Goal: Task Accomplishment & Management: Manage account settings

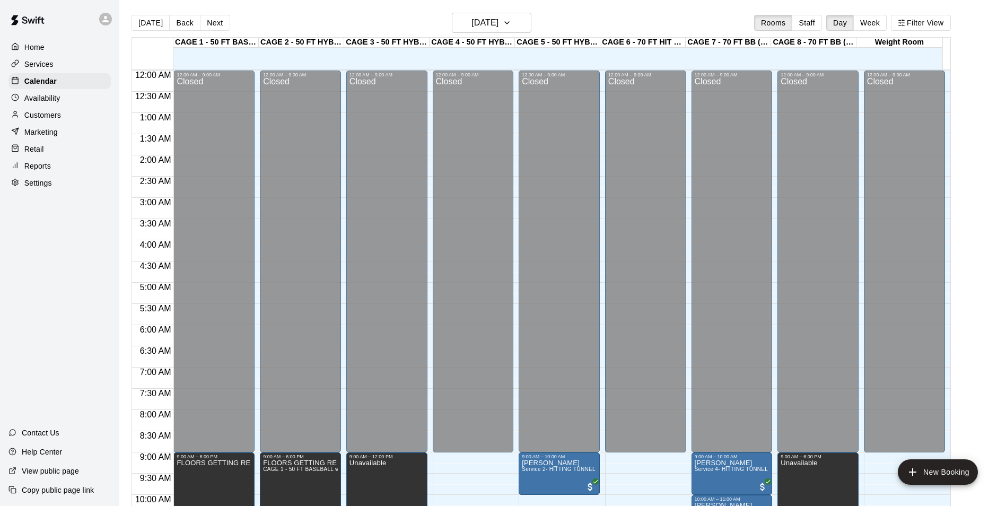
scroll to position [364, 0]
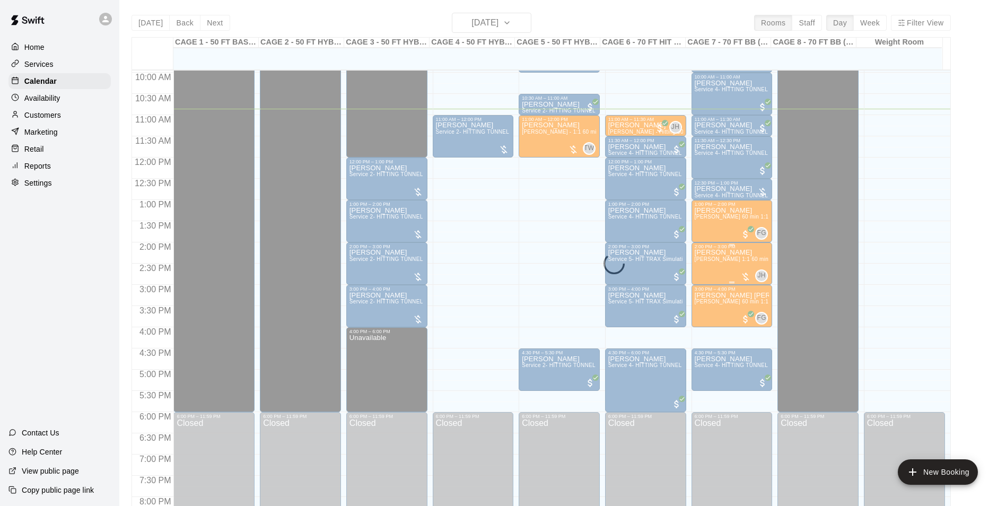
scroll to position [404, 0]
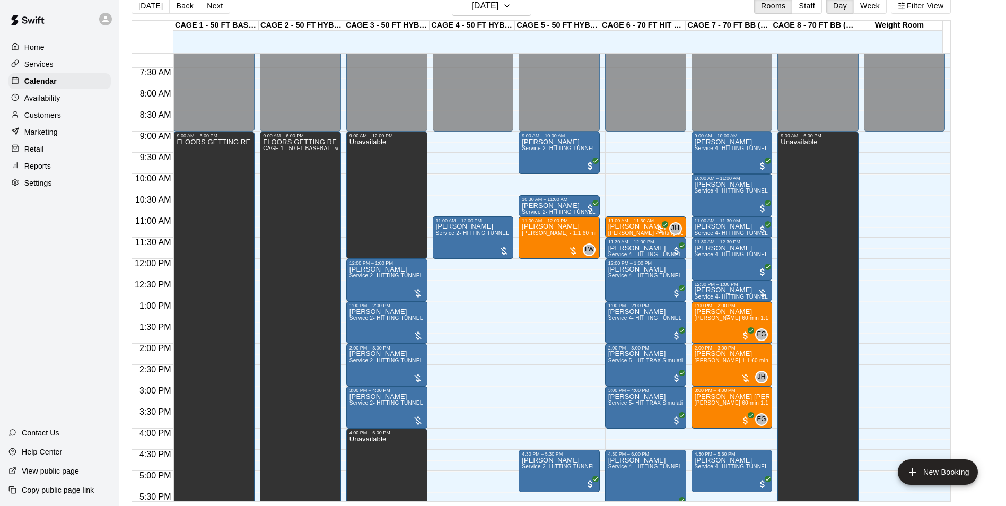
scroll to position [357, 0]
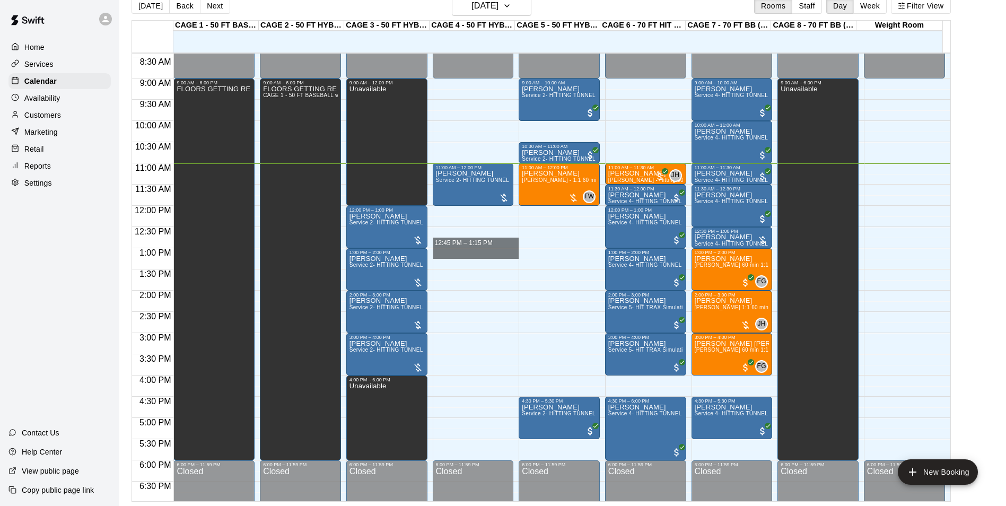
drag, startPoint x: 475, startPoint y: 250, endPoint x: 480, endPoint y: 244, distance: 7.7
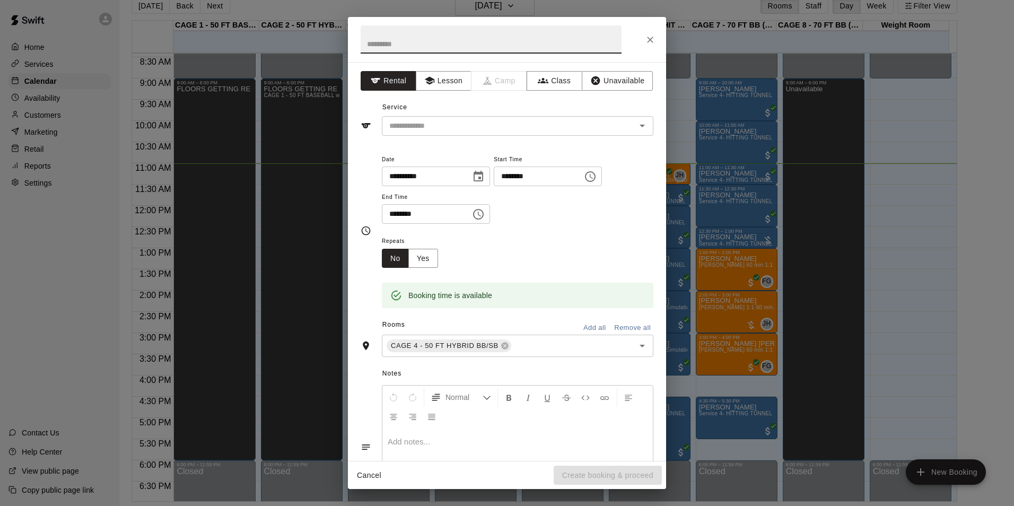
click at [644, 42] on button "Close" at bounding box center [650, 39] width 19 height 19
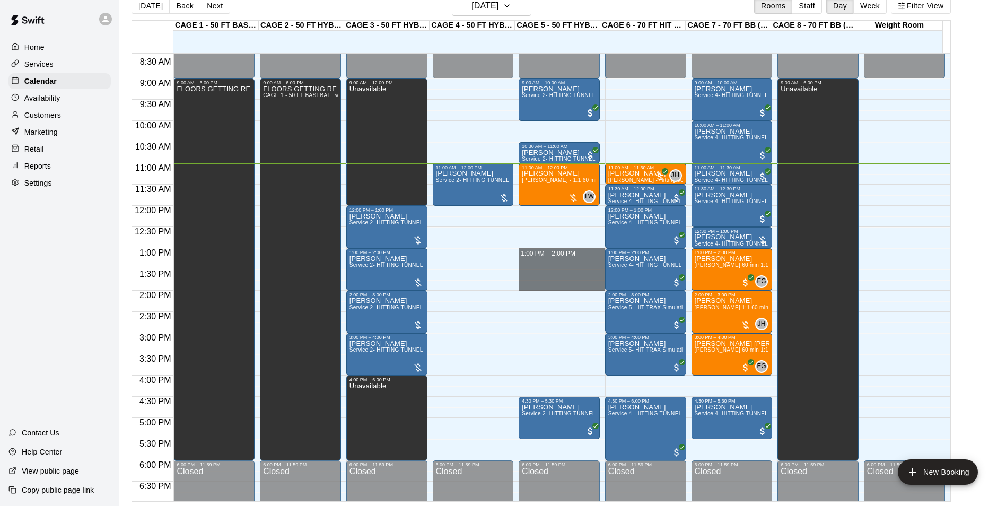
drag, startPoint x: 557, startPoint y: 250, endPoint x: 552, endPoint y: 285, distance: 35.3
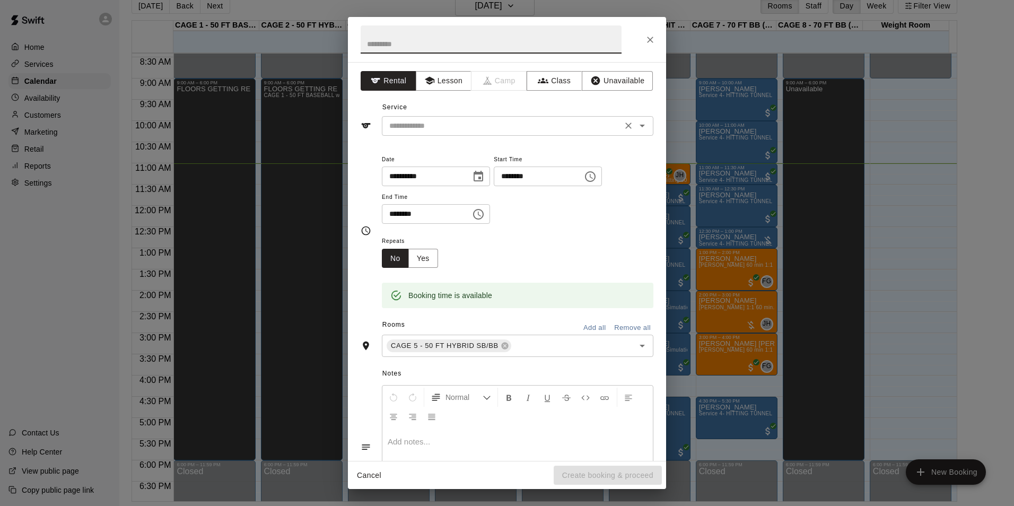
click at [540, 131] on input "text" at bounding box center [502, 125] width 234 height 13
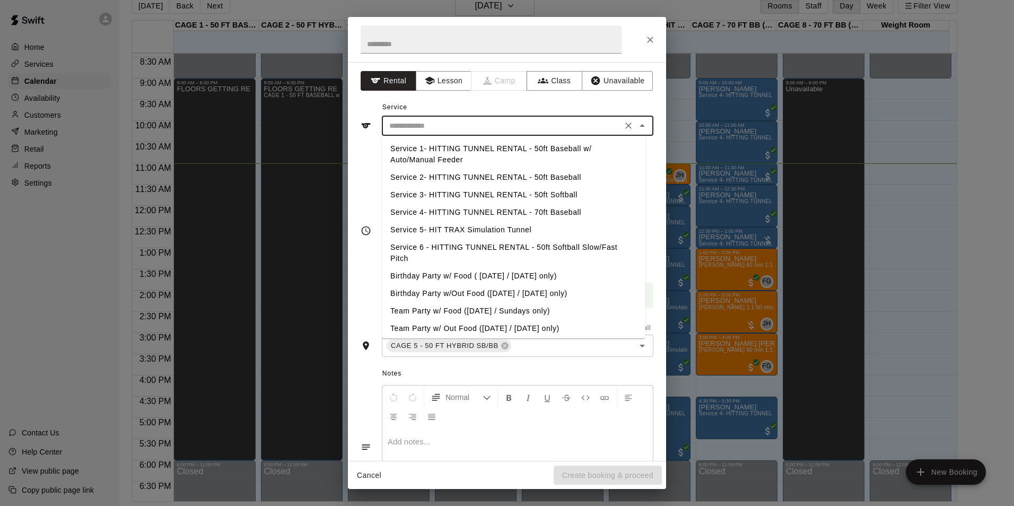
click at [539, 180] on li "Service 2- HITTING TUNNEL RENTAL - 50ft Baseball" at bounding box center [514, 178] width 264 height 18
type input "**********"
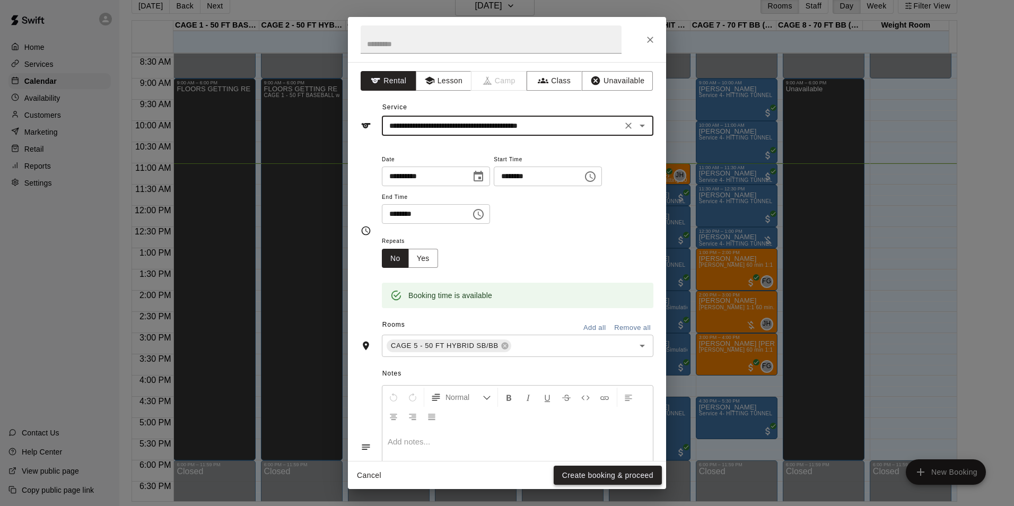
click at [612, 476] on button "Create booking & proceed" at bounding box center [608, 476] width 108 height 20
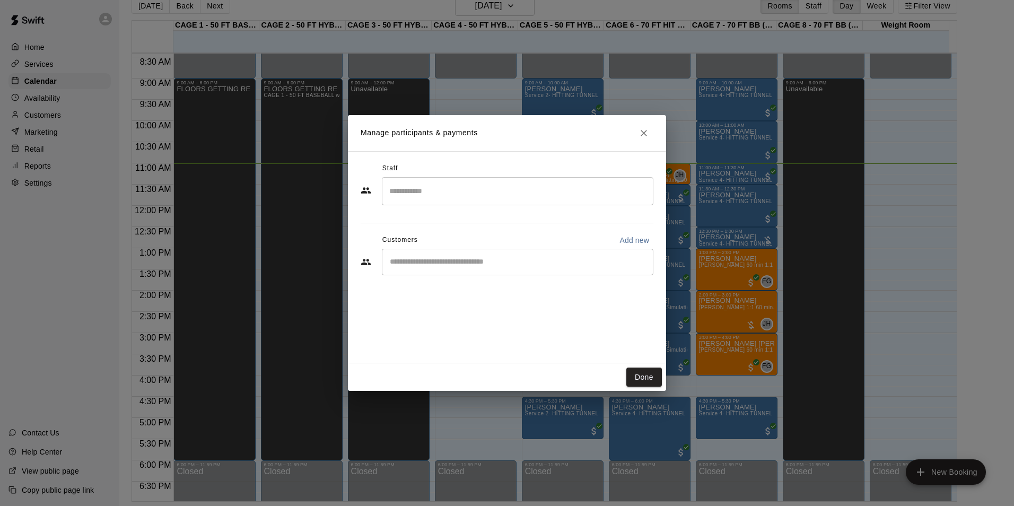
click at [492, 268] on div "​" at bounding box center [518, 262] width 272 height 27
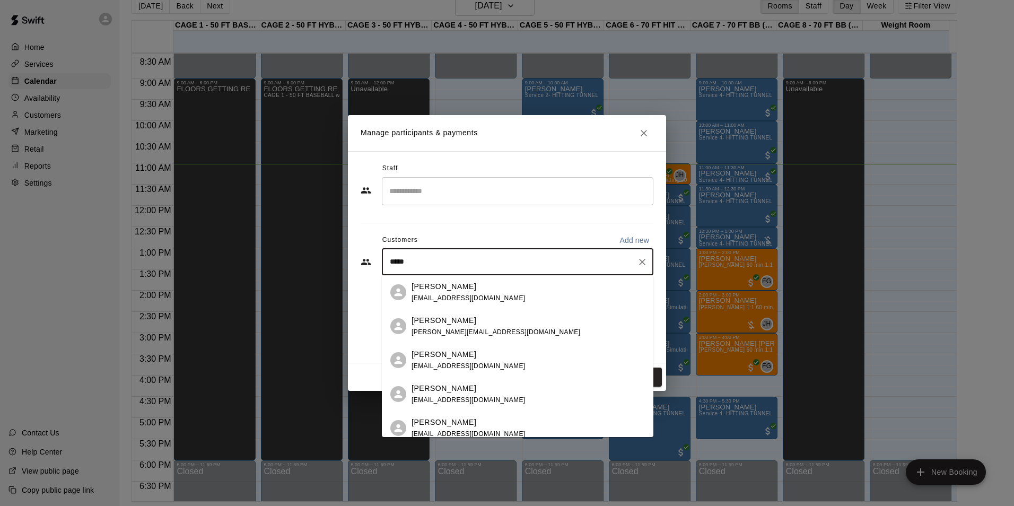
type input "*****"
click at [479, 287] on div "[PERSON_NAME]" at bounding box center [469, 286] width 114 height 11
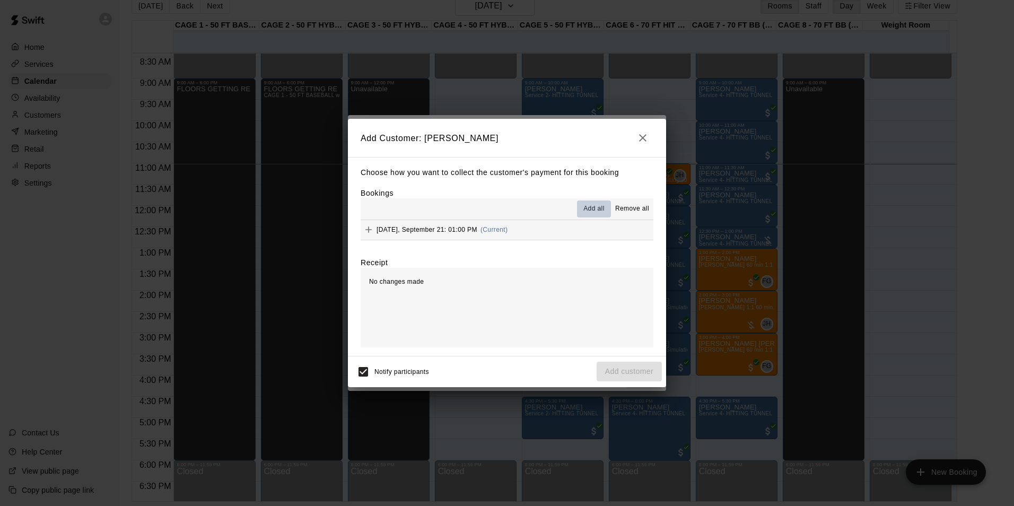
click at [581, 210] on button "Add all" at bounding box center [594, 209] width 34 height 17
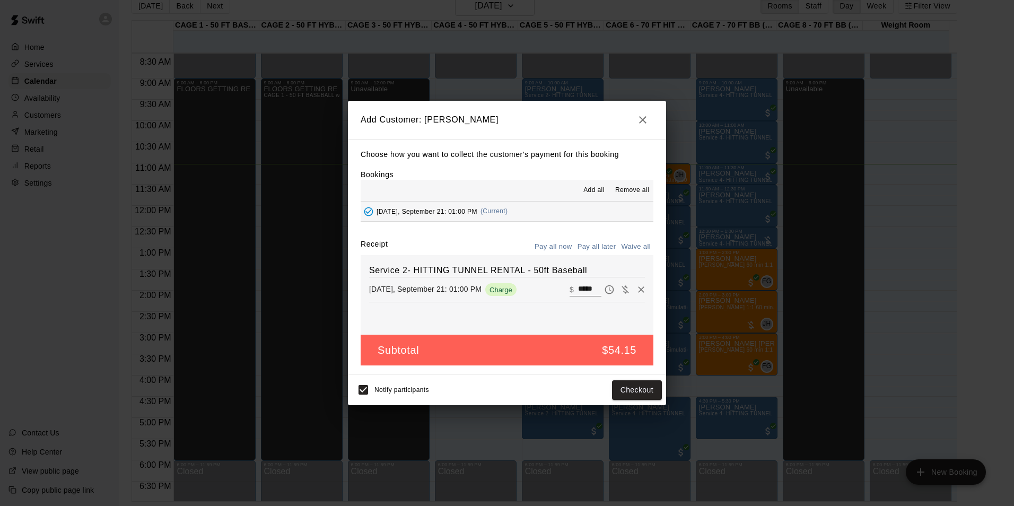
click at [603, 246] on button "Pay all later" at bounding box center [597, 247] width 44 height 16
click at [637, 382] on button "Add customer" at bounding box center [629, 390] width 65 height 20
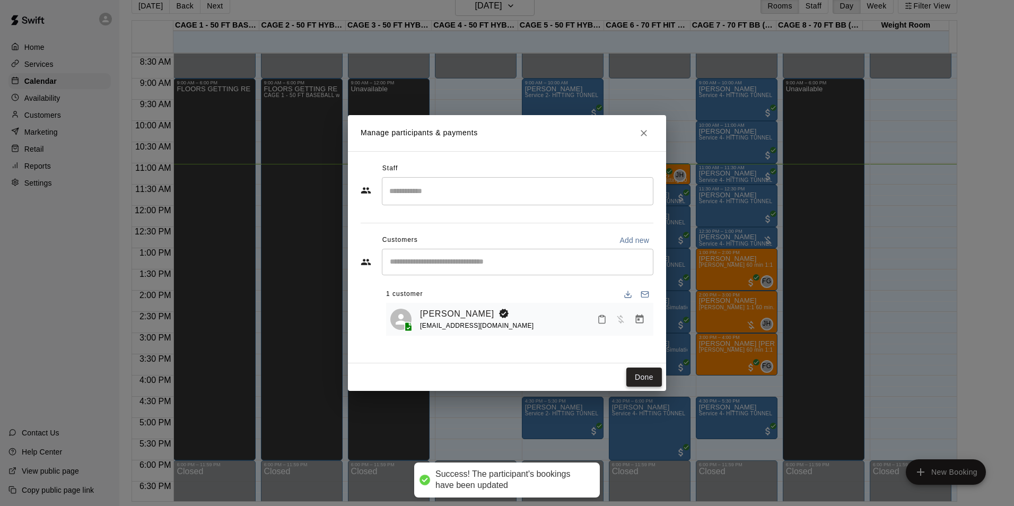
click at [646, 381] on button "Done" at bounding box center [645, 378] width 36 height 20
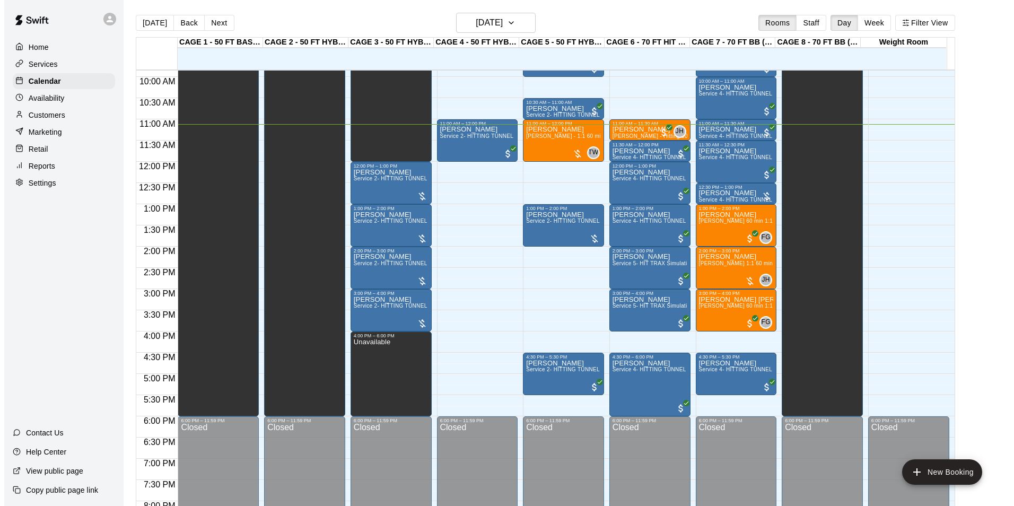
scroll to position [366, 0]
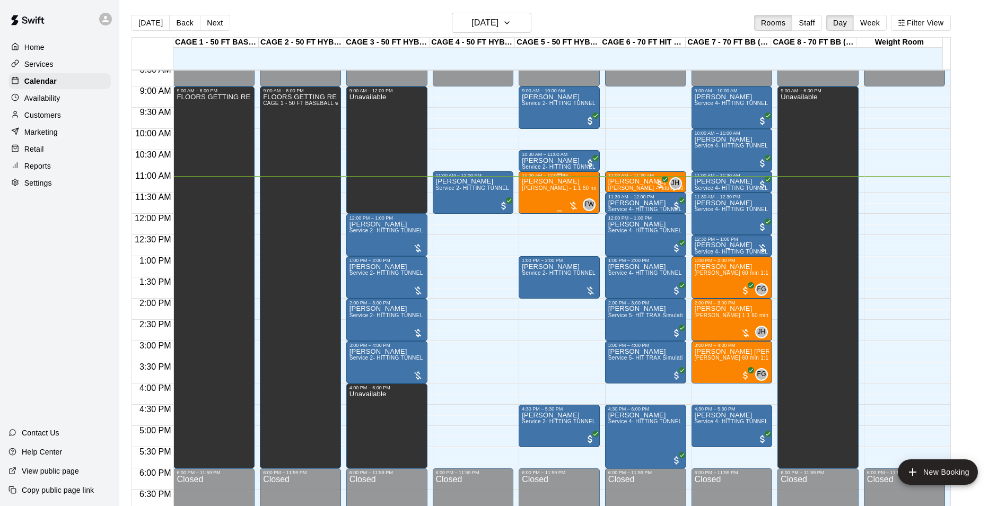
click at [546, 190] on span "[PERSON_NAME] - 1:1 60 min Baseball Hitting Lesson" at bounding box center [591, 188] width 139 height 6
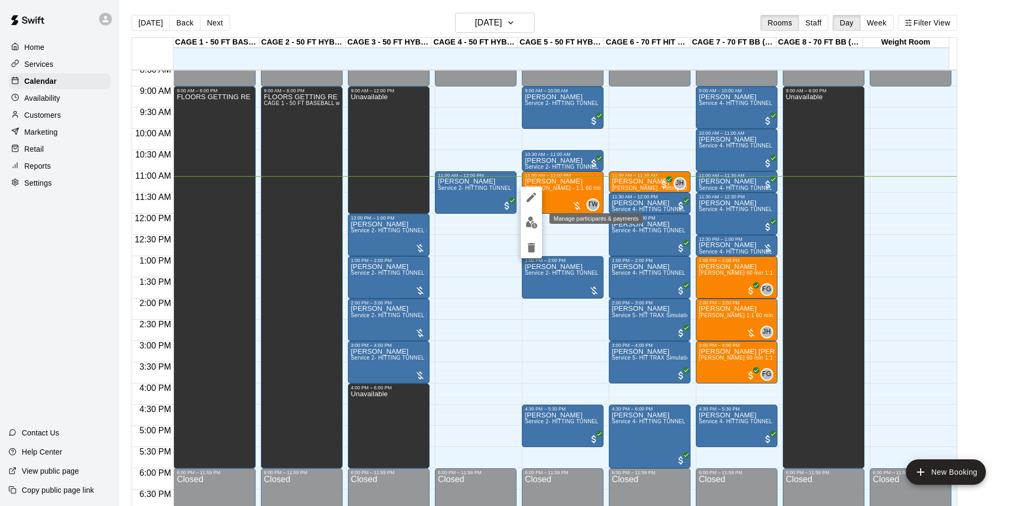
click at [535, 219] on img "edit" at bounding box center [532, 222] width 12 height 12
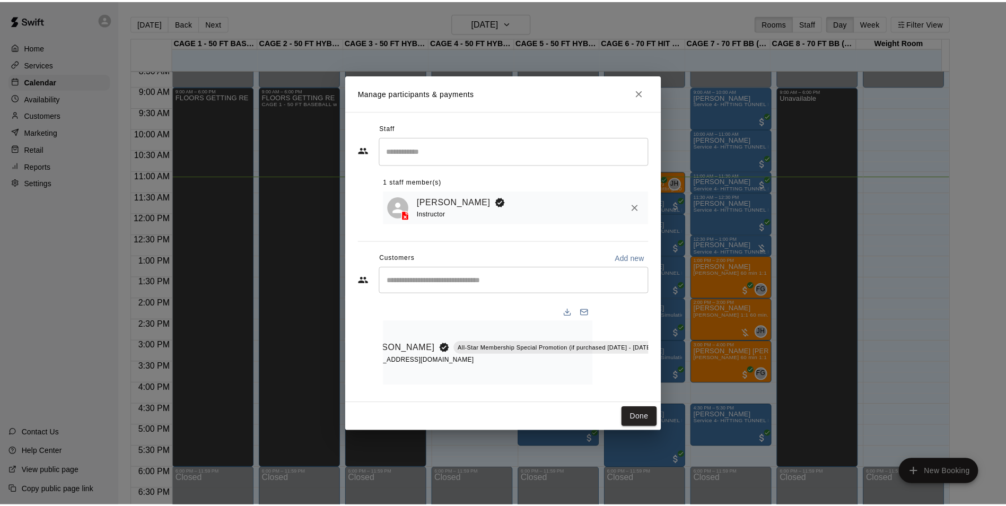
scroll to position [0, 142]
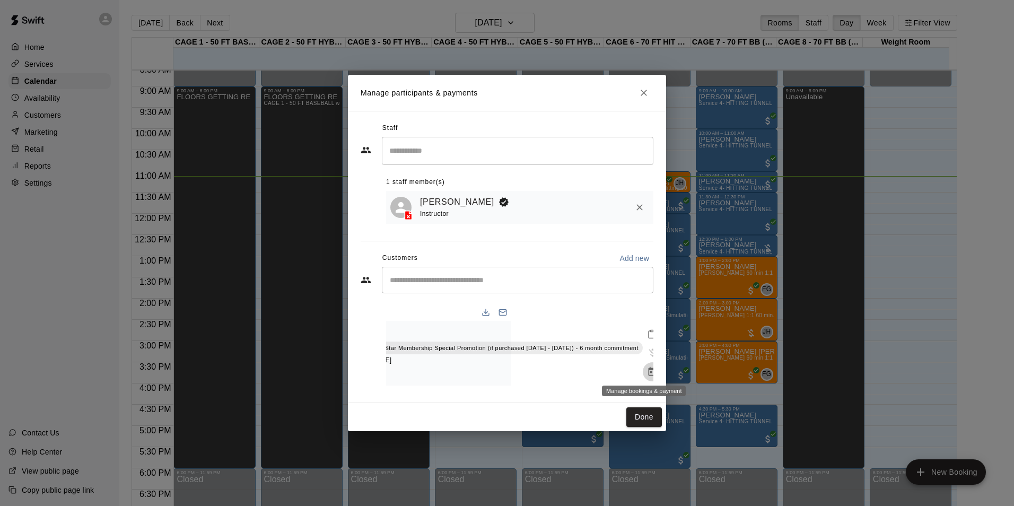
click at [648, 367] on icon "Manage bookings & payment" at bounding box center [652, 371] width 8 height 9
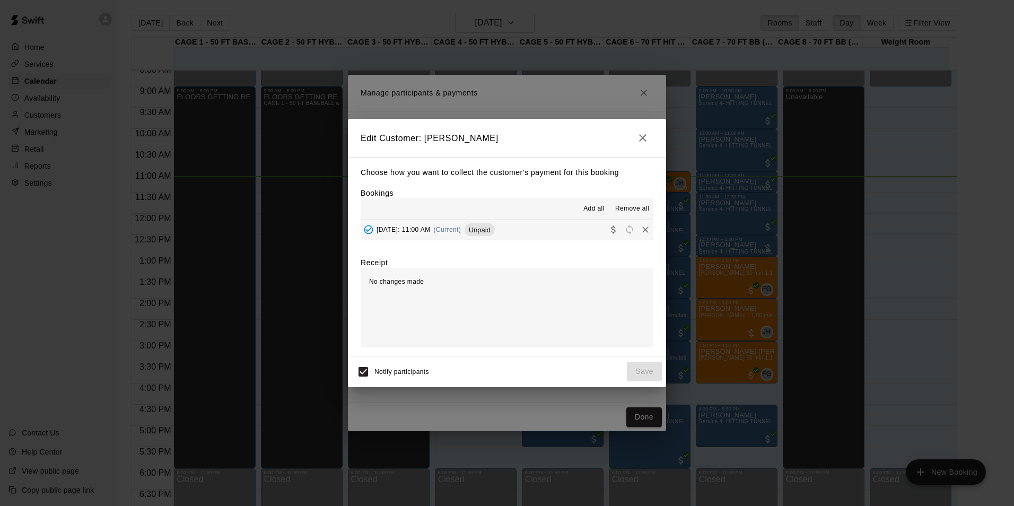
click at [598, 207] on span "Add all" at bounding box center [594, 209] width 21 height 11
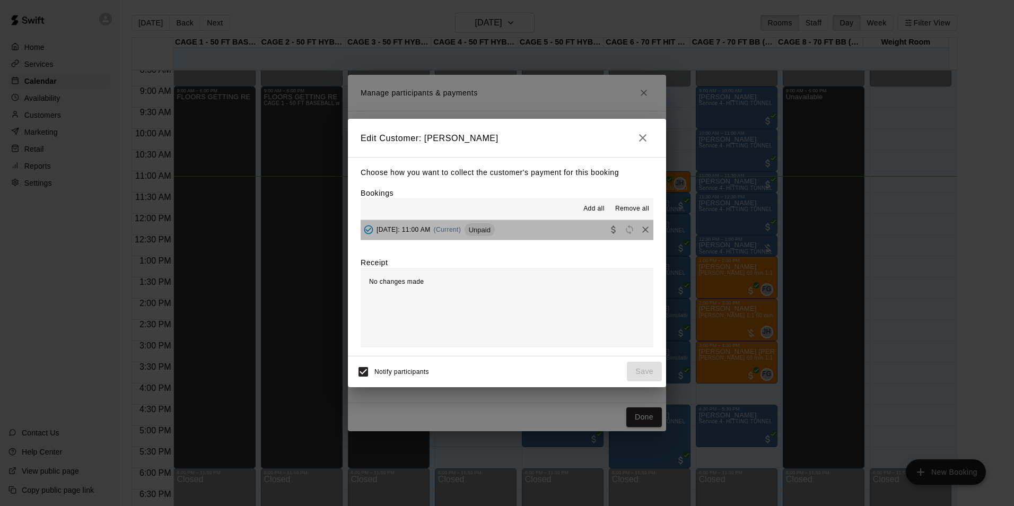
click at [571, 231] on button "Sunday, September 21: 11:00 AM (Current) Unpaid" at bounding box center [507, 230] width 293 height 20
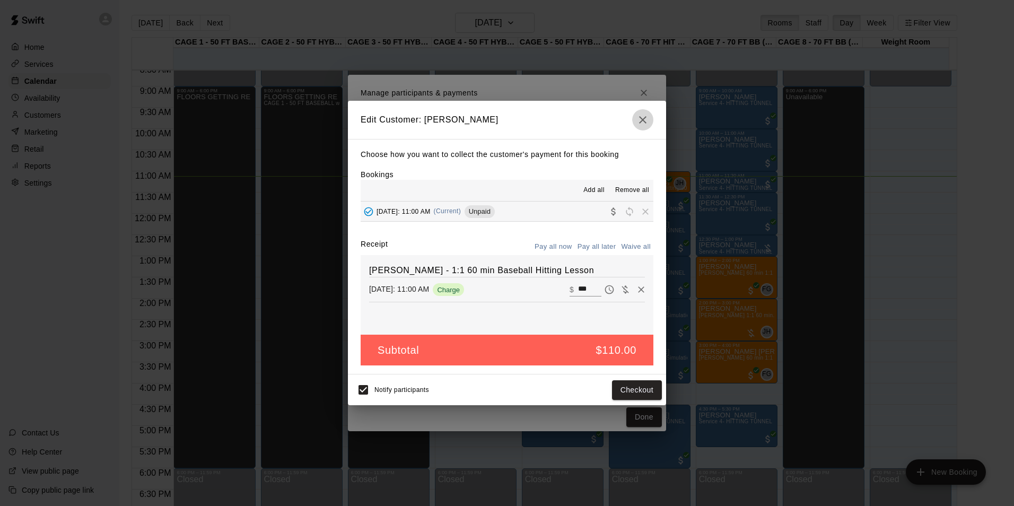
click at [642, 117] on icon "button" at bounding box center [643, 120] width 13 height 13
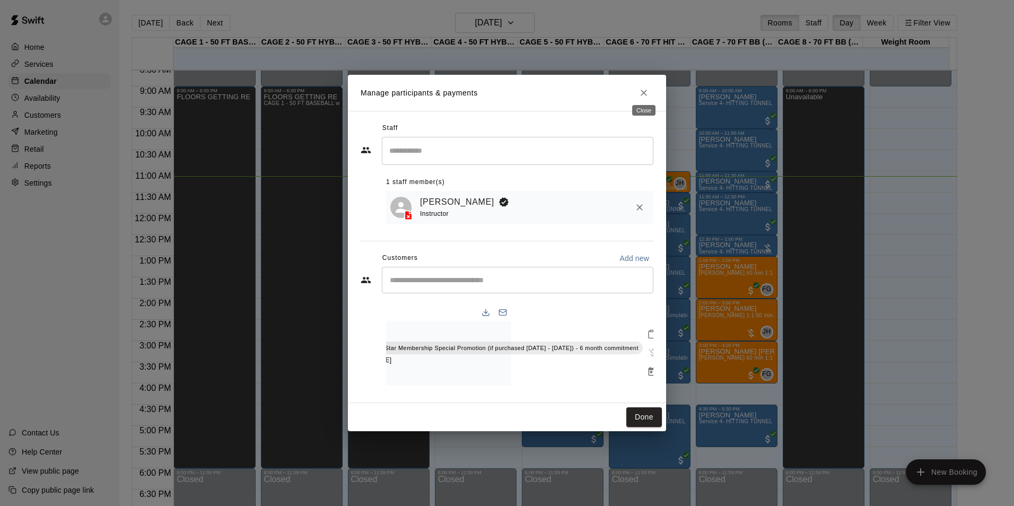
click at [643, 90] on icon "Close" at bounding box center [644, 93] width 6 height 6
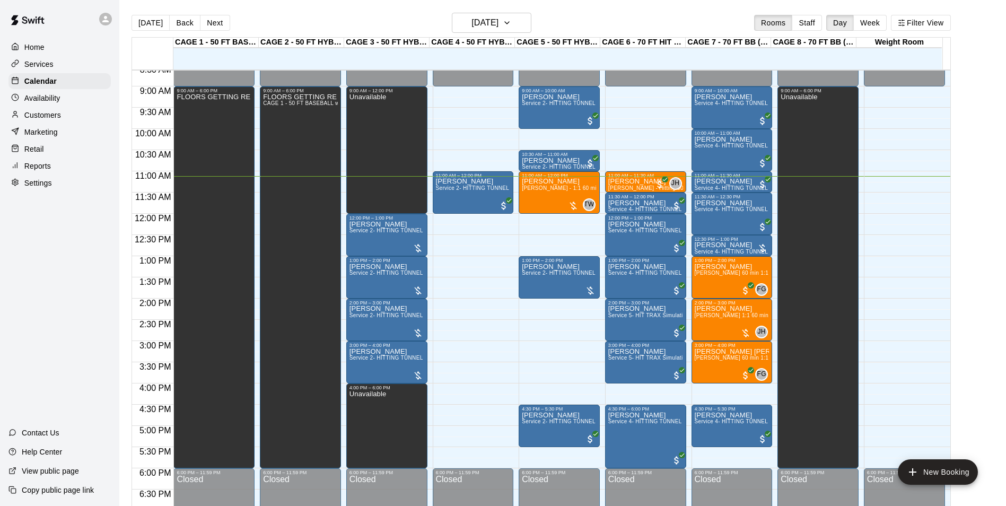
click at [515, 12] on main "Today Back Next Sunday Sep 21 Rooms Staff Day Week Filter View CAGE 1 - 50 FT B…" at bounding box center [562, 261] width 887 height 523
click at [517, 16] on button "[DATE]" at bounding box center [492, 23] width 80 height 20
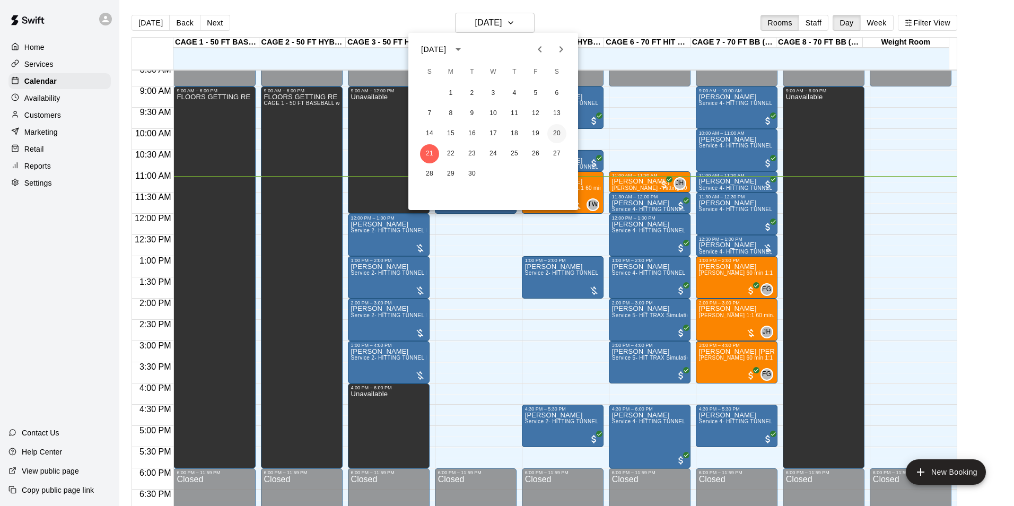
click at [552, 137] on button "20" at bounding box center [557, 133] width 19 height 19
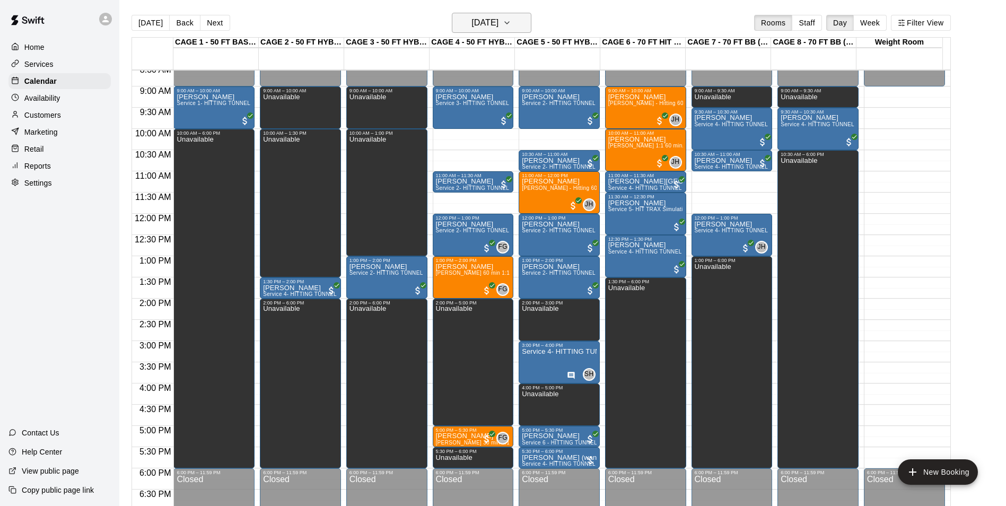
click at [511, 25] on icon "button" at bounding box center [507, 22] width 8 height 13
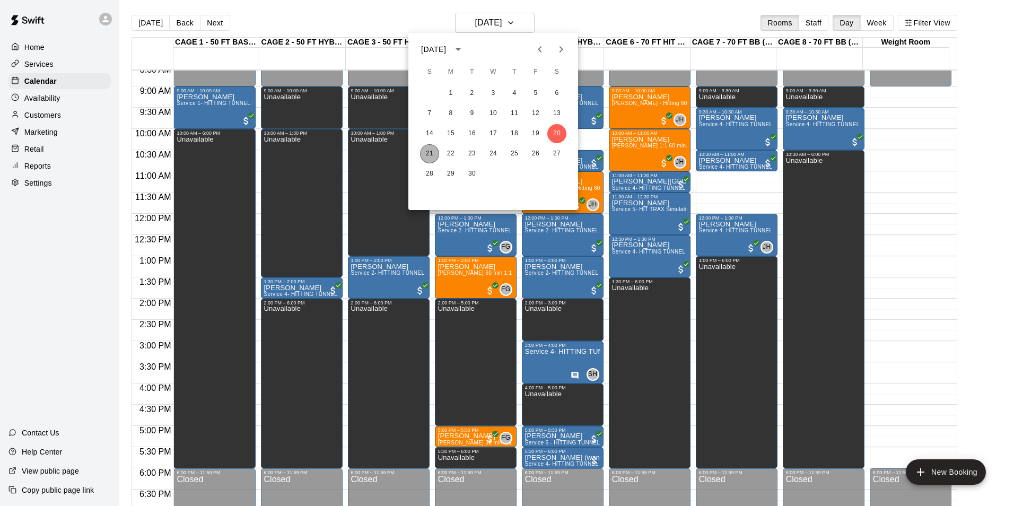
click at [435, 153] on button "21" at bounding box center [429, 153] width 19 height 19
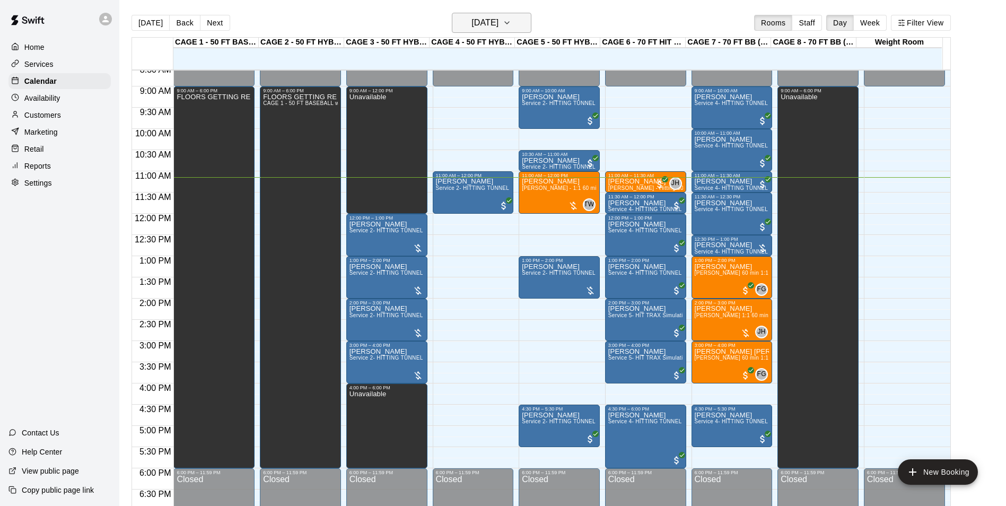
click at [483, 22] on h6 "[DATE]" at bounding box center [485, 22] width 27 height 15
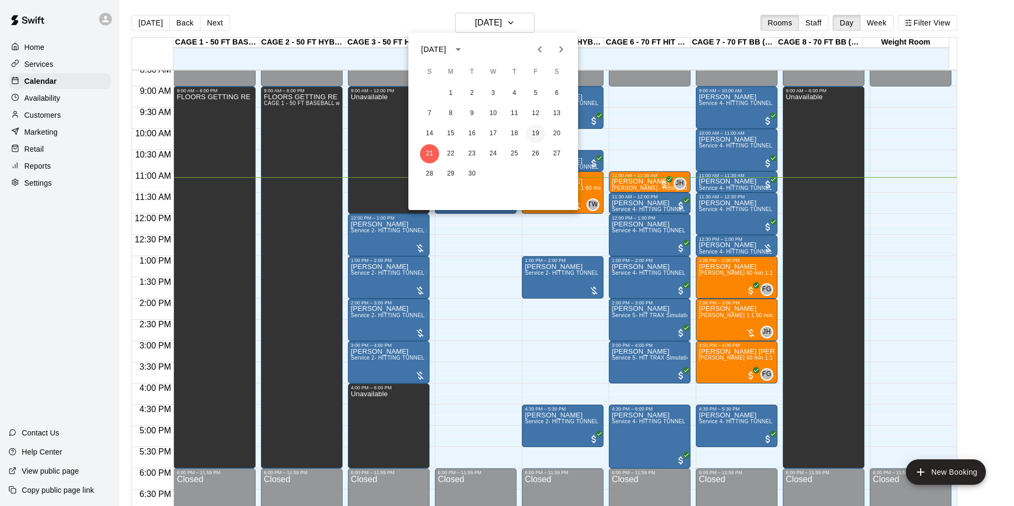
click at [538, 133] on button "19" at bounding box center [535, 133] width 19 height 19
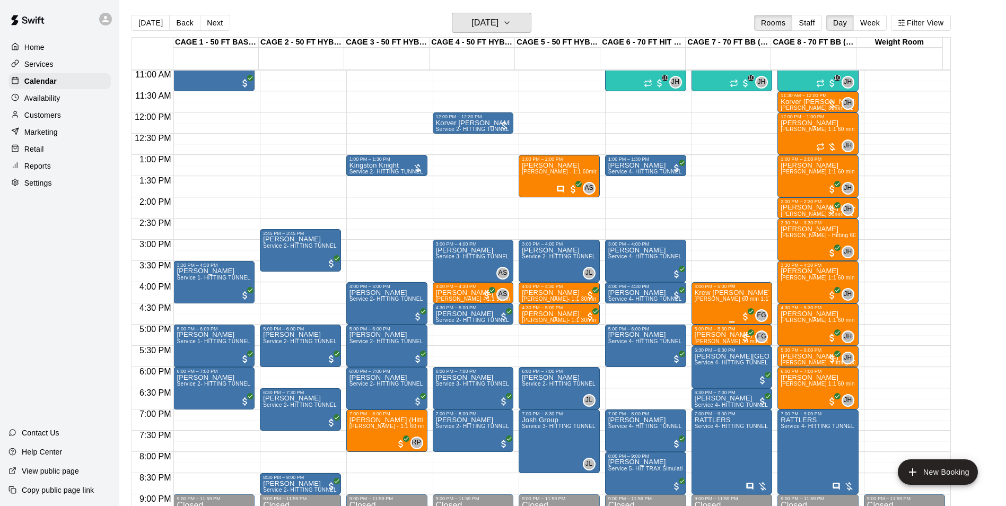
scroll to position [525, 0]
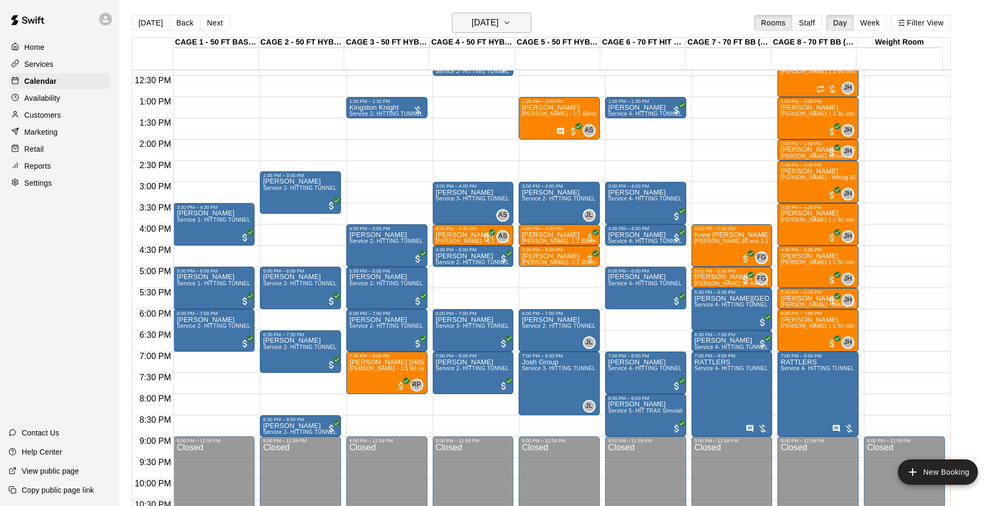
click at [499, 26] on h6 "[DATE]" at bounding box center [485, 22] width 27 height 15
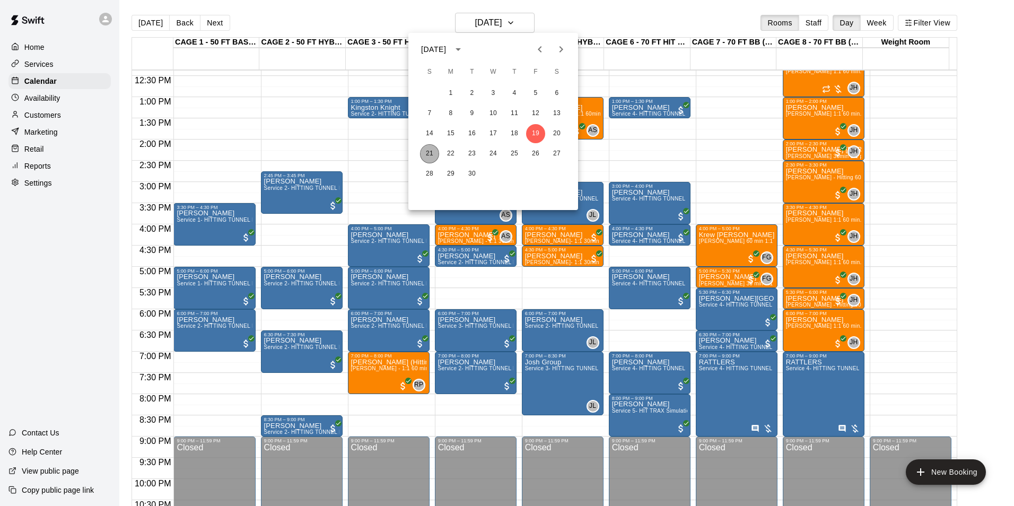
click at [432, 159] on button "21" at bounding box center [429, 153] width 19 height 19
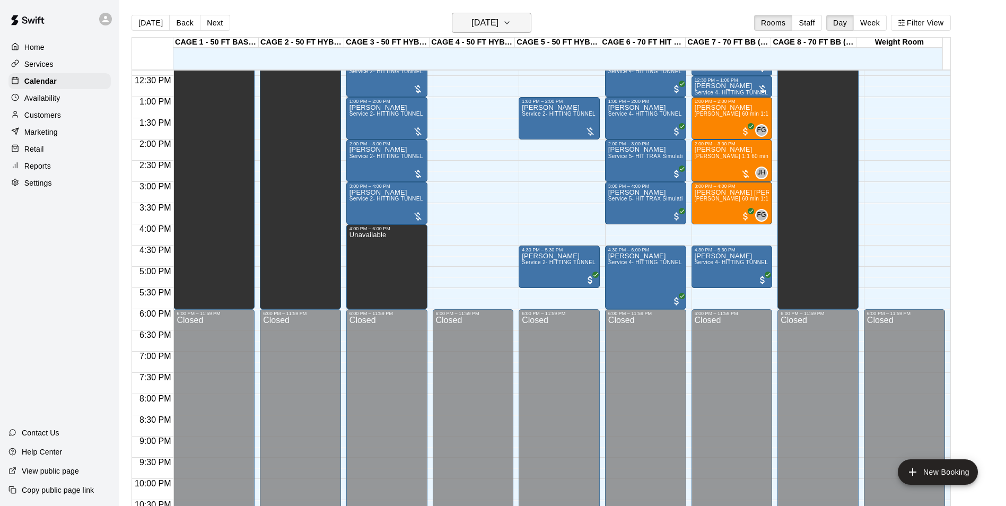
click at [481, 27] on h6 "[DATE]" at bounding box center [485, 22] width 27 height 15
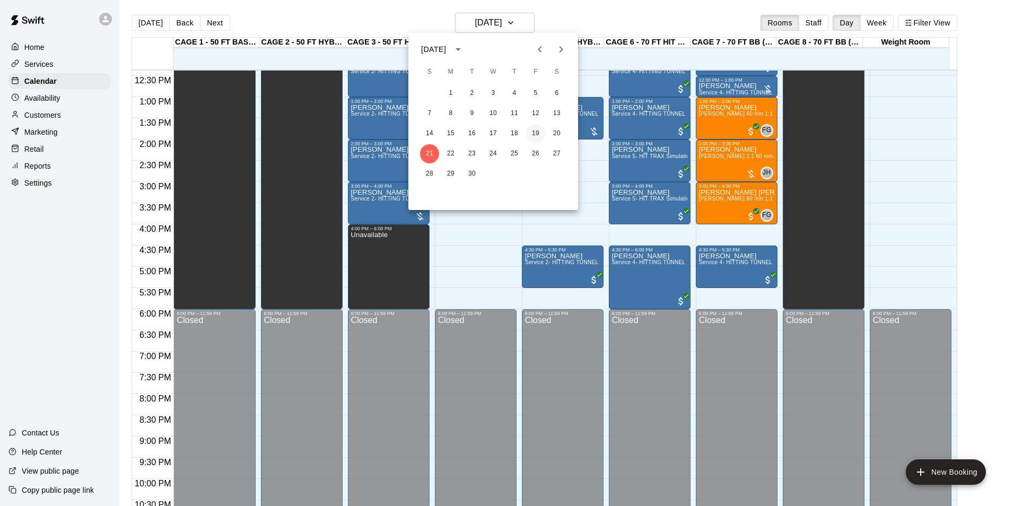
click at [543, 129] on button "19" at bounding box center [535, 133] width 19 height 19
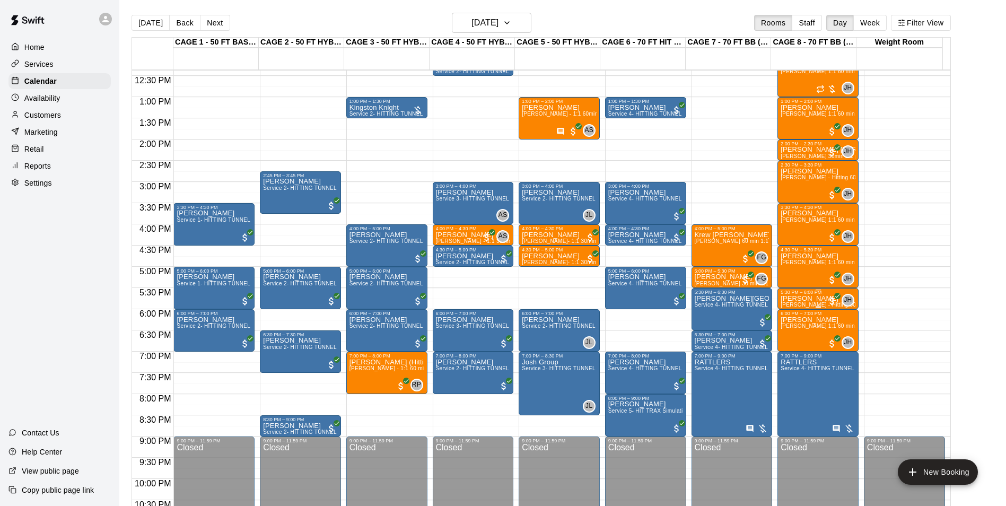
click at [817, 294] on div "5:30 PM – 6:00 PM" at bounding box center [818, 292] width 75 height 5
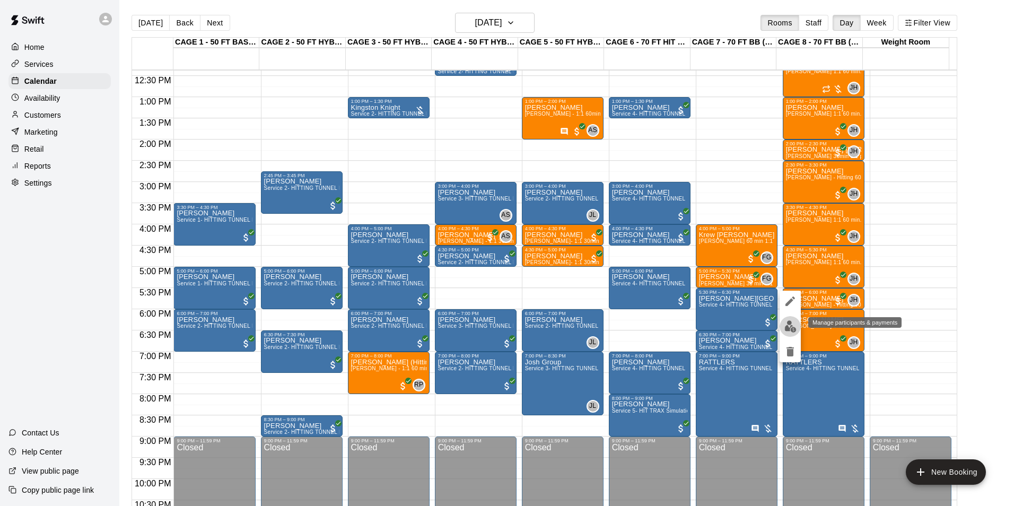
click at [793, 318] on button "edit" at bounding box center [790, 326] width 21 height 21
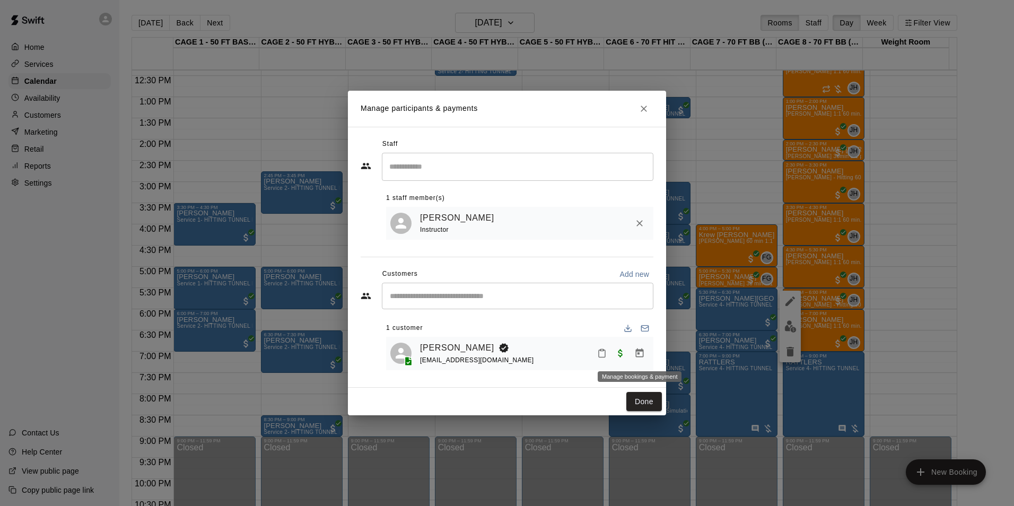
click at [638, 355] on icon "Manage bookings & payment" at bounding box center [640, 353] width 8 height 9
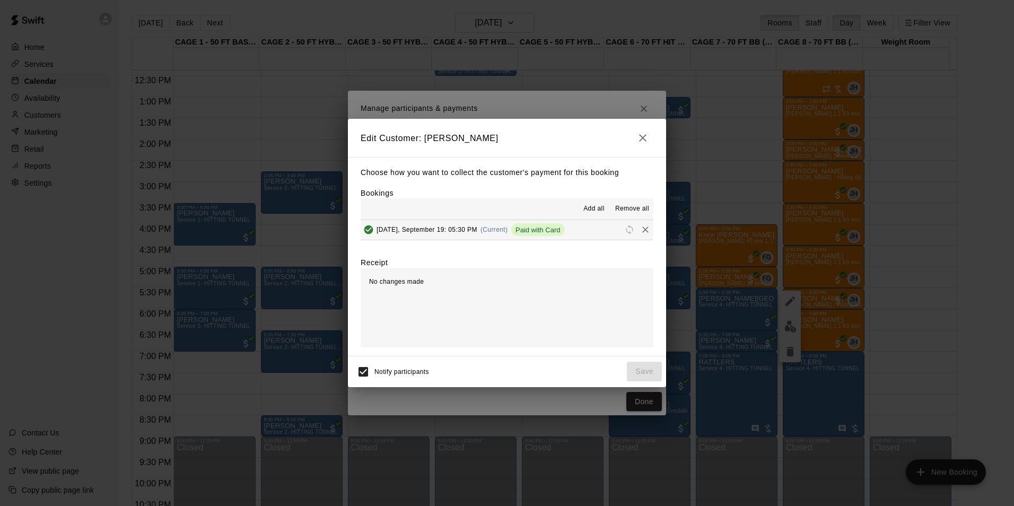
click at [552, 233] on span "Paid with Card" at bounding box center [538, 230] width 54 height 8
click at [641, 141] on icon "button" at bounding box center [643, 138] width 13 height 13
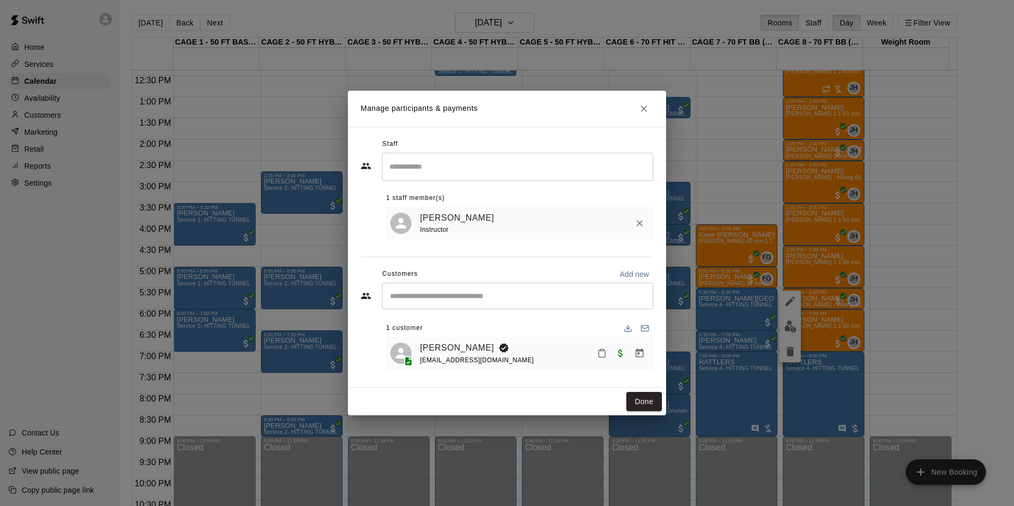
click at [645, 103] on icon "Close" at bounding box center [644, 108] width 11 height 11
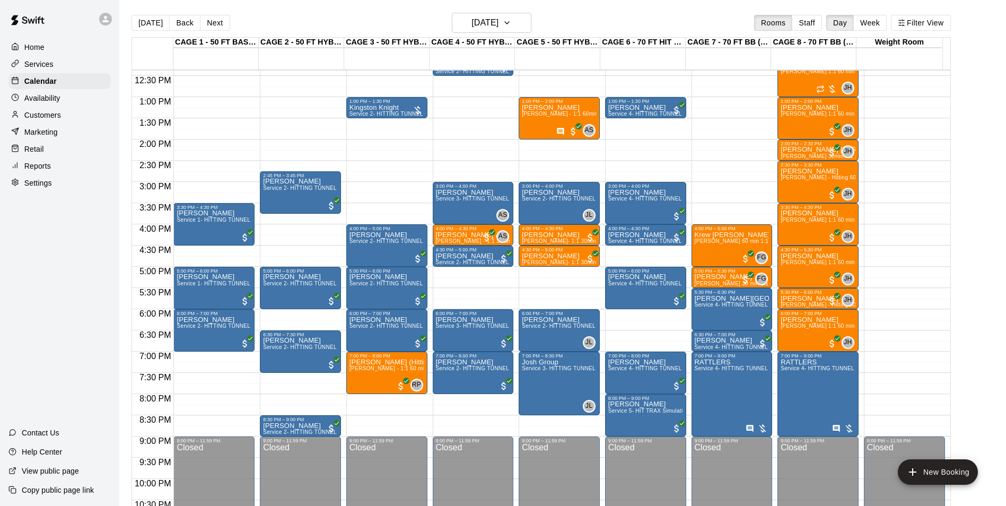
click at [61, 114] on p "Customers" at bounding box center [42, 115] width 37 height 11
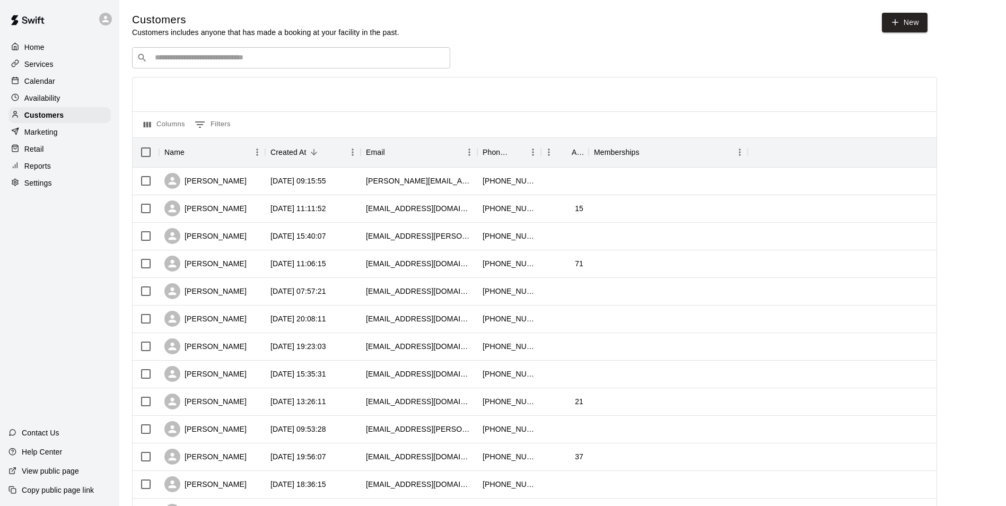
click at [178, 63] on input "Search customers by name or email" at bounding box center [299, 58] width 294 height 11
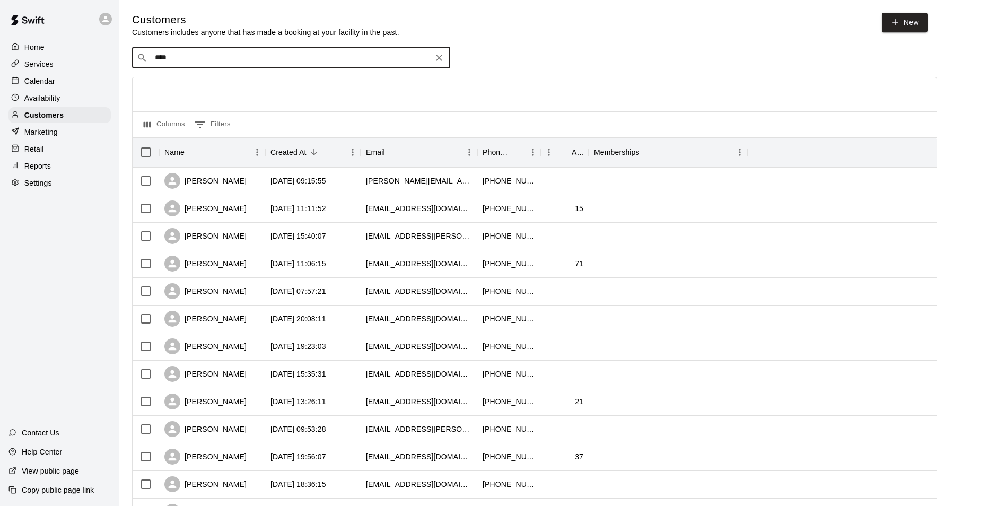
type input "*****"
click at [266, 80] on div "Cassy Jones cassys_sweet_z@hotmail.com" at bounding box center [302, 87] width 280 height 23
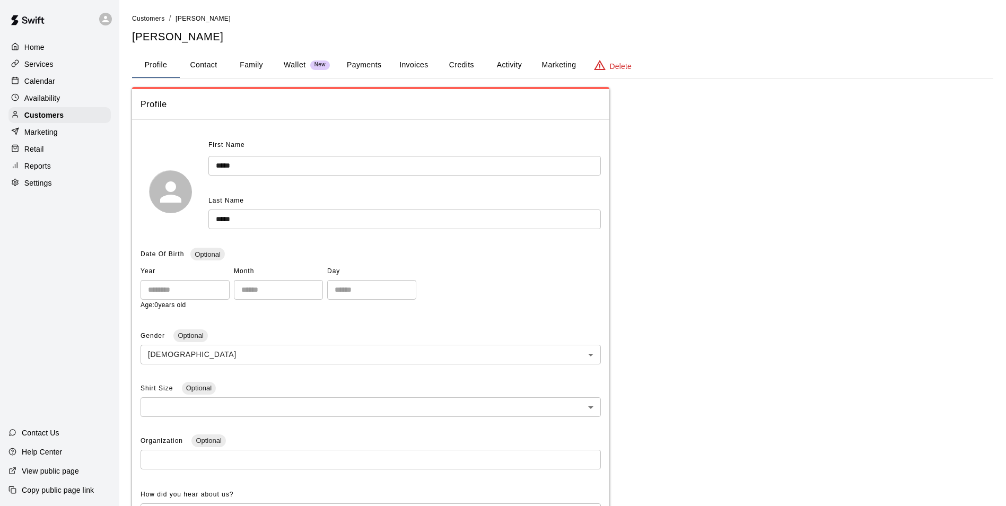
click at [366, 68] on button "Payments" at bounding box center [363, 65] width 51 height 25
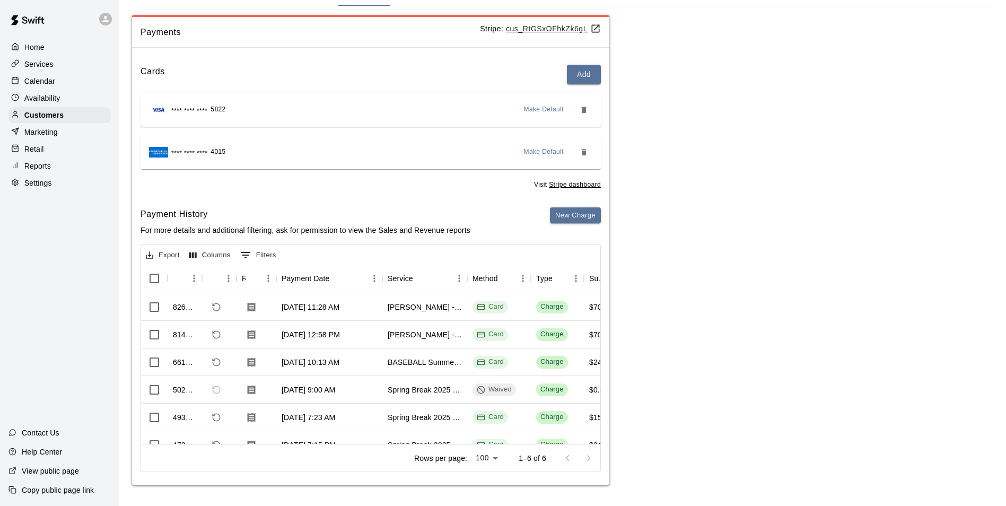
click at [77, 98] on div "Availability" at bounding box center [59, 98] width 102 height 16
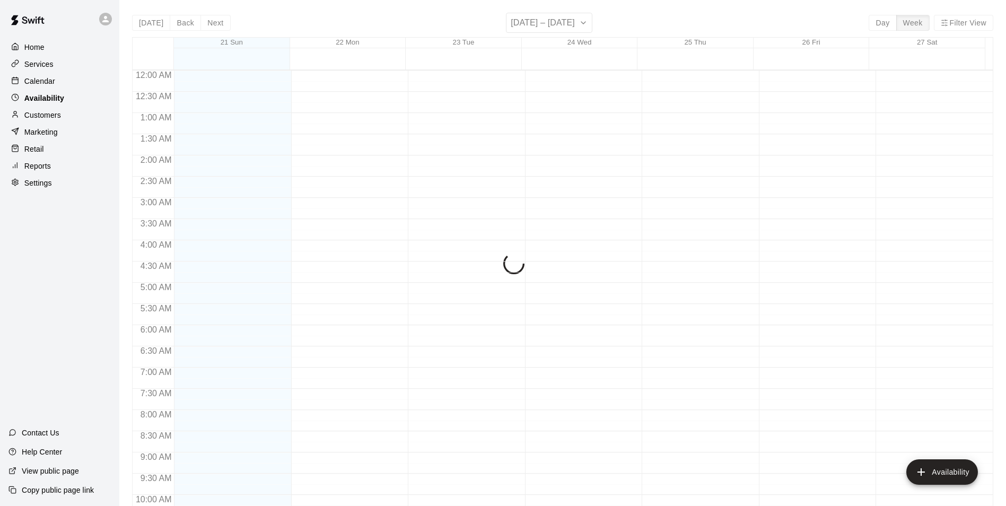
scroll to position [474, 0]
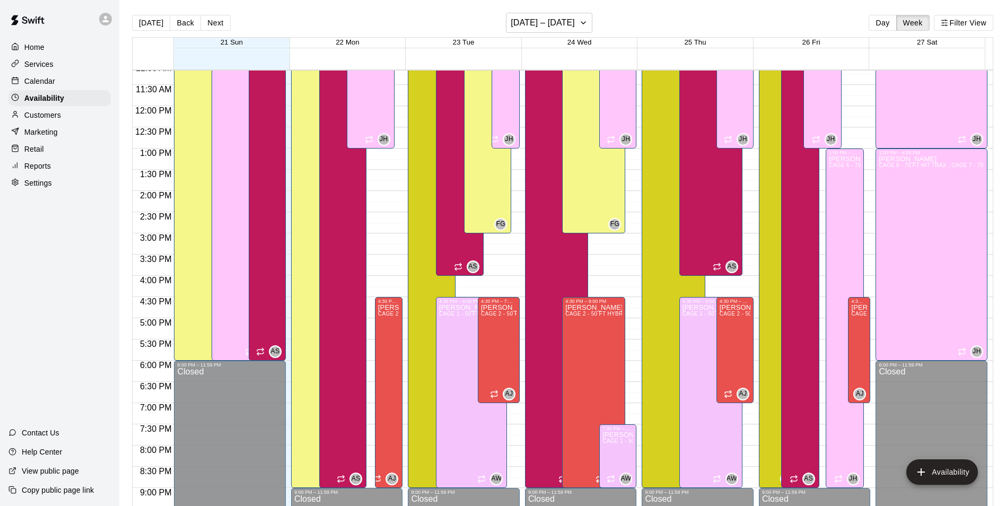
click at [30, 82] on p "Calendar" at bounding box center [39, 81] width 31 height 11
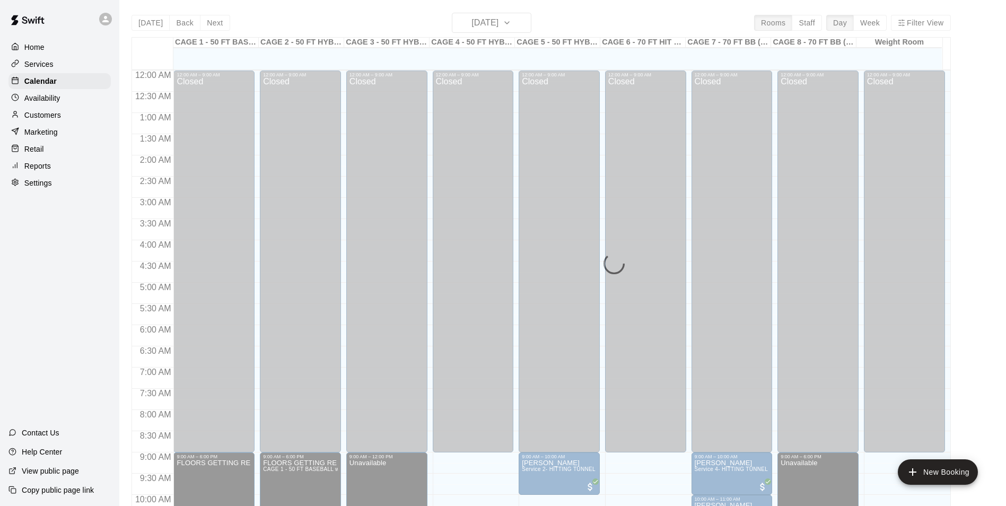
scroll to position [474, 0]
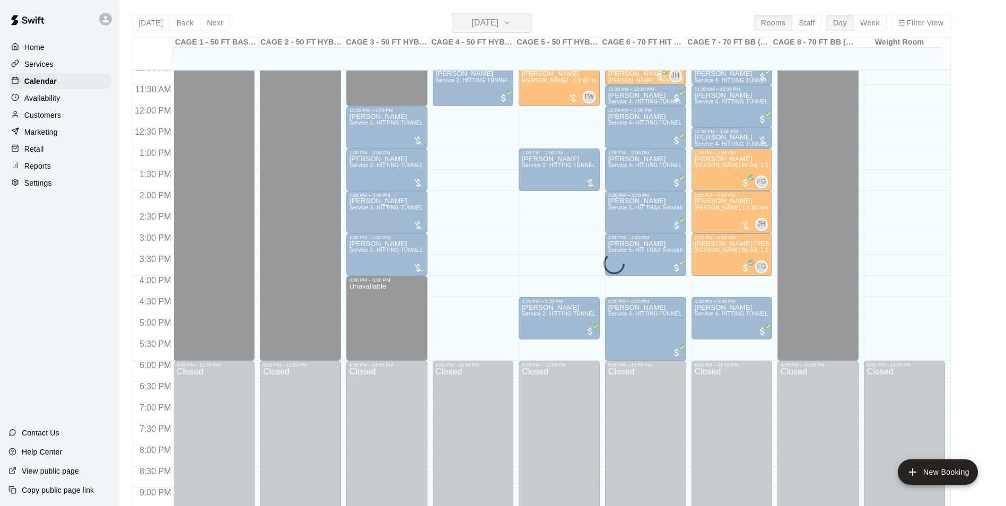
click at [499, 18] on h6 "[DATE]" at bounding box center [485, 22] width 27 height 15
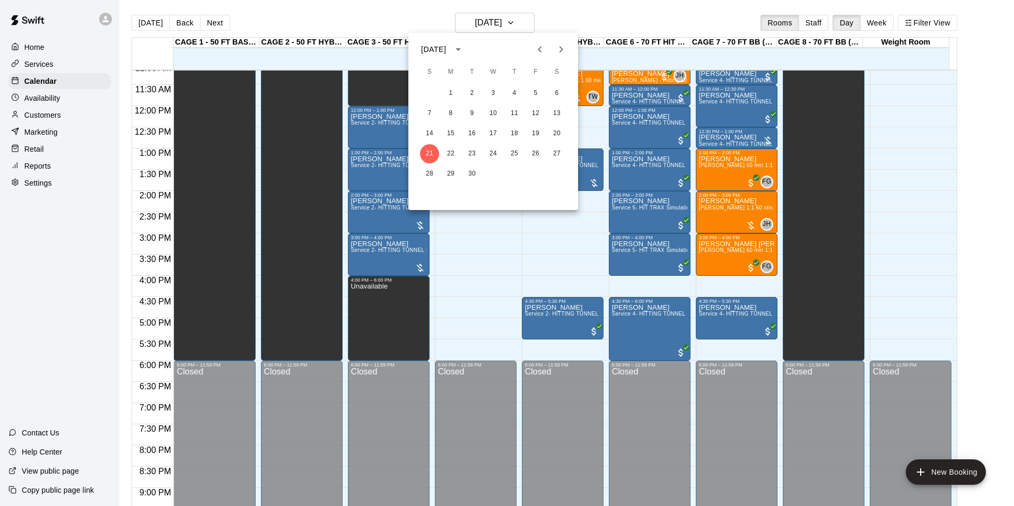
click at [969, 153] on div at bounding box center [507, 253] width 1014 height 506
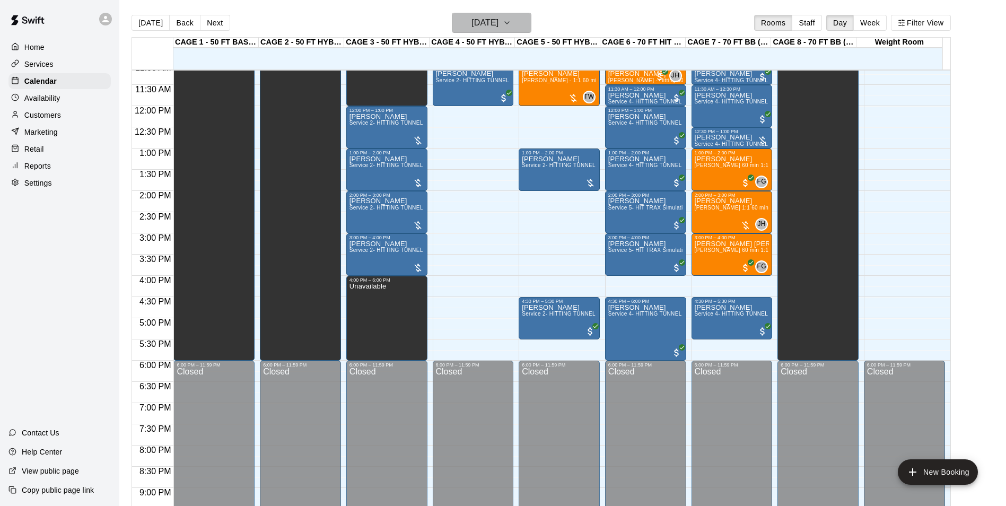
click at [492, 25] on h6 "[DATE]" at bounding box center [485, 22] width 27 height 15
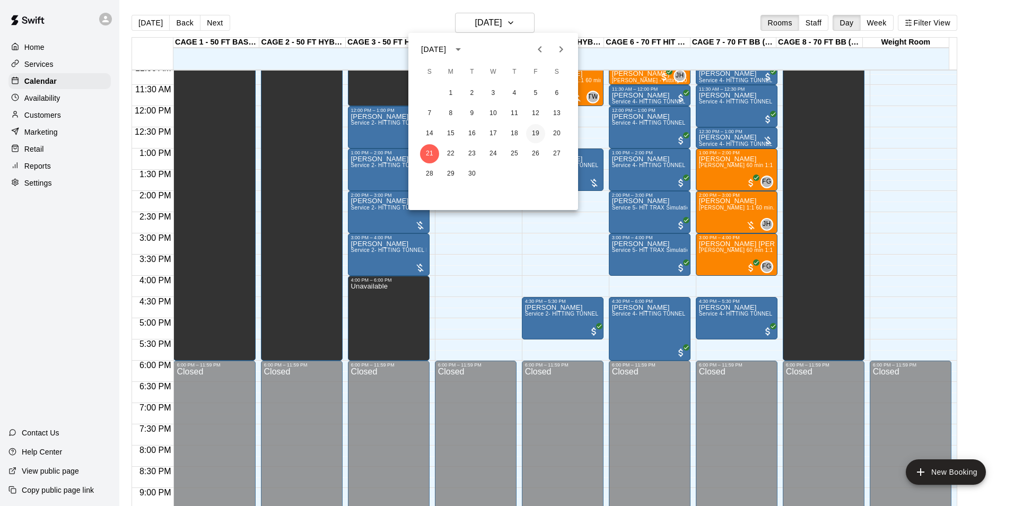
click at [539, 135] on button "19" at bounding box center [535, 133] width 19 height 19
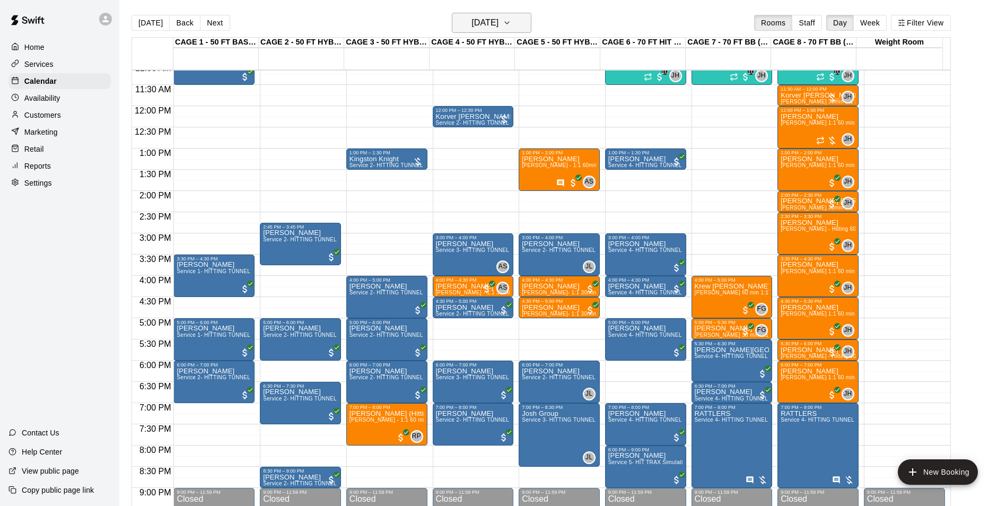
click at [489, 23] on h6 "[DATE]" at bounding box center [485, 22] width 27 height 15
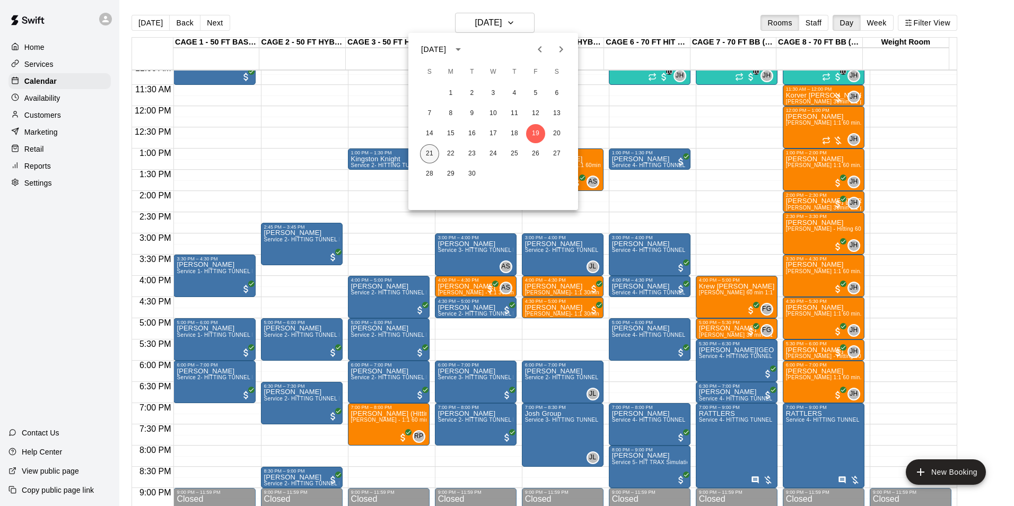
click at [421, 150] on button "21" at bounding box center [429, 153] width 19 height 19
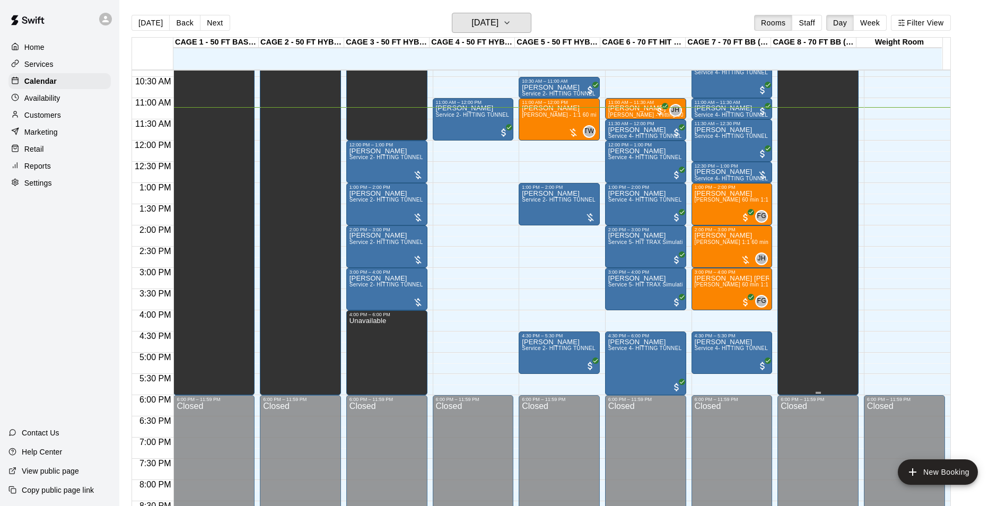
scroll to position [421, 0]
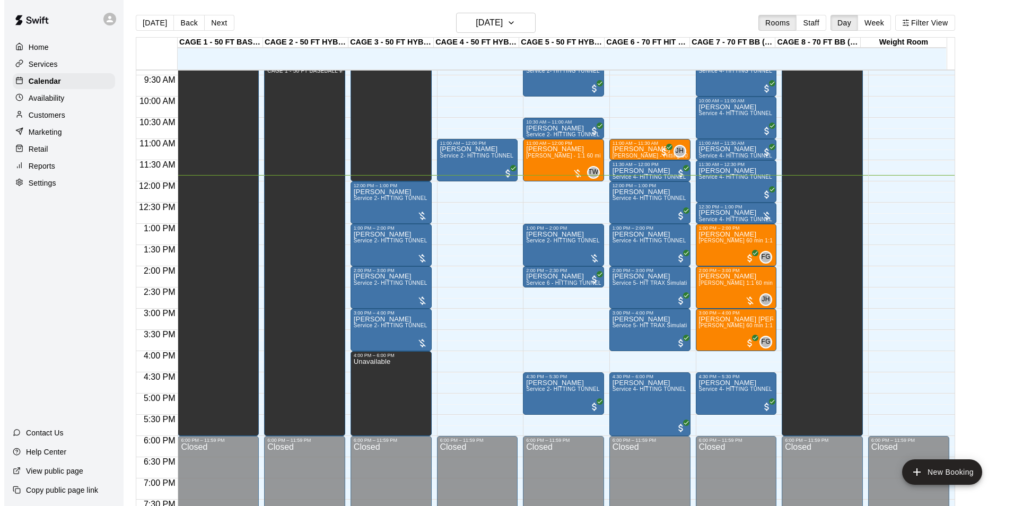
scroll to position [397, 0]
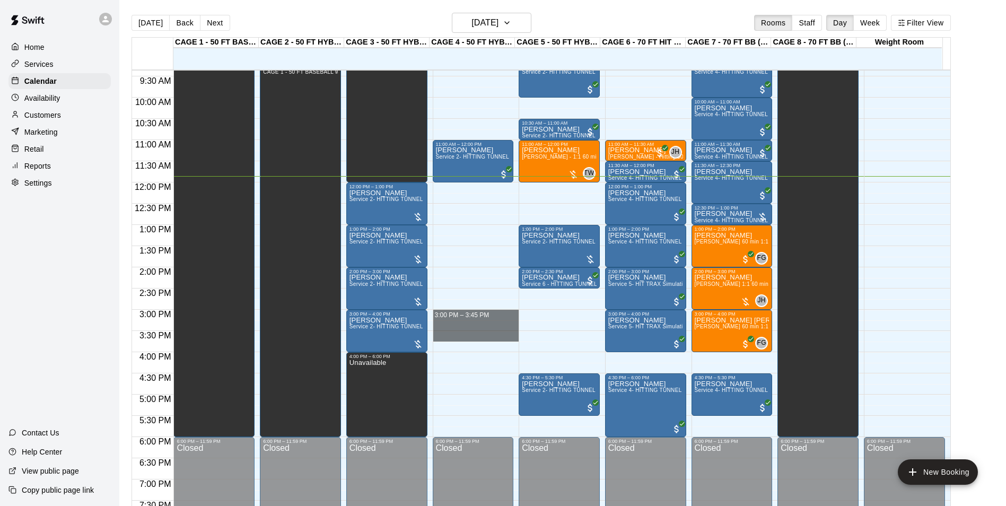
drag, startPoint x: 474, startPoint y: 312, endPoint x: 474, endPoint y: 340, distance: 27.6
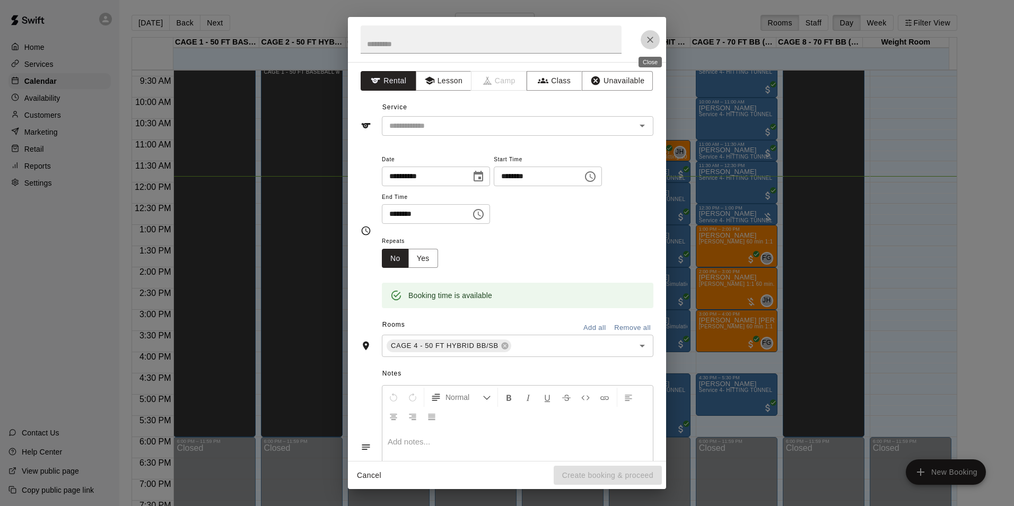
click at [659, 37] on button "Close" at bounding box center [650, 39] width 19 height 19
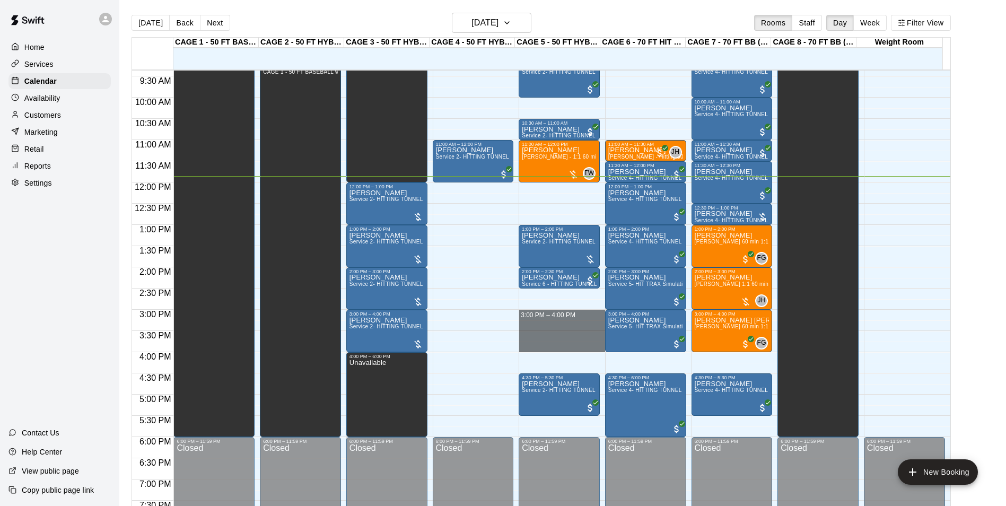
drag, startPoint x: 560, startPoint y: 311, endPoint x: 563, endPoint y: 347, distance: 35.7
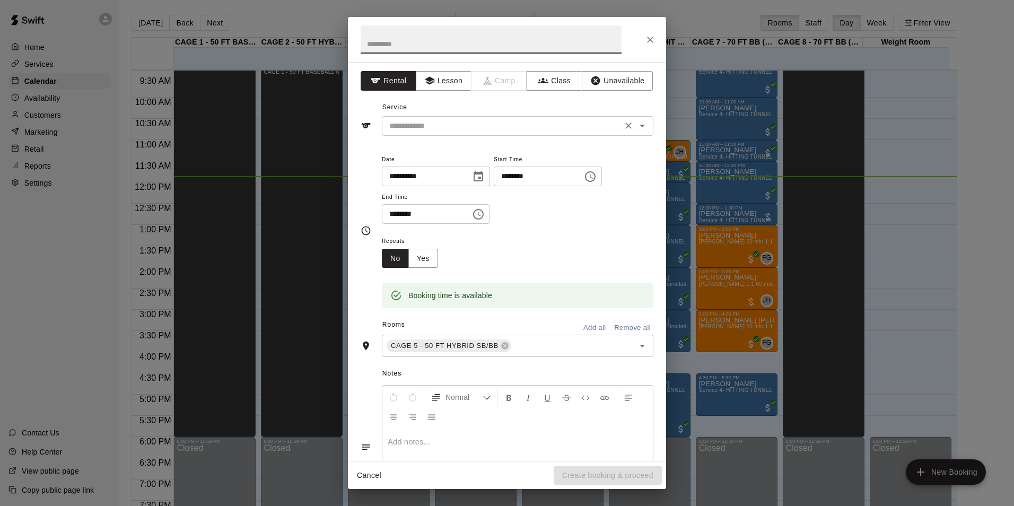
click at [459, 133] on div "​" at bounding box center [518, 126] width 272 height 20
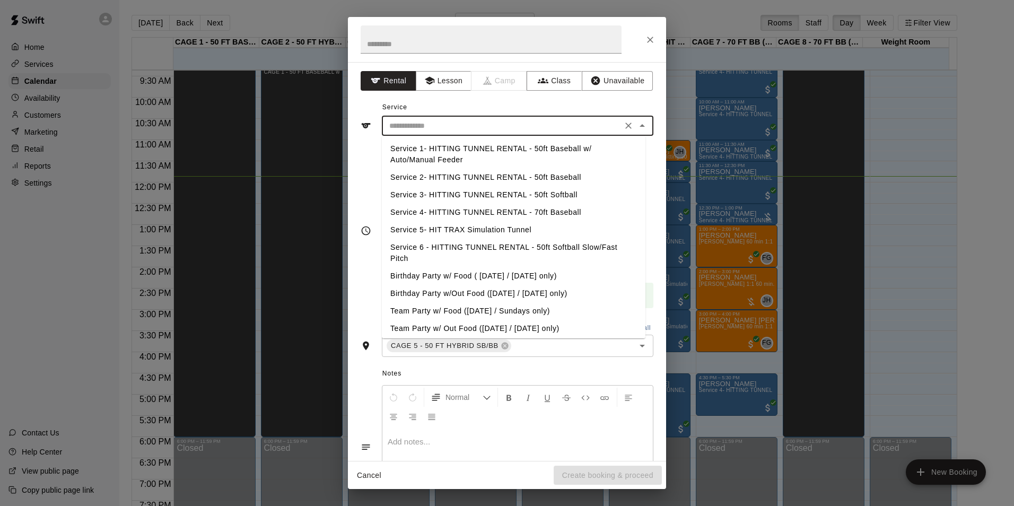
click at [525, 189] on li "Service 3- HITTING TUNNEL RENTAL - 50ft Softball" at bounding box center [514, 195] width 264 height 18
type input "**********"
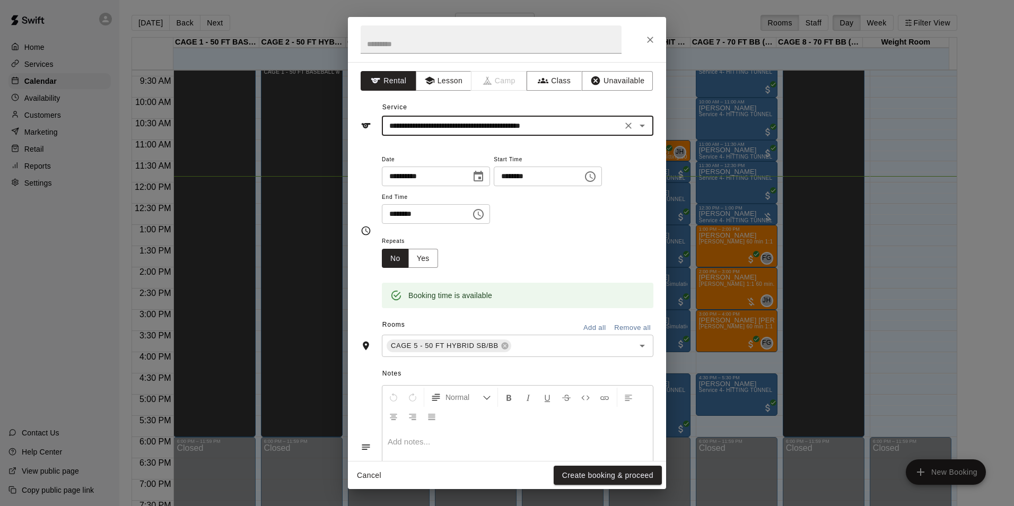
click at [600, 465] on div "Cancel Create booking & proceed" at bounding box center [507, 476] width 318 height 28
click at [600, 468] on button "Create booking & proceed" at bounding box center [608, 476] width 108 height 20
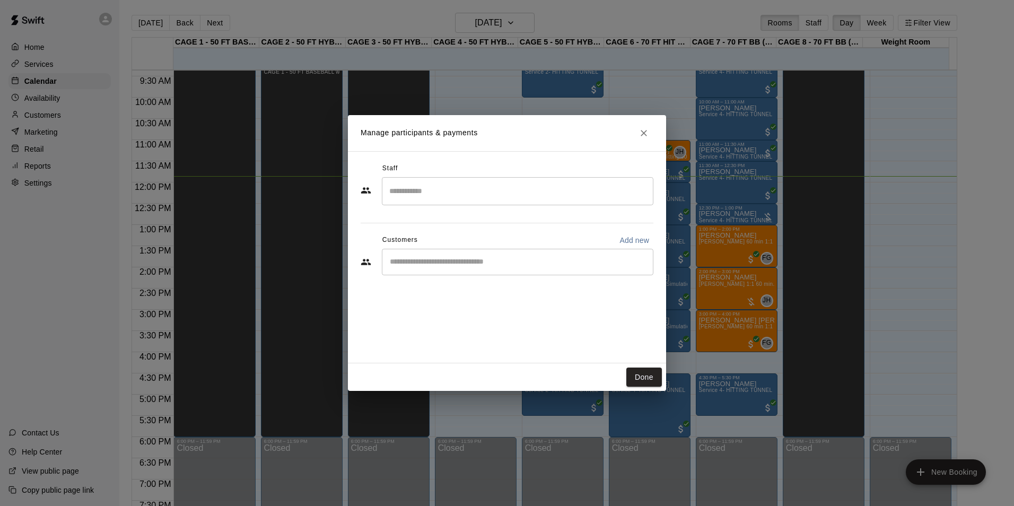
click at [467, 274] on div "​" at bounding box center [518, 262] width 272 height 27
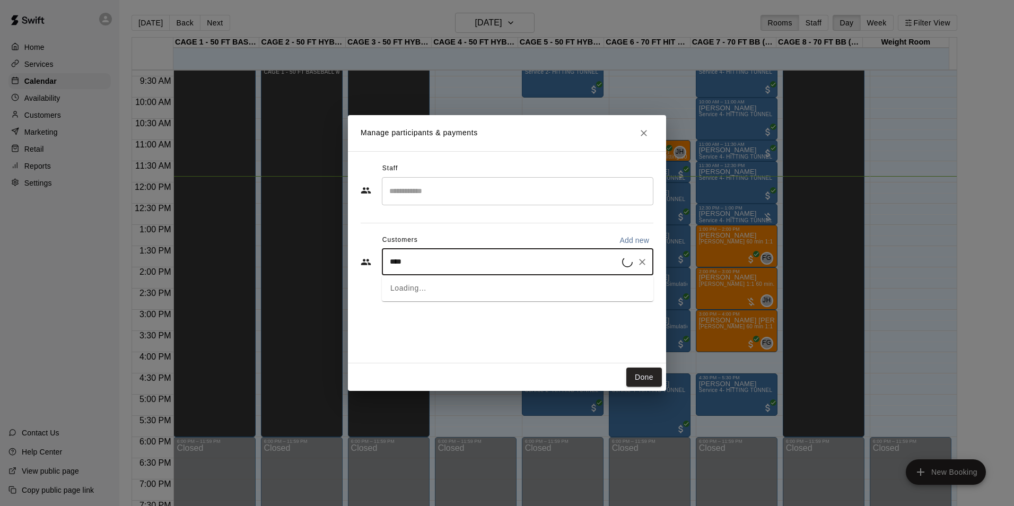
type input "*****"
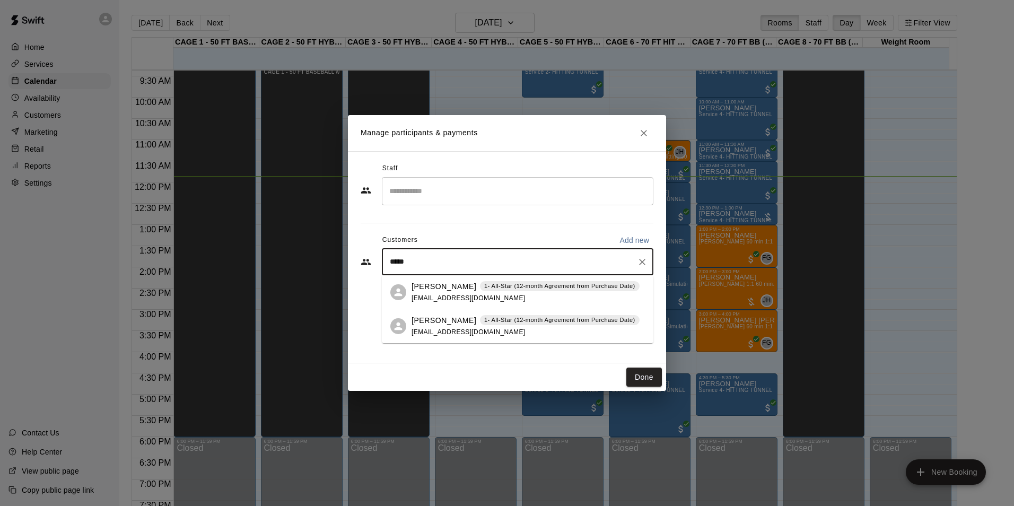
click at [503, 298] on div "Rebecca Rolak 1- All-Star (12-month Agreement from Purchase Date) rarolak06@gma…" at bounding box center [526, 292] width 228 height 23
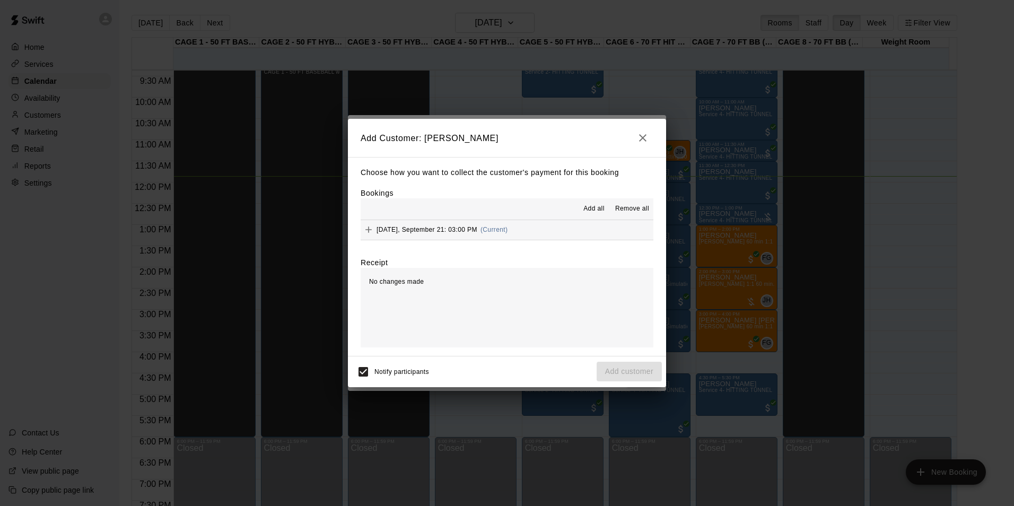
click at [586, 212] on span "Add all" at bounding box center [594, 209] width 21 height 11
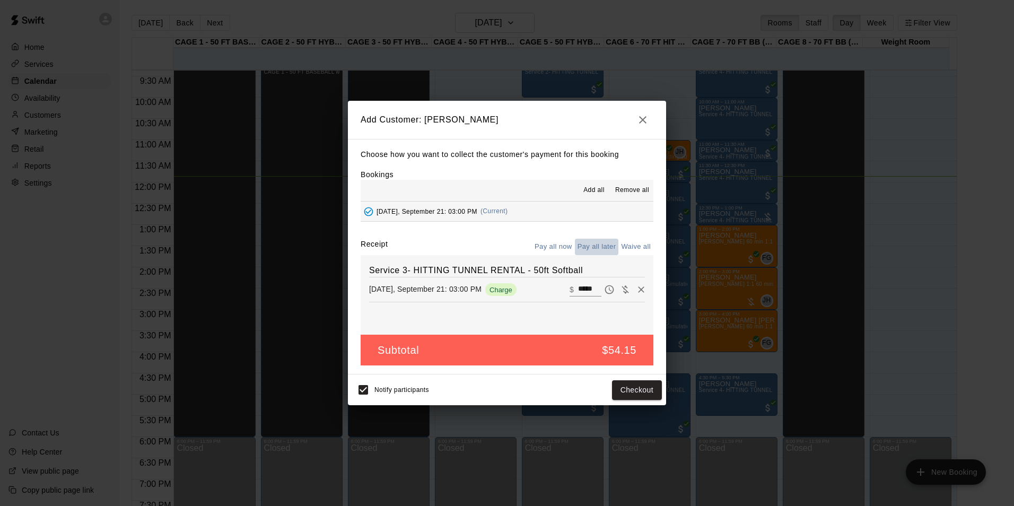
click at [597, 245] on button "Pay all later" at bounding box center [597, 247] width 44 height 16
click at [636, 386] on button "Add customer" at bounding box center [629, 390] width 65 height 20
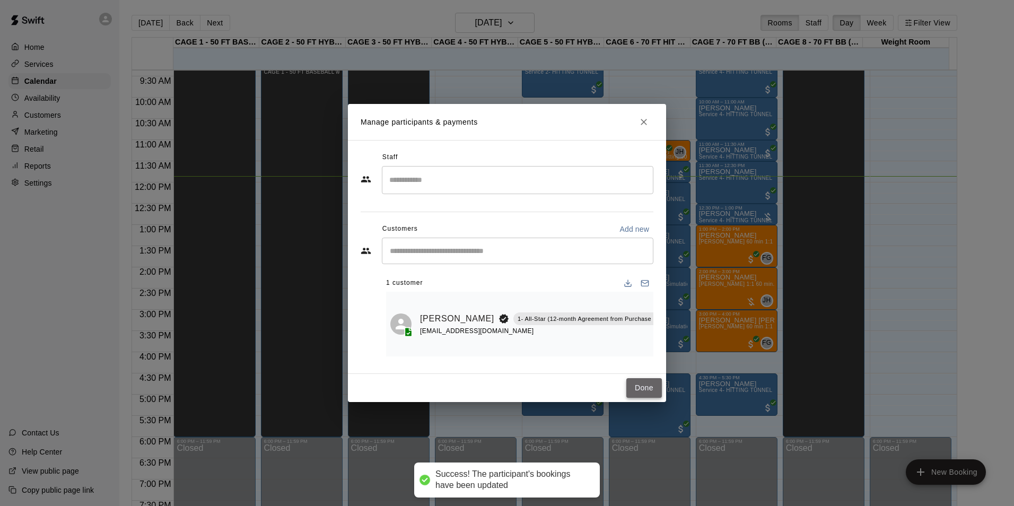
click at [640, 382] on button "Done" at bounding box center [645, 388] width 36 height 20
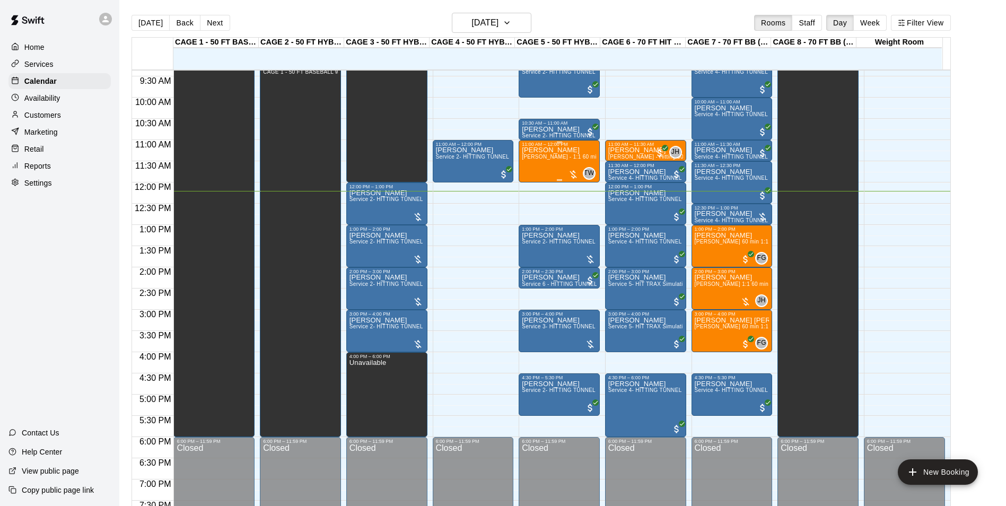
click at [567, 155] on span "[PERSON_NAME] - 1:1 60 min Baseball Hitting Lesson" at bounding box center [591, 157] width 139 height 6
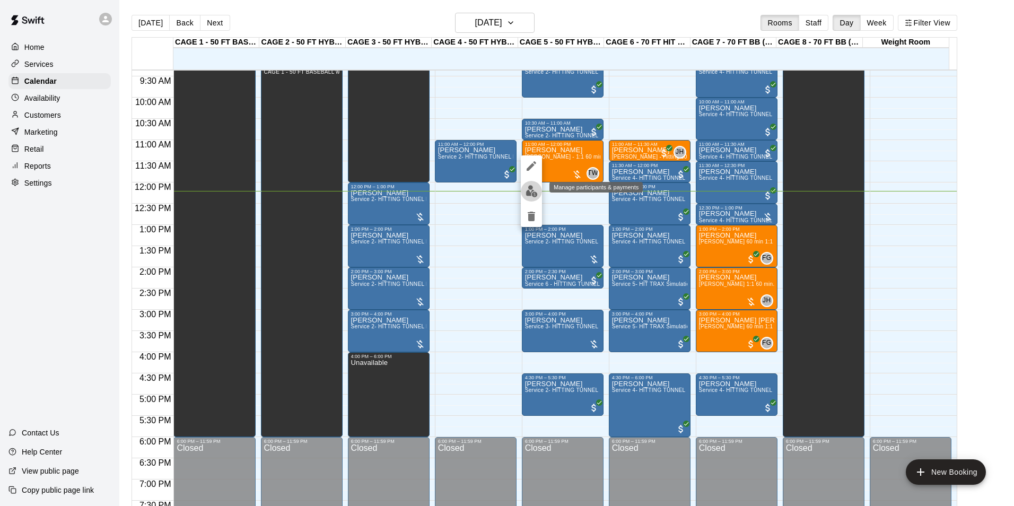
click at [533, 192] on img "edit" at bounding box center [532, 191] width 12 height 12
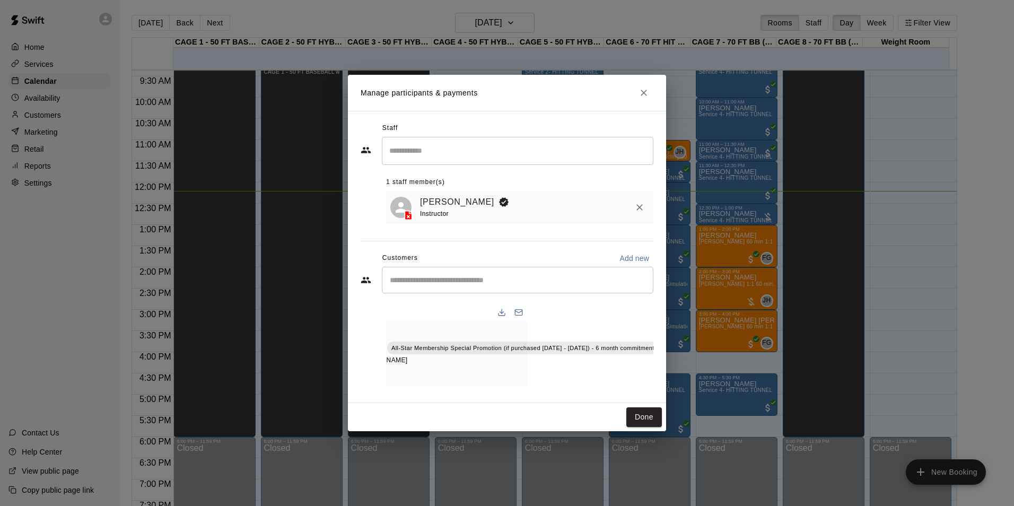
scroll to position [0, 142]
click at [639, 88] on icon "Close" at bounding box center [644, 93] width 11 height 11
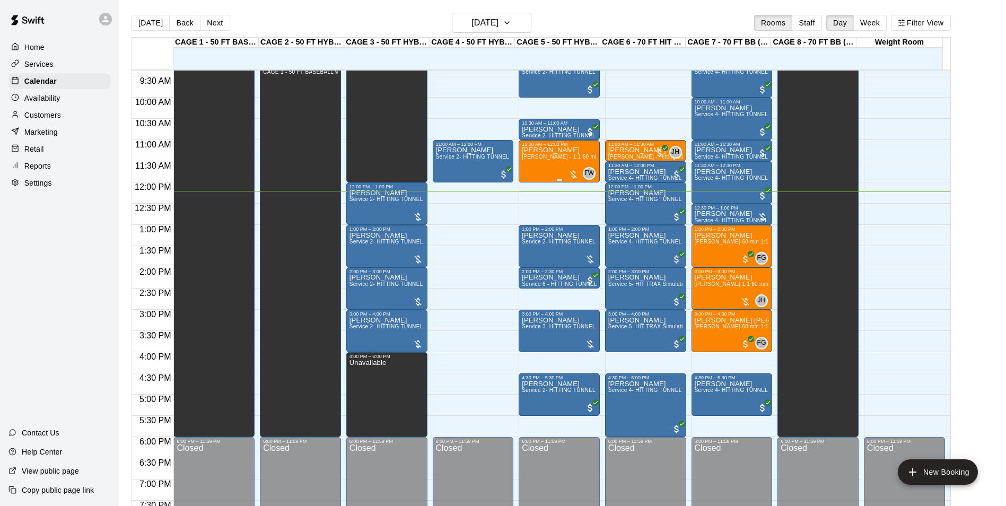
click at [554, 159] on span "[PERSON_NAME] - 1:1 60 min Baseball Hitting Lesson" at bounding box center [591, 157] width 139 height 6
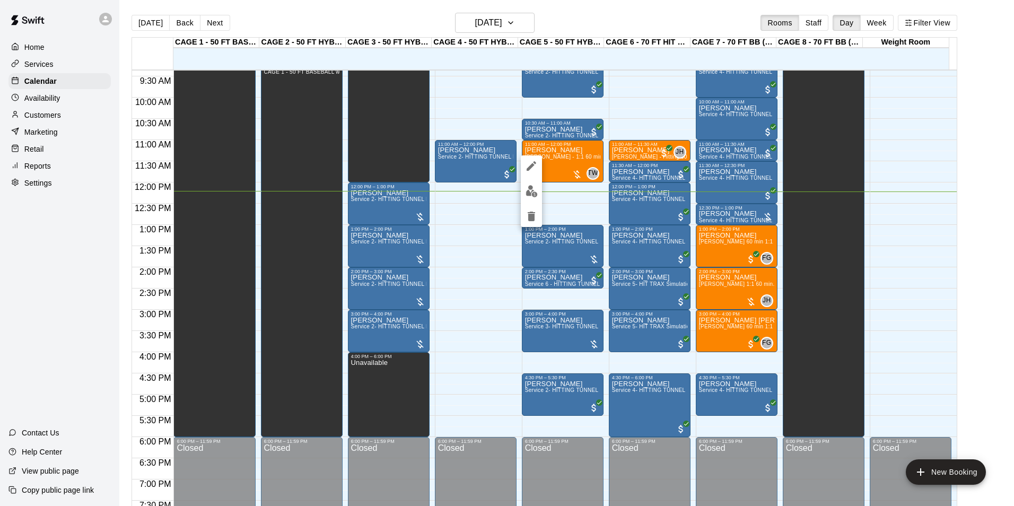
click at [527, 198] on button "edit" at bounding box center [531, 191] width 21 height 21
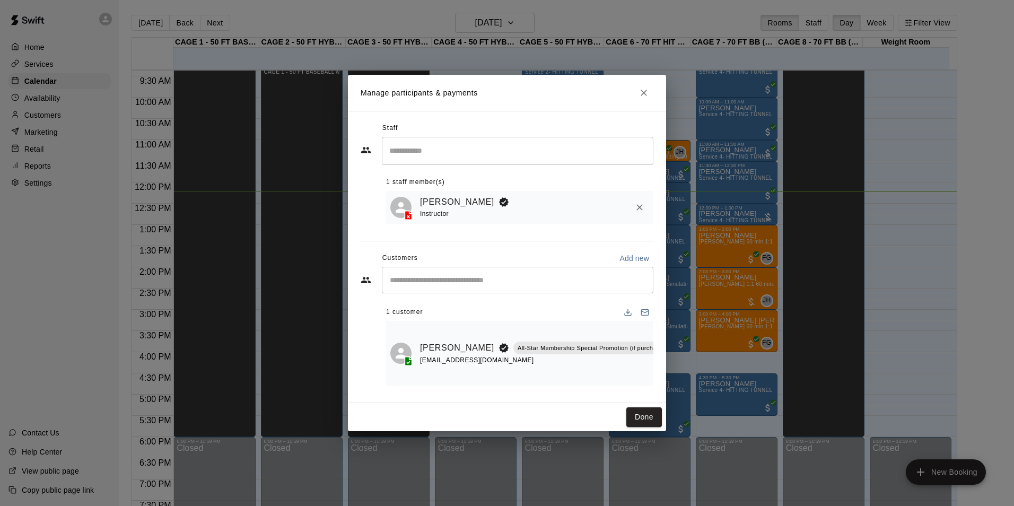
drag, startPoint x: 527, startPoint y: 381, endPoint x: 532, endPoint y: 384, distance: 5.5
click at [532, 384] on div "1 customer Matthew Anderson All-Star Membership Special Promotion (if purchased…" at bounding box center [519, 341] width 267 height 90
click at [584, 381] on div "1 customer Matthew Anderson All-Star Membership Special Promotion (if purchased…" at bounding box center [519, 341] width 267 height 90
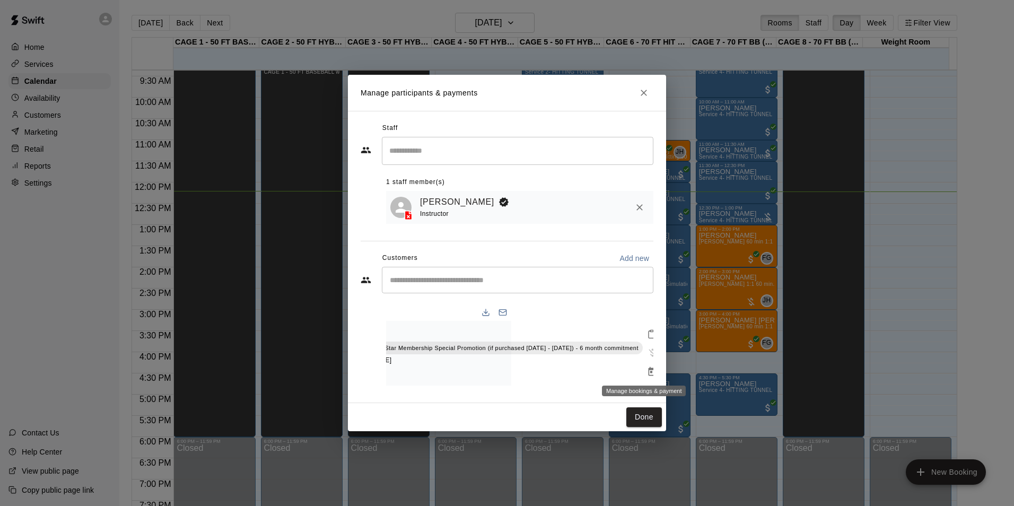
click at [648, 367] on icon "Manage bookings & payment" at bounding box center [652, 371] width 8 height 9
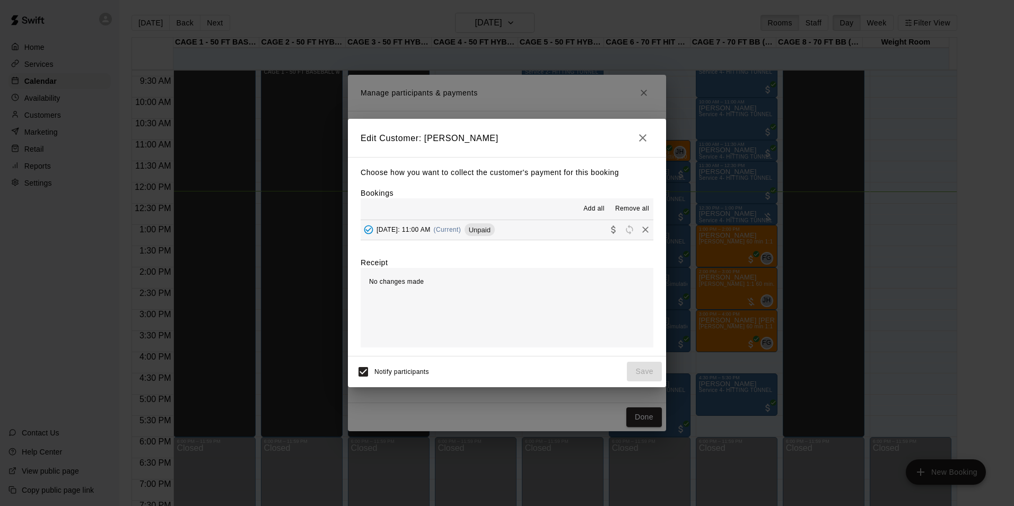
click at [594, 197] on div "Bookings Add all Remove all Sunday, September 21: 11:00 AM (Current) Unpaid" at bounding box center [507, 214] width 293 height 53
click at [585, 203] on button "Add all" at bounding box center [594, 209] width 34 height 17
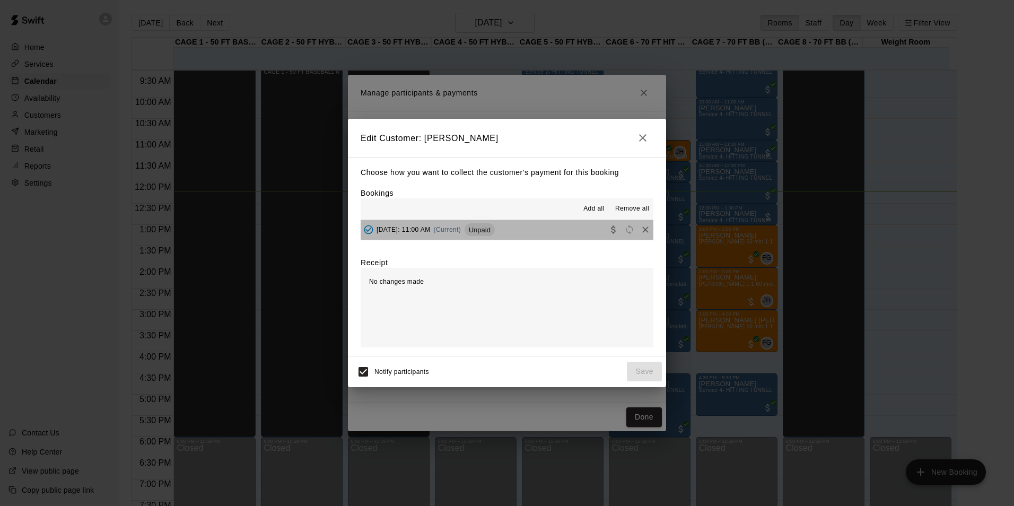
click at [495, 225] on div "Unpaid" at bounding box center [480, 229] width 30 height 13
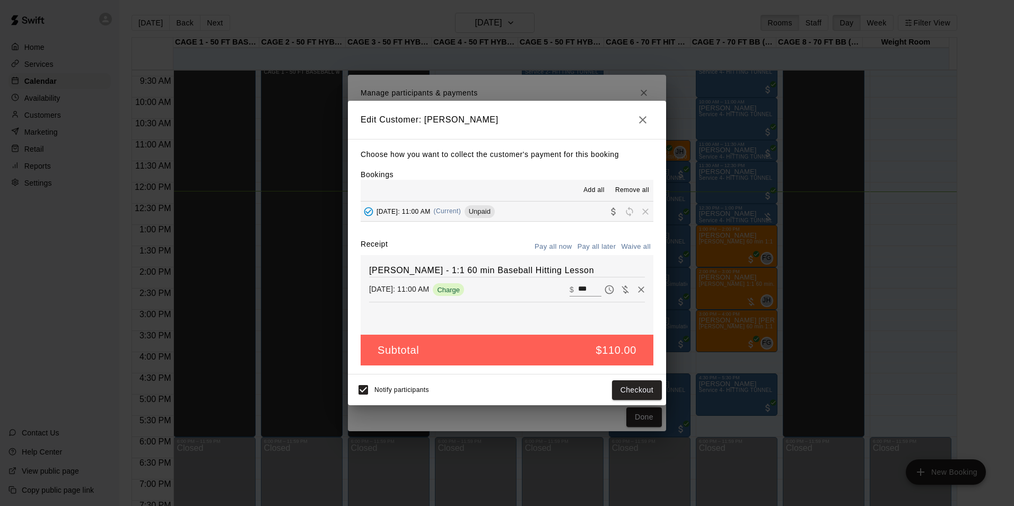
click at [565, 248] on button "Pay all now" at bounding box center [553, 247] width 43 height 16
click at [641, 122] on icon "button" at bounding box center [643, 120] width 13 height 13
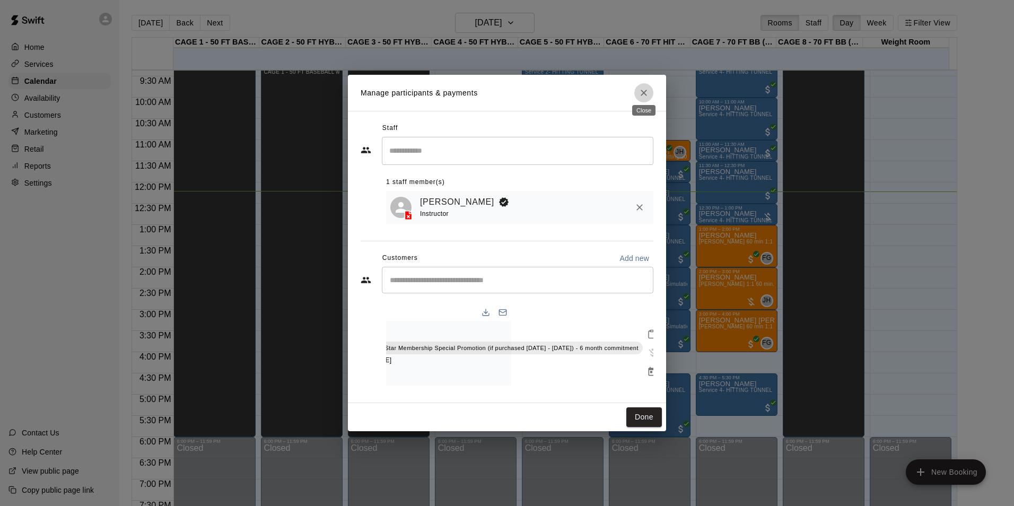
click at [645, 90] on icon "Close" at bounding box center [644, 93] width 6 height 6
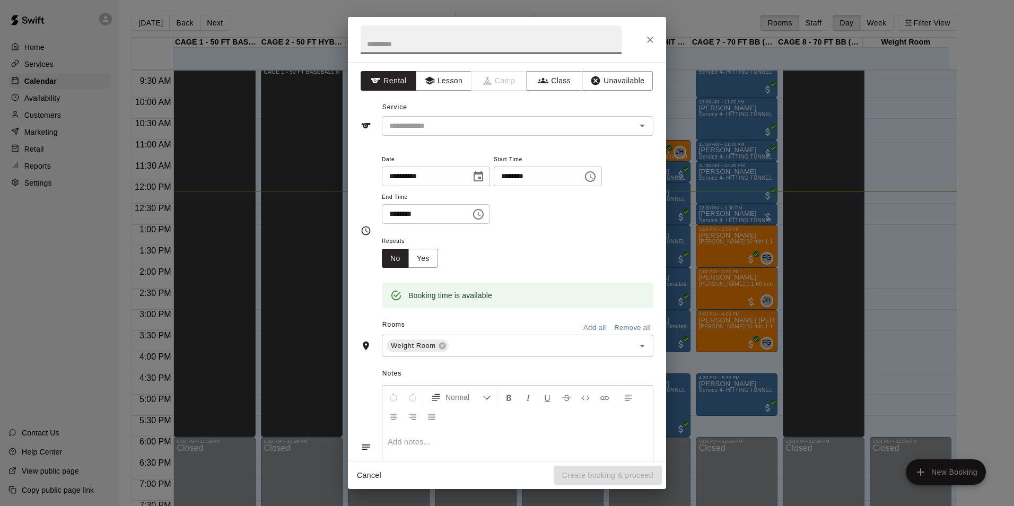
click at [641, 38] on button "Close" at bounding box center [650, 39] width 19 height 19
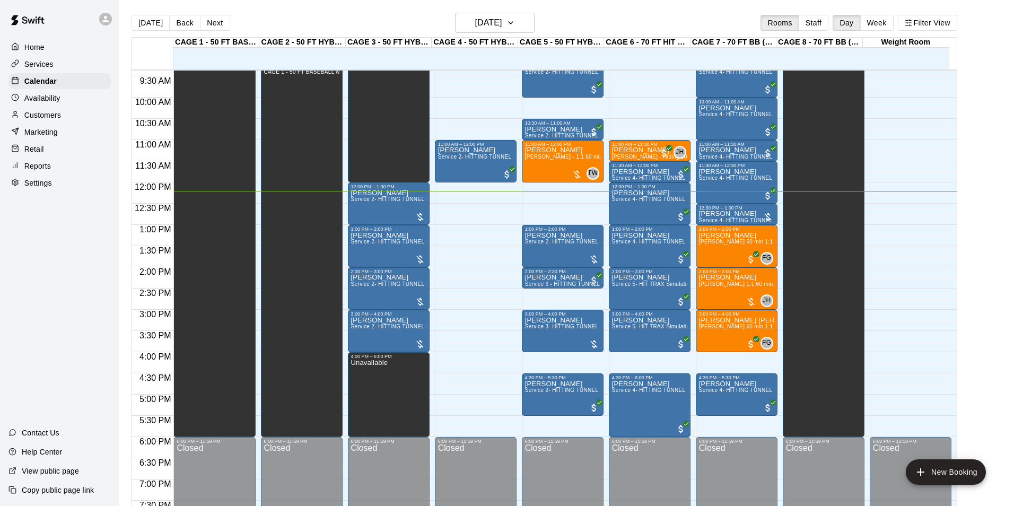
click at [642, 38] on button "Close" at bounding box center [650, 39] width 19 height 19
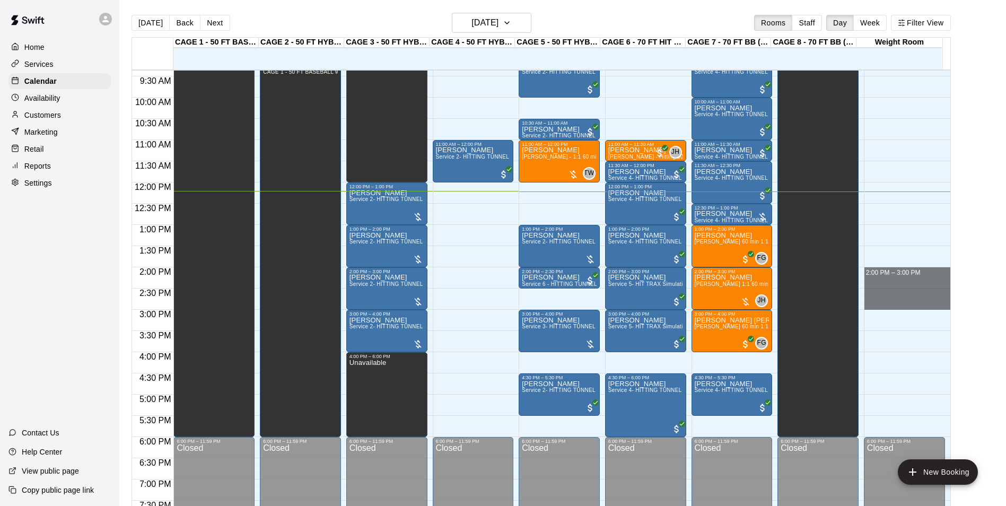
drag, startPoint x: 880, startPoint y: 270, endPoint x: 886, endPoint y: 302, distance: 32.5
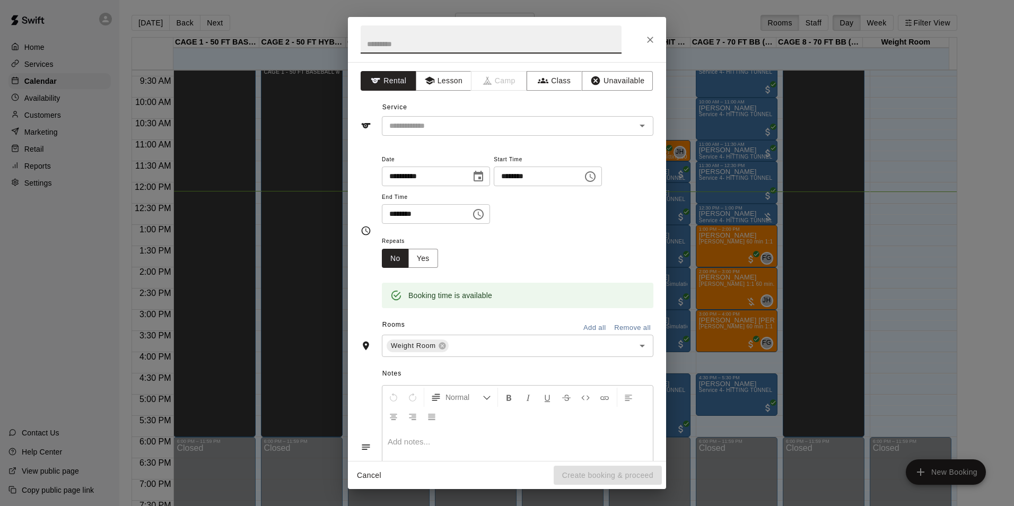
click at [561, 138] on div "**********" at bounding box center [507, 261] width 318 height 399
click at [560, 129] on input "text" at bounding box center [502, 125] width 234 height 13
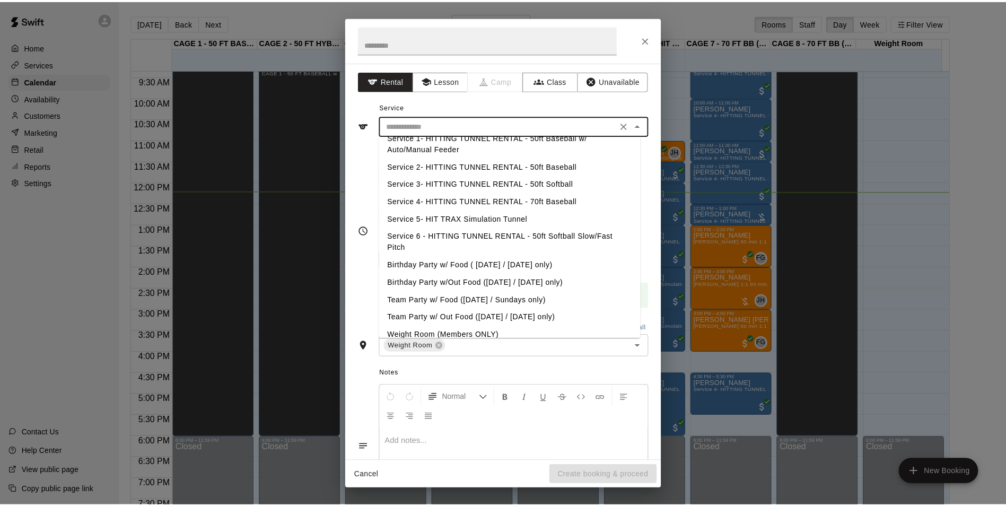
scroll to position [21, 0]
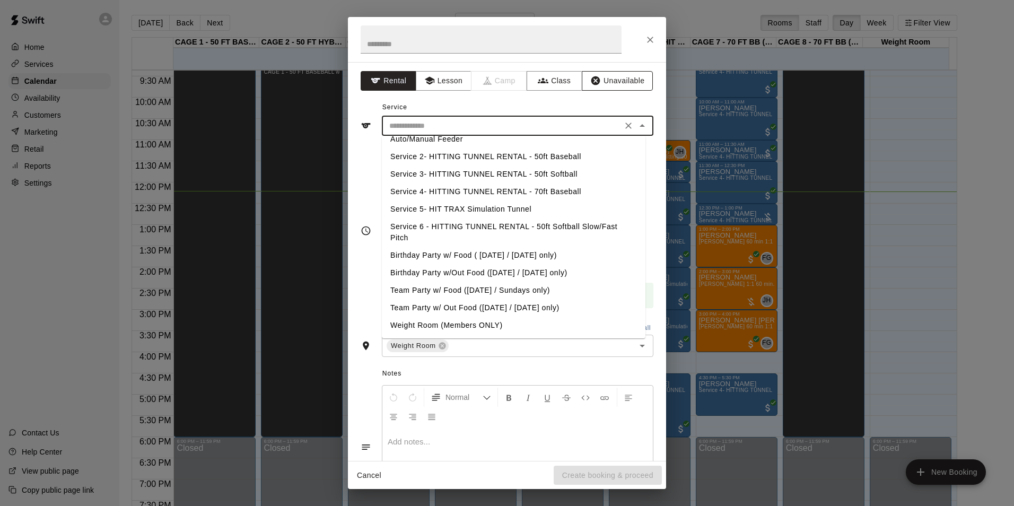
click at [599, 81] on button "Unavailable" at bounding box center [617, 81] width 71 height 20
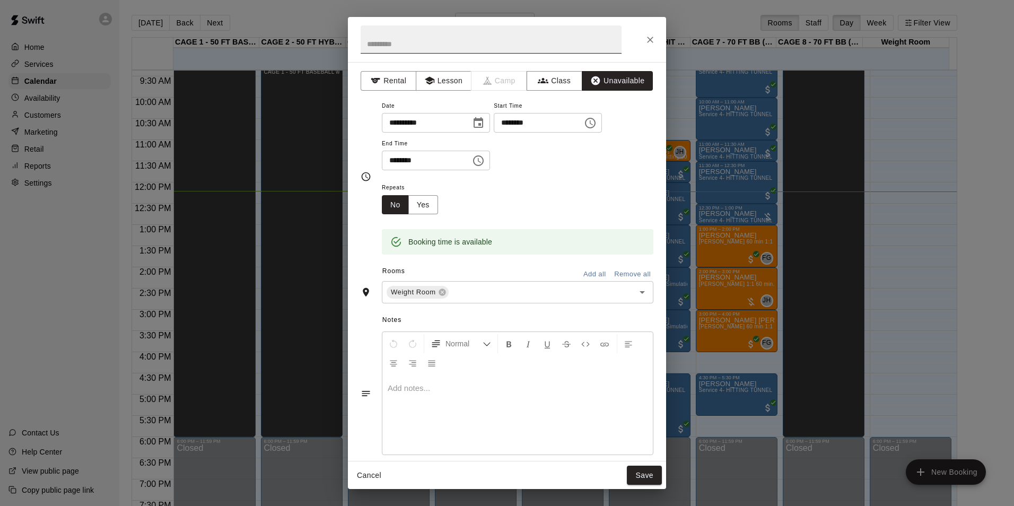
click at [546, 38] on input "text" at bounding box center [491, 39] width 261 height 28
type input "*******"
click at [644, 487] on div "Cancel Save" at bounding box center [507, 476] width 318 height 28
click at [642, 484] on button "Save" at bounding box center [644, 476] width 35 height 20
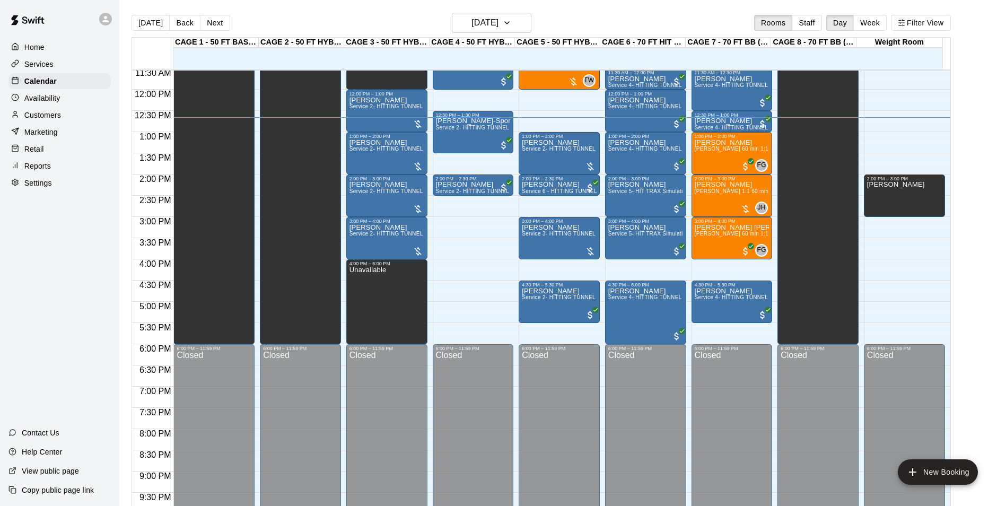
scroll to position [496, 0]
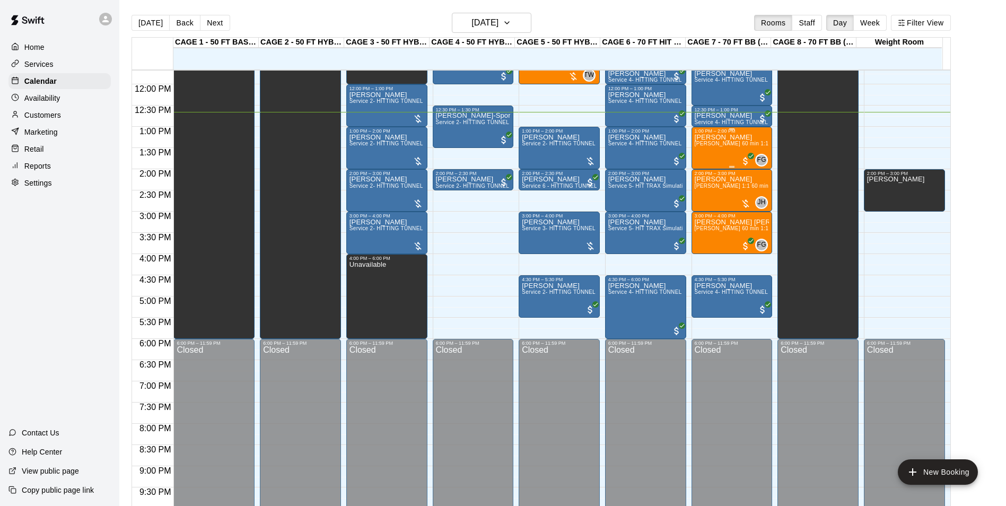
click at [722, 137] on p "[PERSON_NAME]" at bounding box center [732, 137] width 75 height 0
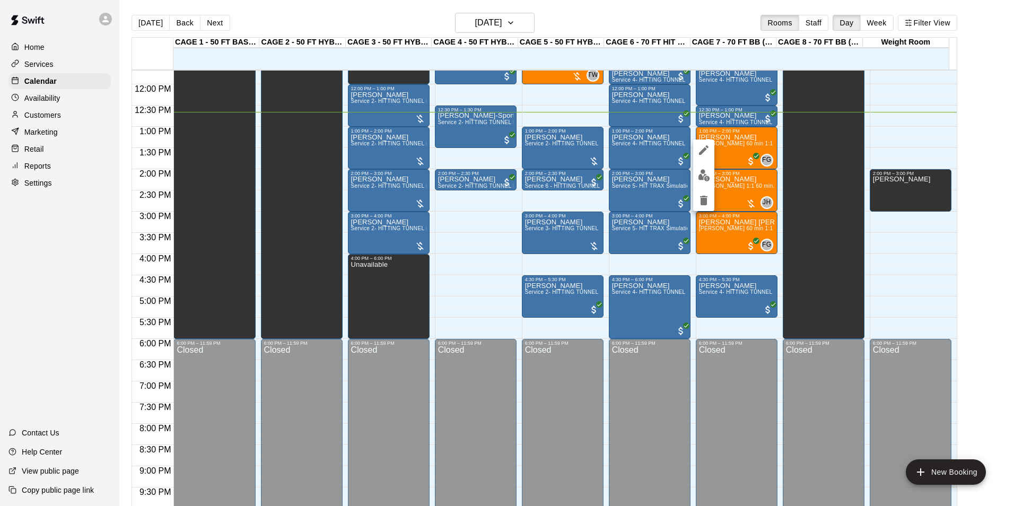
click at [704, 181] on button "edit" at bounding box center [703, 175] width 21 height 21
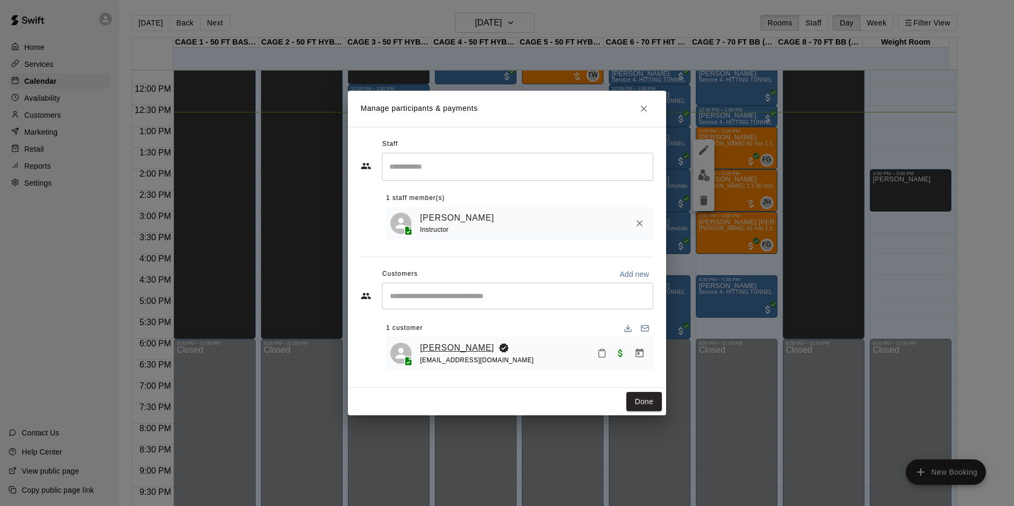
click at [448, 352] on link "[PERSON_NAME]" at bounding box center [457, 348] width 74 height 14
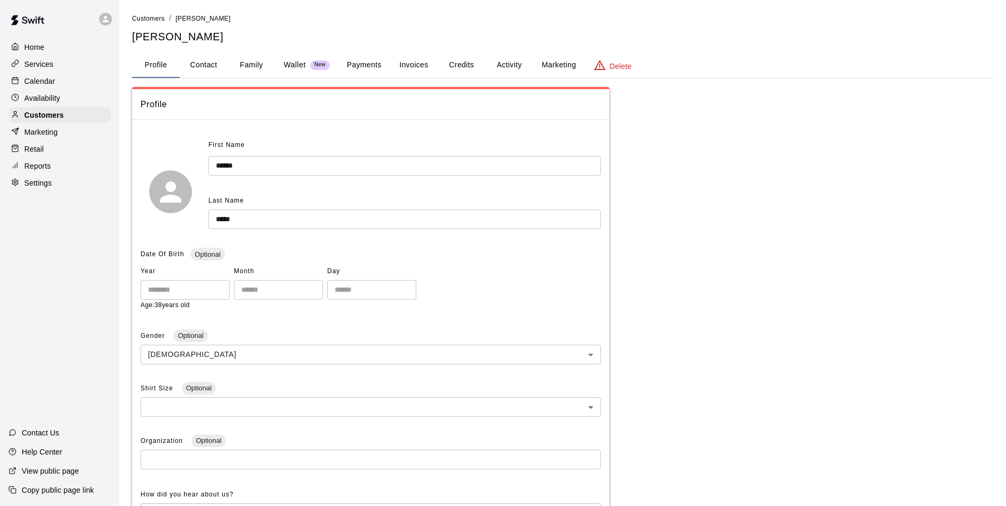
click at [361, 70] on button "Payments" at bounding box center [363, 65] width 51 height 25
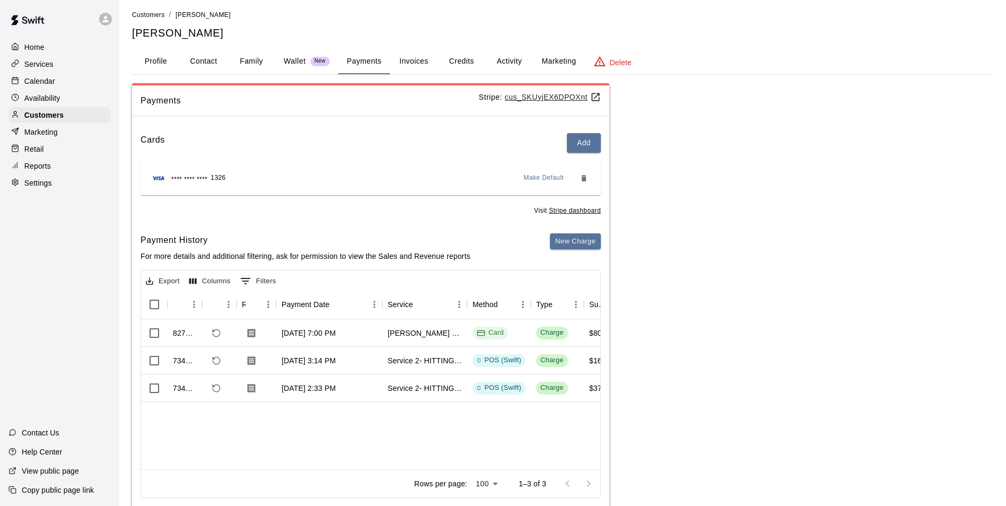
click at [41, 84] on p "Calendar" at bounding box center [39, 81] width 31 height 11
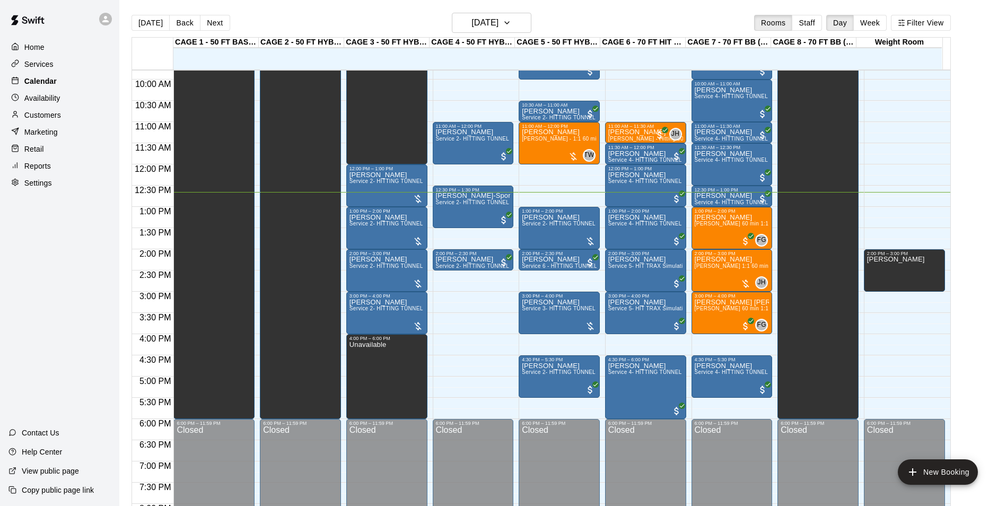
scroll to position [415, 0]
click at [730, 232] on div "Maximus Arellano Frankie Gulko 60 min 1:1 baseball hitting / fielding / pitchin…" at bounding box center [732, 467] width 75 height 506
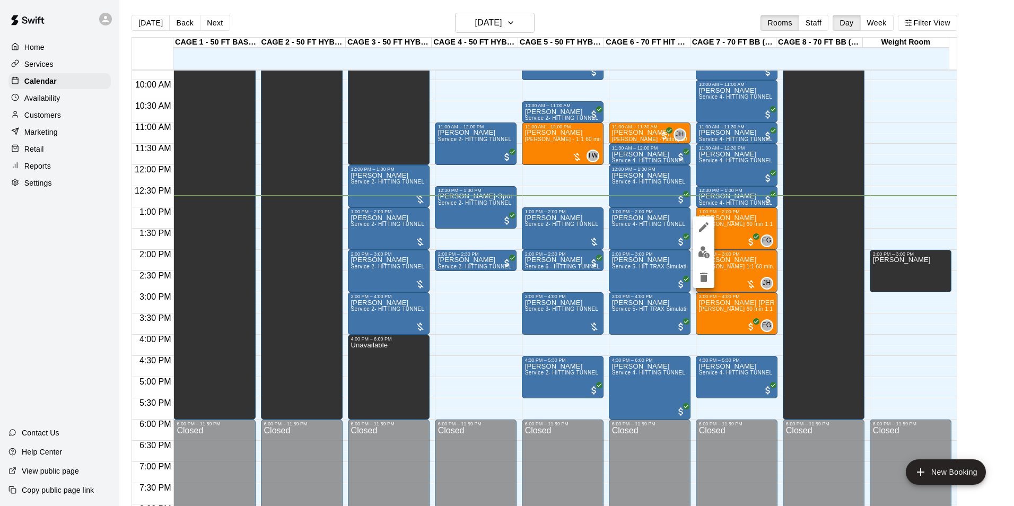
click at [713, 258] on div at bounding box center [703, 252] width 21 height 72
click at [711, 253] on button "edit" at bounding box center [703, 252] width 21 height 21
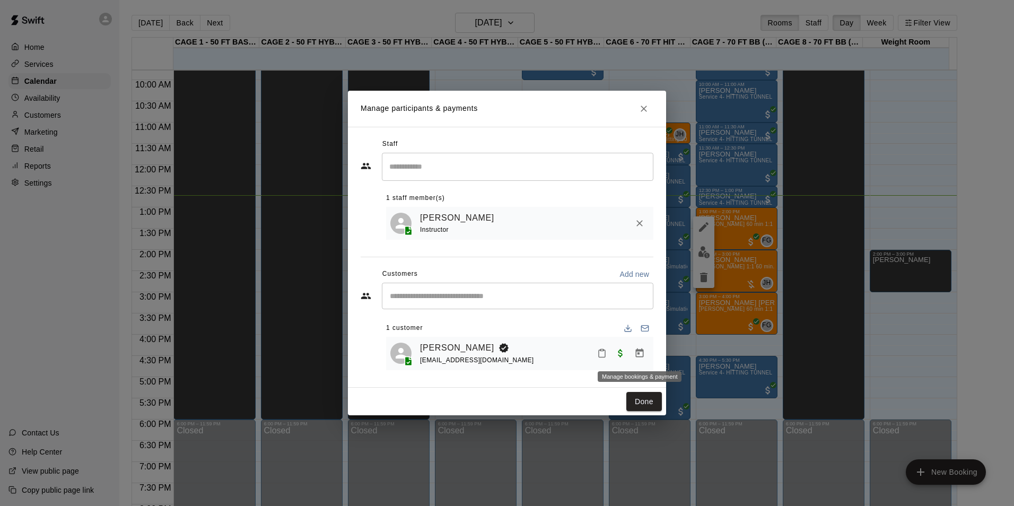
click at [637, 350] on icon "Manage bookings & payment" at bounding box center [640, 353] width 11 height 11
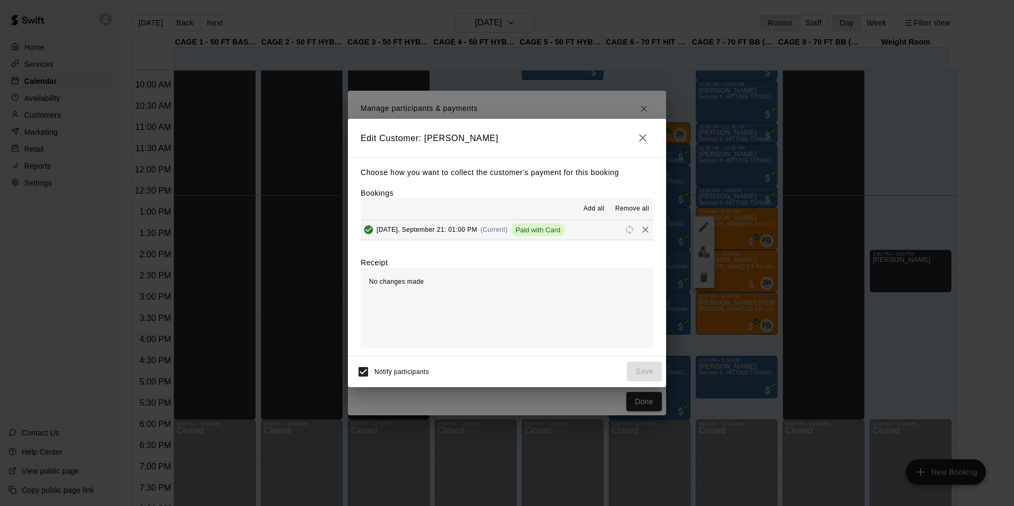
click at [642, 137] on icon "button" at bounding box center [643, 138] width 13 height 13
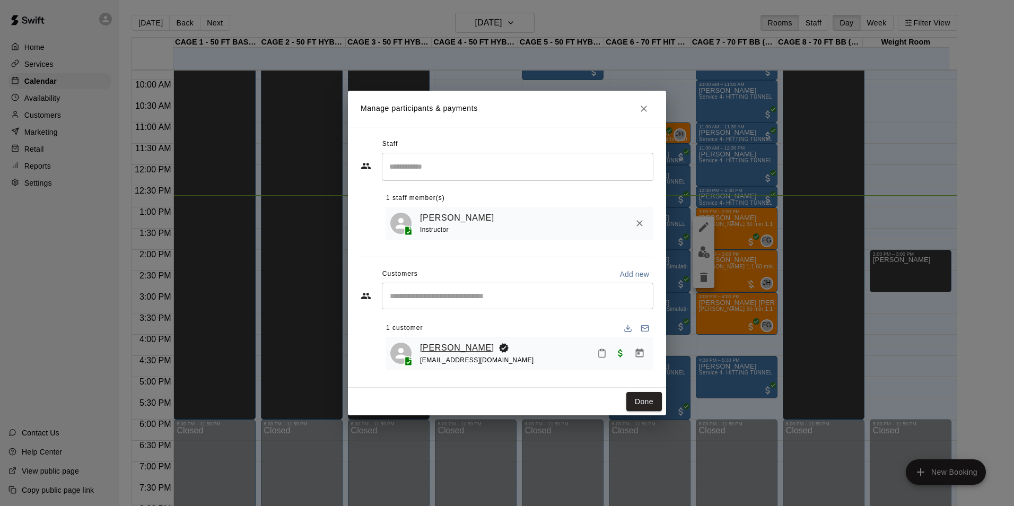
click at [479, 347] on link "[PERSON_NAME]" at bounding box center [457, 348] width 74 height 14
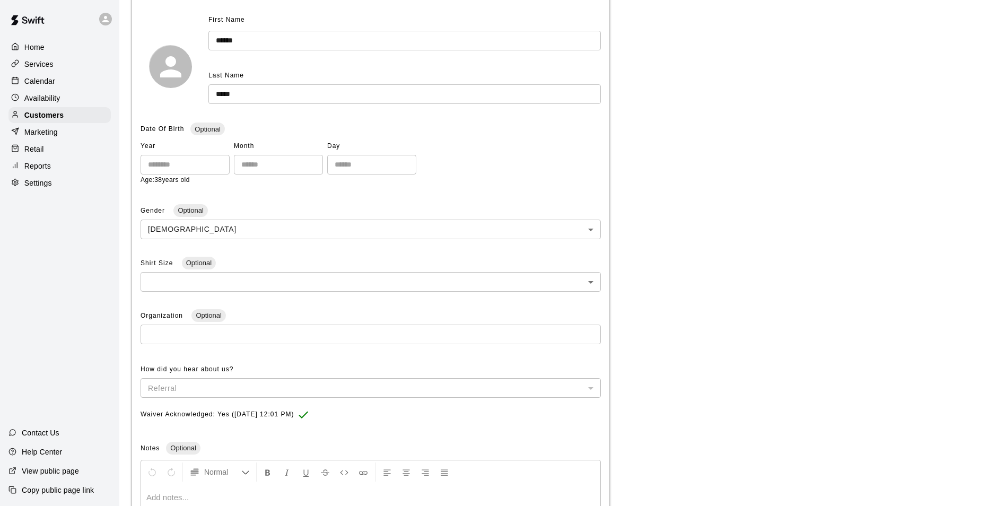
scroll to position [46, 0]
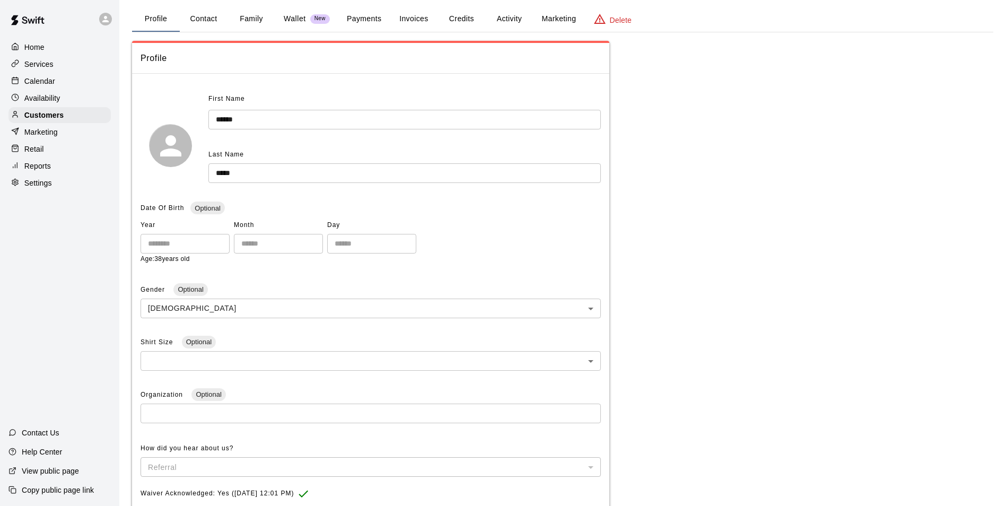
click at [222, 14] on button "Contact" at bounding box center [204, 18] width 48 height 25
select select "**"
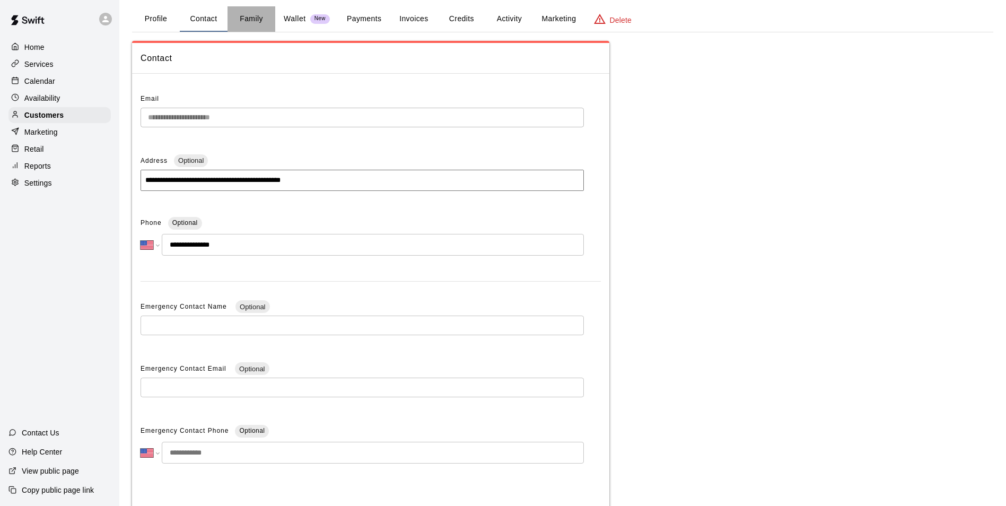
click at [250, 22] on button "Family" at bounding box center [252, 18] width 48 height 25
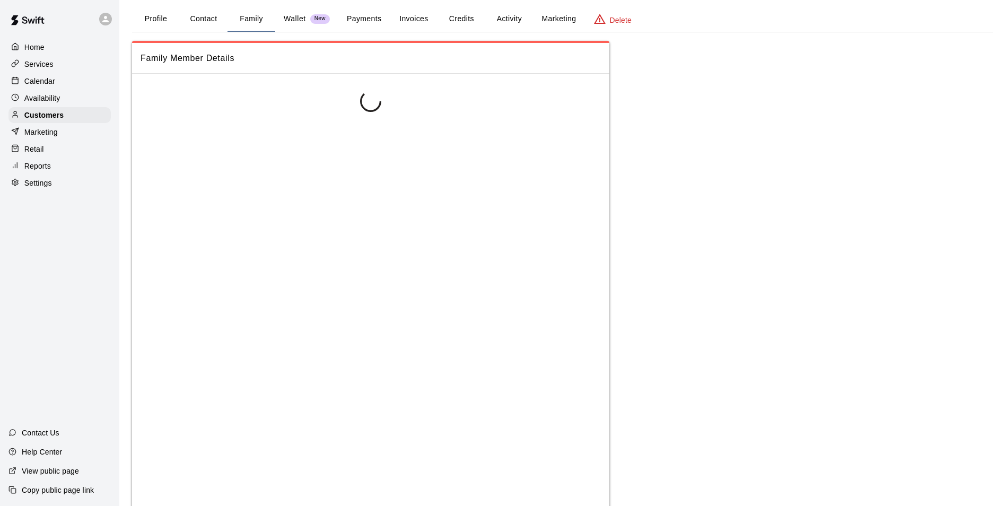
scroll to position [0, 0]
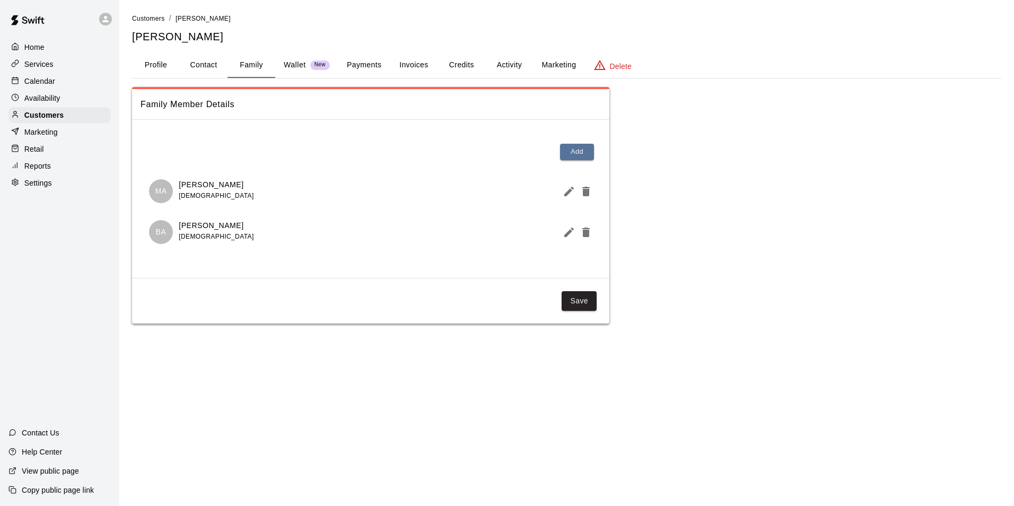
click at [51, 106] on div "Availability" at bounding box center [59, 98] width 102 height 16
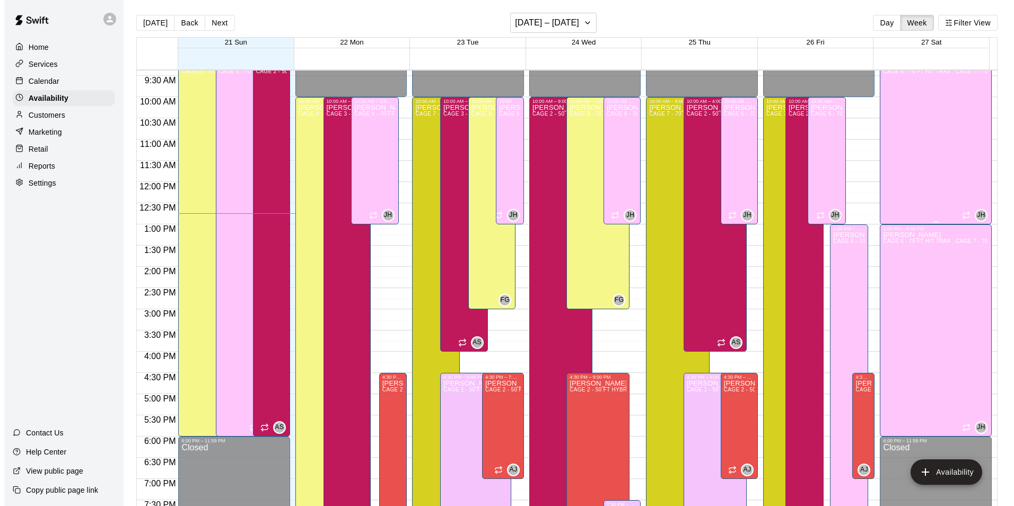
scroll to position [382, 0]
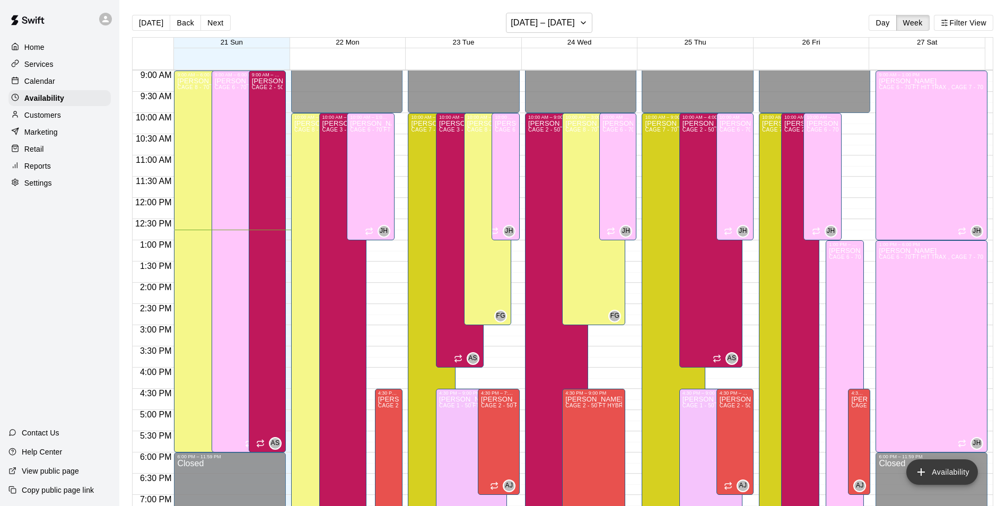
click at [961, 463] on button "Availability" at bounding box center [943, 471] width 72 height 25
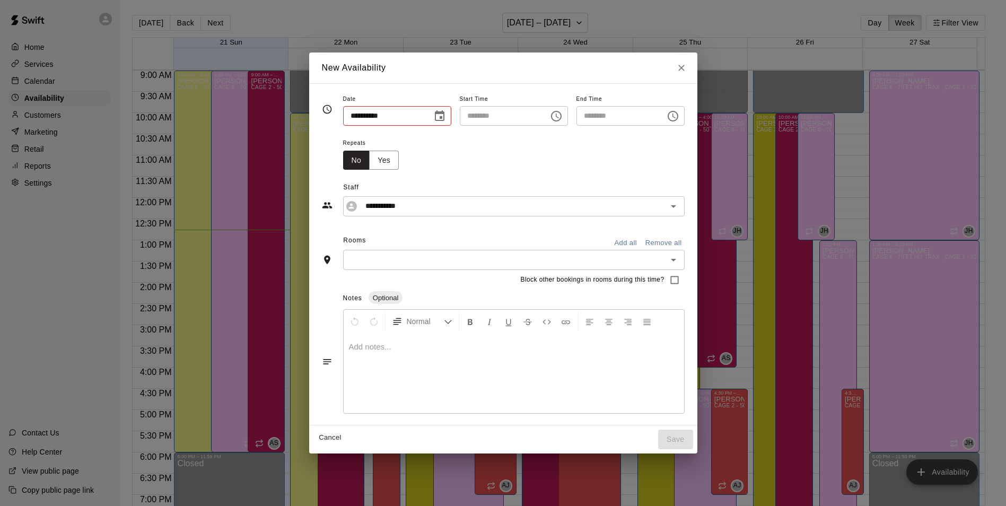
type input "**********"
type input "********"
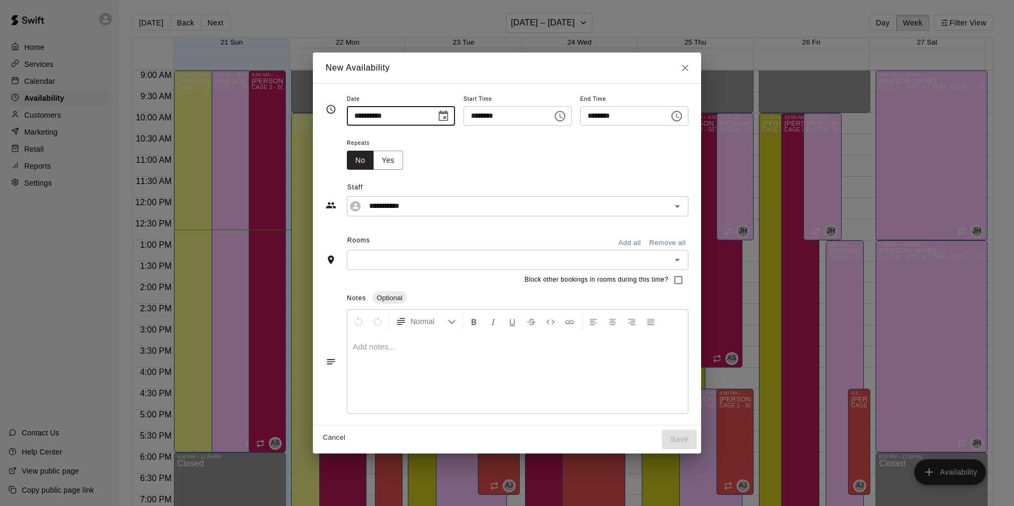
click at [360, 113] on input "**********" at bounding box center [388, 116] width 82 height 20
type input "**********"
click at [437, 161] on div "Repeats No Yes" at bounding box center [518, 152] width 342 height 33
click at [544, 121] on input "********" at bounding box center [505, 116] width 82 height 20
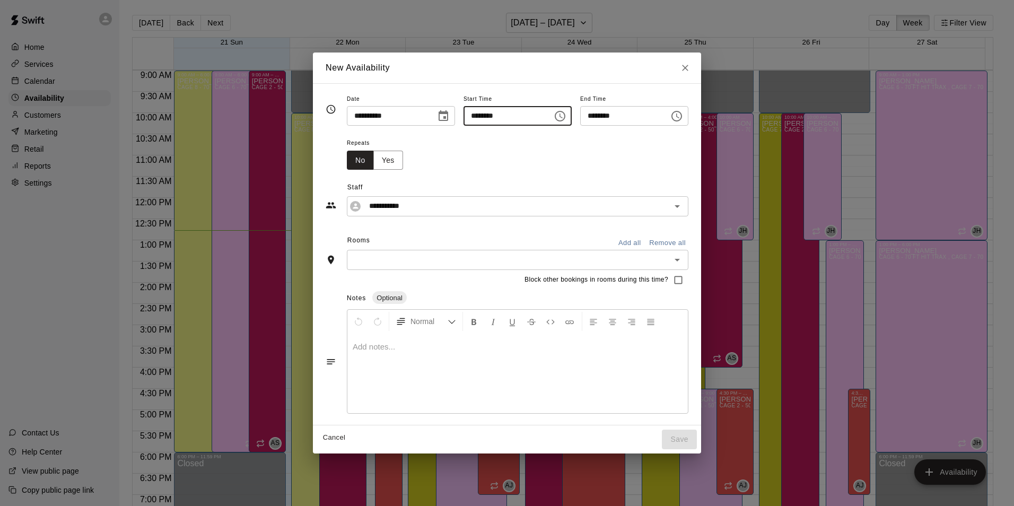
click at [545, 121] on input "********" at bounding box center [505, 116] width 82 height 20
type input "********"
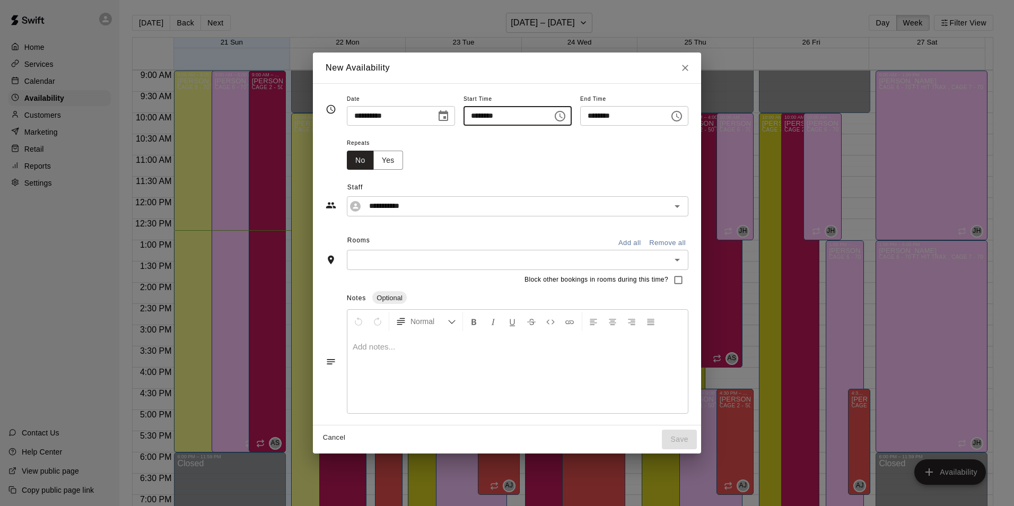
type input "********"
click at [625, 117] on input "********" at bounding box center [621, 116] width 82 height 20
type input "********"
click at [683, 117] on icon "Choose time, selected time is 10:30 PM" at bounding box center [677, 116] width 13 height 13
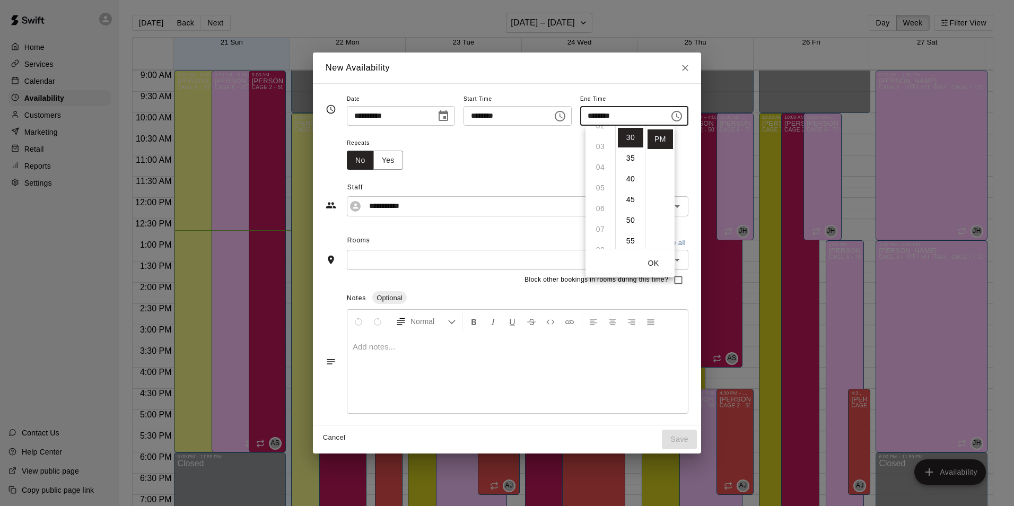
scroll to position [0, 0]
click at [566, 116] on icon "Choose time, selected time is 10:00 PM" at bounding box center [560, 116] width 11 height 11
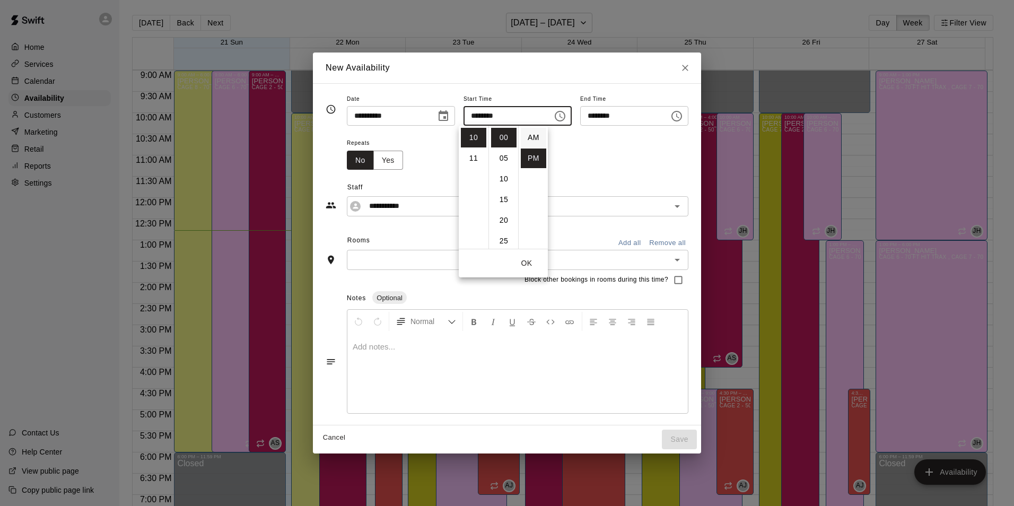
click at [537, 137] on li "AM" at bounding box center [533, 138] width 25 height 20
type input "********"
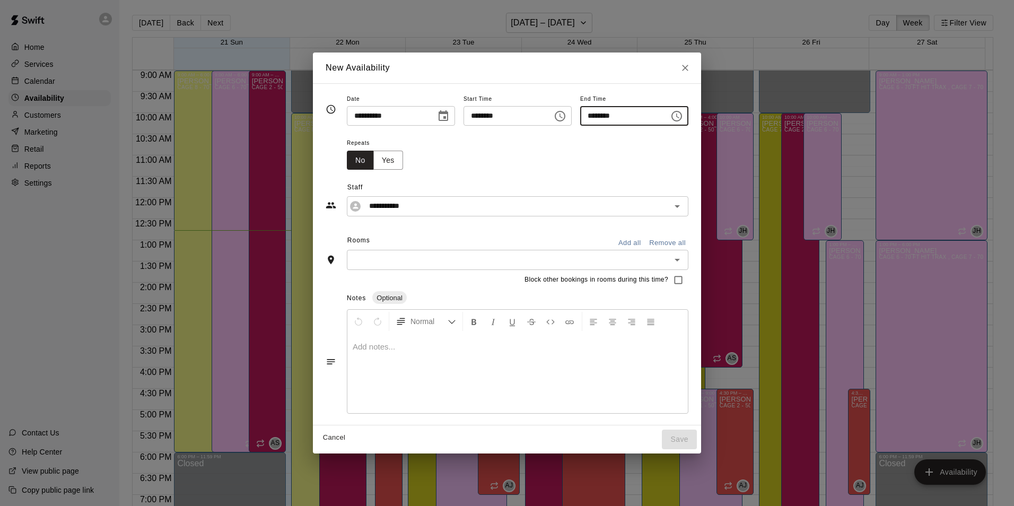
click at [605, 115] on input "********" at bounding box center [621, 116] width 82 height 20
click at [680, 116] on icon "Choose time, selected time is 10:30 PM" at bounding box center [677, 116] width 3 height 5
click at [606, 167] on li "04" at bounding box center [600, 173] width 25 height 20
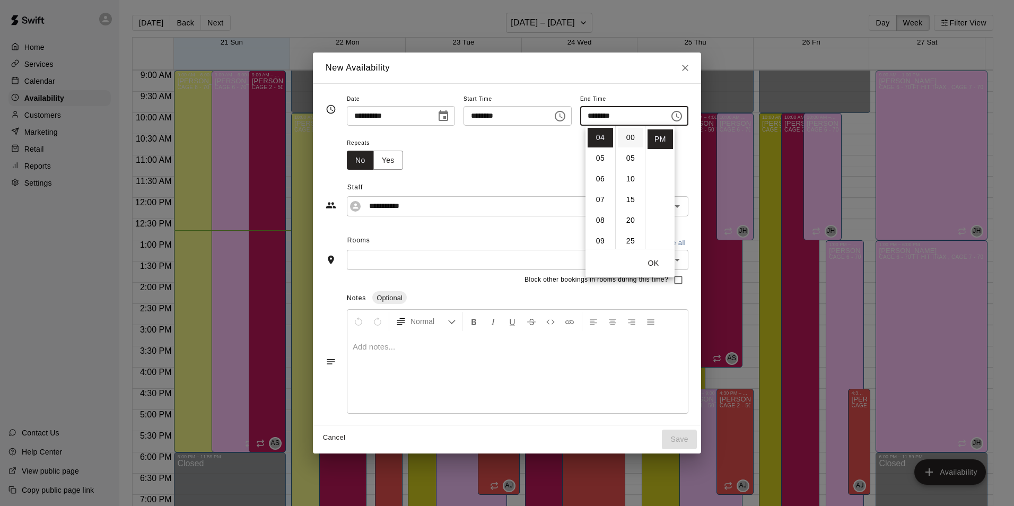
click at [632, 138] on li "00" at bounding box center [630, 138] width 25 height 20
type input "********"
click at [689, 145] on div "Repeats No Yes" at bounding box center [518, 152] width 342 height 33
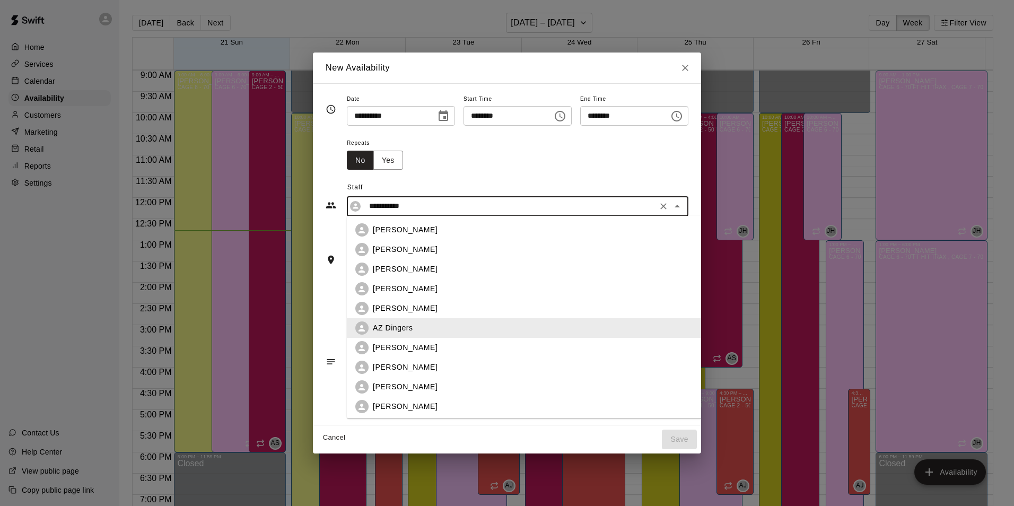
click at [436, 212] on input "**********" at bounding box center [509, 205] width 289 height 13
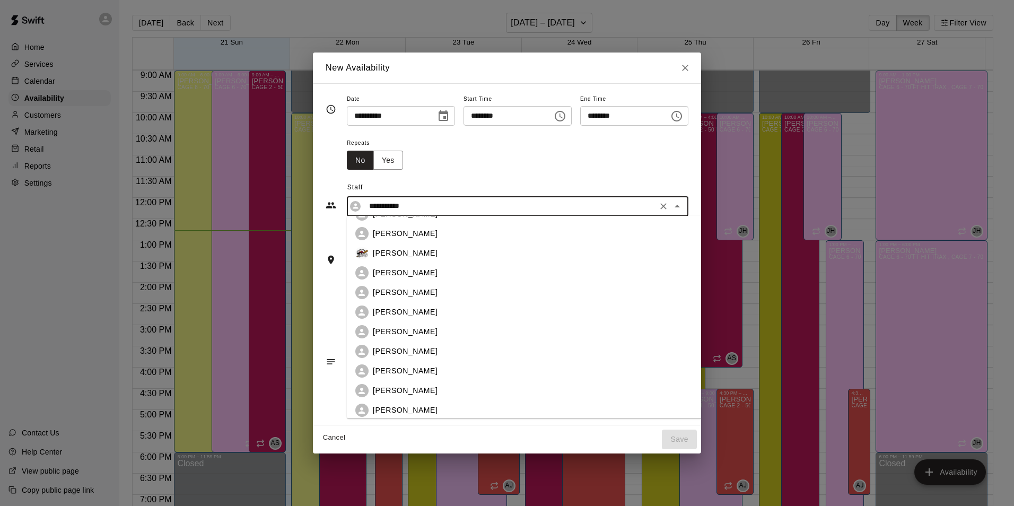
scroll to position [106, 0]
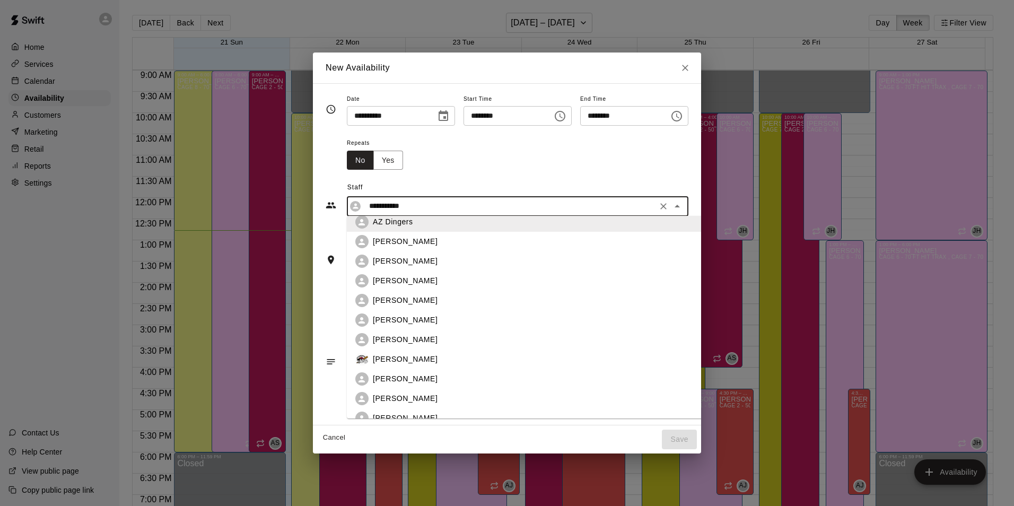
click at [442, 323] on div "[PERSON_NAME]" at bounding box center [541, 320] width 337 height 11
type input "**********"
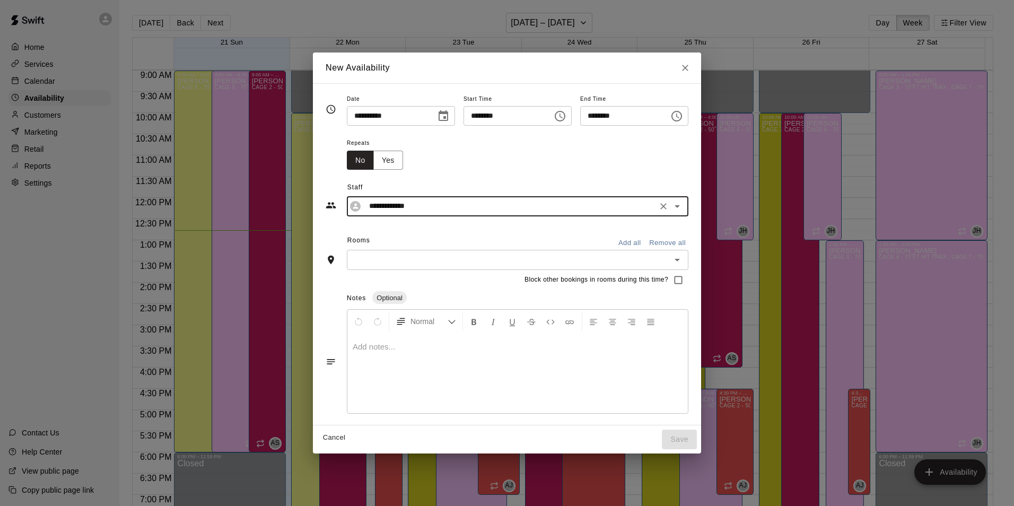
click at [610, 263] on input "text" at bounding box center [509, 259] width 318 height 13
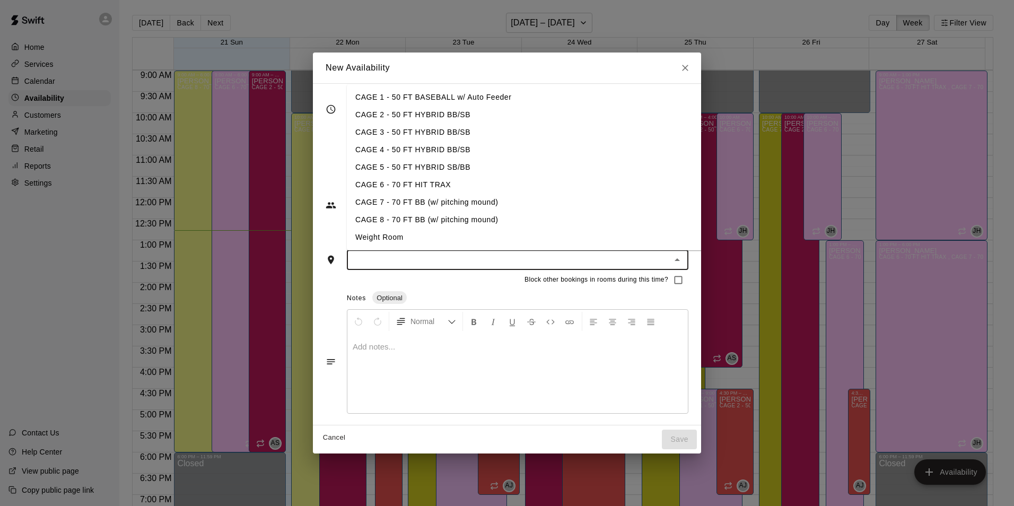
click at [482, 223] on li "CAGE 8 - 70 FT BB (w/ pitching mound)" at bounding box center [533, 220] width 372 height 18
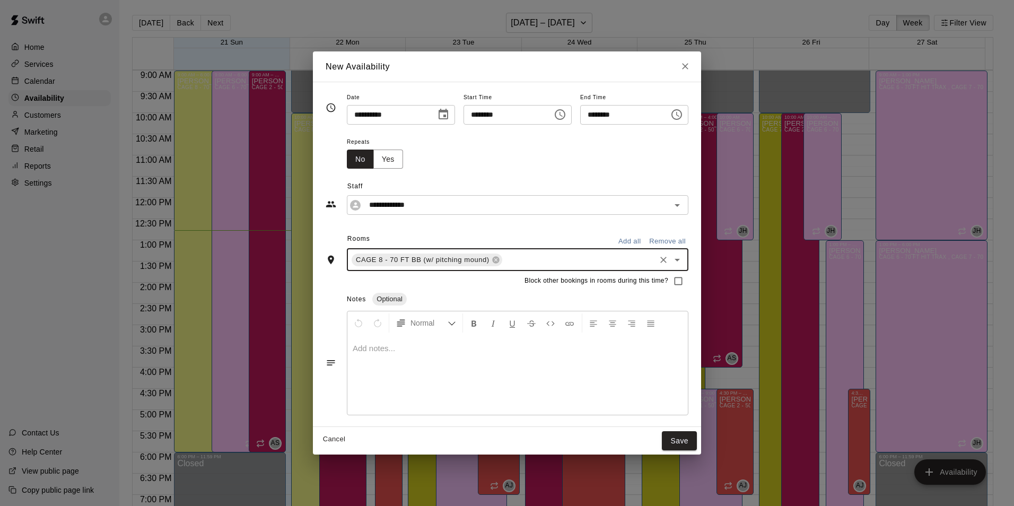
click at [515, 260] on input "text" at bounding box center [579, 259] width 150 height 13
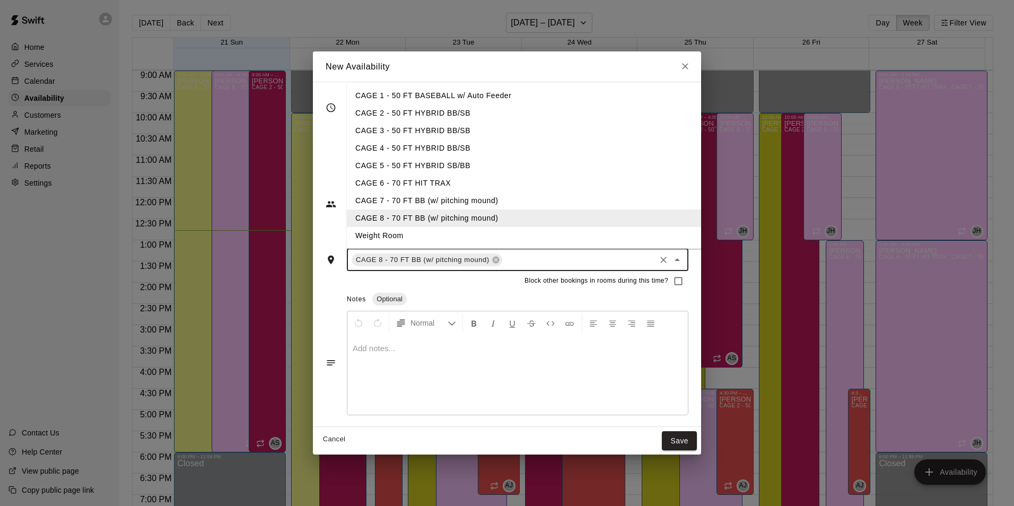
click at [506, 205] on li "CAGE 7 - 70 FT BB (w/ pitching mound)" at bounding box center [533, 201] width 372 height 18
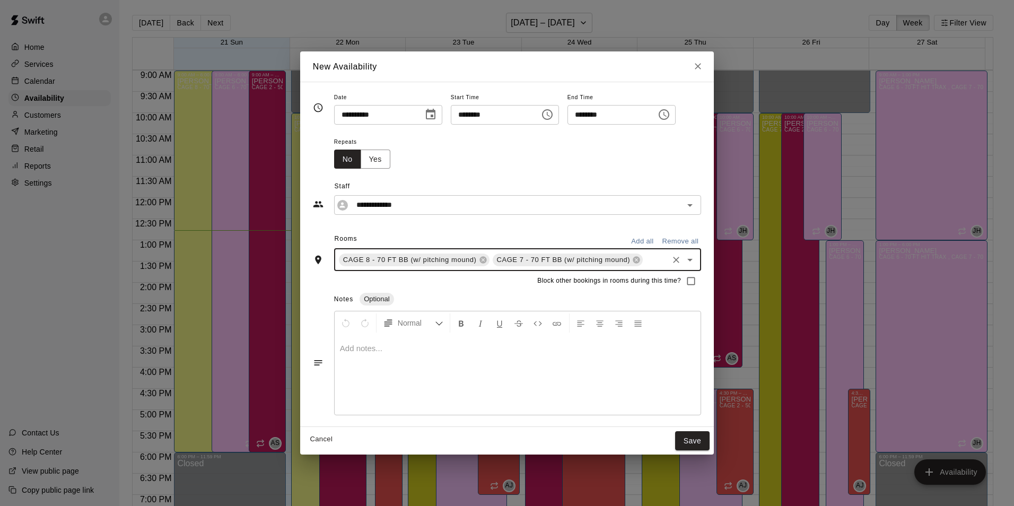
click at [654, 264] on input "text" at bounding box center [656, 259] width 22 height 13
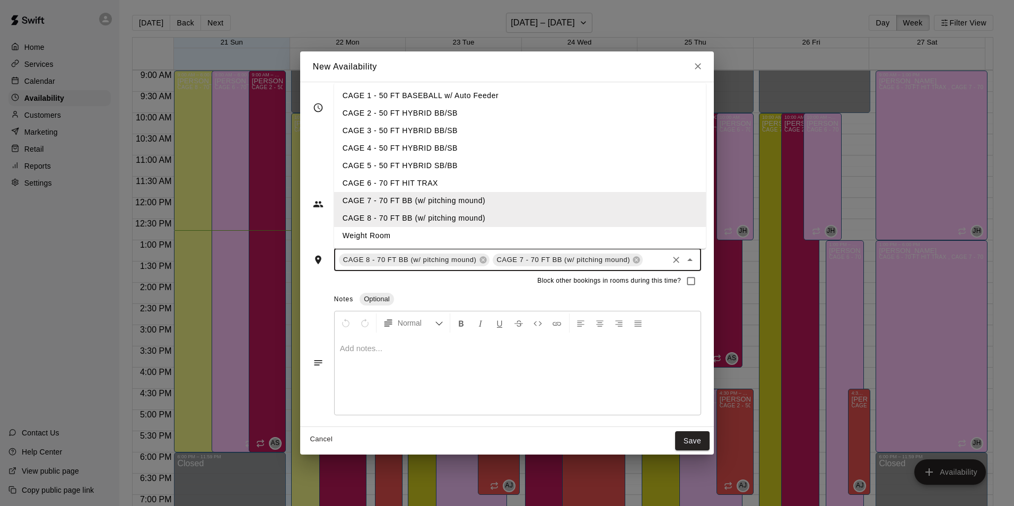
click at [497, 183] on li "CAGE 6 - 70 FT HIT TRAX" at bounding box center [520, 184] width 372 height 18
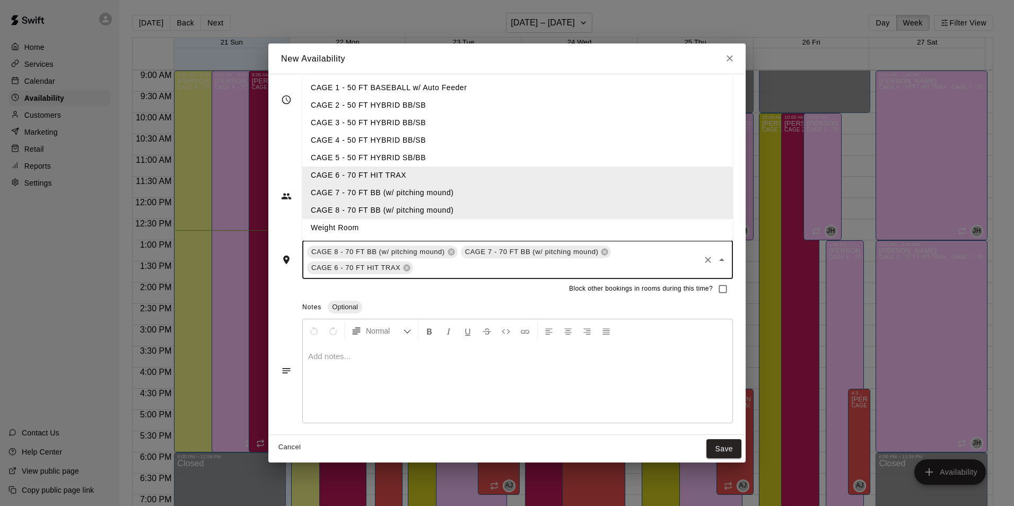
click at [482, 265] on input "text" at bounding box center [557, 267] width 284 height 13
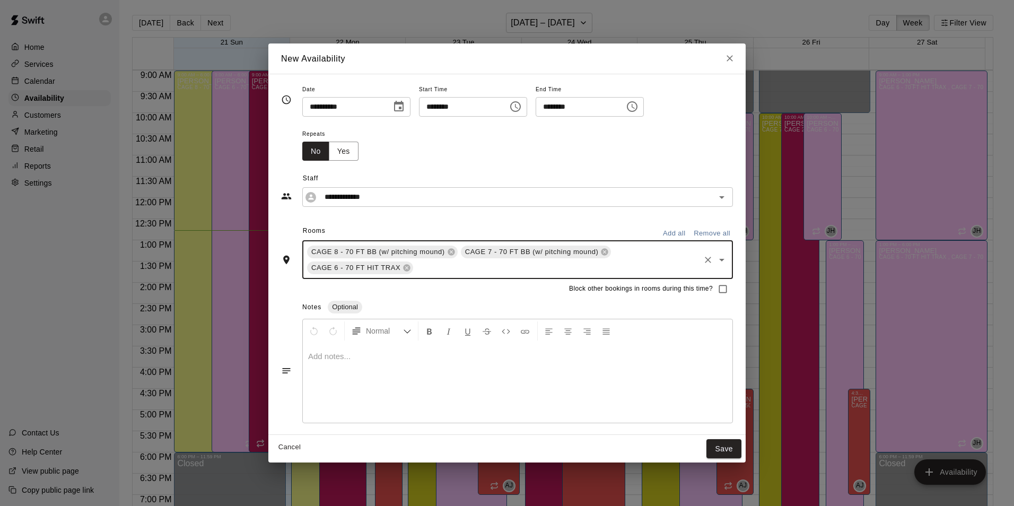
click at [485, 267] on input "text" at bounding box center [557, 267] width 284 height 13
click at [723, 449] on button "Save" at bounding box center [724, 449] width 35 height 20
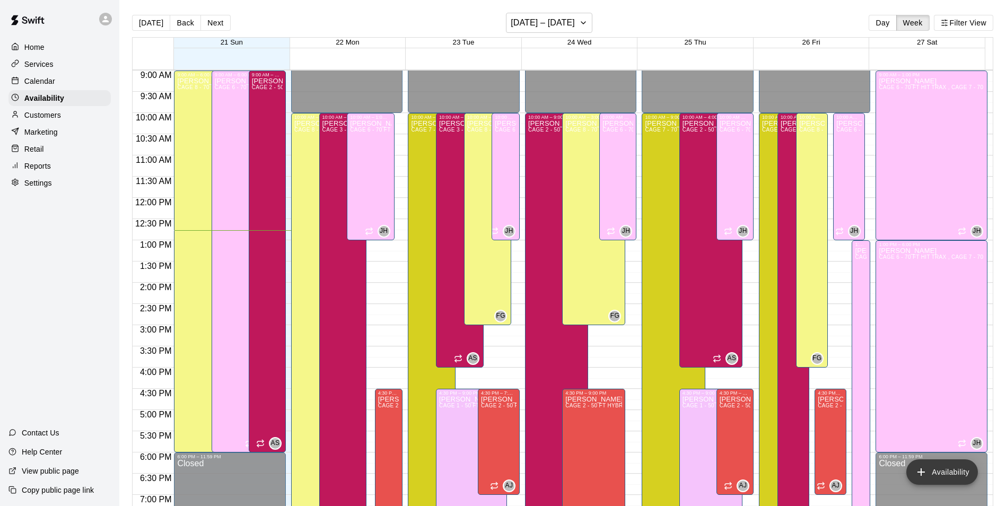
click at [940, 467] on button "Availability" at bounding box center [943, 471] width 72 height 25
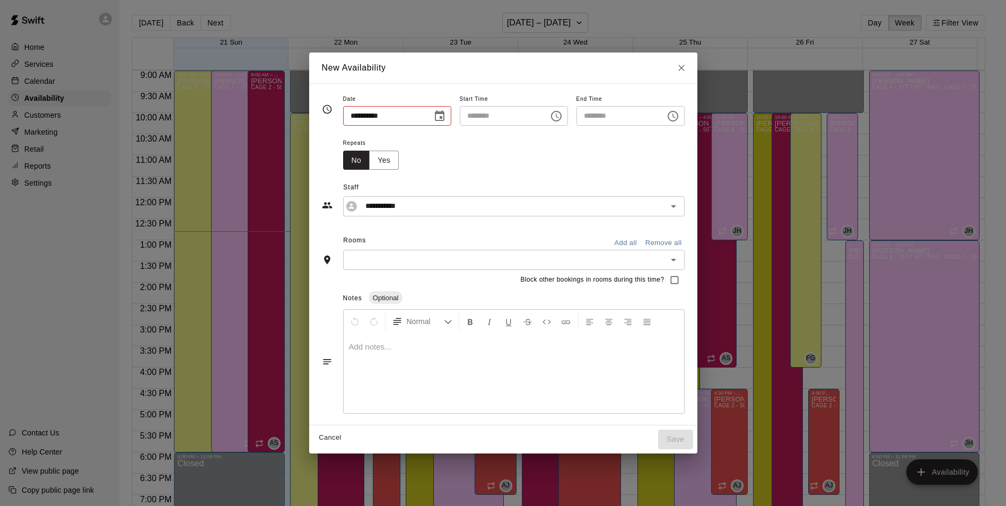
type input "**********"
type input "********"
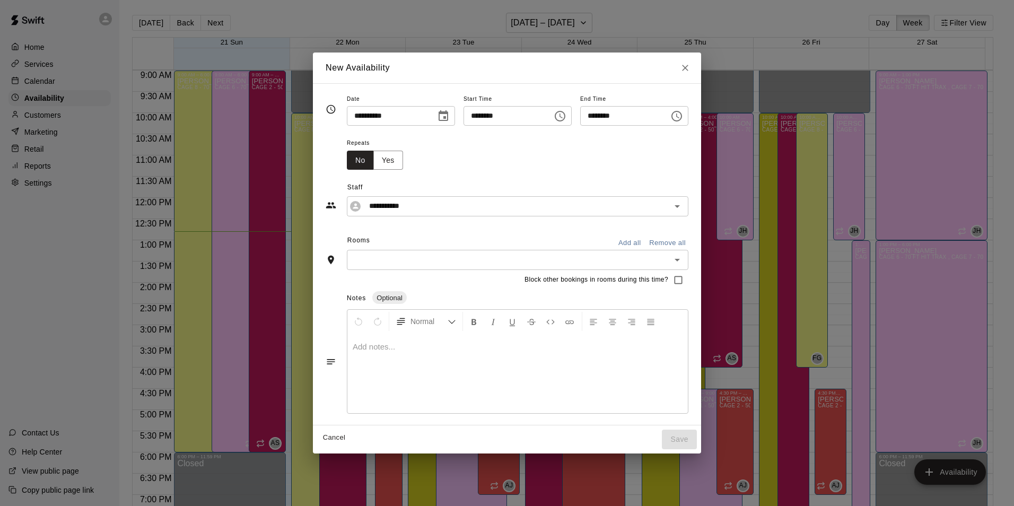
click at [356, 114] on input "**********" at bounding box center [388, 116] width 82 height 20
type input "**********"
click at [547, 150] on div "Repeats No Yes" at bounding box center [518, 152] width 342 height 33
click at [562, 118] on icon "Choose time, selected time is 12:00 PM" at bounding box center [560, 116] width 13 height 13
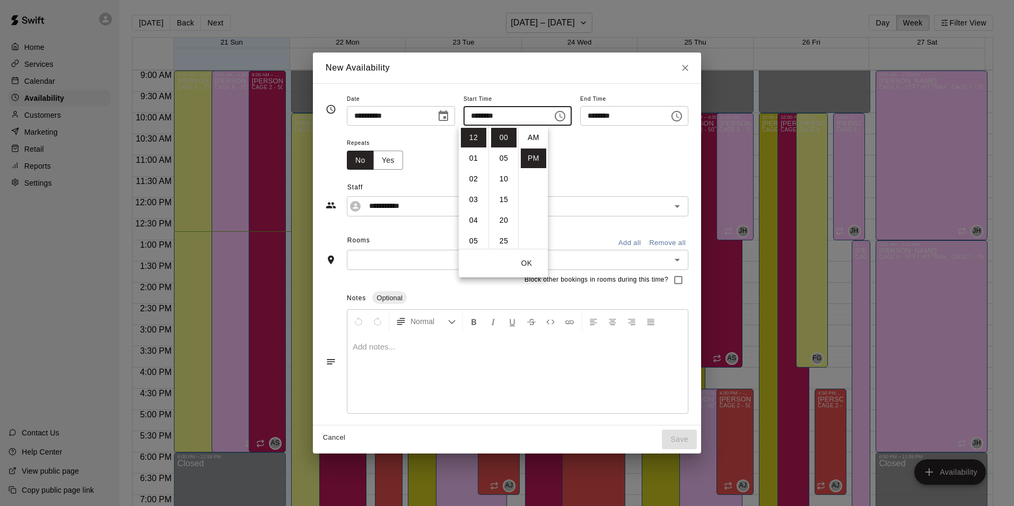
scroll to position [19, 0]
click at [471, 162] on li "01" at bounding box center [473, 159] width 25 height 20
type input "********"
click at [569, 137] on div "Repeats No Yes" at bounding box center [518, 152] width 342 height 33
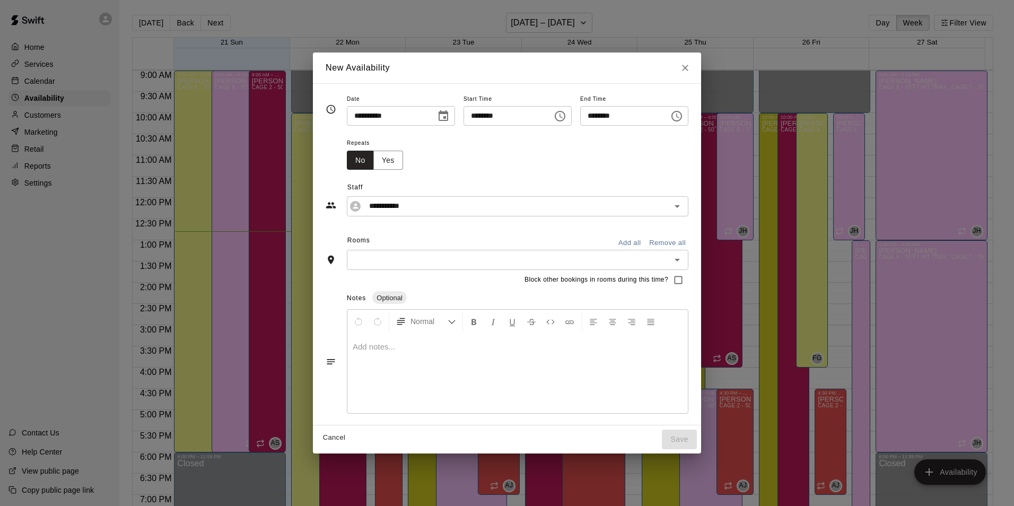
click at [618, 118] on input "********" at bounding box center [621, 116] width 82 height 20
click at [595, 115] on input "********" at bounding box center [621, 116] width 82 height 20
click at [683, 117] on icon "Choose time, selected time is 1:30 PM" at bounding box center [677, 116] width 13 height 13
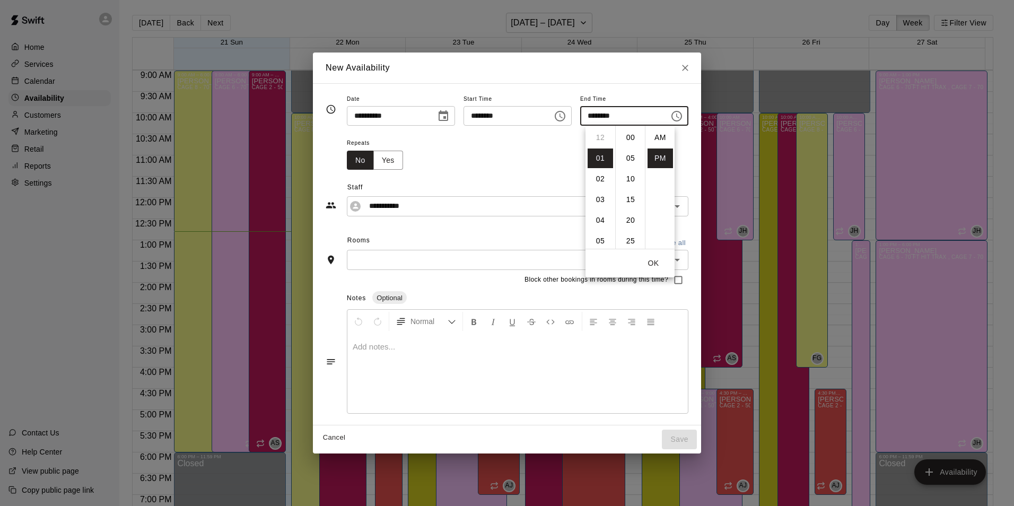
scroll to position [19, 0]
click at [603, 193] on li "06" at bounding box center [600, 188] width 25 height 20
click at [628, 141] on li "00" at bounding box center [630, 138] width 25 height 20
type input "********"
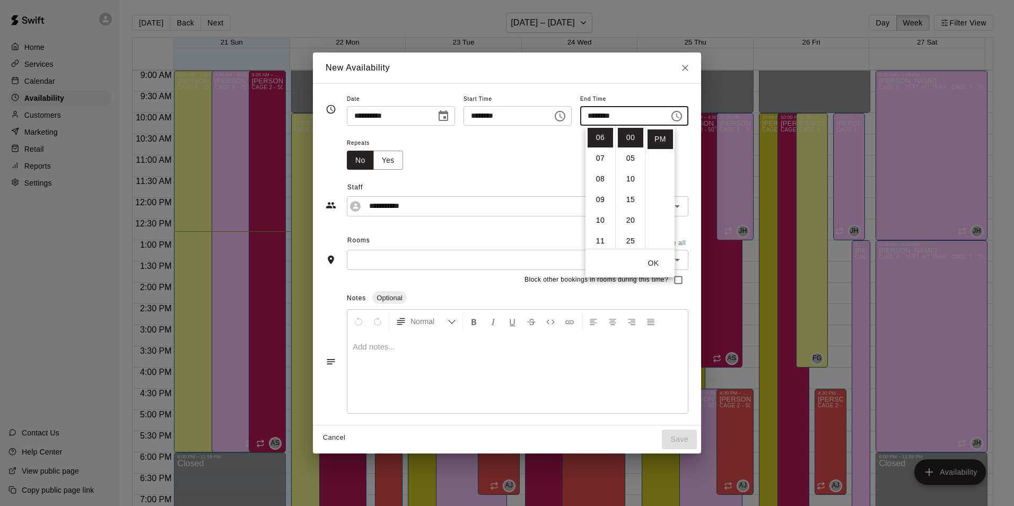
drag, startPoint x: 676, startPoint y: 153, endPoint x: 663, endPoint y: 165, distance: 18.4
click at [677, 153] on div "Repeats No Yes" at bounding box center [518, 152] width 342 height 33
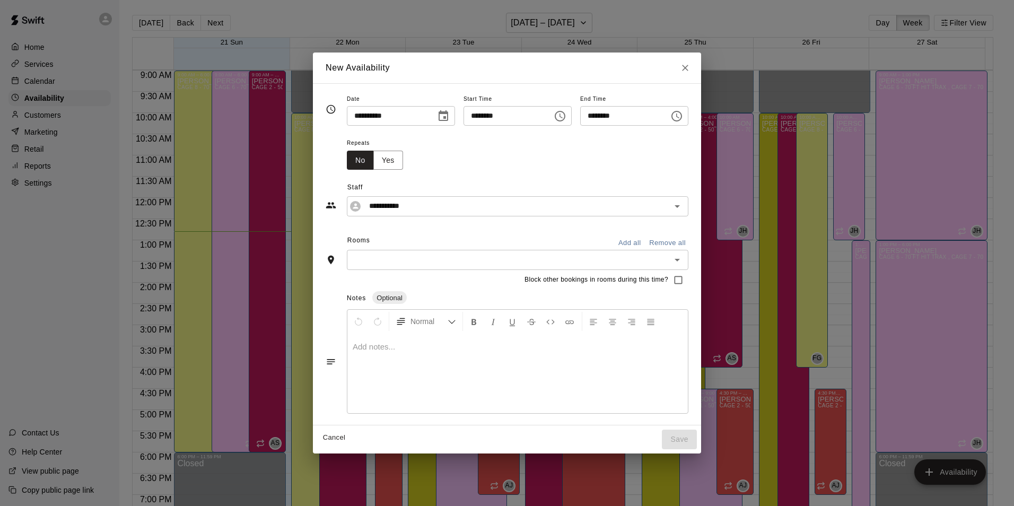
click at [526, 218] on div "**********" at bounding box center [507, 254] width 363 height 325
click at [529, 212] on input "**********" at bounding box center [509, 205] width 289 height 13
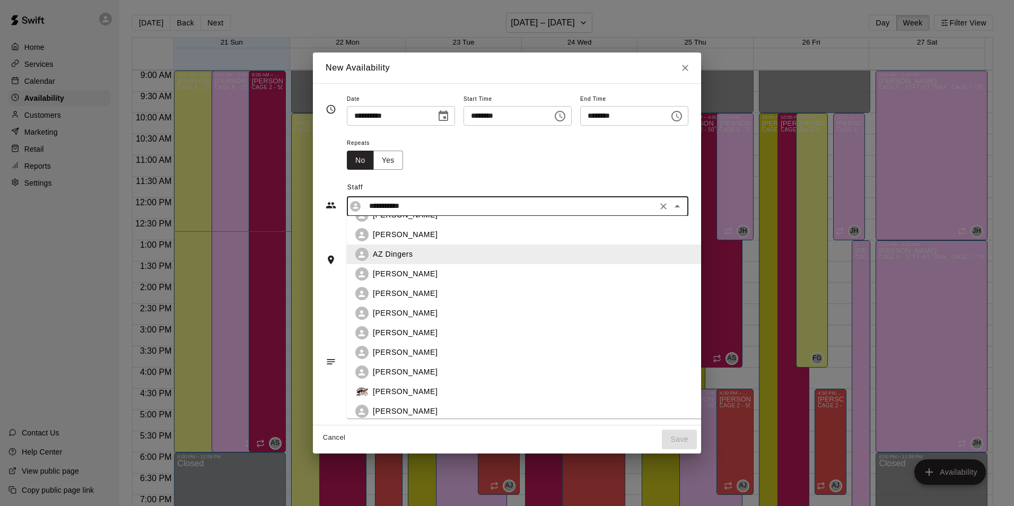
scroll to position [159, 0]
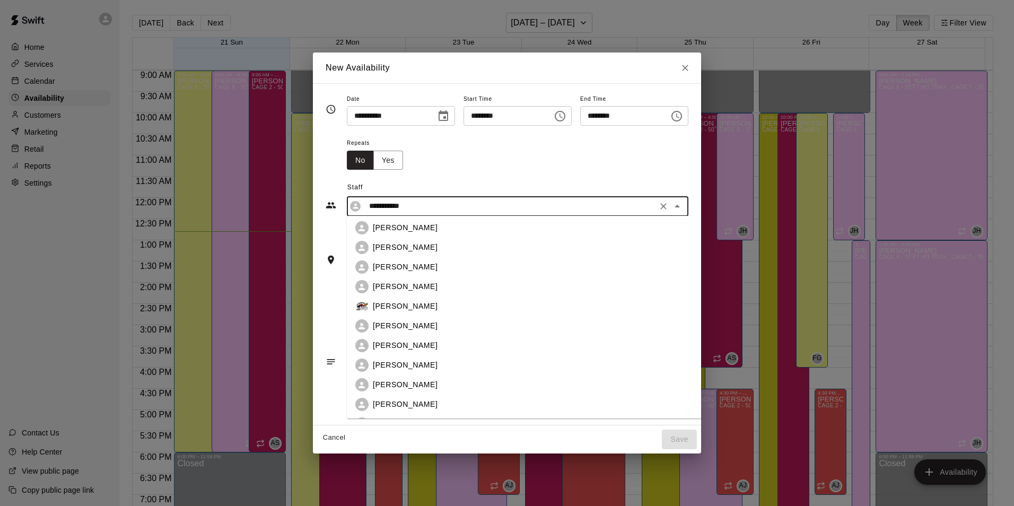
click at [437, 266] on div "[PERSON_NAME]" at bounding box center [541, 267] width 337 height 11
type input "**********"
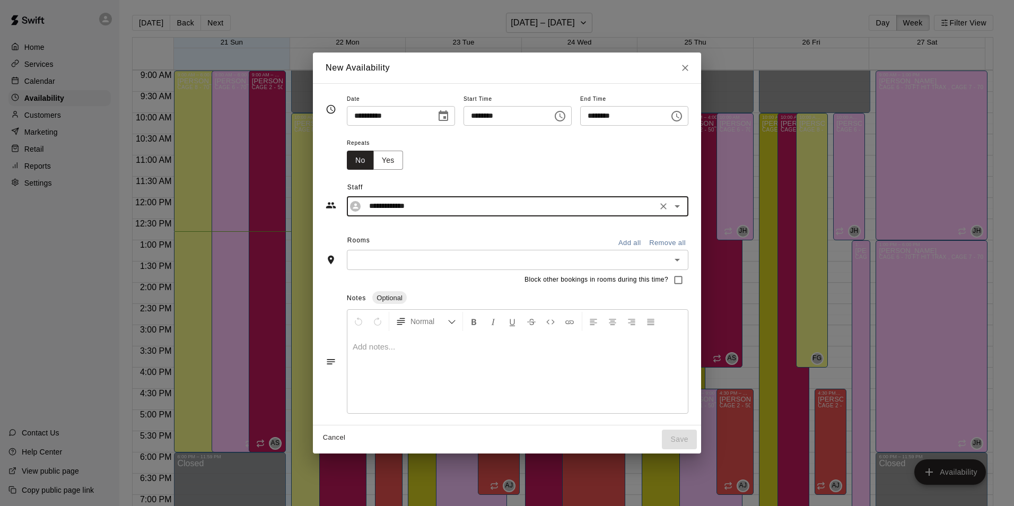
click at [438, 264] on input "text" at bounding box center [509, 259] width 318 height 13
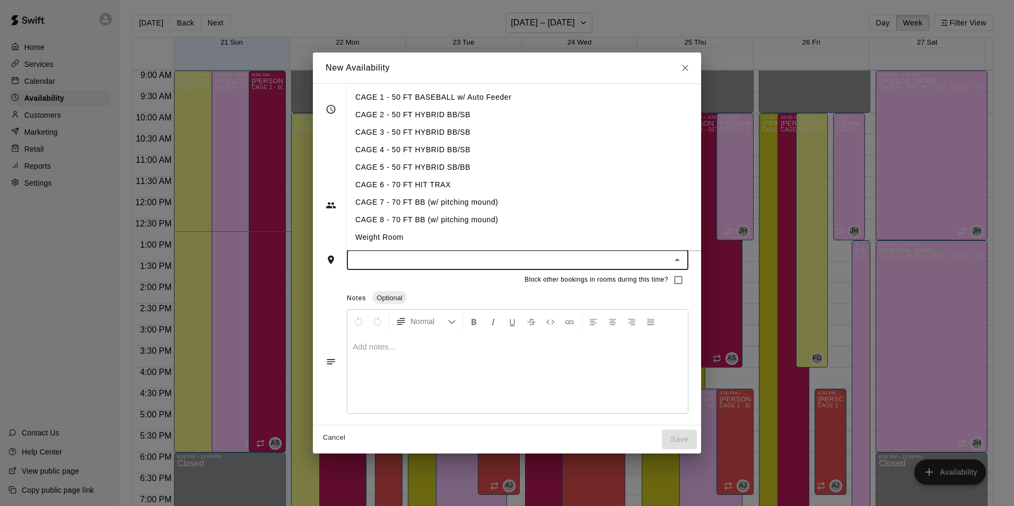
click at [443, 218] on li "CAGE 8 - 70 FT BB (w/ pitching mound)" at bounding box center [533, 220] width 372 height 18
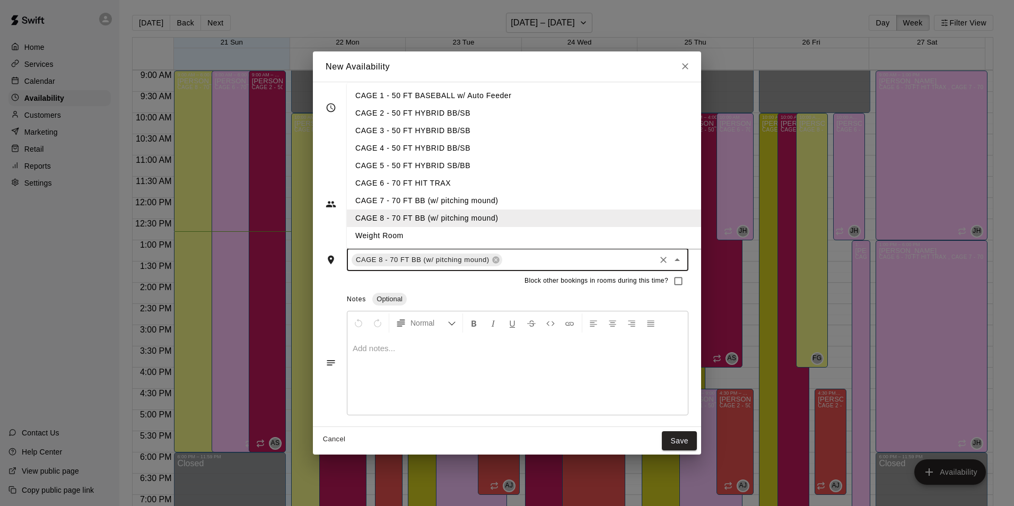
click at [528, 260] on input "text" at bounding box center [579, 259] width 150 height 13
click at [528, 202] on li "CAGE 7 - 70 FT BB (w/ pitching mound)" at bounding box center [533, 201] width 372 height 18
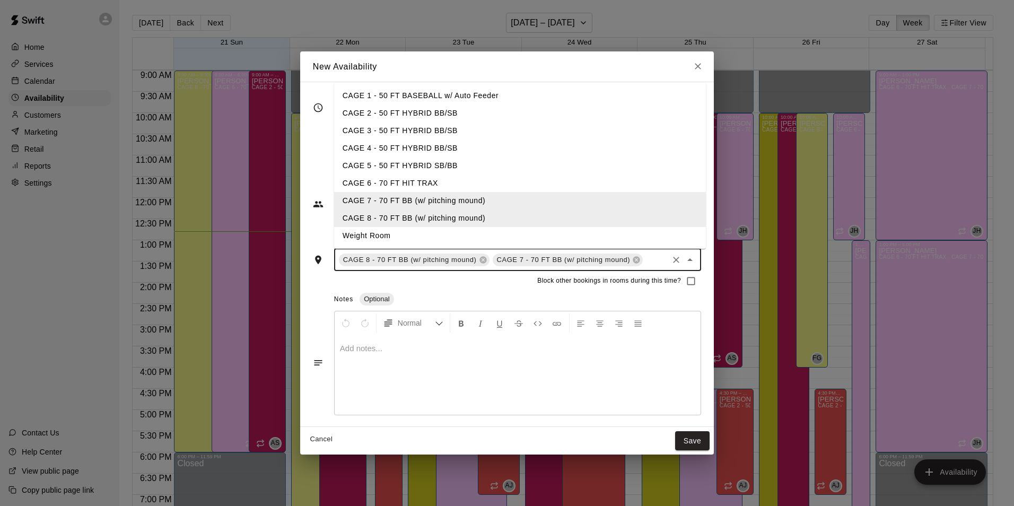
click at [649, 262] on input "text" at bounding box center [656, 259] width 22 height 13
click at [568, 193] on li "CAGE 7 - 70 FT BB (w/ pitching mound)" at bounding box center [520, 201] width 372 height 18
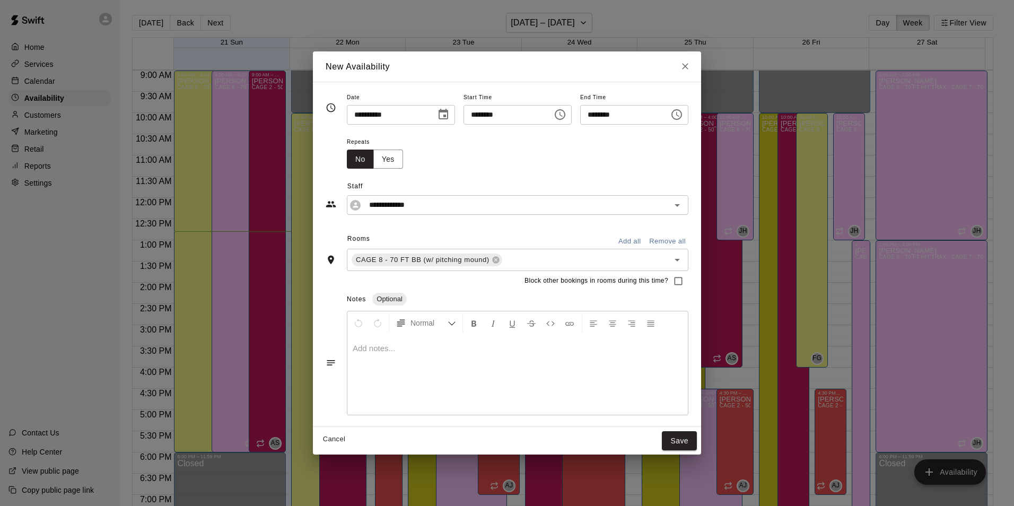
click at [617, 272] on div "Block other bookings in rooms during this time?" at bounding box center [507, 281] width 363 height 20
click at [619, 264] on input "text" at bounding box center [579, 259] width 150 height 13
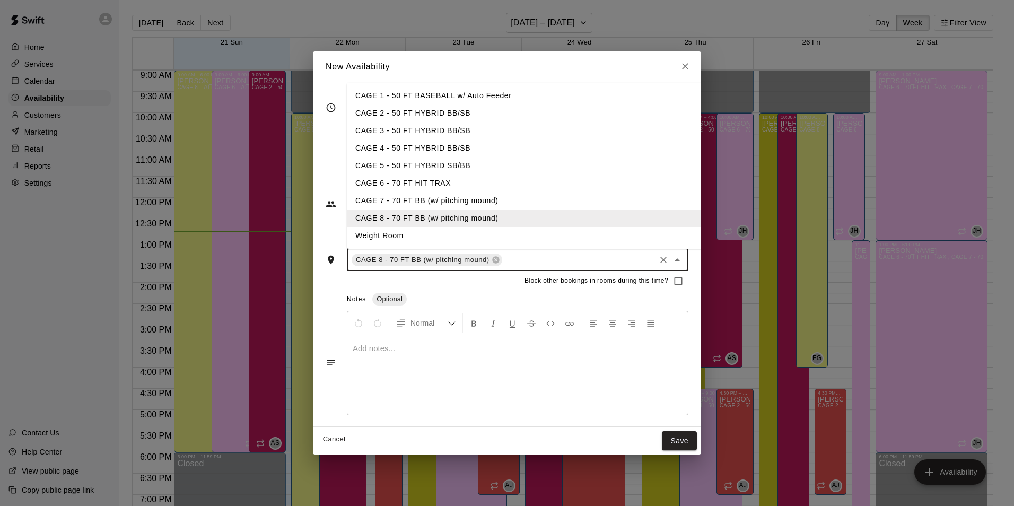
click at [548, 205] on li "CAGE 7 - 70 FT BB (w/ pitching mound)" at bounding box center [533, 201] width 372 height 18
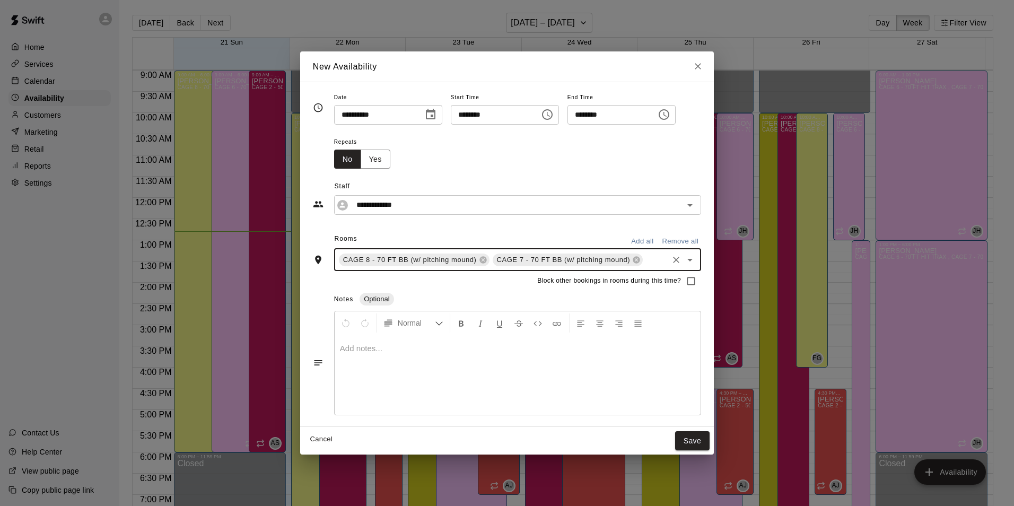
click at [645, 259] on input "text" at bounding box center [656, 259] width 22 height 13
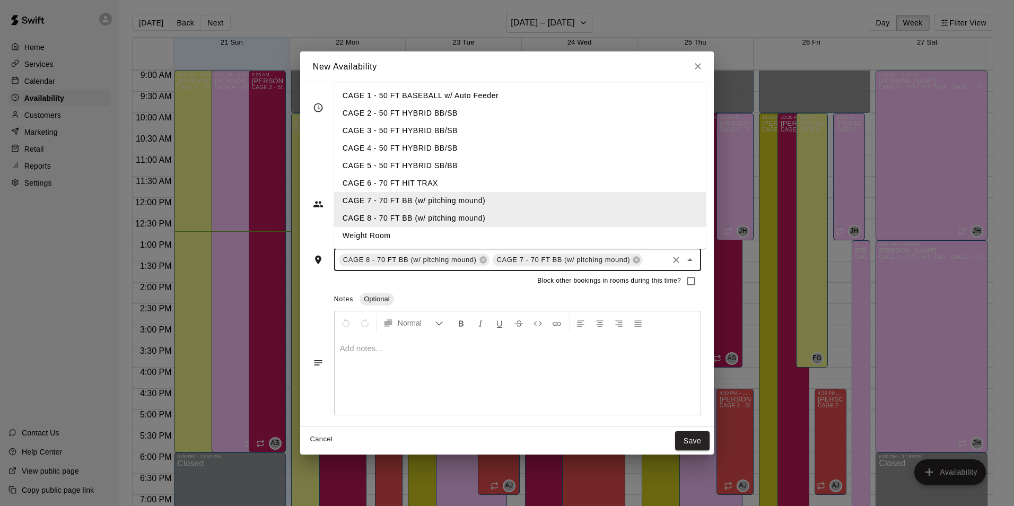
click at [561, 187] on li "CAGE 6 - 70 FT HIT TRAX" at bounding box center [520, 184] width 372 height 18
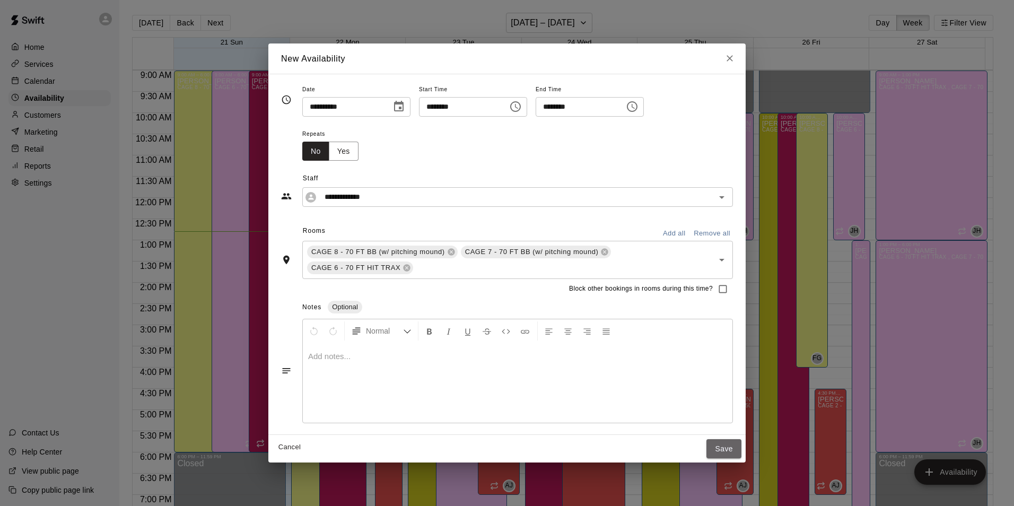
click at [729, 445] on button "Save" at bounding box center [724, 449] width 35 height 20
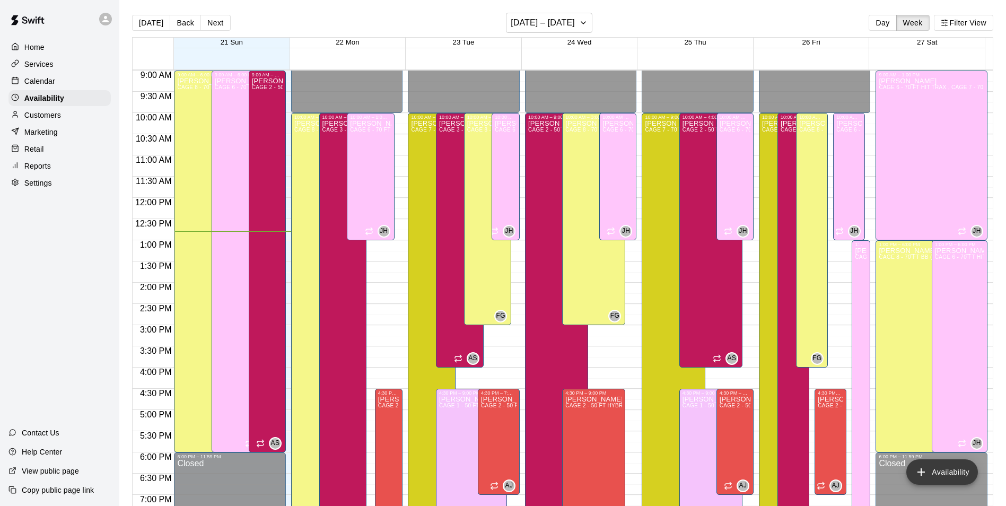
click at [951, 472] on button "Availability" at bounding box center [943, 471] width 72 height 25
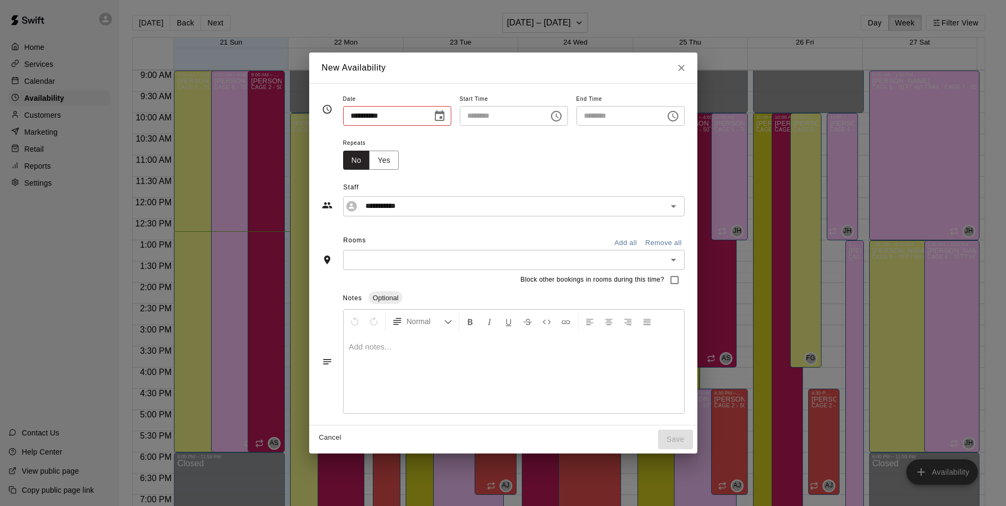
type input "**********"
type input "********"
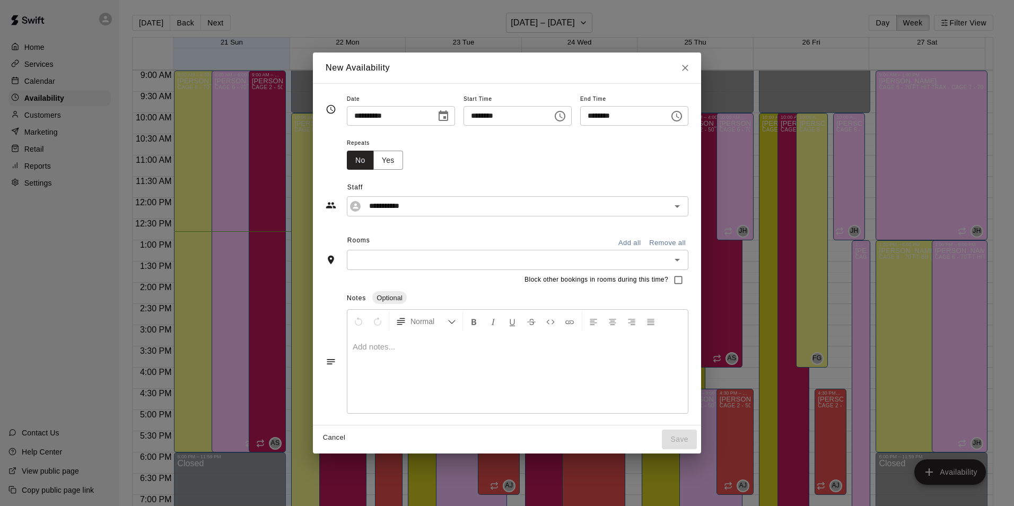
click at [357, 118] on input "**********" at bounding box center [388, 116] width 82 height 20
type input "**********"
click at [502, 117] on input "********" at bounding box center [505, 116] width 82 height 20
click at [593, 140] on div "Repeats No Yes" at bounding box center [518, 152] width 342 height 33
click at [567, 116] on icon "Choose time, selected time is 12:00 PM" at bounding box center [560, 116] width 13 height 13
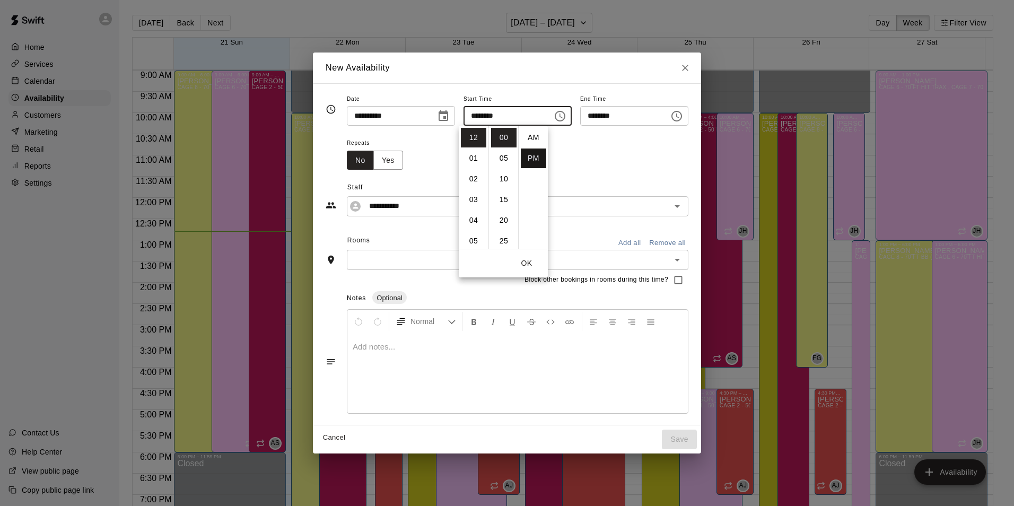
scroll to position [19, 0]
click at [479, 153] on li "01" at bounding box center [473, 159] width 25 height 20
type input "********"
click at [621, 140] on div "Repeats No Yes" at bounding box center [518, 152] width 342 height 33
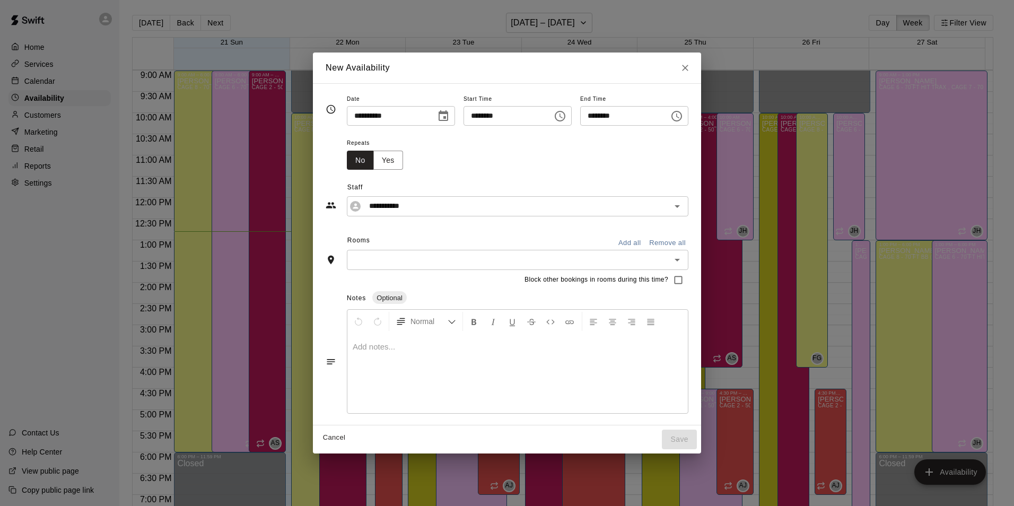
click at [629, 114] on input "********" at bounding box center [621, 116] width 82 height 20
type input "********"
click at [649, 141] on div "Repeats No Yes" at bounding box center [518, 152] width 342 height 33
click at [637, 207] on input "**********" at bounding box center [509, 205] width 289 height 13
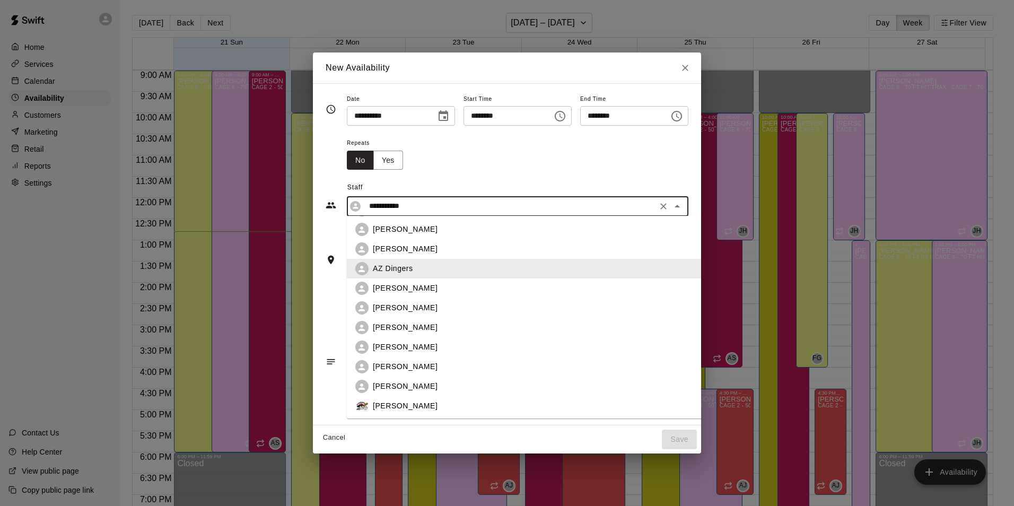
scroll to position [106, 0]
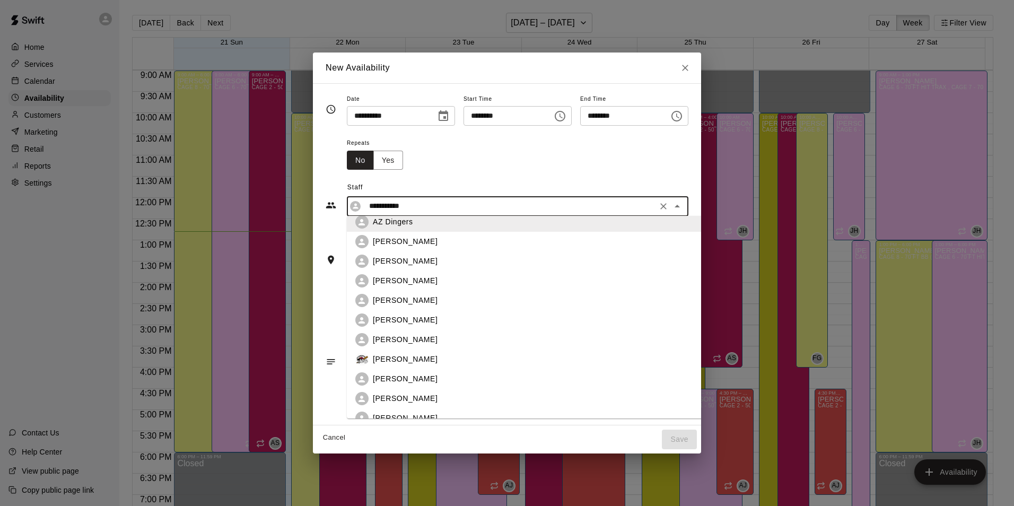
click at [447, 316] on div "[PERSON_NAME]" at bounding box center [541, 320] width 337 height 11
type input "**********"
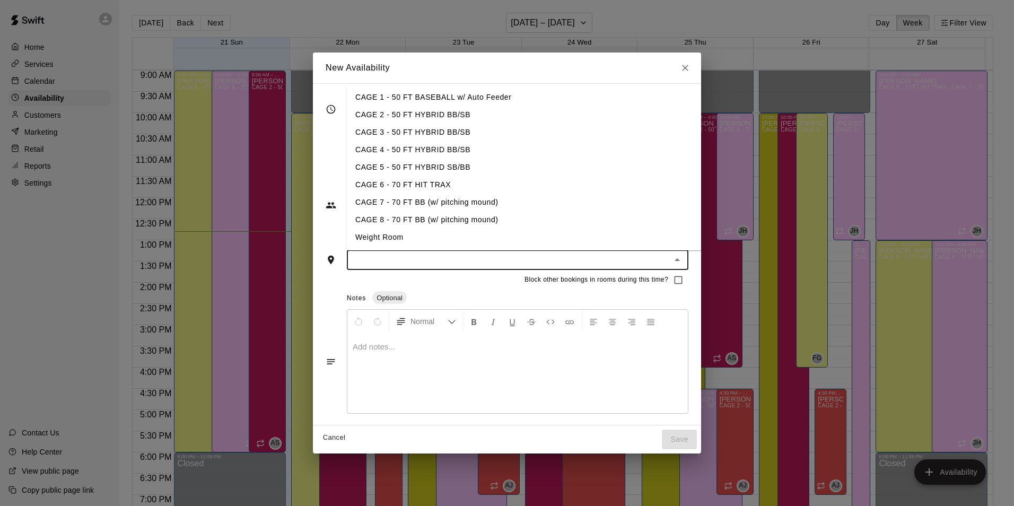
click at [449, 261] on input "text" at bounding box center [509, 259] width 318 height 13
click at [485, 212] on li "CAGE 8 - 70 FT BB (w/ pitching mound)" at bounding box center [533, 220] width 372 height 18
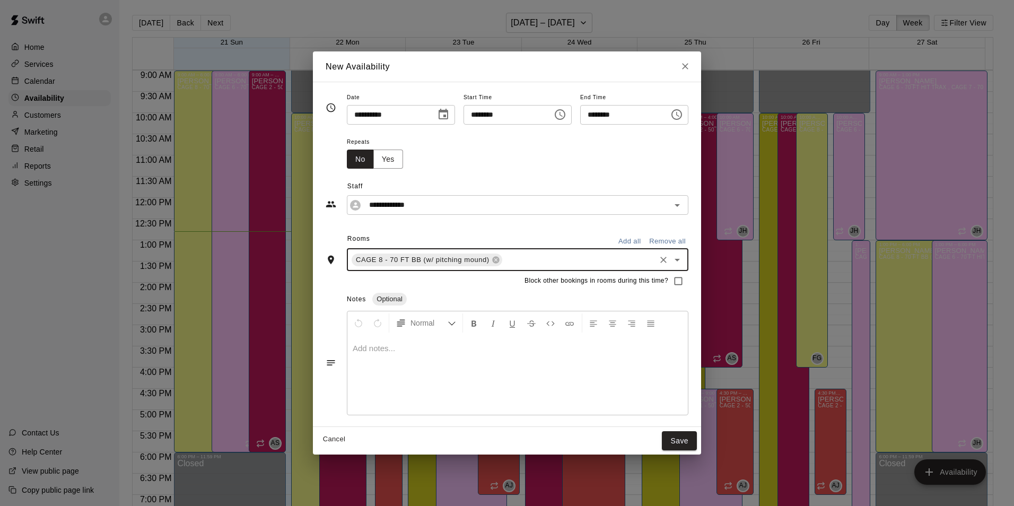
click at [556, 250] on div "CAGE 8 - 70 FT BB (w/ pitching mound) ​" at bounding box center [518, 260] width 342 height 22
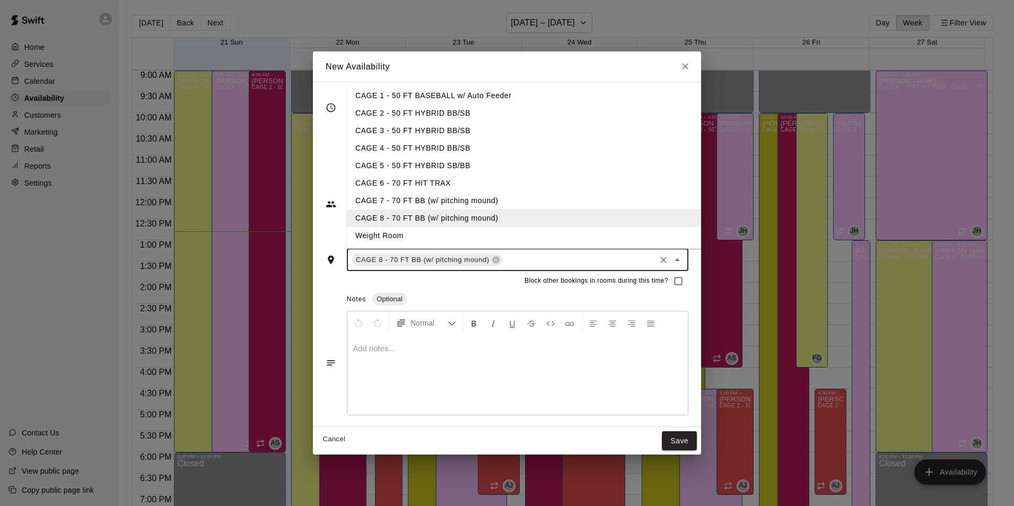
click at [535, 200] on li "CAGE 7 - 70 FT BB (w/ pitching mound)" at bounding box center [533, 201] width 372 height 18
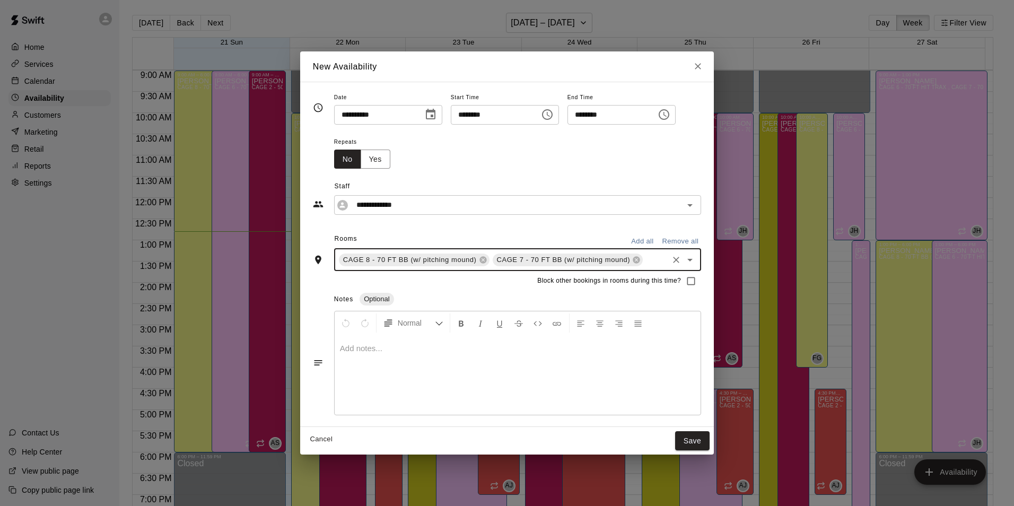
click at [645, 256] on input "text" at bounding box center [656, 259] width 22 height 13
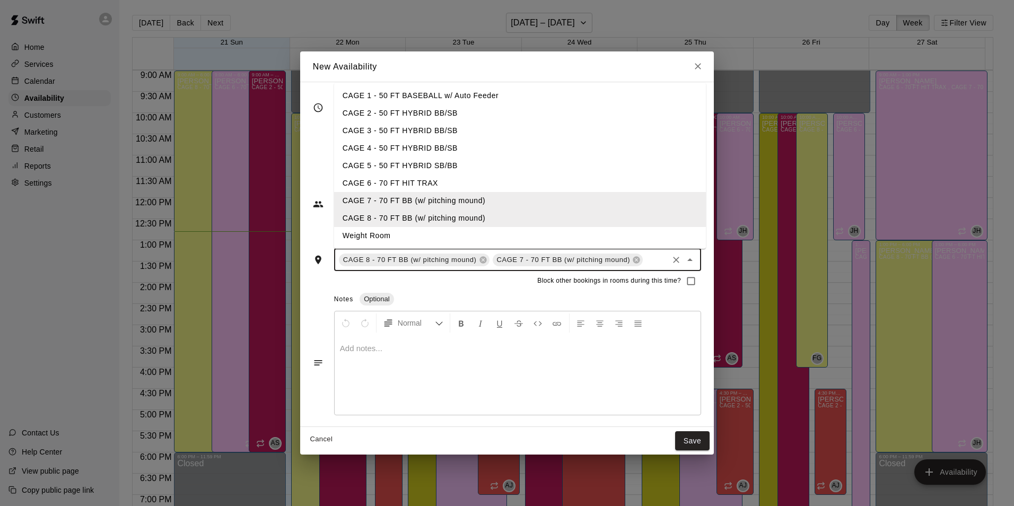
click at [596, 190] on li "CAGE 6 - 70 FT HIT TRAX" at bounding box center [520, 184] width 372 height 18
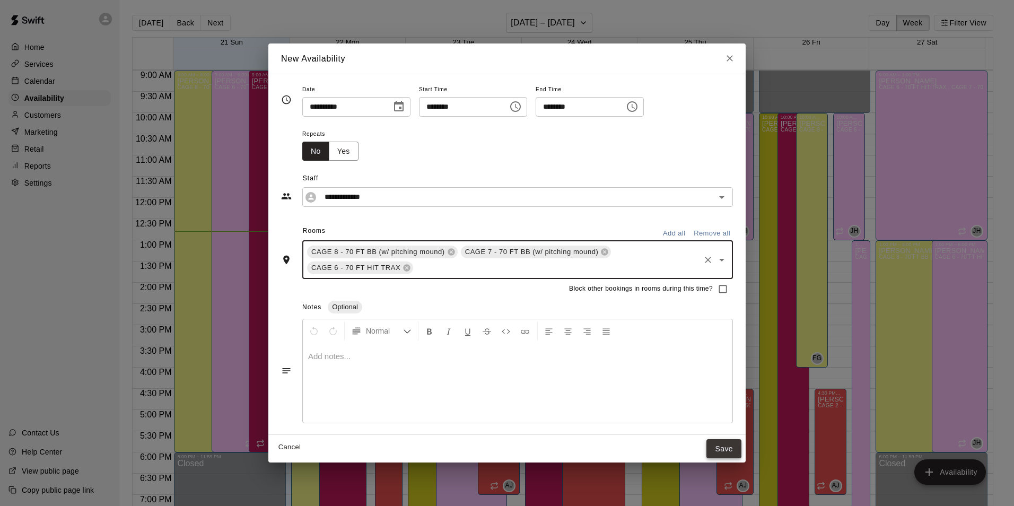
click at [725, 446] on button "Save" at bounding box center [724, 449] width 35 height 20
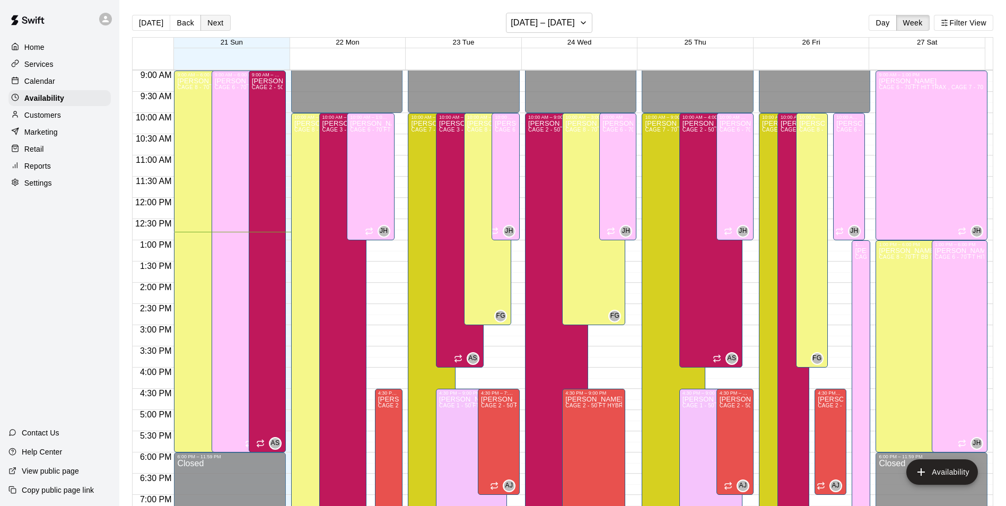
click at [227, 19] on button "Next" at bounding box center [216, 23] width 30 height 16
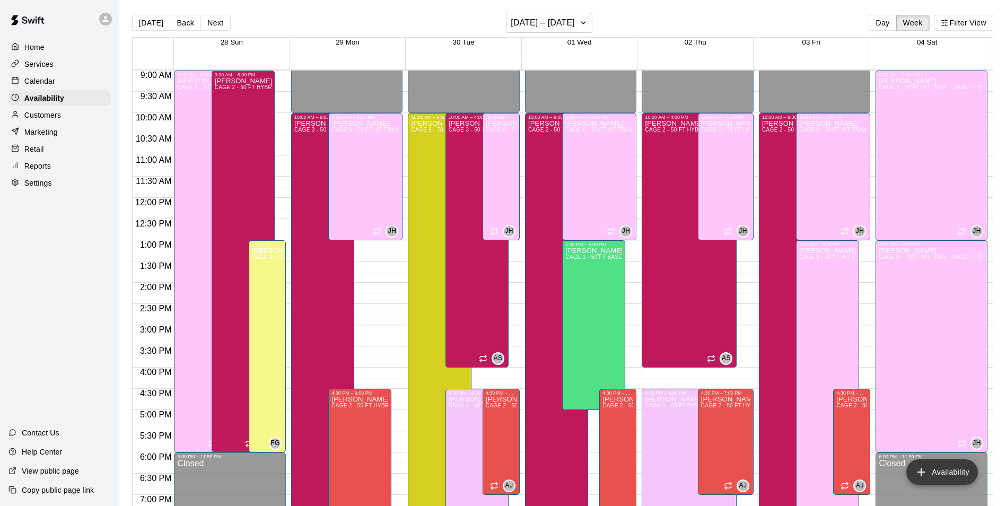
click at [961, 463] on button "Availability" at bounding box center [943, 471] width 72 height 25
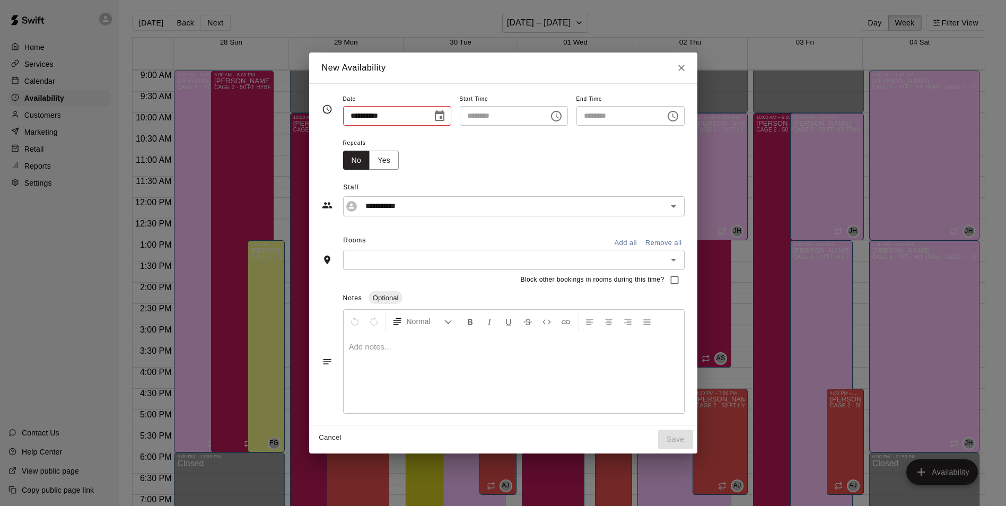
type input "**********"
type input "********"
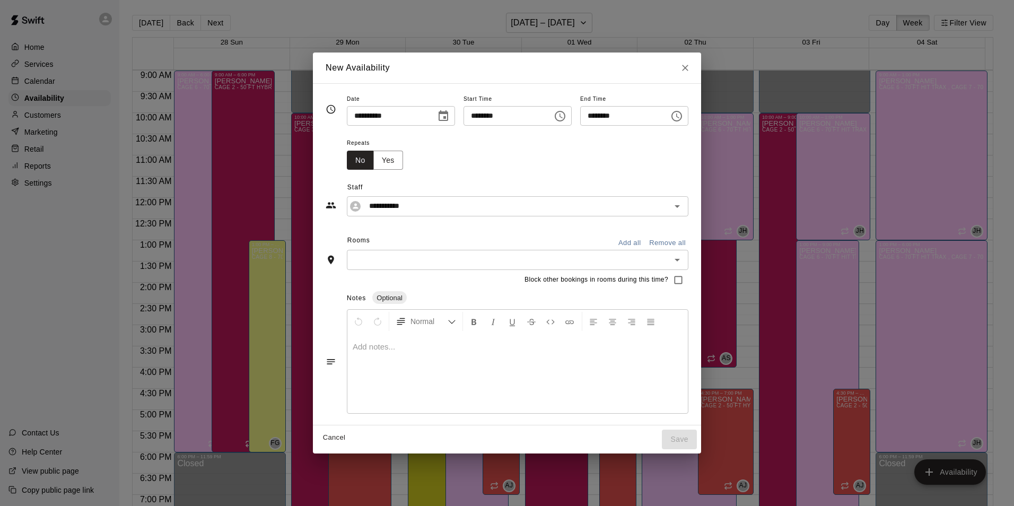
click at [361, 117] on input "**********" at bounding box center [388, 116] width 82 height 20
type input "**********"
click at [543, 164] on div "Repeats No Yes" at bounding box center [518, 152] width 342 height 33
click at [471, 115] on input "********" at bounding box center [505, 116] width 82 height 20
type input "********"
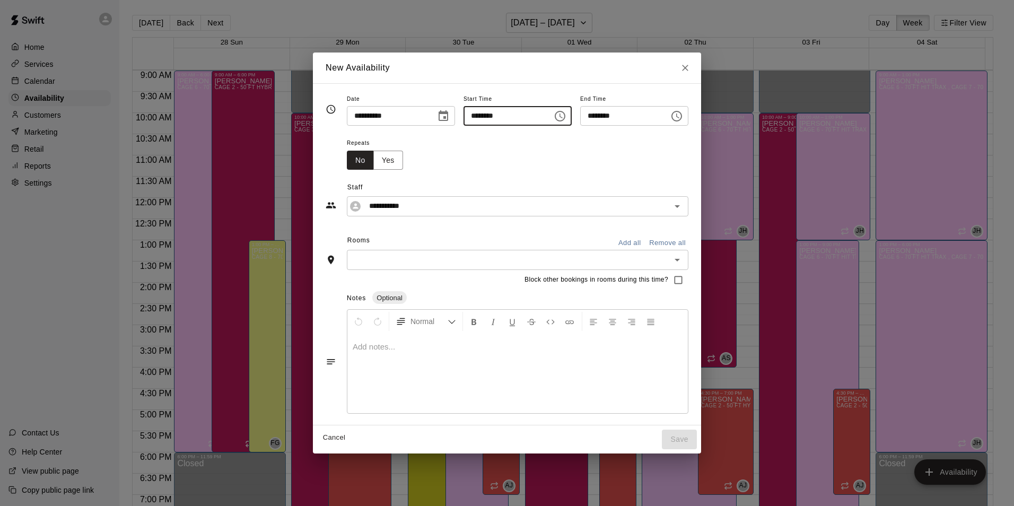
type input "********"
click at [566, 116] on icon "Choose time, selected time is 10:00 PM" at bounding box center [560, 116] width 11 height 11
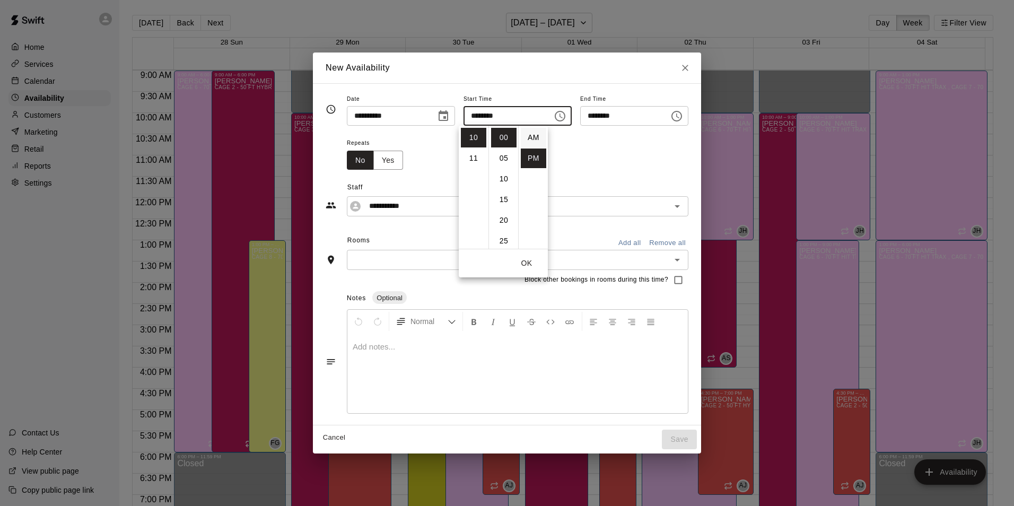
click at [532, 140] on li "AM" at bounding box center [533, 138] width 25 height 20
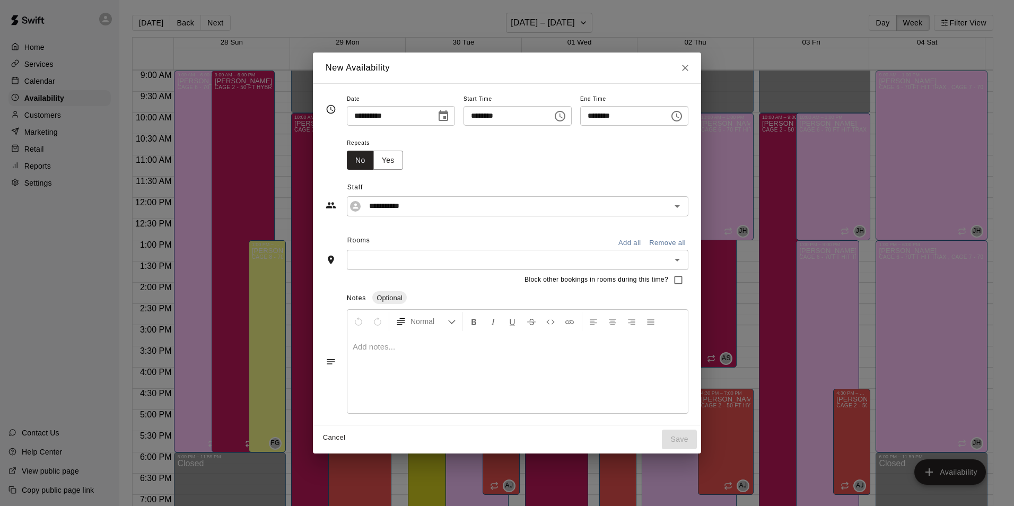
type input "********"
click at [579, 153] on div "Repeats No Yes" at bounding box center [518, 152] width 342 height 33
click at [599, 115] on input "********" at bounding box center [621, 116] width 82 height 20
type input "********"
click at [628, 163] on div "Repeats No Yes" at bounding box center [518, 152] width 342 height 33
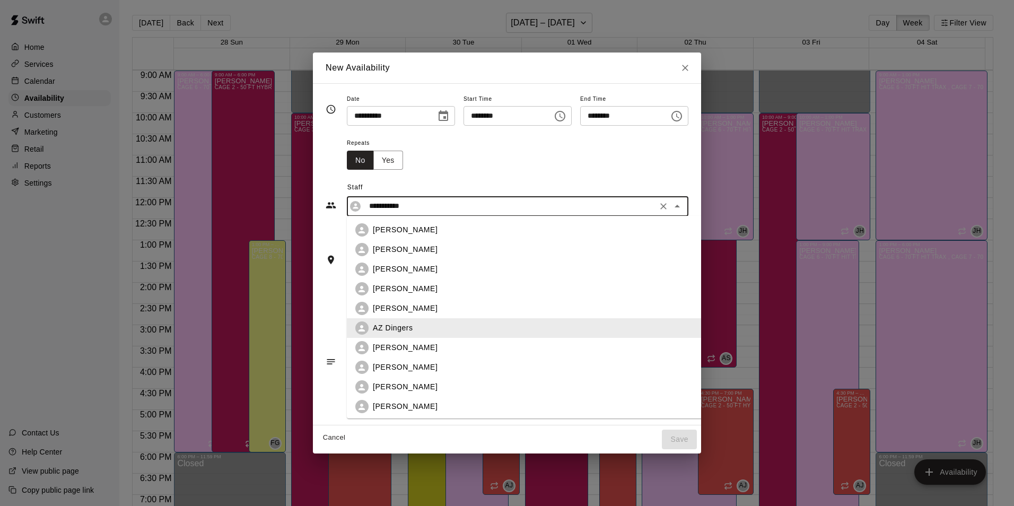
click at [546, 207] on input "**********" at bounding box center [509, 205] width 289 height 13
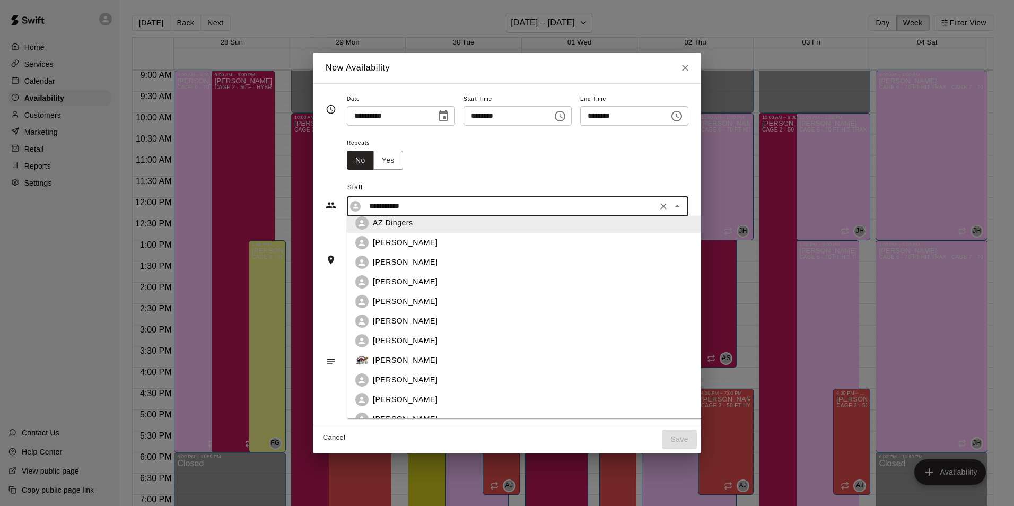
scroll to position [106, 0]
click at [435, 323] on div "[PERSON_NAME]" at bounding box center [541, 320] width 337 height 11
type input "**********"
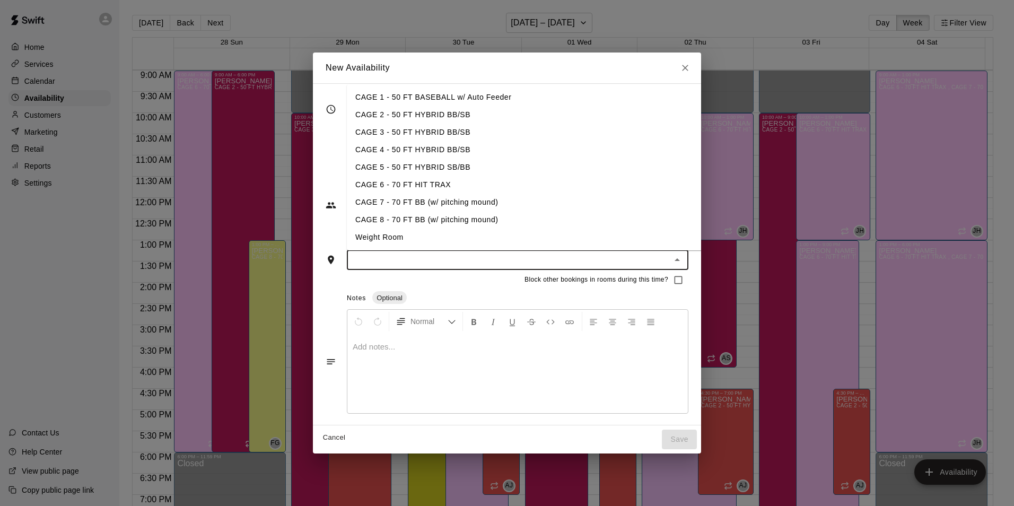
click at [436, 266] on input "text" at bounding box center [509, 259] width 318 height 13
click at [445, 222] on li "CAGE 8 - 70 FT BB (w/ pitching mound)" at bounding box center [533, 220] width 372 height 18
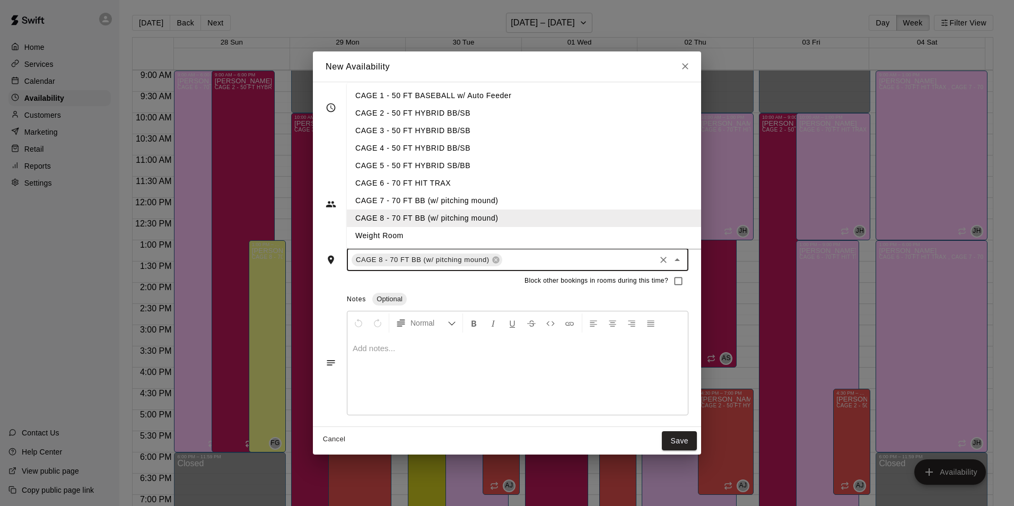
click at [531, 255] on input "text" at bounding box center [579, 259] width 150 height 13
click at [520, 199] on li "CAGE 7 - 70 FT BB (w/ pitching mound)" at bounding box center [533, 201] width 372 height 18
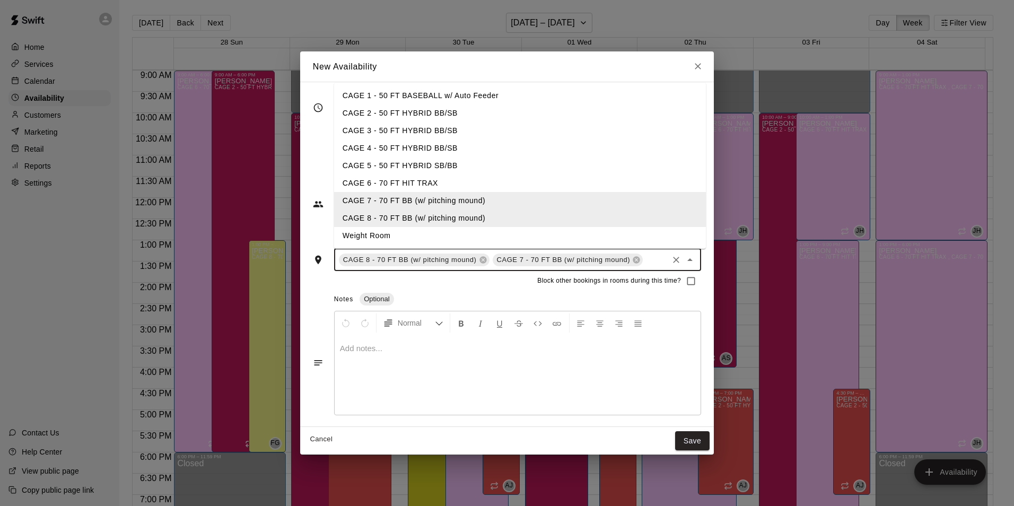
click at [648, 259] on input "text" at bounding box center [656, 259] width 22 height 13
click at [579, 184] on li "CAGE 6 - 70 FT HIT TRAX" at bounding box center [520, 184] width 372 height 18
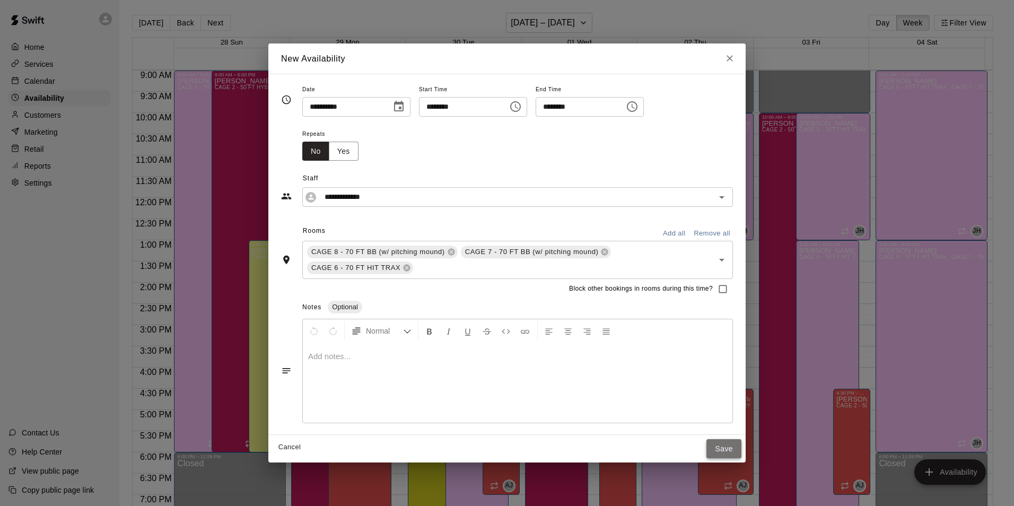
click at [725, 445] on button "Save" at bounding box center [724, 449] width 35 height 20
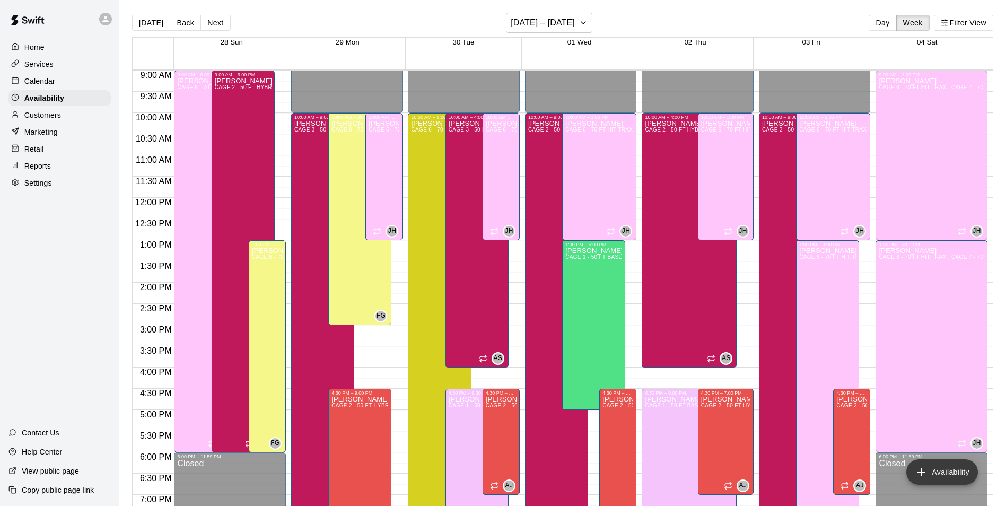
click at [963, 484] on button "Availability" at bounding box center [943, 471] width 72 height 25
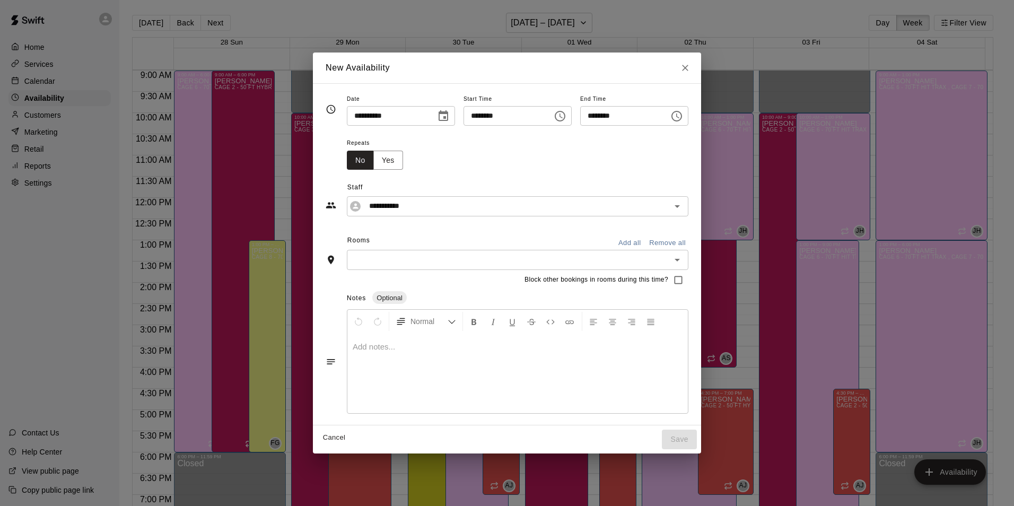
click at [358, 120] on input "**********" at bounding box center [388, 116] width 82 height 20
type input "**********"
click at [543, 165] on div "Repeats No Yes" at bounding box center [518, 152] width 342 height 33
click at [472, 119] on input "********" at bounding box center [505, 116] width 82 height 20
type input "********"
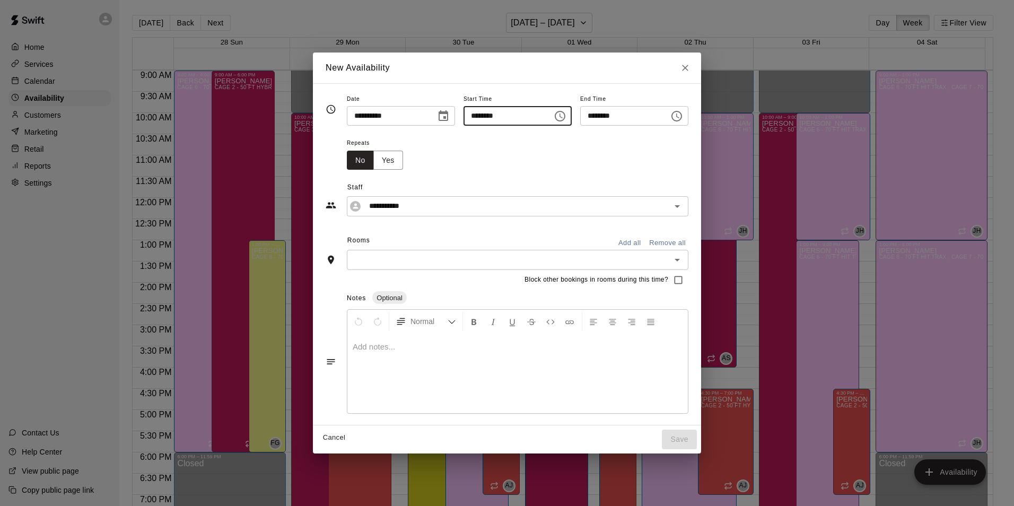
type input "********"
click at [571, 119] on button "Choose time, selected time is 10:00 PM" at bounding box center [560, 116] width 21 height 21
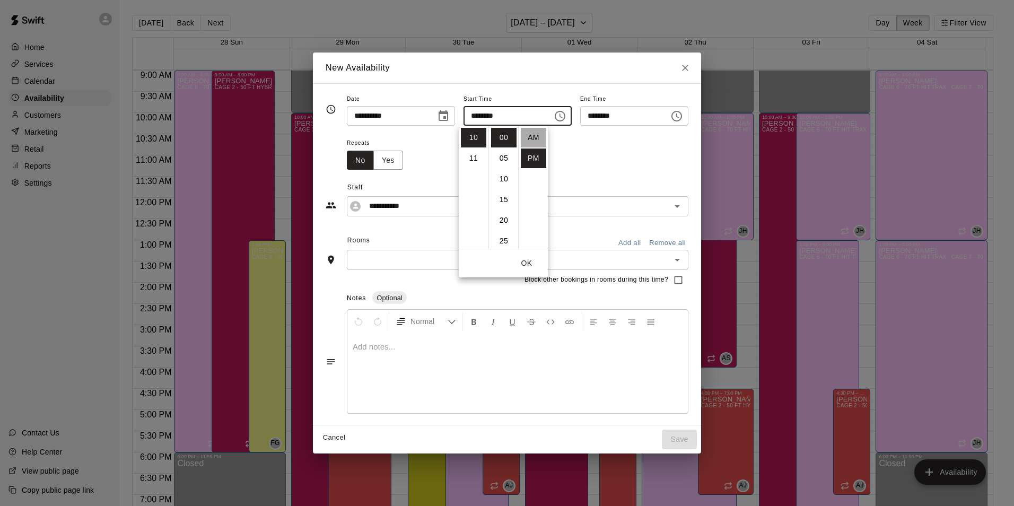
click at [534, 137] on li "AM" at bounding box center [533, 138] width 25 height 20
type input "********"
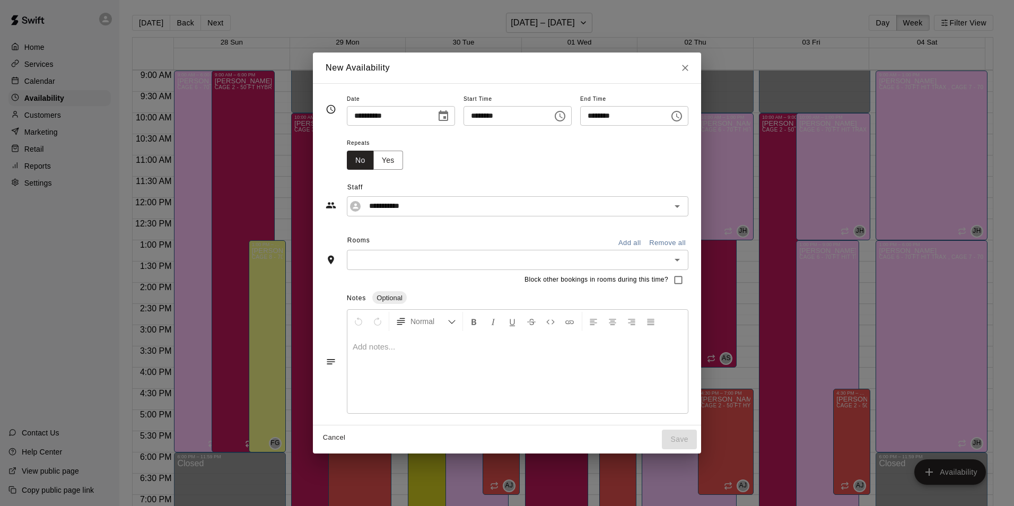
click at [619, 116] on input "********" at bounding box center [621, 116] width 82 height 20
click at [598, 118] on input "********" at bounding box center [621, 116] width 82 height 20
type input "********"
drag, startPoint x: 641, startPoint y: 145, endPoint x: 613, endPoint y: 178, distance: 44.0
click at [641, 144] on div "Repeats No Yes" at bounding box center [518, 152] width 342 height 33
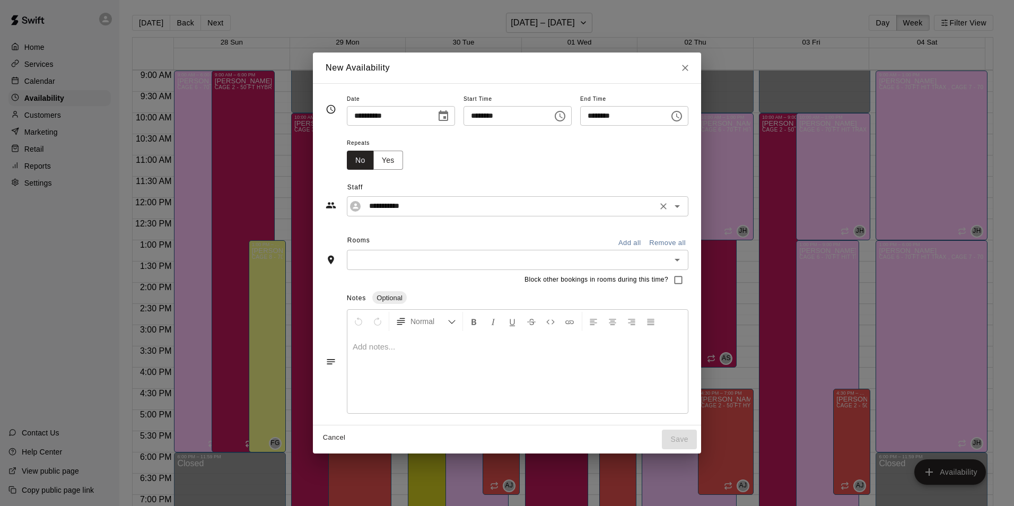
click at [587, 197] on div "**********" at bounding box center [518, 206] width 342 height 20
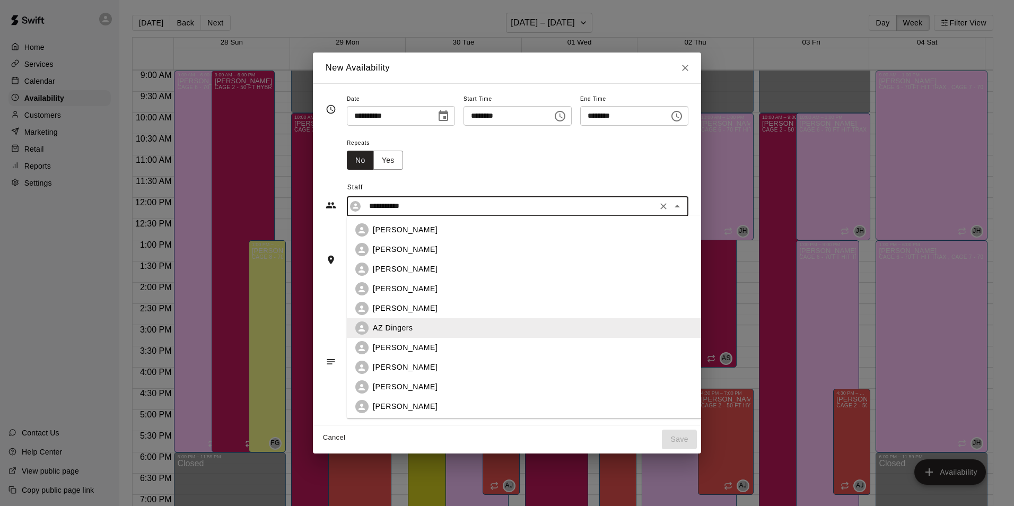
scroll to position [159, 0]
click at [439, 272] on div "[PERSON_NAME]" at bounding box center [541, 267] width 337 height 11
type input "**********"
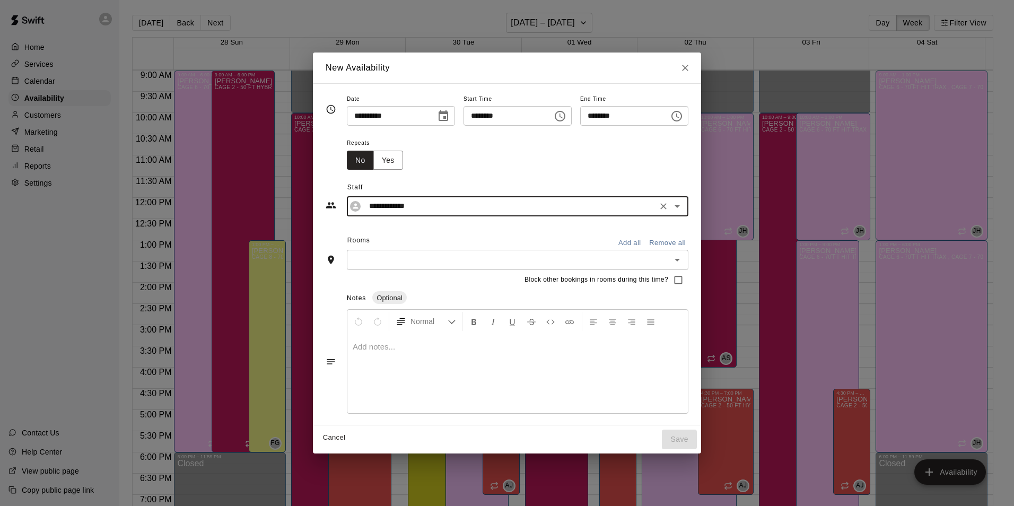
click at [438, 264] on input "text" at bounding box center [509, 259] width 318 height 13
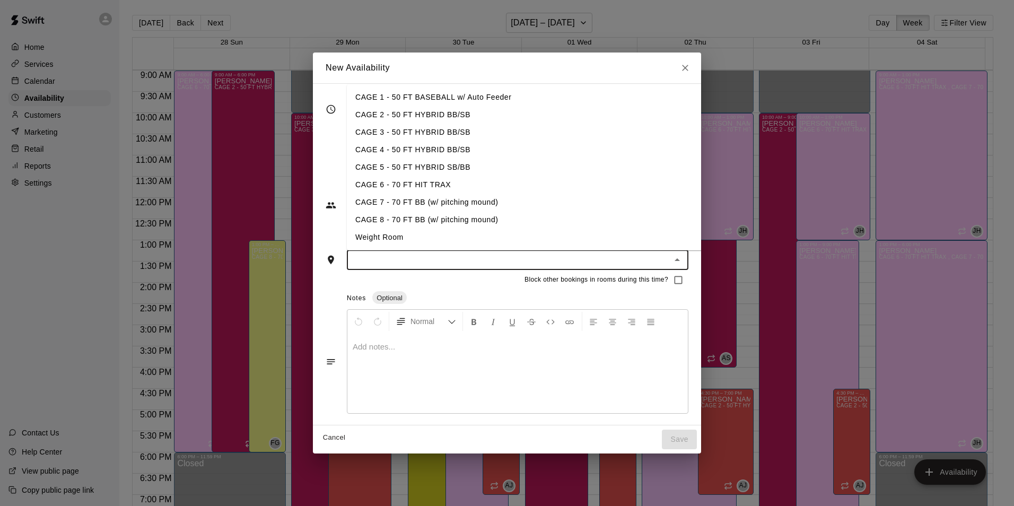
click at [453, 221] on li "CAGE 8 - 70 FT BB (w/ pitching mound)" at bounding box center [533, 220] width 372 height 18
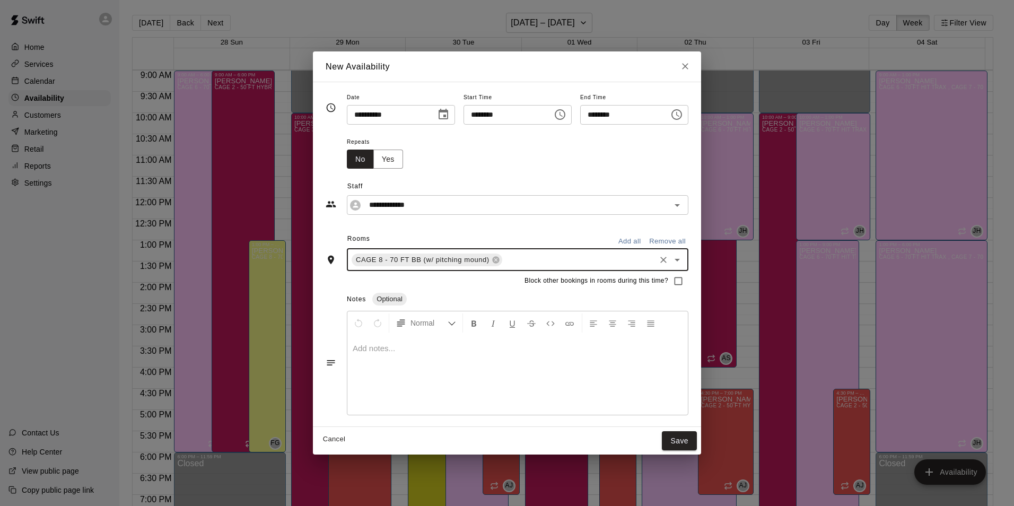
click at [534, 263] on input "text" at bounding box center [579, 259] width 150 height 13
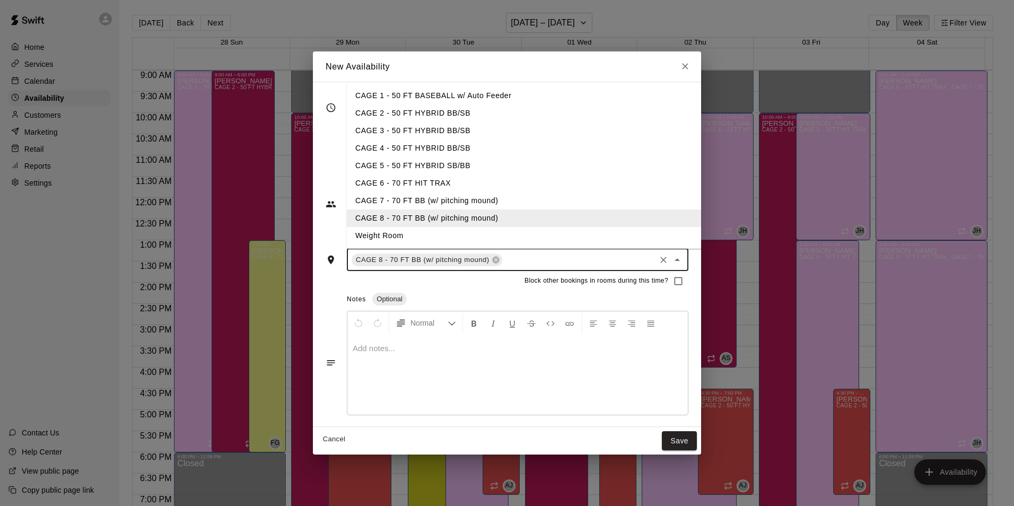
click at [519, 201] on li "CAGE 7 - 70 FT BB (w/ pitching mound)" at bounding box center [533, 201] width 372 height 18
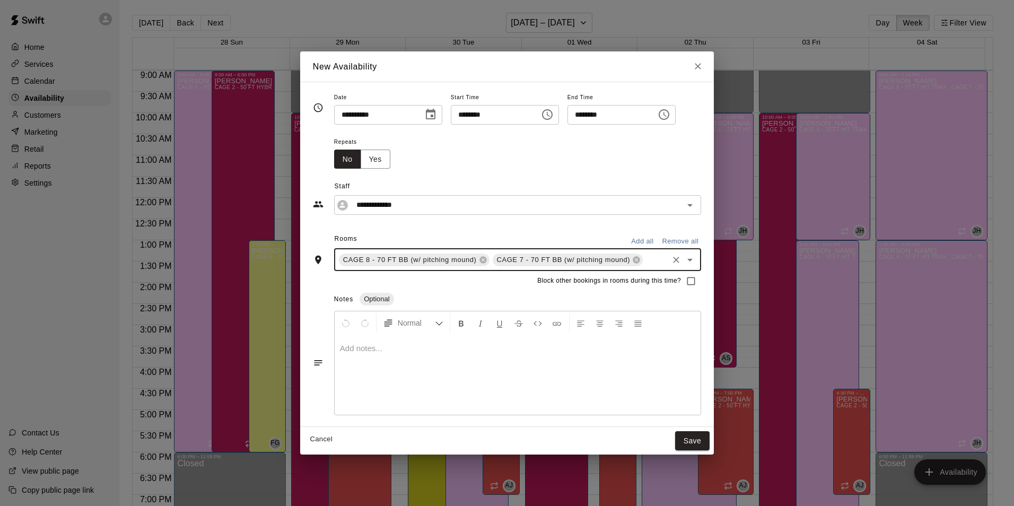
click at [650, 260] on input "text" at bounding box center [656, 259] width 22 height 13
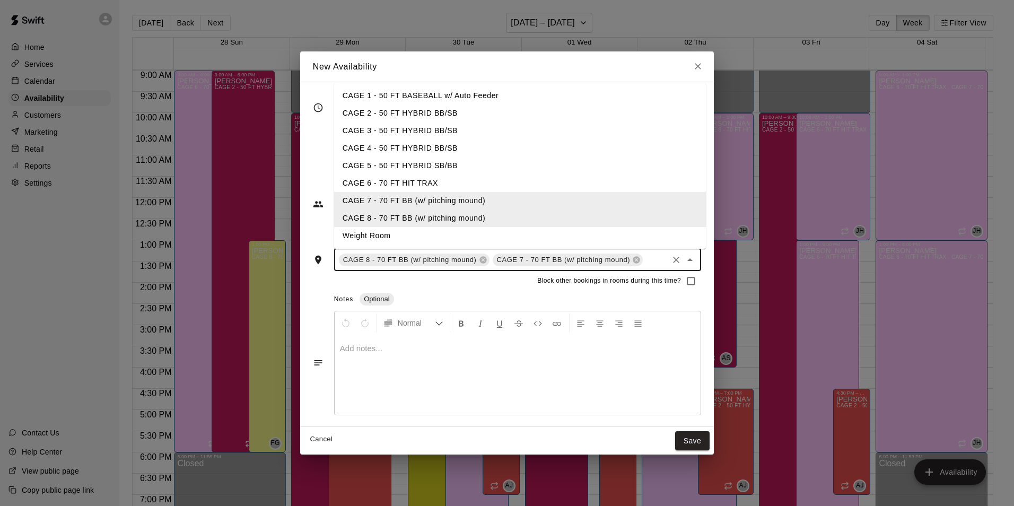
click at [584, 181] on li "CAGE 6 - 70 FT HIT TRAX" at bounding box center [520, 184] width 372 height 18
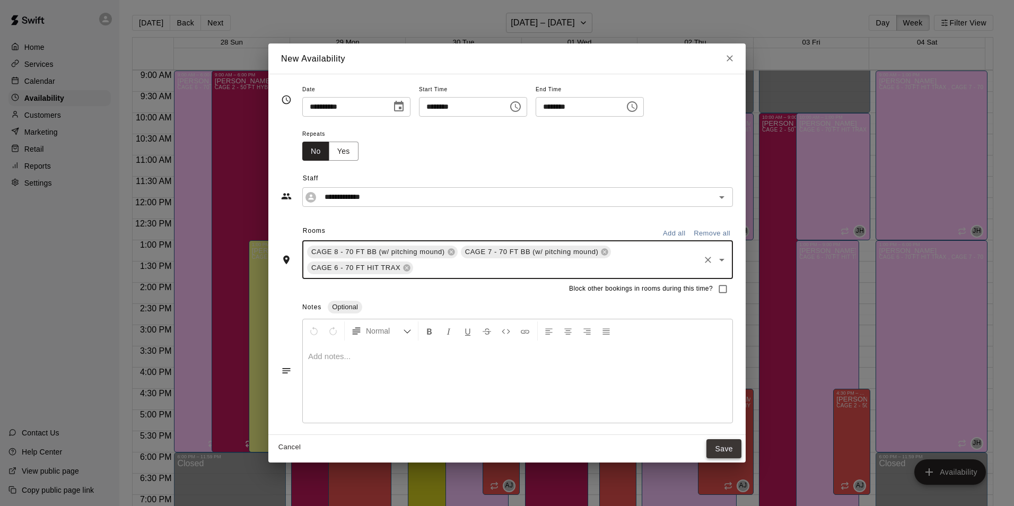
click at [723, 442] on button "Save" at bounding box center [724, 449] width 35 height 20
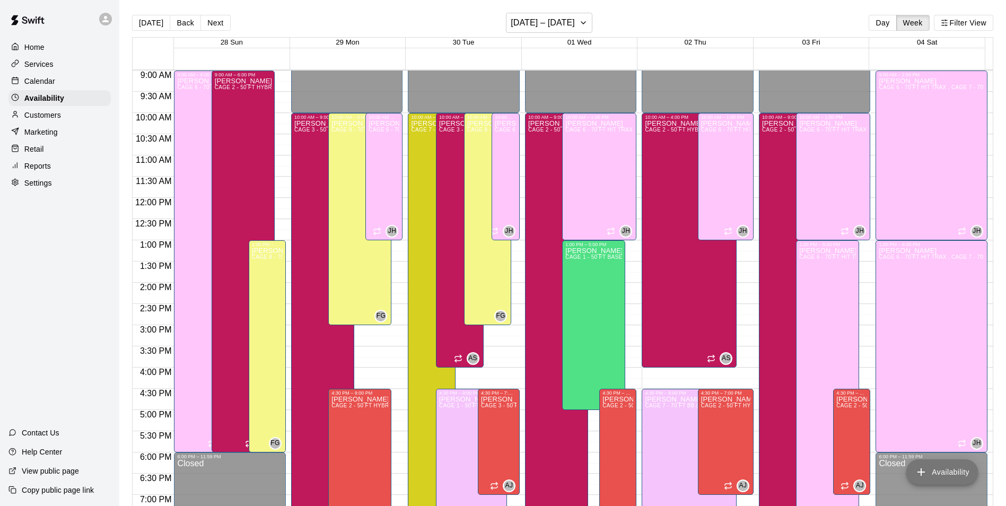
click at [947, 473] on button "Availability" at bounding box center [943, 471] width 72 height 25
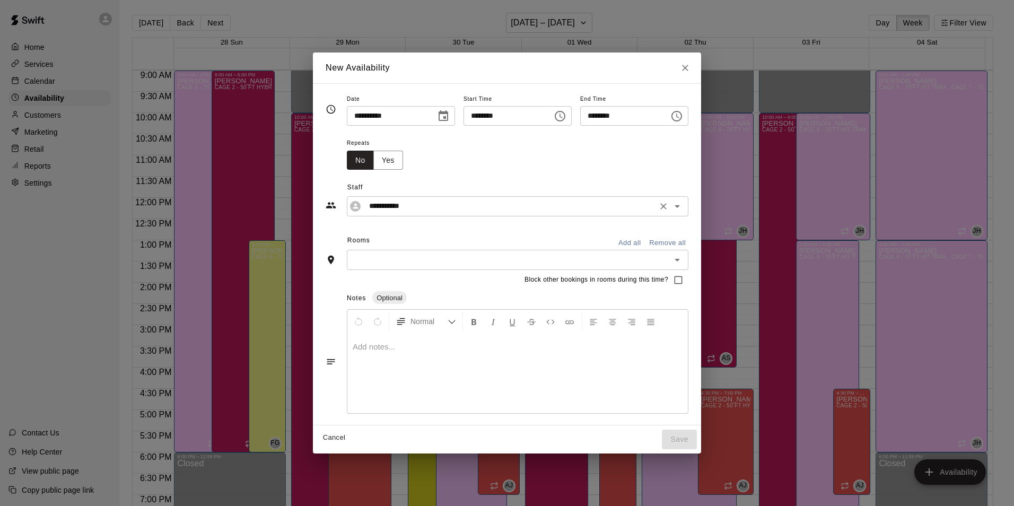
click at [437, 213] on div "**********" at bounding box center [518, 206] width 342 height 20
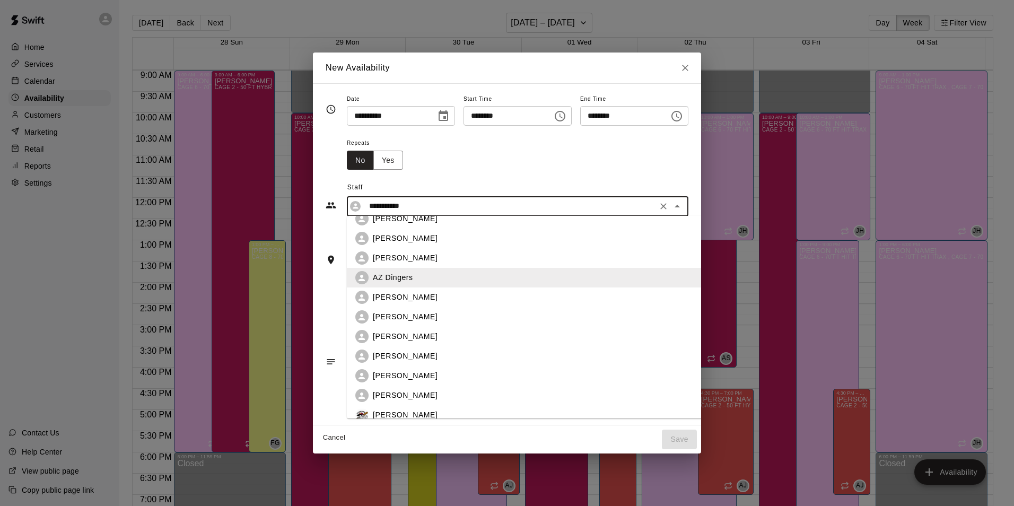
scroll to position [106, 0]
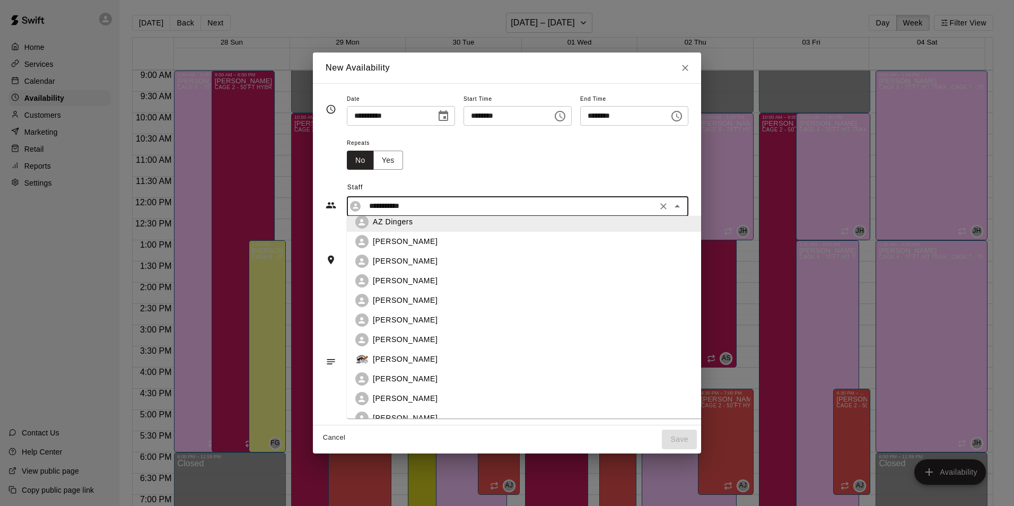
click at [437, 318] on div "[PERSON_NAME]" at bounding box center [541, 320] width 337 height 11
type input "**********"
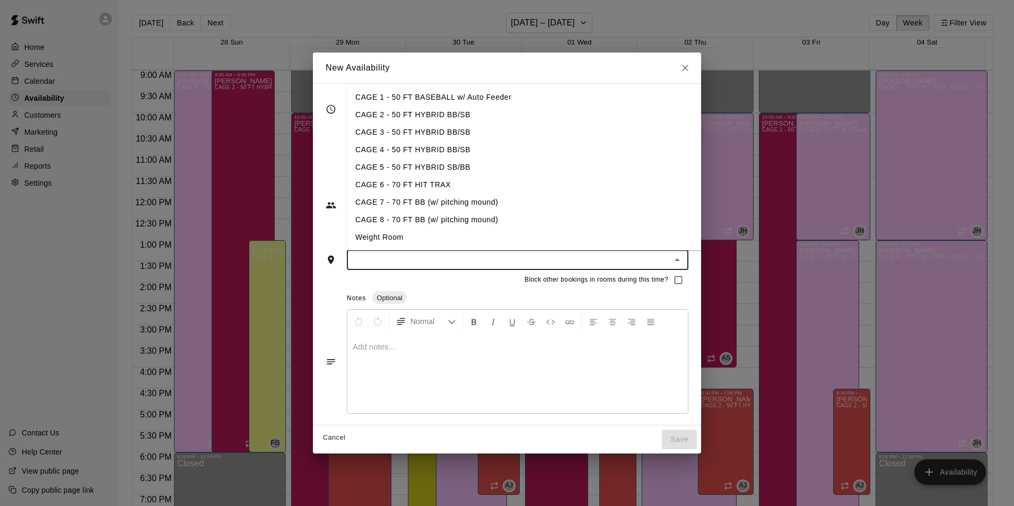
click at [444, 264] on input "text" at bounding box center [509, 259] width 318 height 13
click at [485, 227] on li "CAGE 8 - 70 FT BB (w/ pitching mound)" at bounding box center [533, 220] width 372 height 18
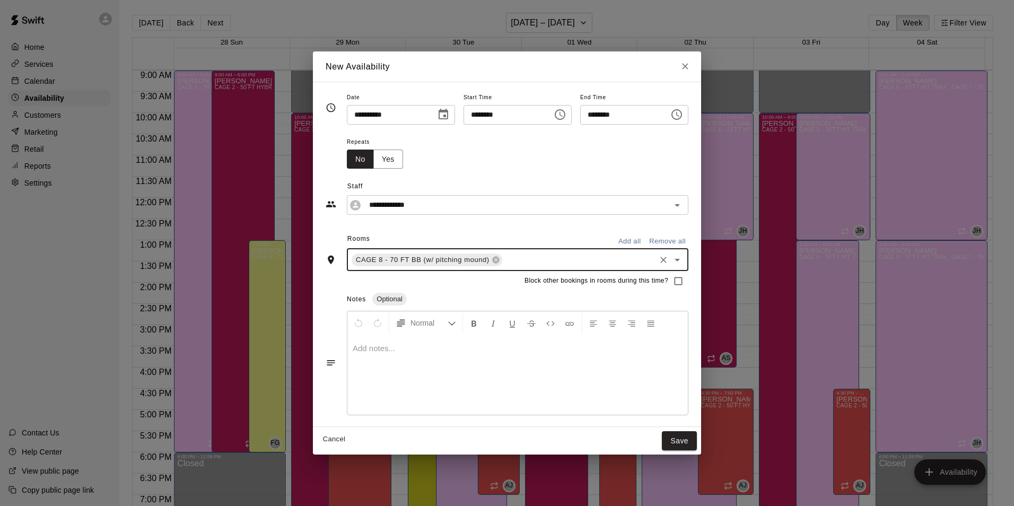
click at [528, 260] on input "text" at bounding box center [579, 259] width 150 height 13
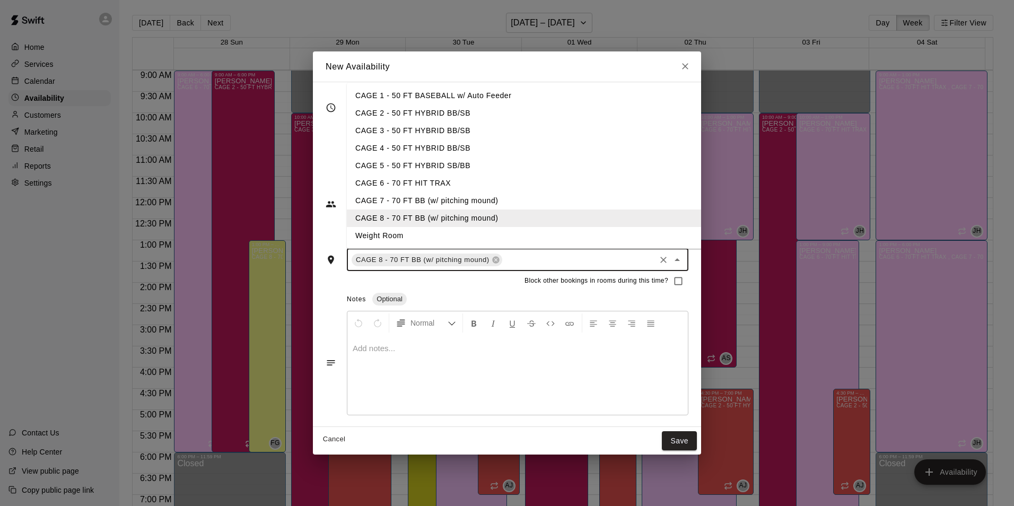
click at [536, 193] on li "CAGE 7 - 70 FT BB (w/ pitching mound)" at bounding box center [533, 201] width 372 height 18
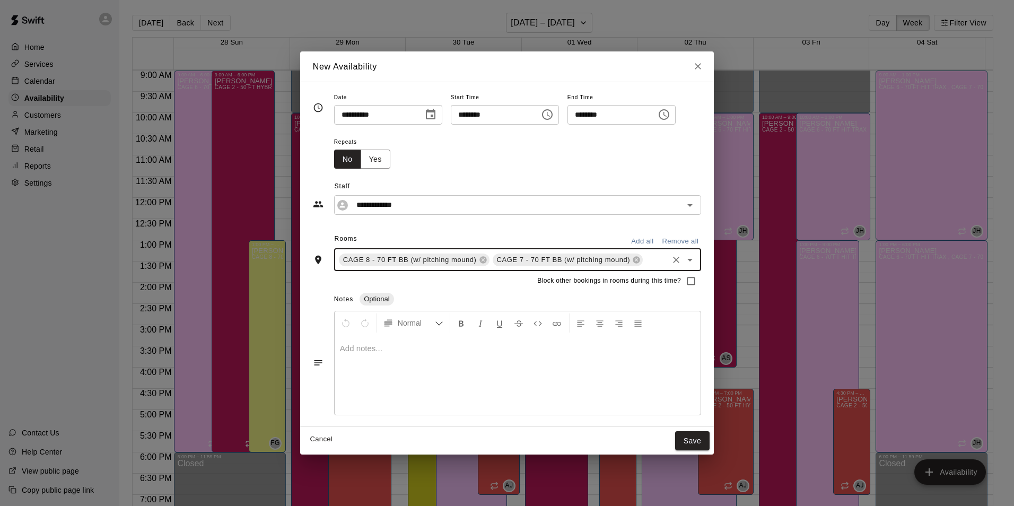
click at [645, 263] on input "text" at bounding box center [656, 259] width 22 height 13
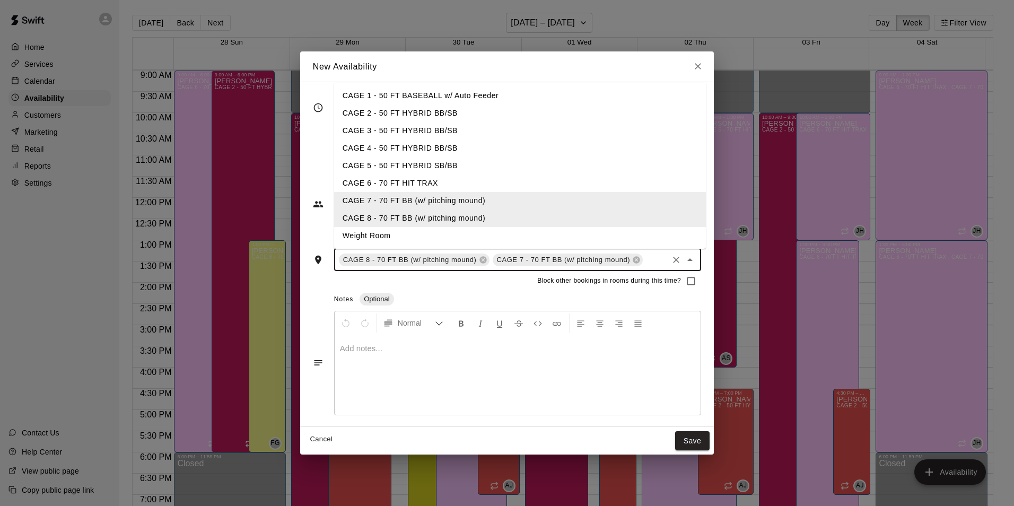
click at [546, 179] on li "CAGE 6 - 70 FT HIT TRAX" at bounding box center [520, 184] width 372 height 18
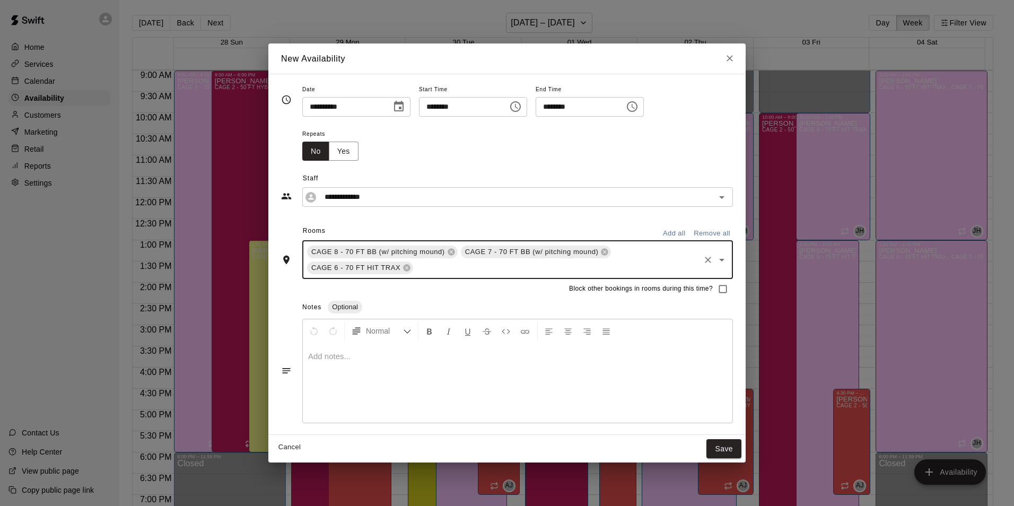
click at [313, 111] on input "**********" at bounding box center [343, 107] width 82 height 20
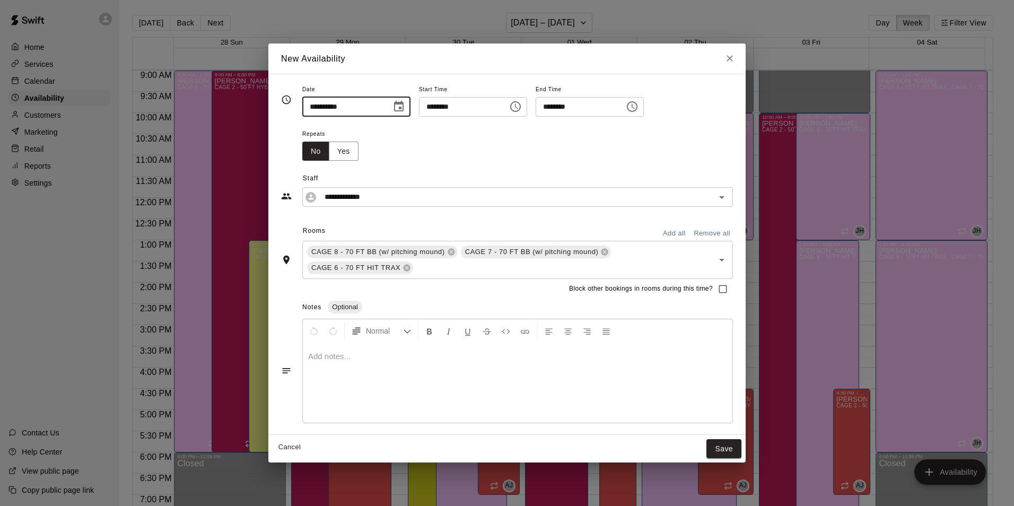
click at [405, 101] on icon "Choose date, selected date is Sep 28, 2025" at bounding box center [399, 106] width 13 height 13
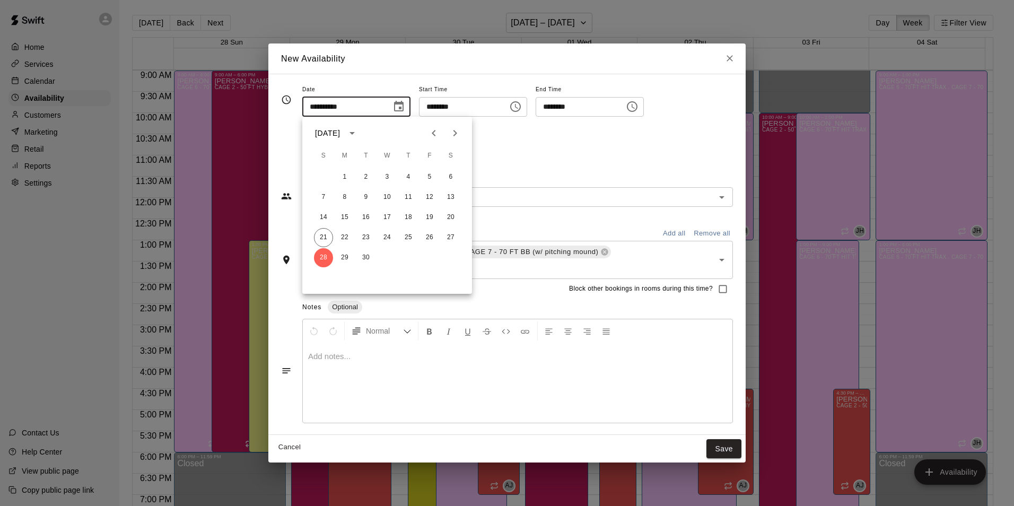
click at [454, 131] on icon "Next month" at bounding box center [456, 133] width 4 height 6
click at [389, 178] on button "1" at bounding box center [387, 177] width 19 height 19
type input "**********"
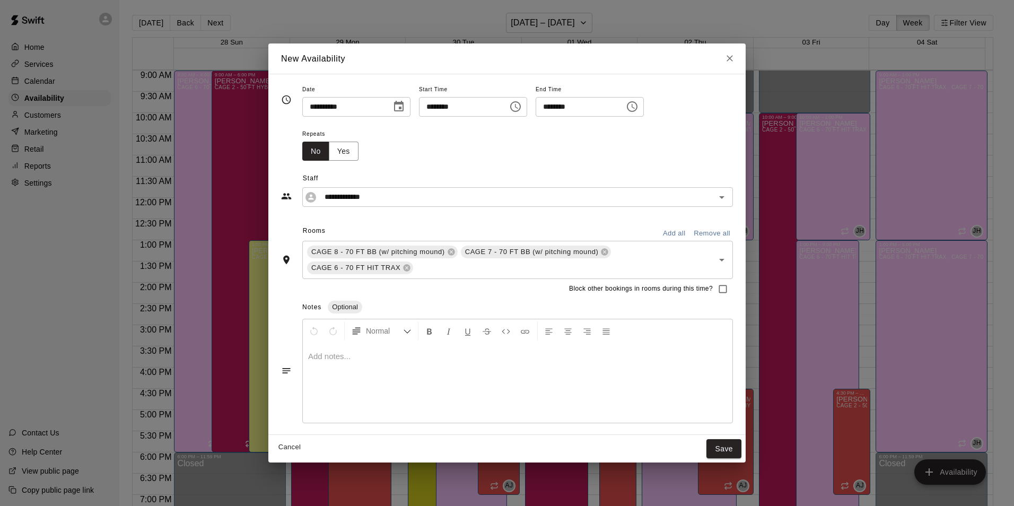
click at [442, 110] on input "********" at bounding box center [460, 107] width 82 height 20
type input "********"
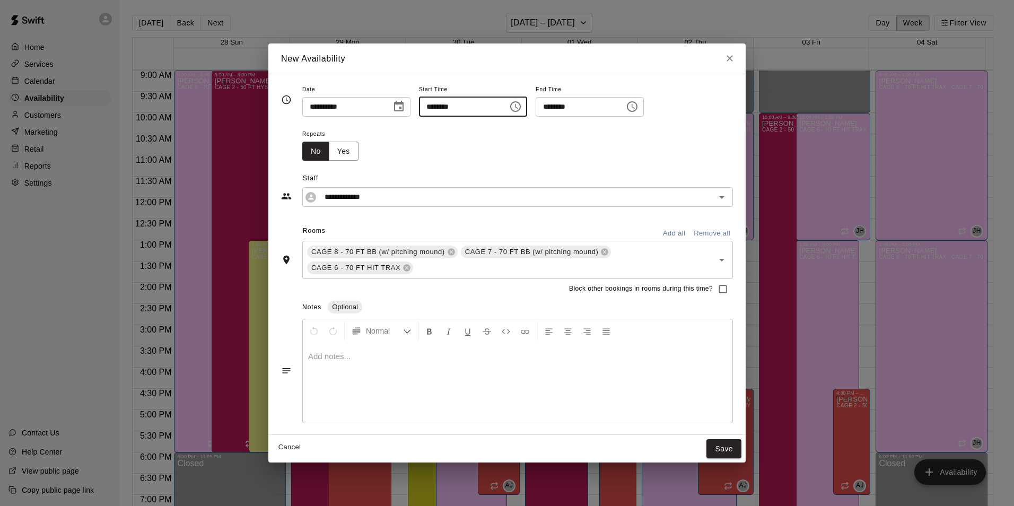
click at [522, 105] on icon "Choose time, selected time is 10:00 PM" at bounding box center [515, 106] width 13 height 13
click at [503, 126] on li "AM" at bounding box center [503, 129] width 25 height 20
type input "********"
click at [618, 109] on input "********" at bounding box center [577, 107] width 82 height 20
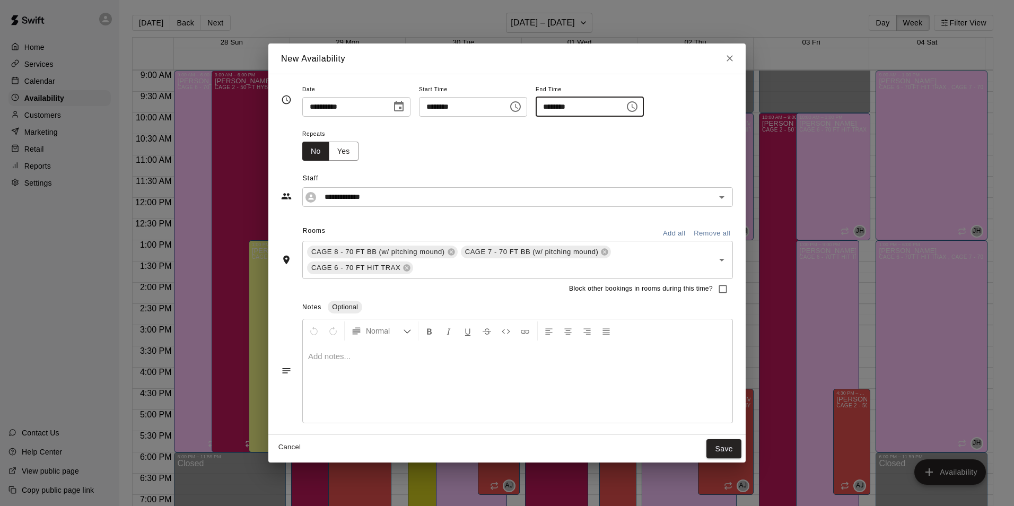
click at [616, 136] on div "Repeats No Yes" at bounding box center [517, 143] width 431 height 33
click at [591, 107] on input "********" at bounding box center [577, 107] width 82 height 20
click at [643, 109] on button "Choose time, selected time is 12:30 PM" at bounding box center [632, 106] width 21 height 21
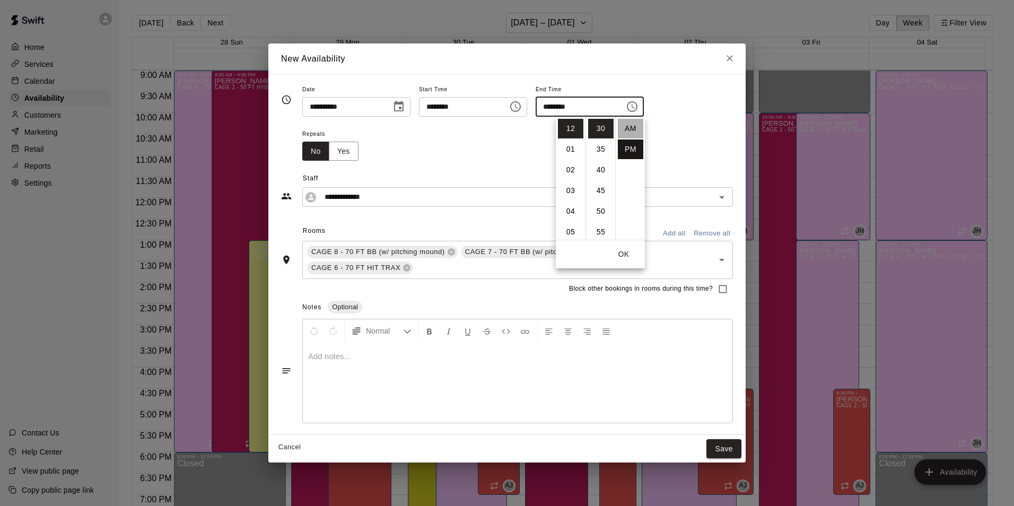
click at [631, 130] on li "AM" at bounding box center [630, 129] width 25 height 20
type input "********"
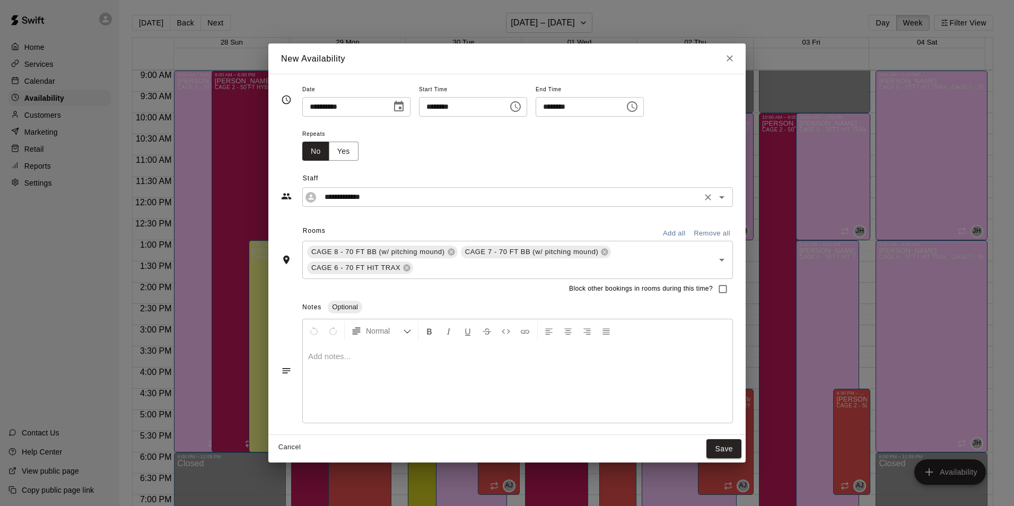
click at [575, 198] on input "**********" at bounding box center [509, 196] width 378 height 13
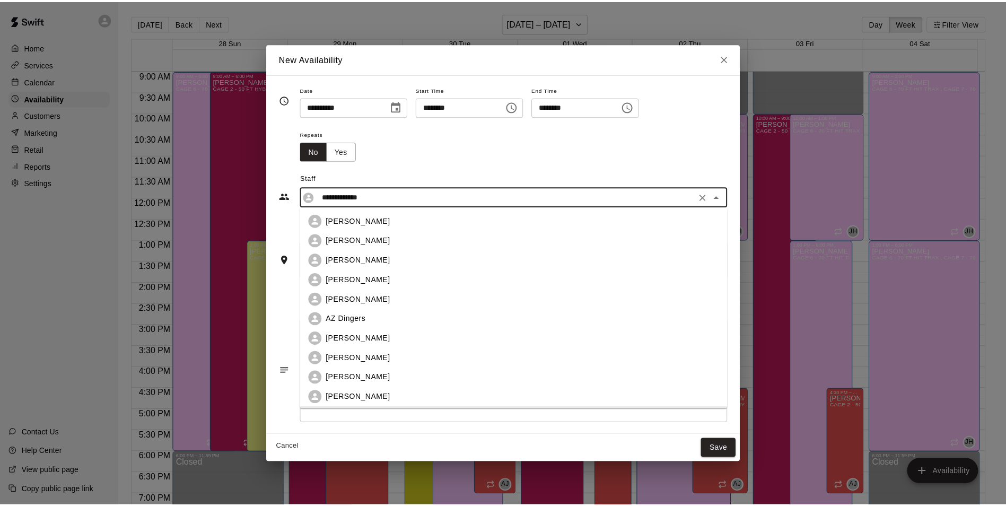
scroll to position [18, 0]
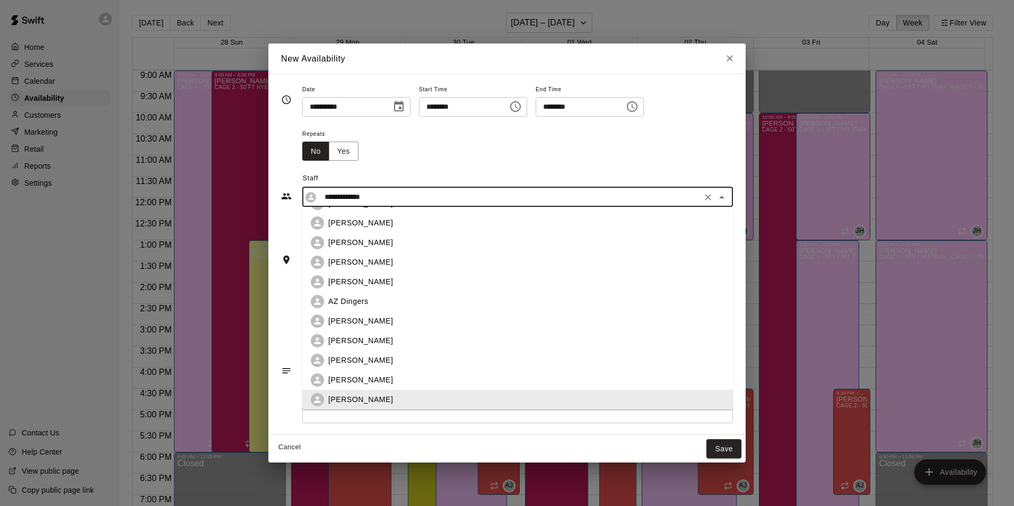
click at [586, 165] on div "**********" at bounding box center [507, 184] width 452 height 46
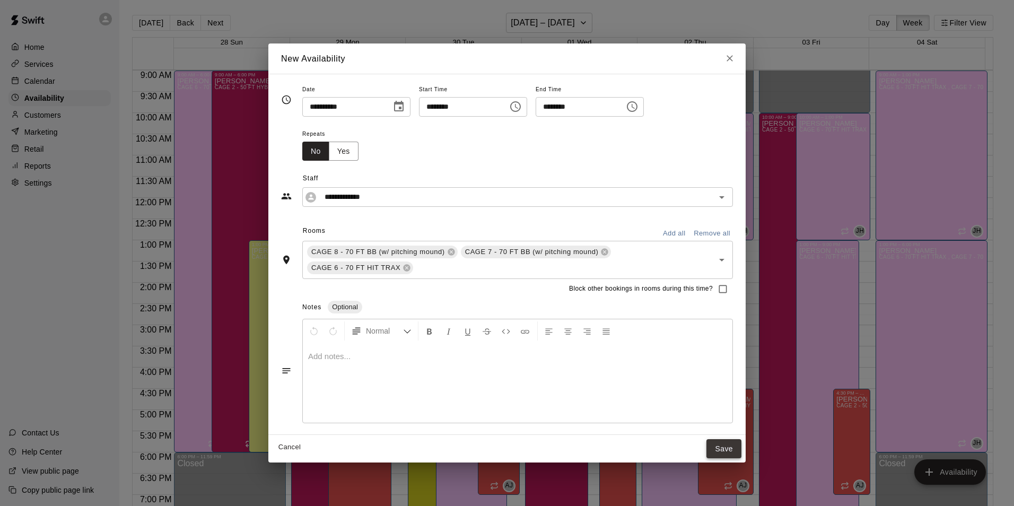
click at [732, 443] on button "Save" at bounding box center [724, 449] width 35 height 20
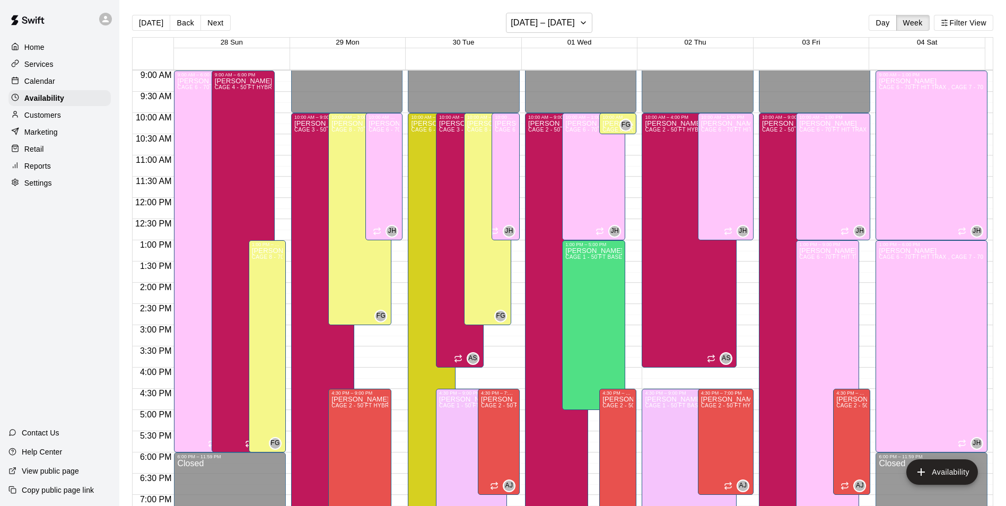
click at [95, 75] on div "Calendar" at bounding box center [59, 81] width 102 height 16
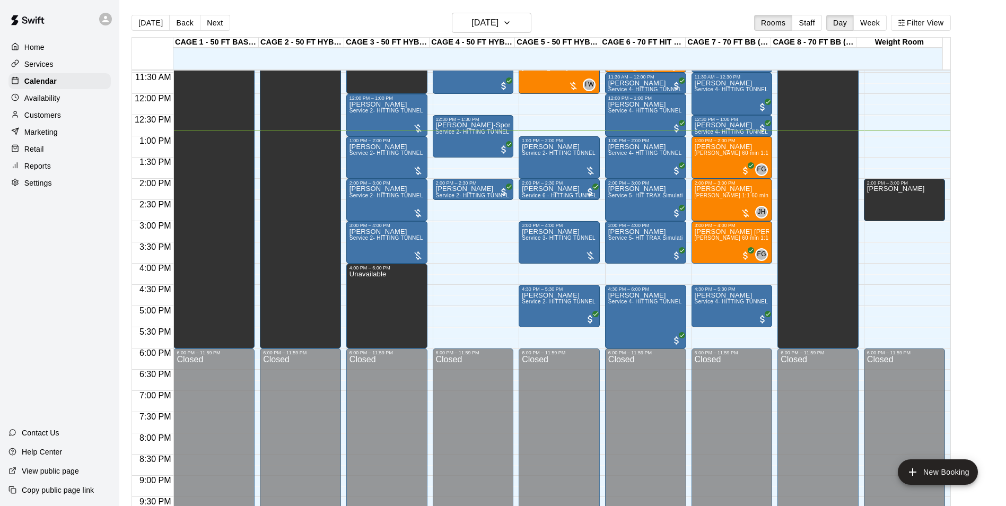
scroll to position [433, 0]
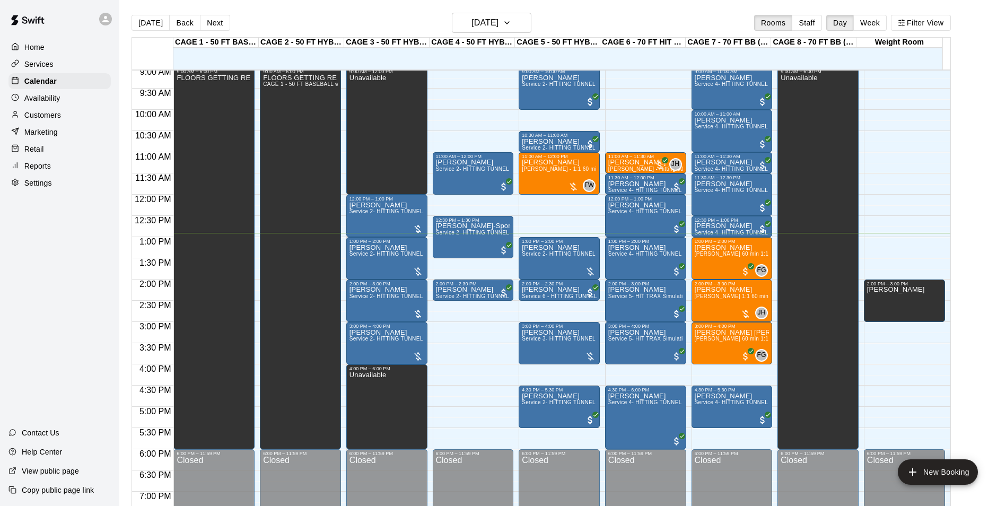
scroll to position [380, 0]
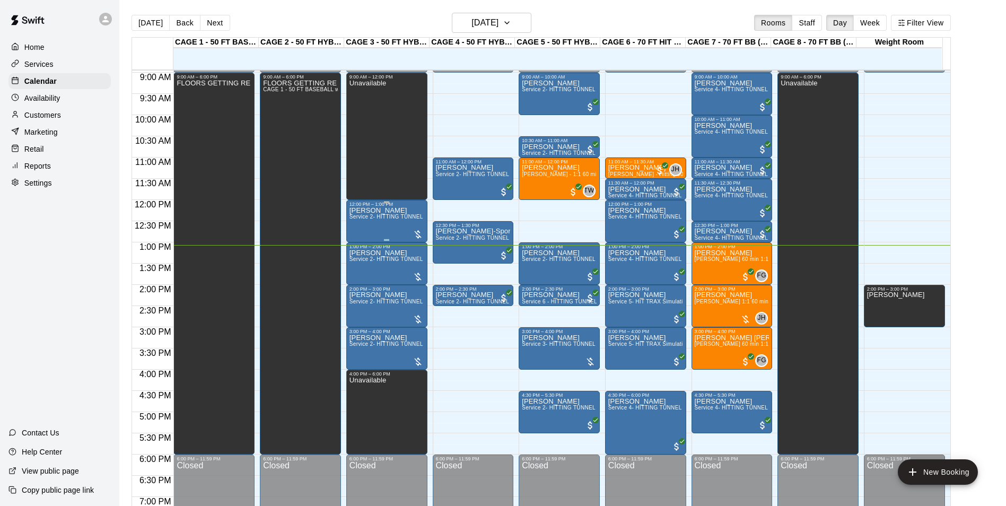
click at [359, 220] on span "Service 2- HITTING TUNNEL RENTAL - 50ft Baseball" at bounding box center [417, 217] width 135 height 6
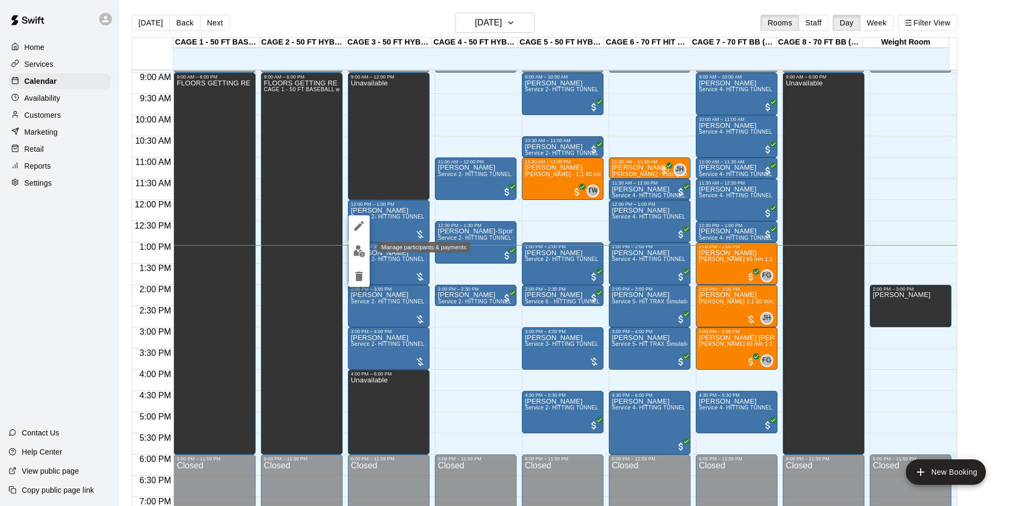
click at [360, 244] on button "edit" at bounding box center [359, 251] width 21 height 21
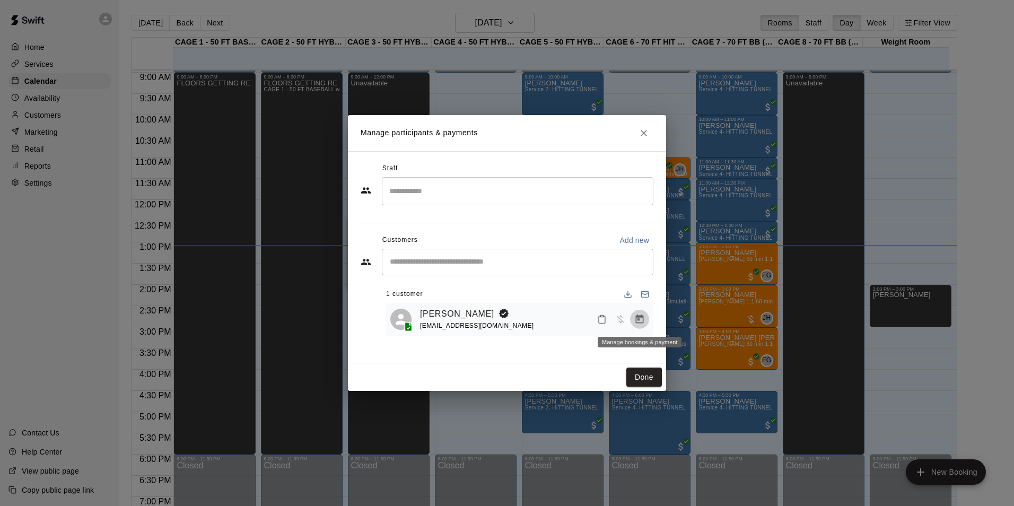
click at [640, 323] on icon "Manage bookings & payment" at bounding box center [640, 319] width 11 height 11
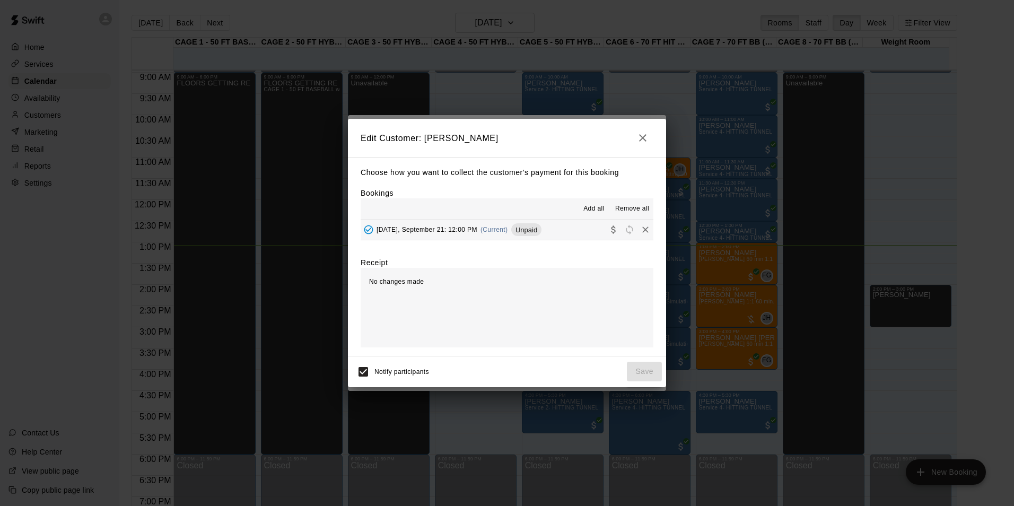
click at [534, 229] on span "Unpaid" at bounding box center [526, 230] width 30 height 8
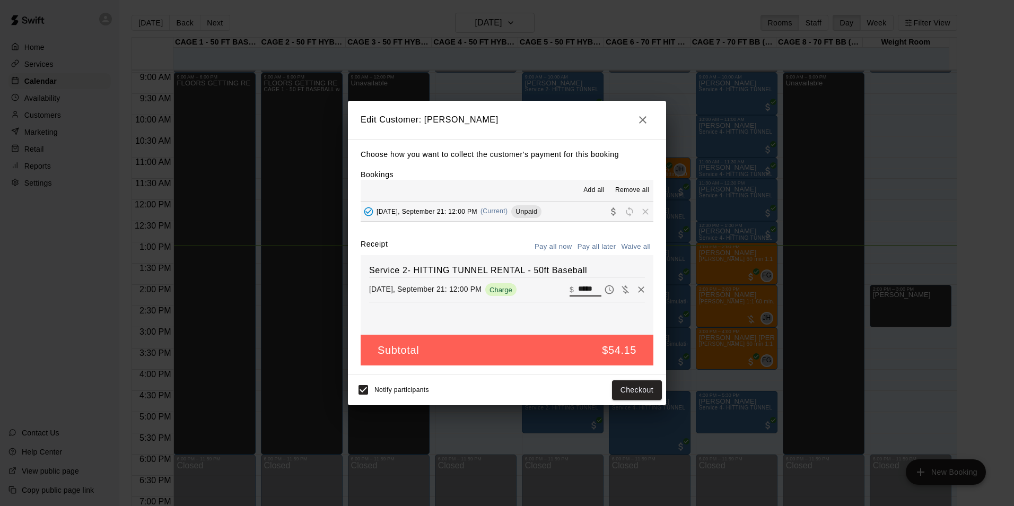
click at [581, 290] on input "*****" at bounding box center [589, 290] width 23 height 14
click at [582, 292] on input "*****" at bounding box center [589, 290] width 23 height 14
type input "**"
click at [629, 389] on button "Checkout" at bounding box center [637, 390] width 50 height 20
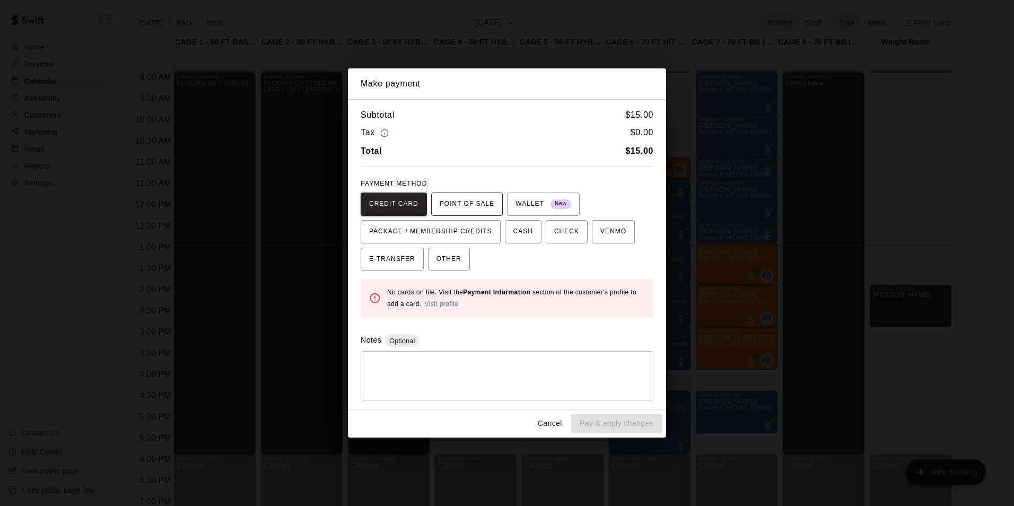
click at [450, 203] on span "POINT OF SALE" at bounding box center [467, 204] width 55 height 17
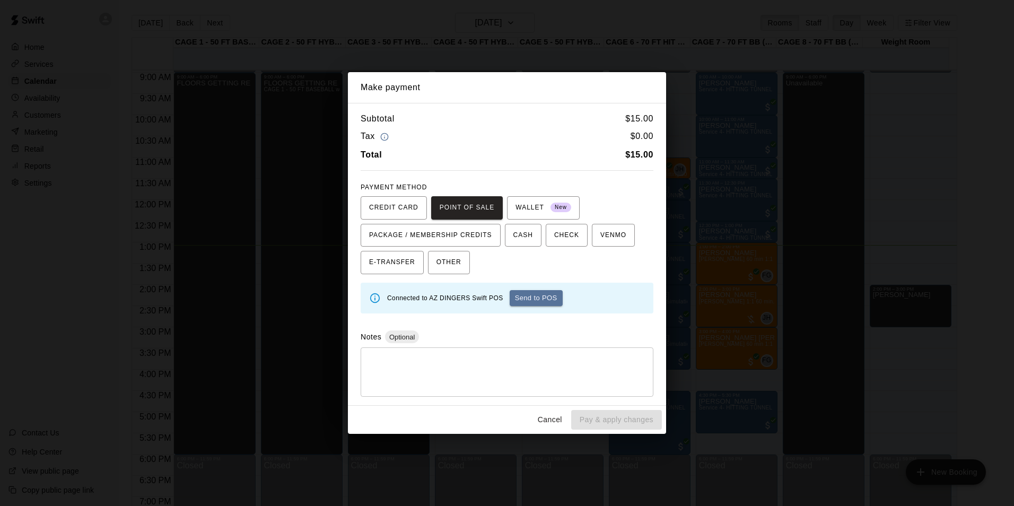
click at [535, 291] on button "Send to POS" at bounding box center [536, 298] width 53 height 16
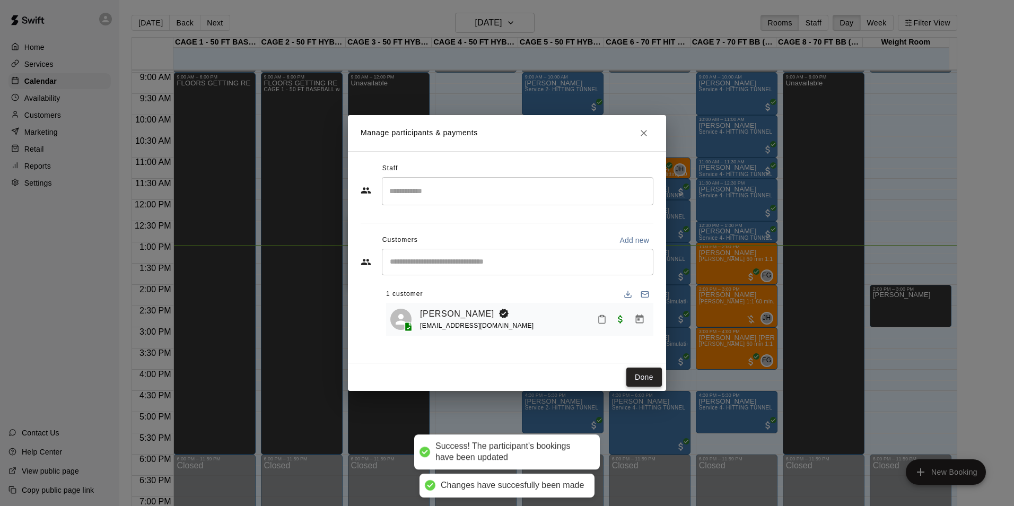
click at [634, 377] on button "Done" at bounding box center [645, 378] width 36 height 20
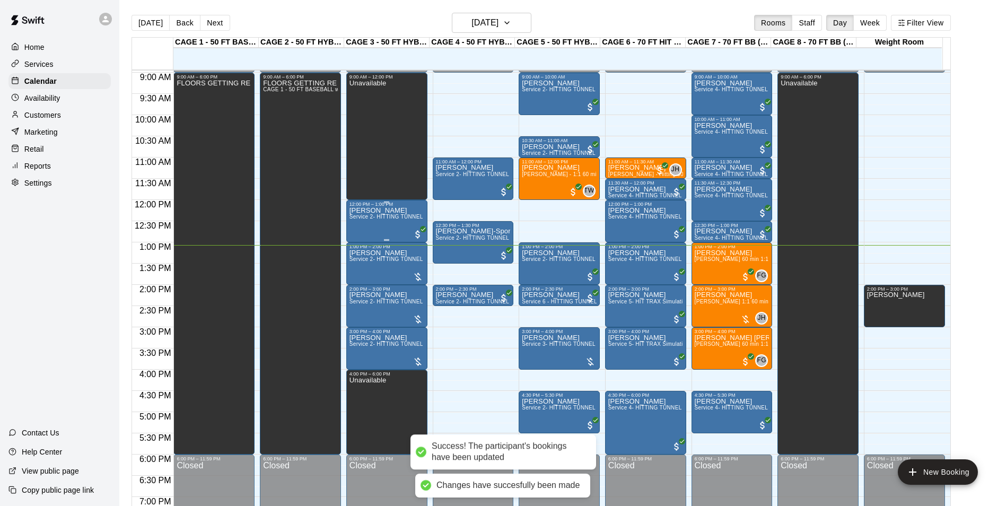
click at [379, 229] on div "[PERSON_NAME] Service 2- HITTING TUNNEL RENTAL - 50ft Baseball" at bounding box center [387, 460] width 75 height 506
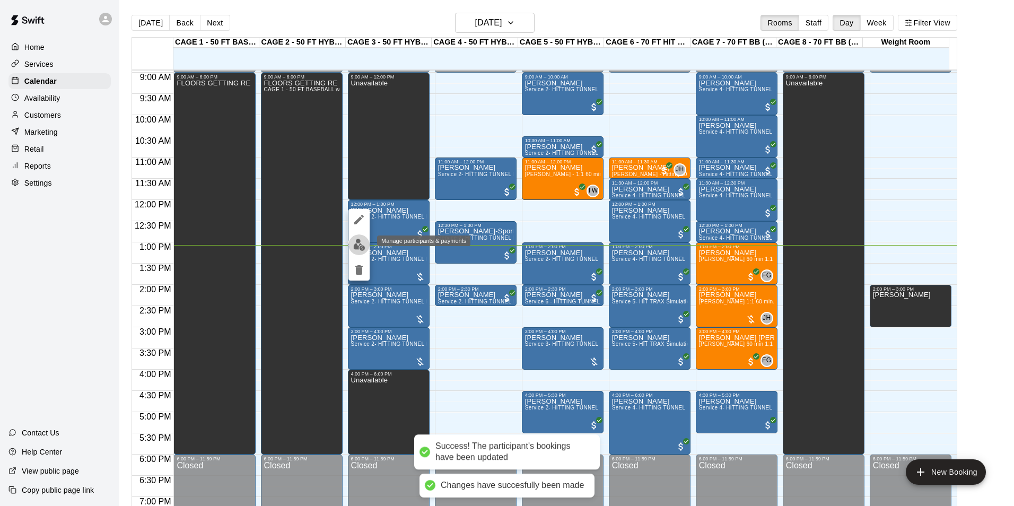
click at [362, 247] on img "edit" at bounding box center [359, 245] width 12 height 12
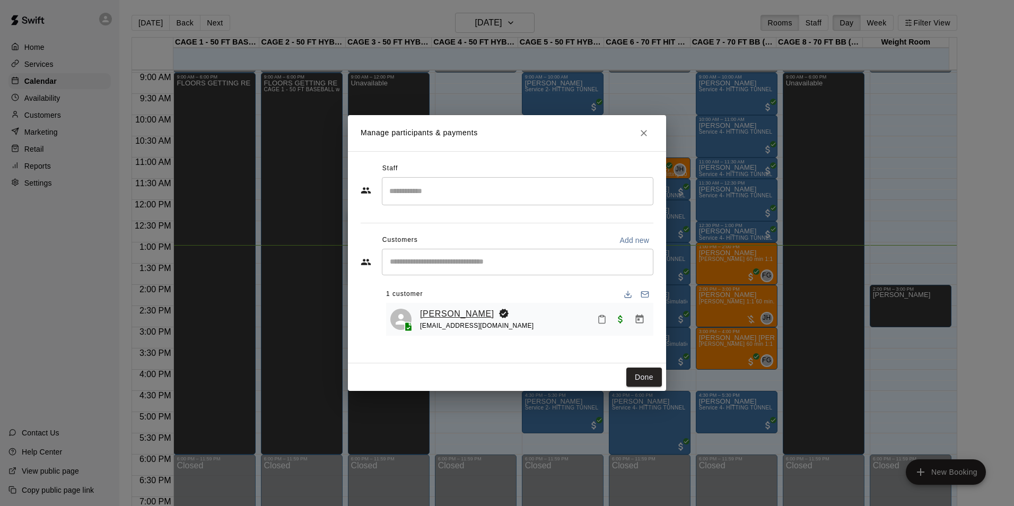
click at [423, 308] on link "[PERSON_NAME]" at bounding box center [457, 314] width 74 height 14
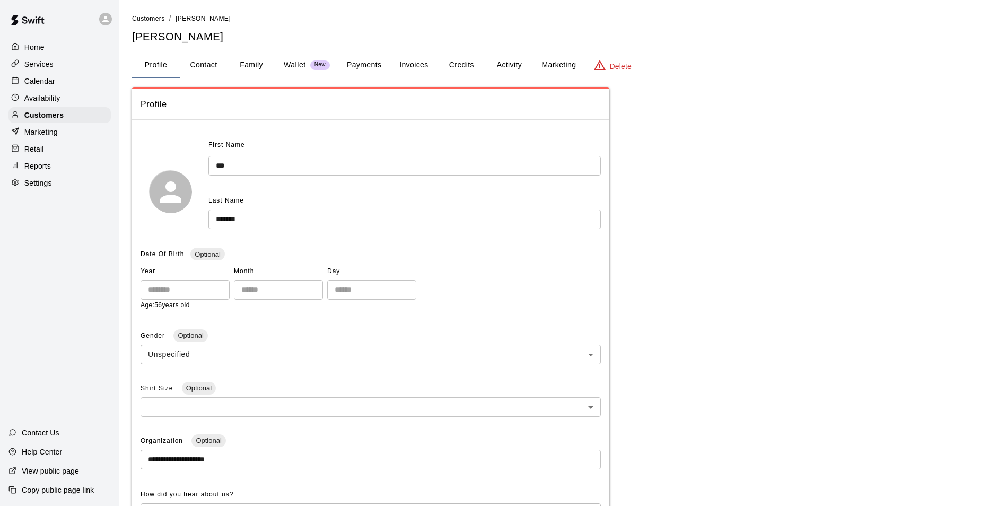
click at [256, 72] on button "Family" at bounding box center [252, 65] width 48 height 25
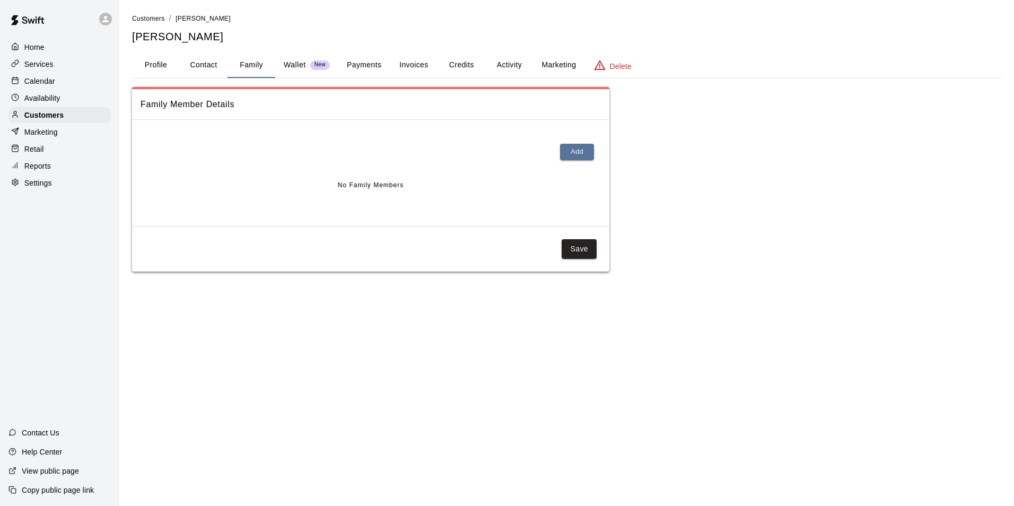
click at [302, 64] on p "Wallet" at bounding box center [295, 64] width 22 height 11
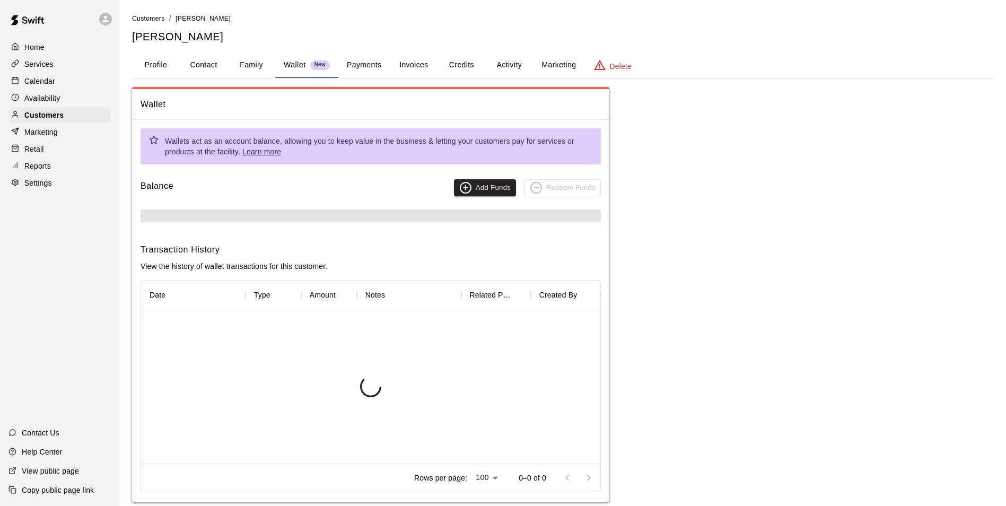
click at [359, 65] on button "Payments" at bounding box center [363, 65] width 51 height 25
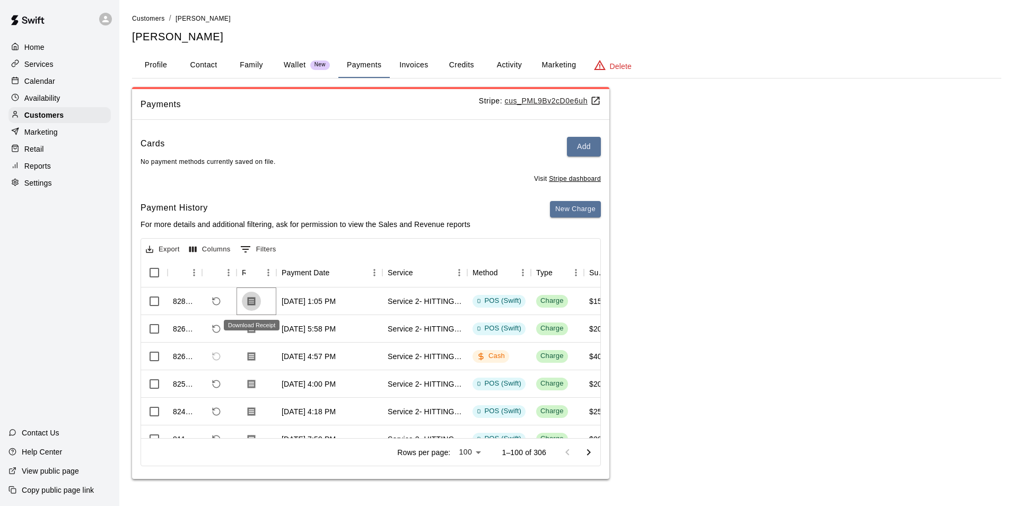
click at [246, 306] on icon "Download Receipt" at bounding box center [251, 301] width 11 height 11
click at [42, 76] on div "Calendar" at bounding box center [59, 81] width 102 height 16
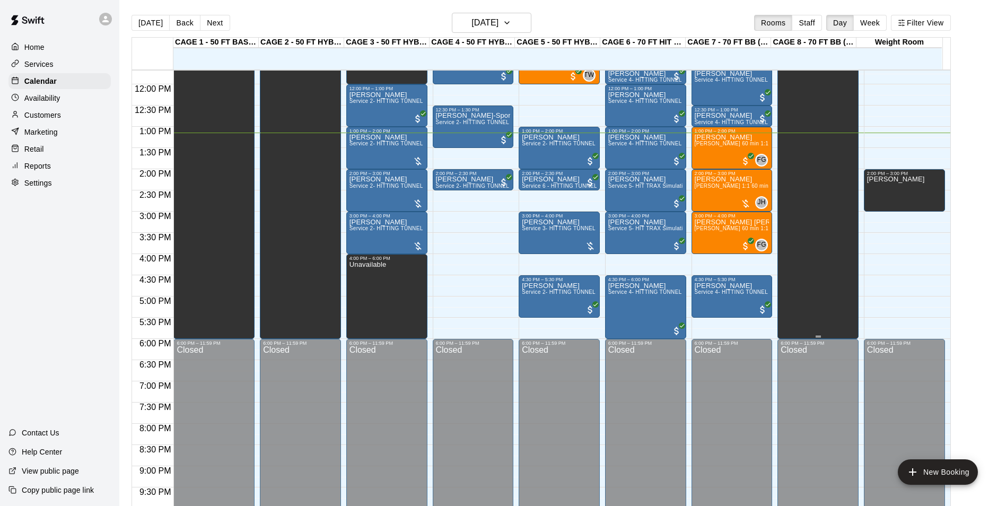
scroll to position [380, 0]
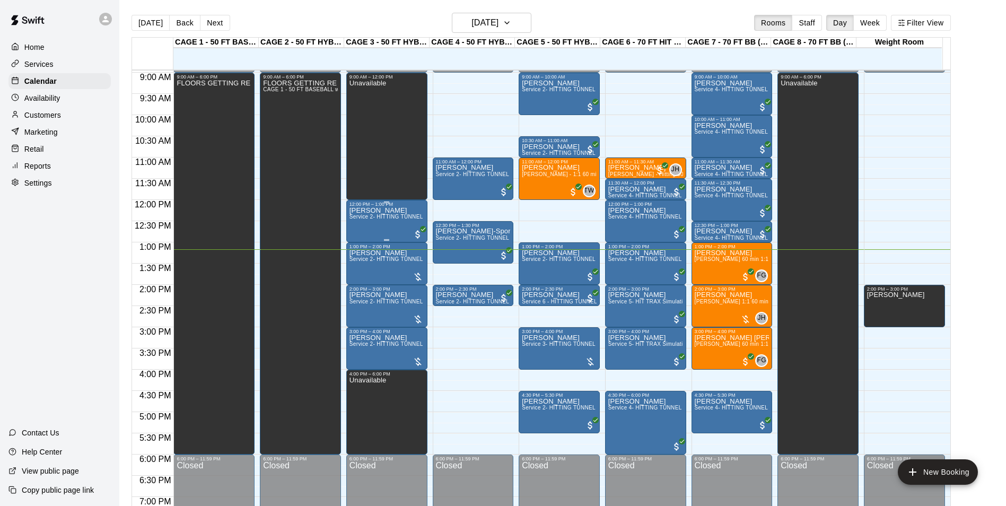
click at [354, 211] on p "[PERSON_NAME]" at bounding box center [387, 211] width 75 height 0
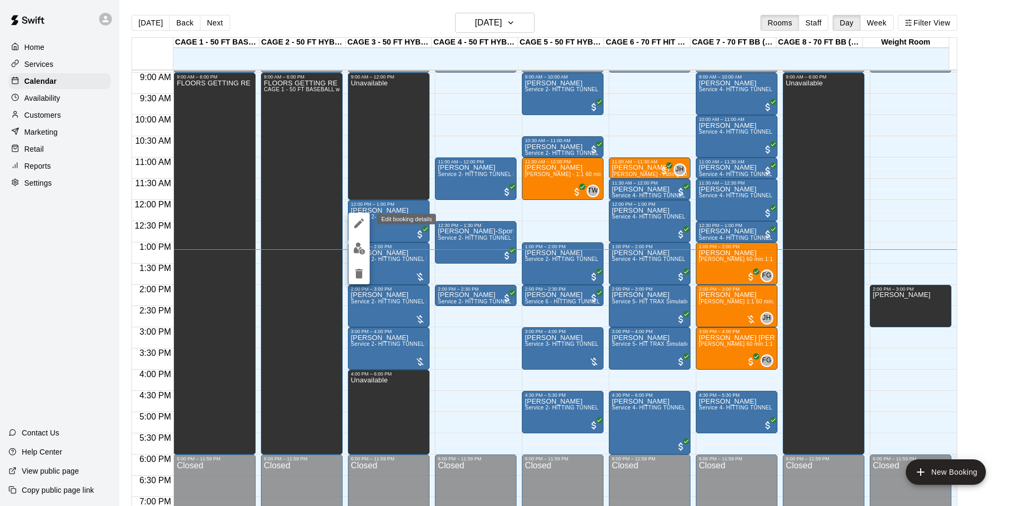
click at [357, 218] on icon "edit" at bounding box center [359, 223] width 13 height 13
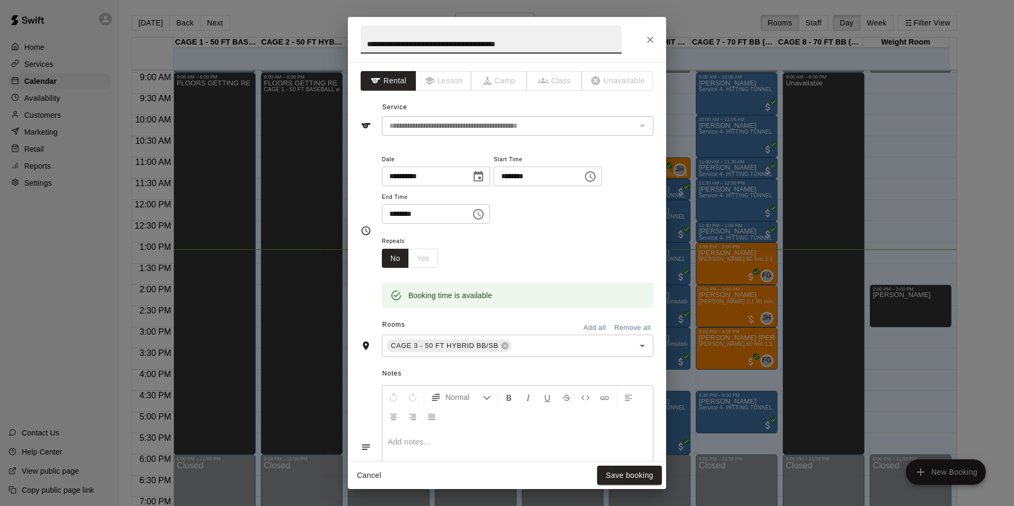
drag, startPoint x: 585, startPoint y: 42, endPoint x: 46, endPoint y: 32, distance: 538.6
click at [53, 32] on div "**********" at bounding box center [507, 253] width 1014 height 506
type input "**********"
click at [631, 480] on button "Save booking" at bounding box center [629, 476] width 65 height 20
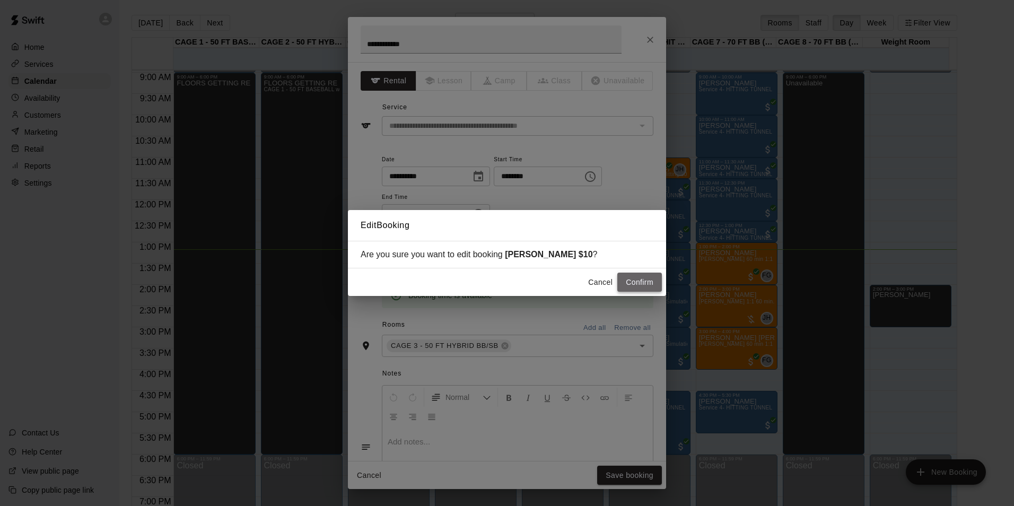
click at [647, 285] on button "Confirm" at bounding box center [640, 283] width 45 height 20
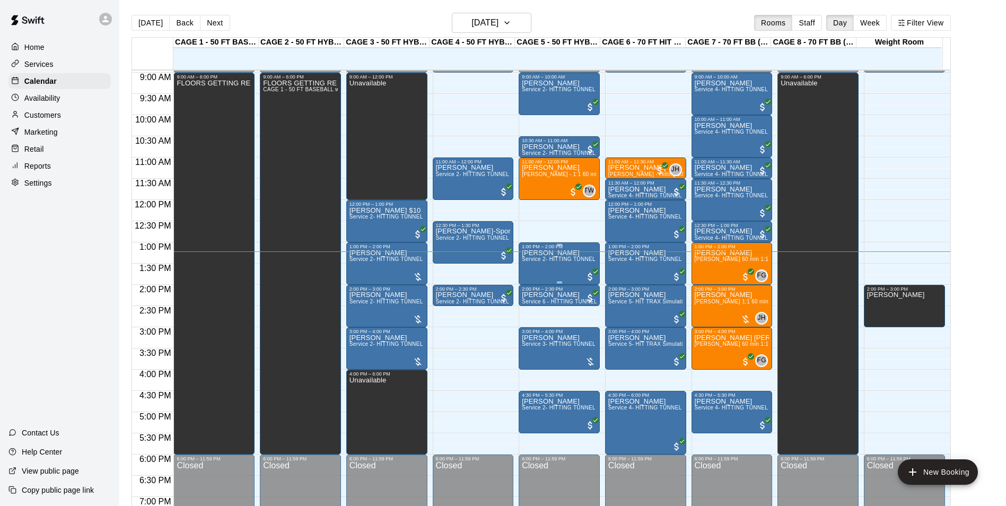
click at [527, 249] on div "1:00 PM – 2:00 PM" at bounding box center [559, 246] width 75 height 5
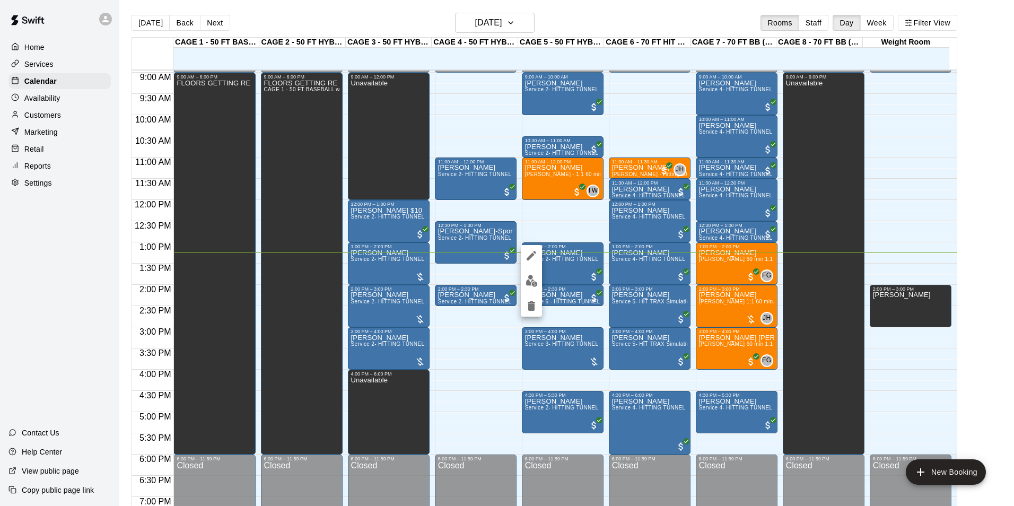
click at [670, 271] on div at bounding box center [507, 253] width 1014 height 506
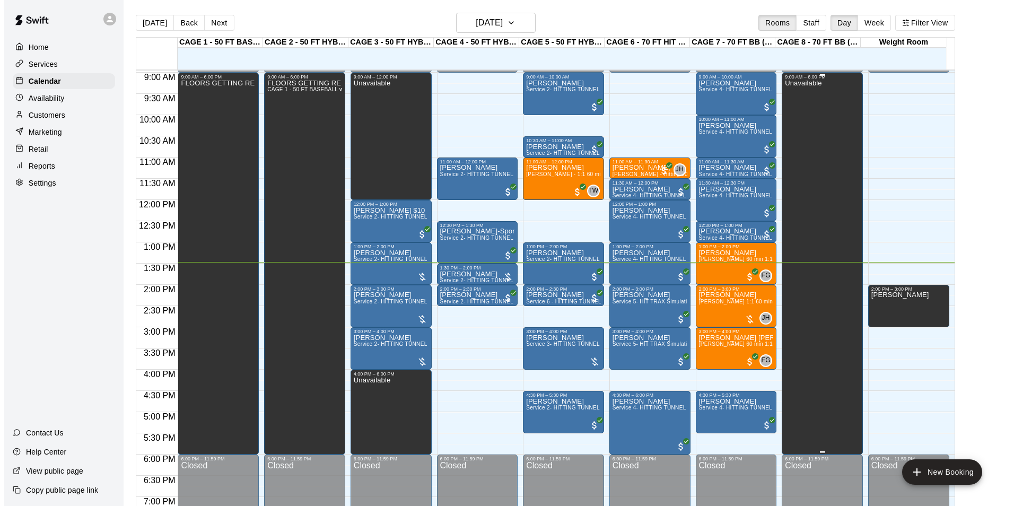
scroll to position [17, 0]
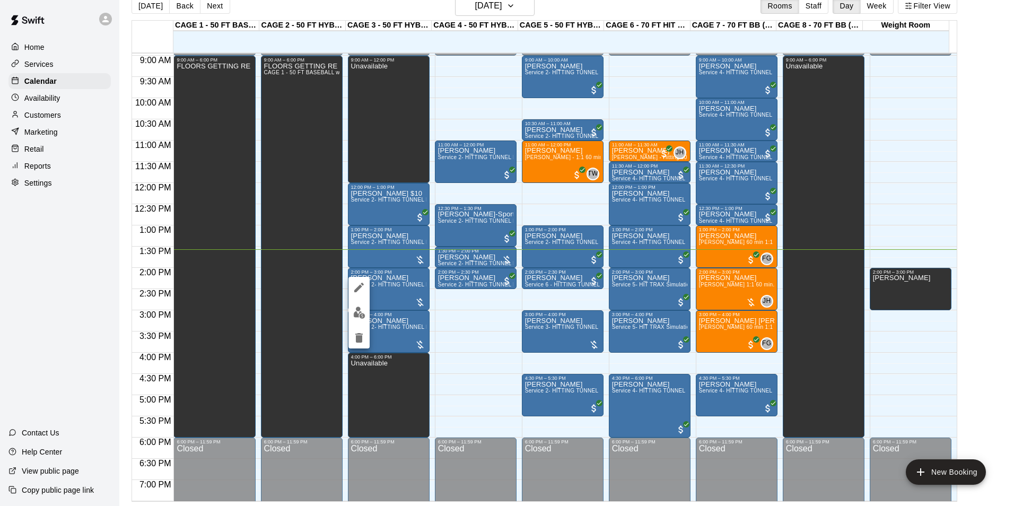
click at [399, 294] on div at bounding box center [507, 253] width 1014 height 506
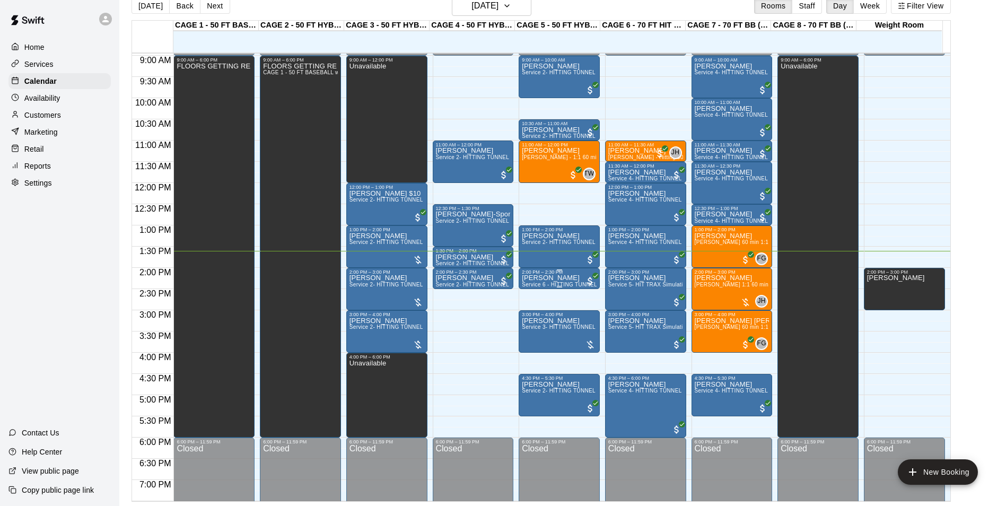
click at [566, 284] on span "Service 6 - HITTING TUNNEL RENTAL - 50ft Softball Slow/Fast Pitch" at bounding box center [609, 285] width 175 height 6
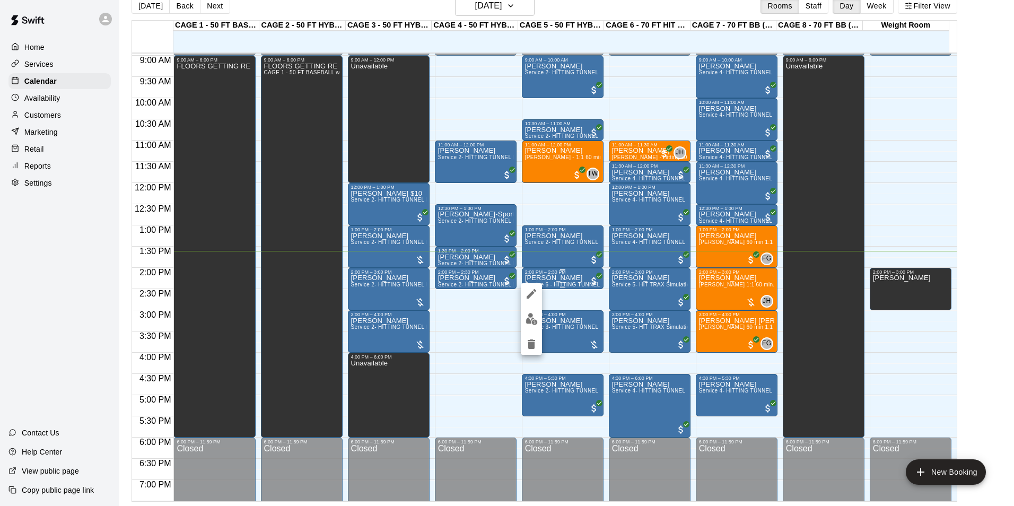
click at [566, 284] on div at bounding box center [507, 253] width 1014 height 506
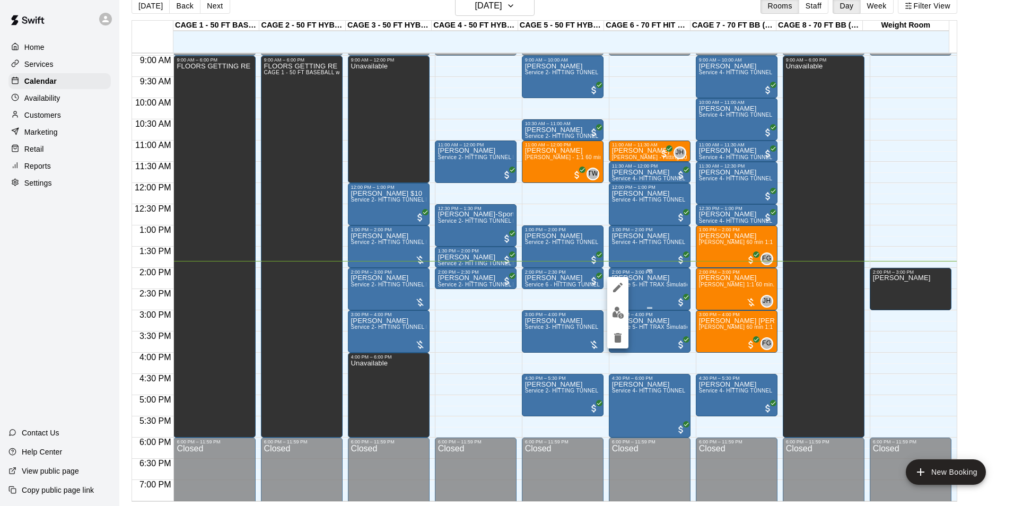
click at [650, 293] on div at bounding box center [507, 253] width 1014 height 506
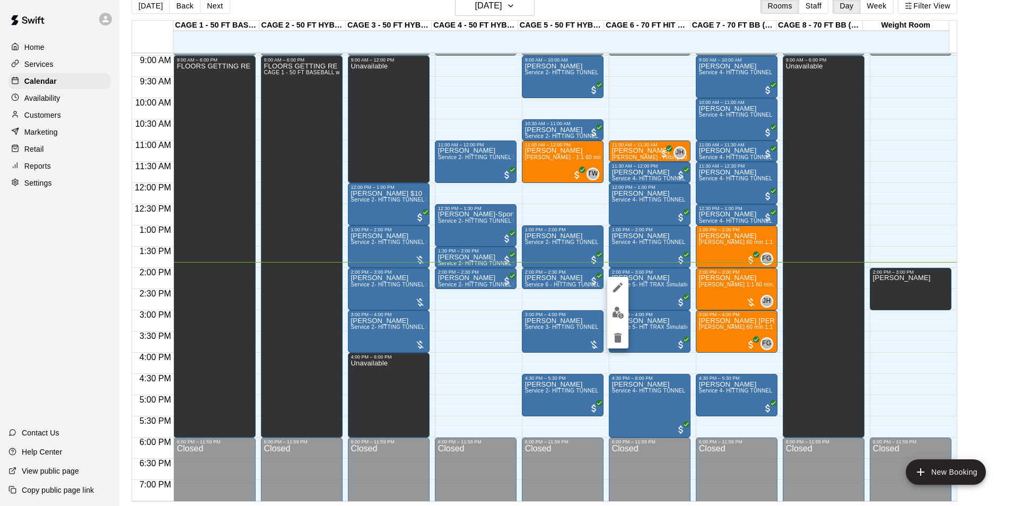
click at [662, 282] on div at bounding box center [507, 253] width 1014 height 506
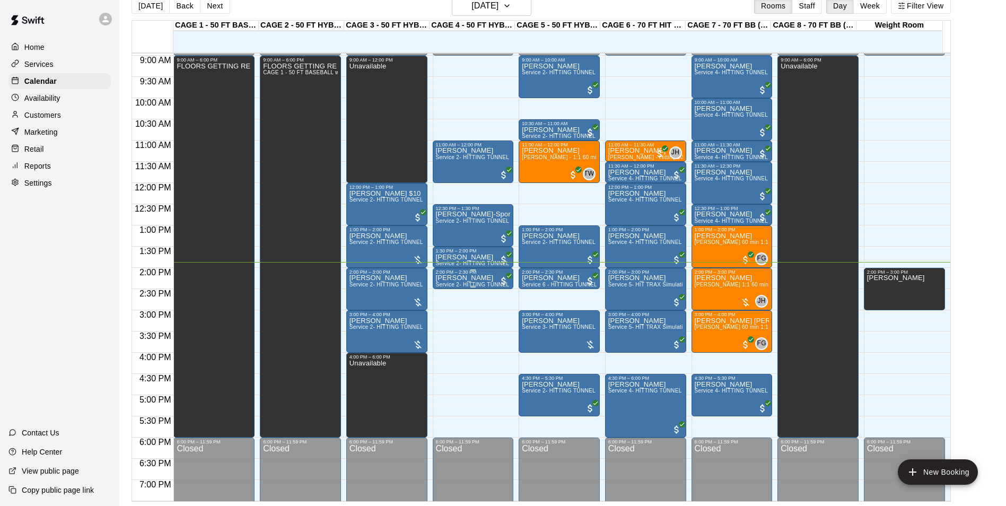
click at [477, 274] on div "2:00 PM – 2:30 PM" at bounding box center [473, 272] width 75 height 5
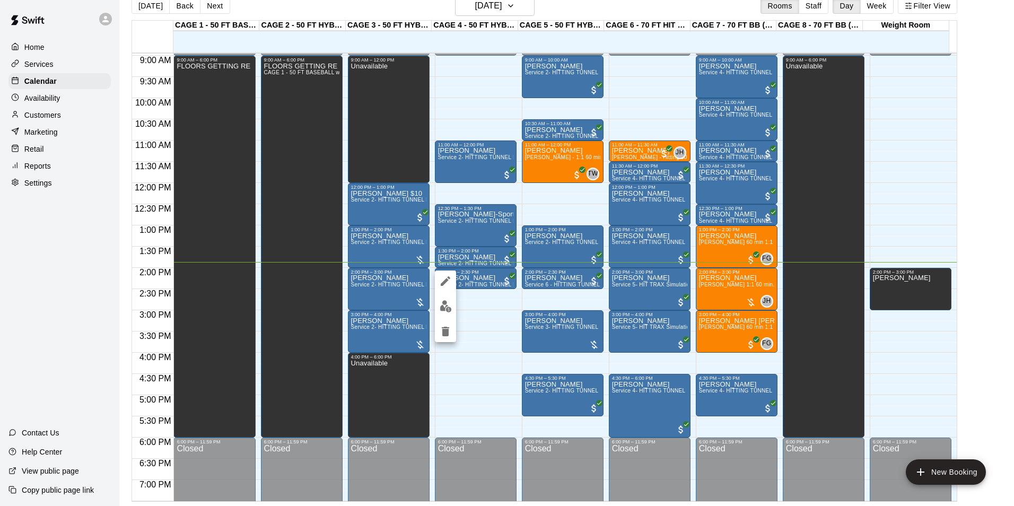
click at [483, 281] on div at bounding box center [507, 253] width 1014 height 506
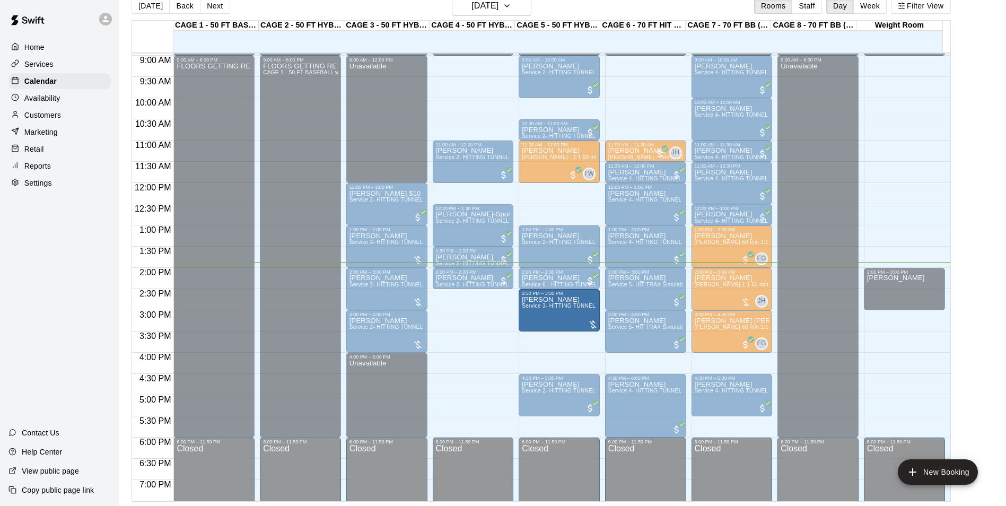
drag, startPoint x: 538, startPoint y: 322, endPoint x: 587, endPoint y: 307, distance: 51.0
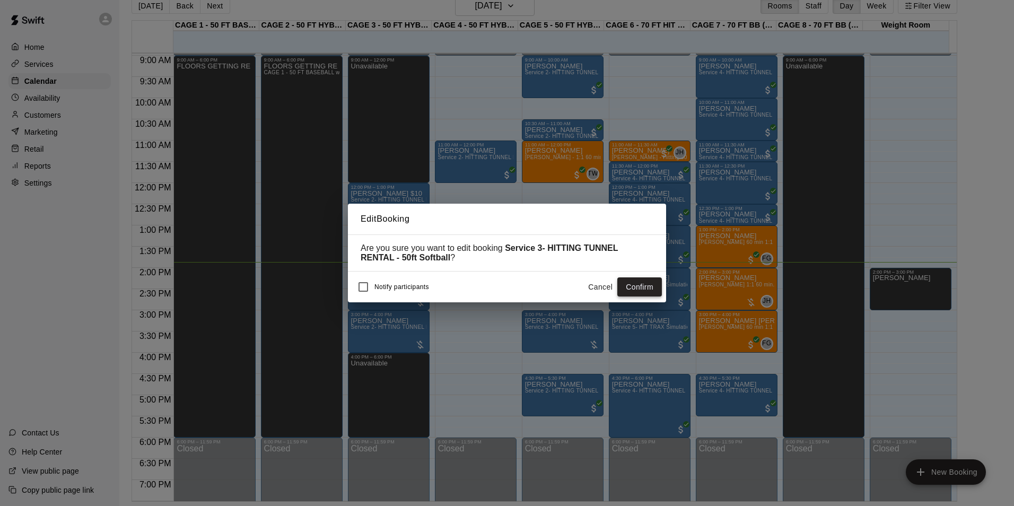
click at [627, 281] on button "Confirm" at bounding box center [640, 287] width 45 height 20
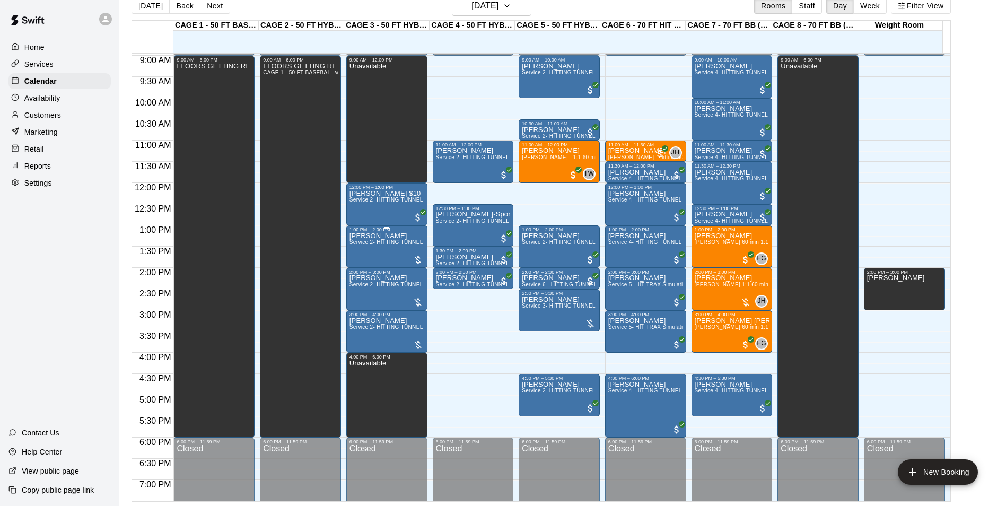
click at [351, 242] on span "Service 2- HITTING TUNNEL RENTAL - 50ft Baseball" at bounding box center [417, 242] width 135 height 6
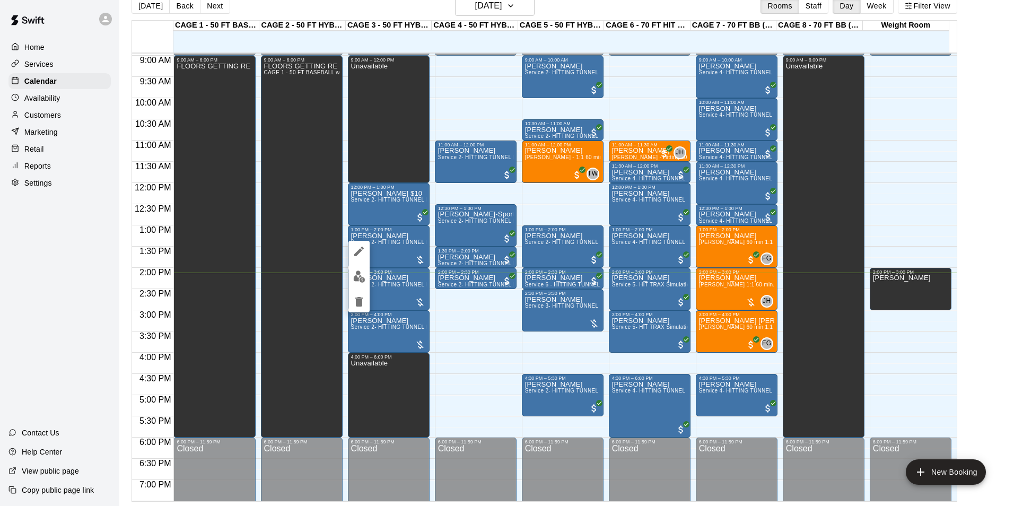
click at [360, 272] on img "edit" at bounding box center [359, 277] width 12 height 12
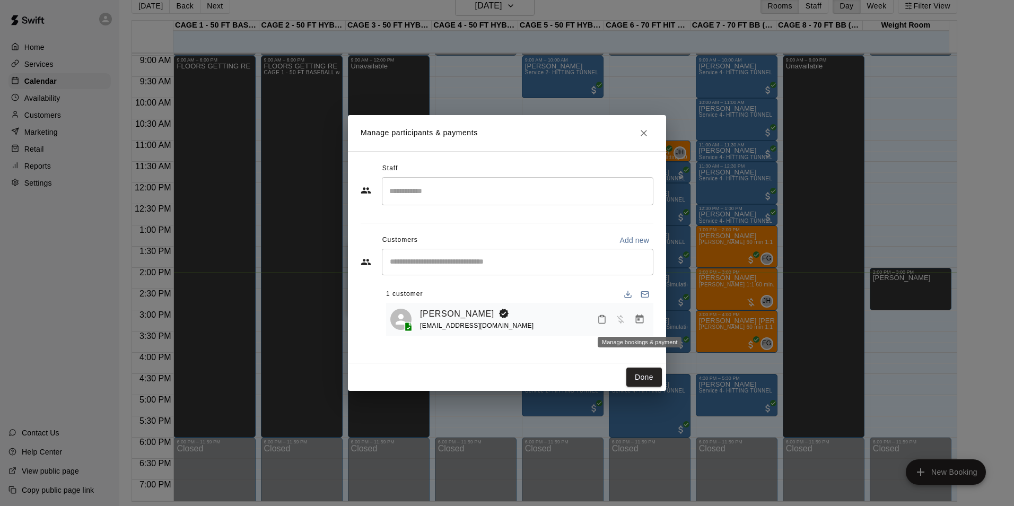
click at [640, 326] on button "Manage bookings & payment" at bounding box center [639, 319] width 19 height 19
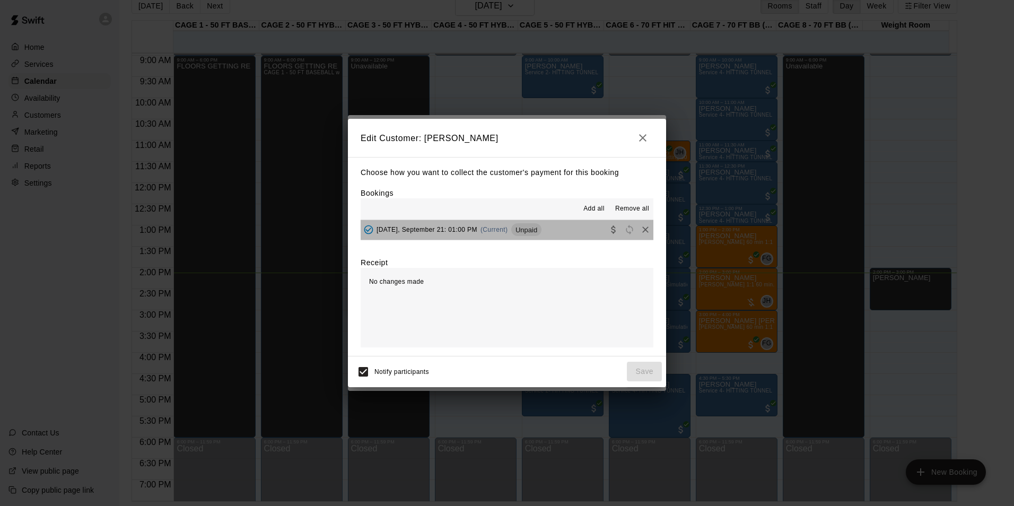
click at [558, 224] on button "[DATE], September 21: 01:00 PM (Current) Unpaid" at bounding box center [507, 230] width 293 height 20
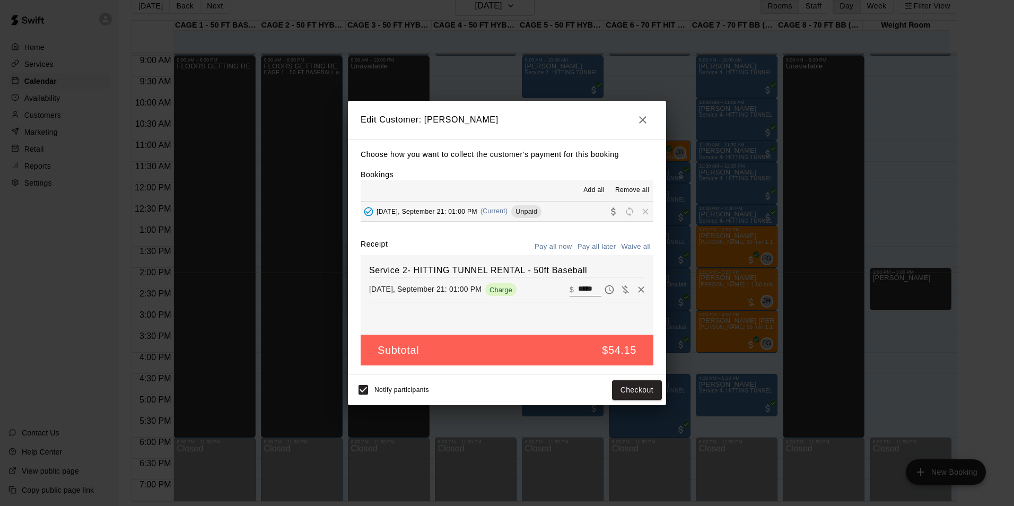
click at [578, 294] on input "*****" at bounding box center [589, 290] width 23 height 14
type input "**"
click at [618, 390] on button "Checkout" at bounding box center [637, 390] width 50 height 20
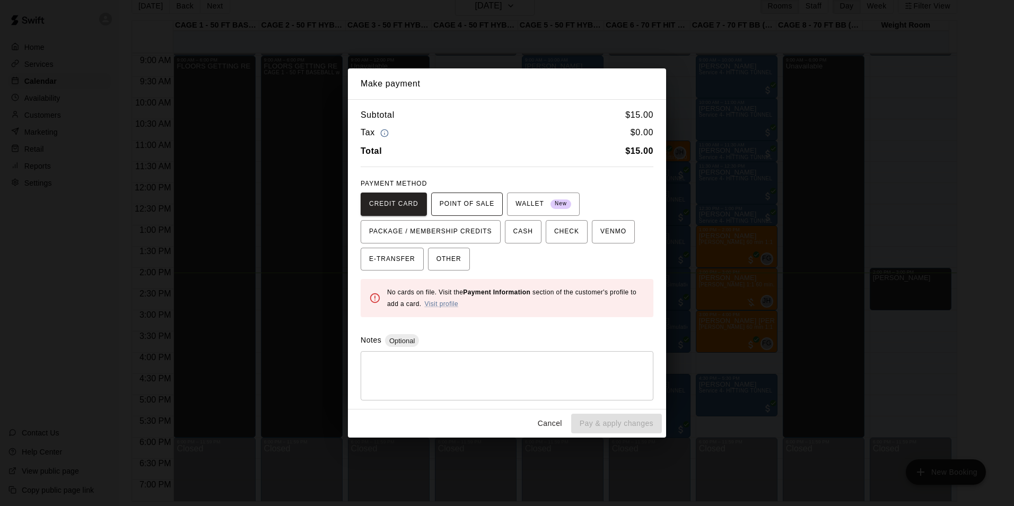
click at [482, 213] on button "POINT OF SALE" at bounding box center [467, 204] width 72 height 23
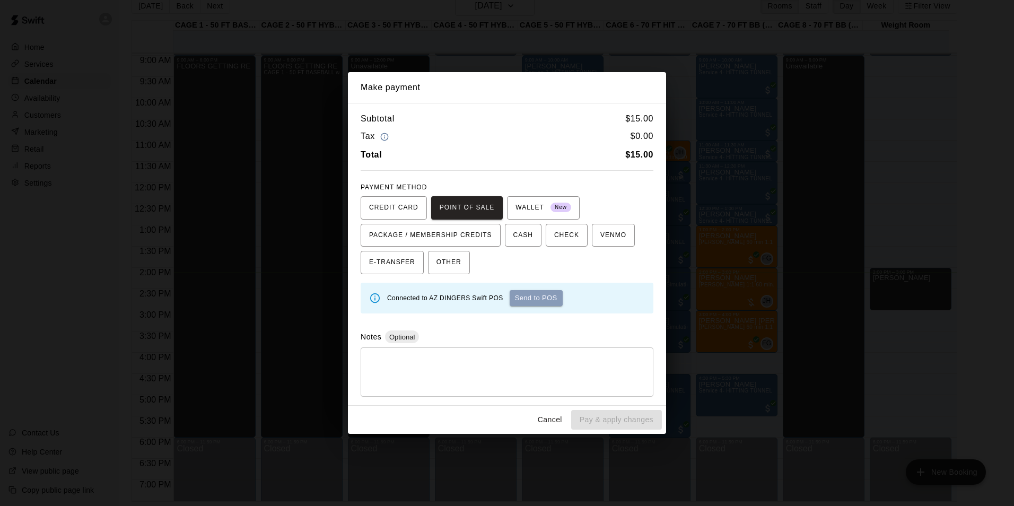
click at [550, 300] on button "Send to POS" at bounding box center [536, 298] width 53 height 16
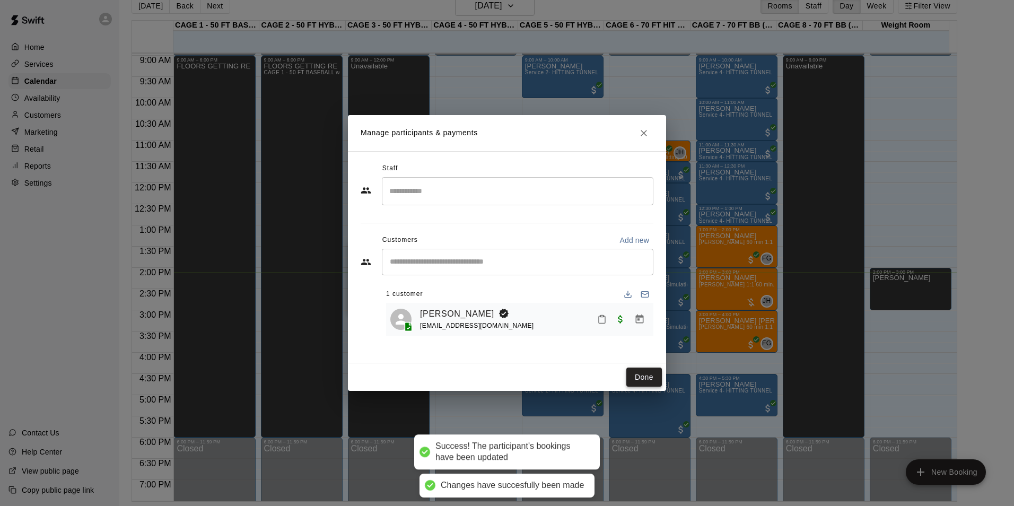
click at [648, 379] on button "Done" at bounding box center [645, 378] width 36 height 20
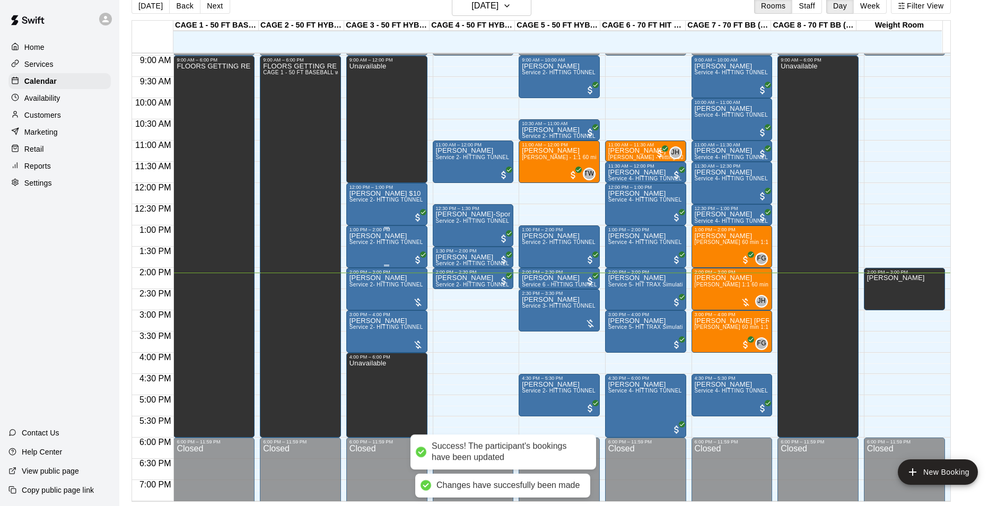
click at [373, 242] on span "Service 2- HITTING TUNNEL RENTAL - 50ft Baseball" at bounding box center [417, 242] width 135 height 6
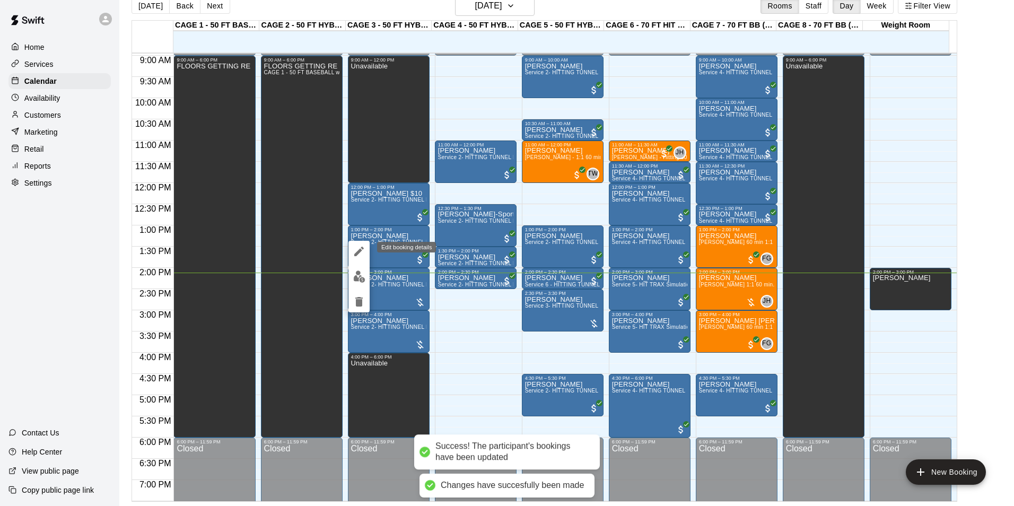
click at [359, 246] on icon "edit" at bounding box center [359, 251] width 13 height 13
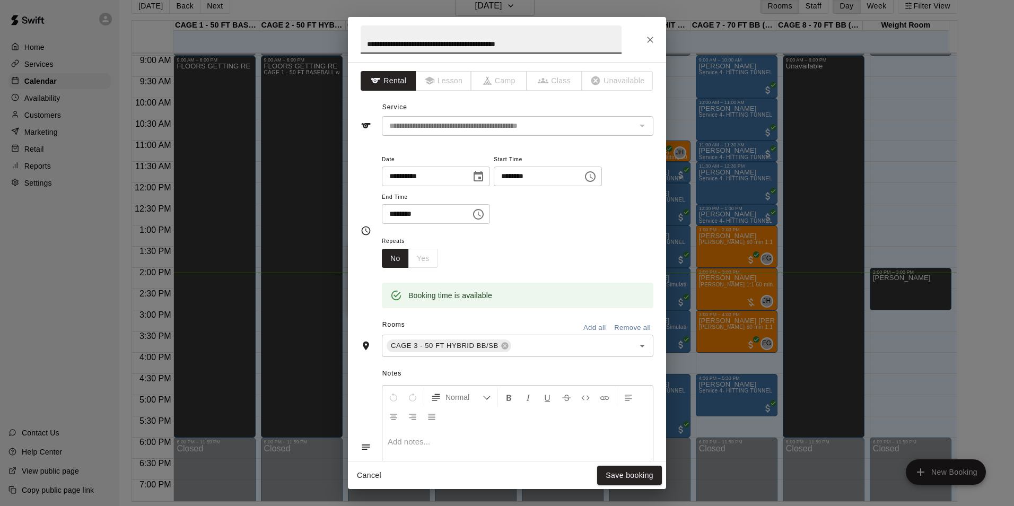
drag, startPoint x: 552, startPoint y: 42, endPoint x: 201, endPoint y: 44, distance: 351.2
click at [175, 55] on div "**********" at bounding box center [507, 253] width 1014 height 506
type input "**********"
click at [656, 474] on button "Save booking" at bounding box center [629, 476] width 65 height 20
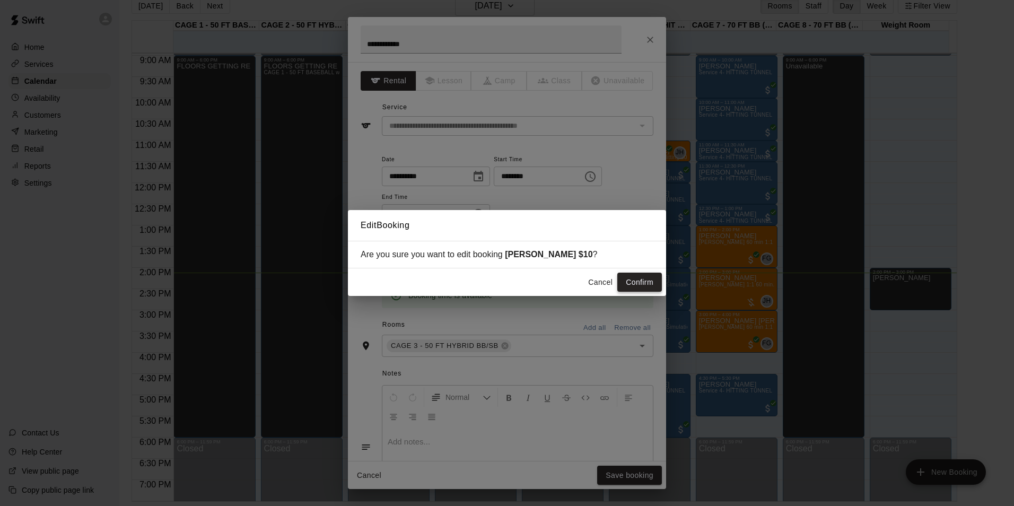
click at [635, 282] on button "Confirm" at bounding box center [640, 283] width 45 height 20
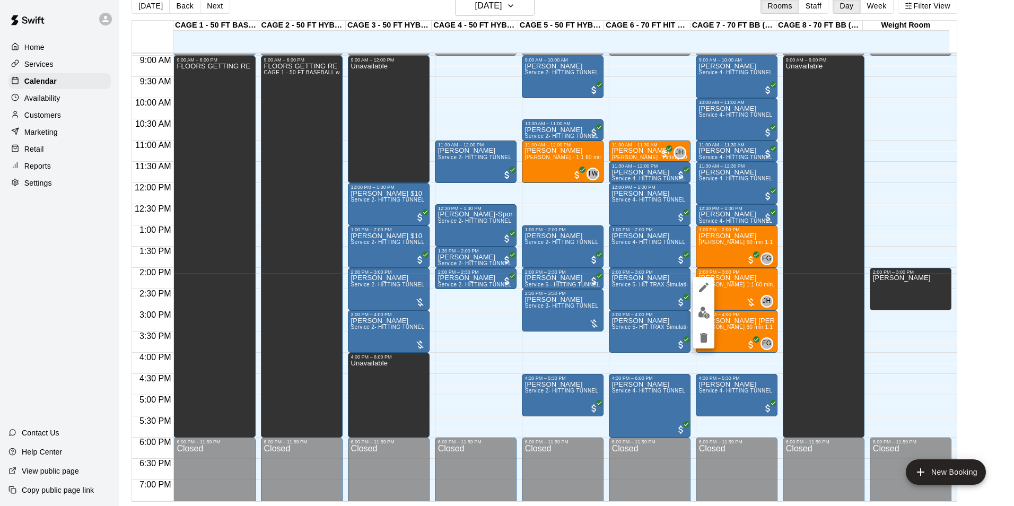
click at [702, 316] on img "edit" at bounding box center [704, 313] width 12 height 12
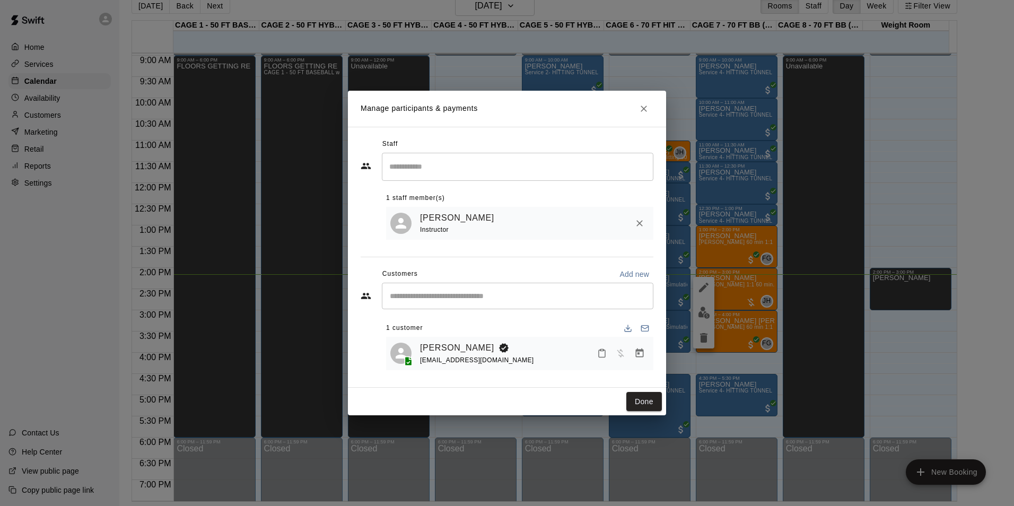
click at [641, 353] on icon "Manage bookings & payment" at bounding box center [640, 353] width 11 height 11
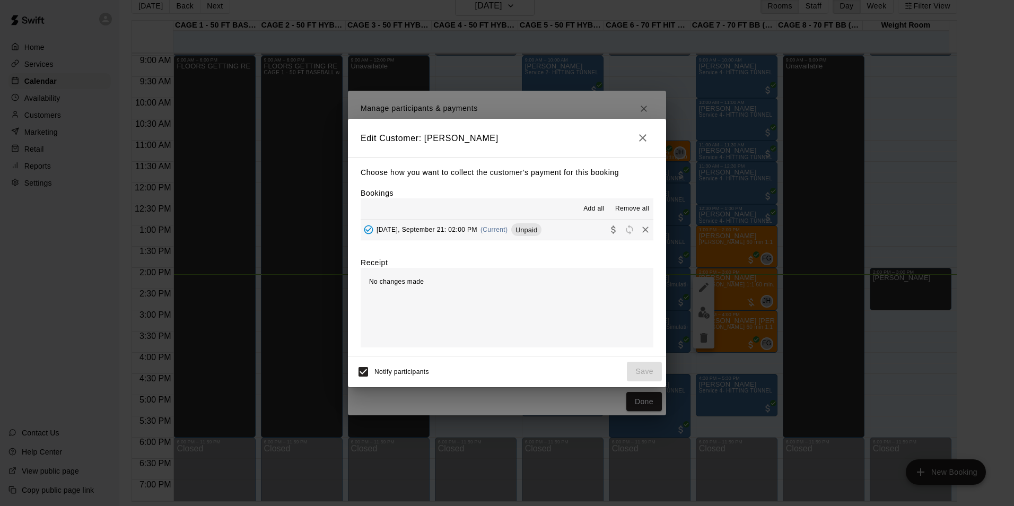
click at [569, 232] on button "[DATE], September 21: 02:00 PM (Current) Unpaid" at bounding box center [507, 230] width 293 height 20
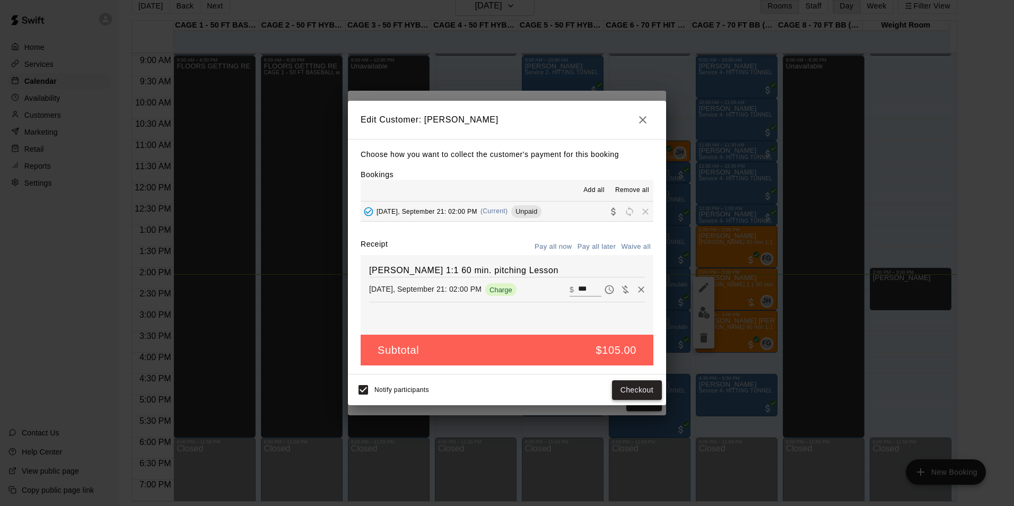
click at [640, 394] on button "Checkout" at bounding box center [637, 390] width 50 height 20
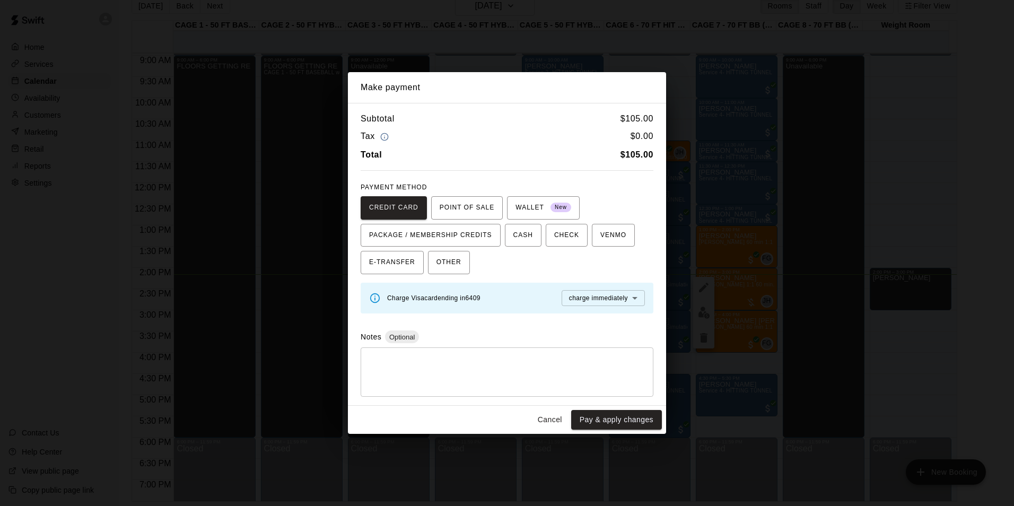
click at [544, 410] on div "Cancel Pay & apply changes" at bounding box center [507, 420] width 318 height 28
click at [547, 423] on button "Cancel" at bounding box center [550, 420] width 34 height 20
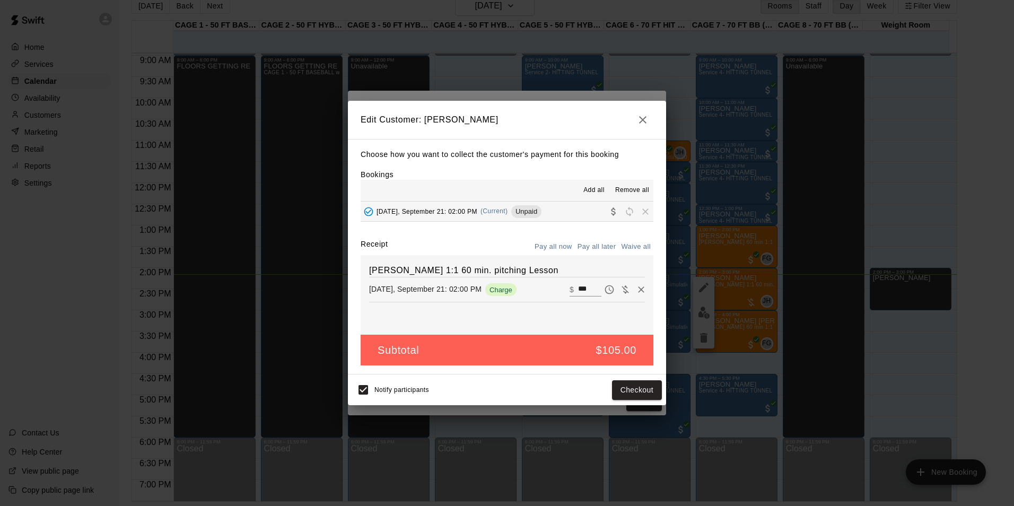
click at [638, 120] on icon "button" at bounding box center [643, 120] width 13 height 13
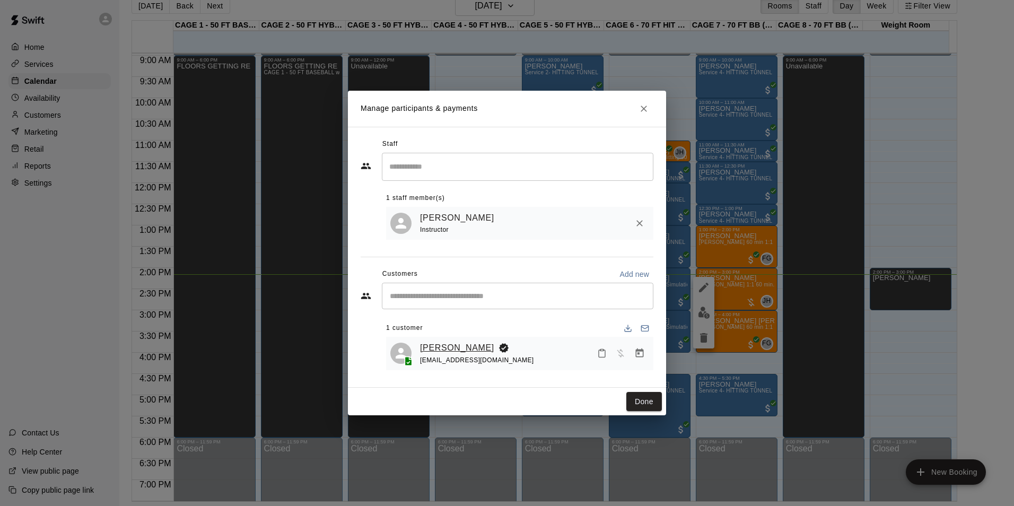
click at [452, 349] on link "[PERSON_NAME]" at bounding box center [457, 348] width 74 height 14
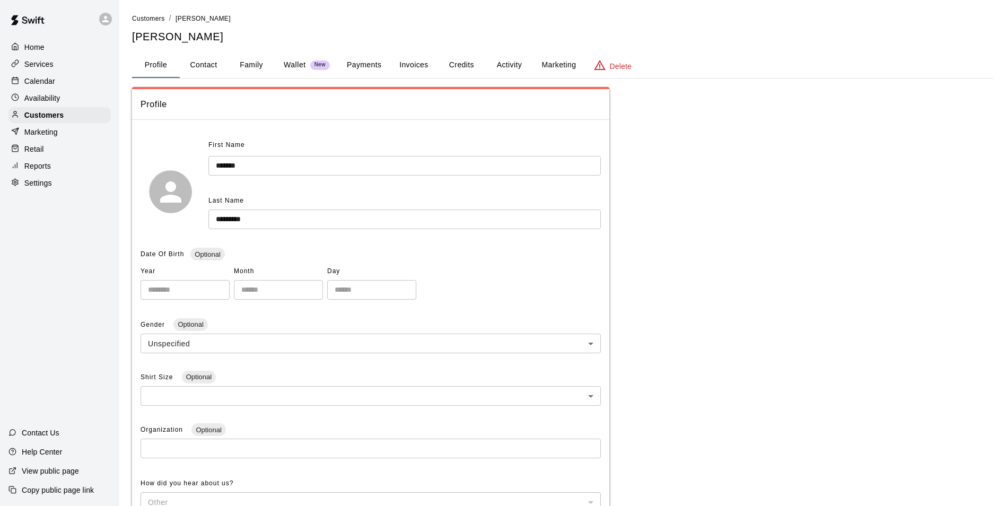
click at [369, 59] on button "Payments" at bounding box center [363, 65] width 51 height 25
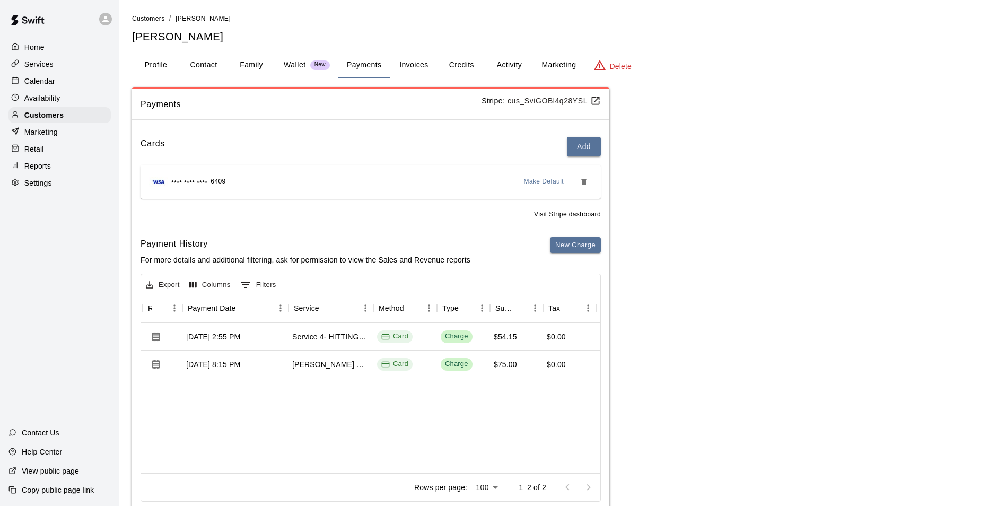
scroll to position [0, 96]
click at [77, 79] on div "Calendar" at bounding box center [59, 81] width 102 height 16
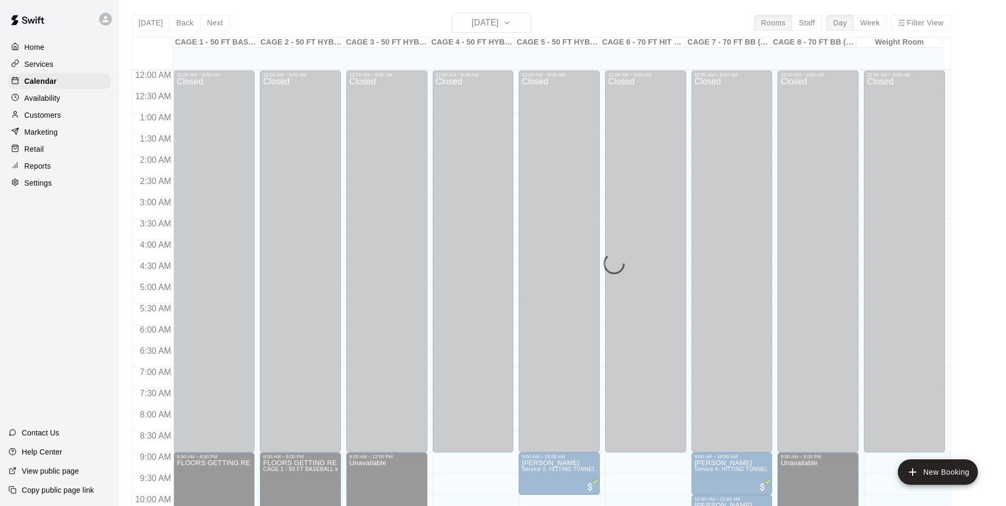
scroll to position [539, 0]
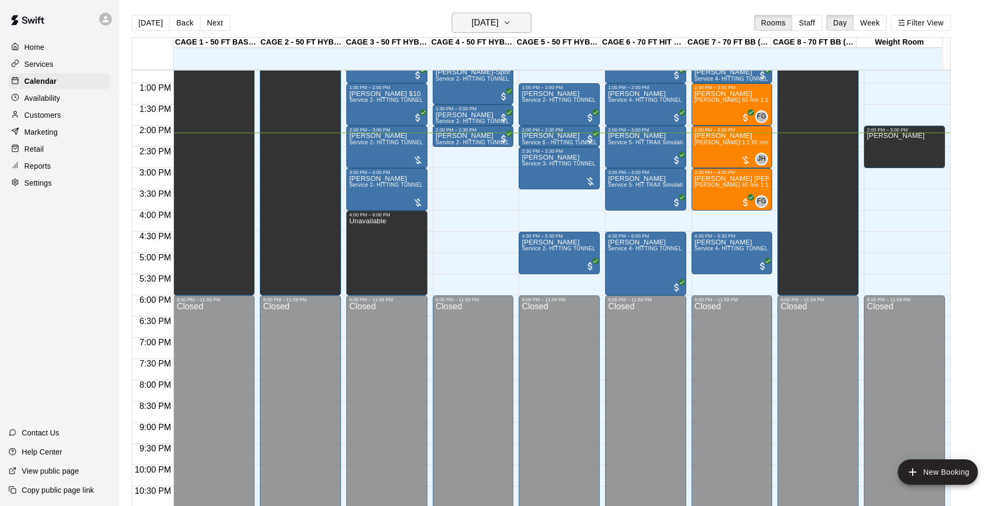
click at [472, 19] on h6 "[DATE]" at bounding box center [485, 22] width 27 height 15
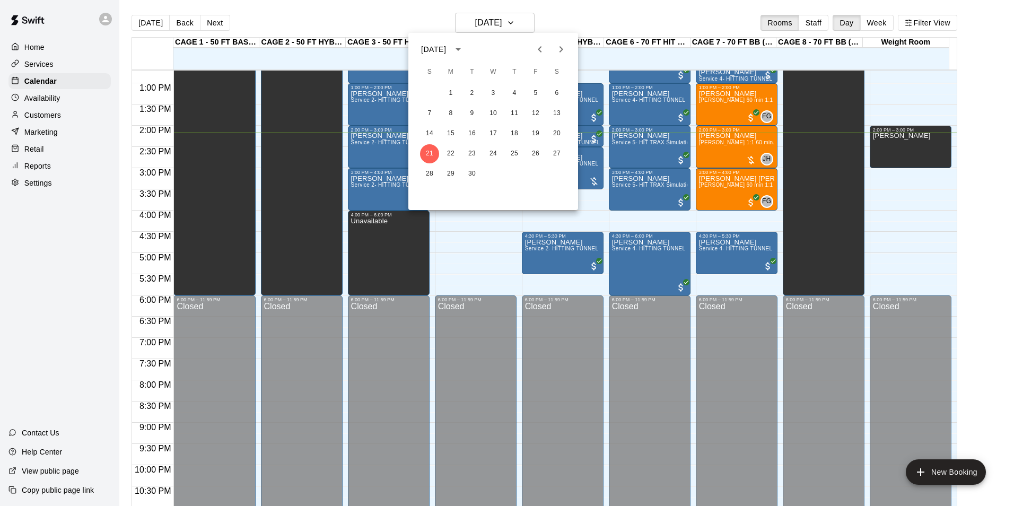
click at [560, 52] on icon "Next month" at bounding box center [562, 49] width 4 height 6
click at [510, 99] on button "2" at bounding box center [514, 93] width 19 height 19
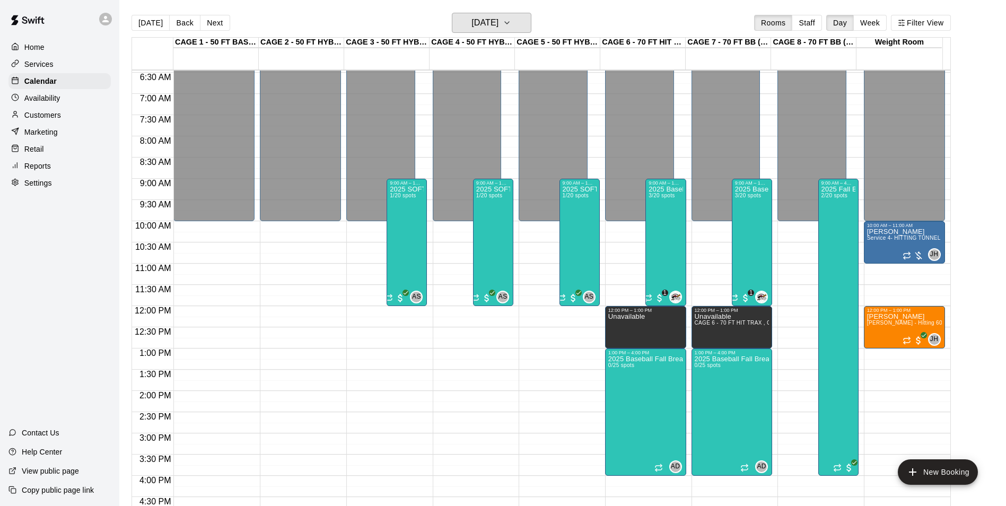
scroll to position [327, 0]
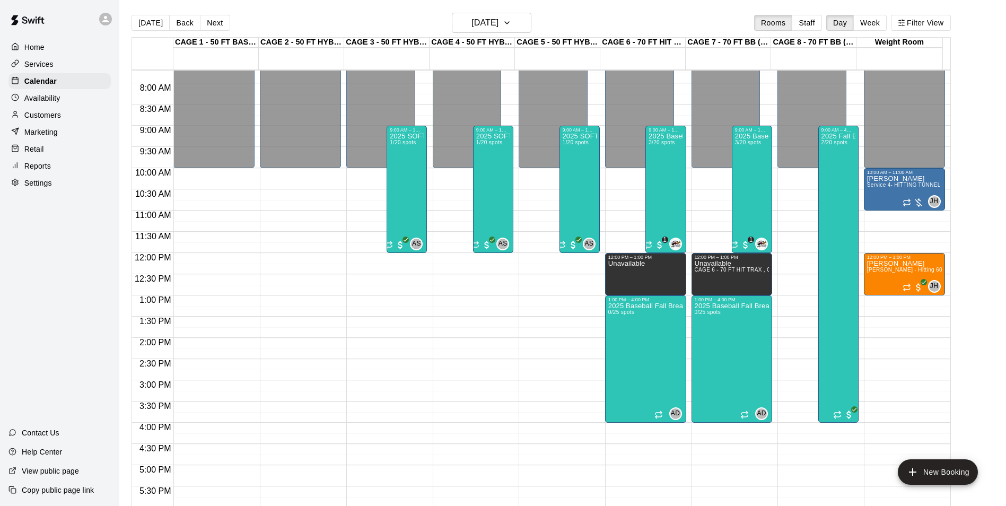
click at [39, 137] on p "Marketing" at bounding box center [40, 132] width 33 height 11
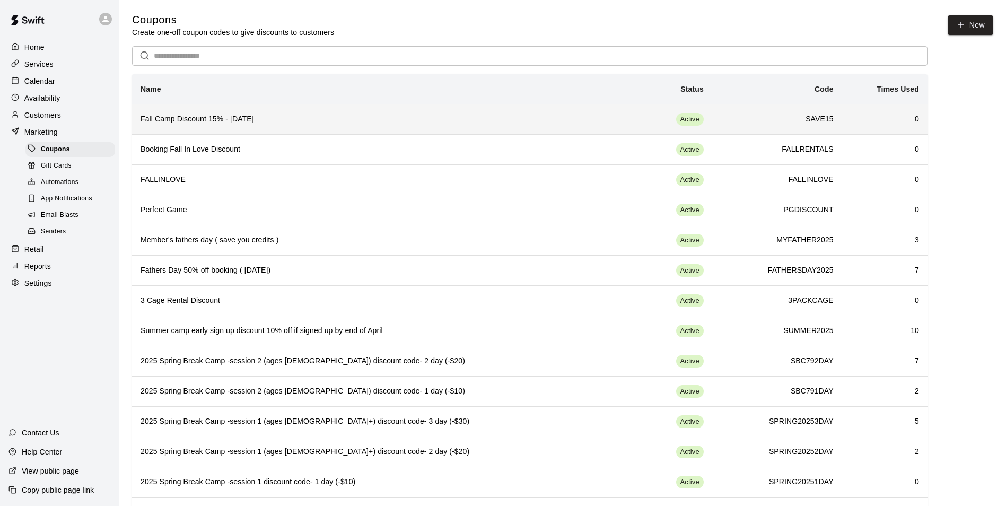
click at [285, 120] on h6 "Fall Camp Discount 15% - [DATE]" at bounding box center [382, 120] width 482 height 12
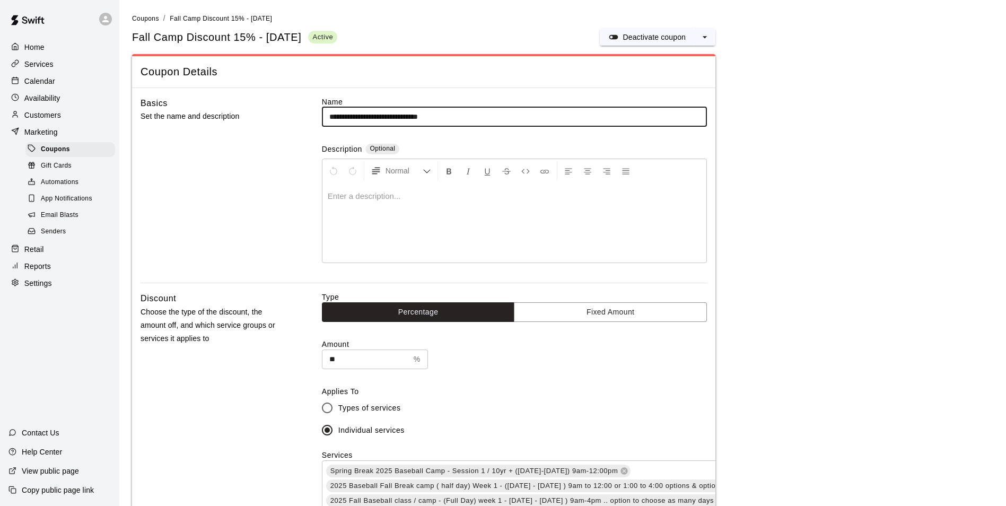
drag, startPoint x: 40, startPoint y: 85, endPoint x: 64, endPoint y: 84, distance: 23.3
click at [40, 85] on p "Calendar" at bounding box center [39, 81] width 31 height 11
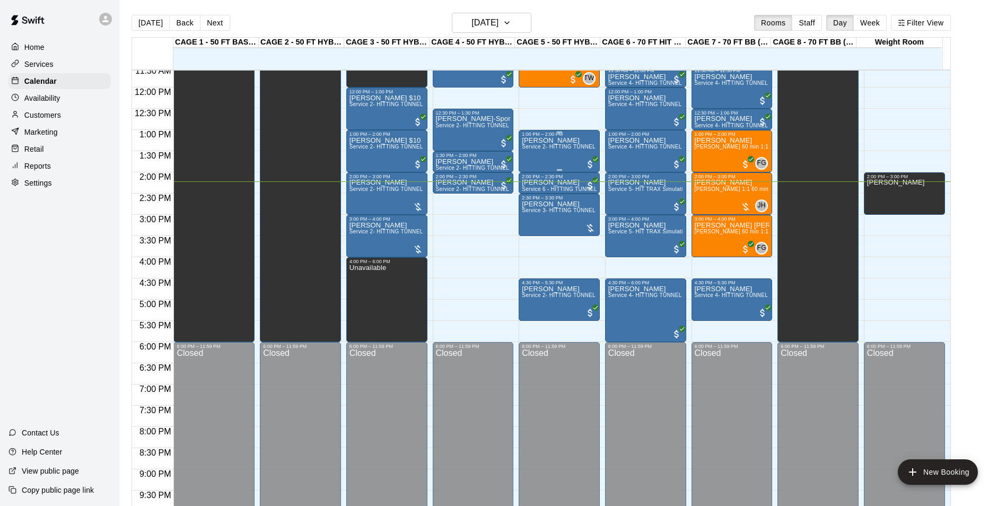
scroll to position [433, 0]
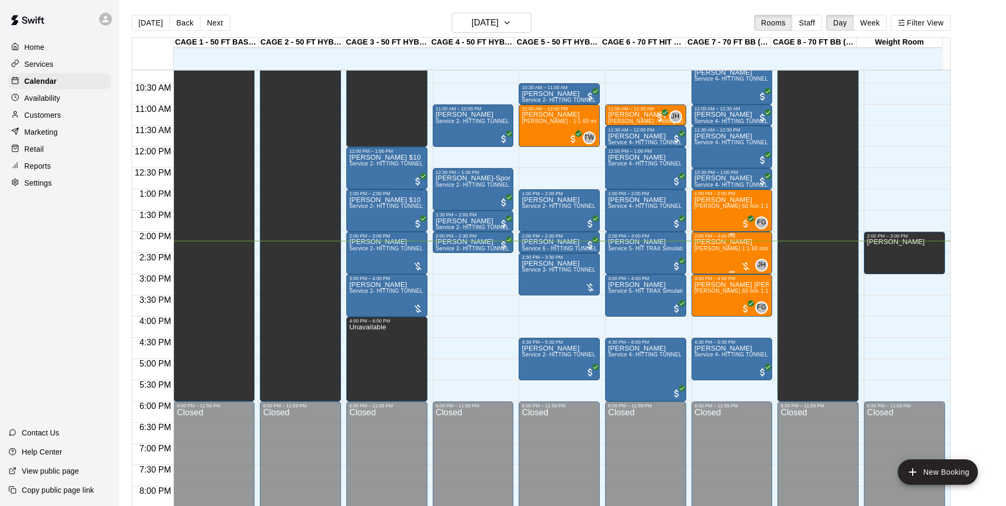
click at [726, 258] on div "[PERSON_NAME] [PERSON_NAME] 1:1 60 min. pitching Lesson" at bounding box center [732, 492] width 75 height 506
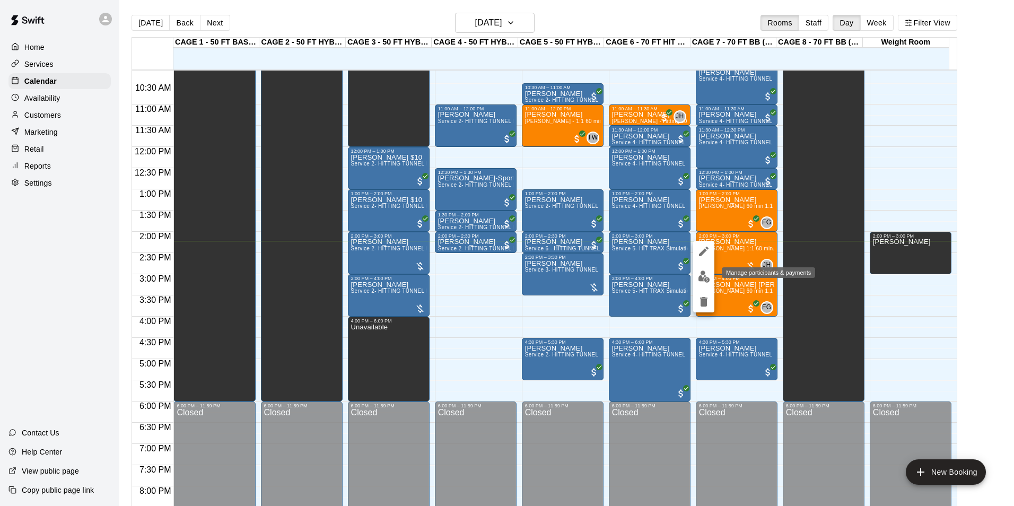
click at [704, 275] on img "edit" at bounding box center [704, 277] width 12 height 12
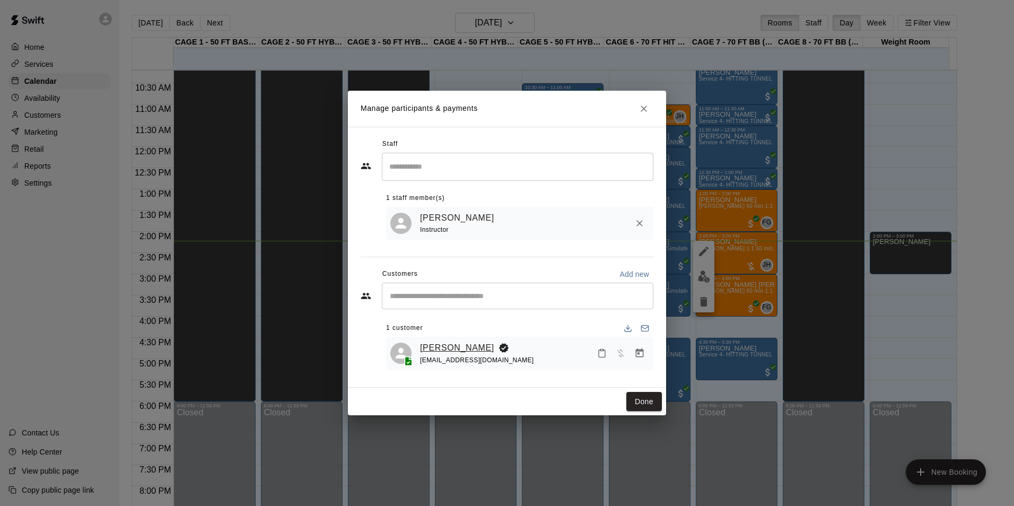
click at [493, 352] on link "[PERSON_NAME]" at bounding box center [457, 348] width 74 height 14
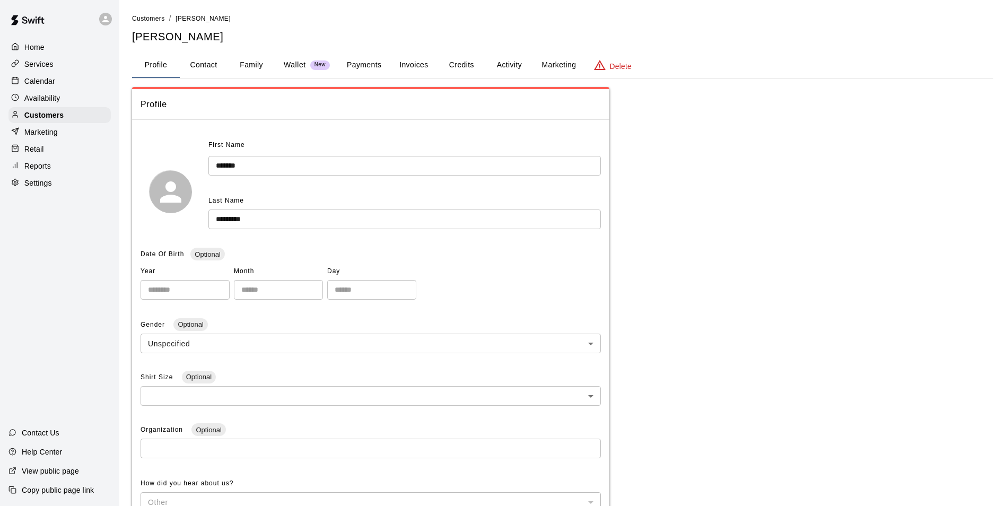
click at [378, 70] on button "Payments" at bounding box center [363, 65] width 51 height 25
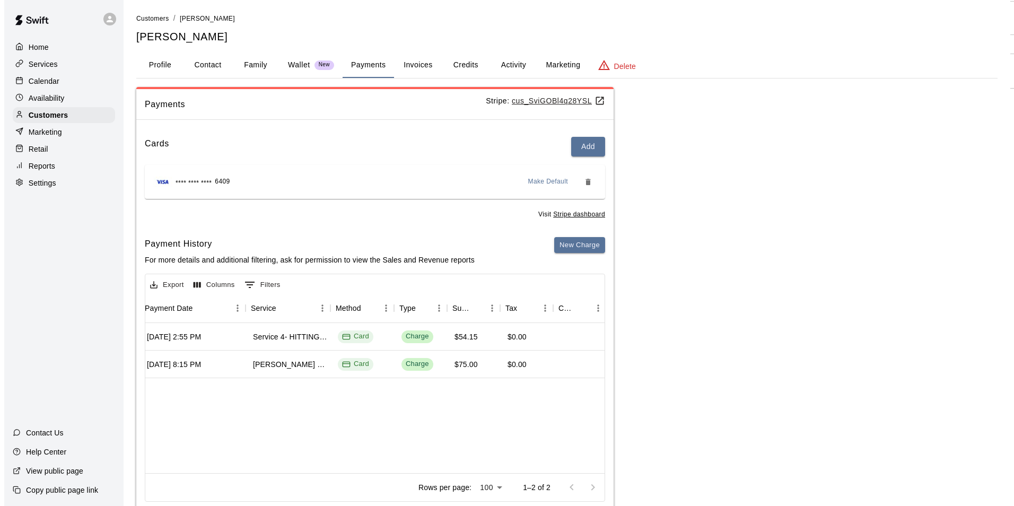
scroll to position [0, 141]
click at [511, 68] on button "Activity" at bounding box center [509, 65] width 48 height 25
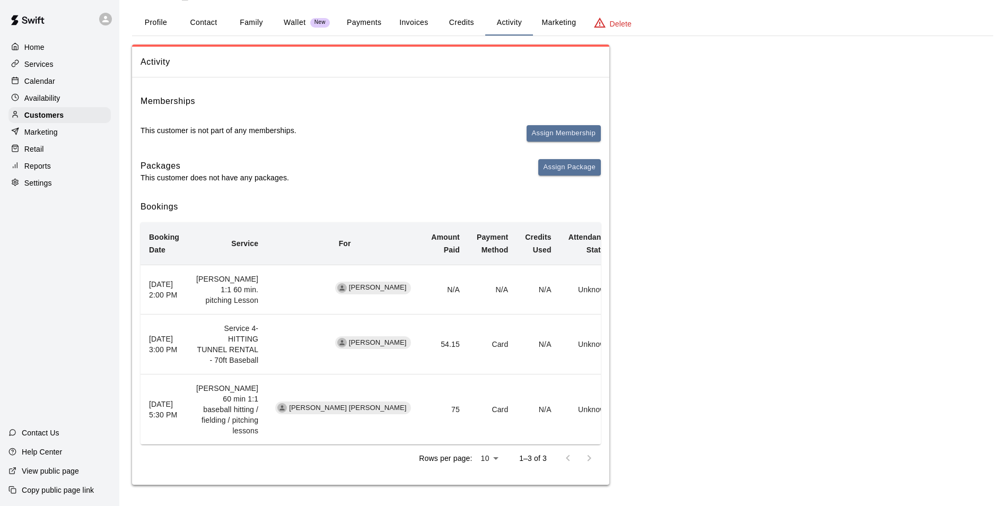
scroll to position [0, 0]
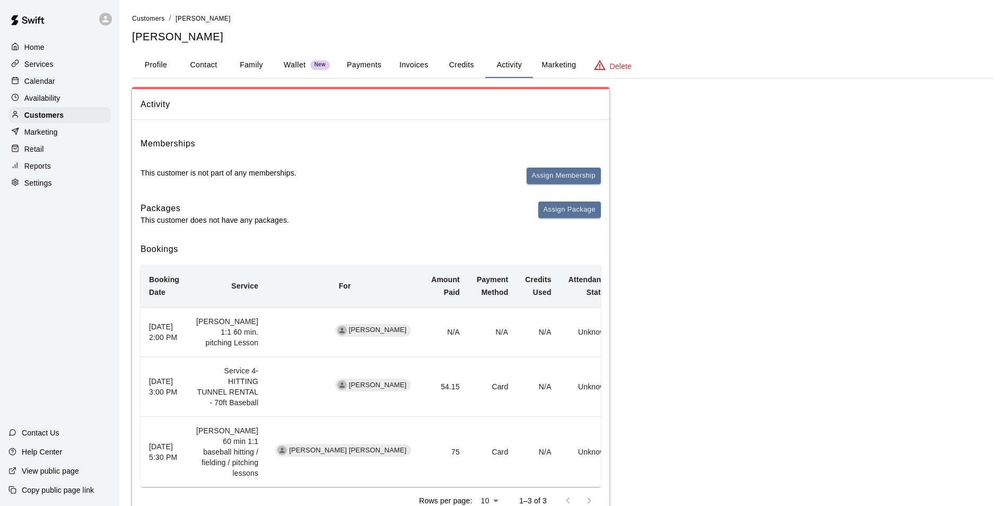
click at [155, 64] on button "Profile" at bounding box center [156, 65] width 48 height 25
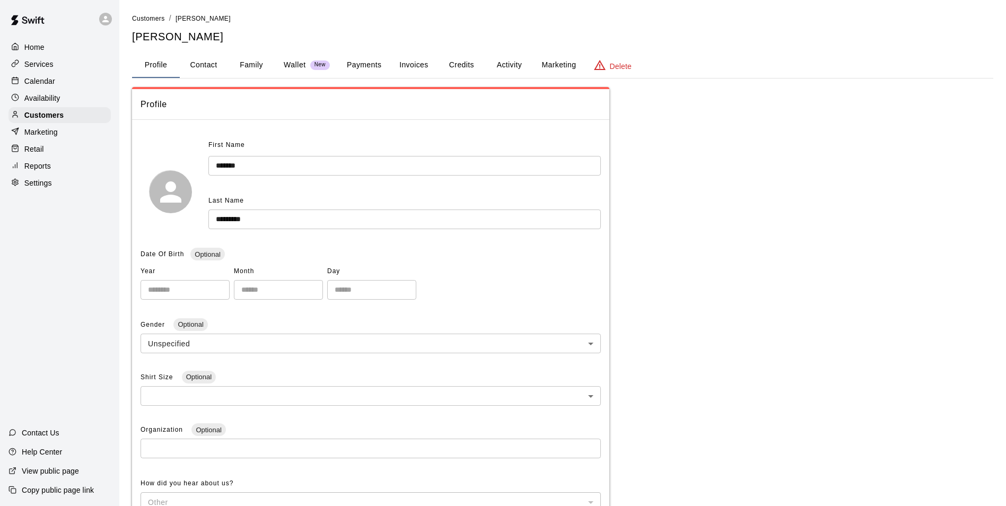
click at [497, 49] on div "**********" at bounding box center [563, 372] width 862 height 718
click at [509, 60] on button "Activity" at bounding box center [509, 65] width 48 height 25
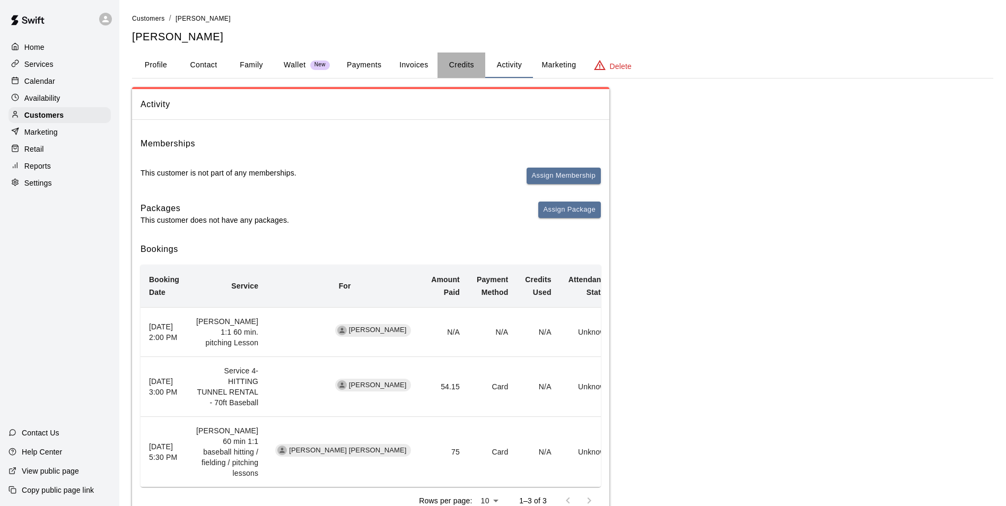
click at [461, 72] on button "Credits" at bounding box center [462, 65] width 48 height 25
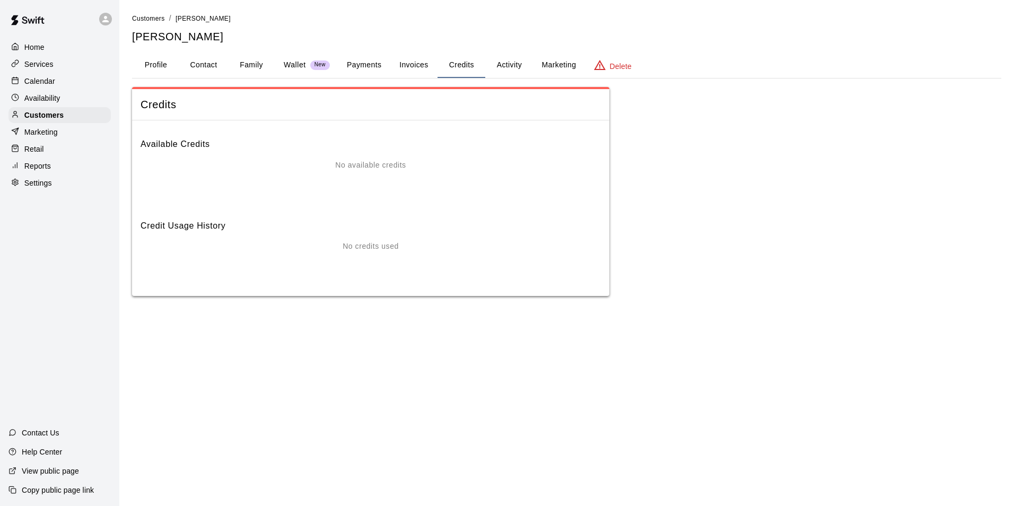
click at [429, 75] on button "Invoices" at bounding box center [414, 65] width 48 height 25
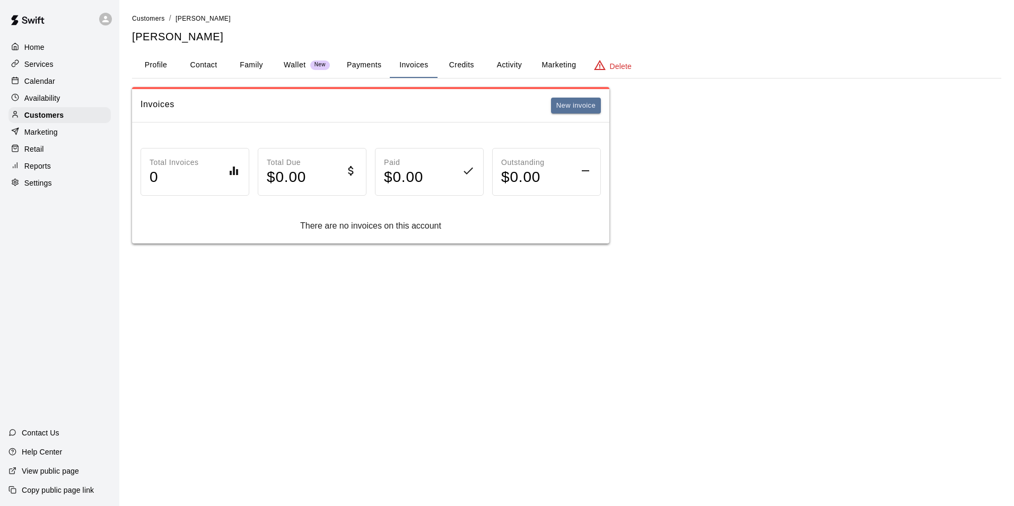
drag, startPoint x: 28, startPoint y: 80, endPoint x: 91, endPoint y: 83, distance: 62.7
click at [28, 80] on p "Calendar" at bounding box center [39, 81] width 31 height 11
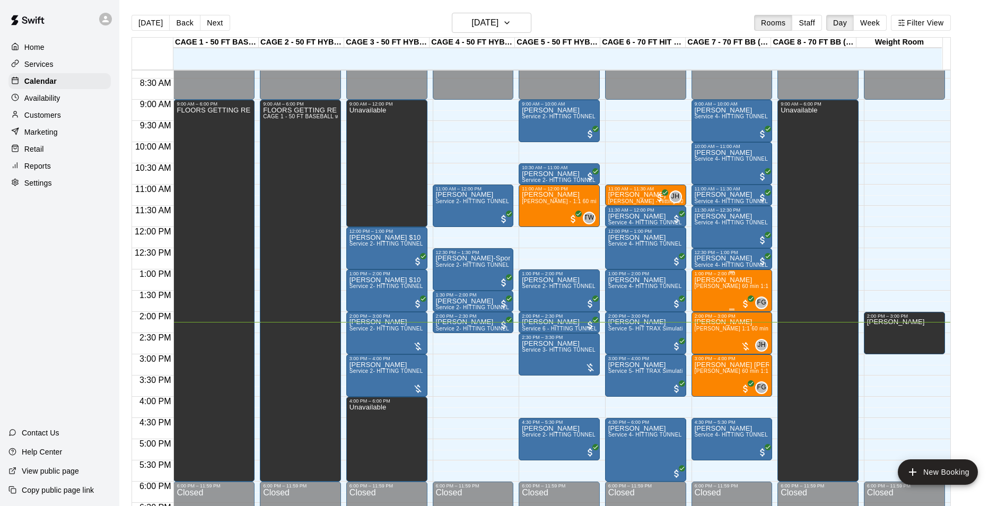
scroll to position [327, 0]
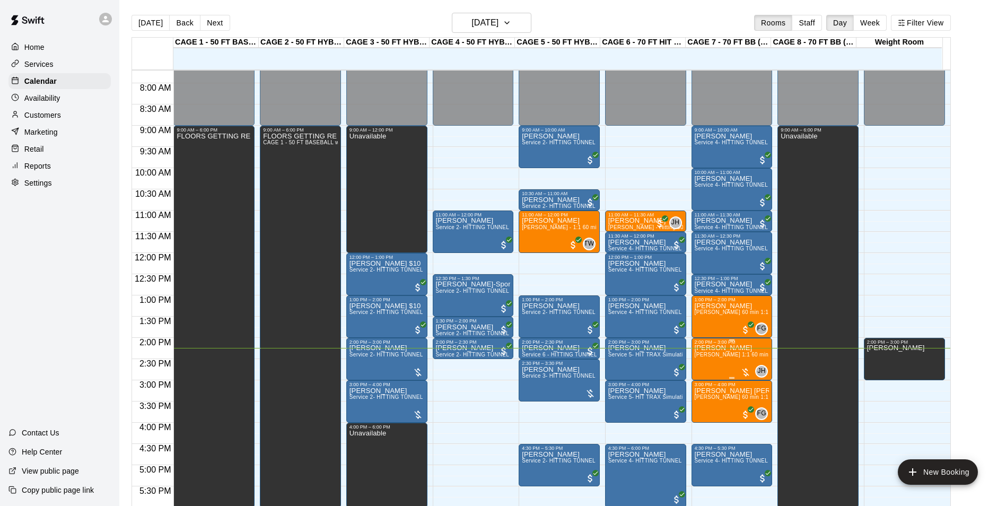
click at [725, 355] on span "[PERSON_NAME] 1:1 60 min. pitching Lesson" at bounding box center [753, 355] width 117 height 6
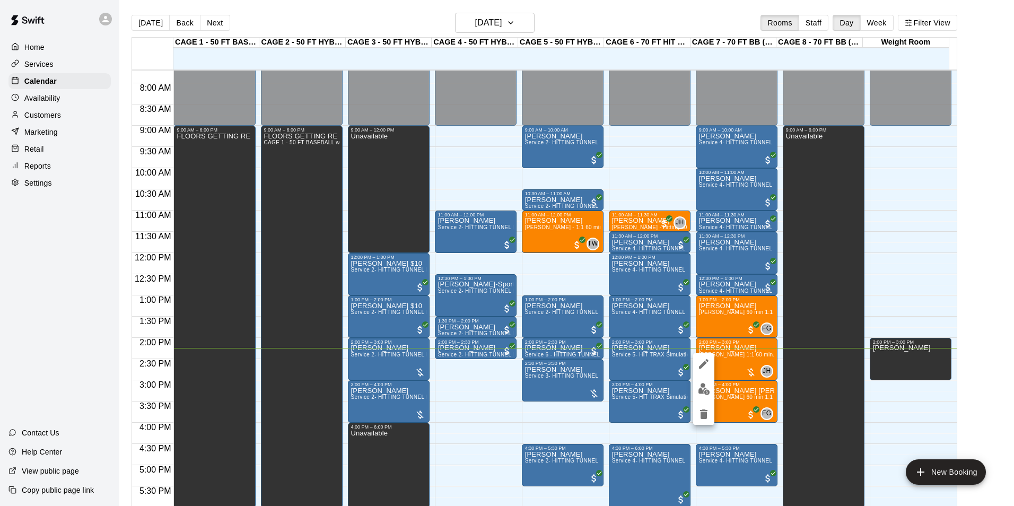
click at [706, 387] on img "edit" at bounding box center [704, 389] width 12 height 12
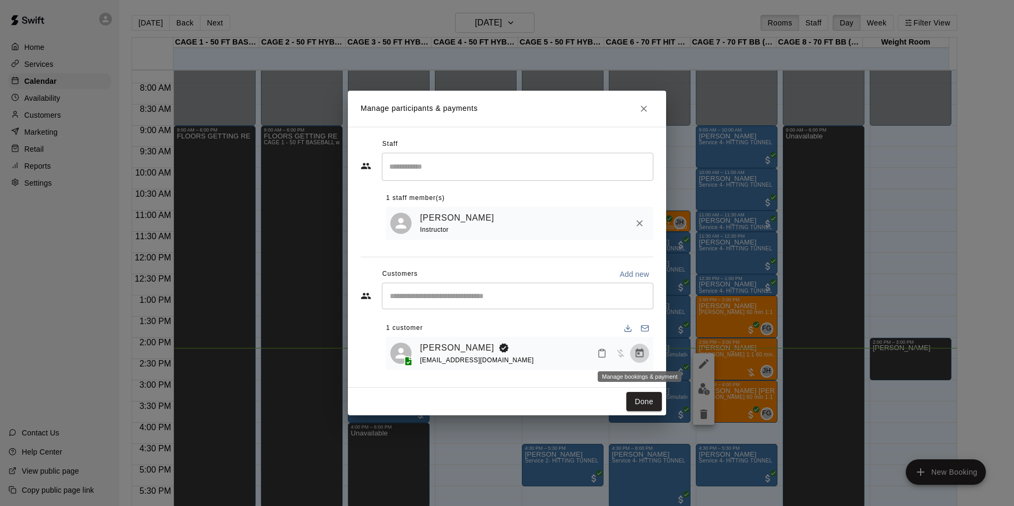
click at [635, 353] on icon "Manage bookings & payment" at bounding box center [640, 353] width 11 height 11
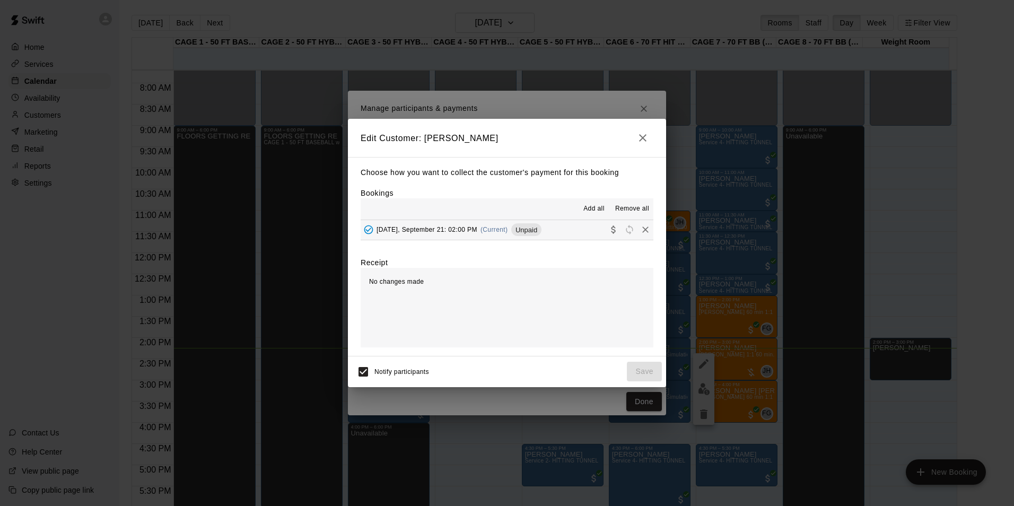
click at [533, 231] on span "Unpaid" at bounding box center [526, 230] width 30 height 8
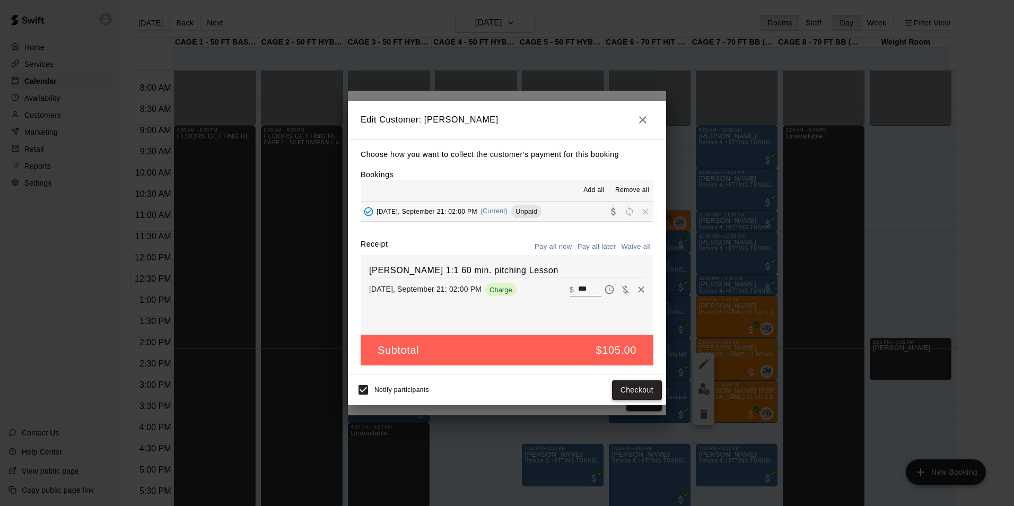
click at [631, 391] on button "Checkout" at bounding box center [637, 390] width 50 height 20
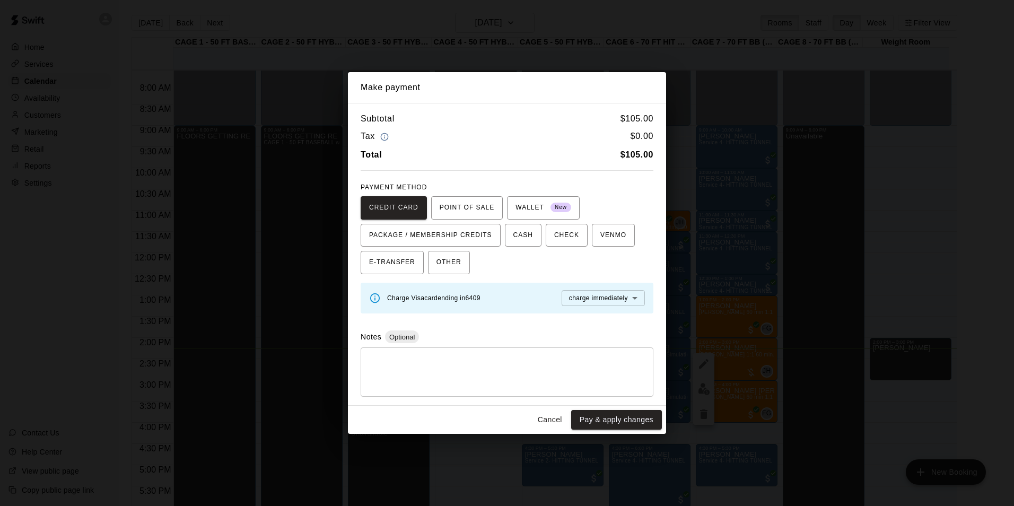
click at [556, 418] on button "Cancel" at bounding box center [550, 420] width 34 height 20
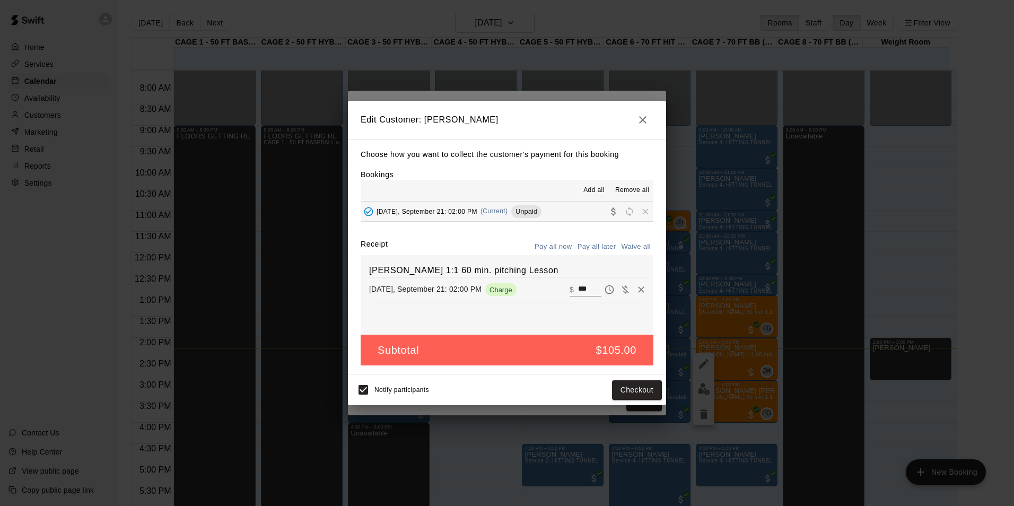
click at [641, 111] on button "button" at bounding box center [642, 119] width 21 height 21
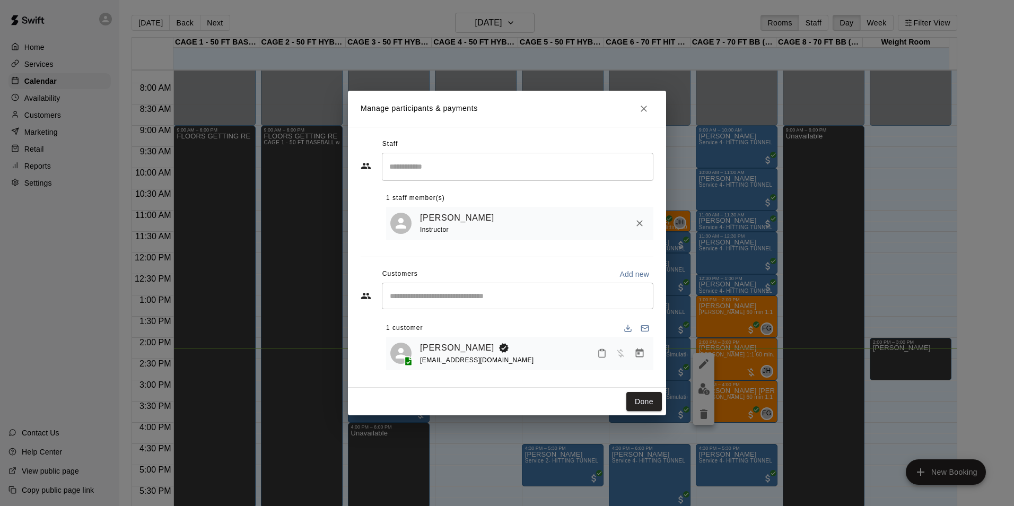
click at [641, 111] on icon "Close" at bounding box center [644, 108] width 11 height 11
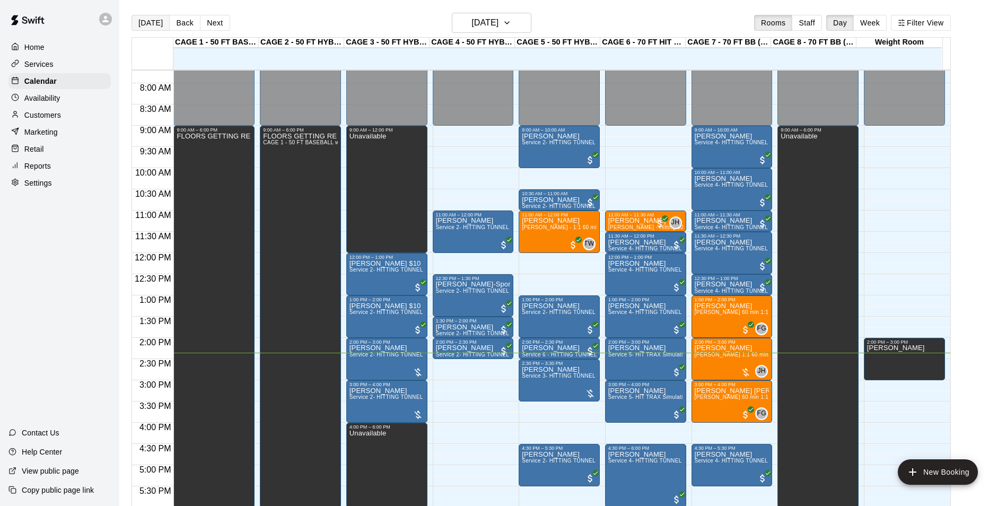
click at [146, 29] on button "[DATE]" at bounding box center [151, 23] width 38 height 16
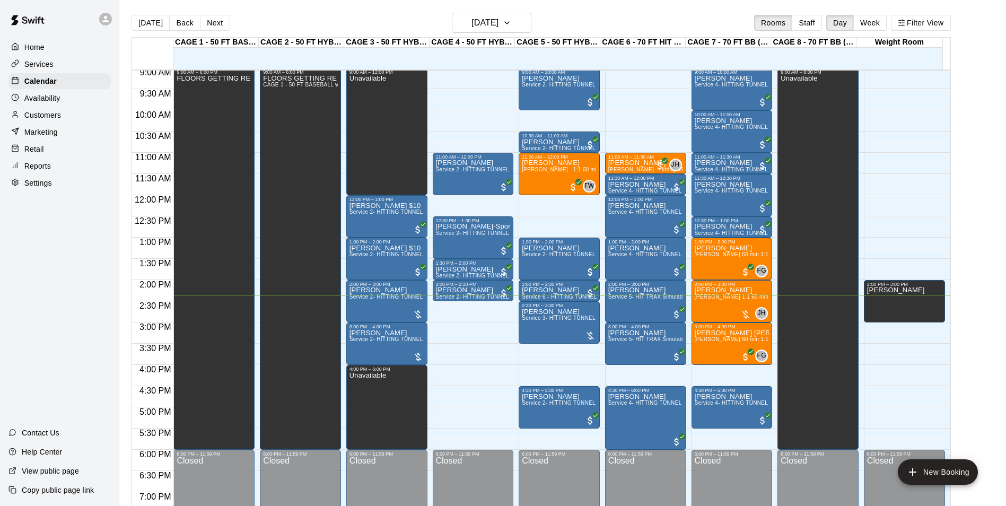
scroll to position [380, 0]
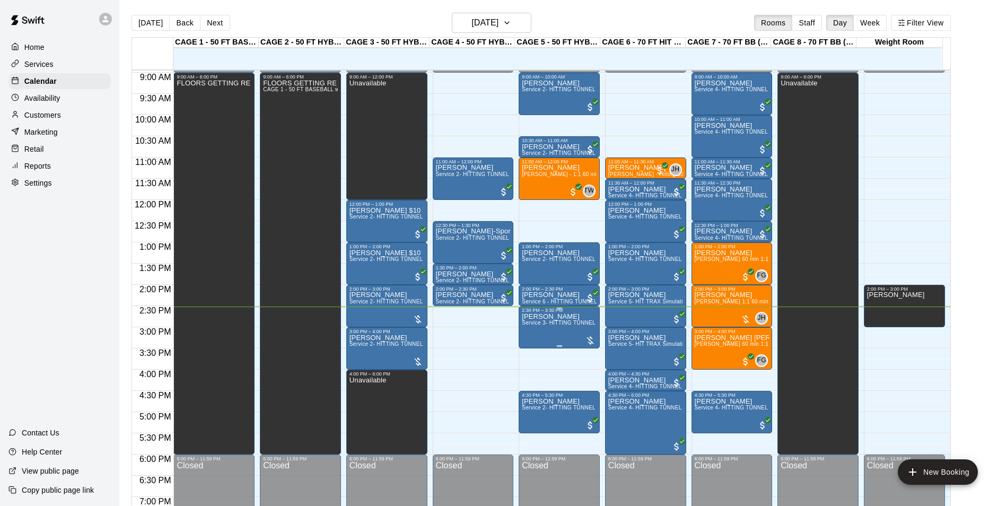
click at [578, 322] on span "Service 3- HITTING TUNNEL RENTAL - 50ft Softball" at bounding box center [588, 323] width 132 height 6
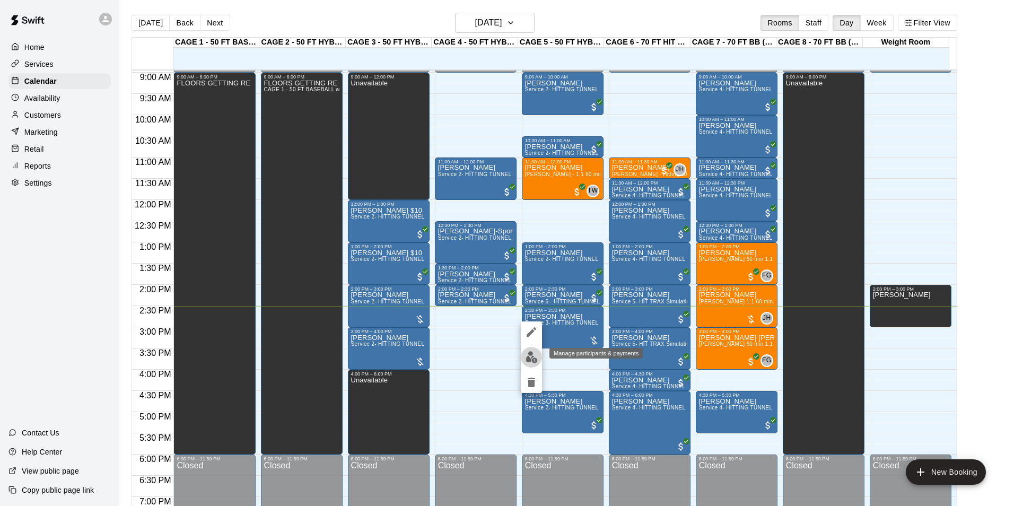
click at [530, 355] on img "edit" at bounding box center [532, 357] width 12 height 12
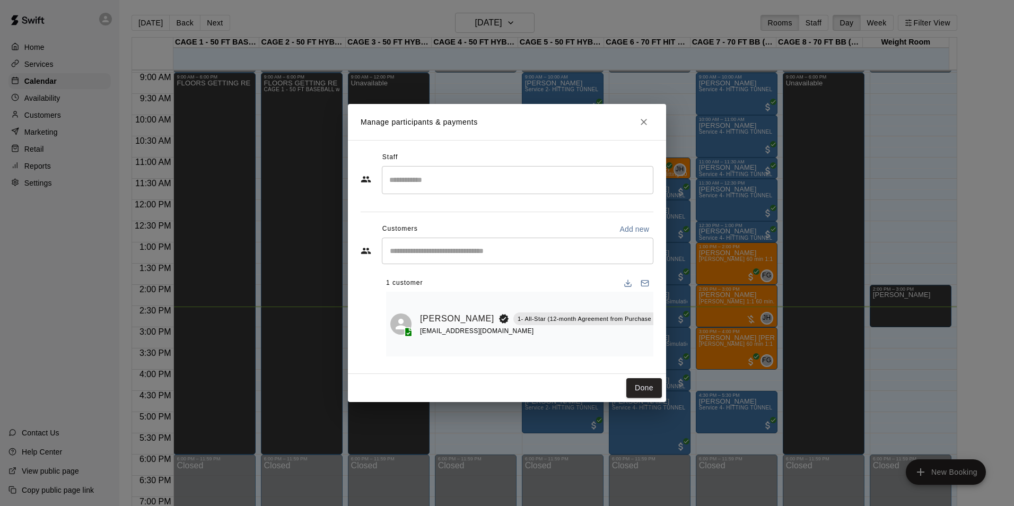
click at [679, 340] on icon "Manage bookings & payment" at bounding box center [683, 342] width 8 height 9
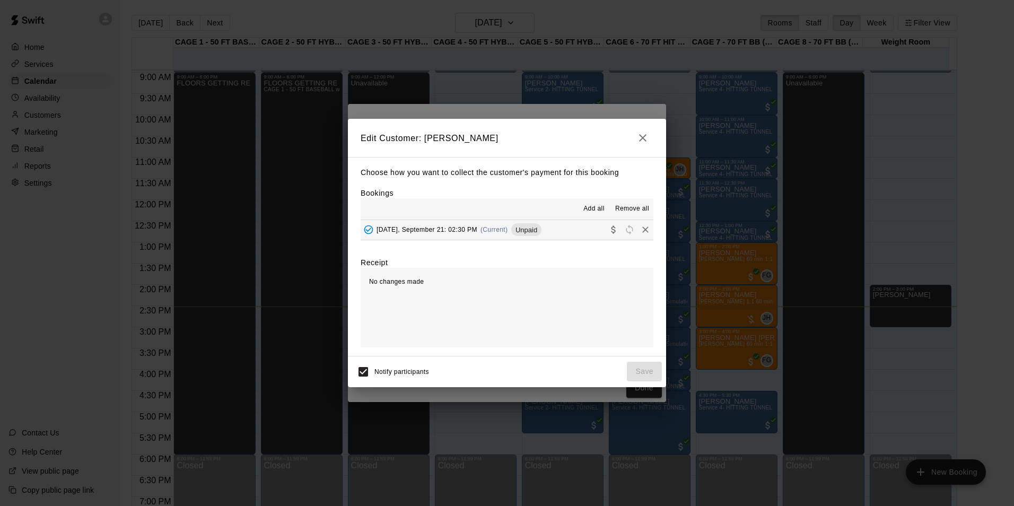
click at [576, 219] on div "Add all Remove all" at bounding box center [507, 208] width 293 height 21
drag, startPoint x: 575, startPoint y: 227, endPoint x: 553, endPoint y: 312, distance: 88.0
click at [575, 228] on button "[DATE], September 21: 02:30 PM (Current) Unpaid" at bounding box center [507, 230] width 293 height 20
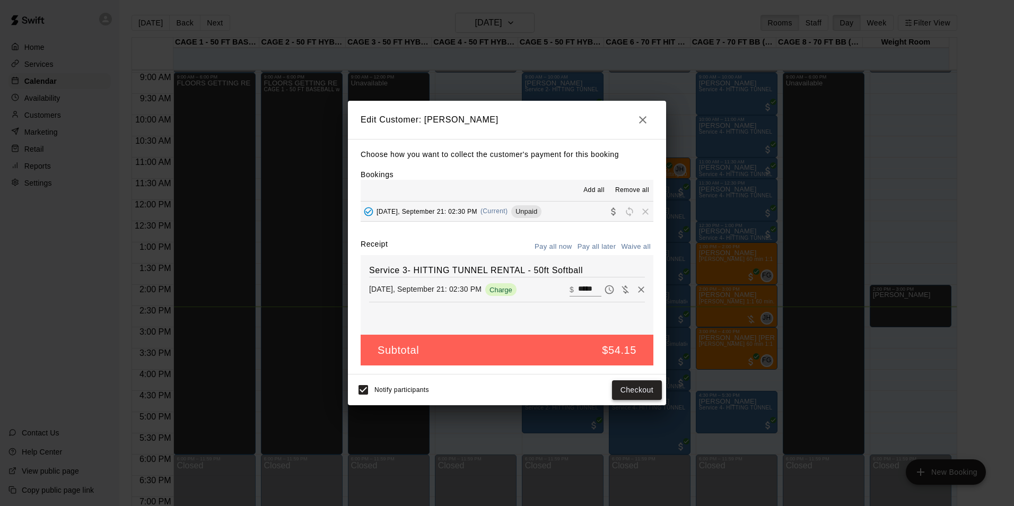
click at [644, 389] on button "Checkout" at bounding box center [637, 390] width 50 height 20
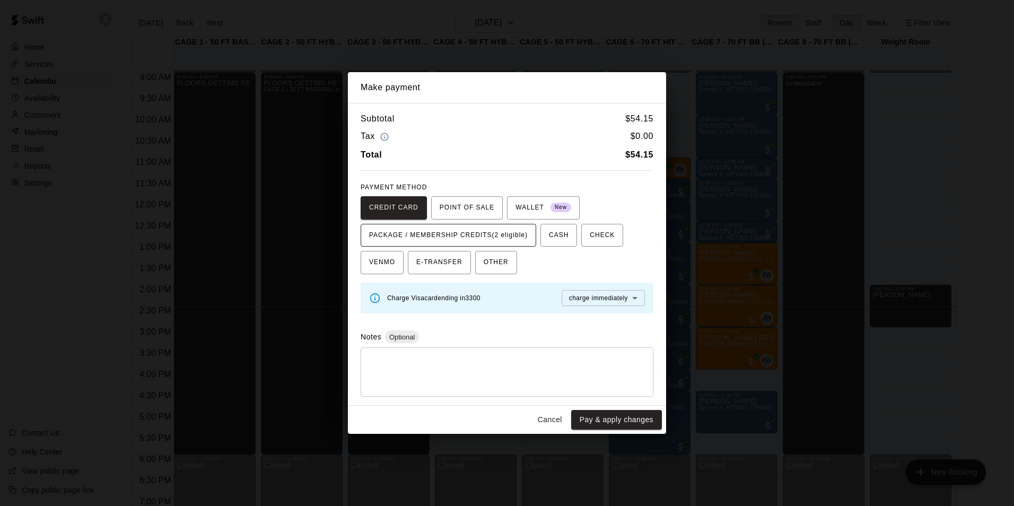
click at [511, 231] on span "PACKAGE / MEMBERSHIP CREDITS (2 eligible)" at bounding box center [448, 235] width 159 height 17
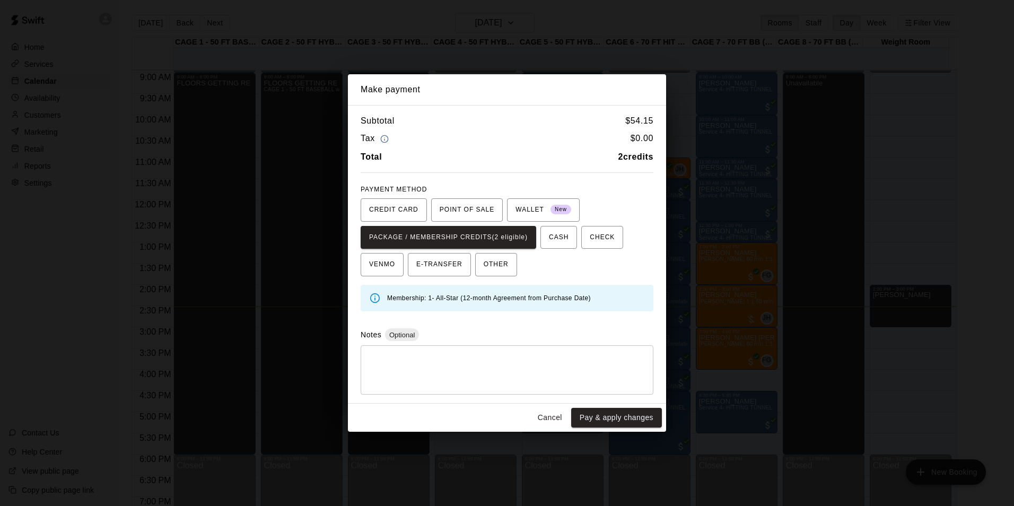
click at [620, 413] on button "Pay & apply changes" at bounding box center [616, 418] width 91 height 20
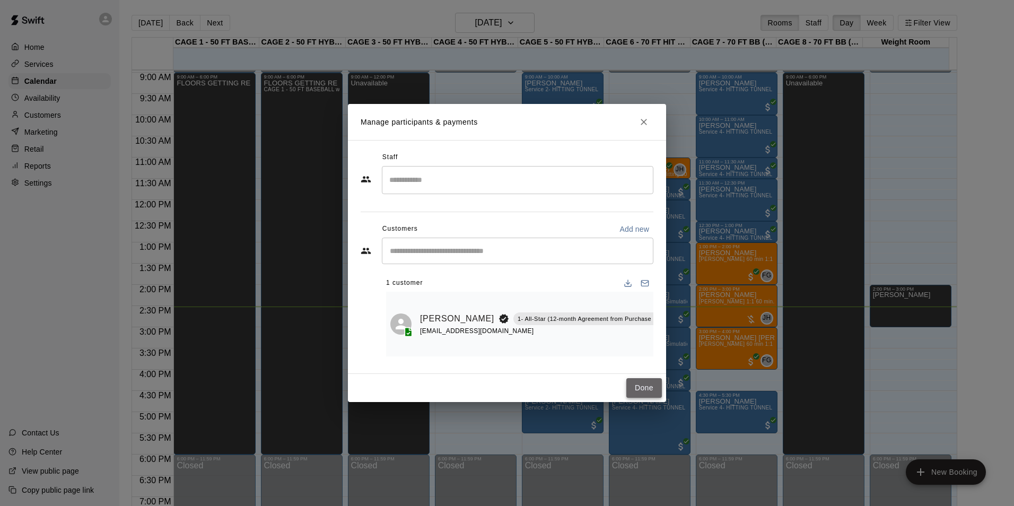
click at [651, 389] on button "Done" at bounding box center [645, 388] width 36 height 20
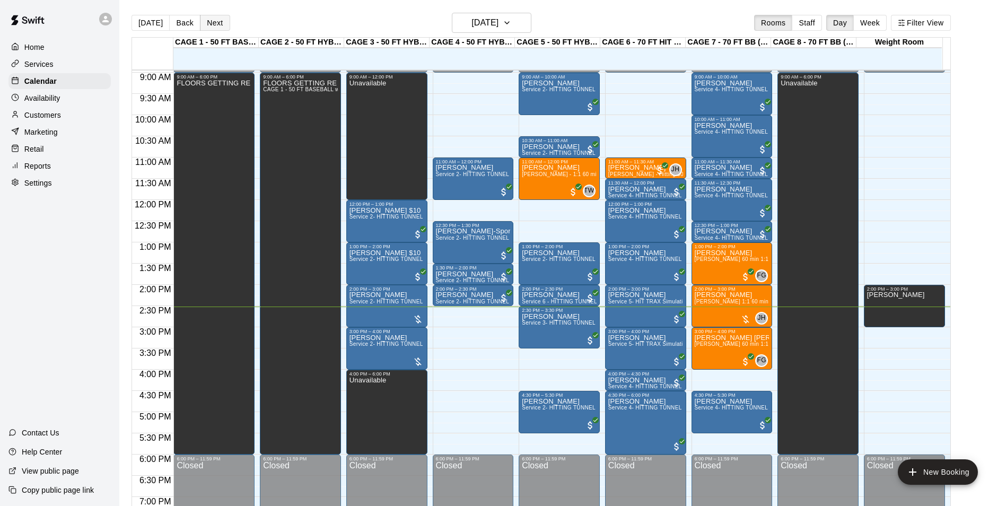
click at [200, 20] on button "Next" at bounding box center [215, 23] width 30 height 16
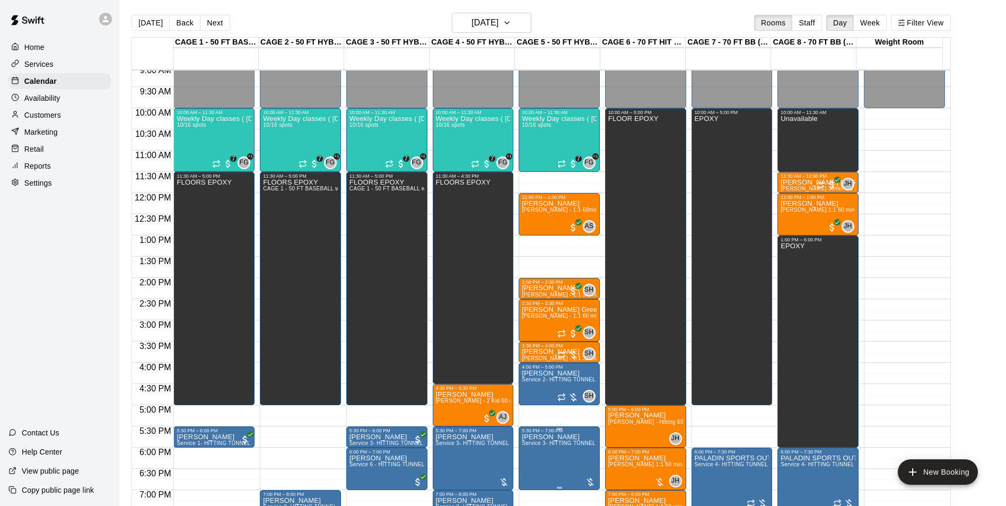
scroll to position [466, 0]
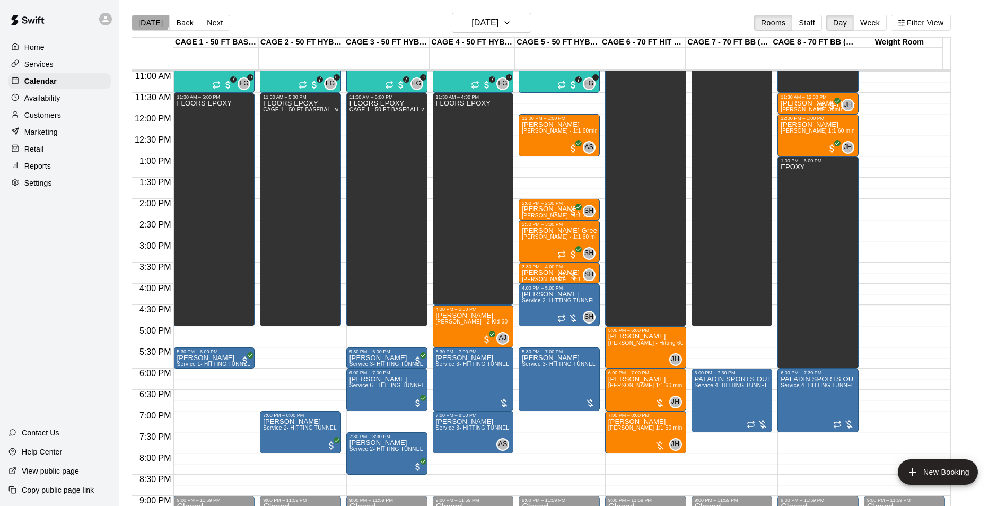
click at [144, 19] on button "[DATE]" at bounding box center [151, 23] width 38 height 16
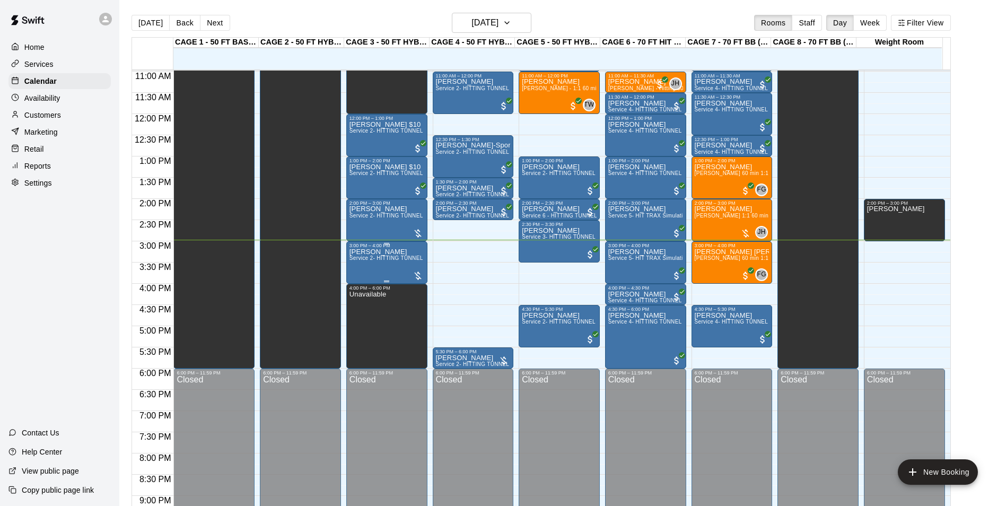
click at [383, 261] on span "Service 2- HITTING TUNNEL RENTAL - 50ft Baseball" at bounding box center [417, 258] width 135 height 6
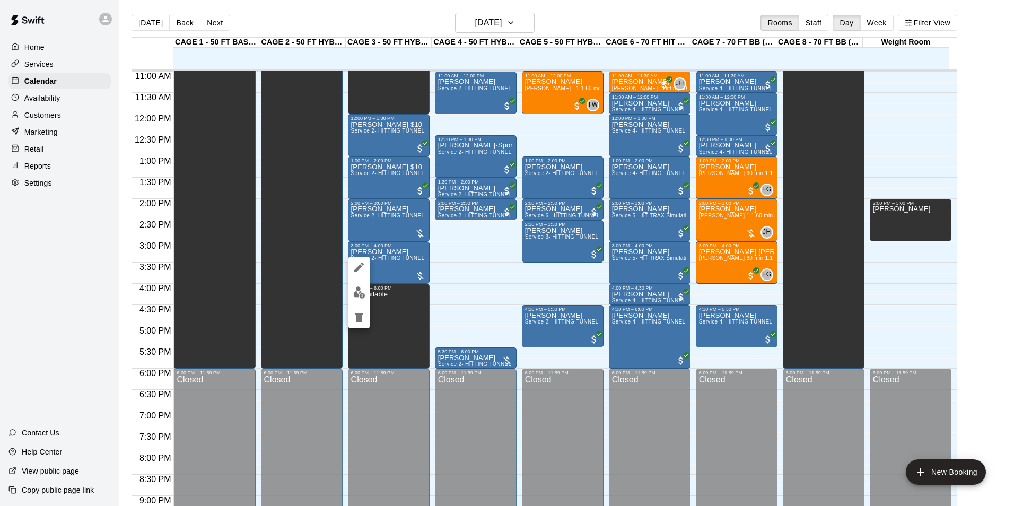
click at [355, 290] on img "edit" at bounding box center [359, 292] width 12 height 12
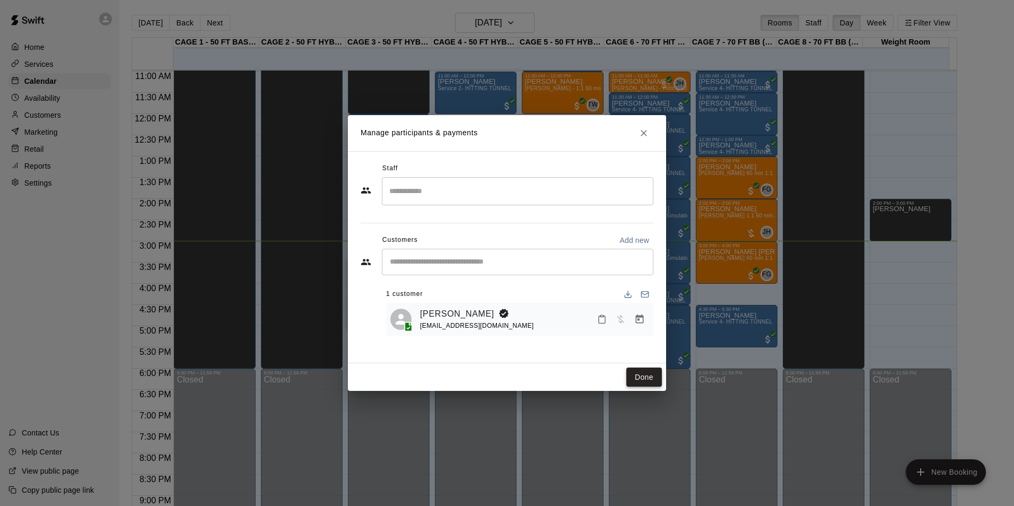
click at [645, 381] on button "Done" at bounding box center [645, 378] width 36 height 20
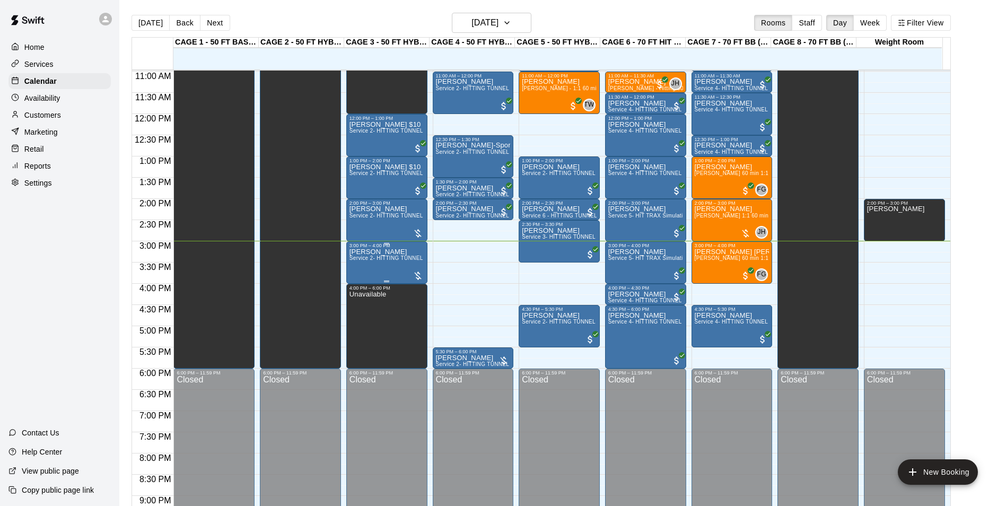
click at [393, 268] on div "[PERSON_NAME] Service 2- HITTING TUNNEL RENTAL - 50ft Baseball" at bounding box center [387, 501] width 75 height 506
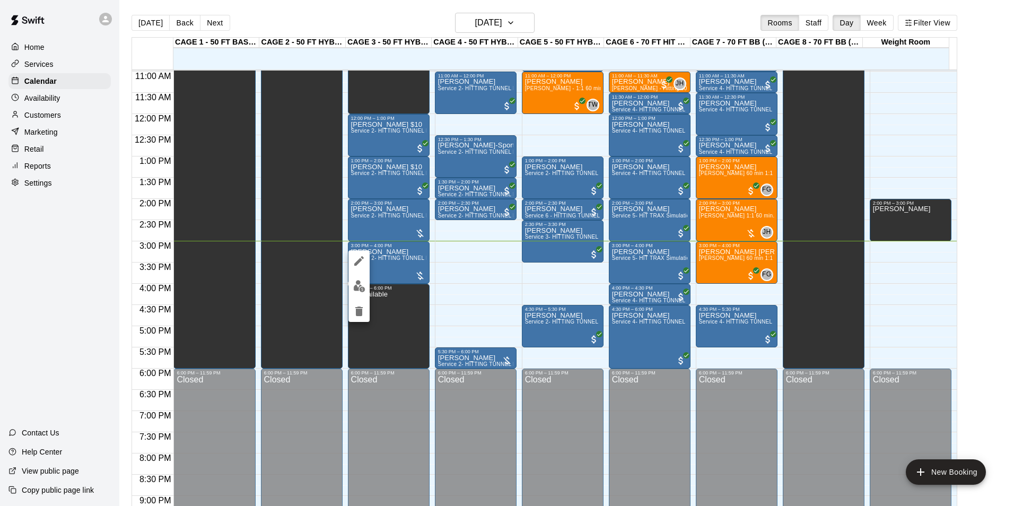
click at [367, 290] on button "edit" at bounding box center [359, 286] width 21 height 21
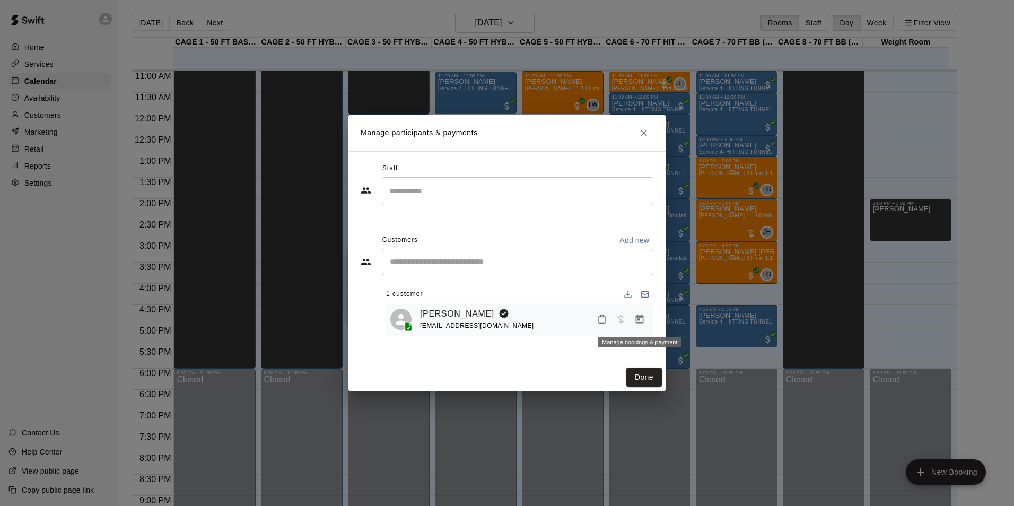
click at [640, 324] on icon "Manage bookings & payment" at bounding box center [640, 319] width 8 height 9
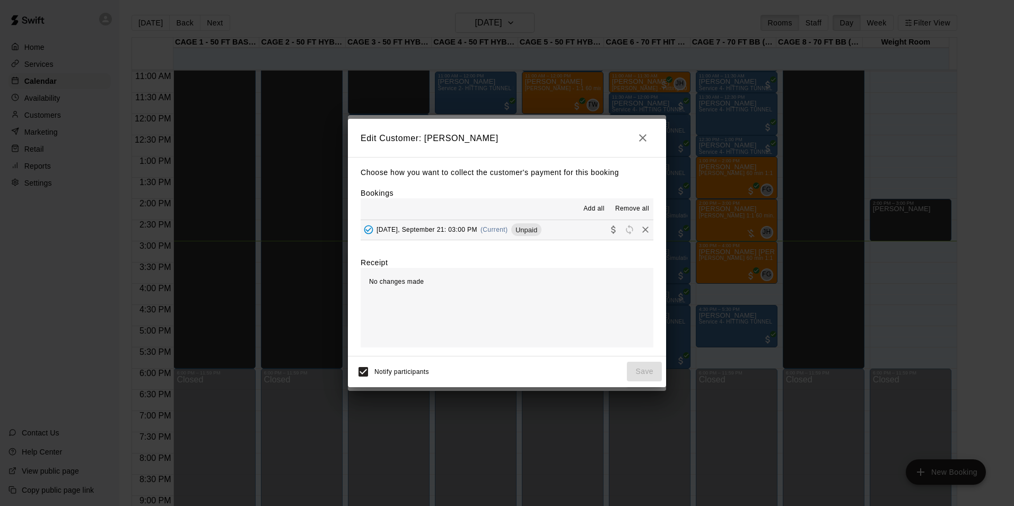
click at [508, 237] on div "[DATE], September 21: 03:00 PM (Current) Unpaid" at bounding box center [451, 230] width 181 height 16
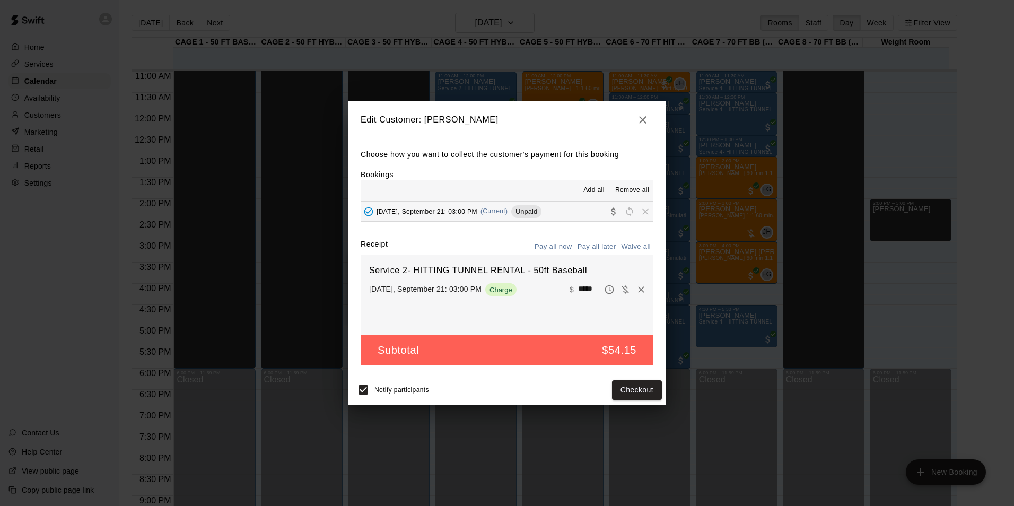
click at [578, 291] on input "*****" at bounding box center [589, 290] width 23 height 14
type input "**"
click at [641, 394] on button "Checkout" at bounding box center [637, 390] width 50 height 20
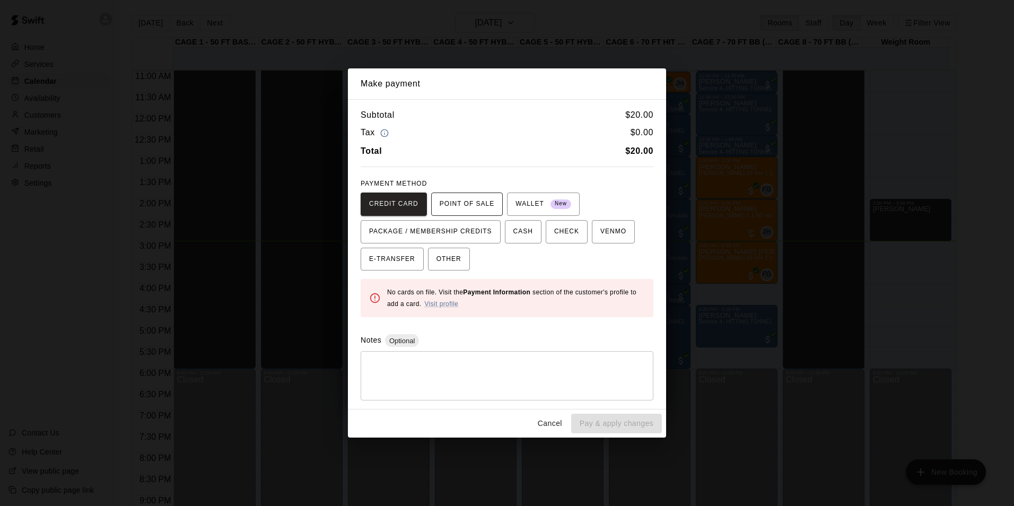
click at [467, 198] on span "POINT OF SALE" at bounding box center [467, 204] width 55 height 17
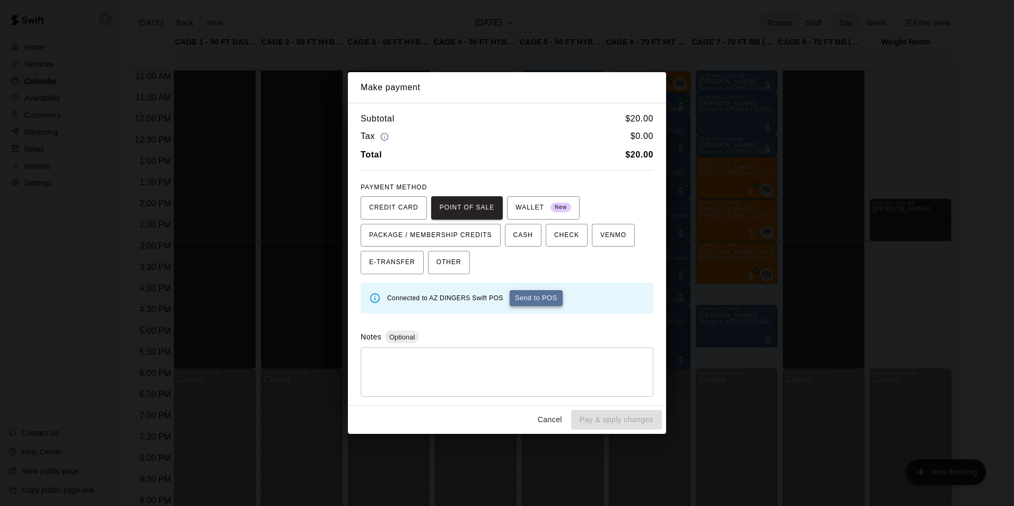
click at [540, 306] on button "Send to POS" at bounding box center [536, 298] width 53 height 16
click at [517, 236] on span "CASH" at bounding box center [524, 235] width 20 height 17
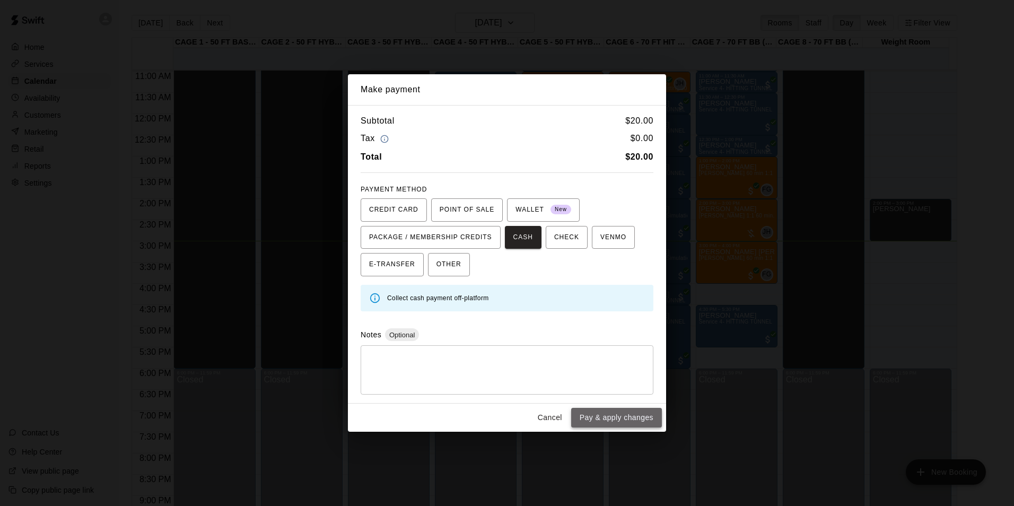
click at [631, 411] on button "Pay & apply changes" at bounding box center [616, 418] width 91 height 20
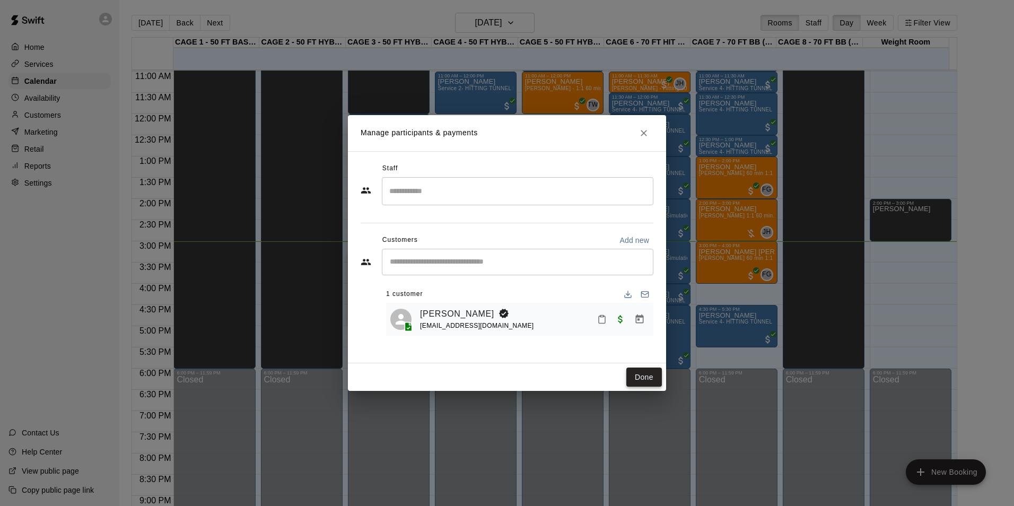
click at [644, 375] on button "Done" at bounding box center [645, 378] width 36 height 20
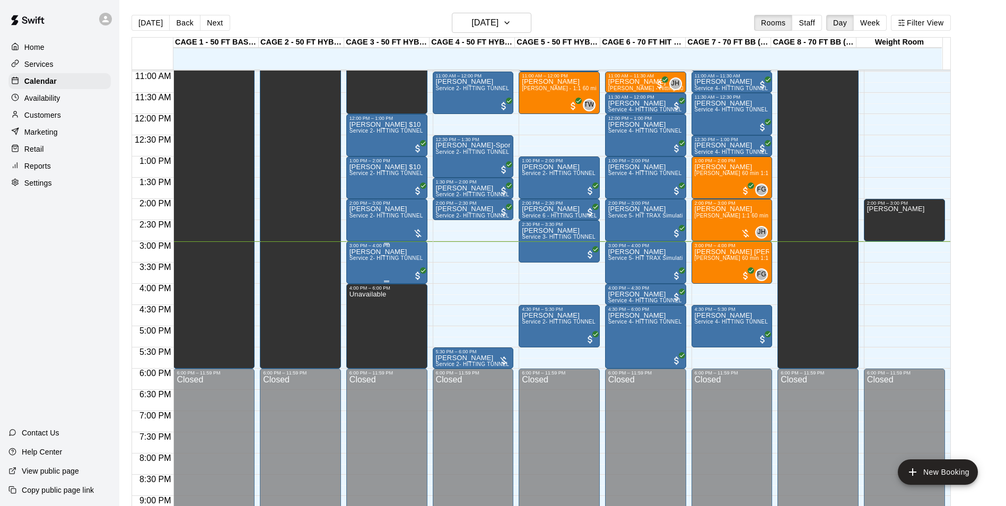
click at [398, 258] on span "Service 2- HITTING TUNNEL RENTAL - 50ft Baseball" at bounding box center [417, 258] width 135 height 6
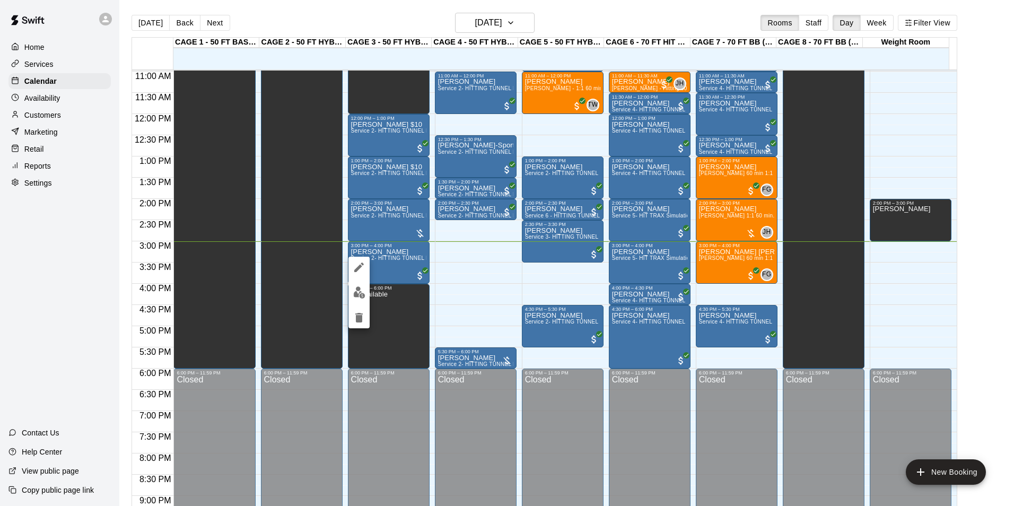
click at [360, 270] on icon "edit" at bounding box center [359, 267] width 13 height 13
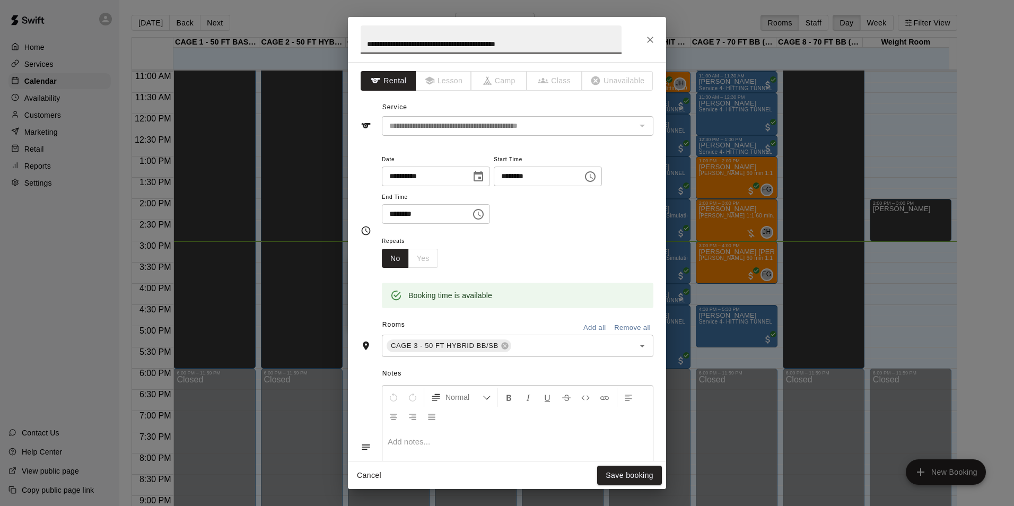
drag, startPoint x: 586, startPoint y: 34, endPoint x: 26, endPoint y: 4, distance: 561.1
click at [29, 20] on div "**********" at bounding box center [507, 253] width 1014 height 506
type input "**********"
click at [646, 473] on button "Save booking" at bounding box center [629, 476] width 65 height 20
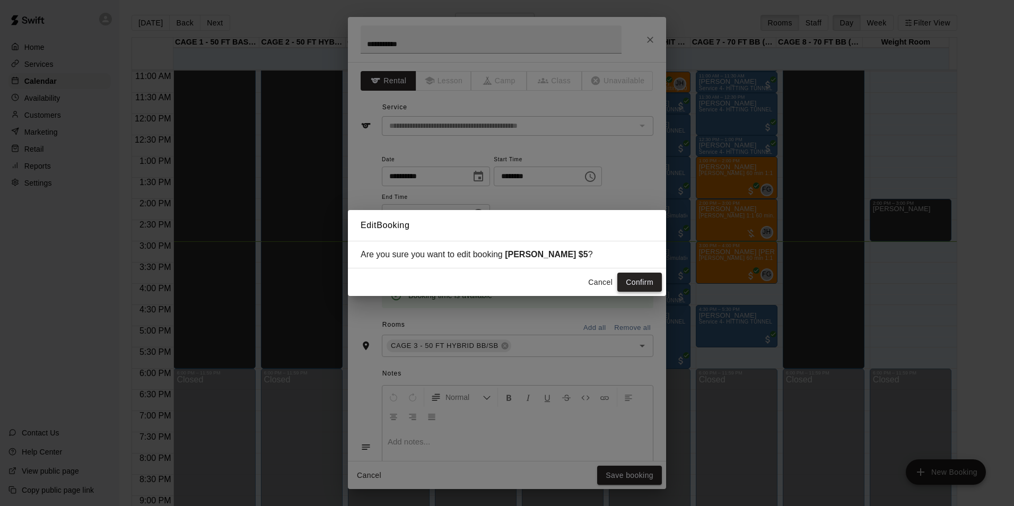
click at [634, 277] on button "Confirm" at bounding box center [640, 283] width 45 height 20
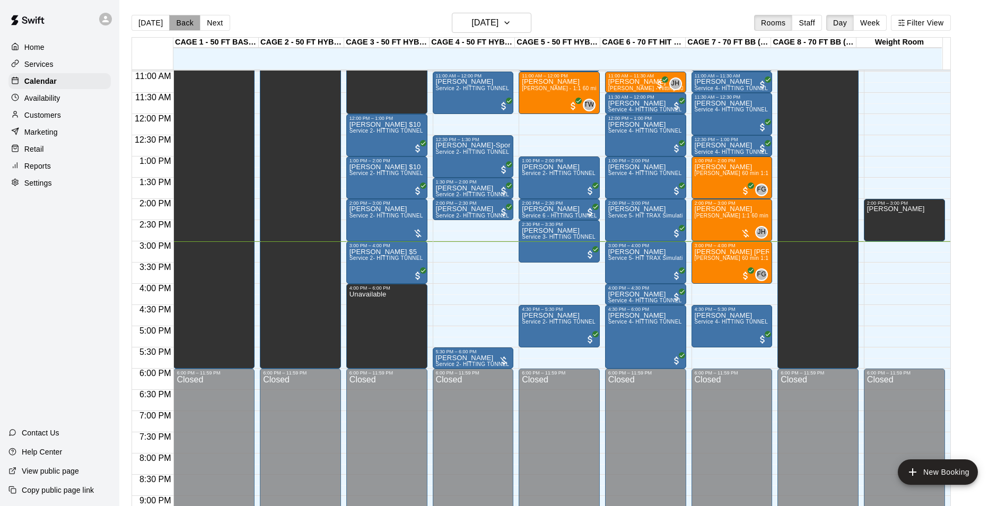
click at [178, 21] on button "Back" at bounding box center [184, 23] width 31 height 16
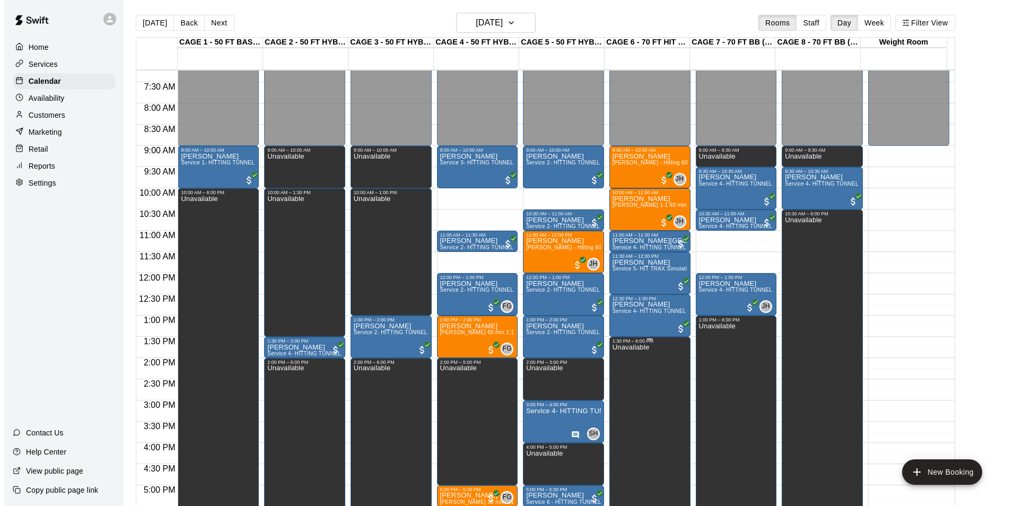
scroll to position [413, 0]
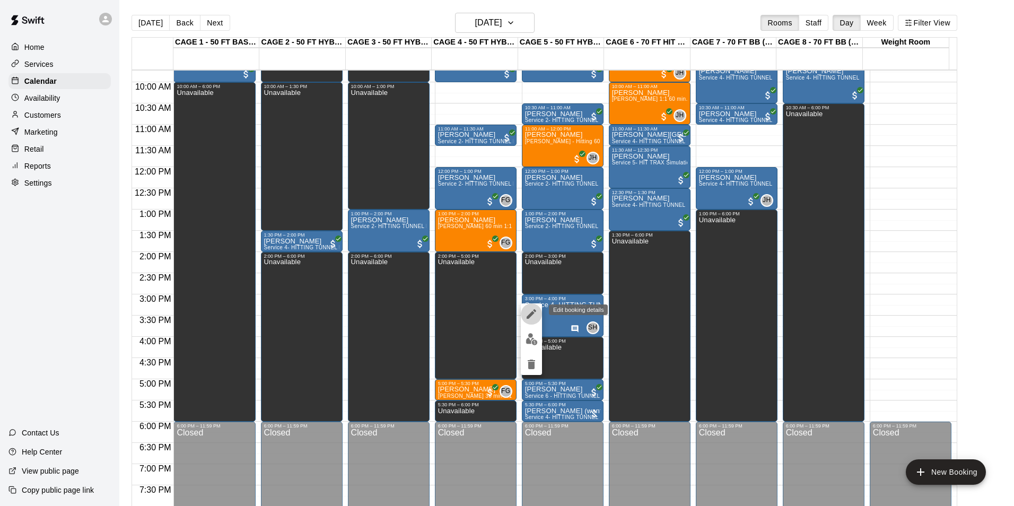
click at [531, 309] on icon "edit" at bounding box center [531, 314] width 13 height 13
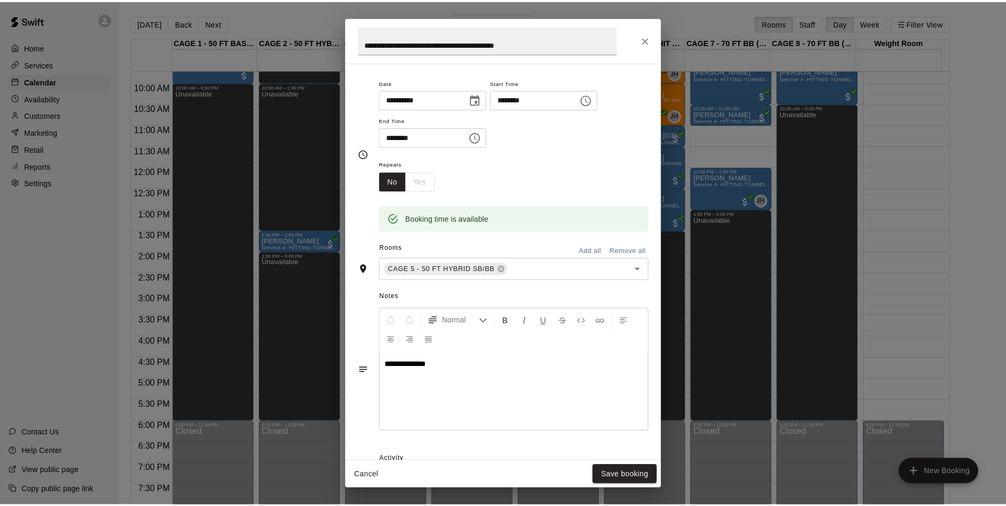
scroll to position [157, 0]
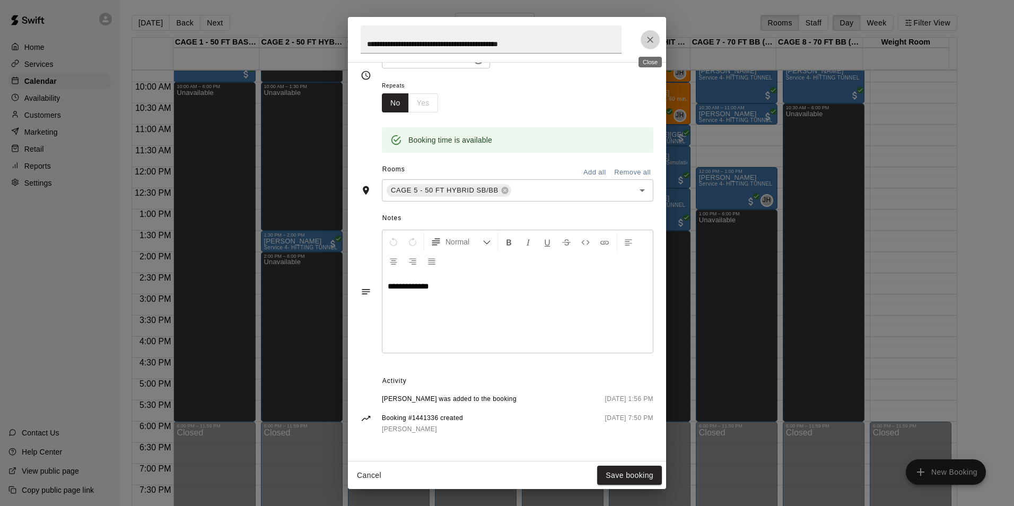
click at [659, 37] on button "Close" at bounding box center [650, 39] width 19 height 19
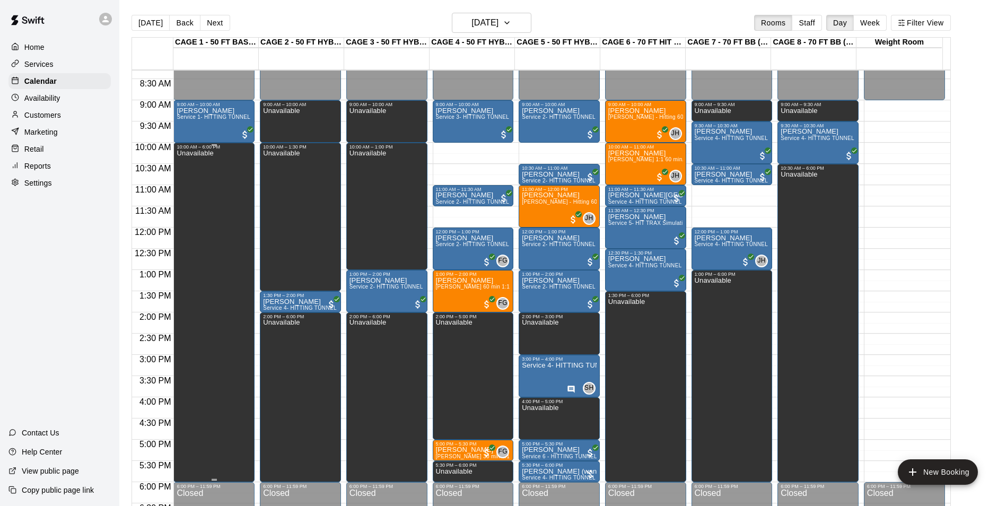
scroll to position [307, 0]
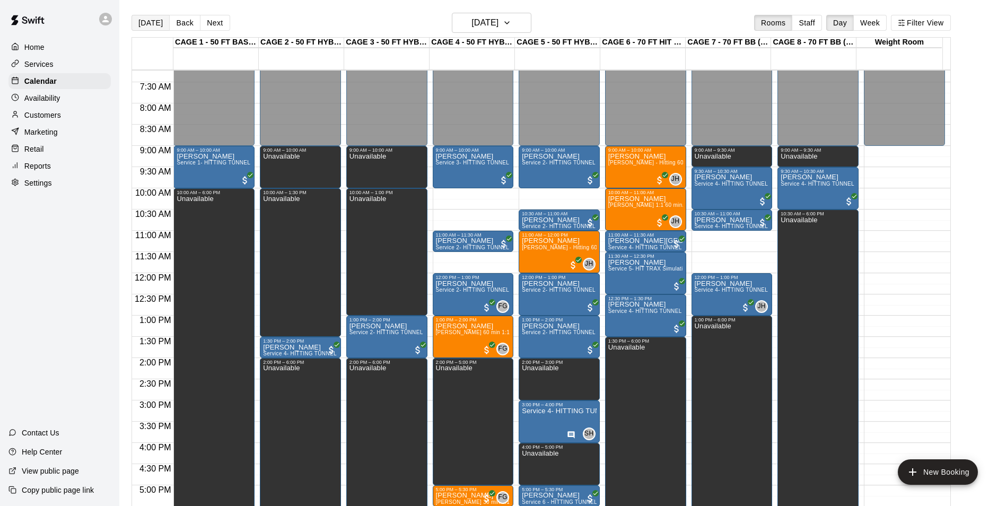
click at [141, 25] on button "[DATE]" at bounding box center [151, 23] width 38 height 16
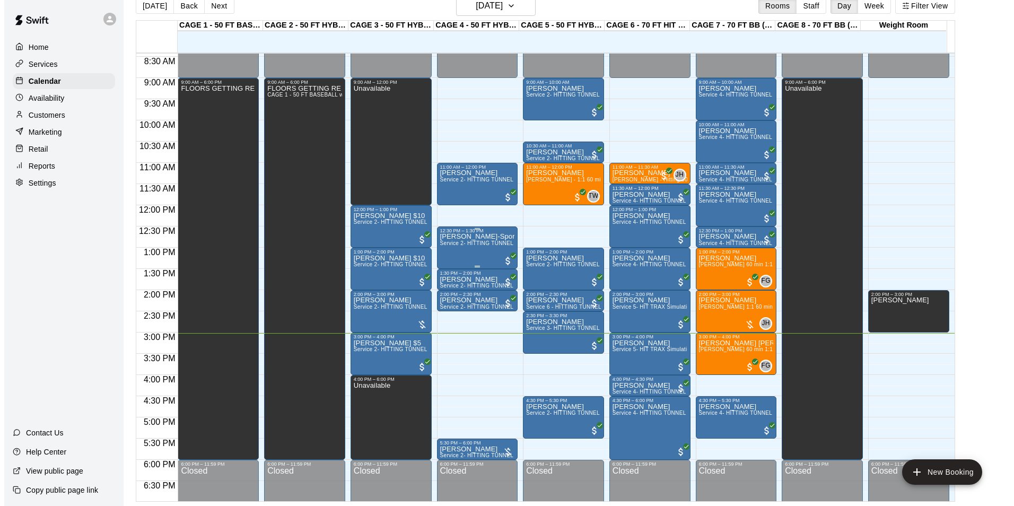
scroll to position [413, 0]
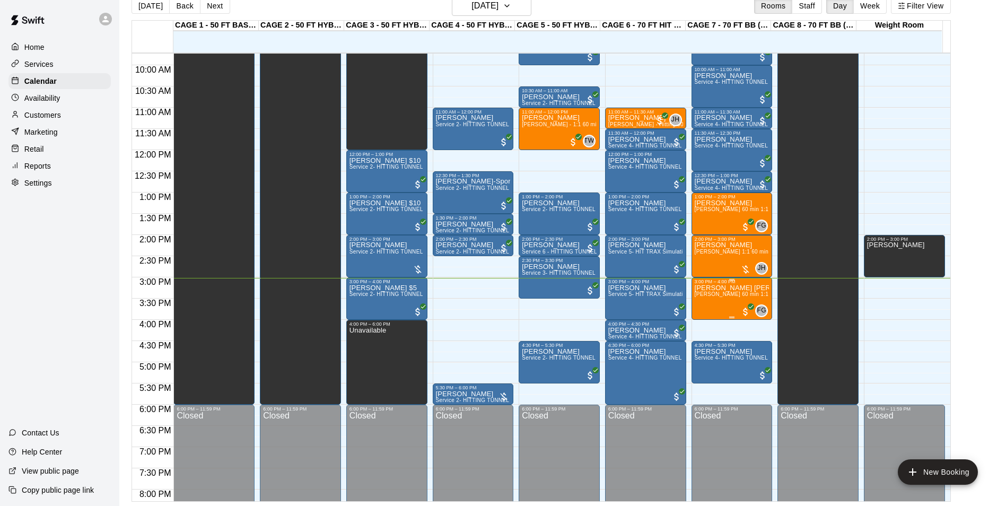
click at [708, 282] on div "3:00 PM – 4:00 PM" at bounding box center [732, 281] width 75 height 5
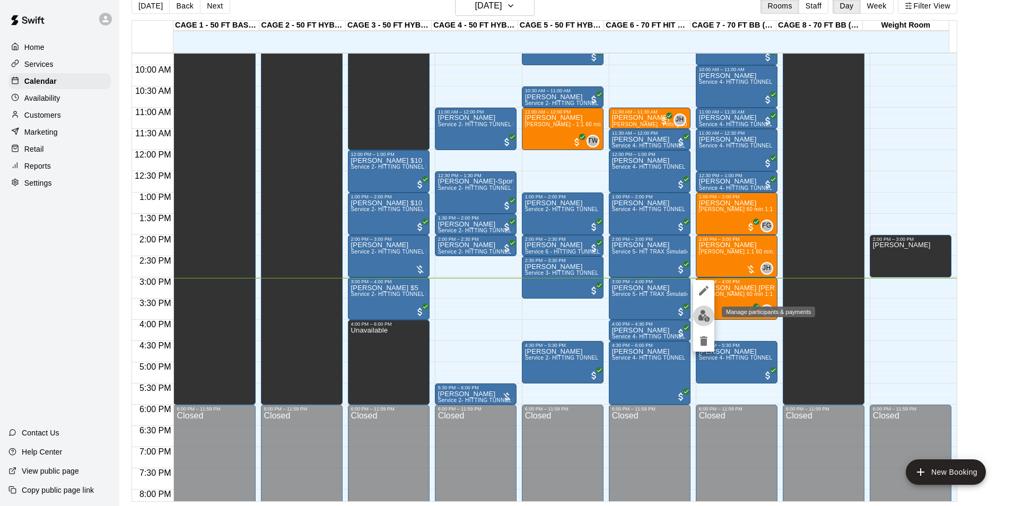
click at [701, 318] on img "edit" at bounding box center [704, 316] width 12 height 12
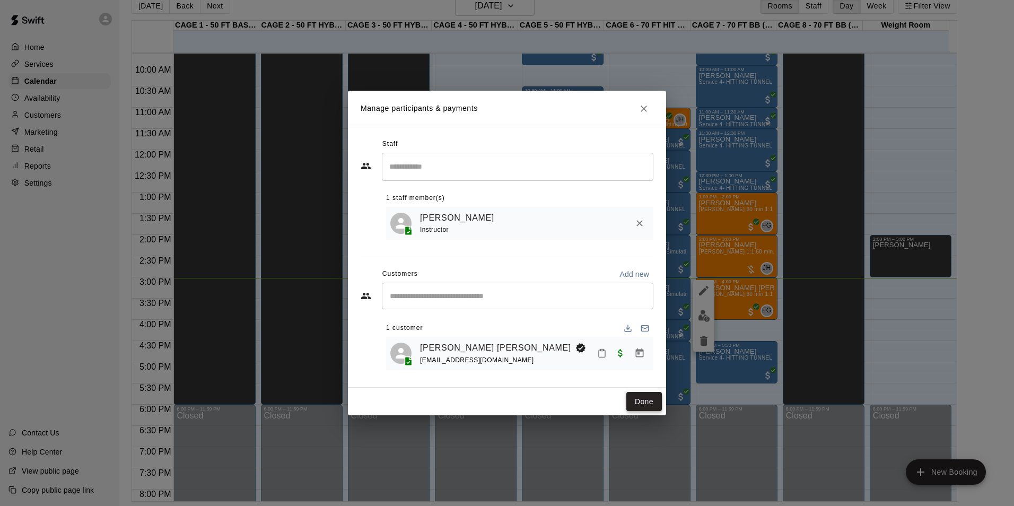
click at [642, 403] on button "Done" at bounding box center [645, 402] width 36 height 20
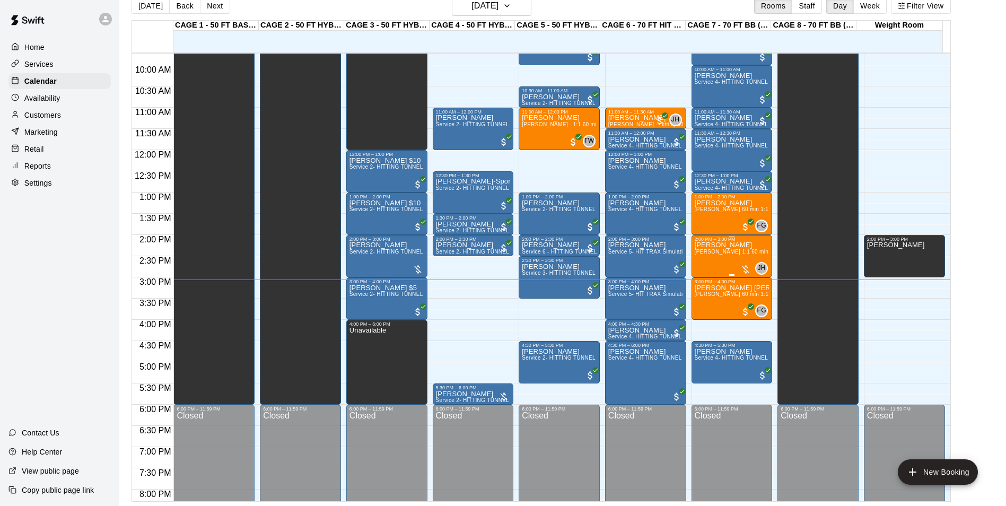
click at [728, 262] on div "[PERSON_NAME] [PERSON_NAME] 1:1 60 min. pitching Lesson" at bounding box center [732, 495] width 75 height 506
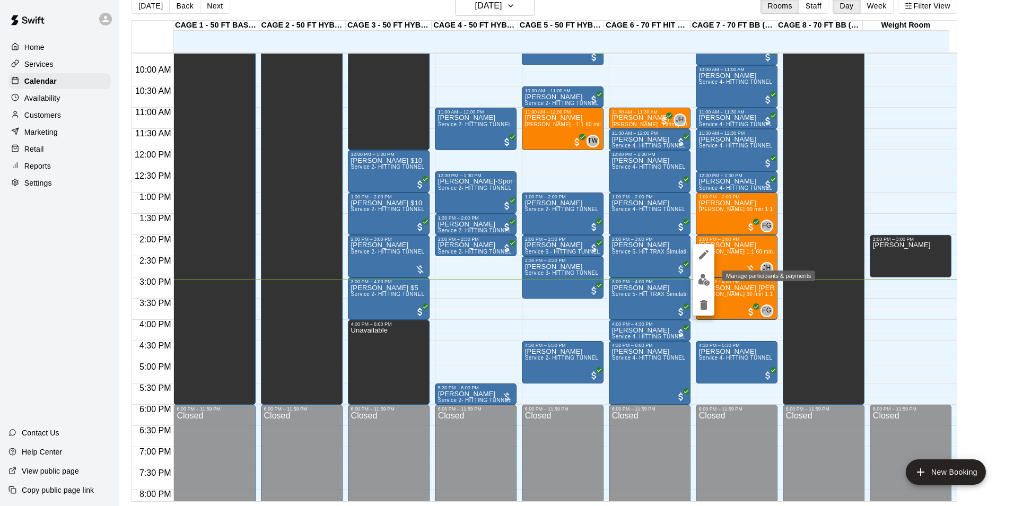
click at [704, 281] on img "edit" at bounding box center [704, 280] width 12 height 12
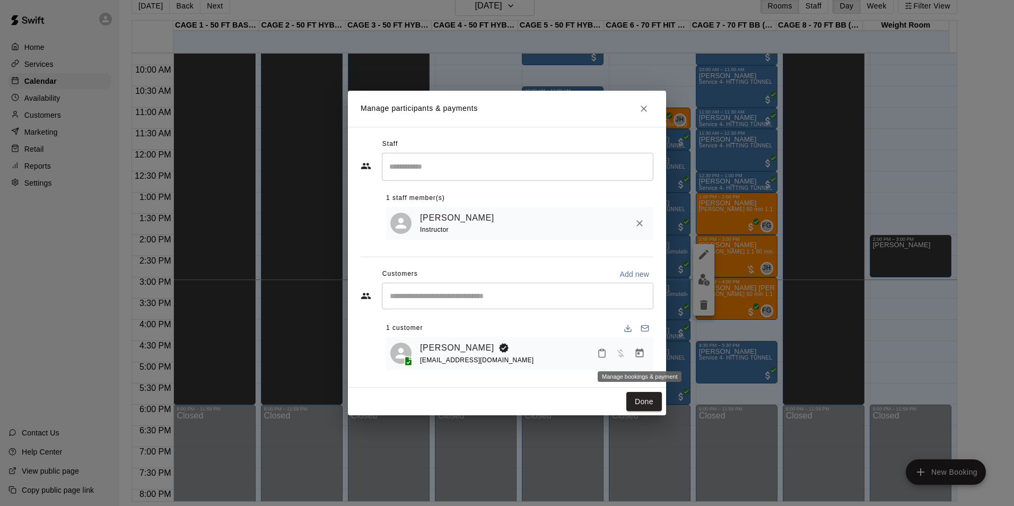
click at [633, 357] on button "Manage bookings & payment" at bounding box center [639, 353] width 19 height 19
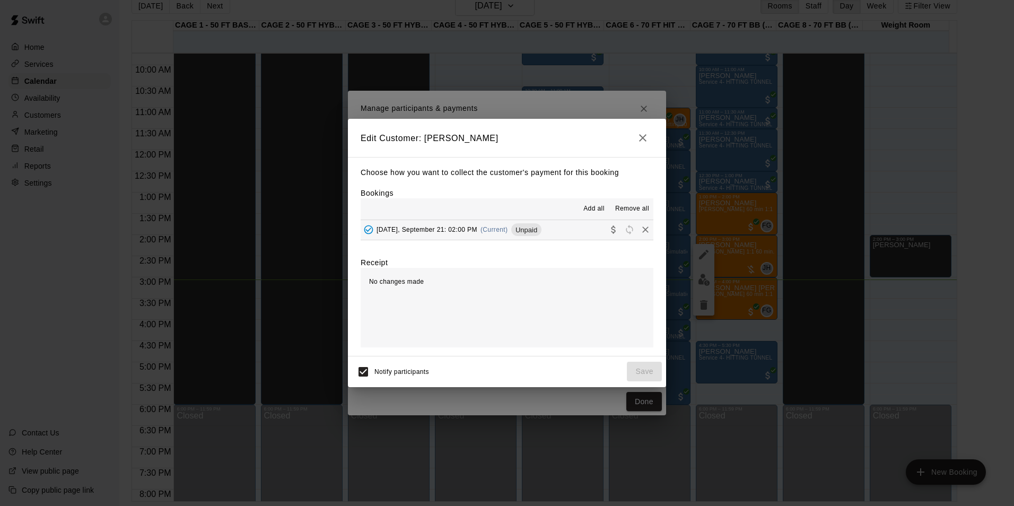
click at [520, 221] on button "[DATE], September 21: 02:00 PM (Current) Unpaid" at bounding box center [507, 230] width 293 height 20
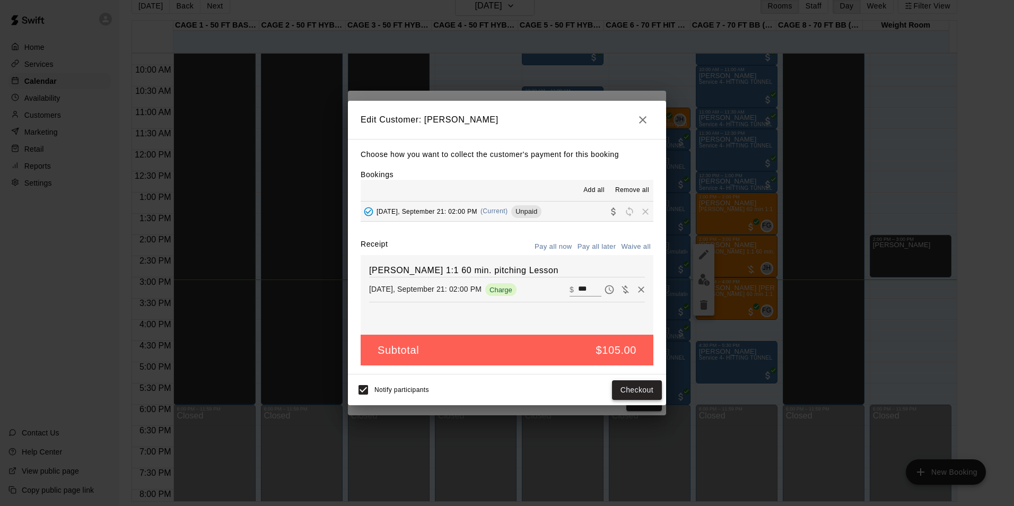
click at [622, 390] on button "Checkout" at bounding box center [637, 390] width 50 height 20
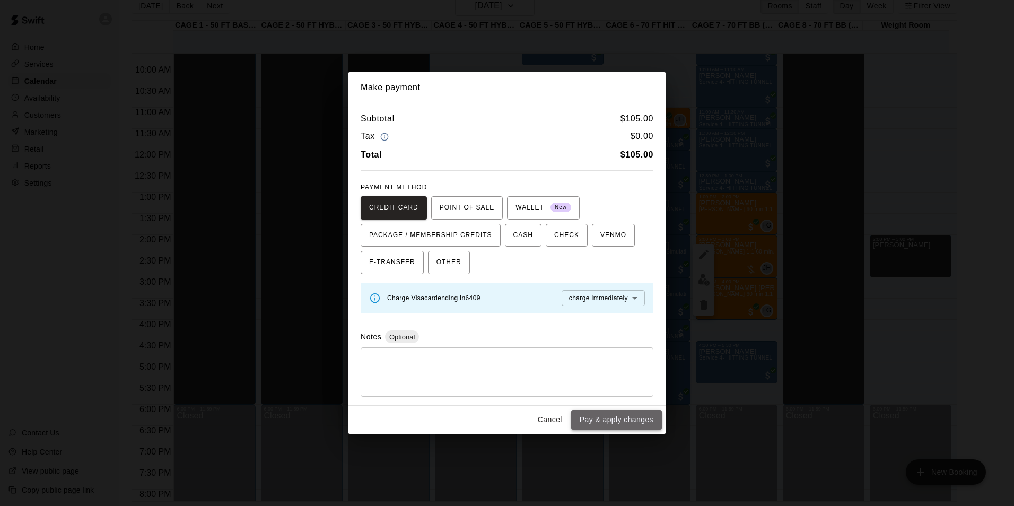
click at [639, 416] on button "Pay & apply changes" at bounding box center [616, 420] width 91 height 20
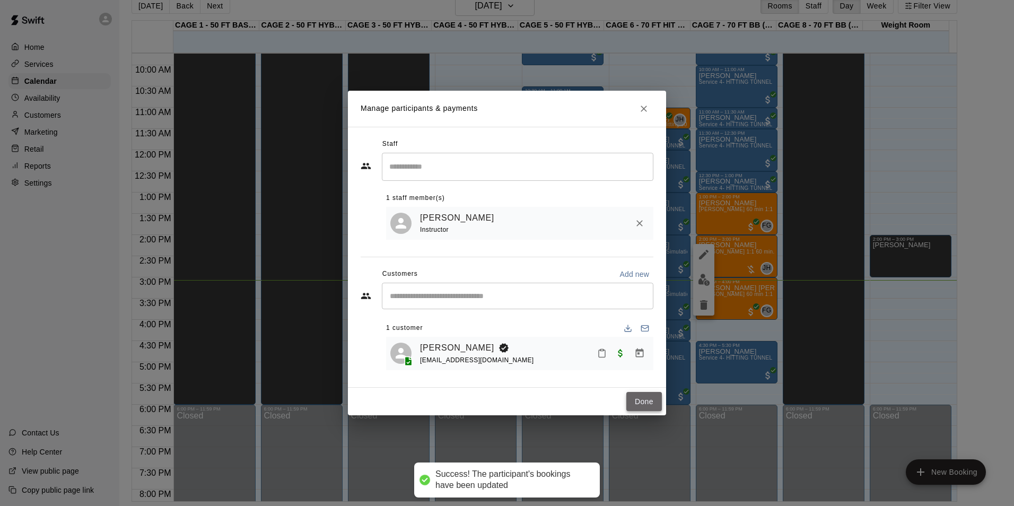
click at [646, 403] on button "Done" at bounding box center [645, 402] width 36 height 20
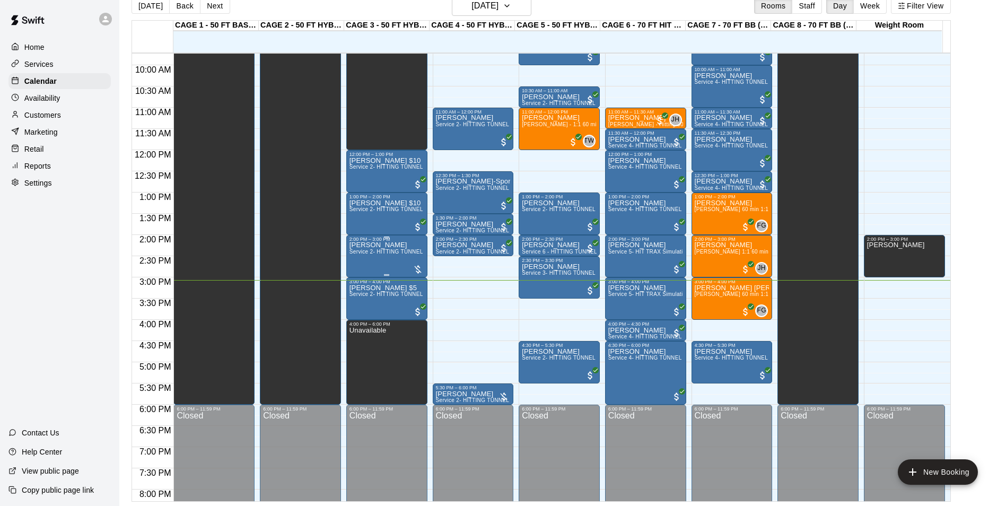
click at [369, 245] on p "[PERSON_NAME]" at bounding box center [387, 245] width 75 height 0
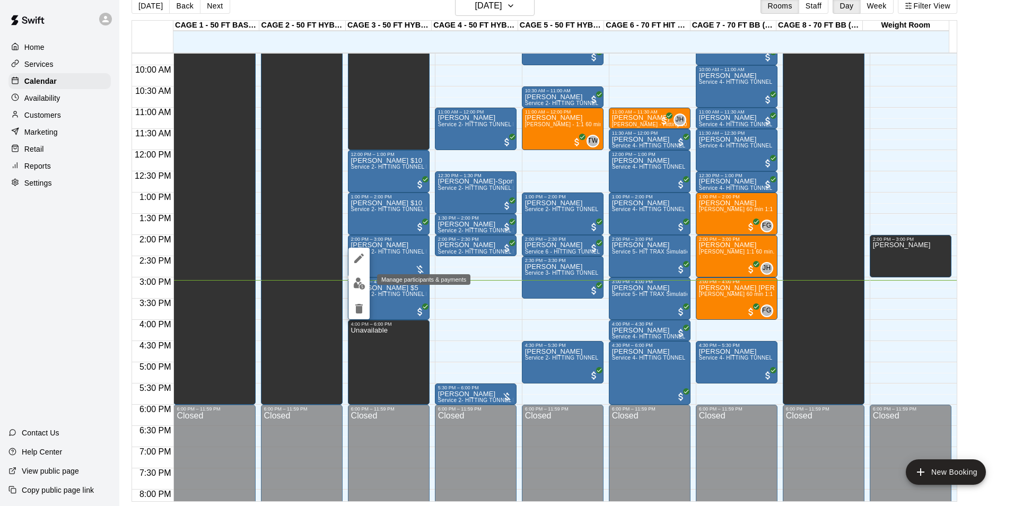
click at [363, 284] on img "edit" at bounding box center [359, 283] width 12 height 12
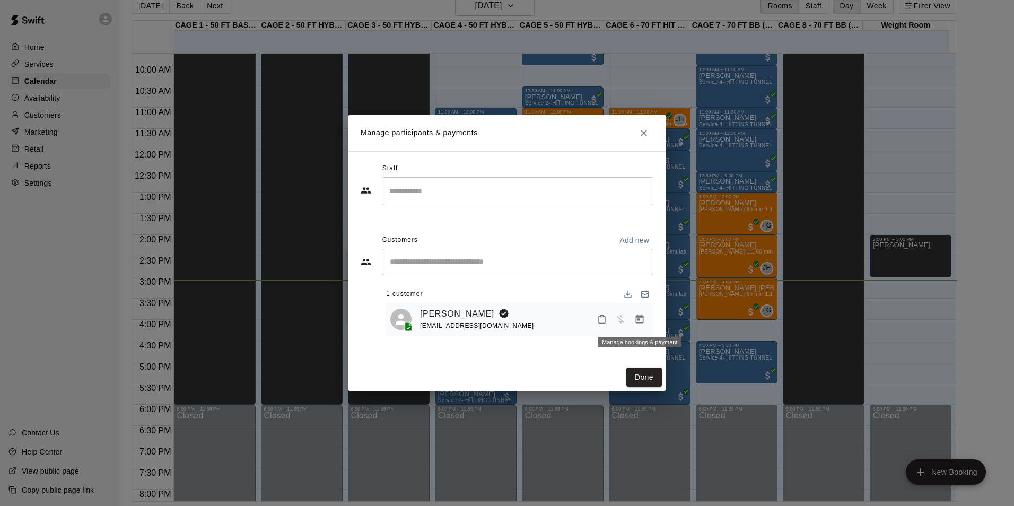
click at [642, 325] on icon "Manage bookings & payment" at bounding box center [640, 319] width 11 height 11
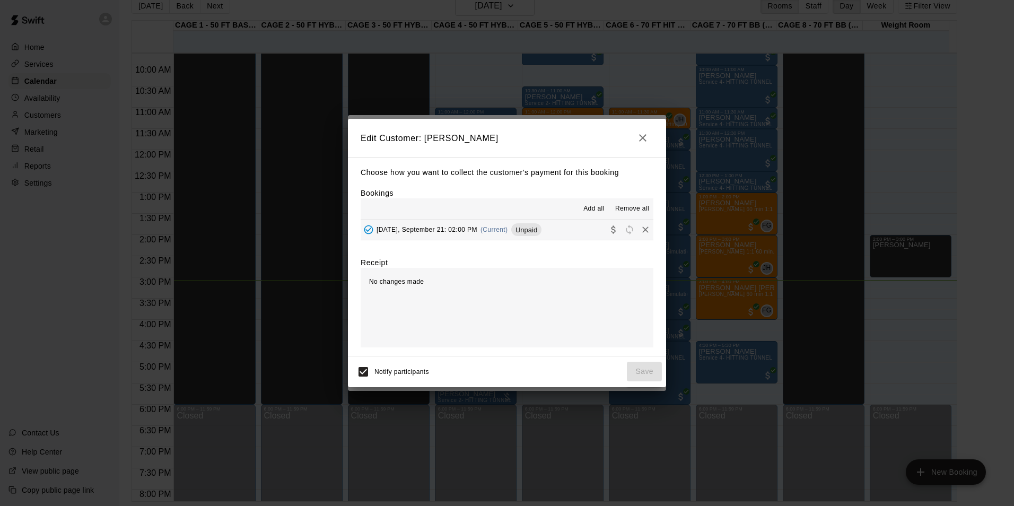
click at [557, 233] on button "[DATE], September 21: 02:00 PM (Current) Unpaid" at bounding box center [507, 230] width 293 height 20
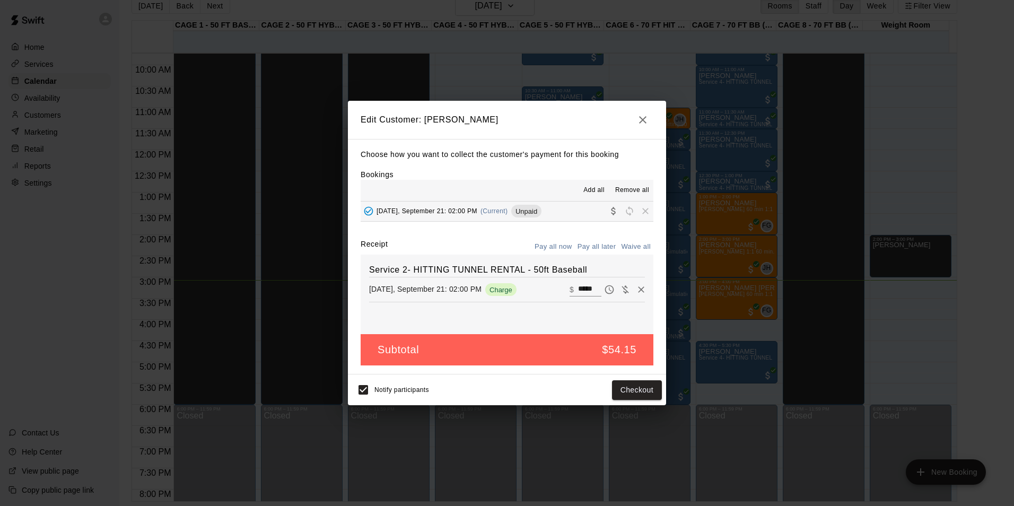
click at [578, 280] on div "Service 2- HITTING TUNNEL RENTAL - 50ft Baseball [DATE], September 21: 02:00 PM…" at bounding box center [507, 295] width 293 height 80
click at [579, 287] on input "*****" at bounding box center [589, 290] width 23 height 14
type input "**"
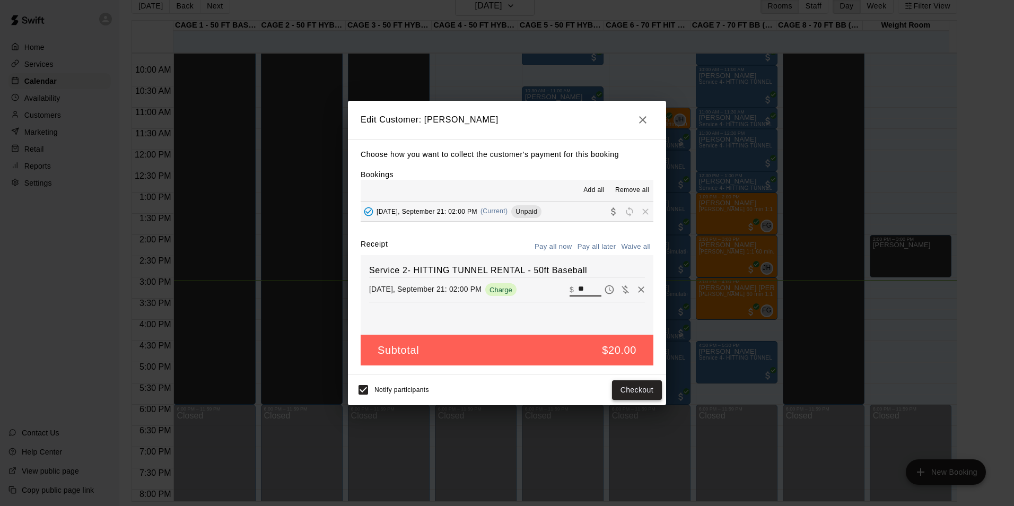
click at [644, 395] on button "Checkout" at bounding box center [637, 390] width 50 height 20
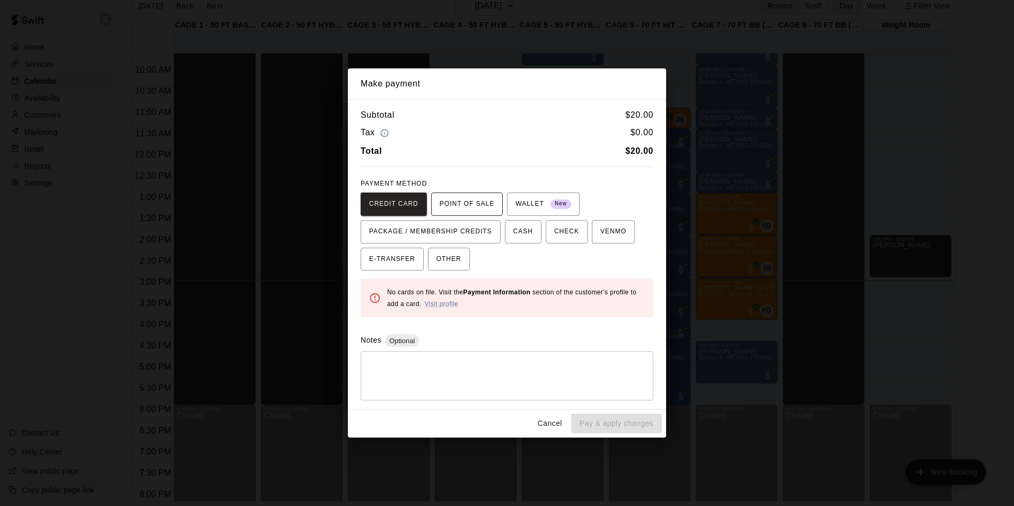
click at [454, 207] on span "POINT OF SALE" at bounding box center [467, 204] width 55 height 17
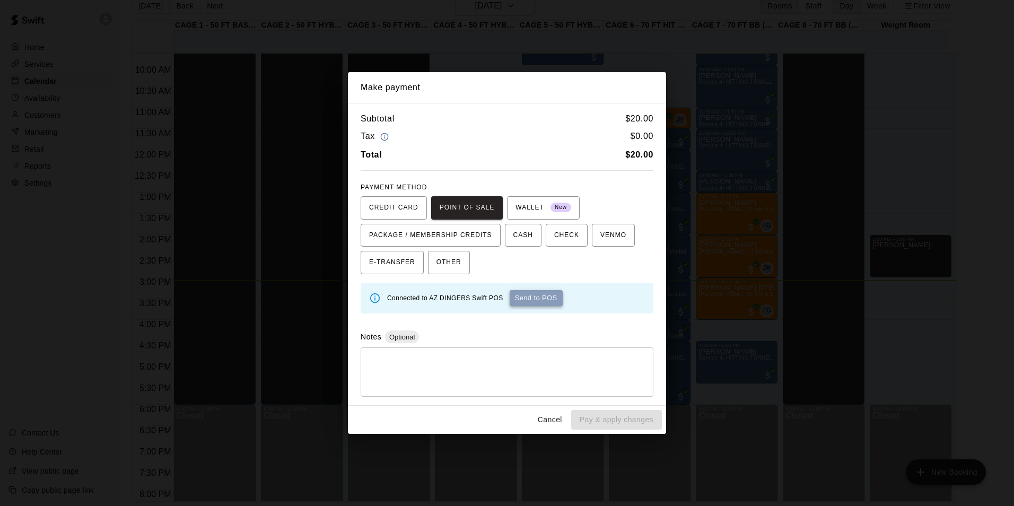
click at [538, 298] on button "Send to POS" at bounding box center [536, 298] width 53 height 16
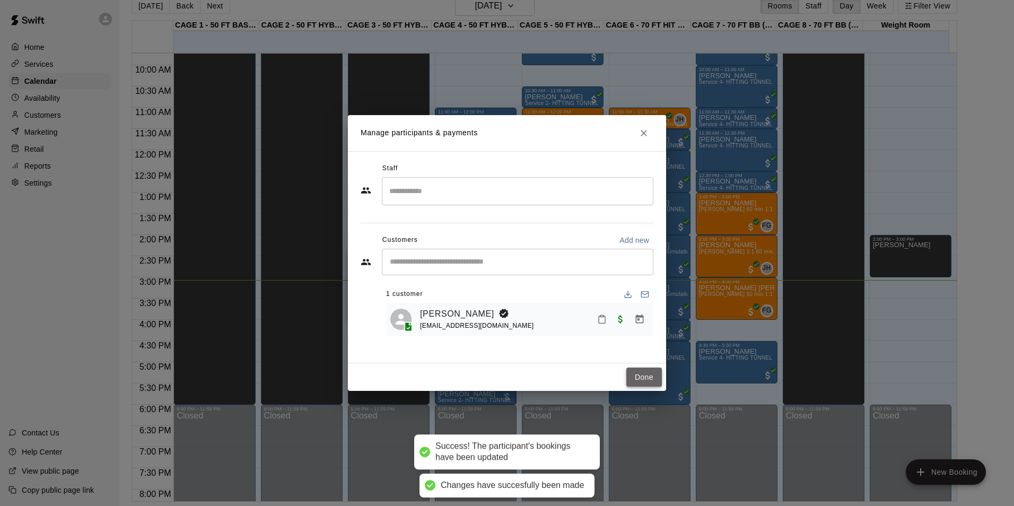
click at [633, 370] on button "Done" at bounding box center [645, 378] width 36 height 20
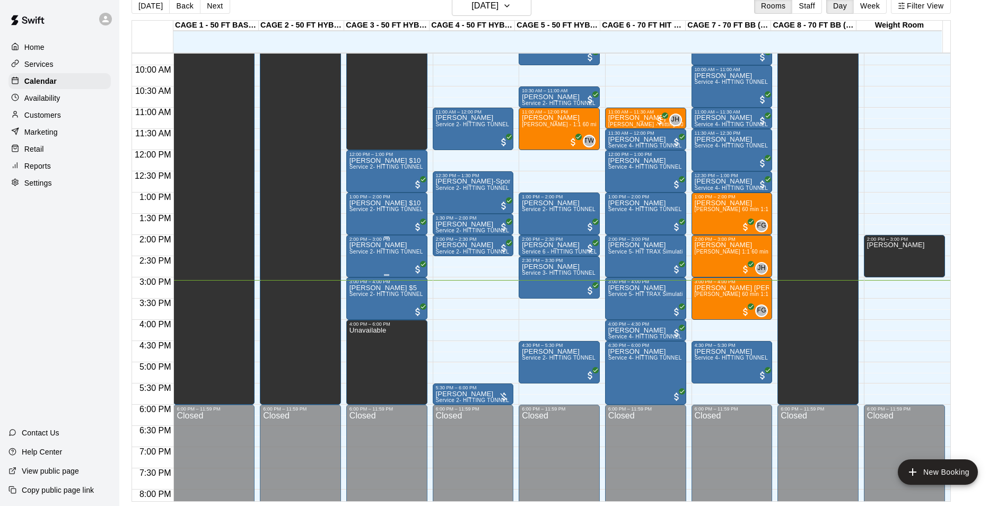
click at [376, 255] on span "Service 2- HITTING TUNNEL RENTAL - 50ft Baseball" at bounding box center [417, 252] width 135 height 6
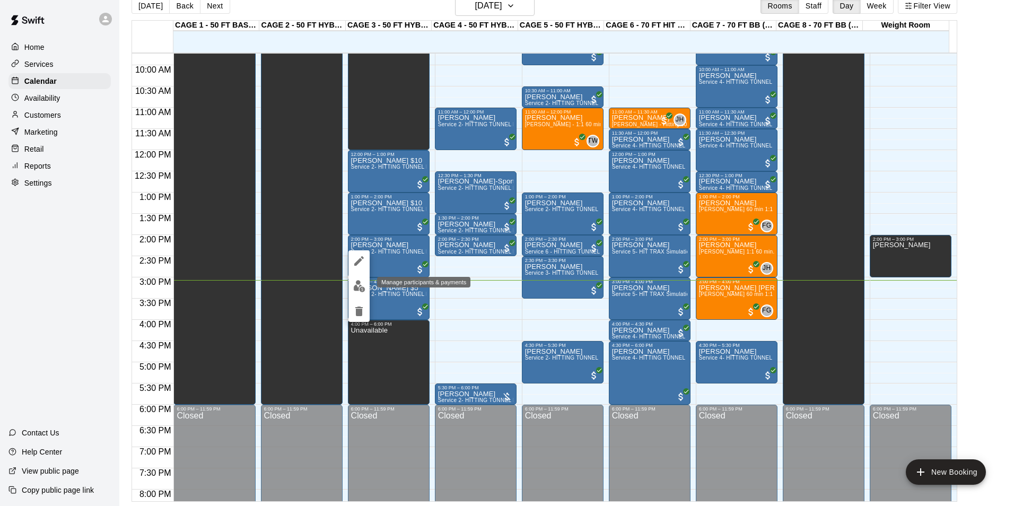
click at [364, 290] on img "edit" at bounding box center [359, 286] width 12 height 12
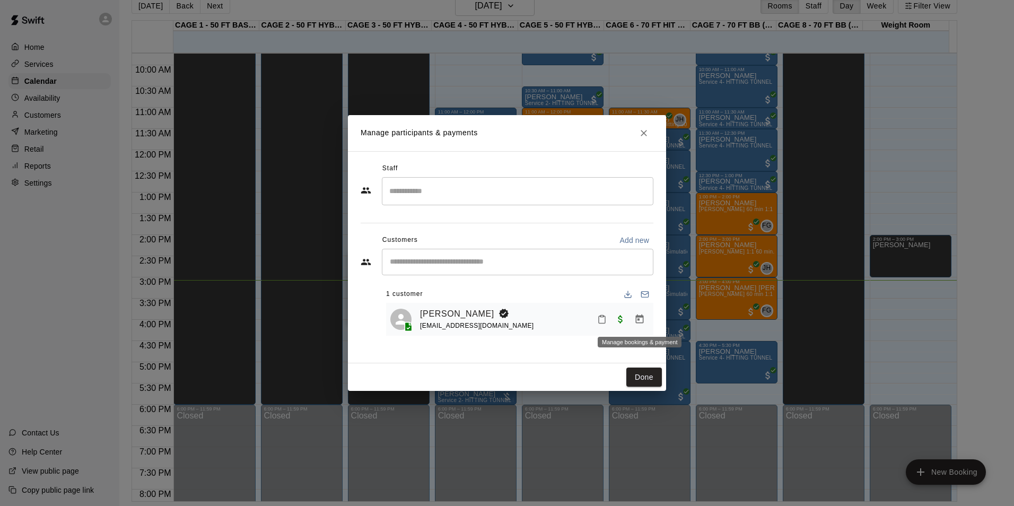
click at [647, 324] on button "Manage bookings & payment" at bounding box center [639, 319] width 19 height 19
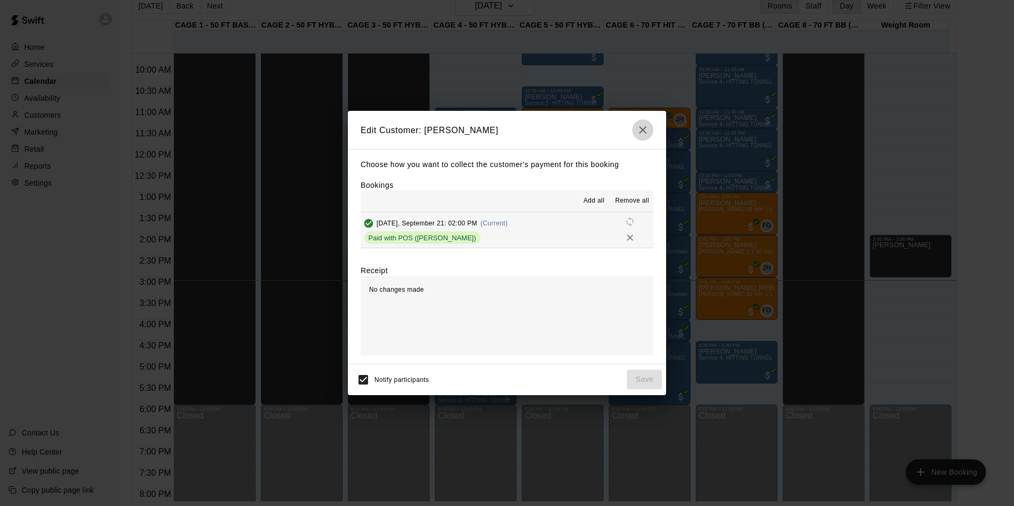
click at [641, 134] on icon "button" at bounding box center [642, 129] width 7 height 7
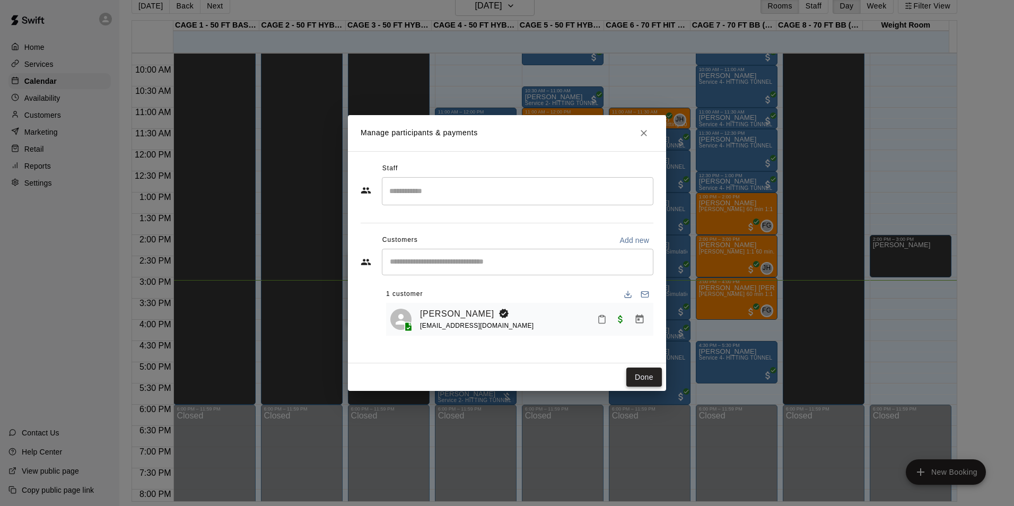
click at [649, 380] on button "Done" at bounding box center [645, 378] width 36 height 20
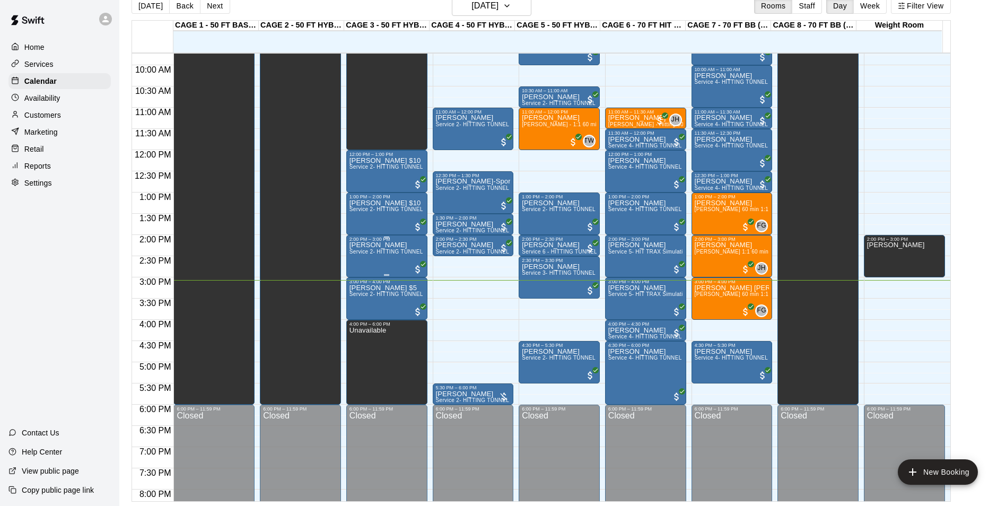
click at [348, 251] on div "2:00 PM – 3:00 PM [PERSON_NAME] Service 2- HITTING TUNNEL RENTAL - 50ft Baseball" at bounding box center [386, 256] width 81 height 42
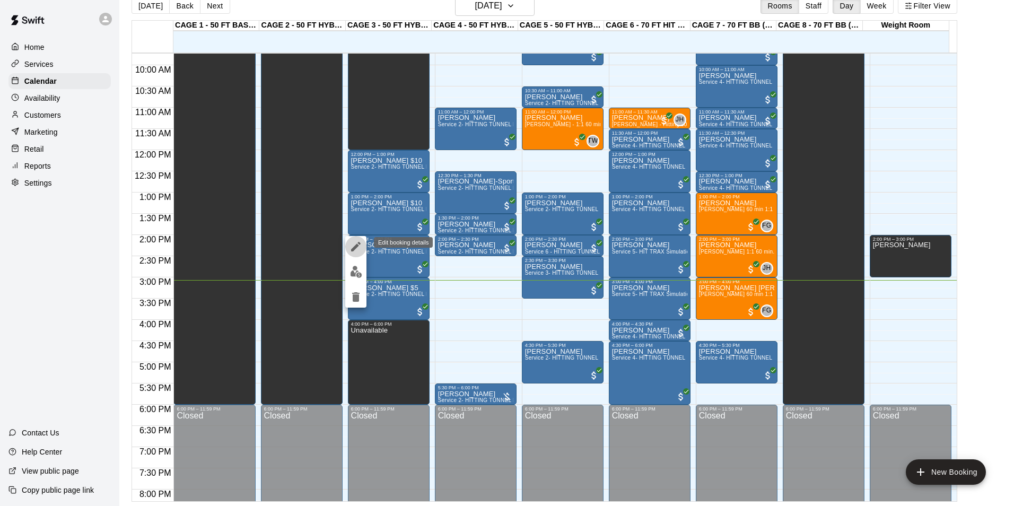
click at [358, 248] on icon "edit" at bounding box center [356, 246] width 13 height 13
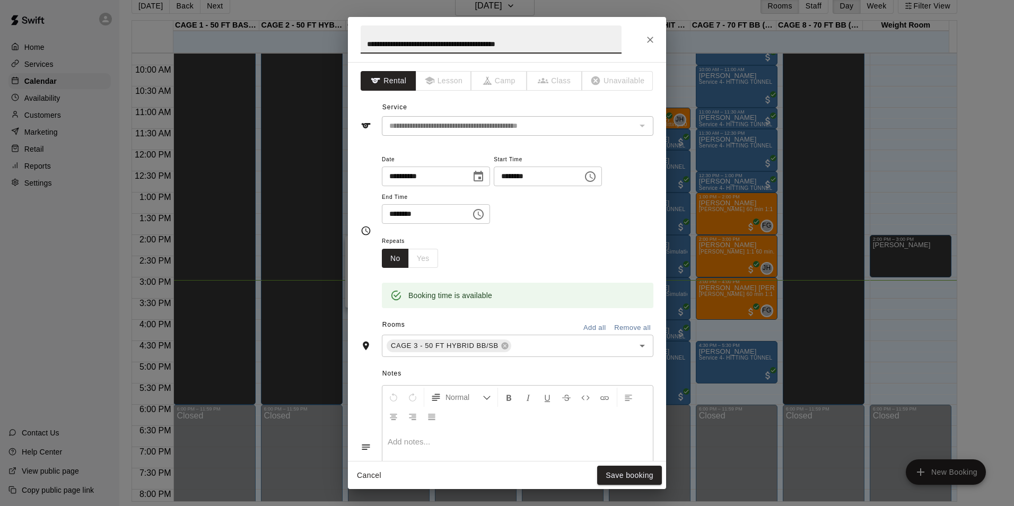
drag, startPoint x: 578, startPoint y: 36, endPoint x: 311, endPoint y: 53, distance: 266.9
click at [320, 53] on div "**********" at bounding box center [507, 253] width 1014 height 506
type input "**********"
click at [645, 479] on button "Save booking" at bounding box center [629, 476] width 65 height 20
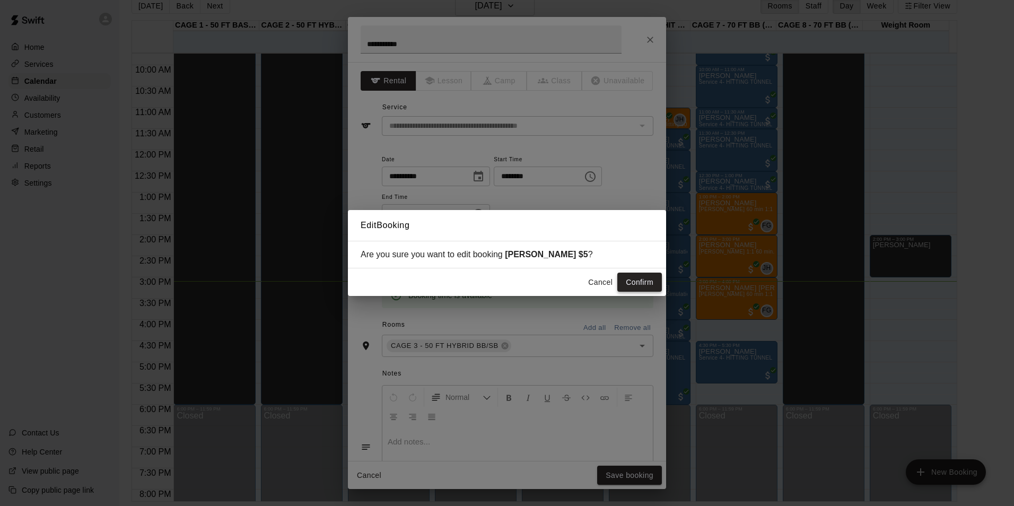
click at [629, 280] on button "Confirm" at bounding box center [640, 283] width 45 height 20
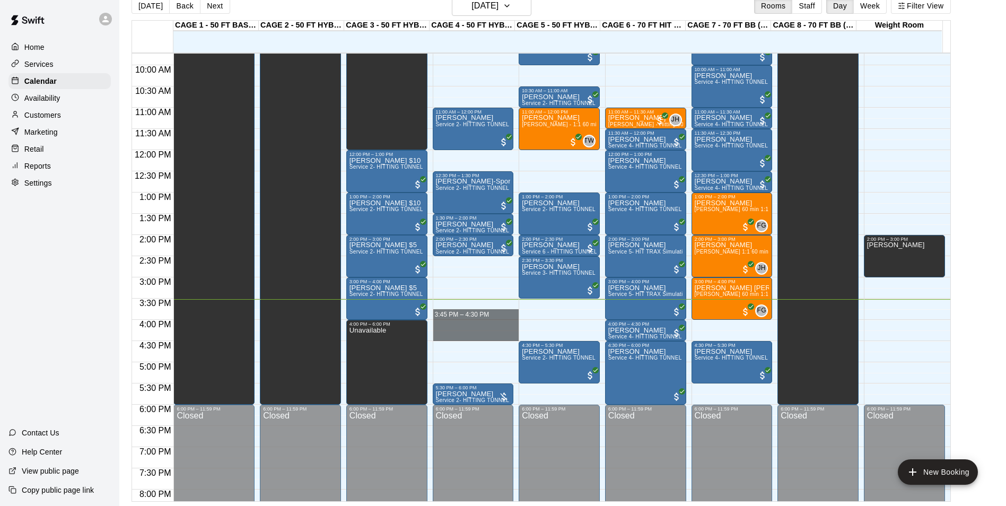
drag, startPoint x: 475, startPoint y: 303, endPoint x: 479, endPoint y: 335, distance: 32.0
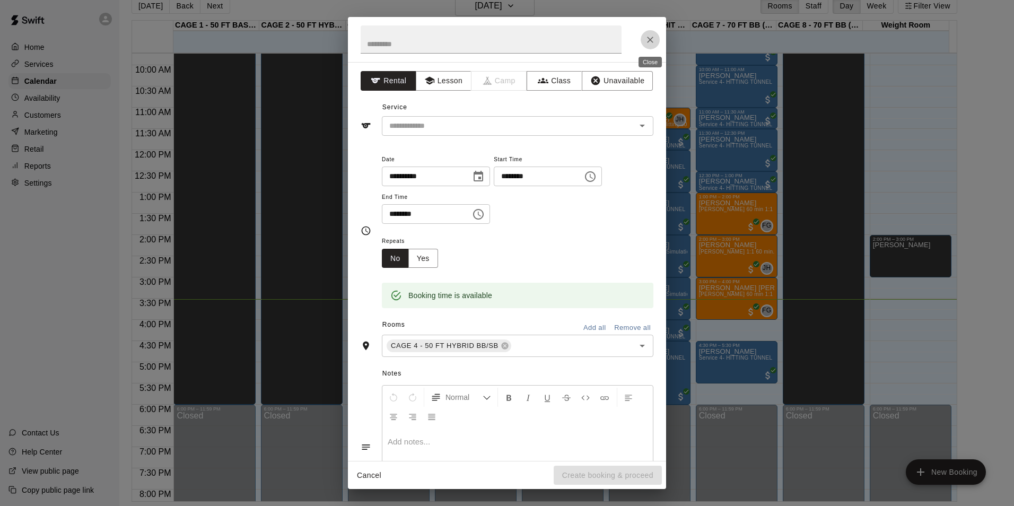
click at [655, 39] on icon "Close" at bounding box center [650, 39] width 11 height 11
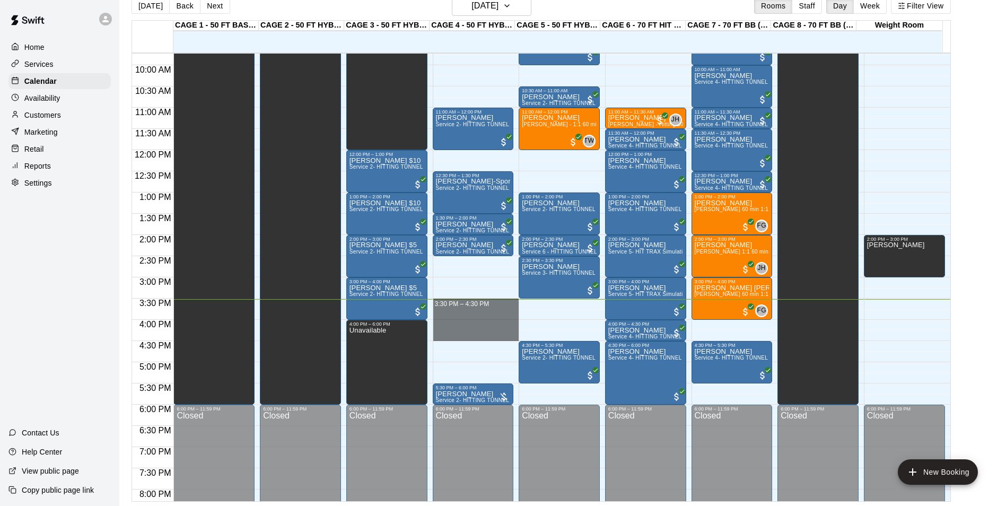
drag, startPoint x: 465, startPoint y: 302, endPoint x: 471, endPoint y: 334, distance: 32.5
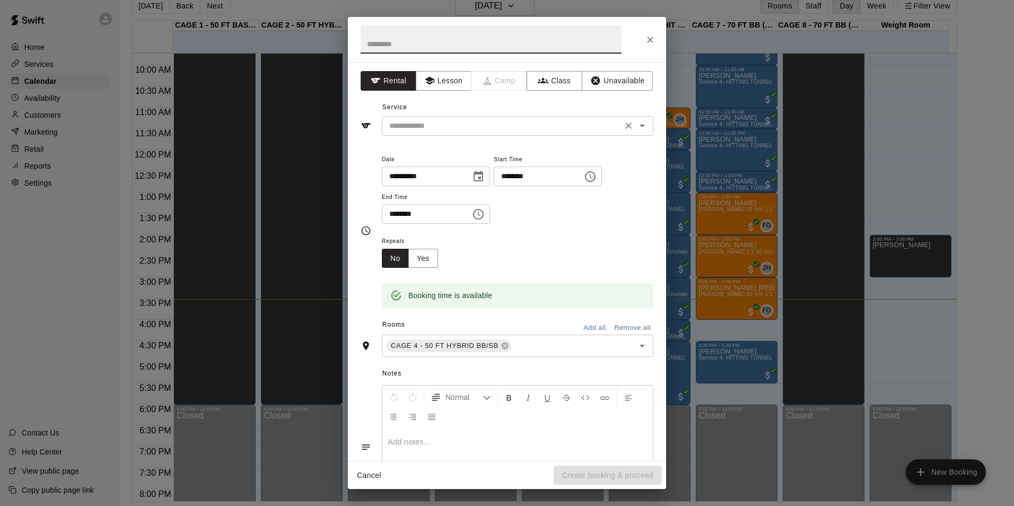
click at [545, 126] on input "text" at bounding box center [502, 125] width 234 height 13
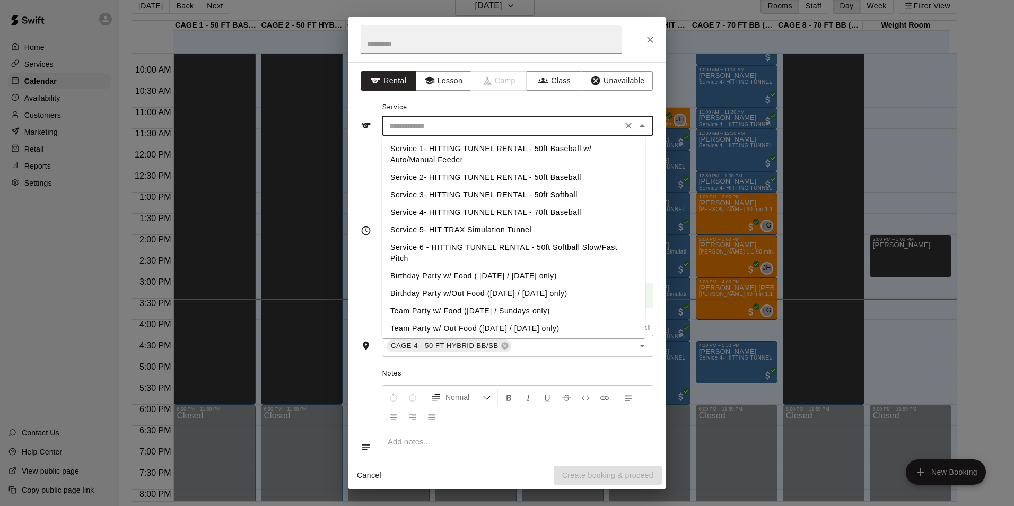
click at [550, 178] on li "Service 2- HITTING TUNNEL RENTAL - 50ft Baseball" at bounding box center [514, 178] width 264 height 18
type input "**********"
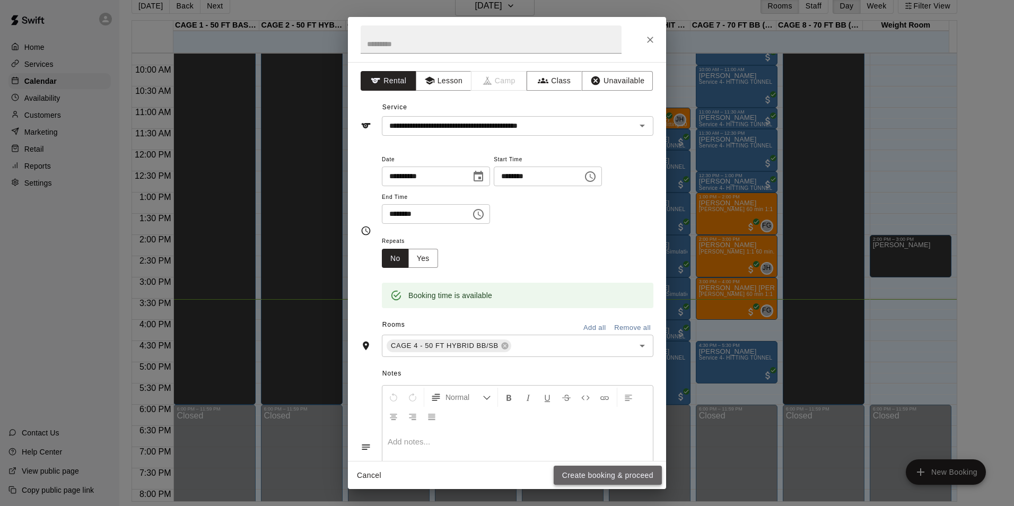
click at [649, 476] on button "Create booking & proceed" at bounding box center [608, 476] width 108 height 20
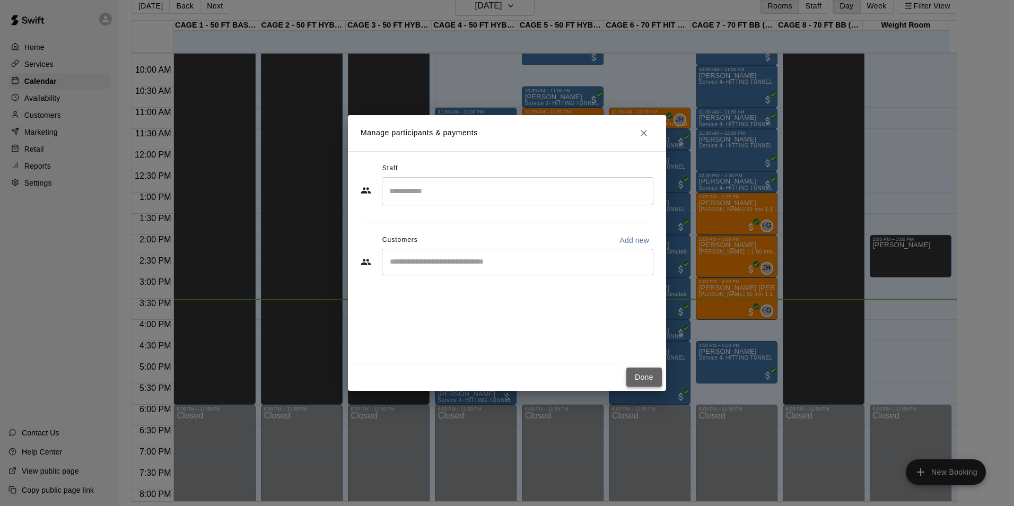
click at [649, 381] on button "Done" at bounding box center [645, 378] width 36 height 20
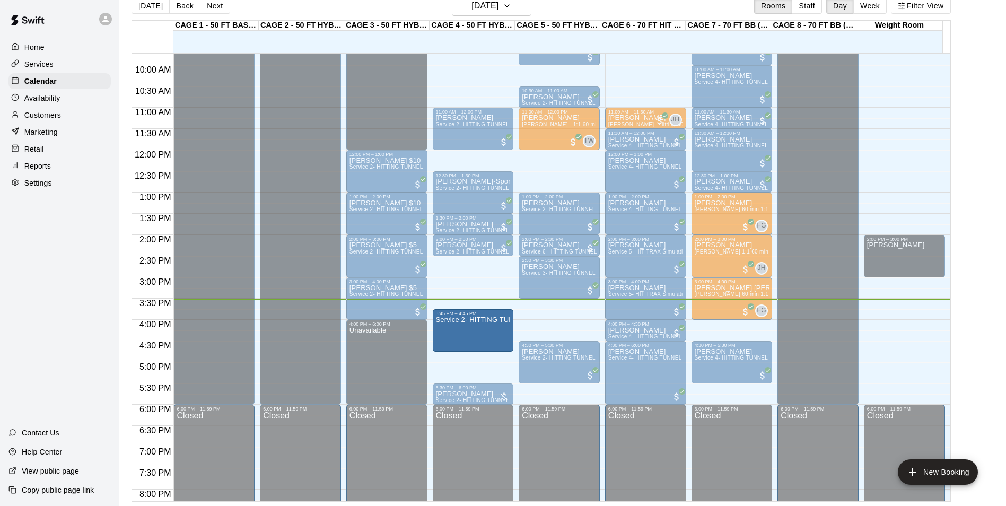
drag, startPoint x: 459, startPoint y: 320, endPoint x: 460, endPoint y: 339, distance: 18.6
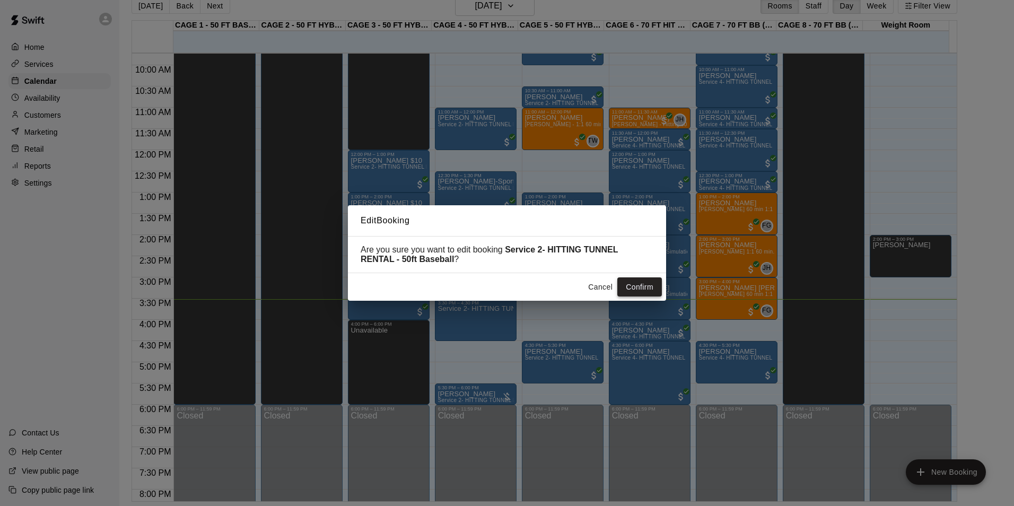
click at [647, 288] on button "Confirm" at bounding box center [640, 287] width 45 height 20
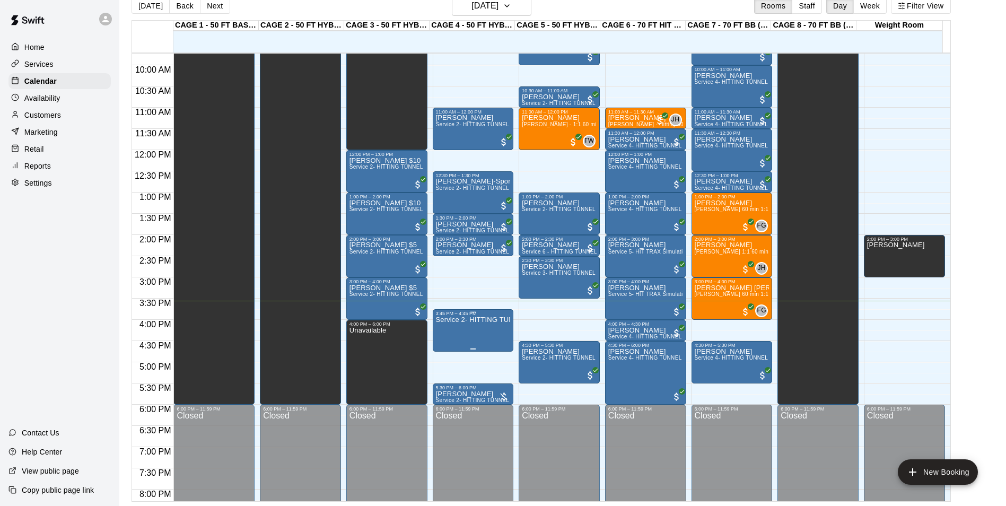
click at [444, 320] on p "Service 2- HITTING TUNNEL RENTAL - 50ft Baseball" at bounding box center [473, 320] width 75 height 0
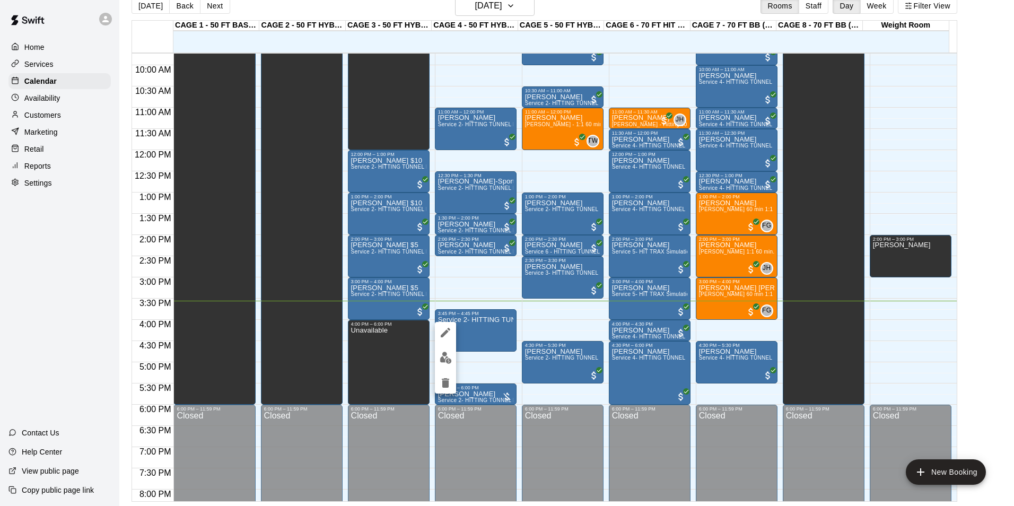
click at [442, 353] on img "edit" at bounding box center [446, 358] width 12 height 12
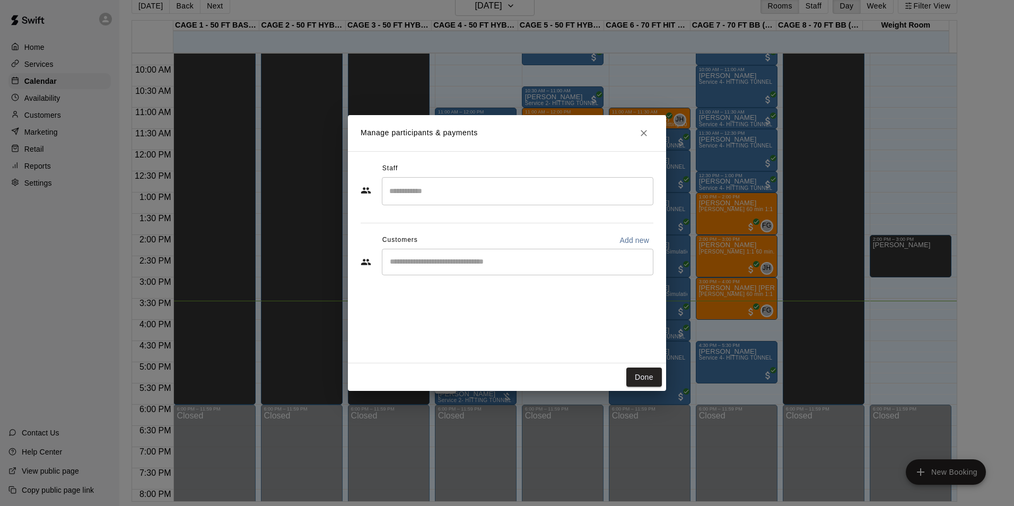
click at [525, 267] on div "​" at bounding box center [518, 262] width 272 height 27
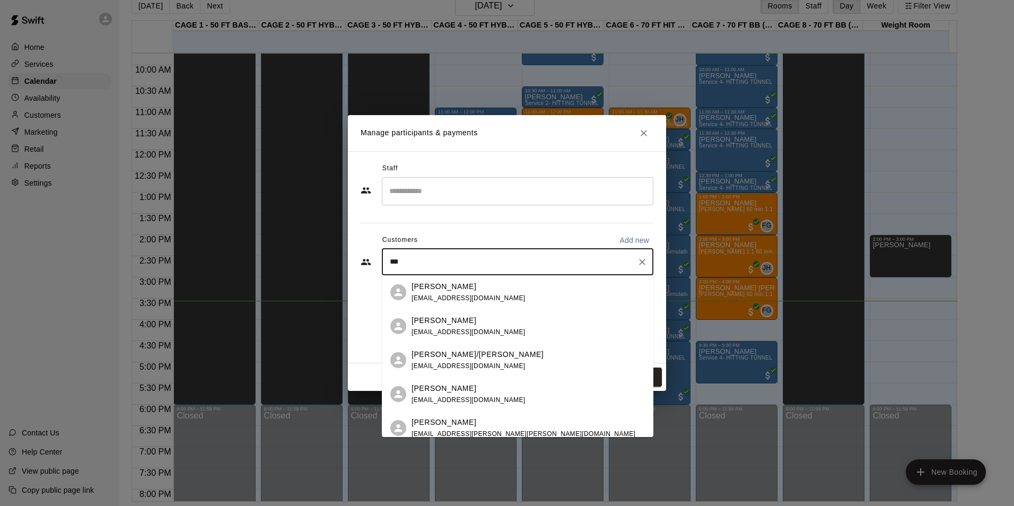
type input "****"
click at [531, 287] on div "[PERSON_NAME] [EMAIL_ADDRESS][DOMAIN_NAME]" at bounding box center [528, 292] width 233 height 23
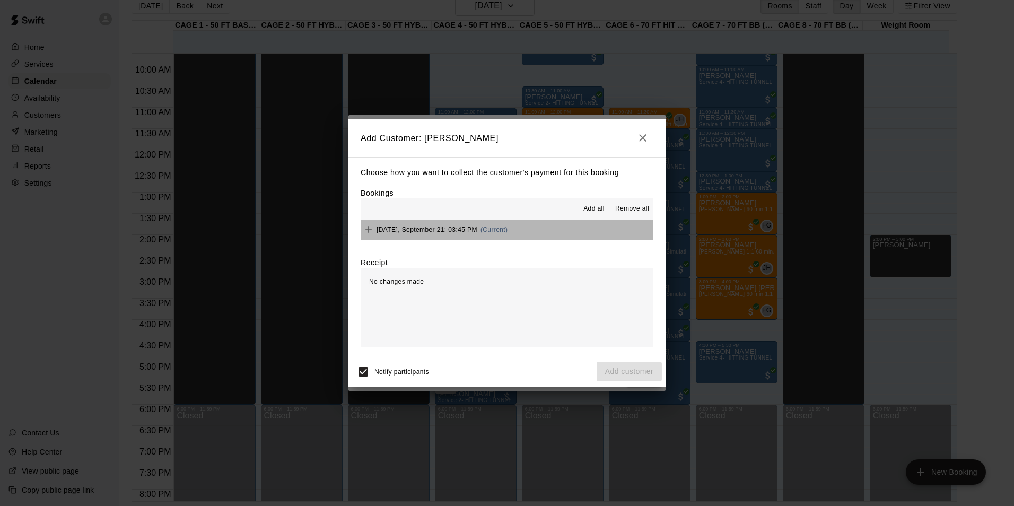
click at [562, 221] on button "[DATE], September 21: 03:45 PM (Current)" at bounding box center [507, 230] width 293 height 20
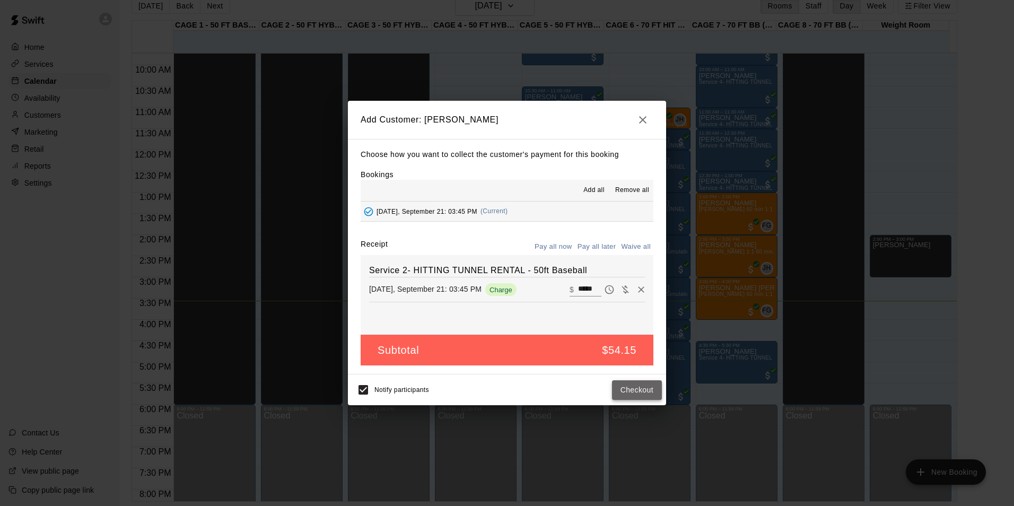
click at [622, 390] on button "Checkout" at bounding box center [637, 390] width 50 height 20
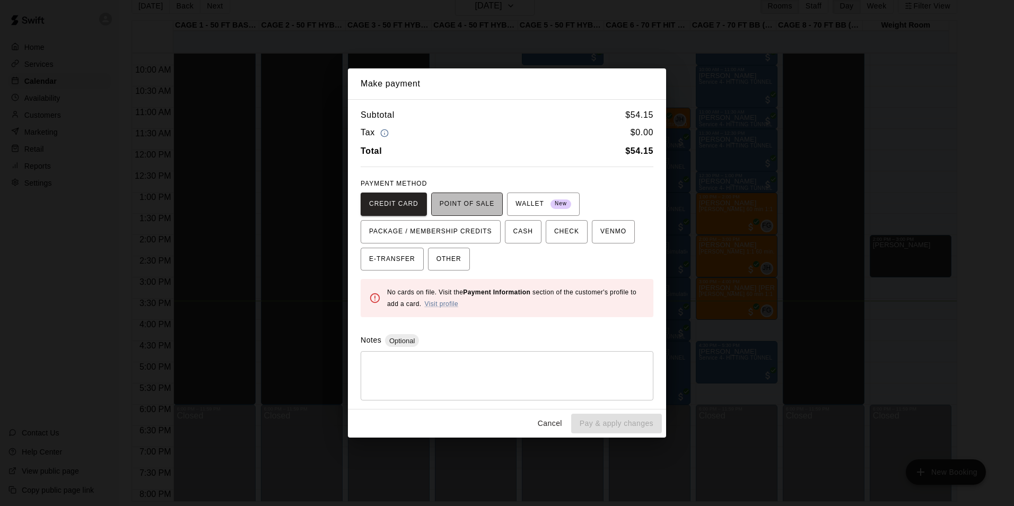
click at [471, 203] on span "POINT OF SALE" at bounding box center [467, 204] width 55 height 17
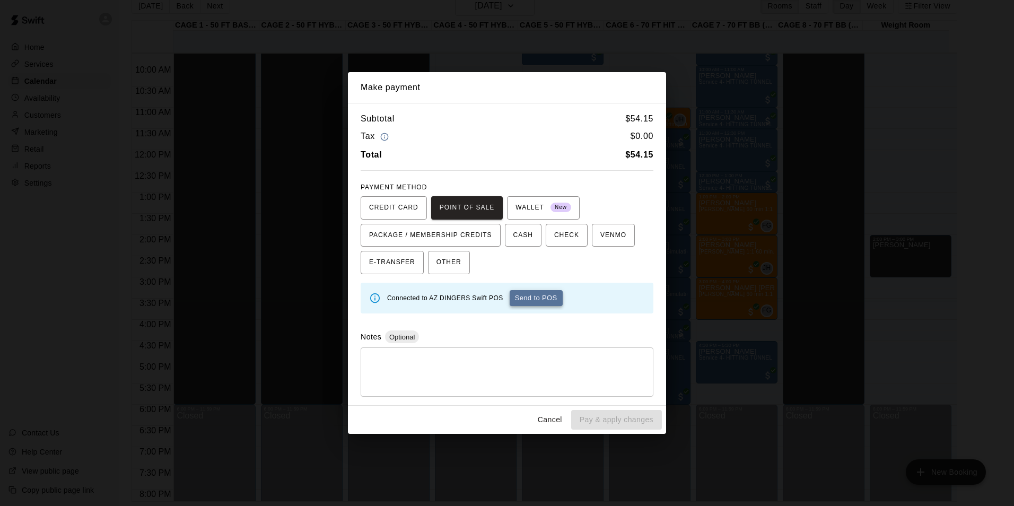
click at [538, 305] on button "Send to POS" at bounding box center [536, 298] width 53 height 16
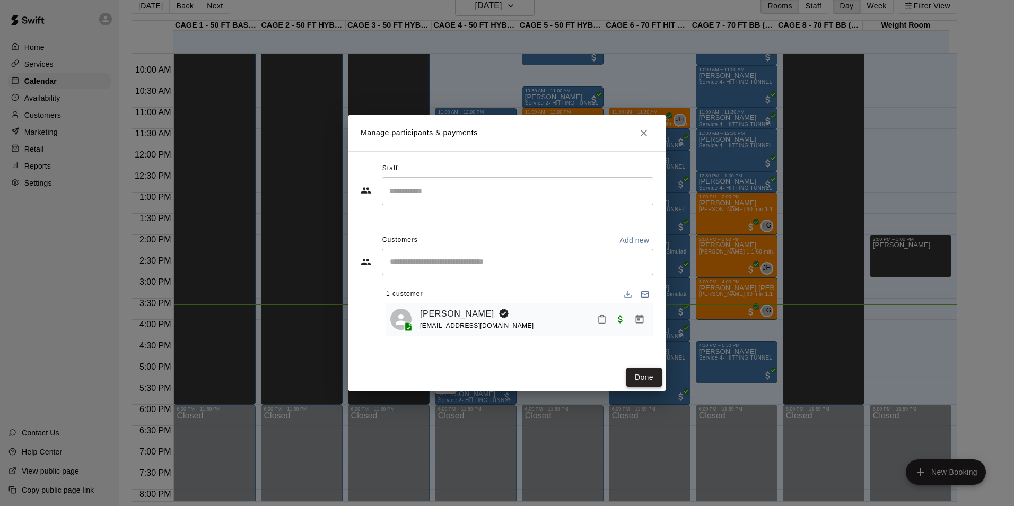
click at [655, 376] on button "Done" at bounding box center [645, 378] width 36 height 20
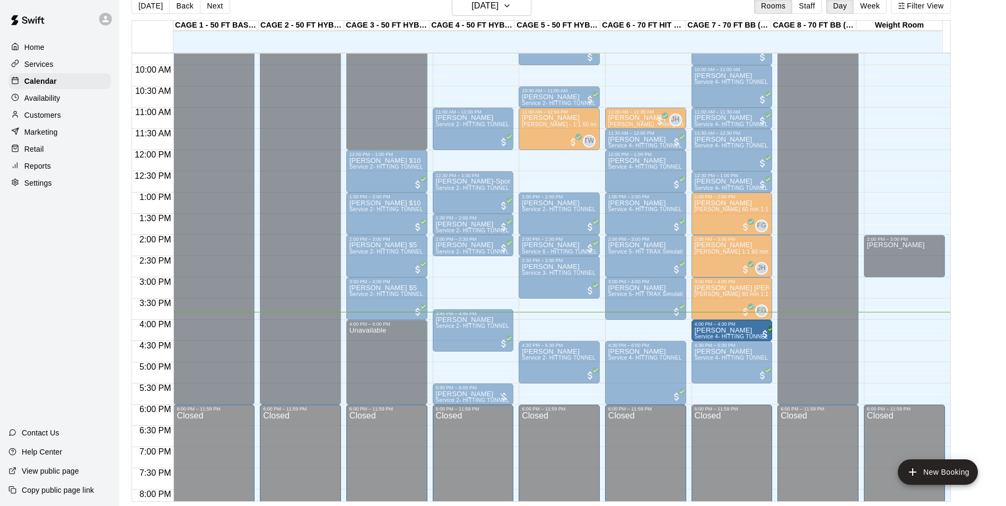
drag, startPoint x: 637, startPoint y: 328, endPoint x: 733, endPoint y: 337, distance: 97.0
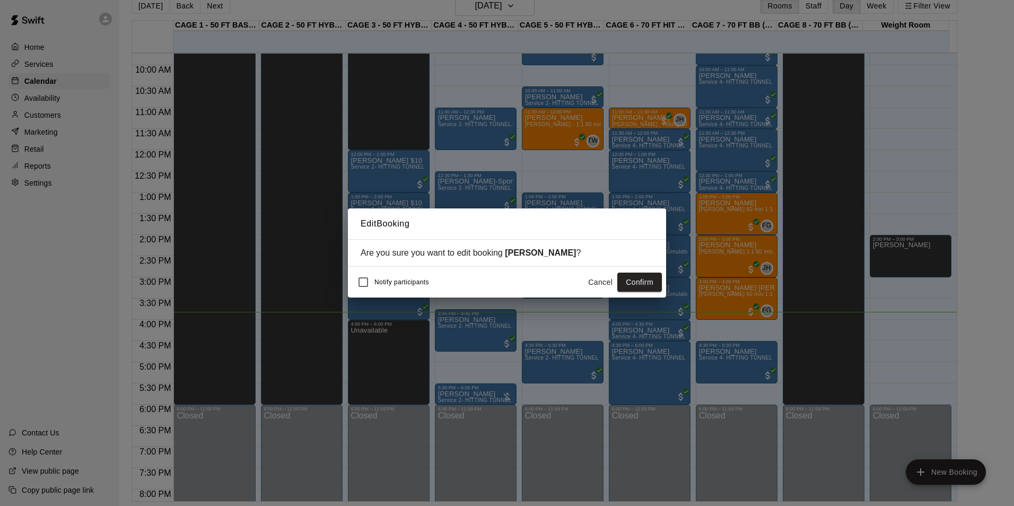
click at [642, 280] on button "Confirm" at bounding box center [640, 283] width 45 height 20
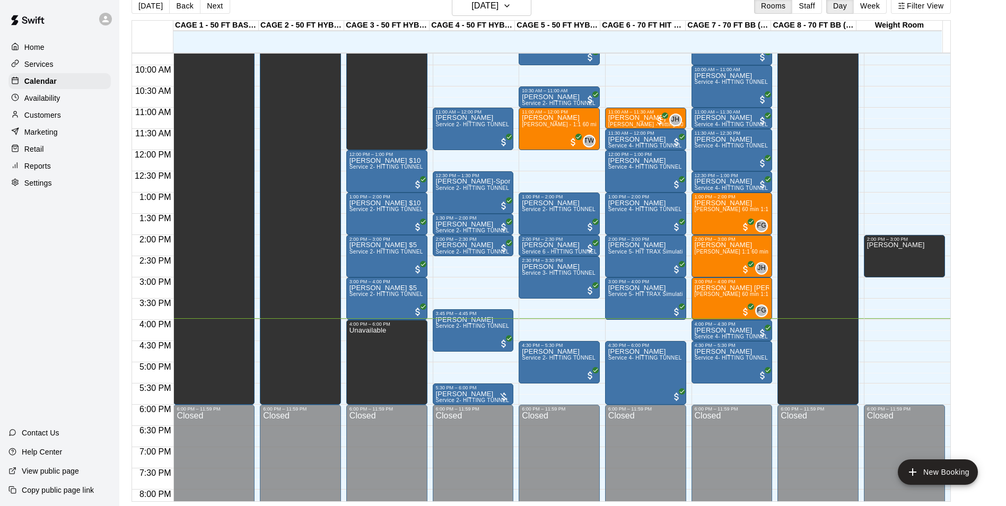
click at [478, 16] on div "[DATE] Back [DATE][DATE] Rooms Staff Day Week Filter View" at bounding box center [542, 8] width 820 height 24
click at [480, 16] on div "[DATE] Back [DATE][DATE] Rooms Staff Day Week Filter View" at bounding box center [542, 8] width 820 height 24
click at [482, 12] on h6 "[DATE]" at bounding box center [485, 5] width 27 height 15
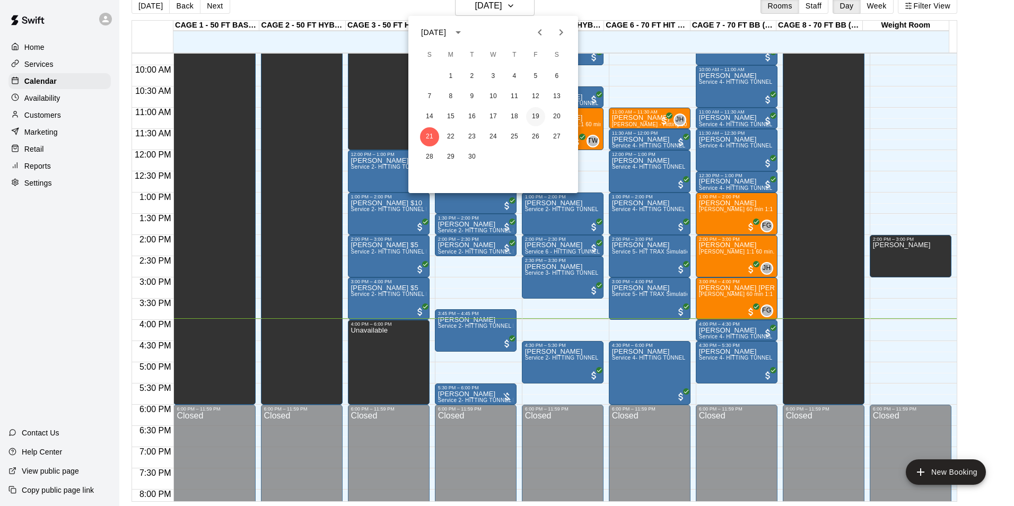
click at [539, 114] on button "19" at bounding box center [535, 116] width 19 height 19
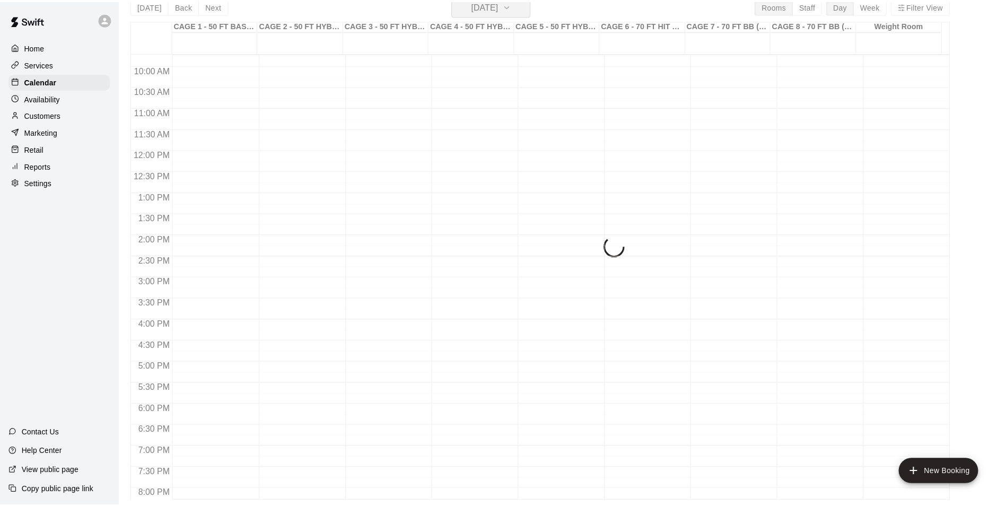
scroll to position [13, 0]
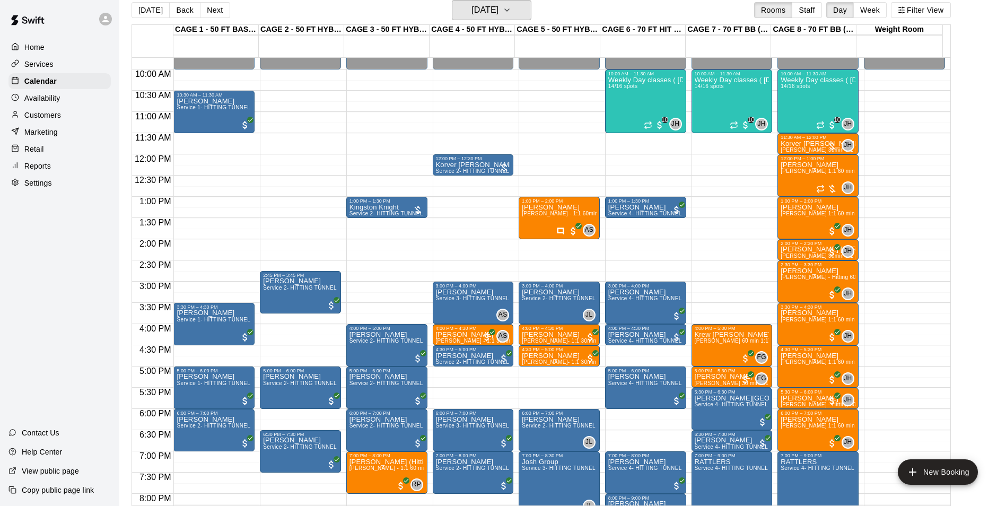
click at [480, 11] on h6 "[DATE]" at bounding box center [485, 10] width 27 height 15
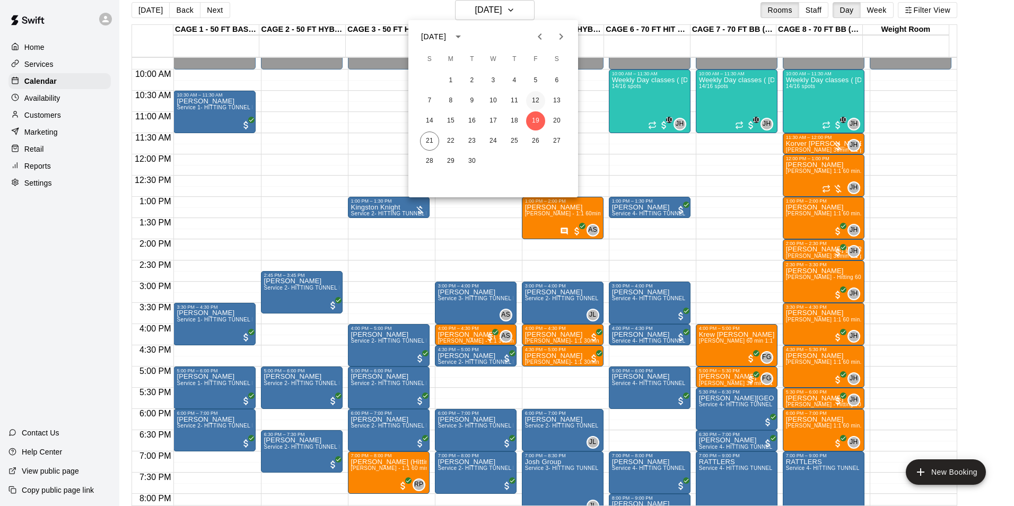
click at [538, 104] on button "12" at bounding box center [535, 100] width 19 height 19
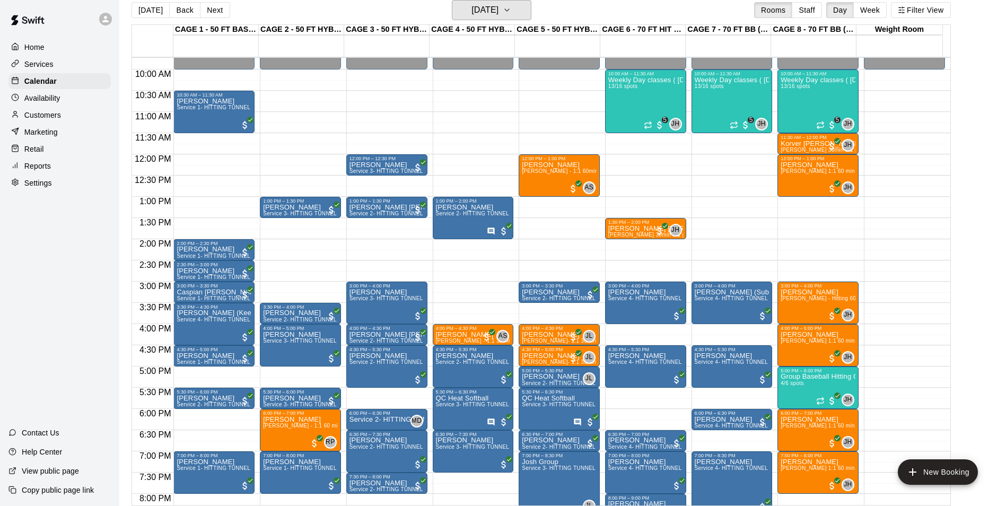
click at [499, 9] on h6 "[DATE]" at bounding box center [485, 10] width 27 height 15
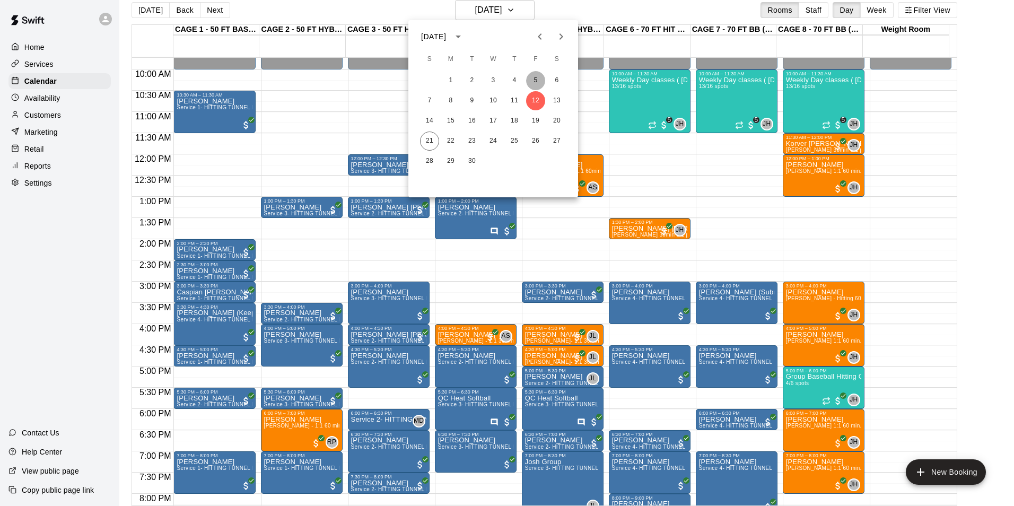
click at [534, 79] on button "5" at bounding box center [535, 80] width 19 height 19
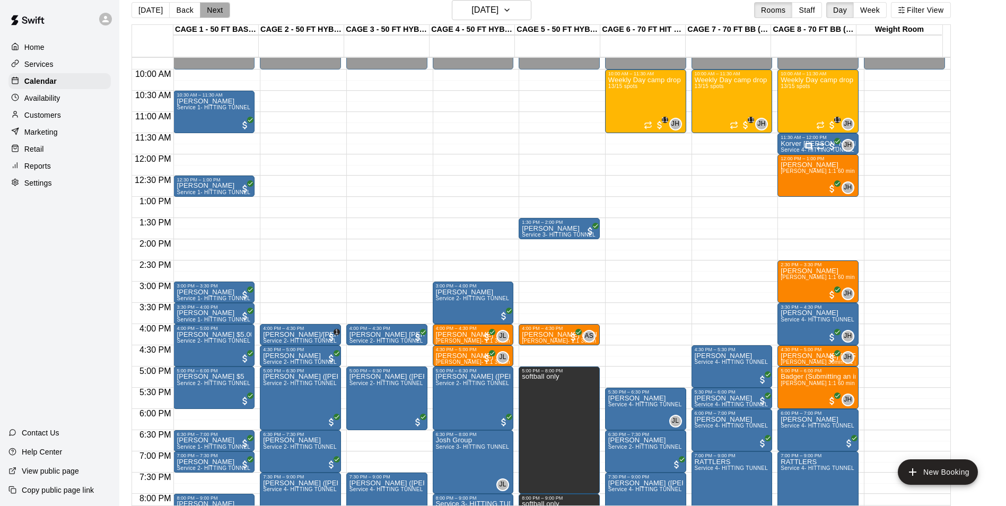
click at [220, 14] on button "Next" at bounding box center [215, 10] width 30 height 16
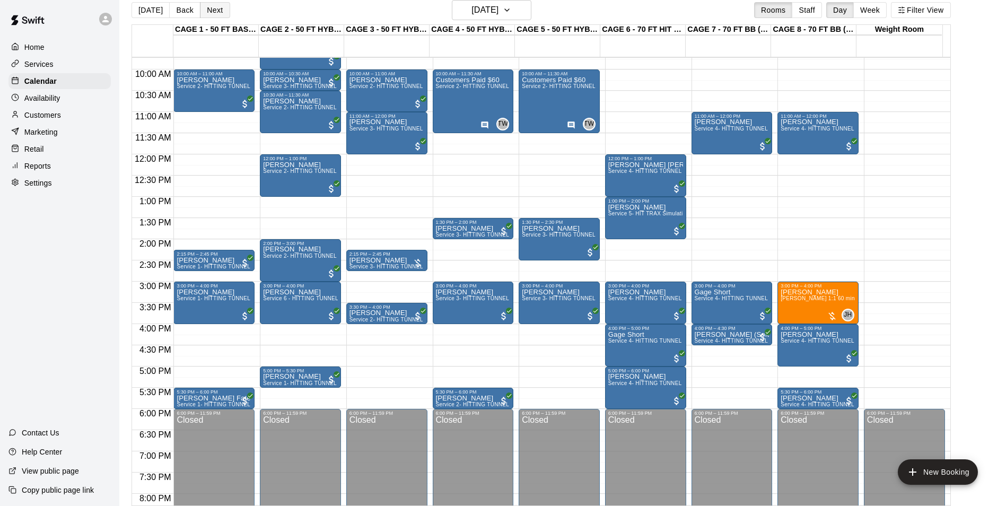
click at [224, 12] on button "Next" at bounding box center [215, 10] width 30 height 16
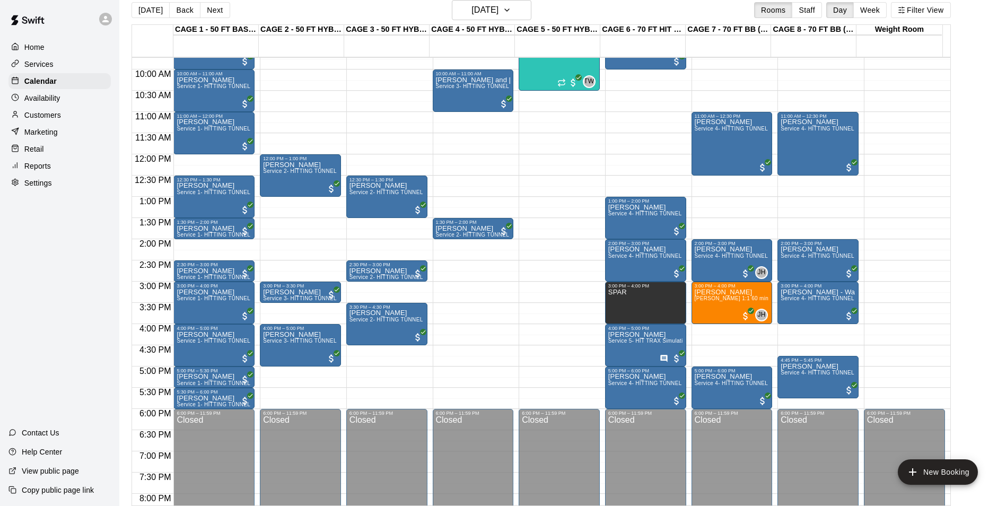
click at [225, 12] on button "Next" at bounding box center [215, 10] width 30 height 16
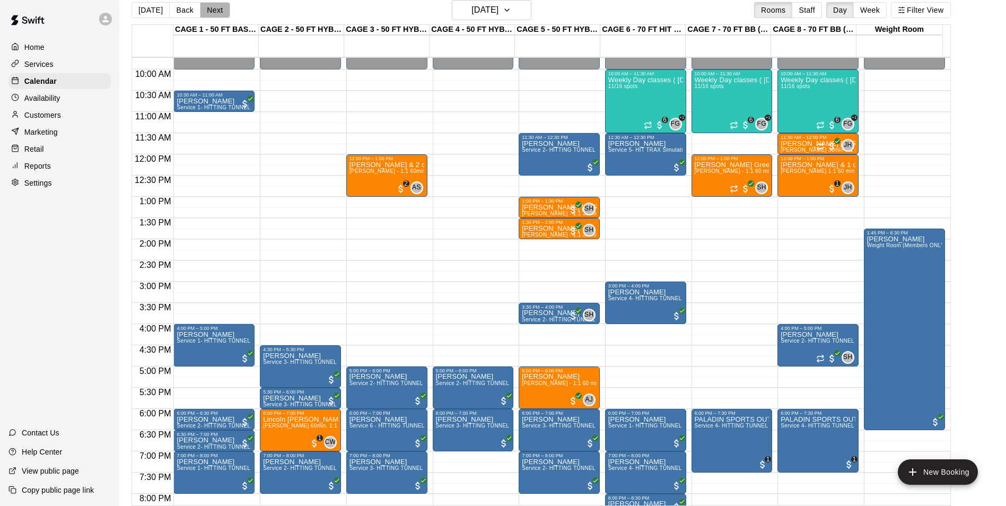
click at [225, 12] on button "Next" at bounding box center [215, 10] width 30 height 16
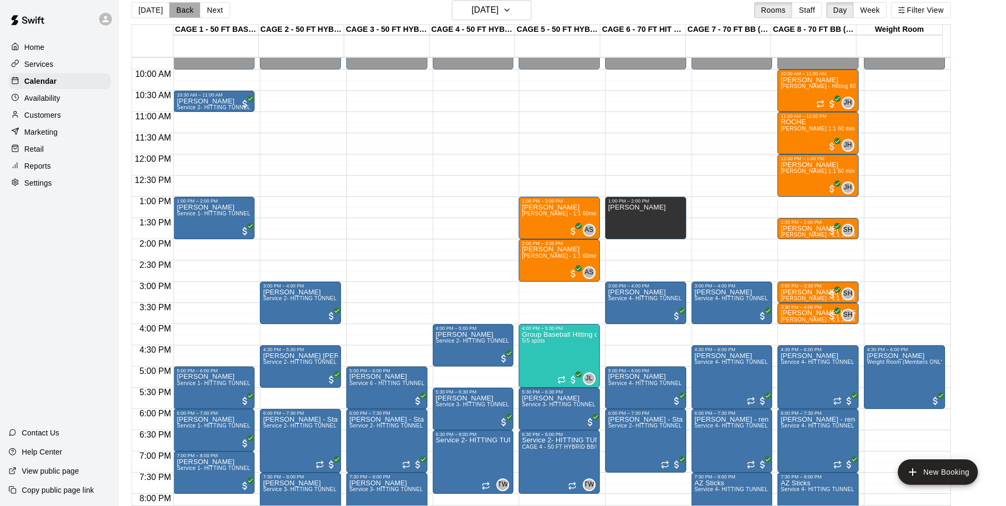
click at [190, 16] on button "Back" at bounding box center [184, 10] width 31 height 16
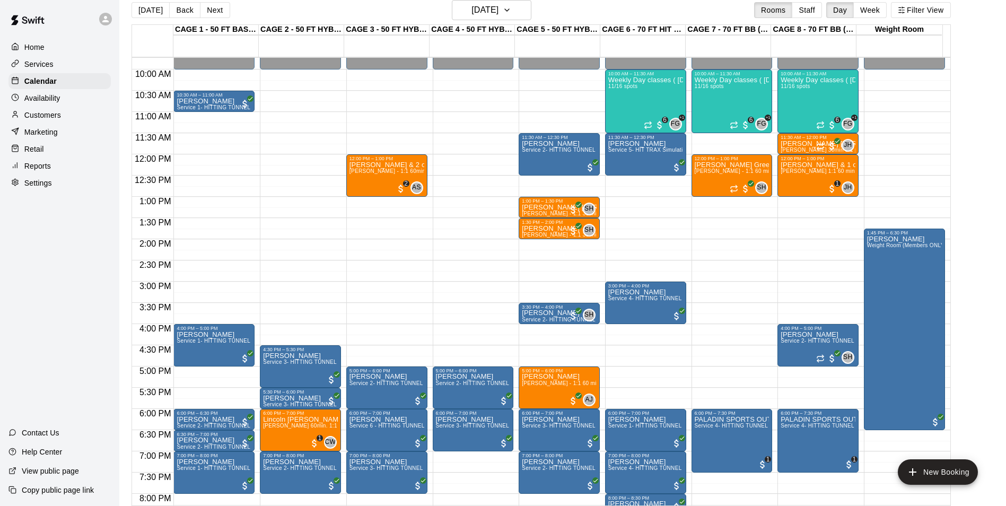
scroll to position [17, 0]
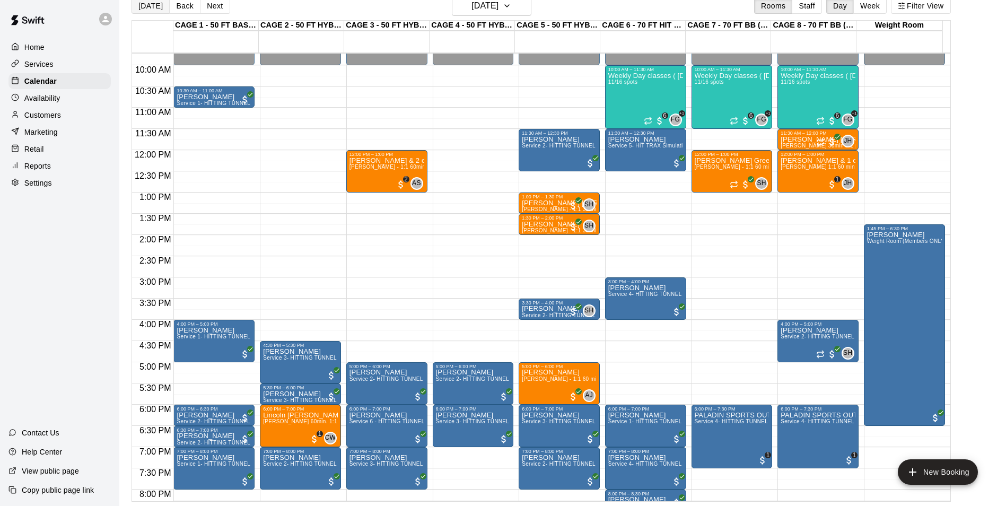
click at [155, 9] on button "[DATE]" at bounding box center [151, 6] width 38 height 16
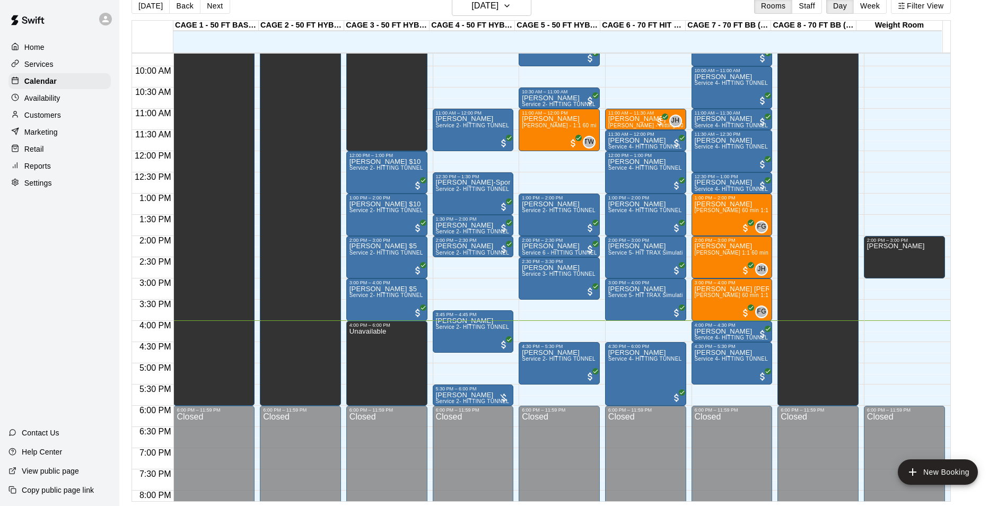
scroll to position [413, 0]
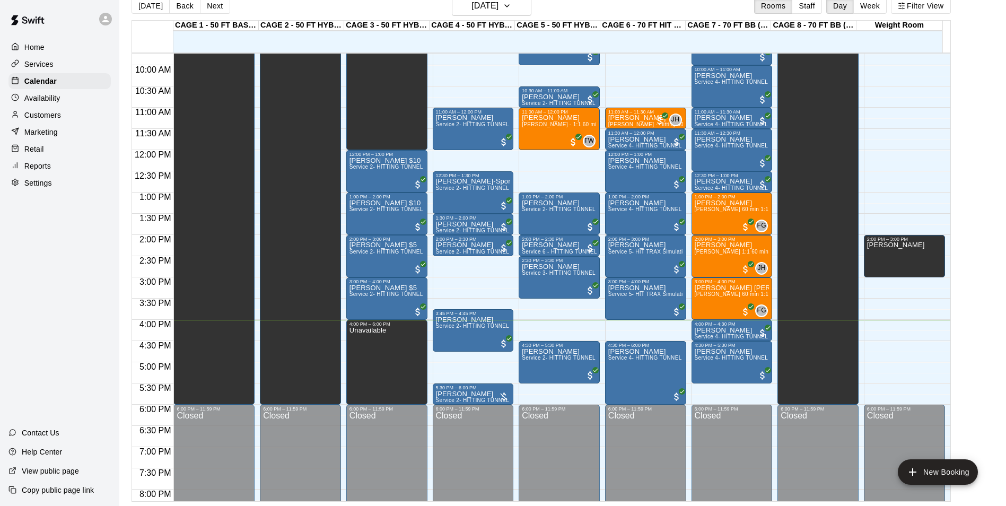
click at [149, 14] on div "[DATE] Back [DATE][DATE] Rooms Staff Day Week Filter View" at bounding box center [542, 8] width 820 height 24
click at [149, 13] on button "[DATE]" at bounding box center [151, 6] width 38 height 16
click at [207, 7] on button "Next" at bounding box center [215, 6] width 30 height 16
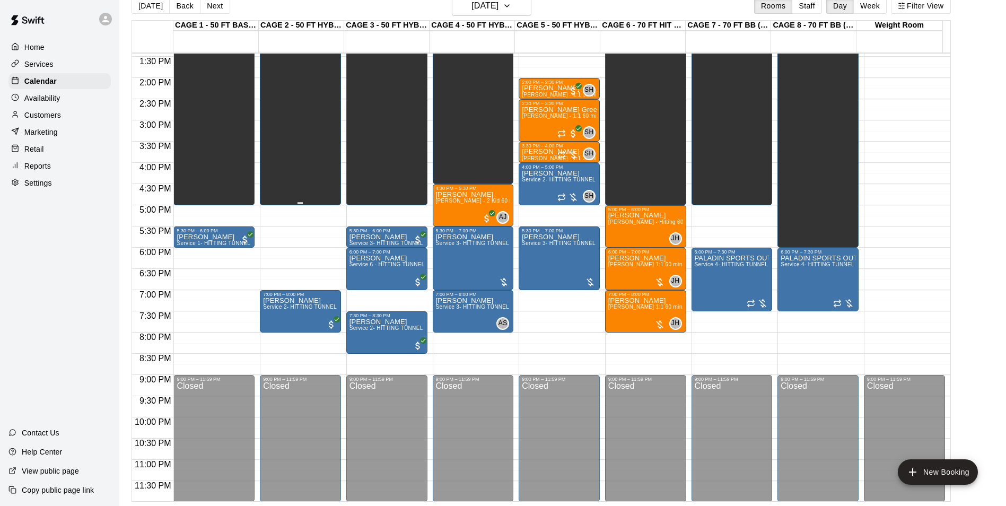
scroll to position [572, 0]
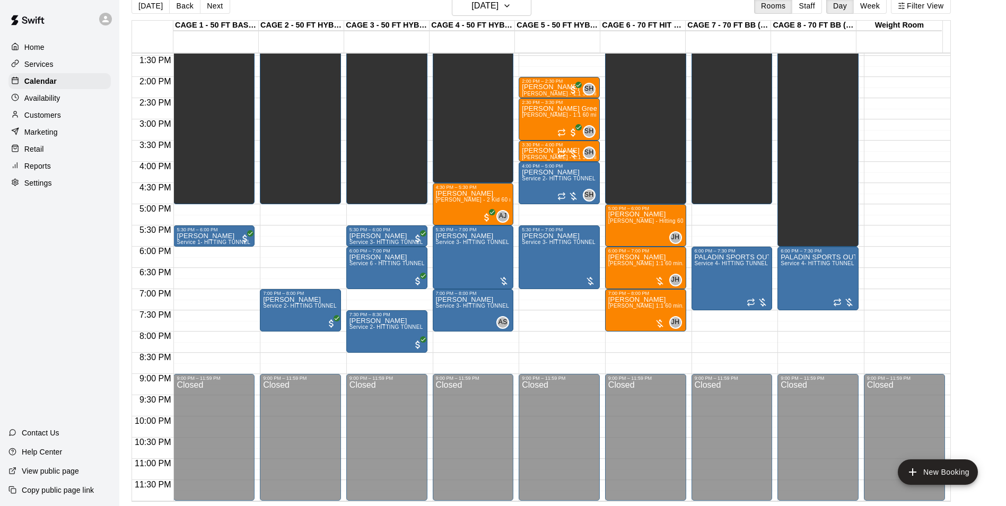
click at [144, 5] on button "[DATE]" at bounding box center [151, 6] width 38 height 16
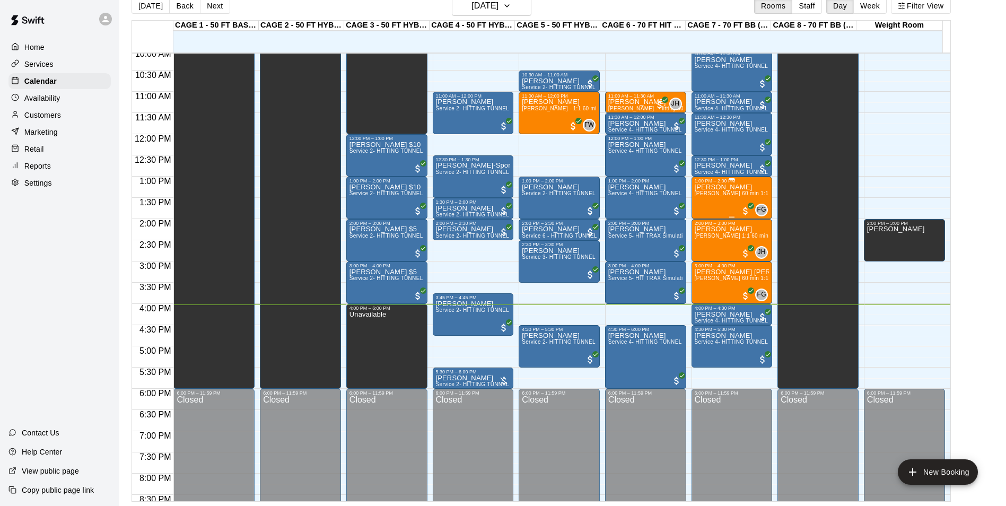
scroll to position [413, 0]
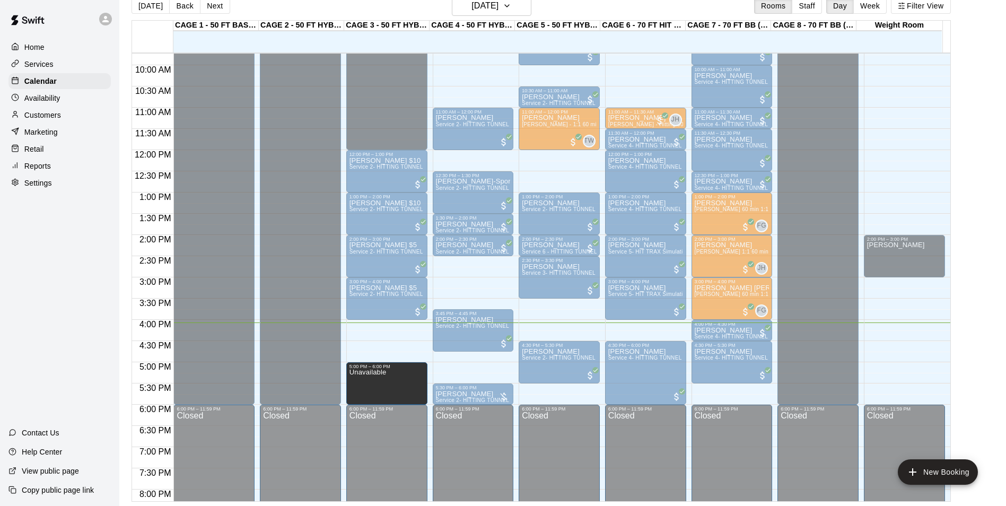
drag, startPoint x: 385, startPoint y: 324, endPoint x: 380, endPoint y: 370, distance: 46.5
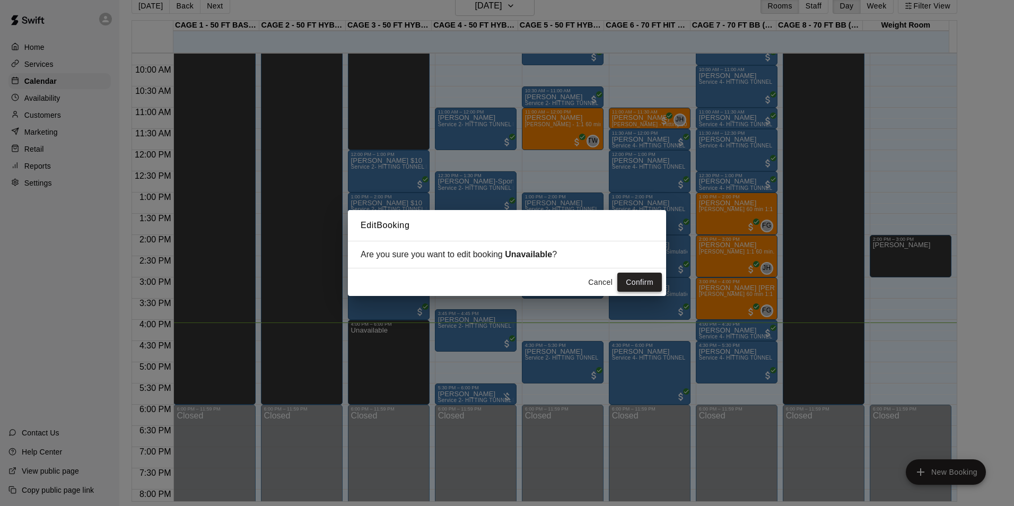
click at [640, 285] on button "Confirm" at bounding box center [640, 283] width 45 height 20
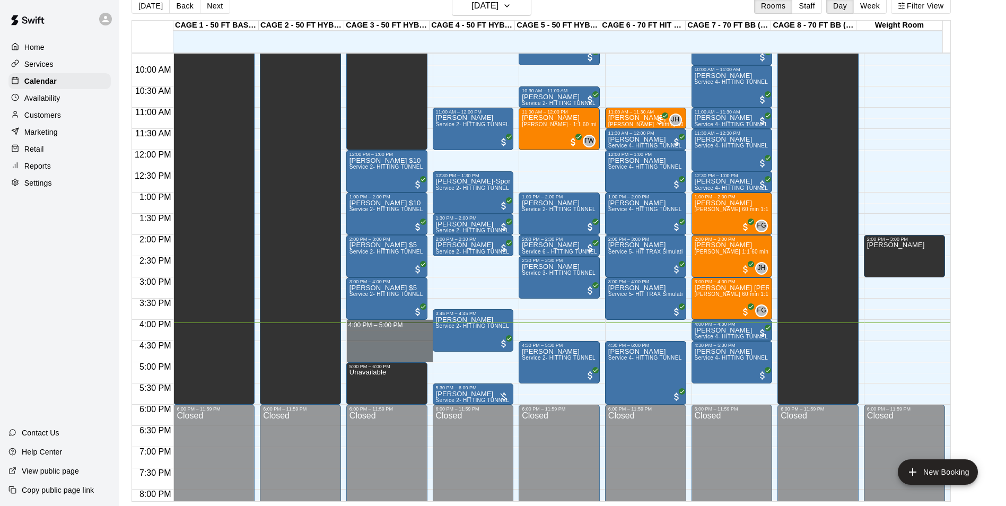
drag, startPoint x: 393, startPoint y: 323, endPoint x: 395, endPoint y: 357, distance: 34.0
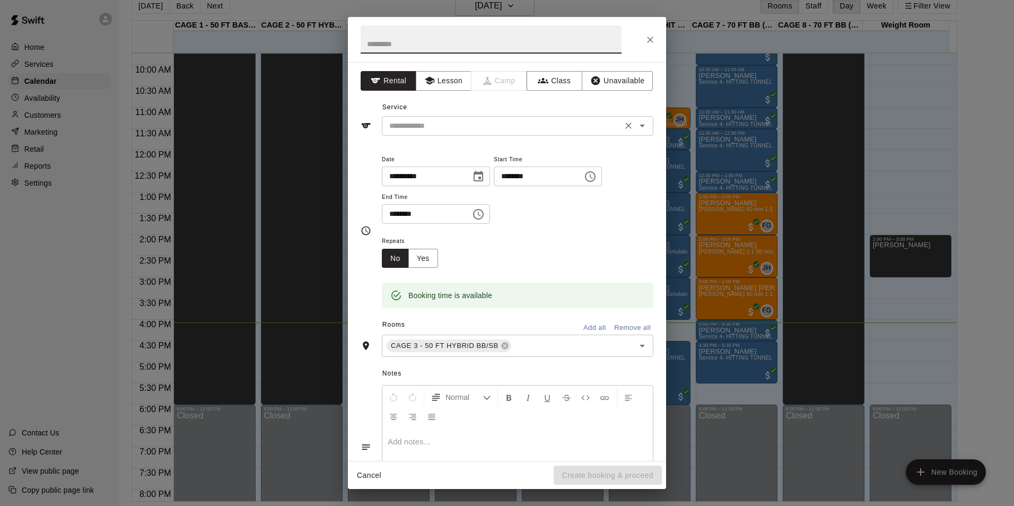
drag, startPoint x: 467, startPoint y: 117, endPoint x: 477, endPoint y: 122, distance: 11.2
click at [468, 117] on div "​" at bounding box center [518, 126] width 272 height 20
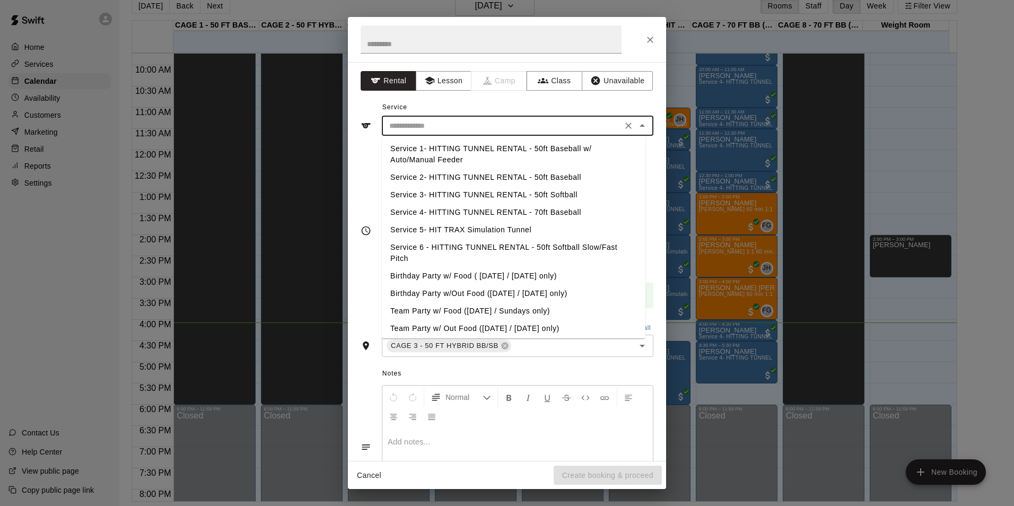
click at [542, 177] on li "Service 2- HITTING TUNNEL RENTAL - 50ft Baseball" at bounding box center [514, 178] width 264 height 18
type input "**********"
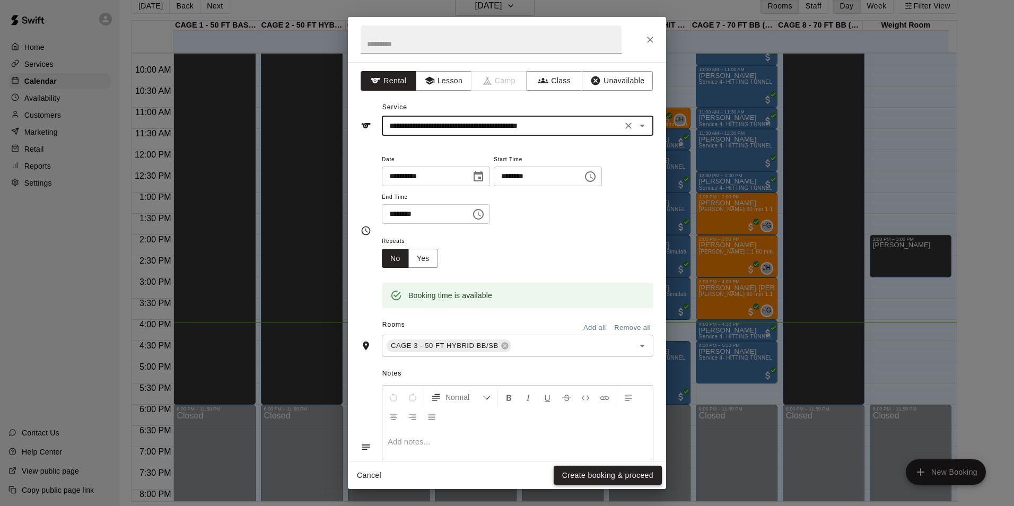
click at [646, 467] on button "Create booking & proceed" at bounding box center [608, 476] width 108 height 20
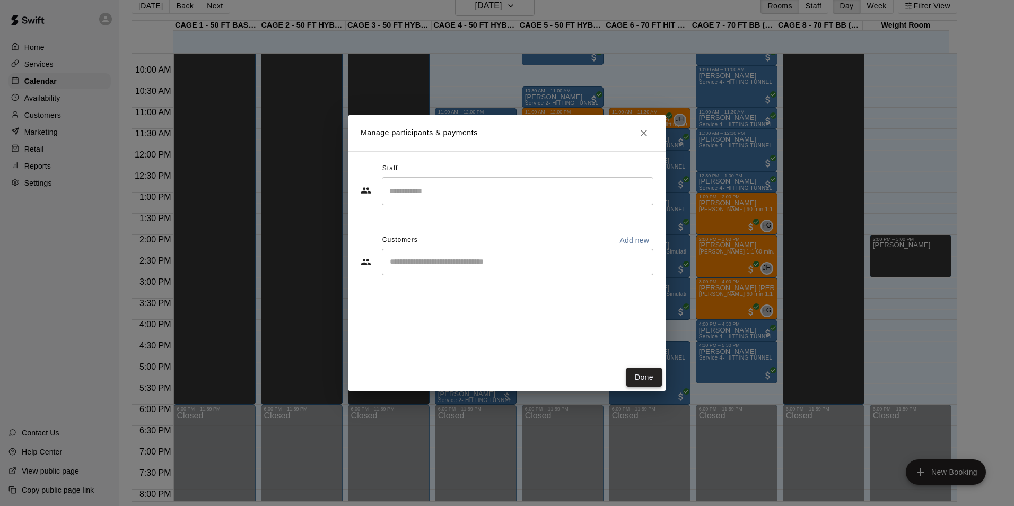
click at [642, 373] on button "Done" at bounding box center [645, 378] width 36 height 20
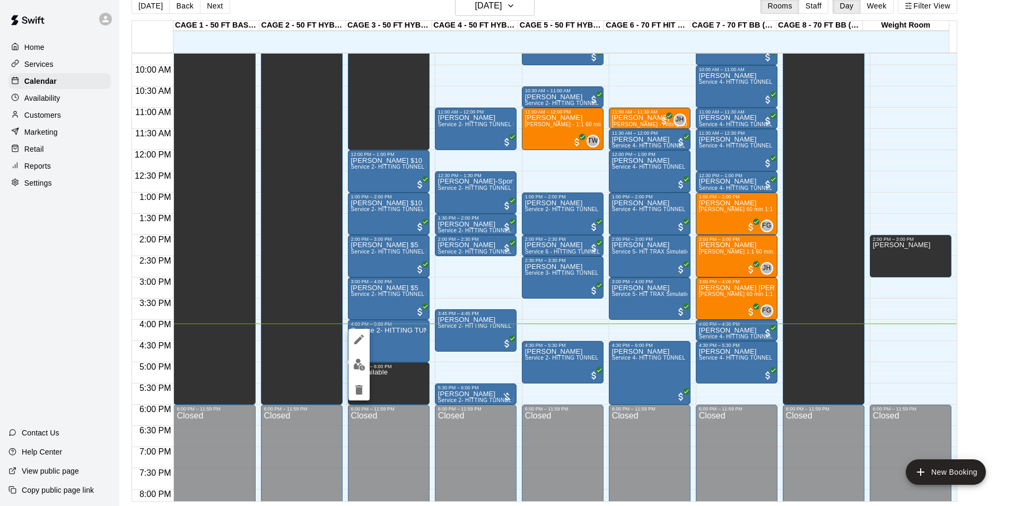
click at [363, 337] on icon "edit" at bounding box center [359, 340] width 10 height 10
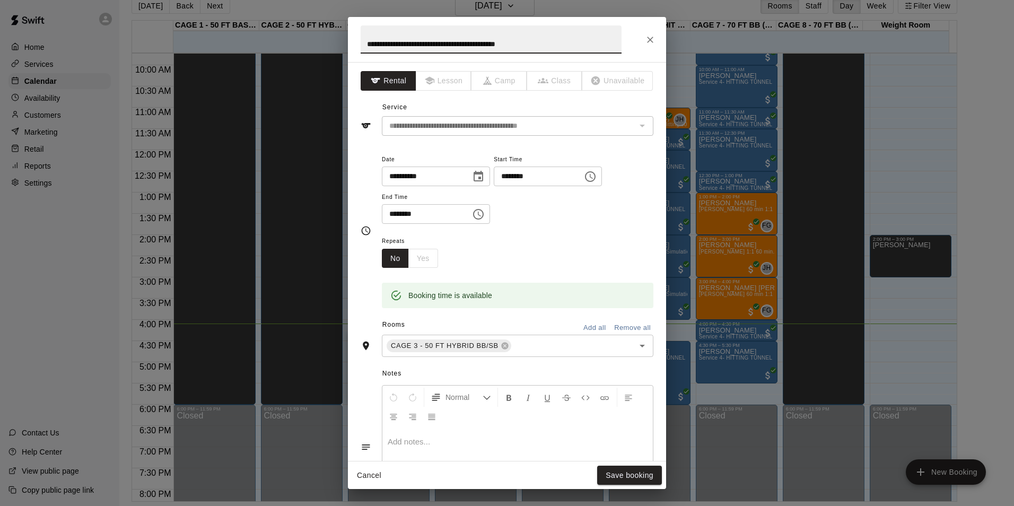
drag, startPoint x: 570, startPoint y: 51, endPoint x: 22, endPoint y: 6, distance: 550.4
click at [21, 11] on div "**********" at bounding box center [507, 253] width 1014 height 506
type input "***"
click at [652, 44] on icon "Close" at bounding box center [650, 39] width 11 height 11
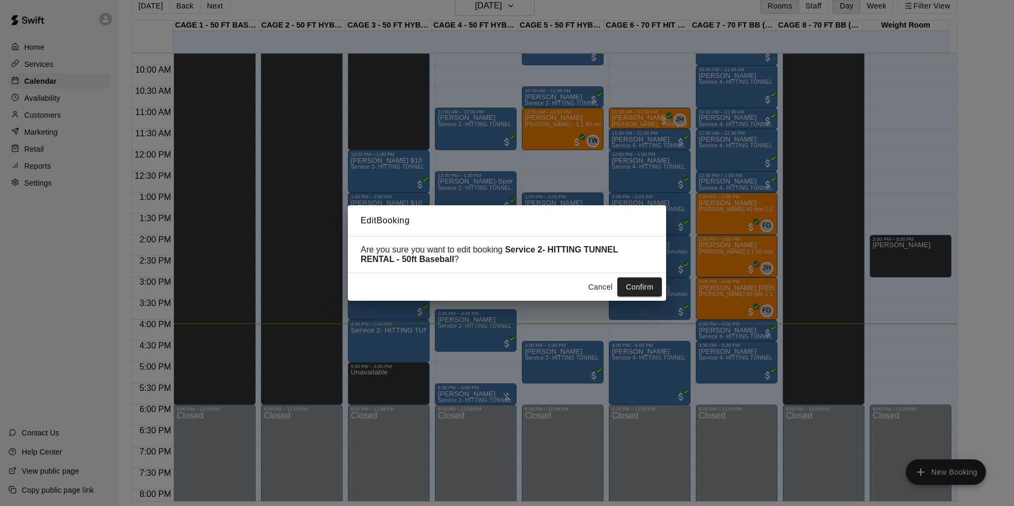
click at [600, 291] on button "Cancel" at bounding box center [601, 287] width 34 height 20
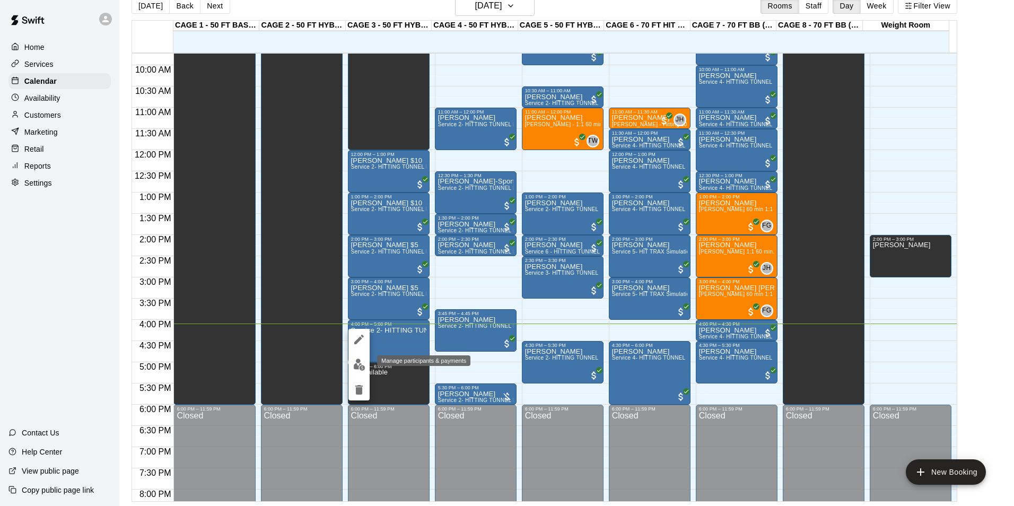
click at [361, 366] on img "edit" at bounding box center [359, 365] width 12 height 12
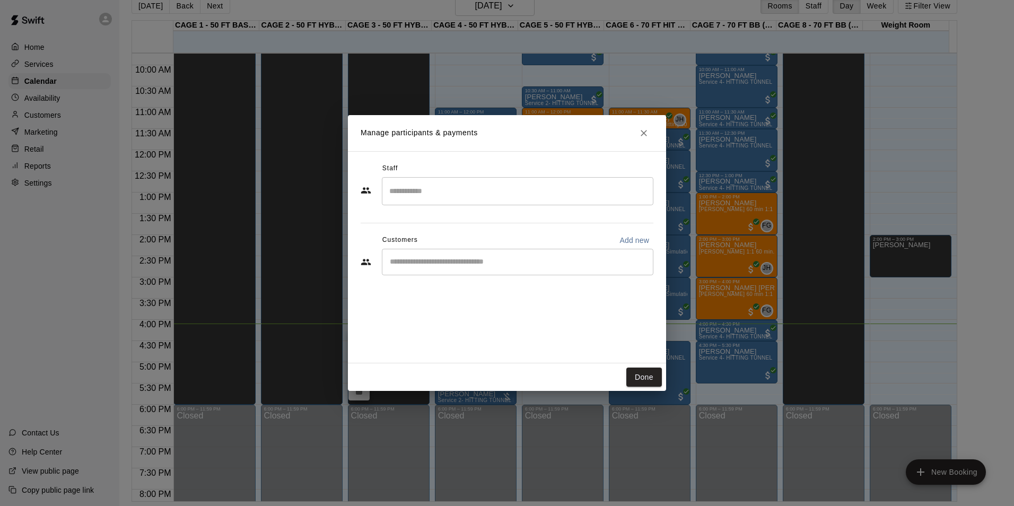
click at [541, 264] on input "Start typing to search customers..." at bounding box center [518, 262] width 262 height 11
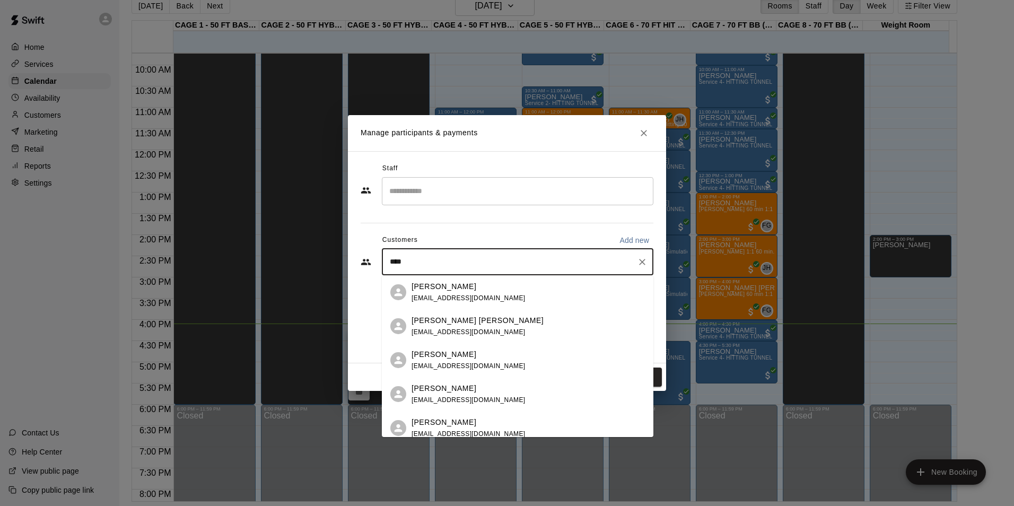
type input "*****"
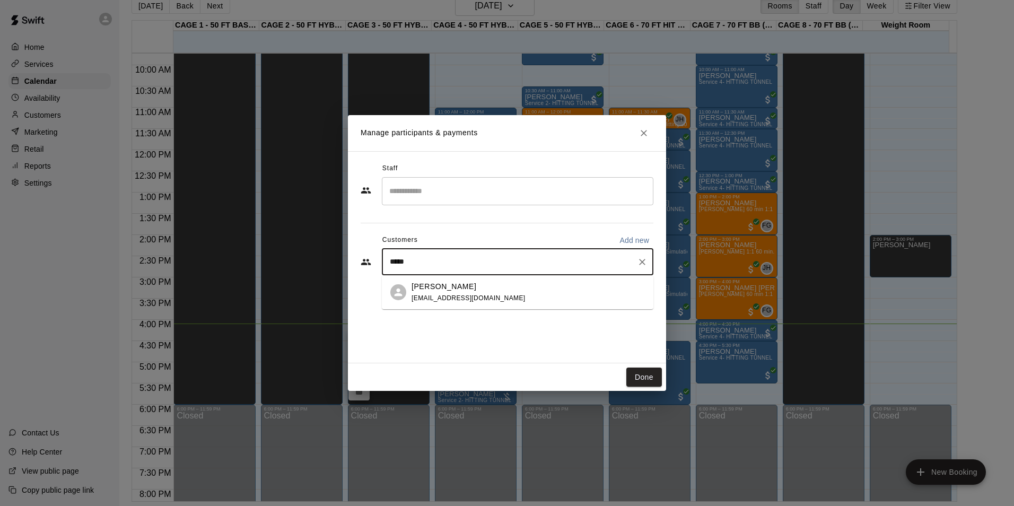
click at [510, 293] on div "[PERSON_NAME] [EMAIL_ADDRESS][DOMAIN_NAME]" at bounding box center [528, 292] width 233 height 23
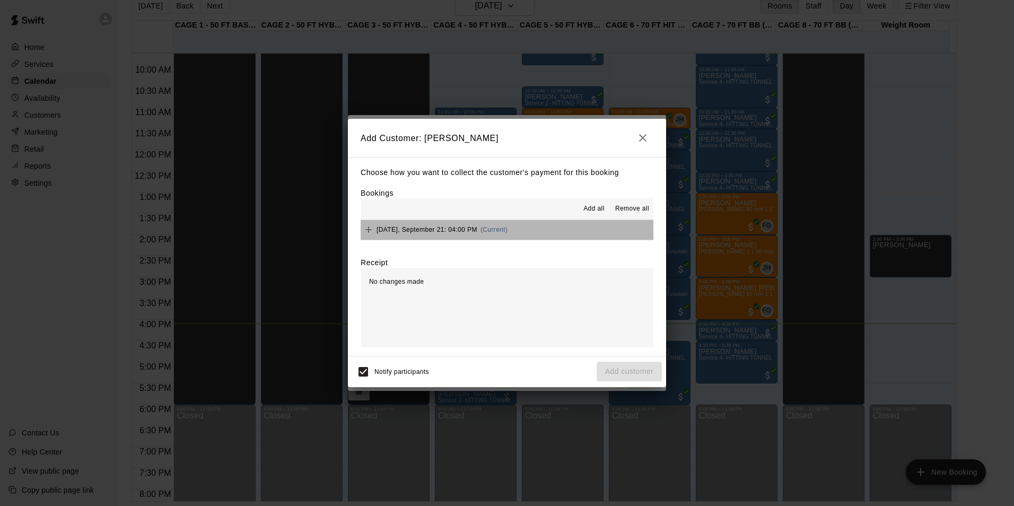
click at [545, 237] on button "[DATE], September 21: 04:00 PM (Current)" at bounding box center [507, 230] width 293 height 20
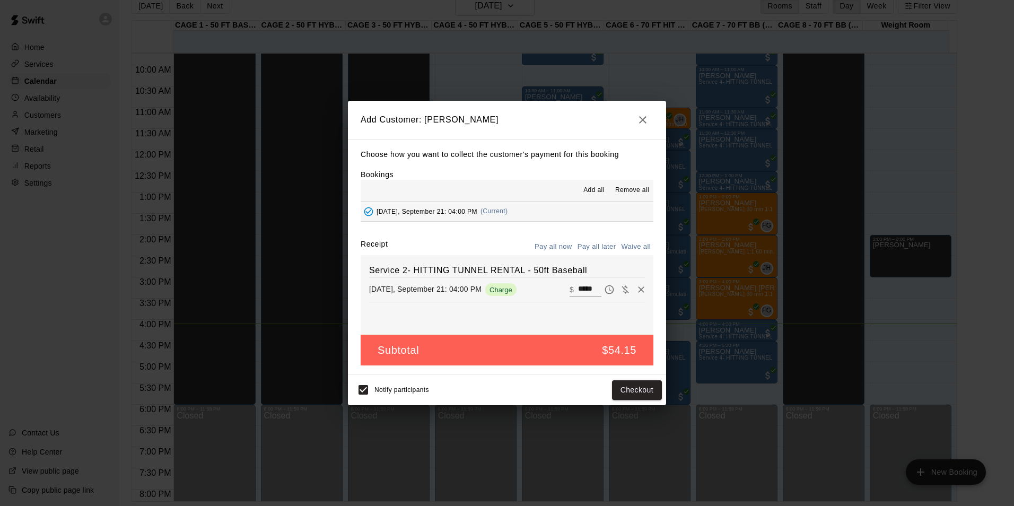
click at [608, 245] on button "Pay all later" at bounding box center [597, 247] width 44 height 16
click at [619, 392] on button "Add customer" at bounding box center [629, 390] width 65 height 20
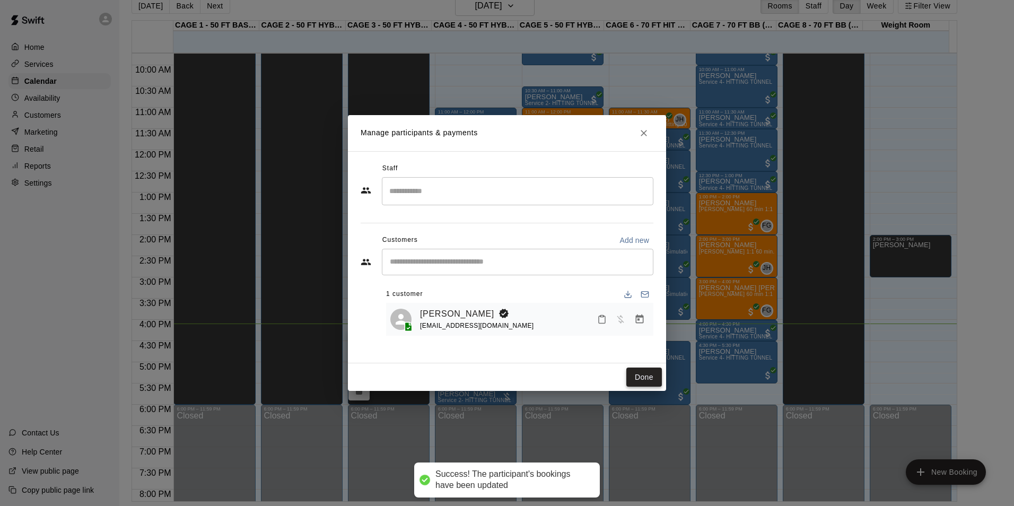
click at [651, 385] on button "Done" at bounding box center [645, 378] width 36 height 20
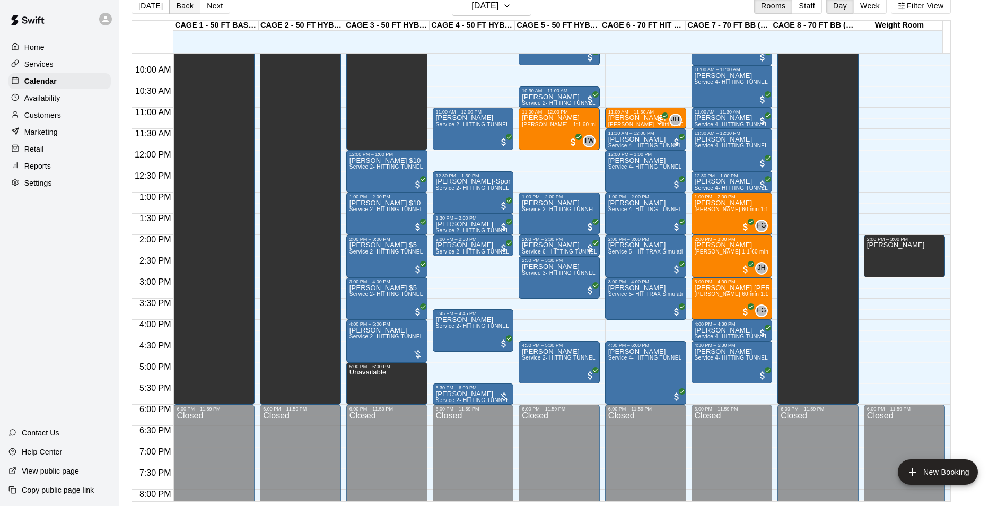
click at [169, 5] on button "Back" at bounding box center [184, 6] width 31 height 16
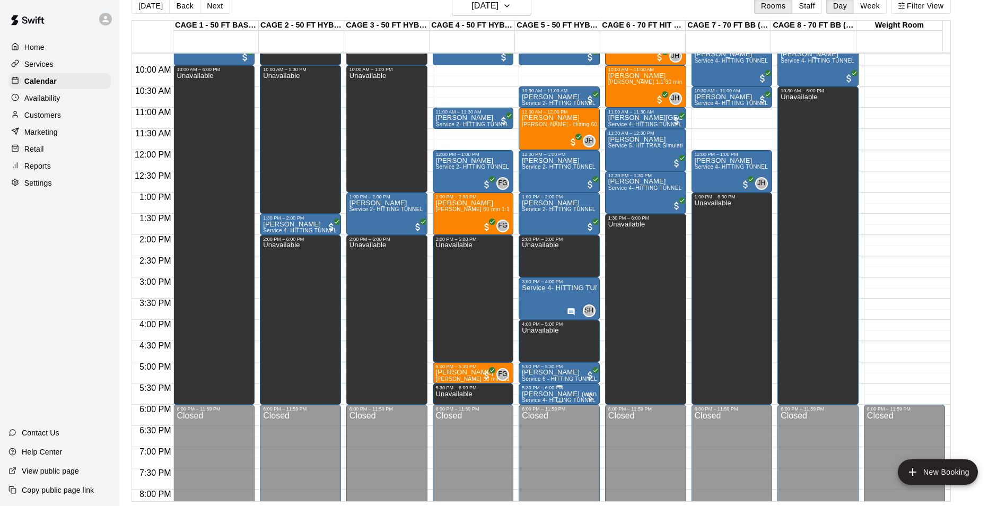
click at [574, 394] on p "[PERSON_NAME] (wants cage 8)" at bounding box center [559, 394] width 75 height 0
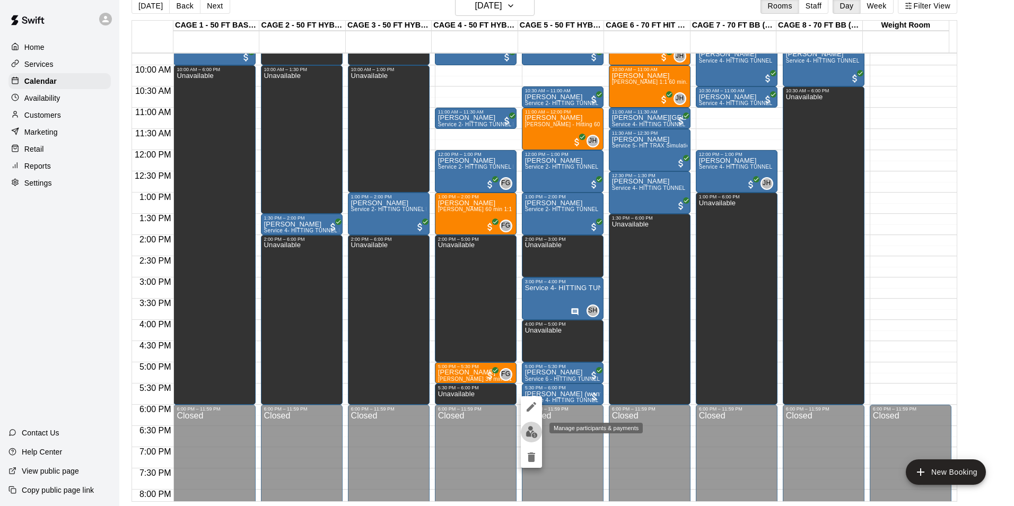
click at [536, 438] on img "edit" at bounding box center [532, 432] width 12 height 12
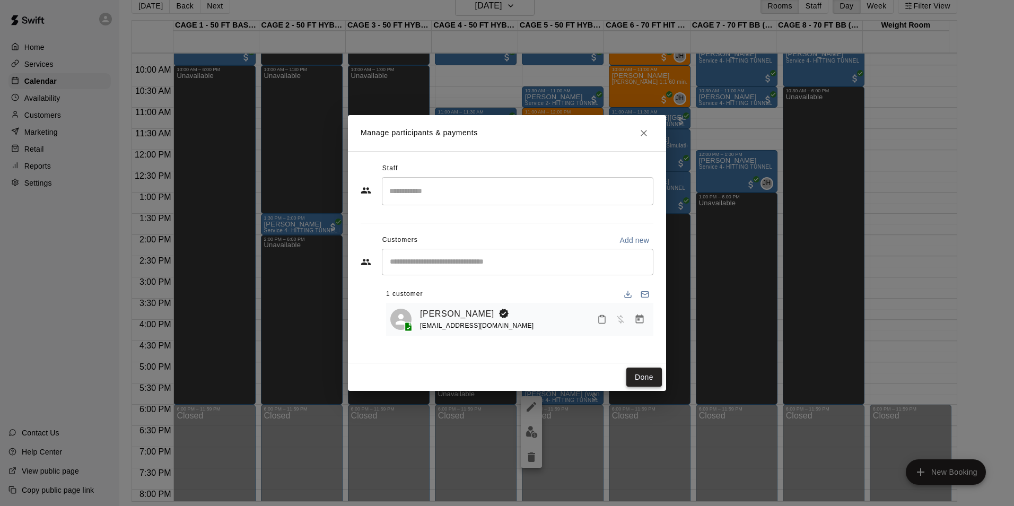
click at [634, 375] on button "Done" at bounding box center [645, 378] width 36 height 20
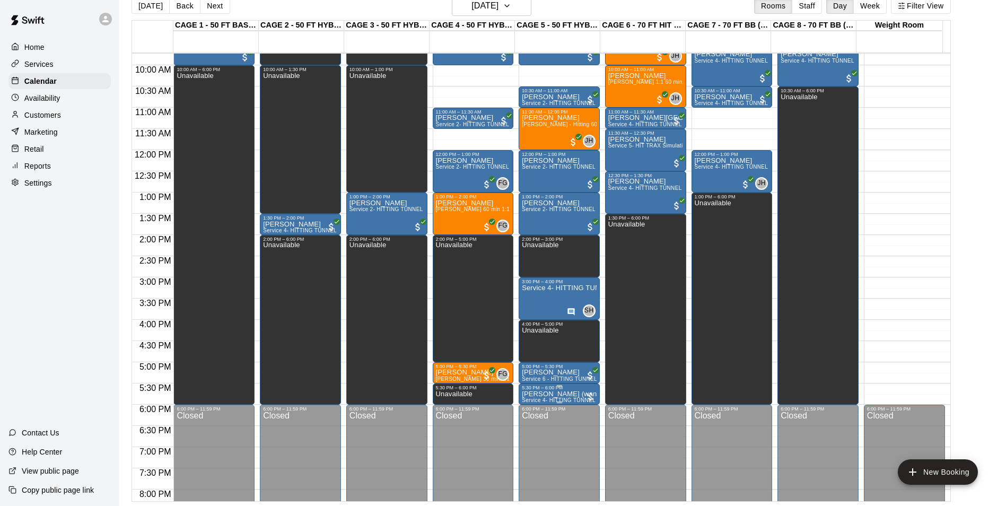
click at [562, 394] on p "[PERSON_NAME] (wants cage 8)" at bounding box center [559, 394] width 75 height 0
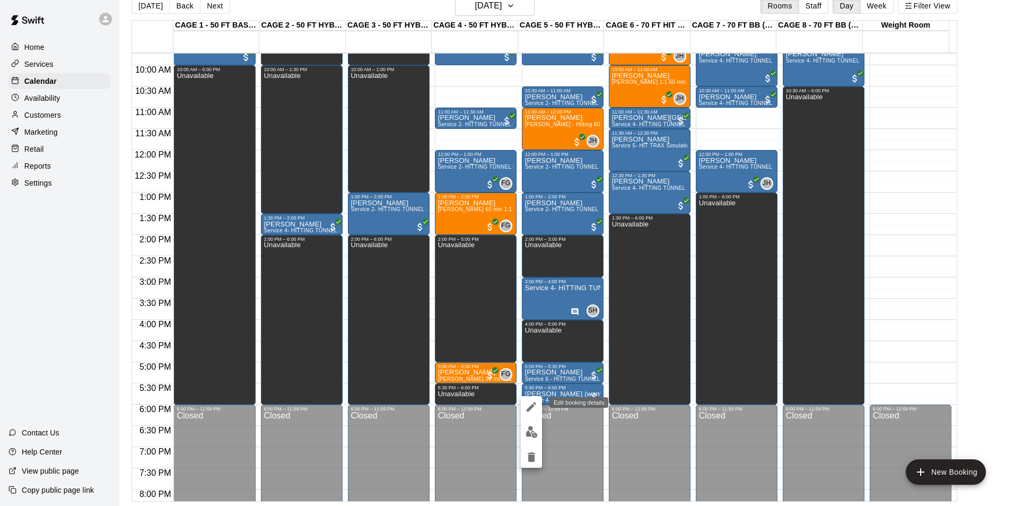
click at [539, 402] on button "edit" at bounding box center [531, 406] width 21 height 21
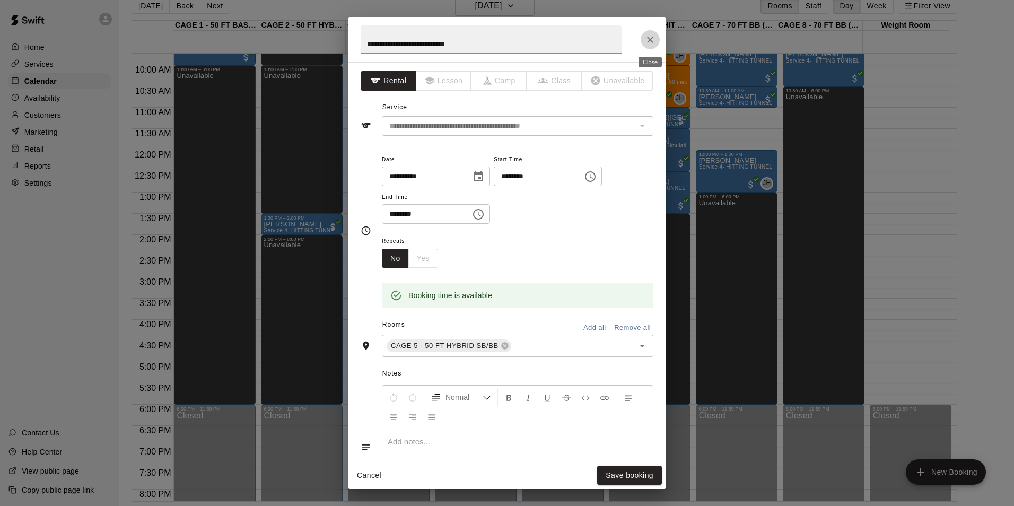
click at [649, 39] on icon "Close" at bounding box center [650, 39] width 11 height 11
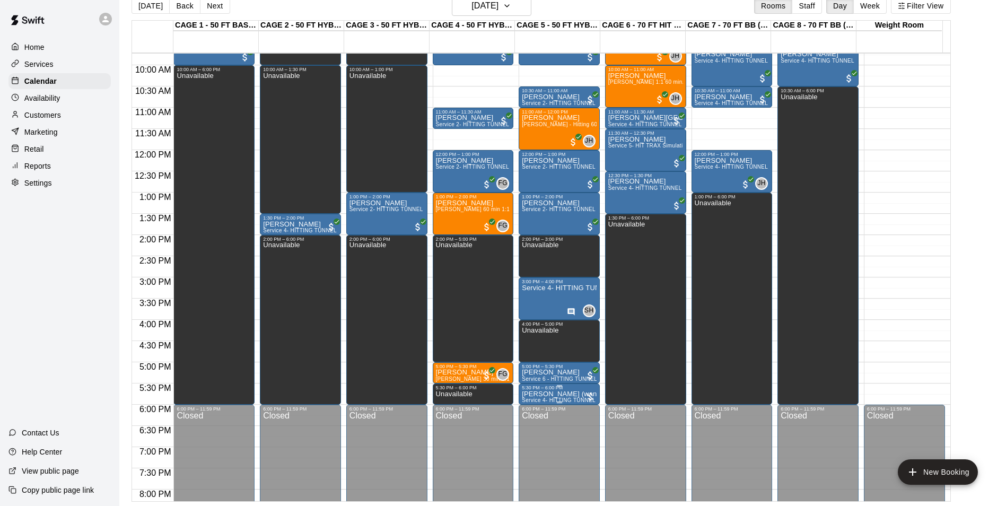
click at [561, 400] on span "Service 4- HITTING TUNNEL RENTAL - 70ft Baseball" at bounding box center [589, 400] width 135 height 6
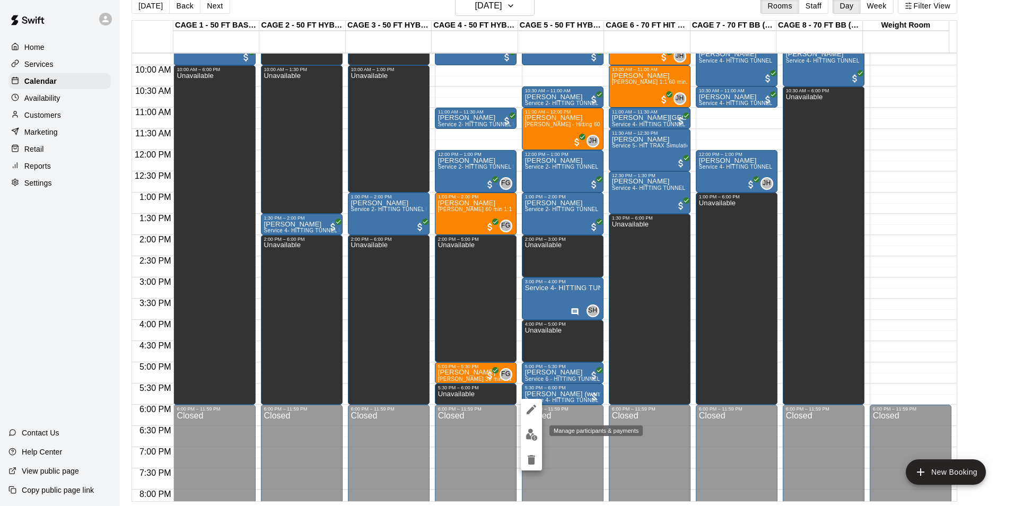
click at [535, 433] on img "edit" at bounding box center [532, 435] width 12 height 12
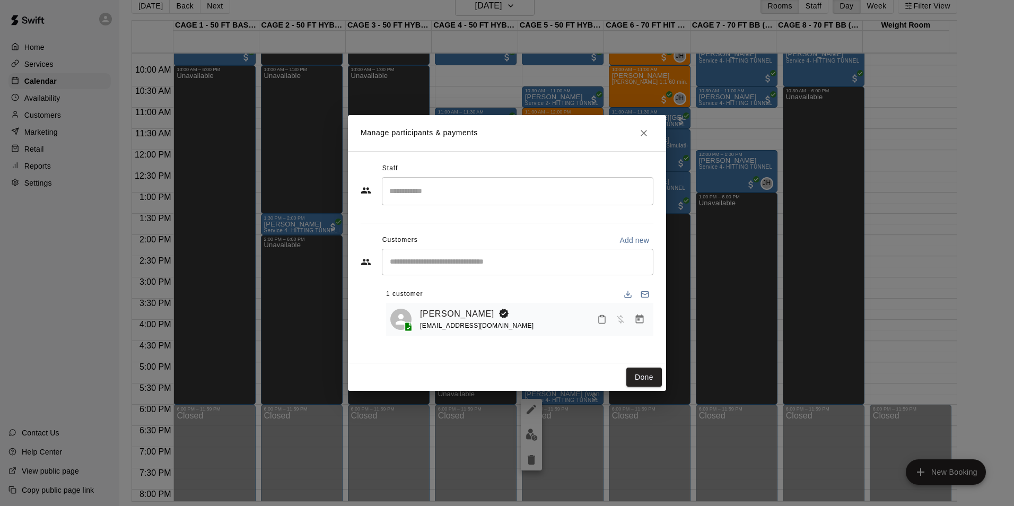
click at [636, 320] on icon "Manage bookings & payment" at bounding box center [640, 319] width 8 height 9
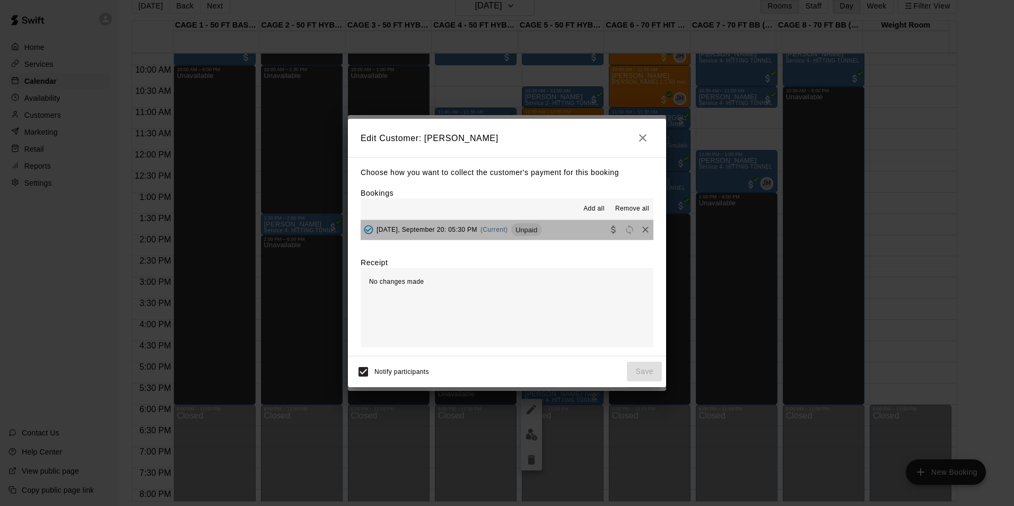
drag, startPoint x: 555, startPoint y: 228, endPoint x: 570, endPoint y: 244, distance: 22.2
click at [557, 234] on button "[DATE], September 20: 05:30 PM (Current) Unpaid" at bounding box center [507, 230] width 293 height 20
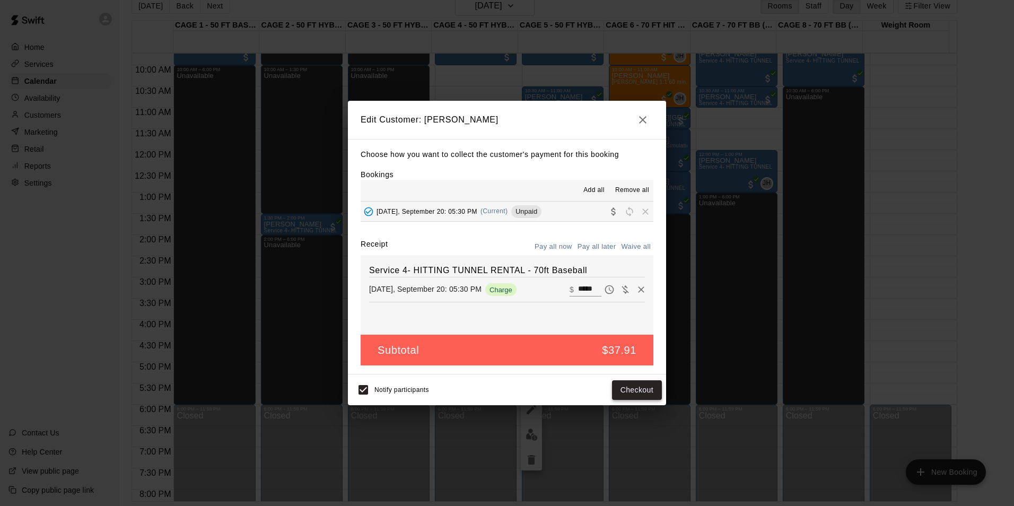
click at [635, 388] on button "Checkout" at bounding box center [637, 390] width 50 height 20
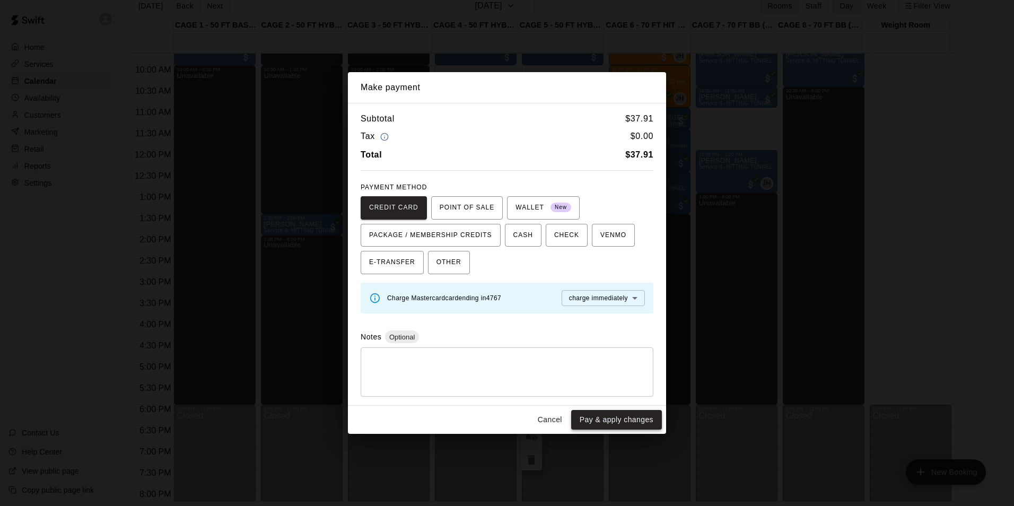
click at [594, 416] on button "Pay & apply changes" at bounding box center [616, 420] width 91 height 20
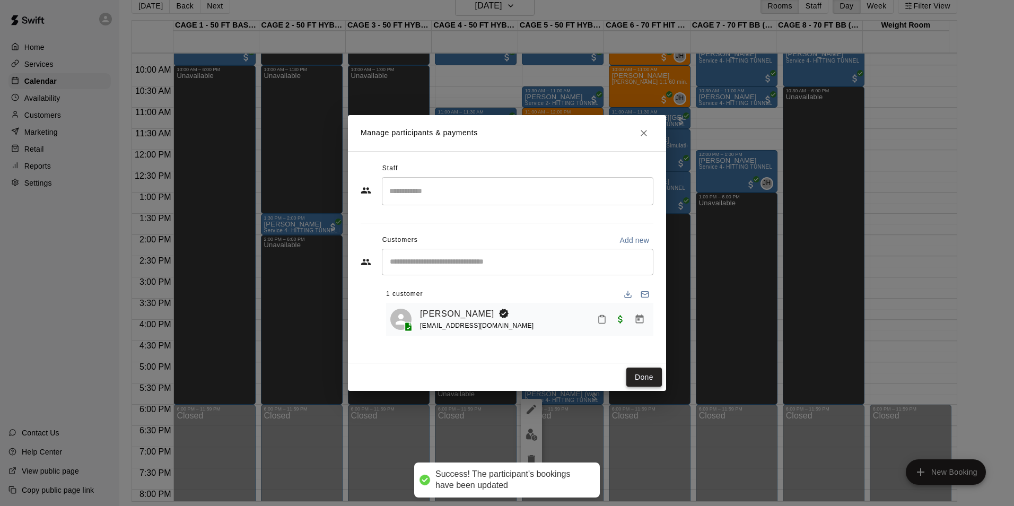
click at [646, 376] on button "Done" at bounding box center [645, 378] width 36 height 20
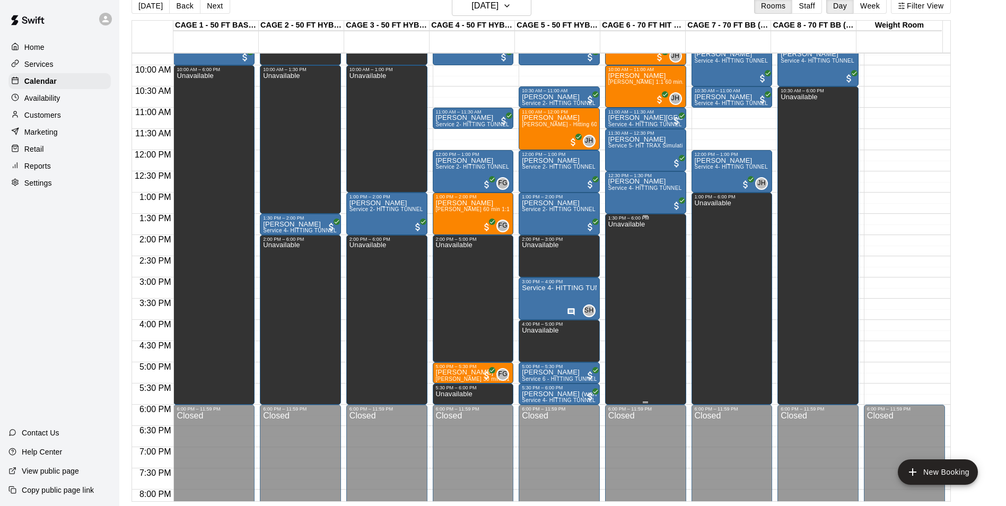
scroll to position [307, 0]
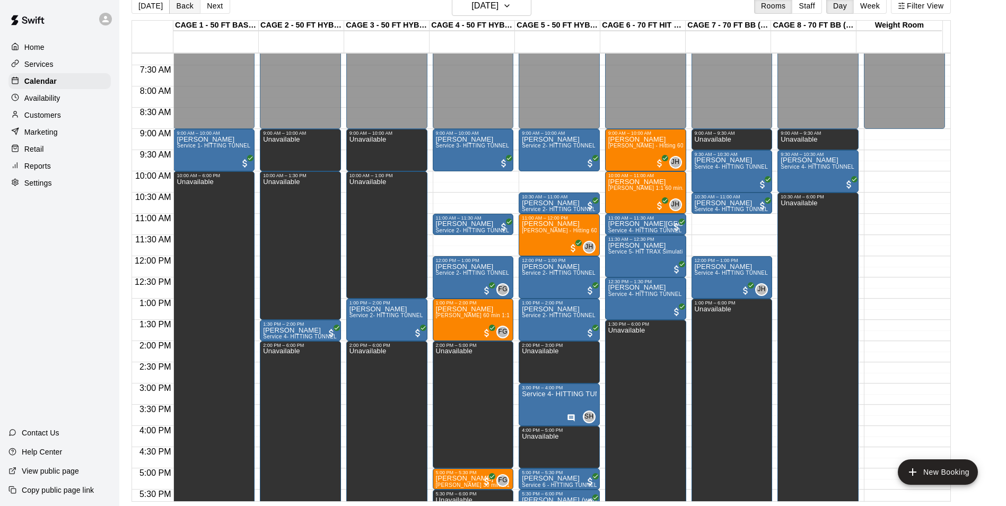
click at [182, 13] on button "Back" at bounding box center [184, 6] width 31 height 16
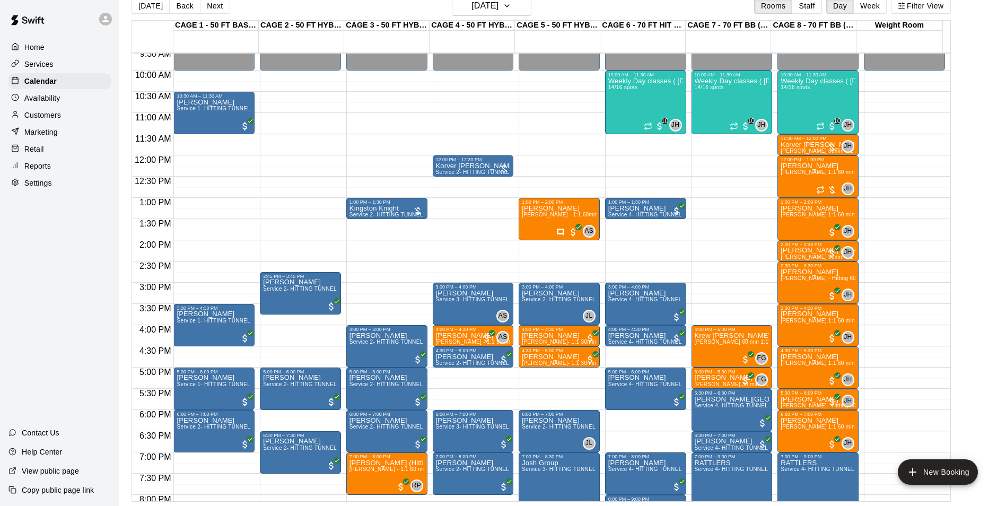
scroll to position [519, 0]
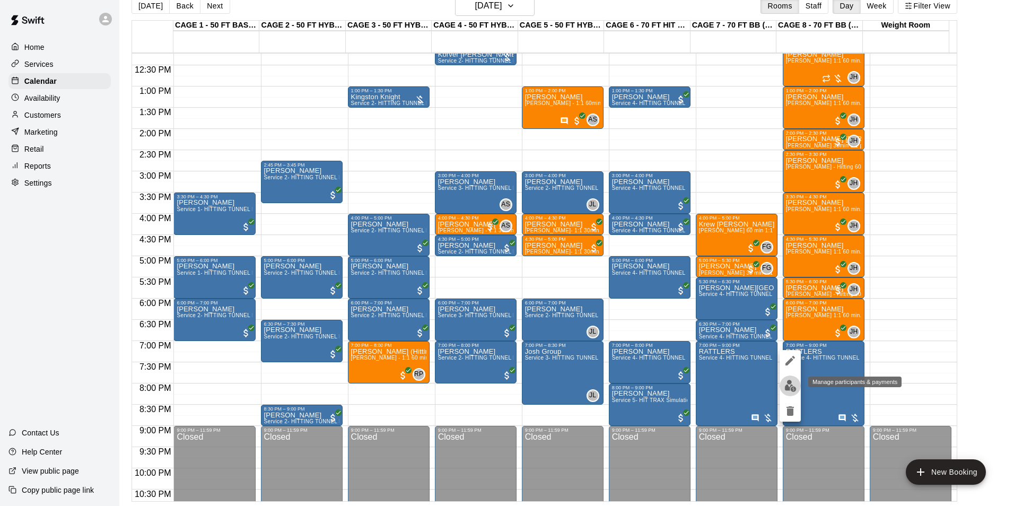
click at [791, 385] on img "edit" at bounding box center [791, 386] width 12 height 12
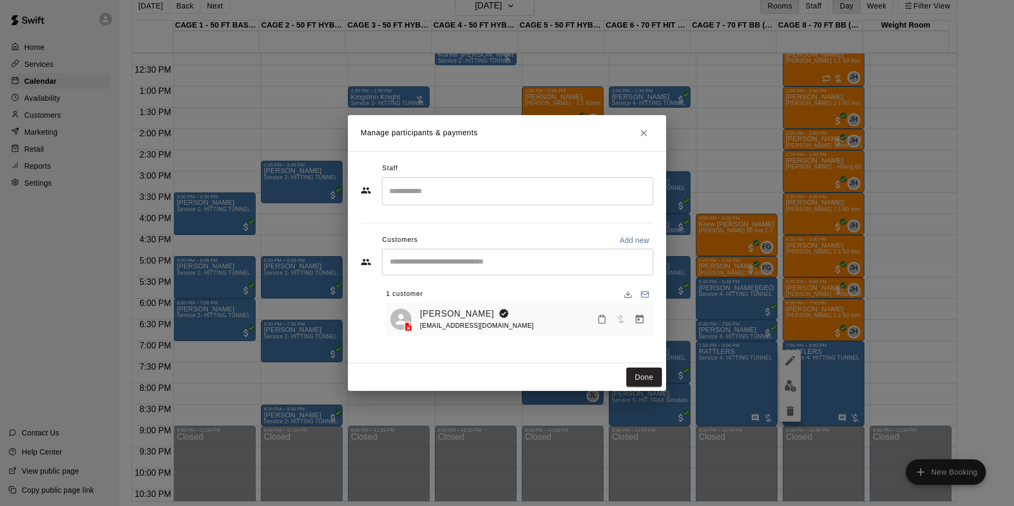
click at [638, 322] on icon "Manage bookings & payment" at bounding box center [640, 319] width 11 height 11
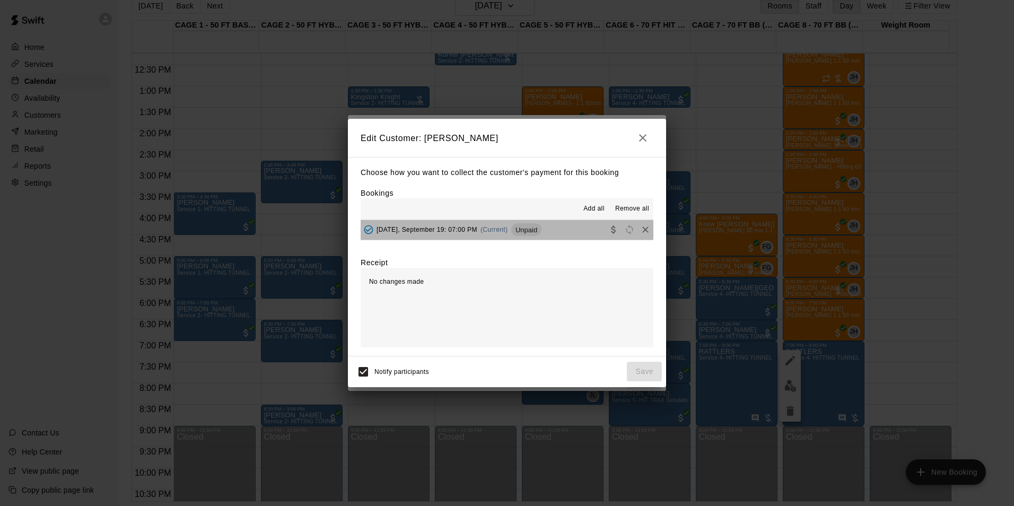
click at [577, 228] on button "[DATE], September 19: 07:00 PM (Current) Unpaid" at bounding box center [507, 230] width 293 height 20
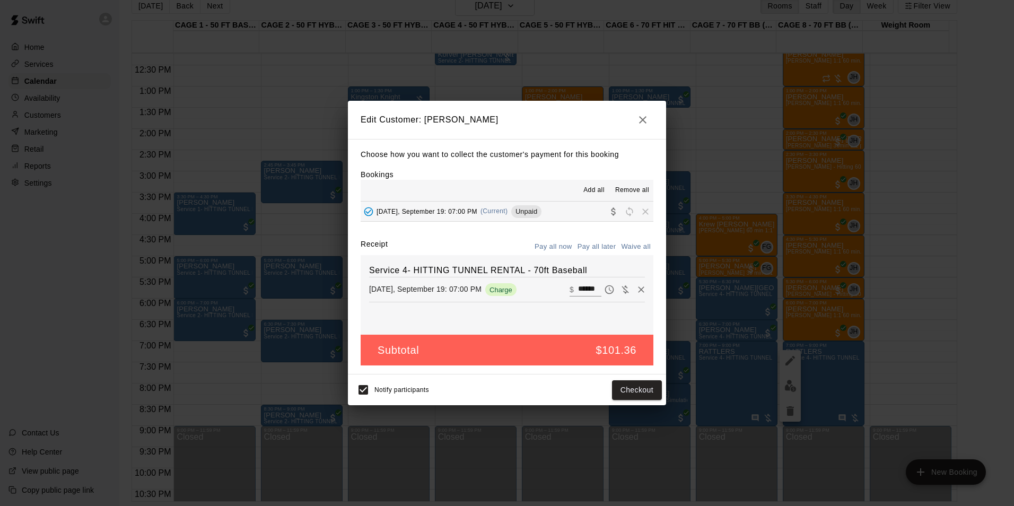
click at [584, 292] on input "******" at bounding box center [589, 290] width 23 height 14
type input "***"
click at [649, 394] on button "Checkout" at bounding box center [637, 390] width 50 height 20
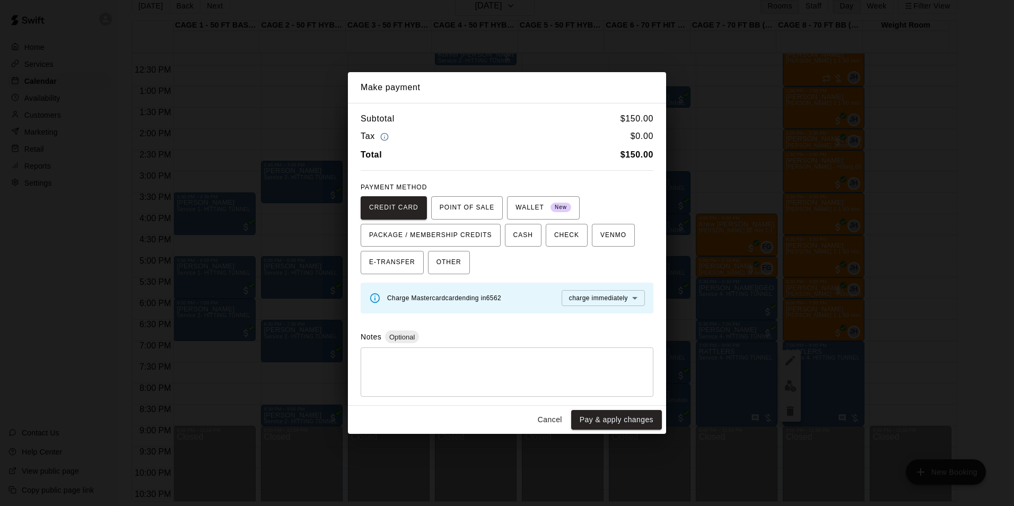
click at [555, 420] on button "Cancel" at bounding box center [550, 420] width 34 height 20
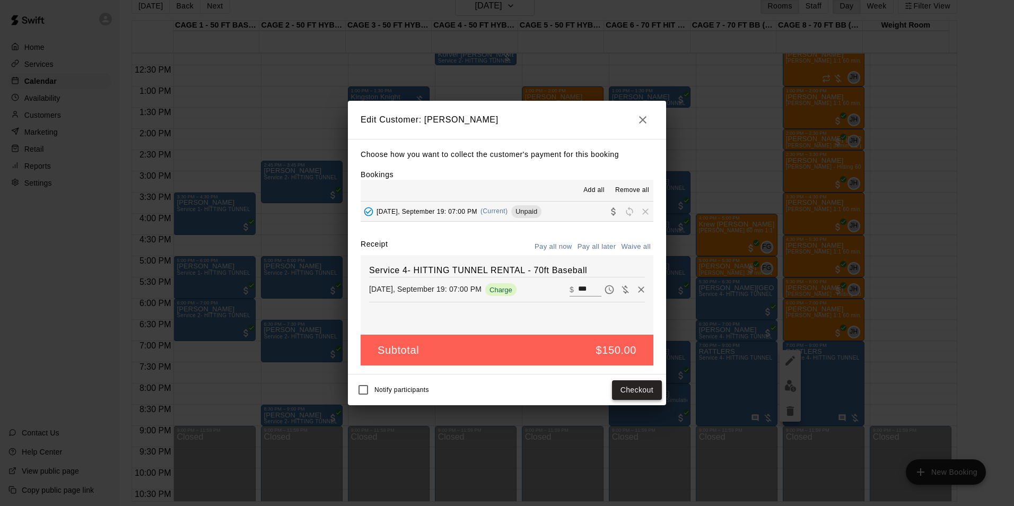
click at [640, 389] on button "Checkout" at bounding box center [637, 390] width 50 height 20
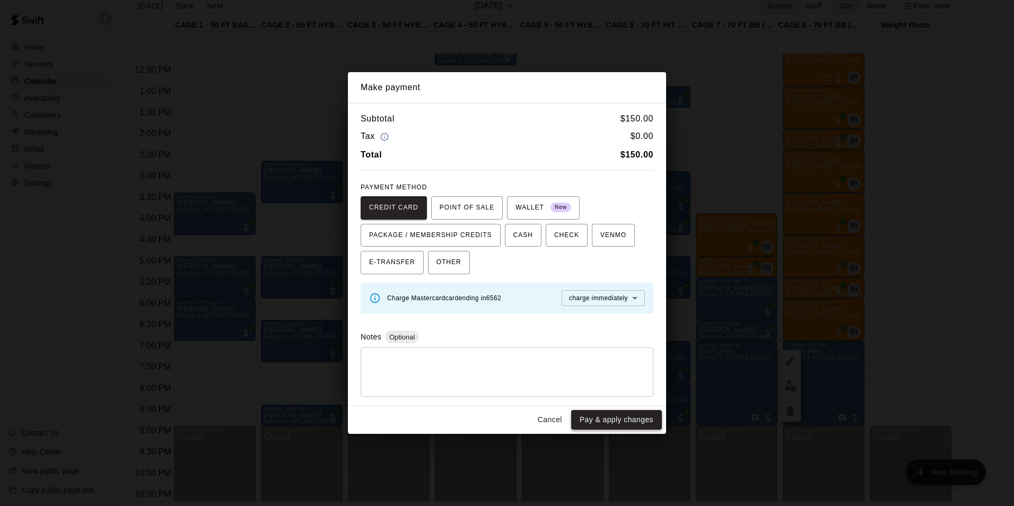
click at [602, 416] on button "Pay & apply changes" at bounding box center [616, 420] width 91 height 20
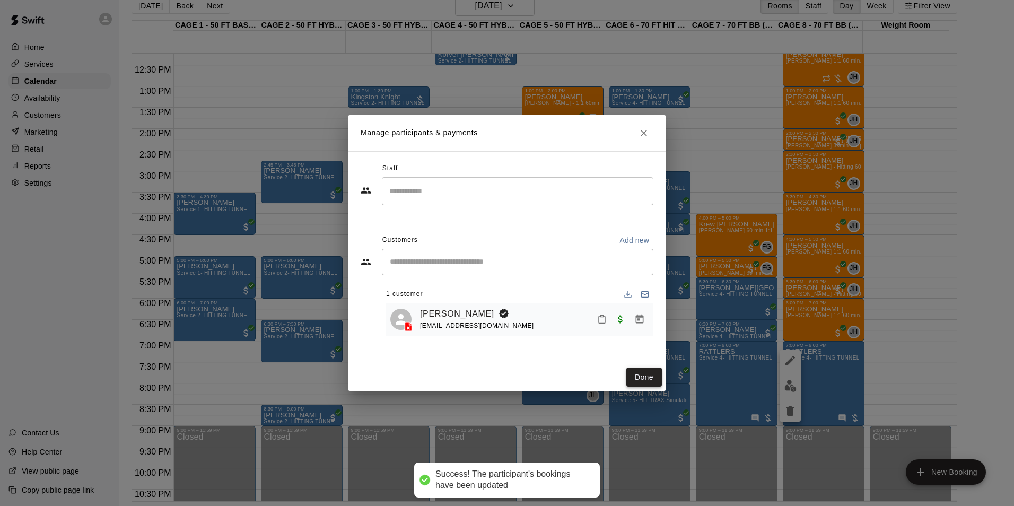
click at [635, 377] on button "Done" at bounding box center [645, 378] width 36 height 20
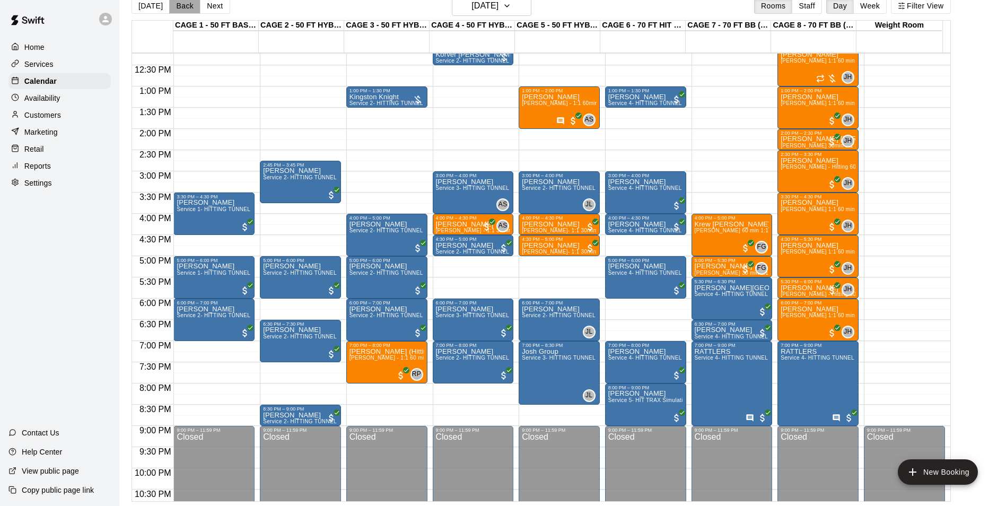
click at [177, 10] on button "Back" at bounding box center [184, 6] width 31 height 16
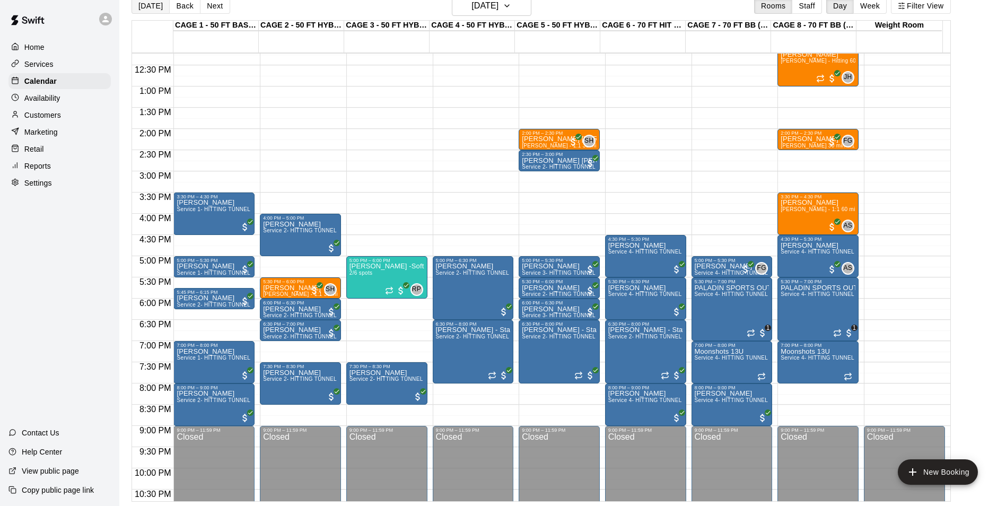
click at [143, 8] on button "[DATE]" at bounding box center [151, 6] width 38 height 16
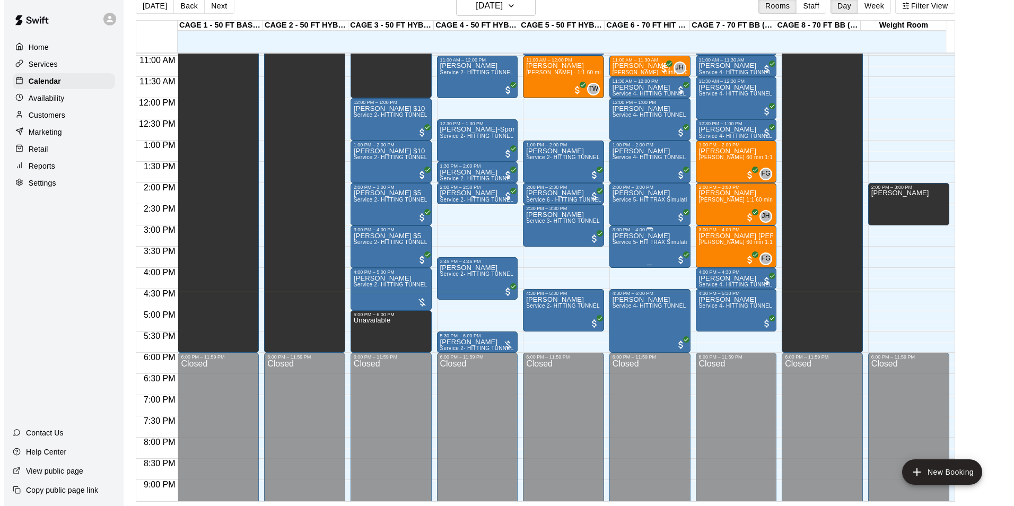
scroll to position [466, 0]
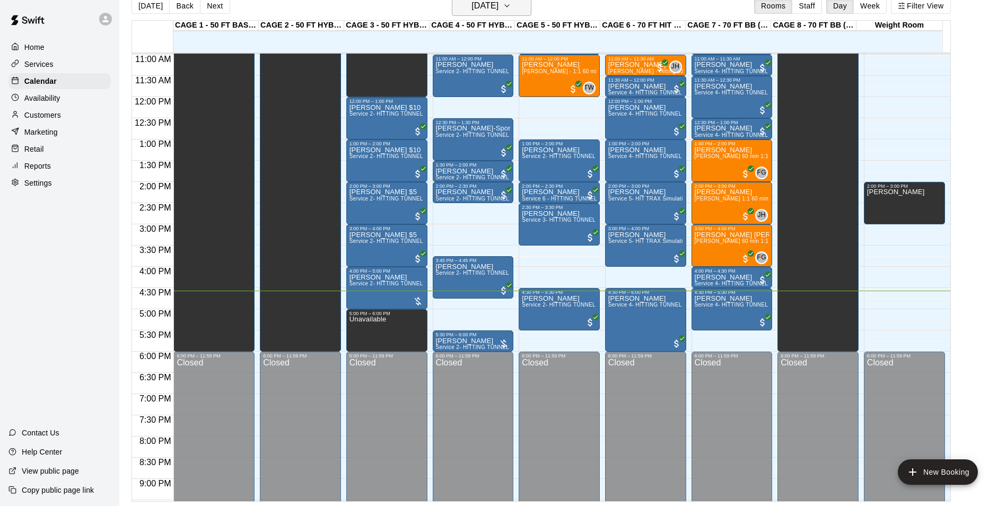
click at [498, 4] on h6 "[DATE]" at bounding box center [485, 5] width 27 height 15
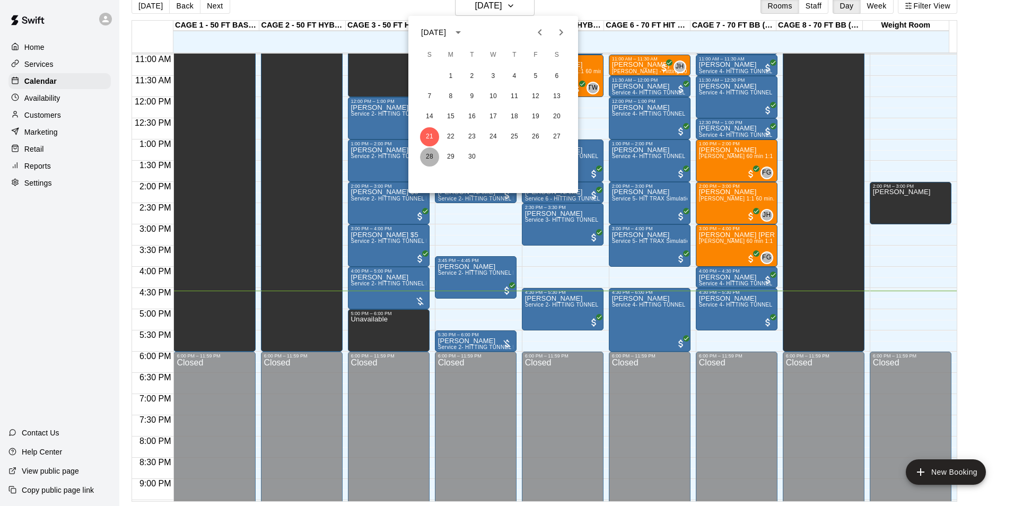
click at [433, 161] on button "28" at bounding box center [429, 156] width 19 height 19
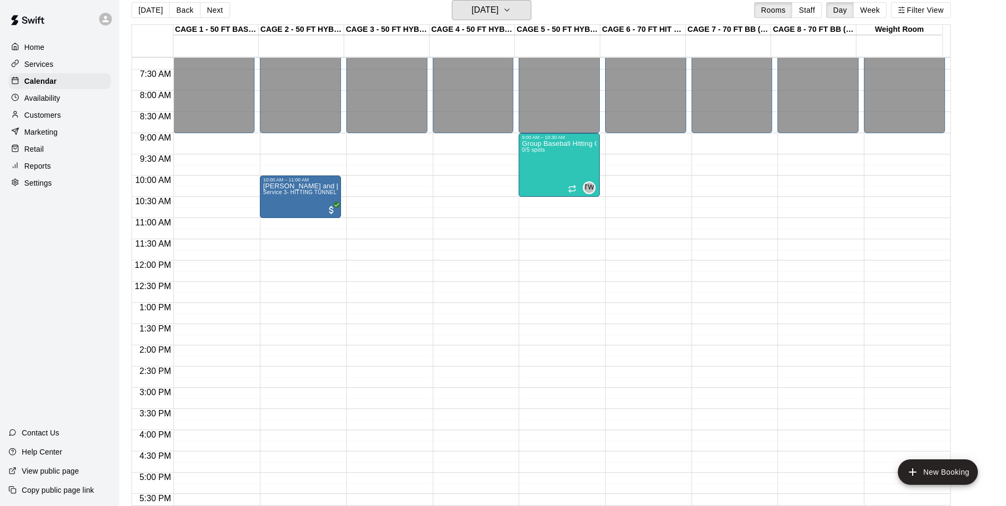
scroll to position [413, 0]
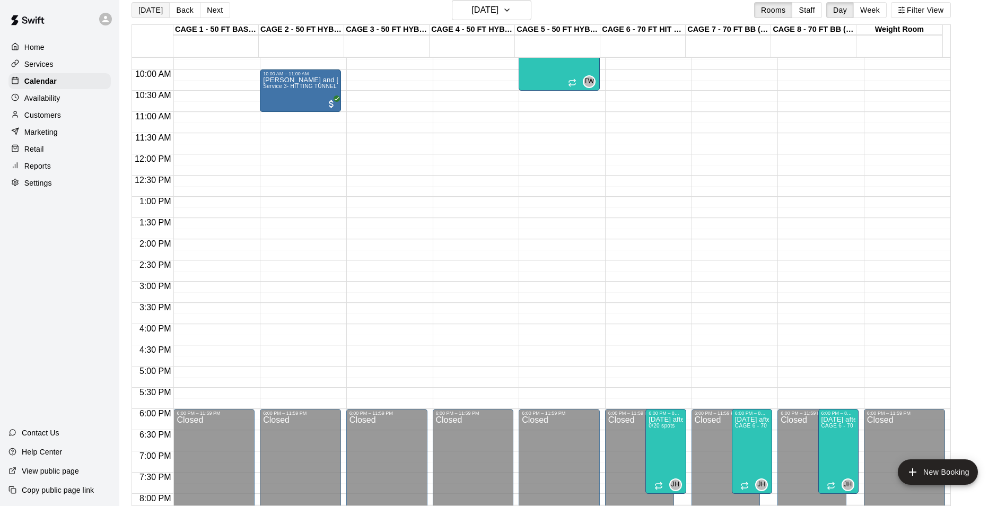
click at [160, 5] on button "[DATE]" at bounding box center [151, 10] width 38 height 16
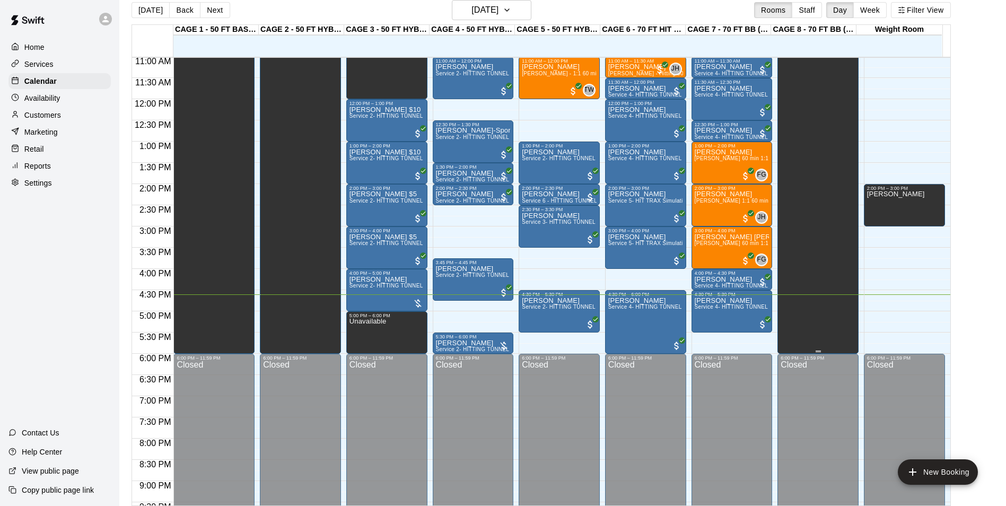
scroll to position [519, 0]
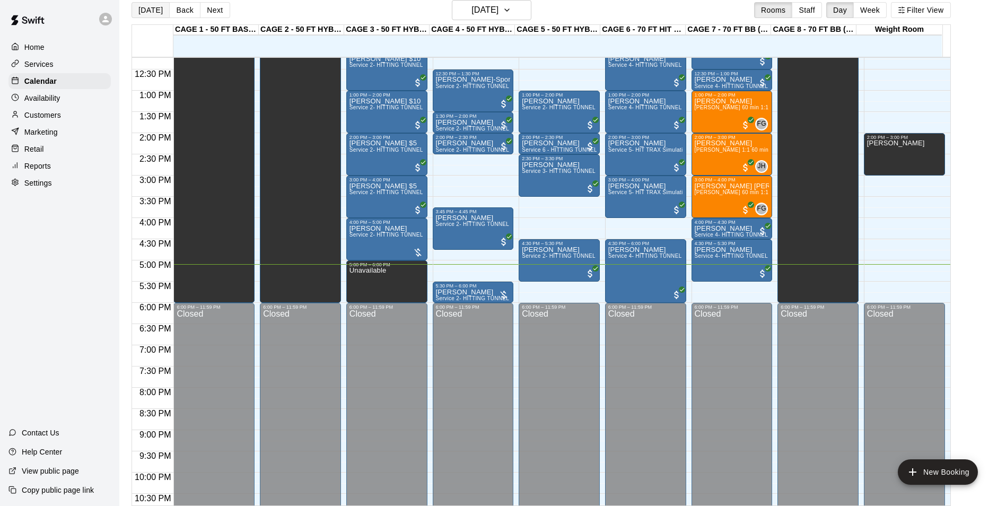
drag, startPoint x: 146, startPoint y: 14, endPoint x: 155, endPoint y: 14, distance: 9.6
click at [146, 14] on button "[DATE]" at bounding box center [151, 10] width 38 height 16
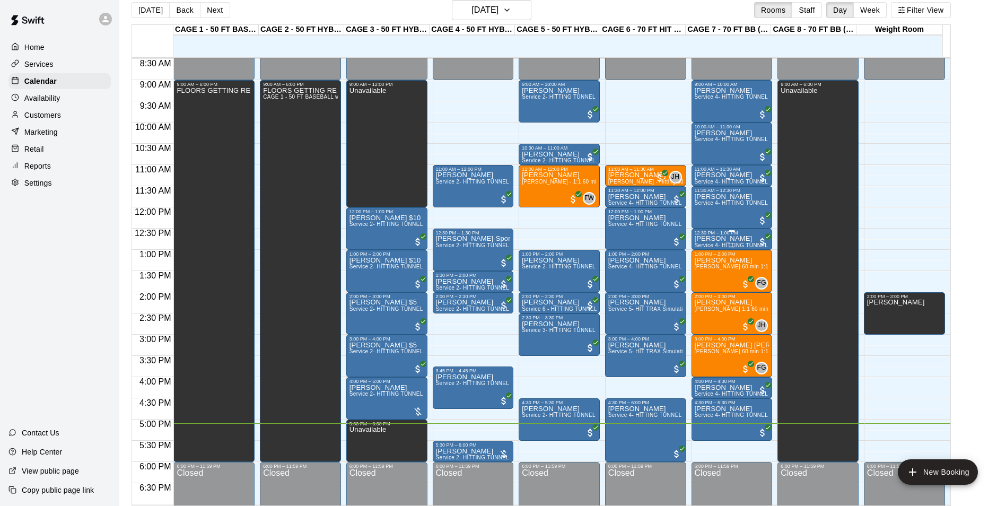
scroll to position [413, 0]
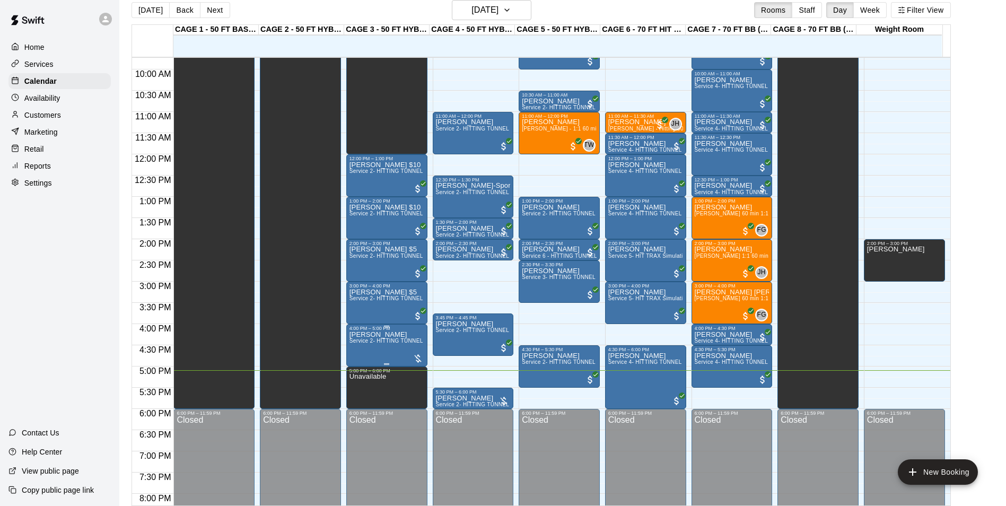
click at [353, 344] on span "Service 2- HITTING TUNNEL RENTAL - 50ft Baseball" at bounding box center [417, 341] width 135 height 6
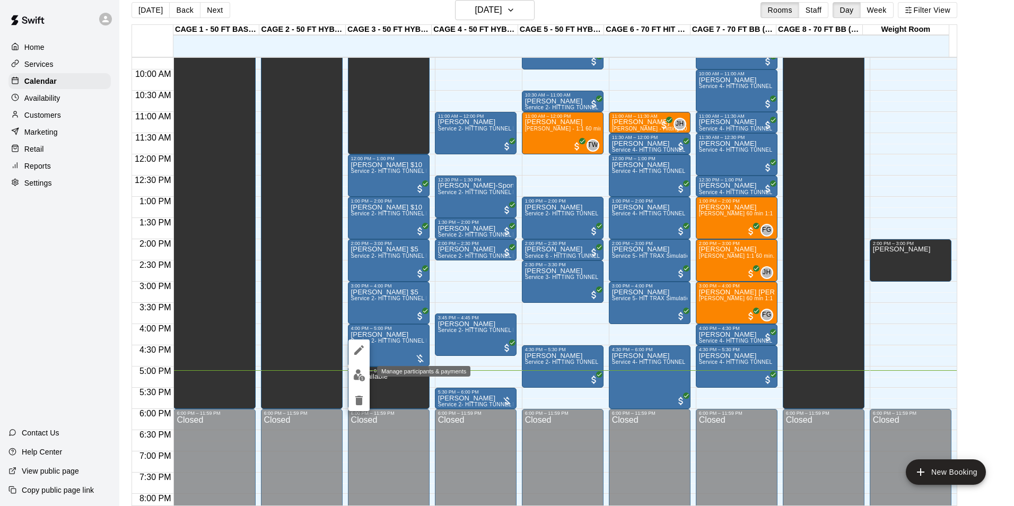
click at [364, 377] on img "edit" at bounding box center [359, 375] width 12 height 12
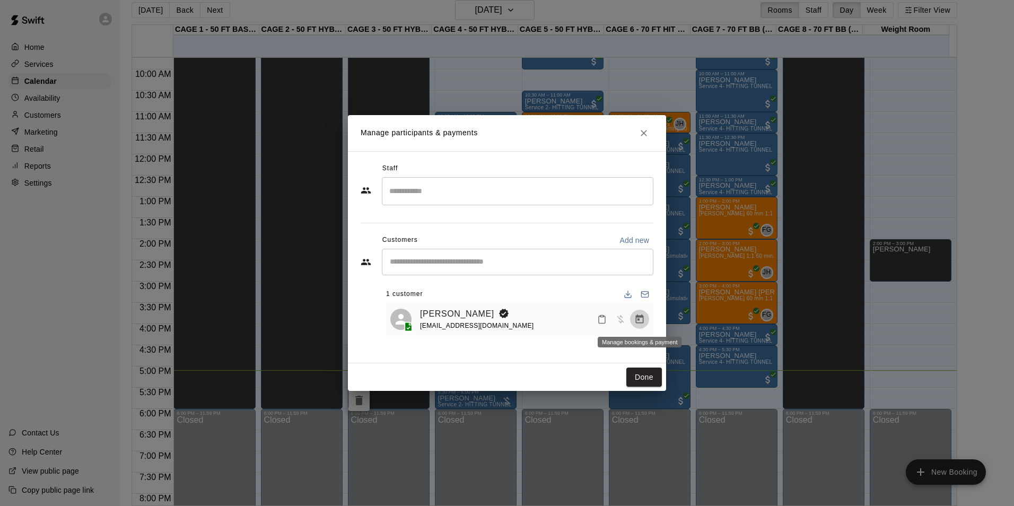
click at [634, 317] on button "Manage bookings & payment" at bounding box center [639, 319] width 19 height 19
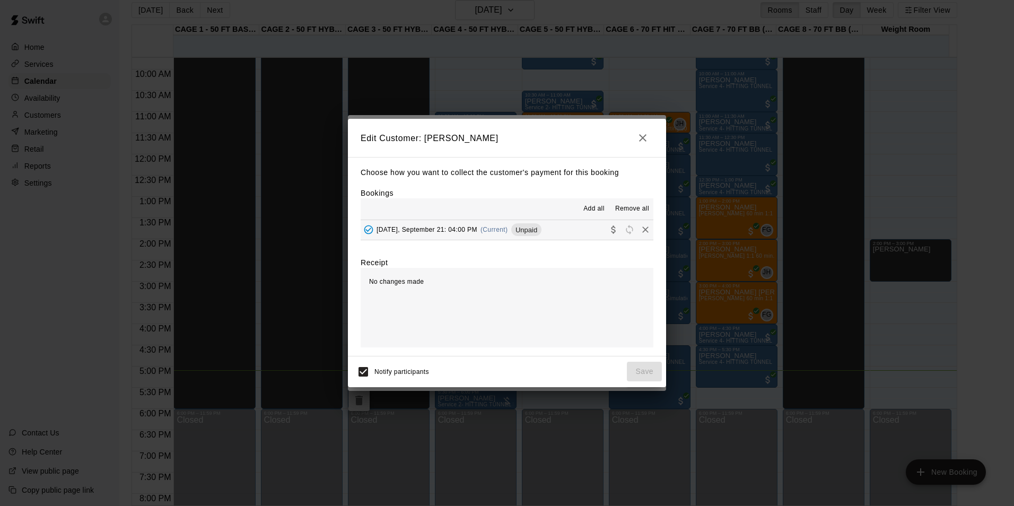
drag, startPoint x: 559, startPoint y: 232, endPoint x: 576, endPoint y: 249, distance: 24.4
click at [559, 232] on button "[DATE], September 21: 04:00 PM (Current) Unpaid" at bounding box center [507, 230] width 293 height 20
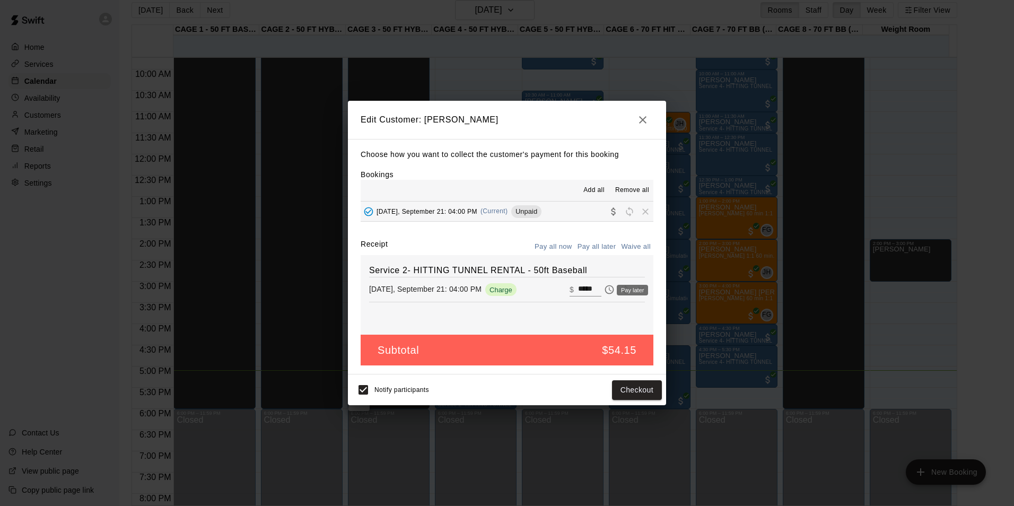
click at [585, 286] on input "*****" at bounding box center [589, 290] width 23 height 14
type input "**"
click at [635, 388] on button "Checkout" at bounding box center [637, 390] width 50 height 20
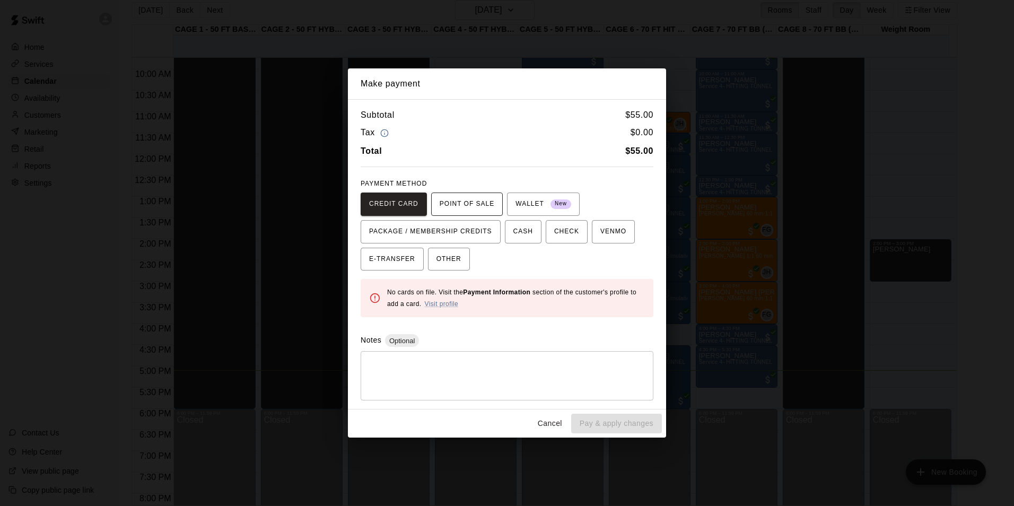
click at [450, 200] on span "POINT OF SALE" at bounding box center [467, 204] width 55 height 17
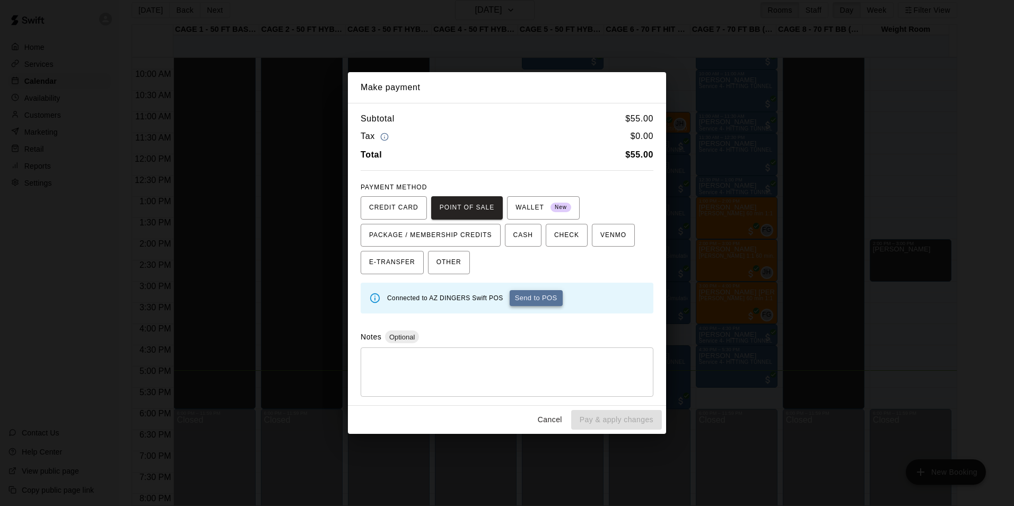
click at [546, 297] on button "Send to POS" at bounding box center [536, 298] width 53 height 16
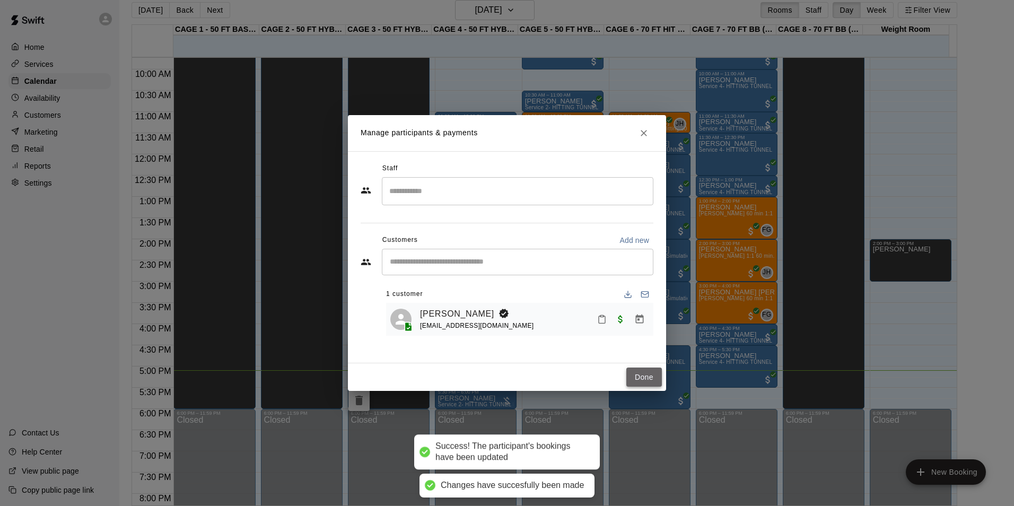
click at [630, 378] on button "Done" at bounding box center [645, 378] width 36 height 20
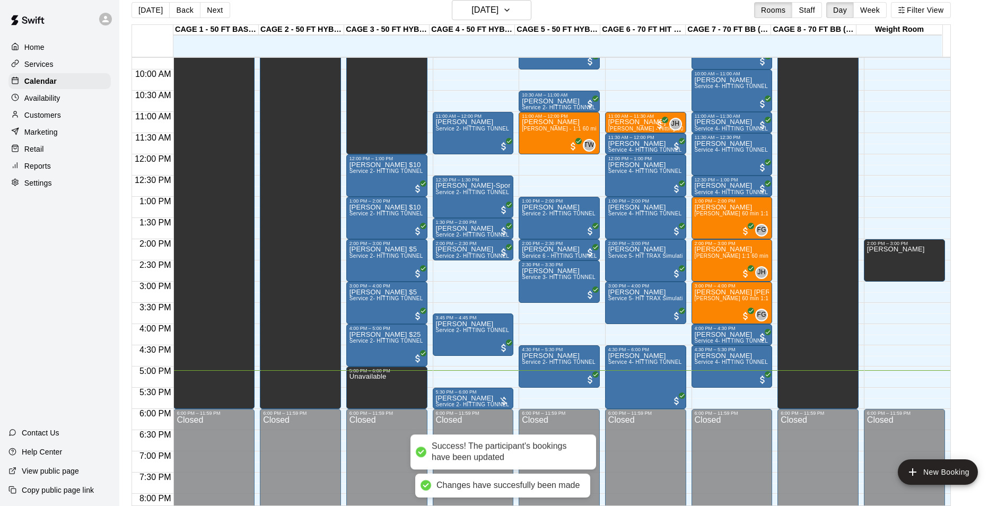
scroll to position [466, 0]
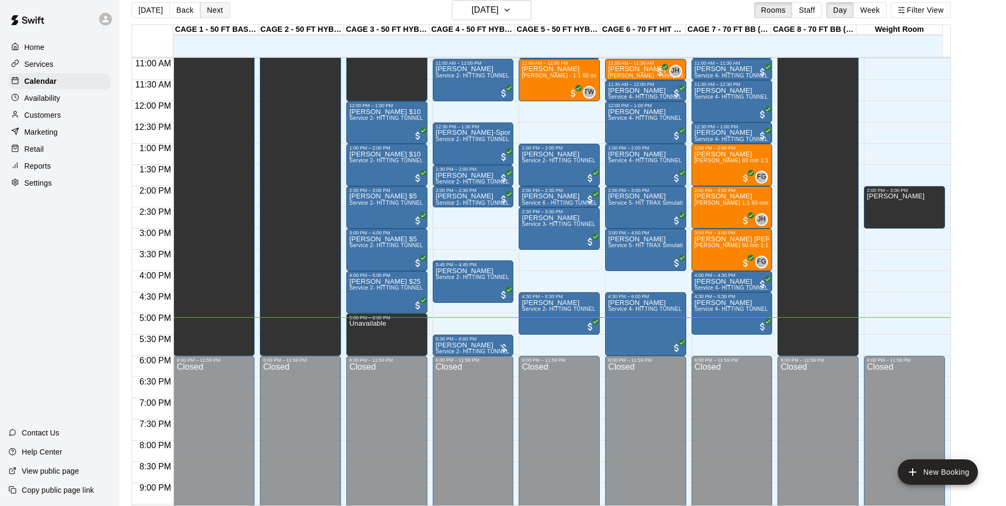
click at [212, 10] on button "Next" at bounding box center [215, 10] width 30 height 16
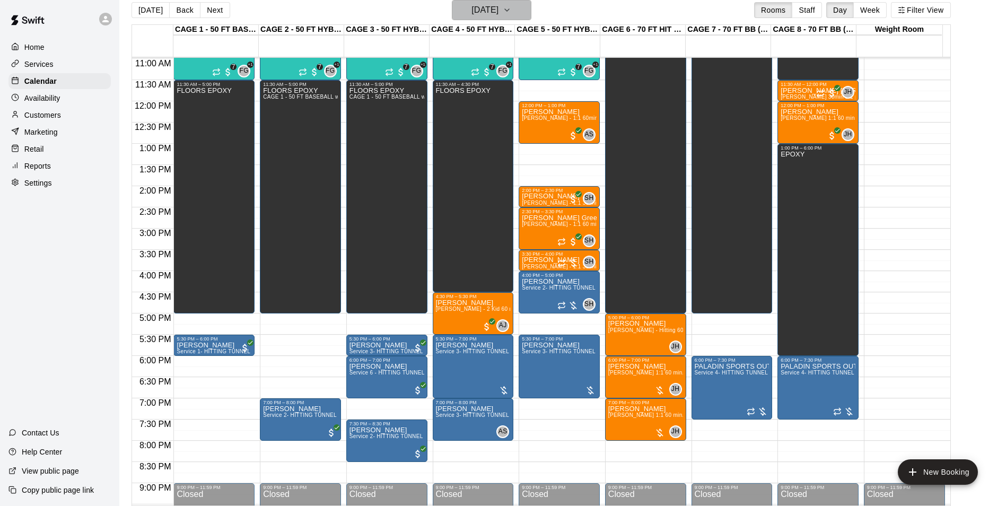
click at [472, 11] on h6 "[DATE]" at bounding box center [485, 10] width 27 height 15
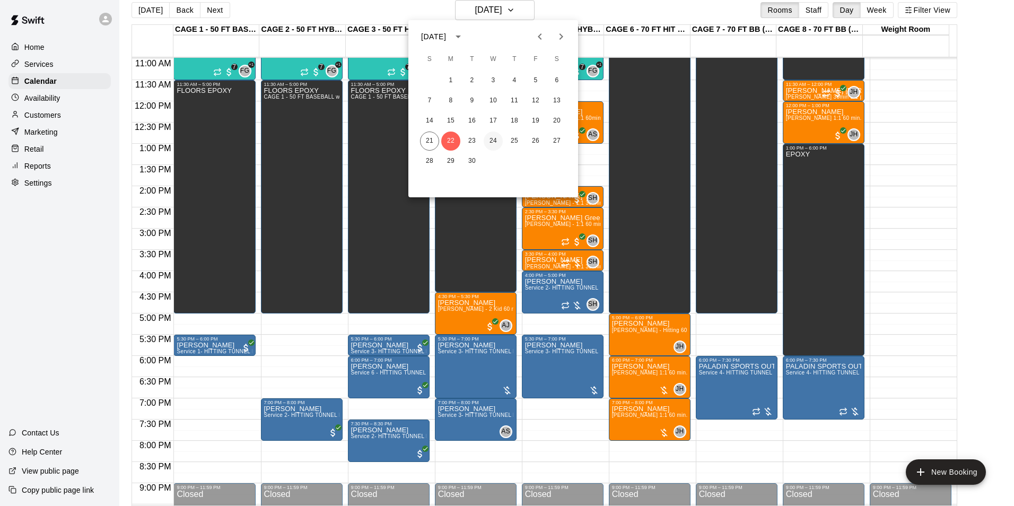
click at [489, 137] on button "24" at bounding box center [493, 141] width 19 height 19
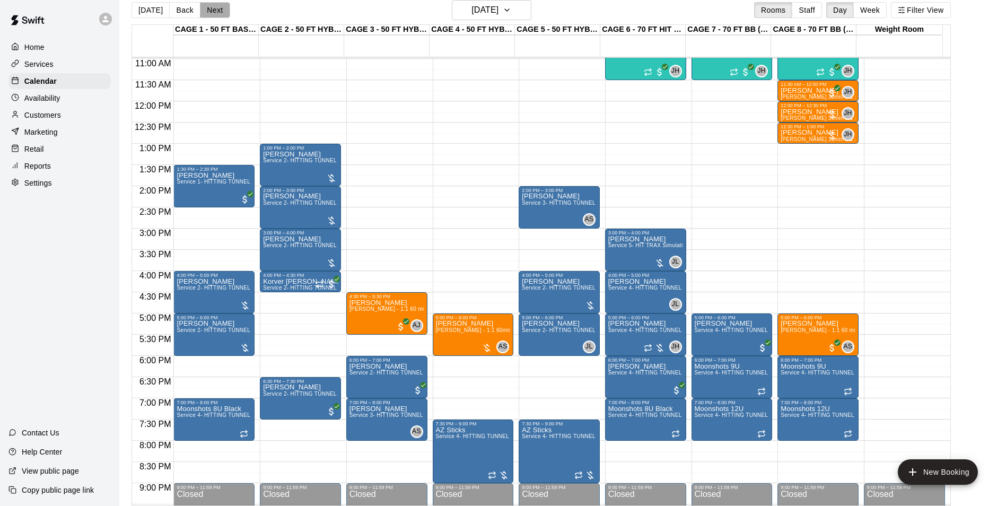
click at [213, 16] on button "Next" at bounding box center [215, 10] width 30 height 16
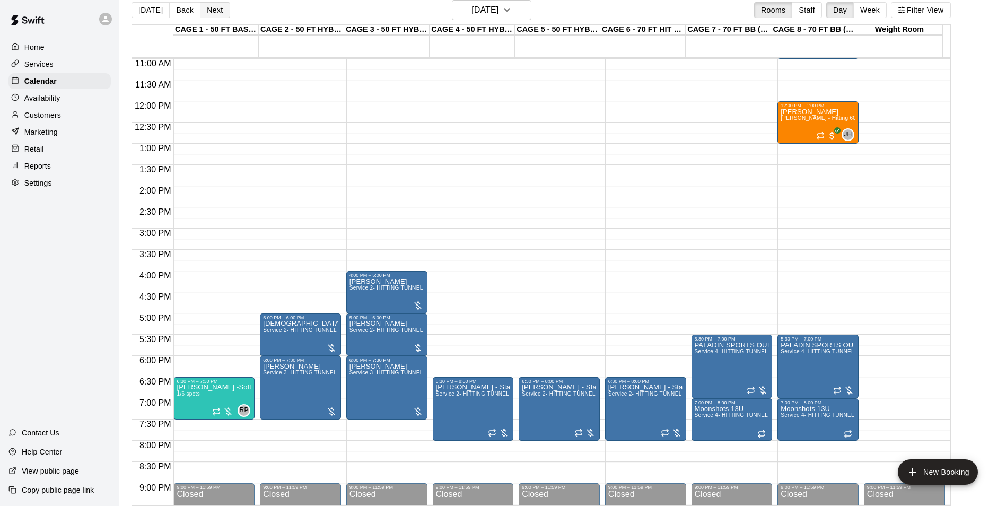
click at [224, 6] on button "Next" at bounding box center [215, 10] width 30 height 16
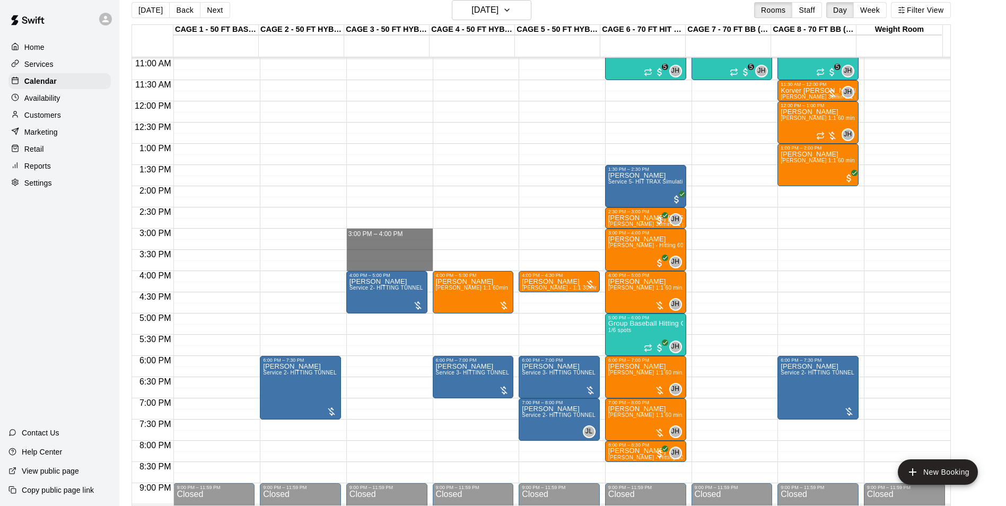
drag, startPoint x: 362, startPoint y: 230, endPoint x: 372, endPoint y: 268, distance: 39.5
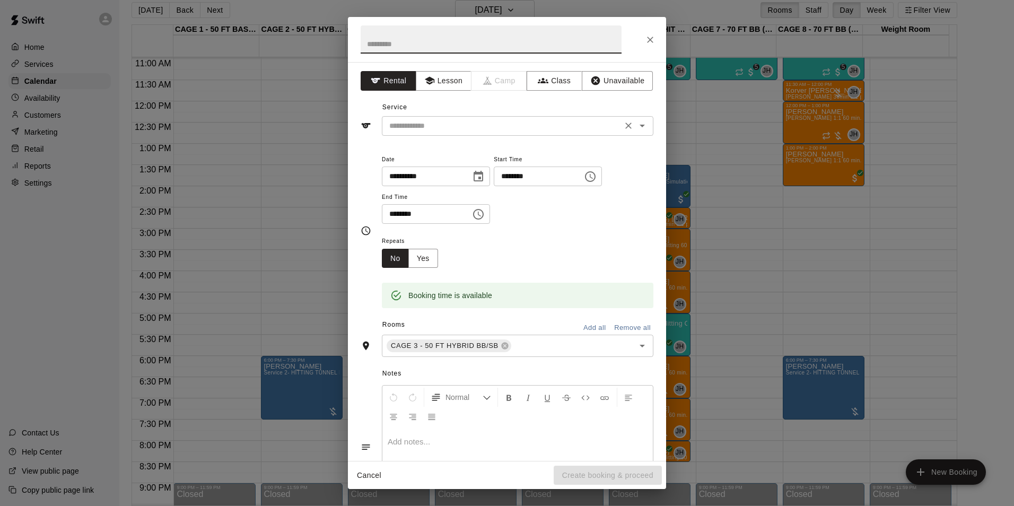
click at [564, 133] on div "​" at bounding box center [518, 126] width 272 height 20
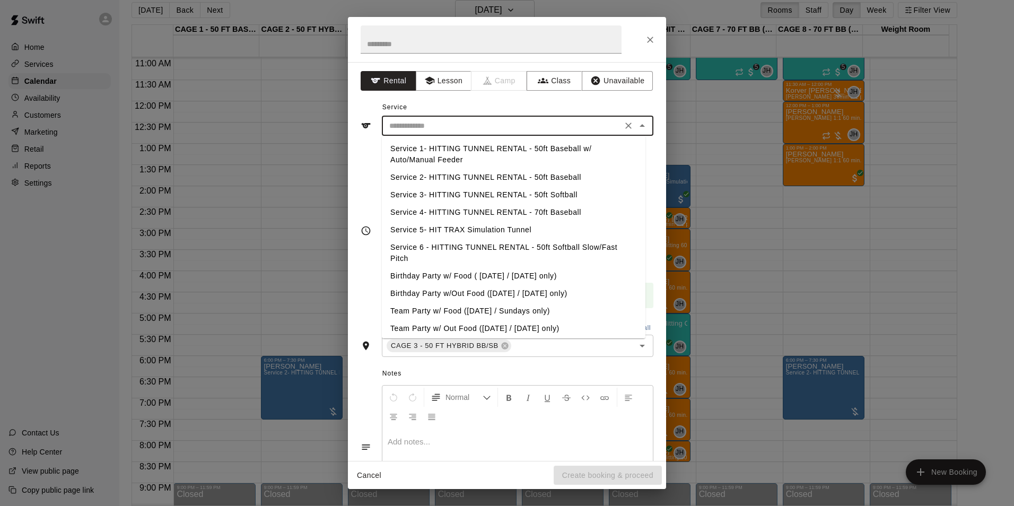
click at [571, 177] on li "Service 2- HITTING TUNNEL RENTAL - 50ft Baseball" at bounding box center [514, 178] width 264 height 18
type input "**********"
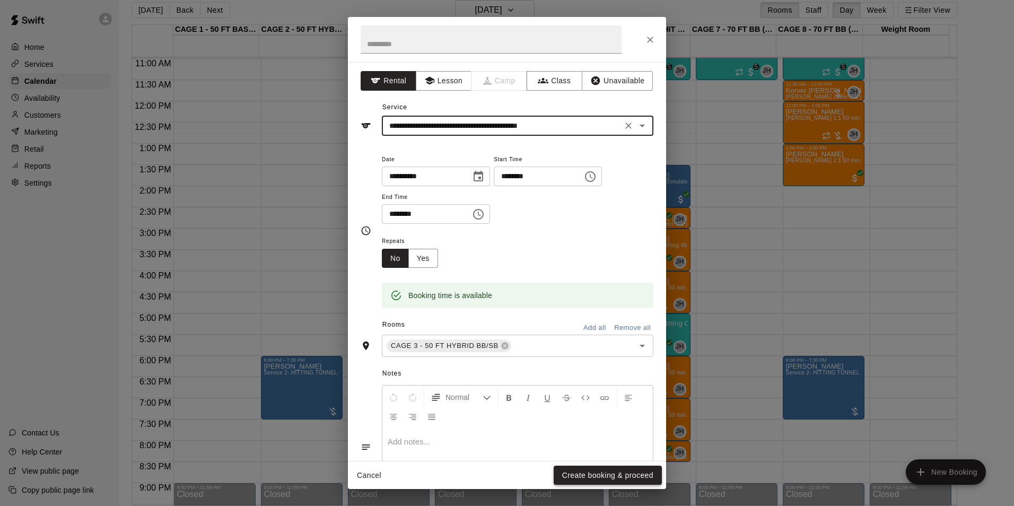
click at [611, 472] on button "Create booking & proceed" at bounding box center [608, 476] width 108 height 20
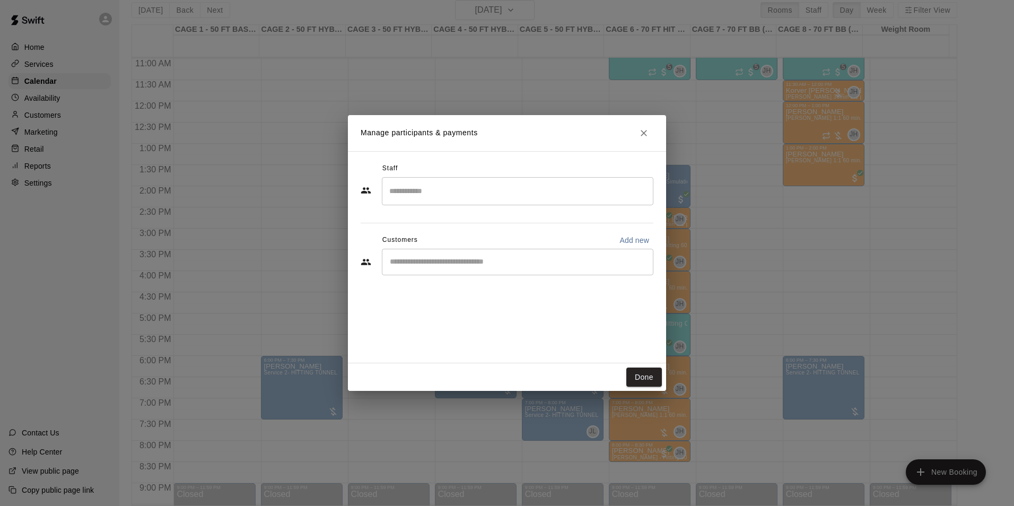
click at [631, 377] on button "Done" at bounding box center [645, 378] width 36 height 20
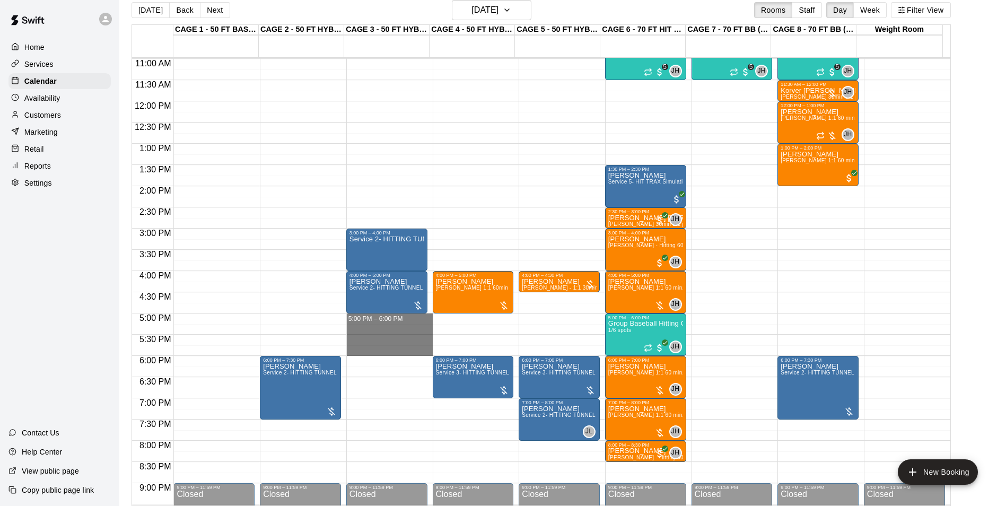
drag, startPoint x: 378, startPoint y: 317, endPoint x: 386, endPoint y: 353, distance: 37.4
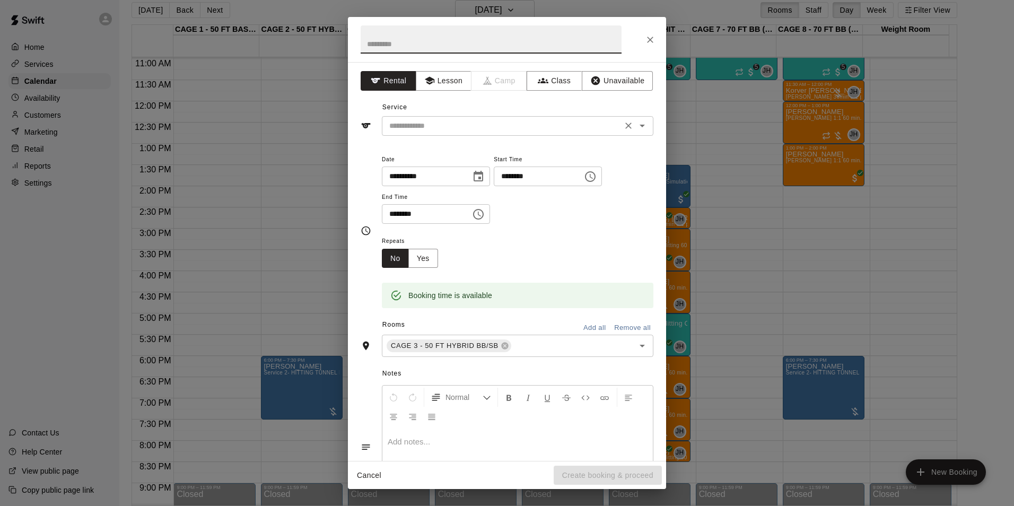
click at [601, 127] on input "text" at bounding box center [502, 125] width 234 height 13
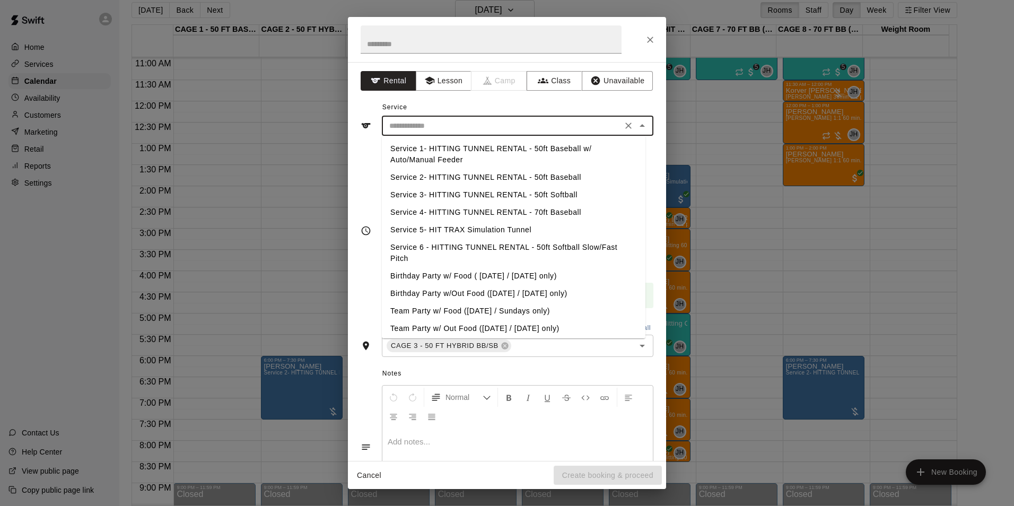
click at [566, 174] on li "Service 2- HITTING TUNNEL RENTAL - 50ft Baseball" at bounding box center [514, 178] width 264 height 18
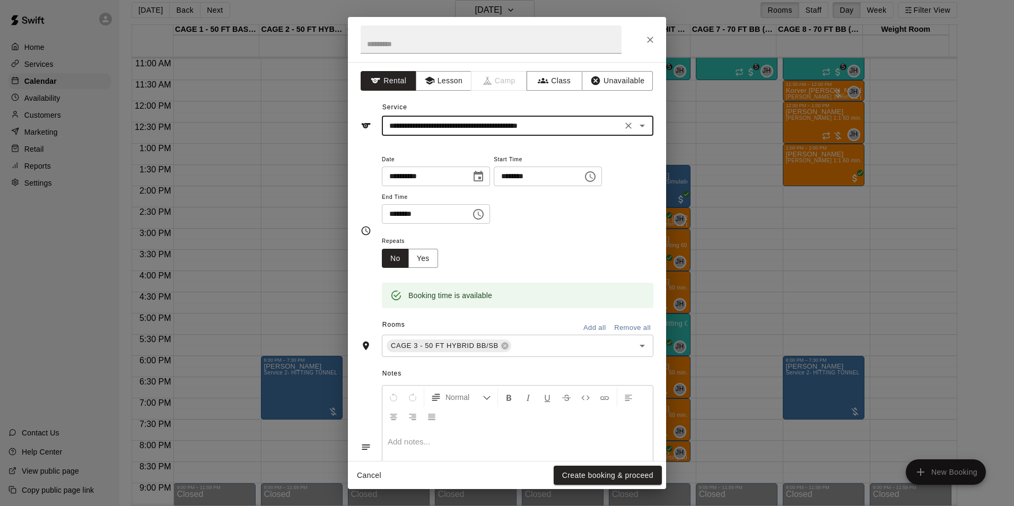
type input "**********"
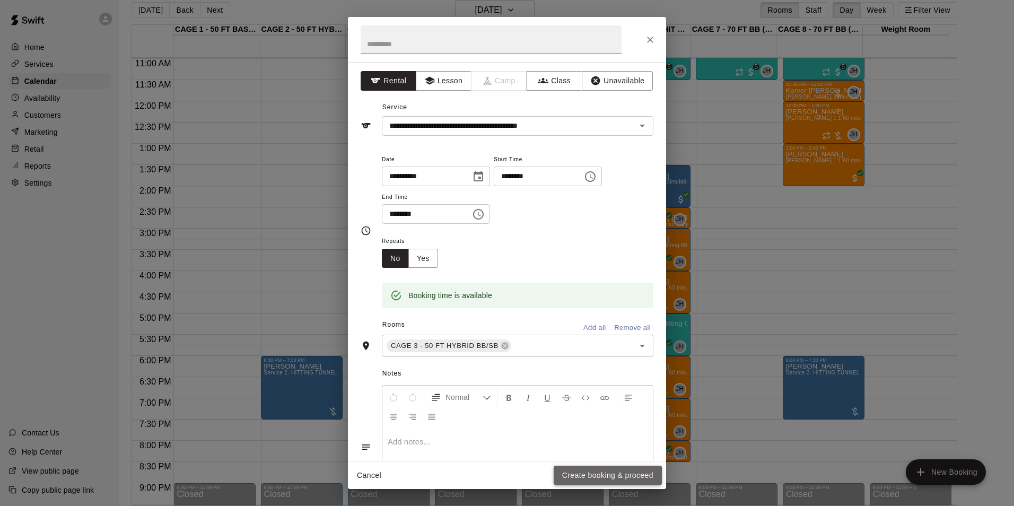
click at [591, 477] on button "Create booking & proceed" at bounding box center [608, 476] width 108 height 20
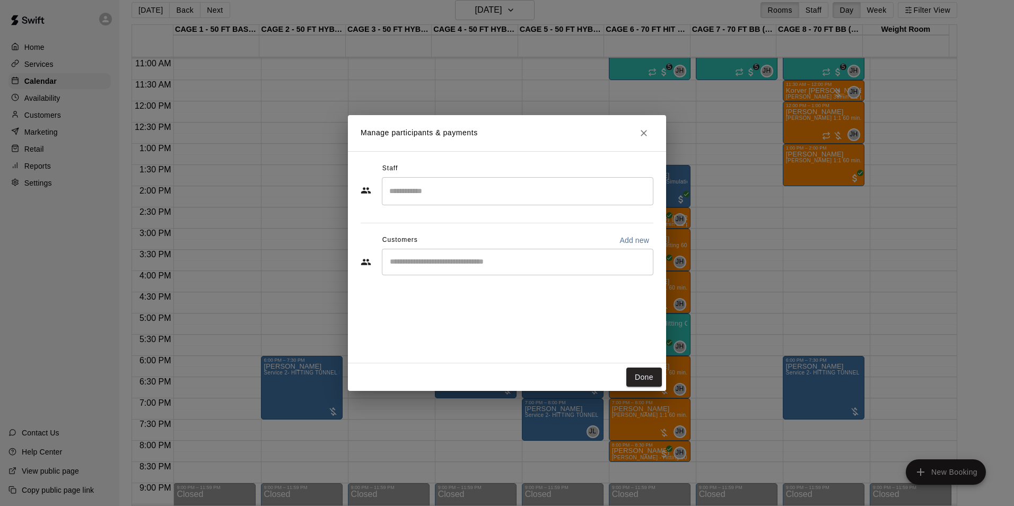
drag, startPoint x: 593, startPoint y: 475, endPoint x: 616, endPoint y: 190, distance: 285.8
click at [611, 162] on div "Staff" at bounding box center [507, 168] width 293 height 17
click at [655, 381] on button "Done" at bounding box center [645, 378] width 36 height 20
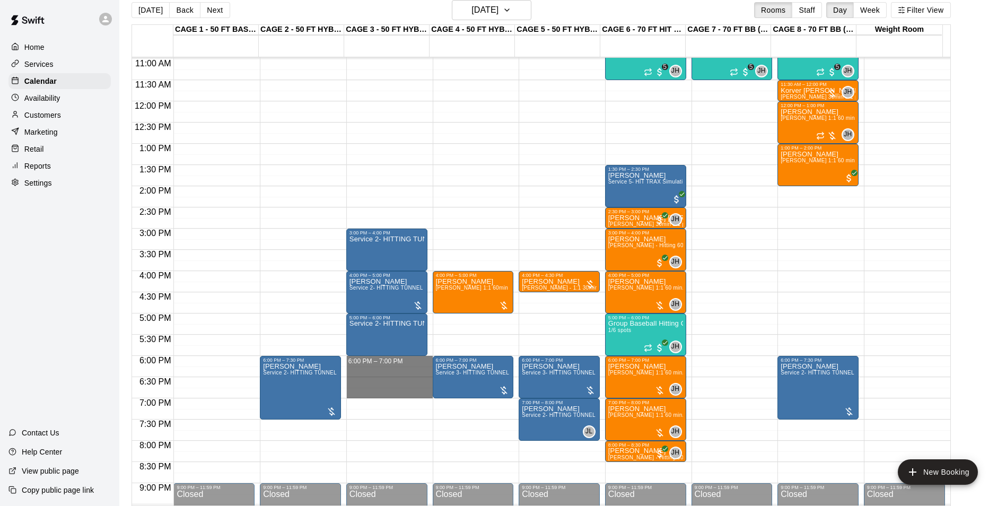
drag, startPoint x: 372, startPoint y: 361, endPoint x: 386, endPoint y: 392, distance: 33.0
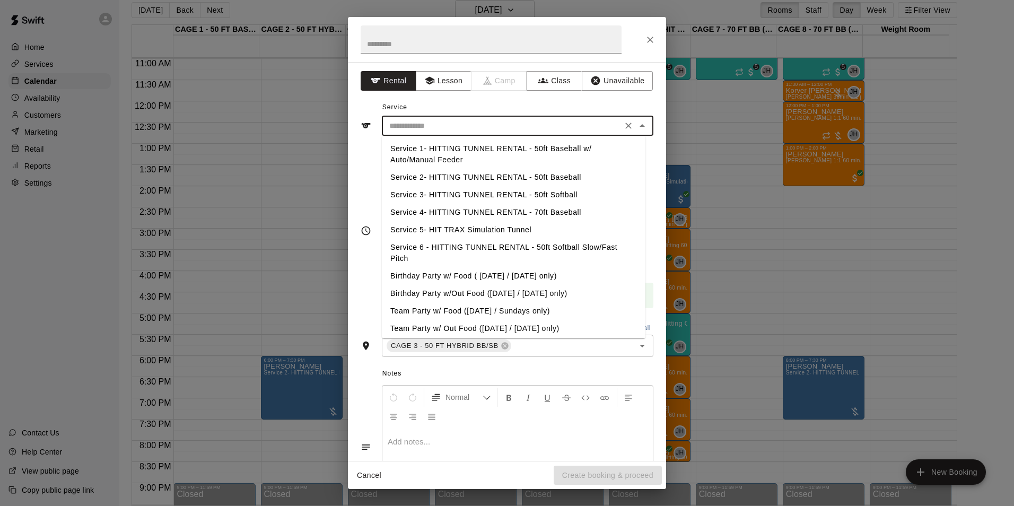
click at [531, 130] on input "text" at bounding box center [502, 125] width 234 height 13
click at [567, 166] on li "Service 1- HITTING TUNNEL RENTAL - 50ft Baseball w/ Auto/Manual Feeder" at bounding box center [514, 154] width 264 height 29
type input "**********"
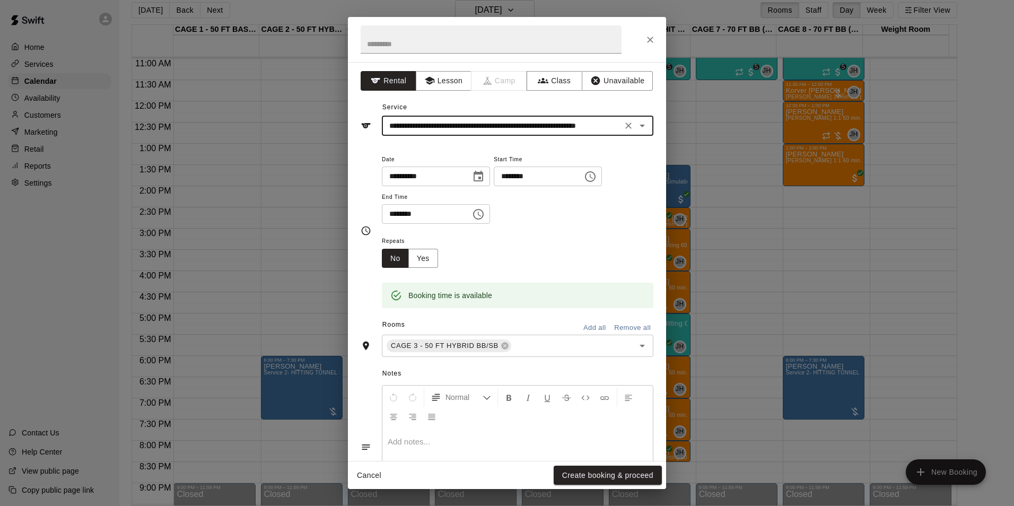
drag, startPoint x: 629, startPoint y: 466, endPoint x: 632, endPoint y: 448, distance: 18.2
click at [631, 459] on div "**********" at bounding box center [507, 253] width 318 height 472
click at [620, 479] on button "Create booking & proceed" at bounding box center [608, 476] width 108 height 20
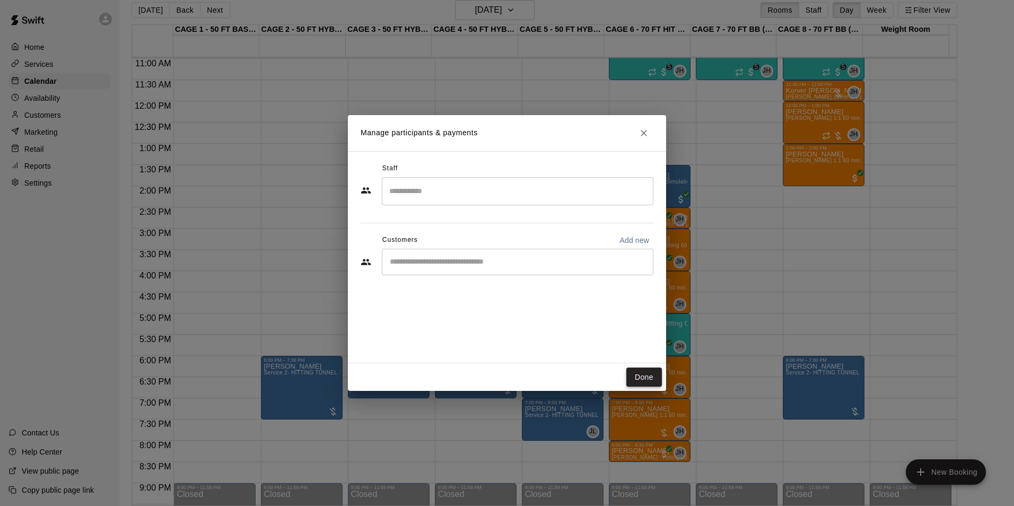
click at [644, 368] on button "Done" at bounding box center [645, 378] width 36 height 20
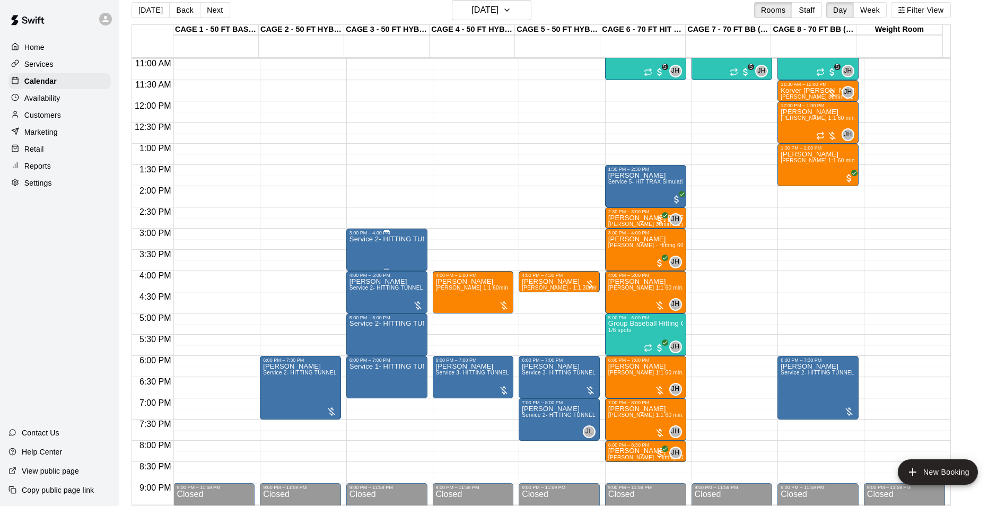
click at [393, 256] on div "Service 2- HITTING TUNNEL RENTAL - 50ft Baseball" at bounding box center [387, 489] width 75 height 506
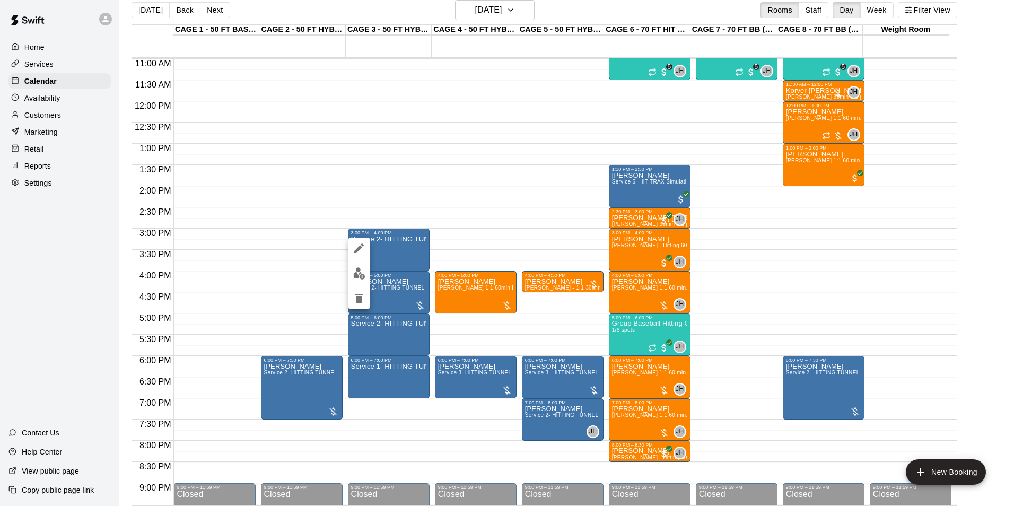
click at [362, 271] on img "edit" at bounding box center [359, 273] width 12 height 12
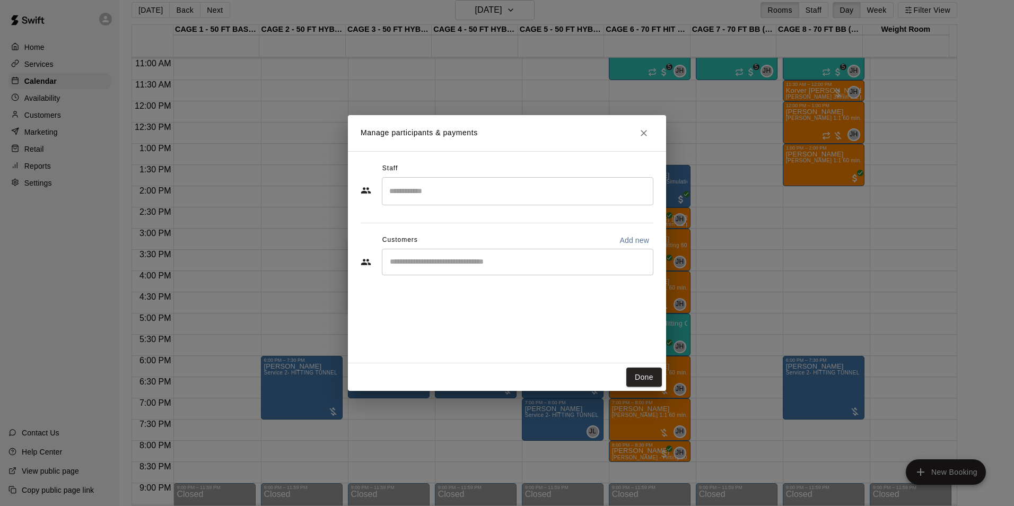
click at [572, 265] on input "Start typing to search customers..." at bounding box center [518, 262] width 262 height 11
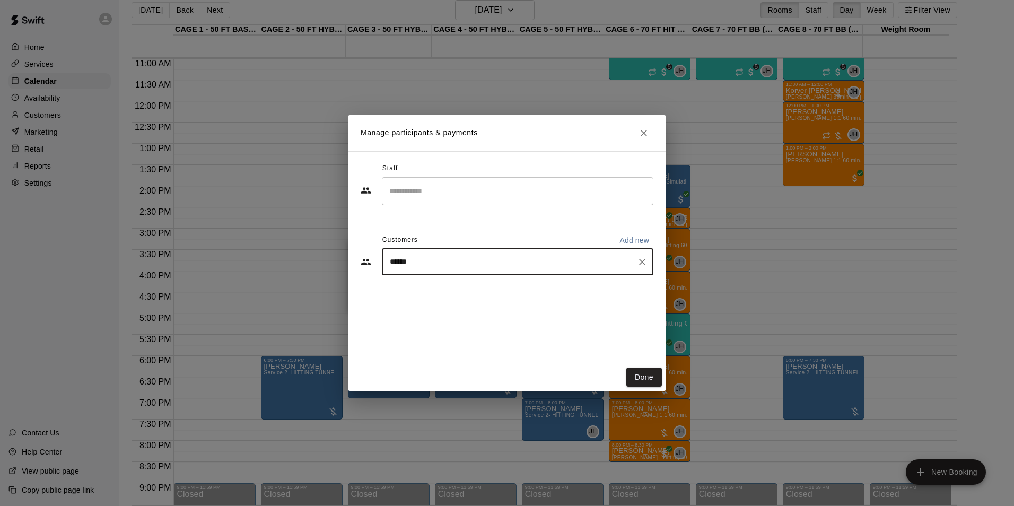
type input "*****"
click at [555, 302] on div "[PERSON_NAME] [EMAIL_ADDRESS][DOMAIN_NAME]" at bounding box center [528, 292] width 233 height 23
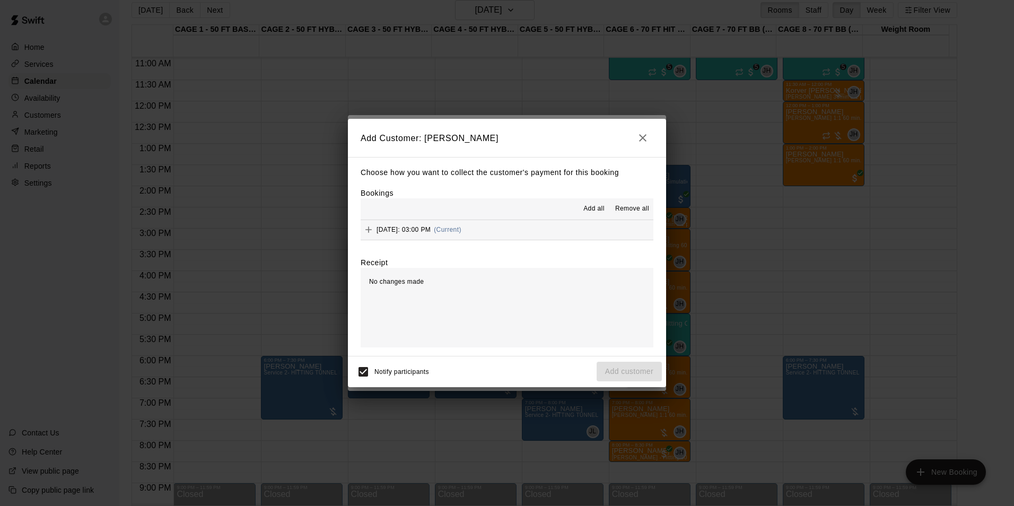
click at [531, 227] on button "[DATE]: 03:00 PM (Current)" at bounding box center [507, 230] width 293 height 20
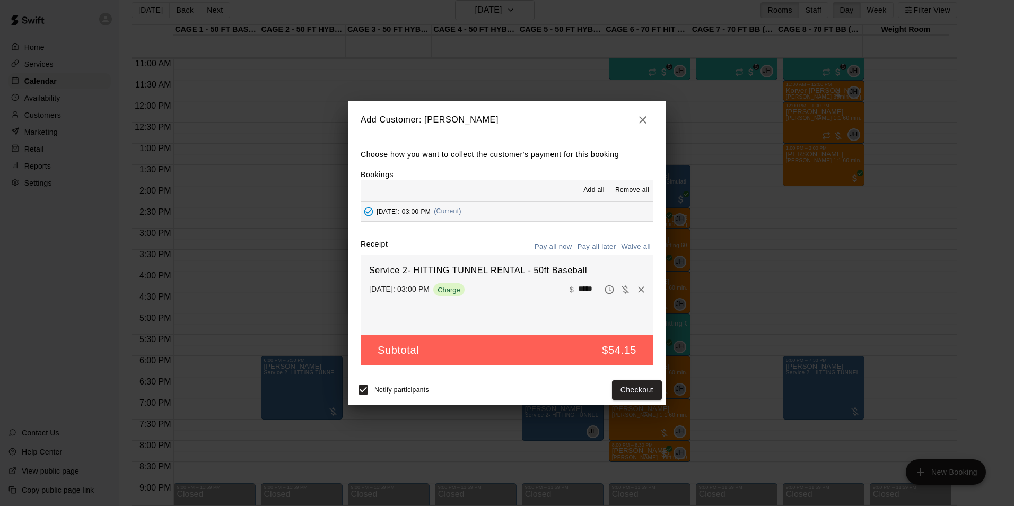
click at [594, 250] on button "Pay all later" at bounding box center [597, 247] width 44 height 16
click at [611, 388] on button "Add customer" at bounding box center [629, 390] width 65 height 20
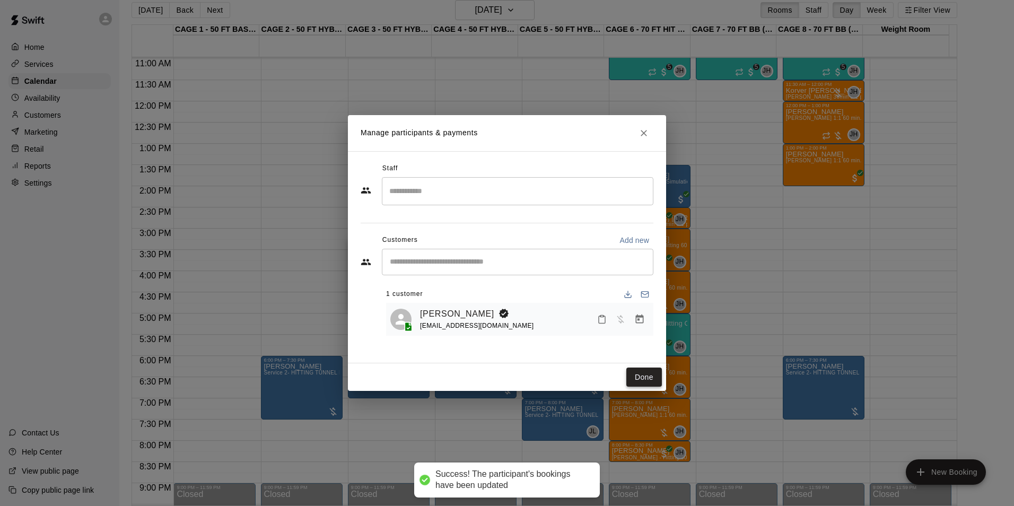
click at [650, 374] on button "Done" at bounding box center [645, 378] width 36 height 20
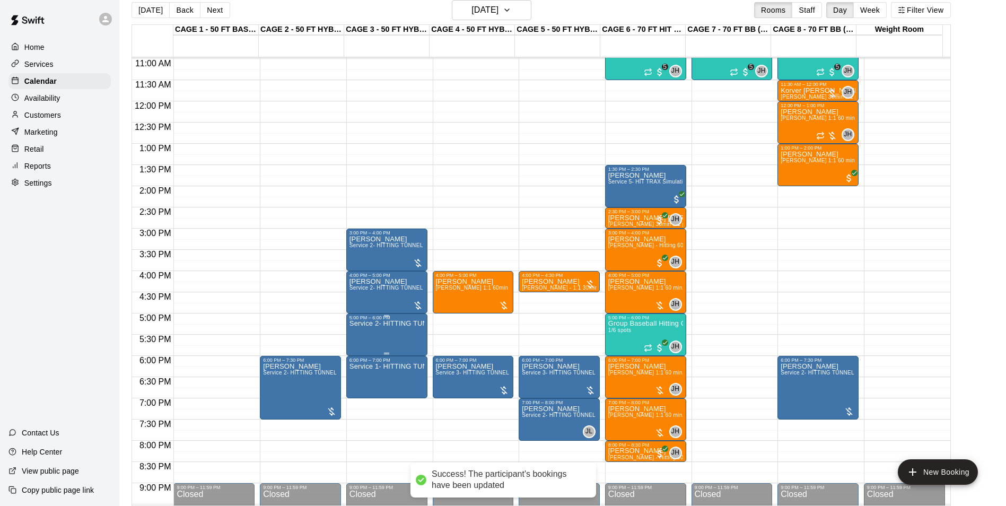
click at [362, 320] on div "5:00 PM – 6:00 PM" at bounding box center [387, 317] width 75 height 5
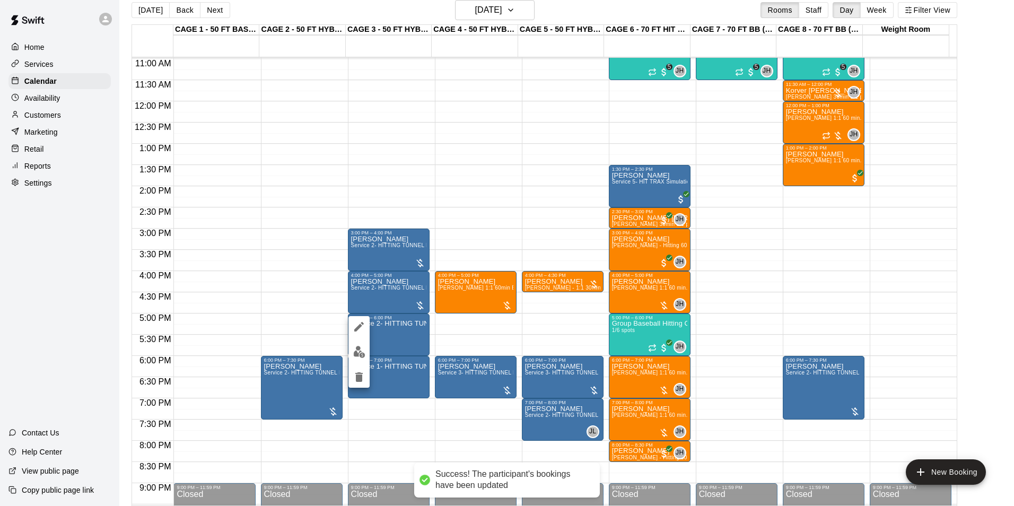
click at [351, 357] on button "edit" at bounding box center [359, 352] width 21 height 21
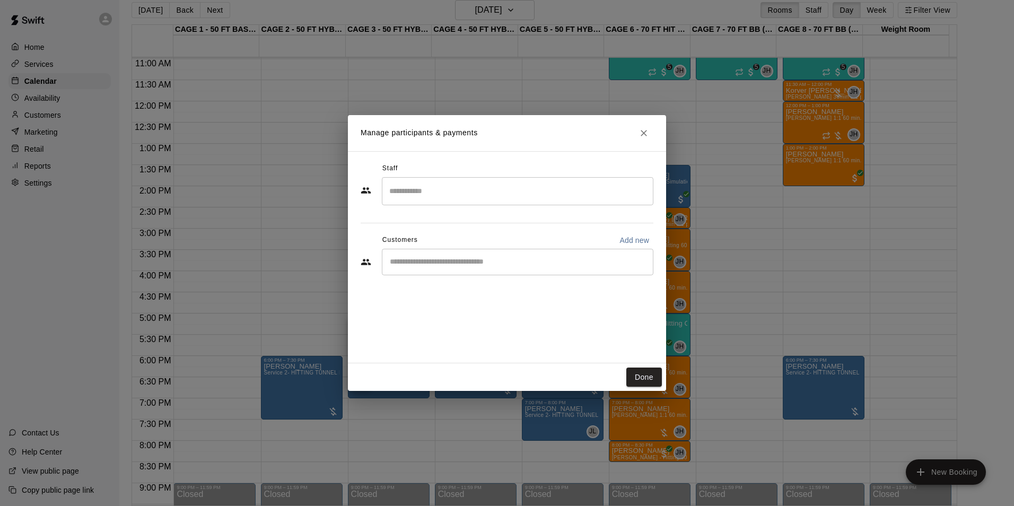
click at [501, 255] on div "​" at bounding box center [518, 262] width 272 height 27
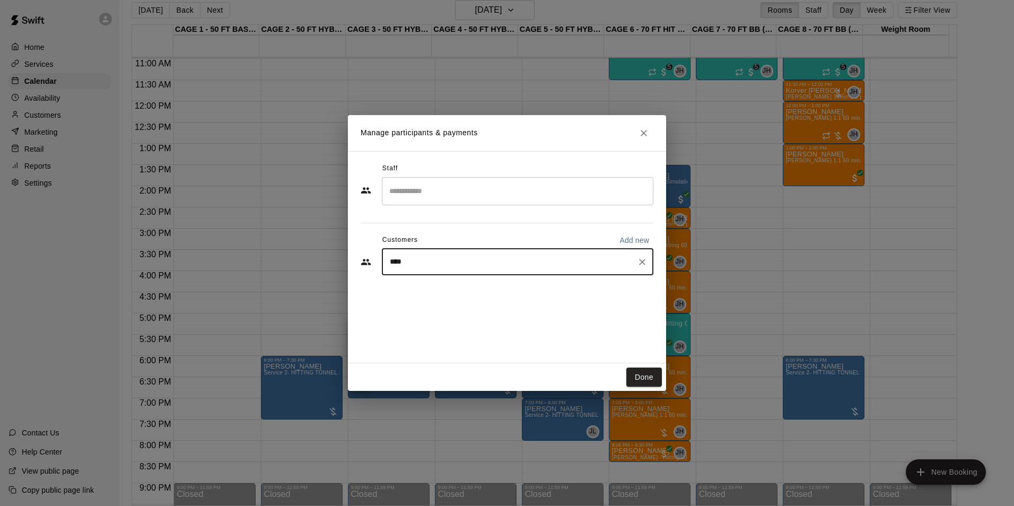
type input "*****"
click at [519, 297] on div "[PERSON_NAME] [EMAIL_ADDRESS][DOMAIN_NAME]" at bounding box center [528, 292] width 233 height 23
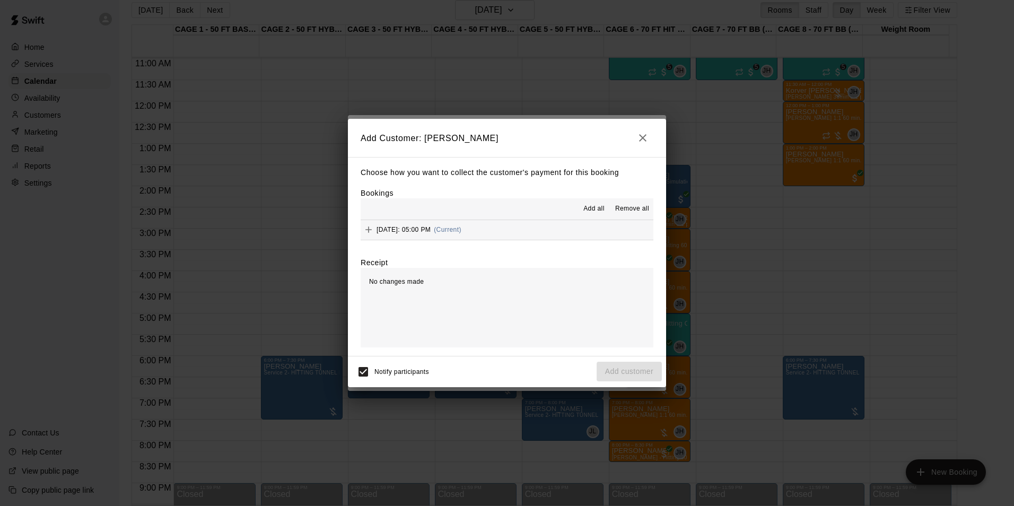
click at [517, 234] on button "[DATE]: 05:00 PM (Current)" at bounding box center [507, 230] width 293 height 20
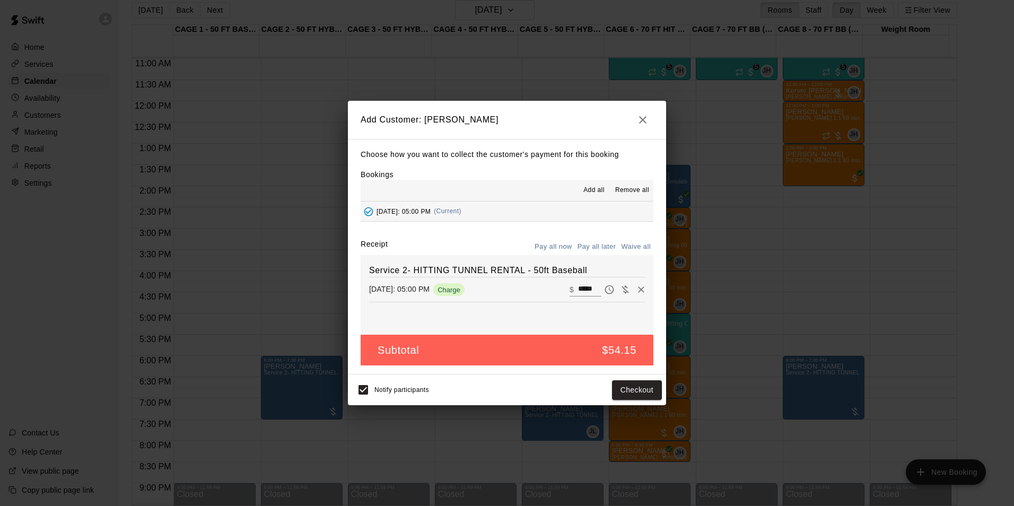
click at [600, 249] on button "Pay all later" at bounding box center [597, 247] width 44 height 16
click at [648, 396] on button "Add customer" at bounding box center [629, 390] width 65 height 20
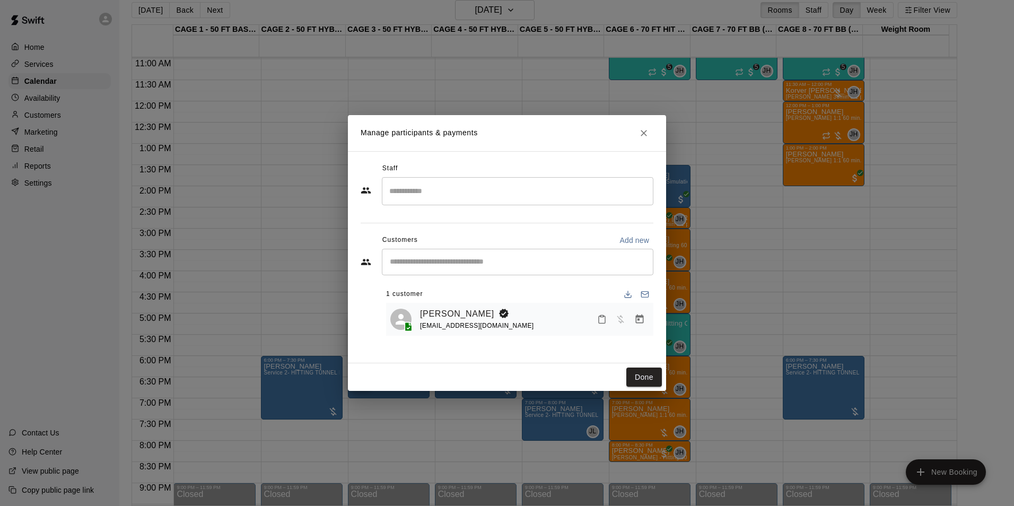
drag, startPoint x: 636, startPoint y: 376, endPoint x: 618, endPoint y: 376, distance: 18.0
click at [636, 376] on button "Done" at bounding box center [645, 378] width 36 height 20
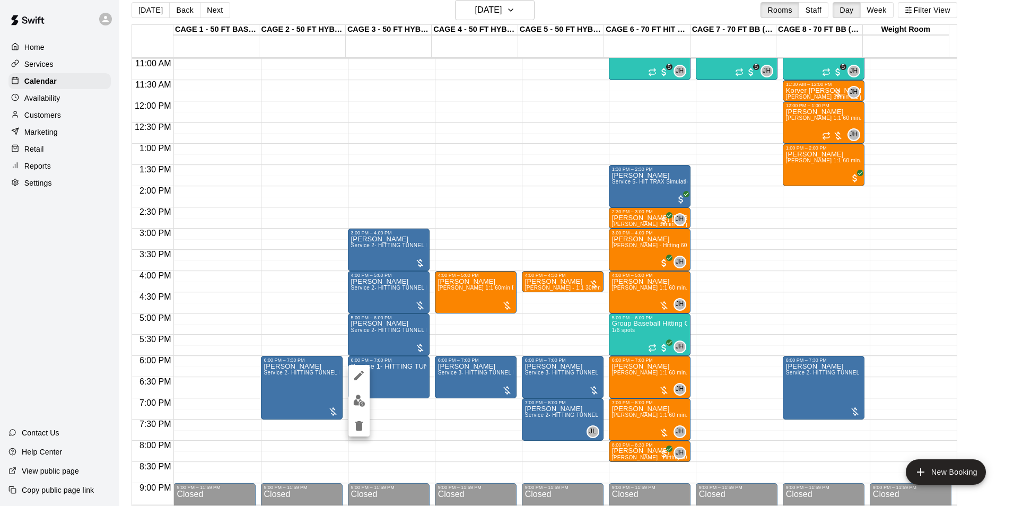
click at [362, 392] on button "edit" at bounding box center [359, 400] width 21 height 21
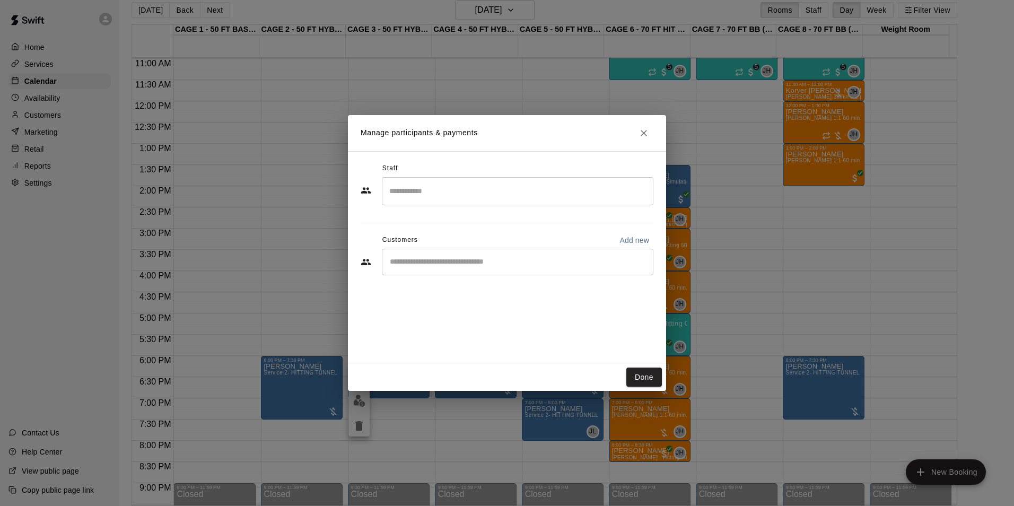
click at [552, 268] on div "​" at bounding box center [518, 262] width 272 height 27
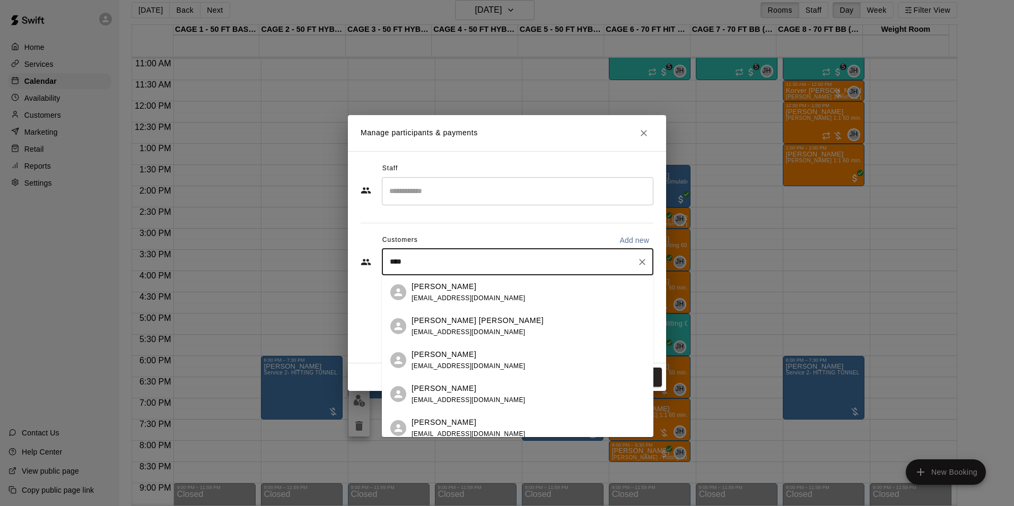
type input "*****"
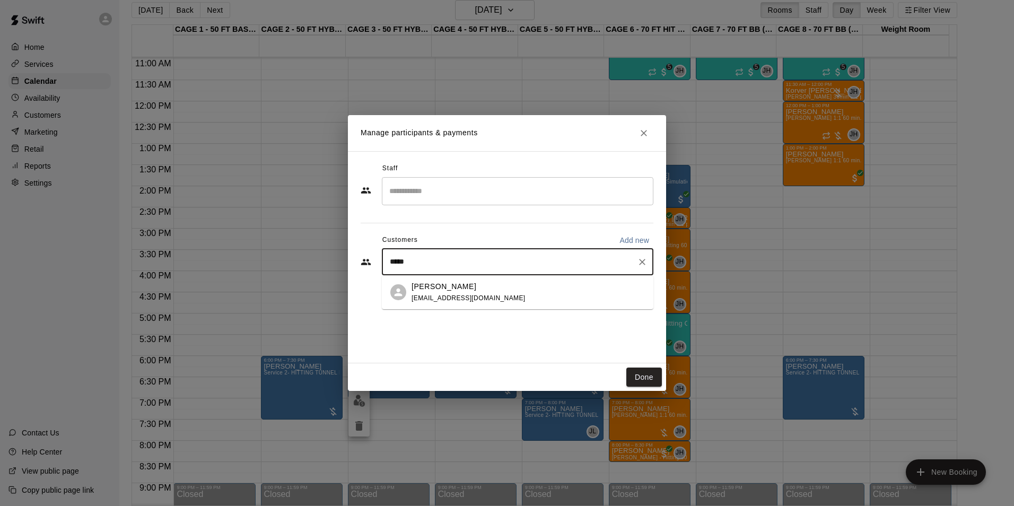
click at [472, 277] on div "[PERSON_NAME] [EMAIL_ADDRESS][DOMAIN_NAME]" at bounding box center [518, 292] width 272 height 34
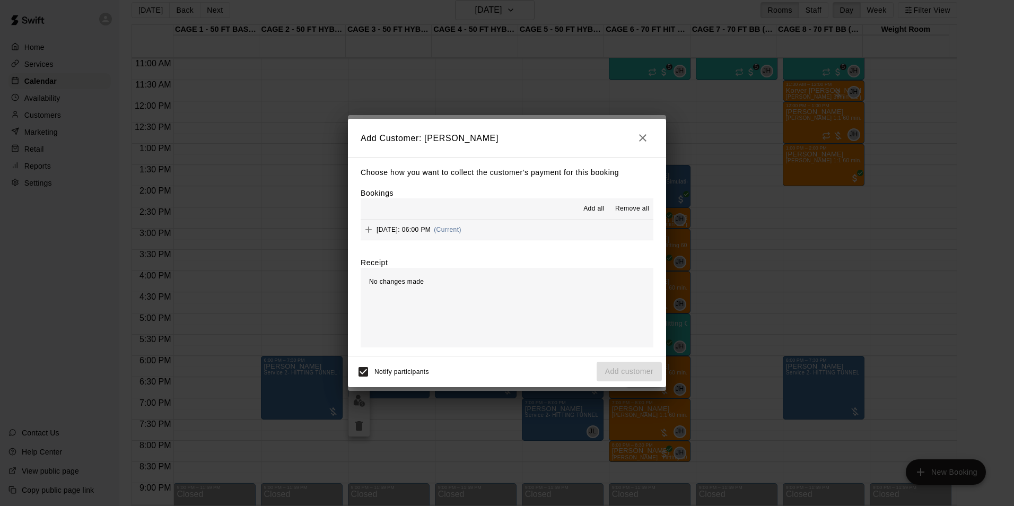
drag, startPoint x: 572, startPoint y: 223, endPoint x: 590, endPoint y: 228, distance: 19.3
click at [572, 225] on button "[DATE]: 06:00 PM (Current)" at bounding box center [507, 230] width 293 height 20
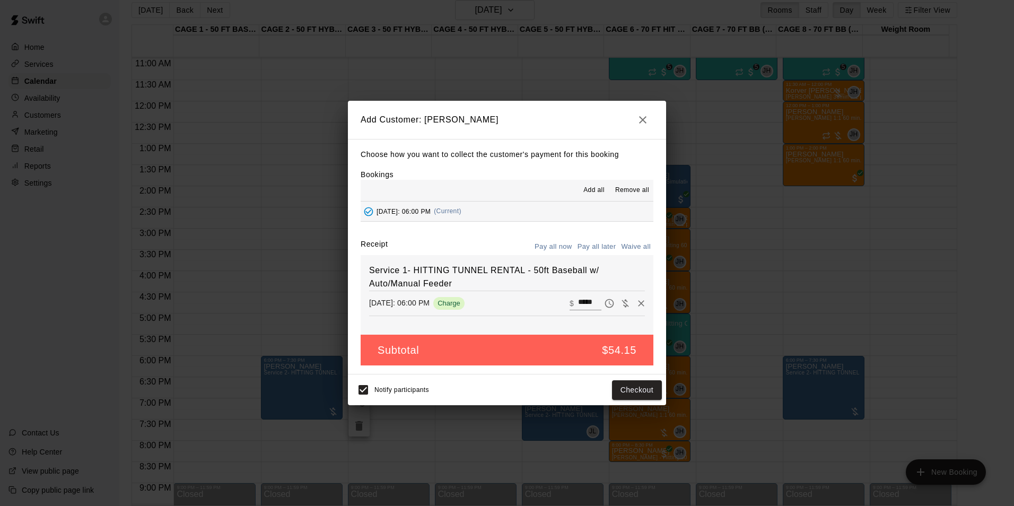
click at [599, 242] on button "Pay all later" at bounding box center [597, 247] width 44 height 16
click at [648, 396] on button "Add customer" at bounding box center [629, 390] width 65 height 20
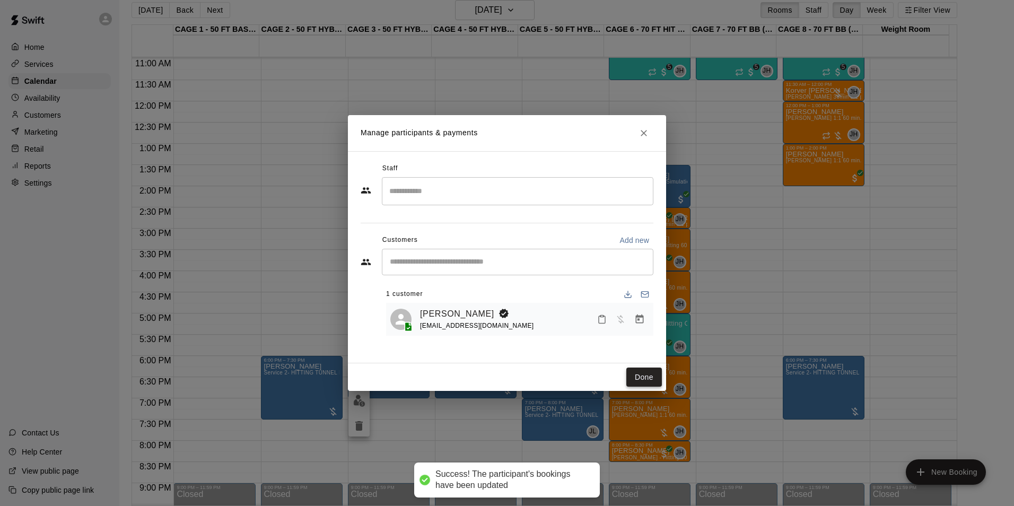
click at [645, 369] on button "Done" at bounding box center [645, 378] width 36 height 20
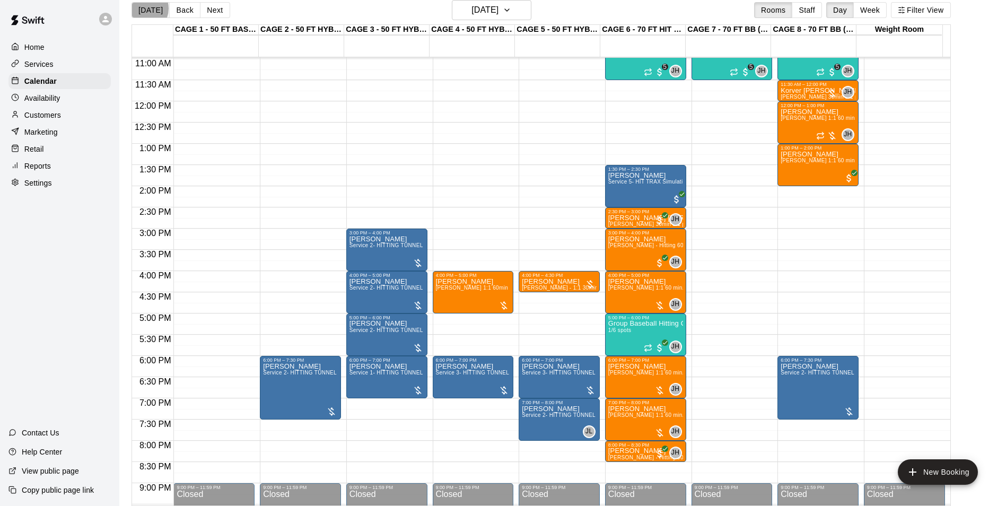
click at [143, 8] on button "[DATE]" at bounding box center [151, 10] width 38 height 16
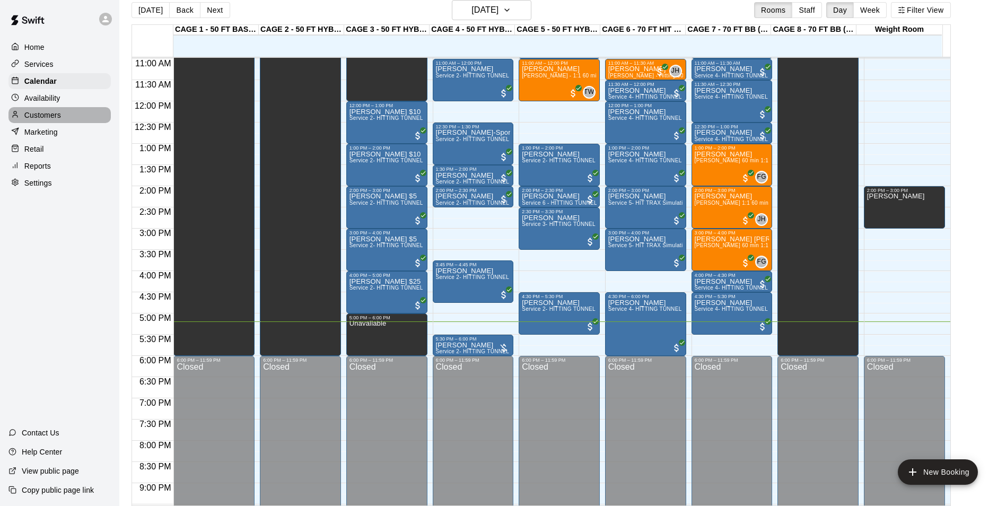
click at [80, 116] on div "Customers" at bounding box center [59, 115] width 102 height 16
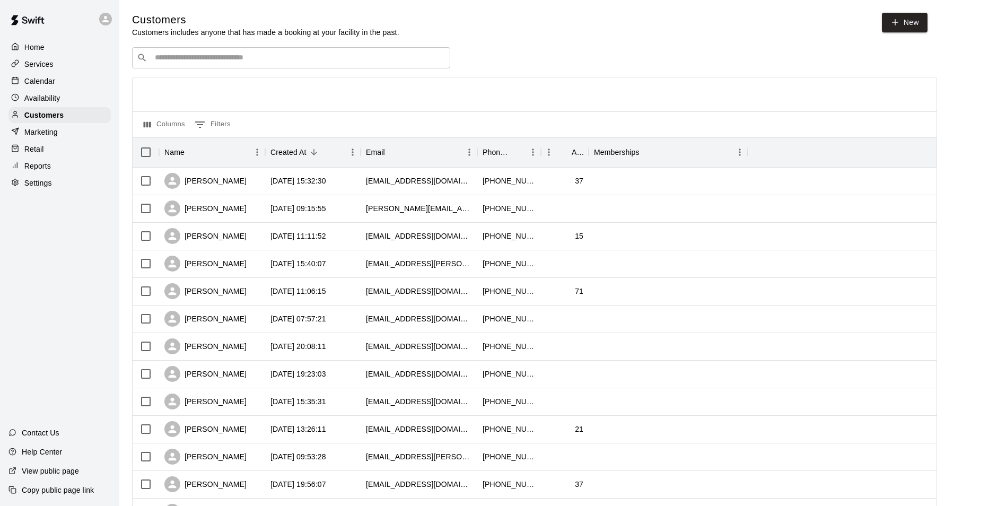
click at [250, 63] on input "Search customers by name or email" at bounding box center [299, 58] width 294 height 11
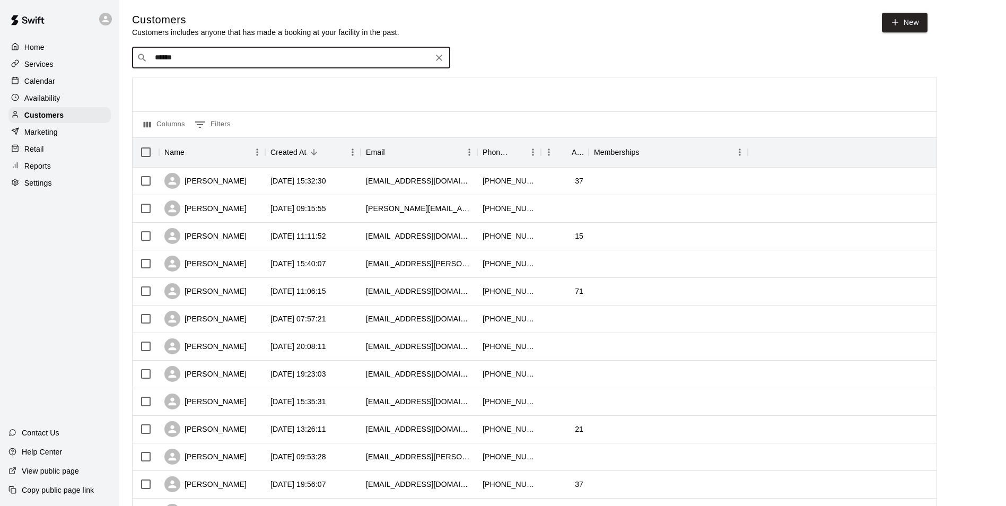
type input "*******"
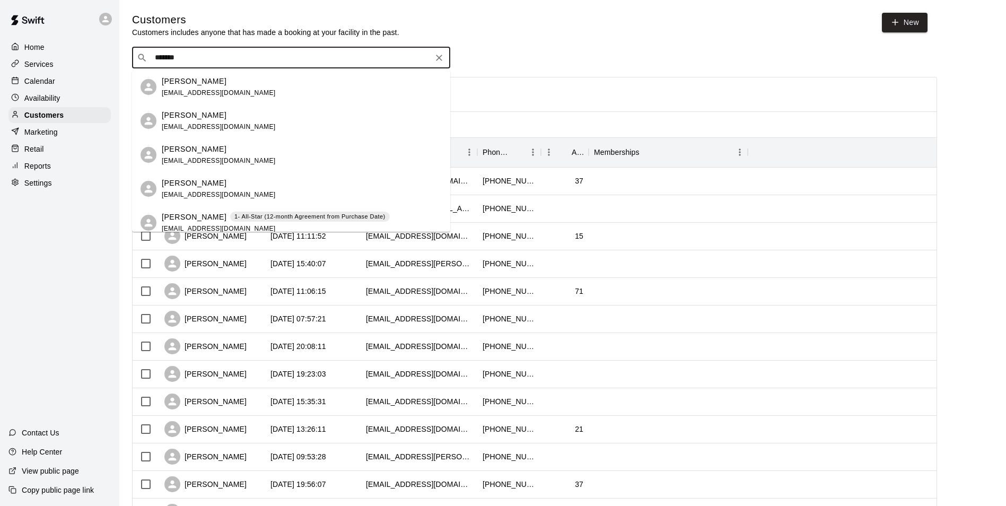
click at [333, 210] on div "[PERSON_NAME] 1- All-Star (12-month Agreement from Purchase Date) [EMAIL_ADDRES…" at bounding box center [291, 223] width 318 height 34
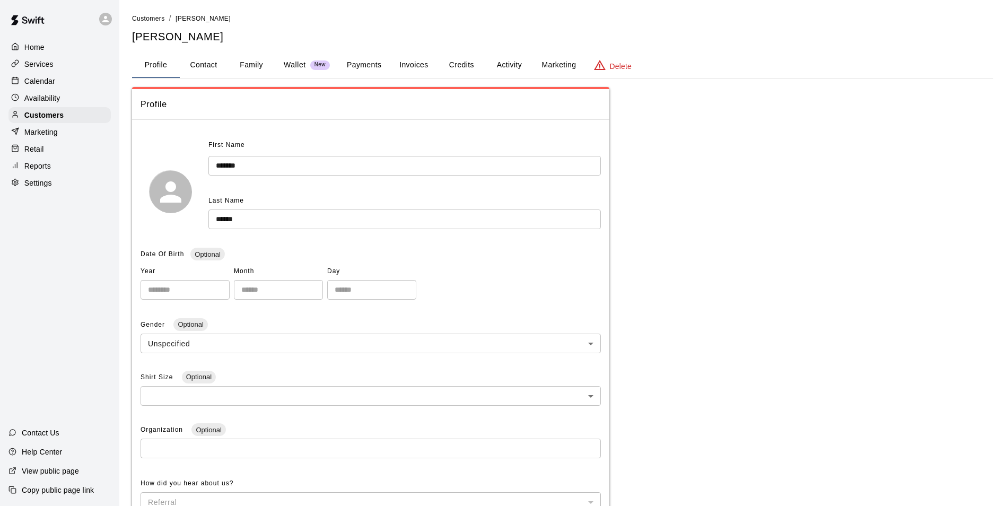
click at [390, 73] on button "Invoices" at bounding box center [414, 65] width 48 height 25
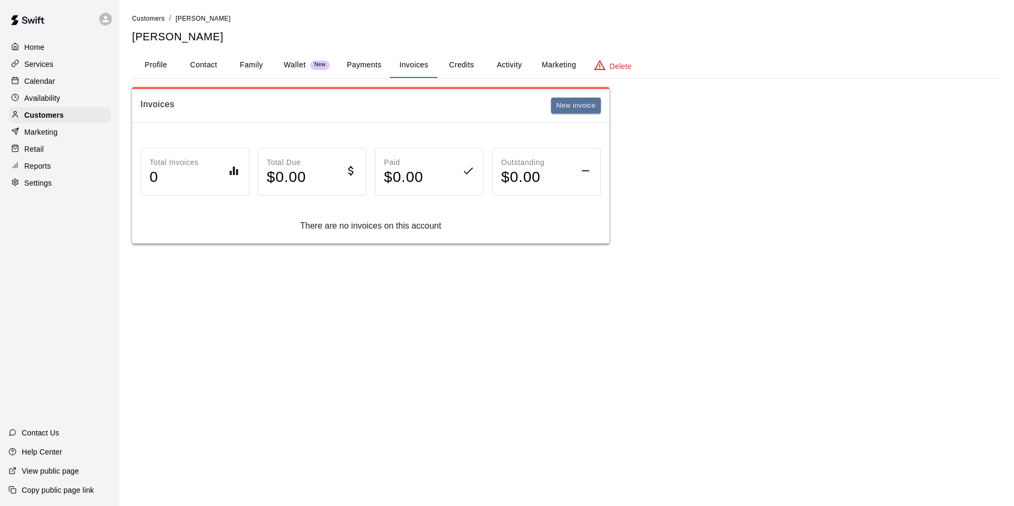
click at [379, 73] on button "Payments" at bounding box center [363, 65] width 51 height 25
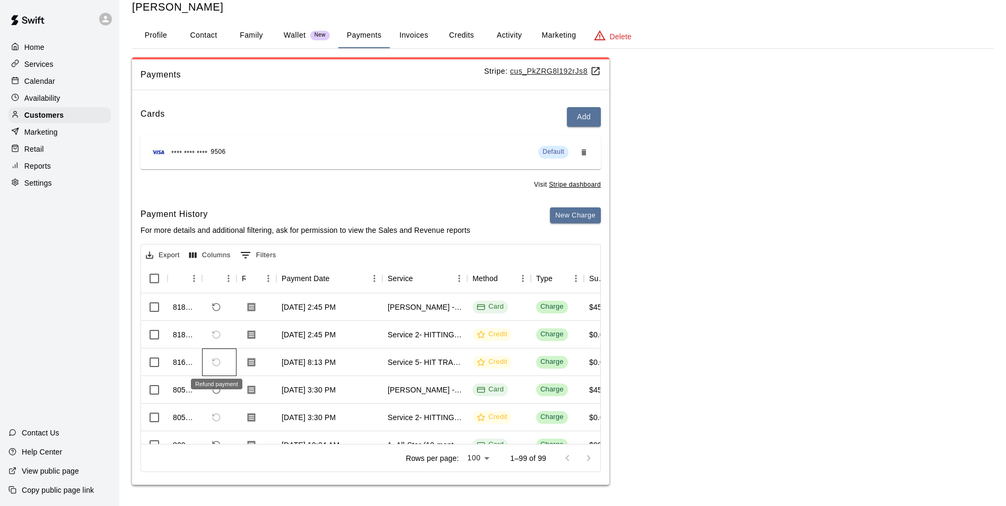
click at [211, 363] on span "Refund payment" at bounding box center [216, 362] width 18 height 18
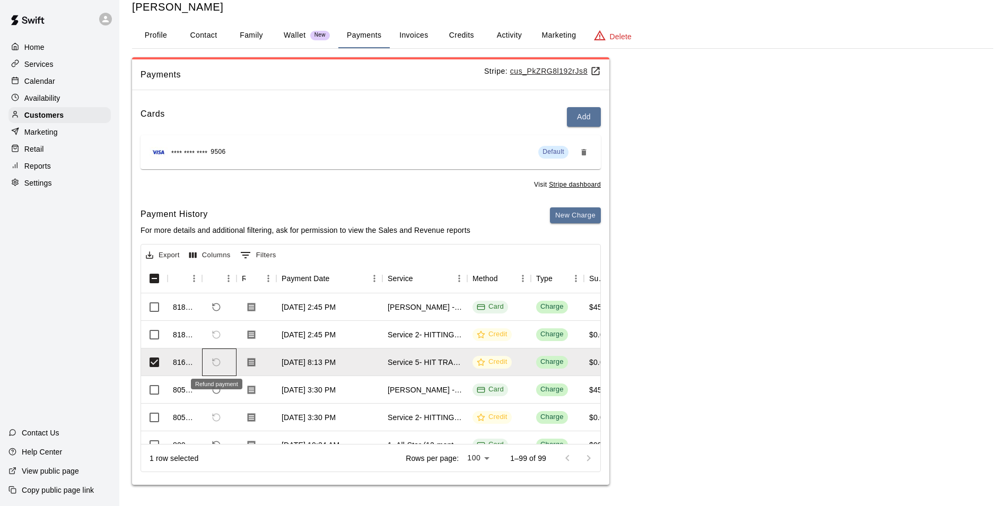
click at [217, 363] on span "Refund payment" at bounding box center [216, 362] width 18 height 18
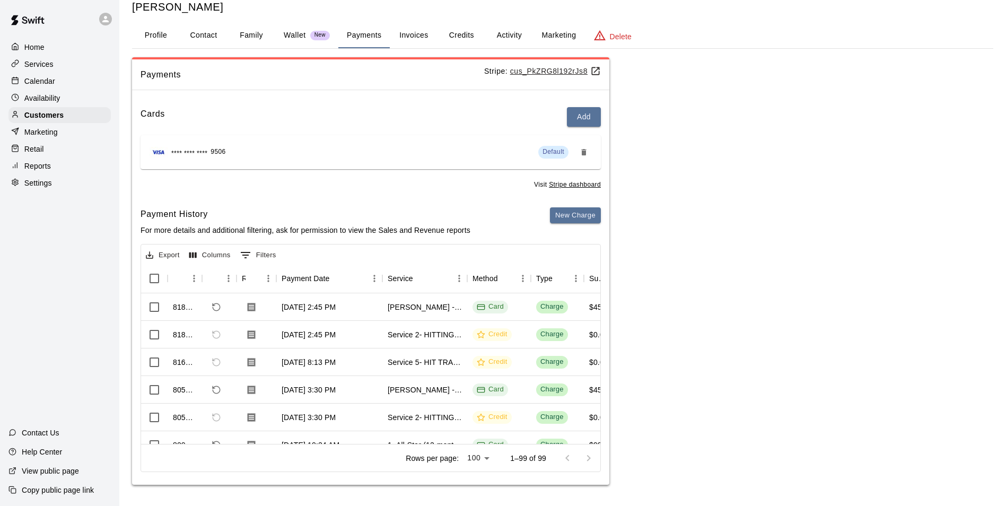
click at [61, 74] on div "Calendar" at bounding box center [59, 81] width 102 height 16
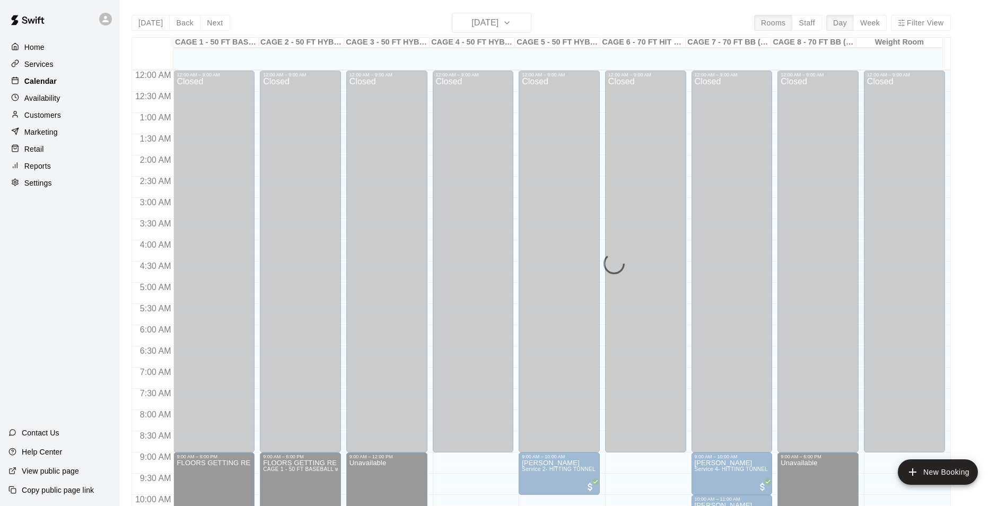
scroll to position [539, 0]
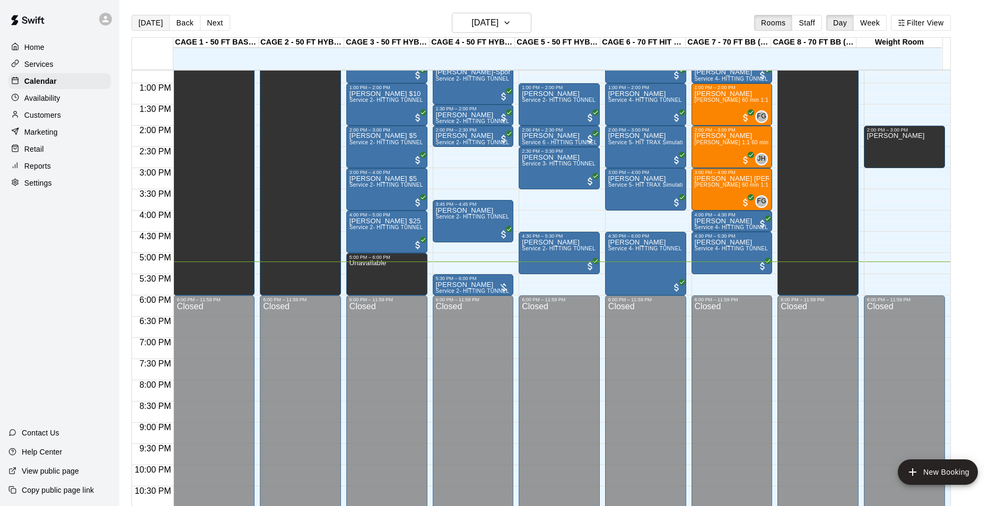
click at [145, 19] on button "[DATE]" at bounding box center [151, 23] width 38 height 16
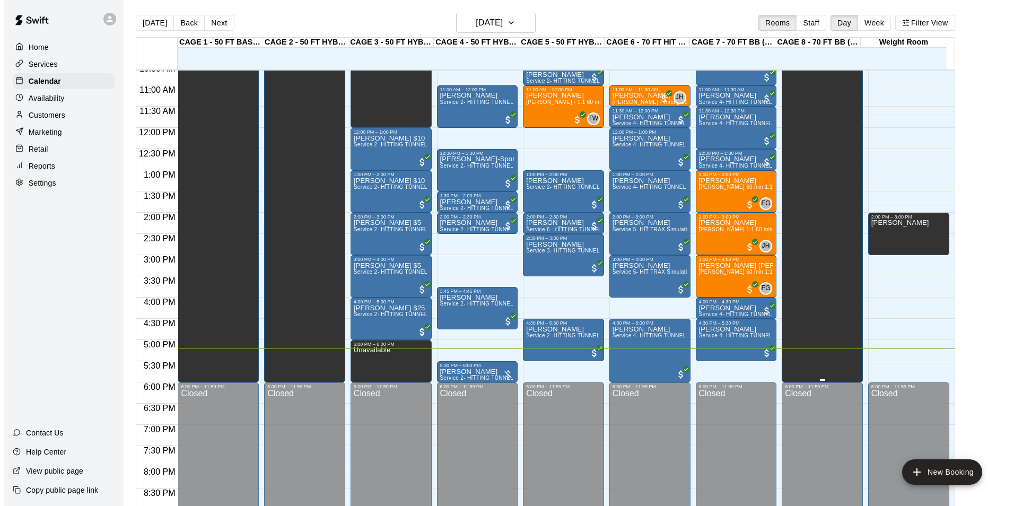
scroll to position [433, 0]
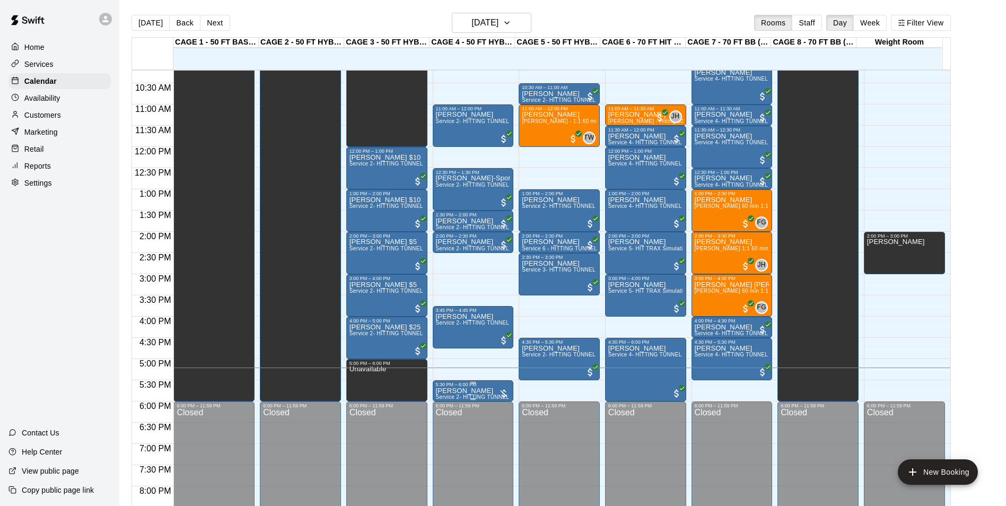
click at [444, 386] on div "5:30 PM – 6:00 PM" at bounding box center [473, 384] width 75 height 5
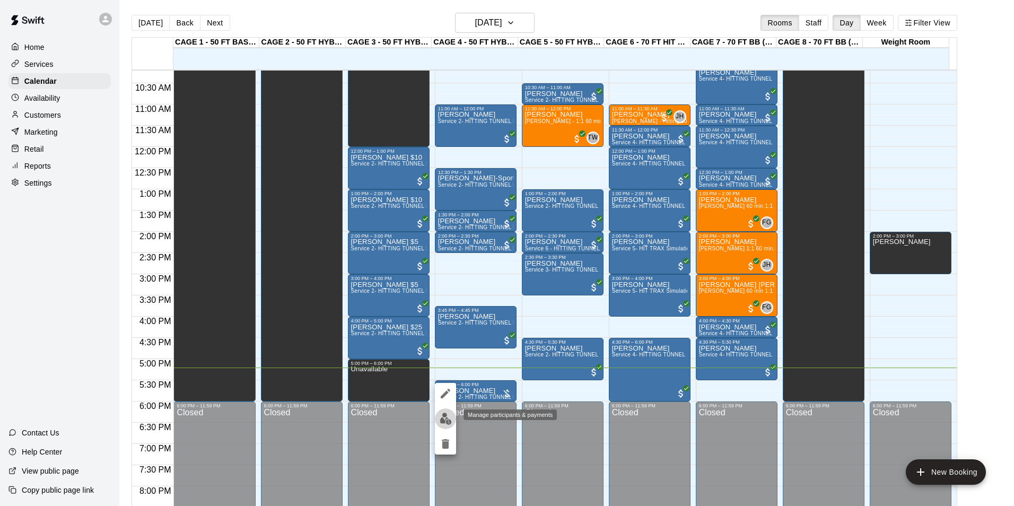
click at [440, 419] on img "edit" at bounding box center [446, 419] width 12 height 12
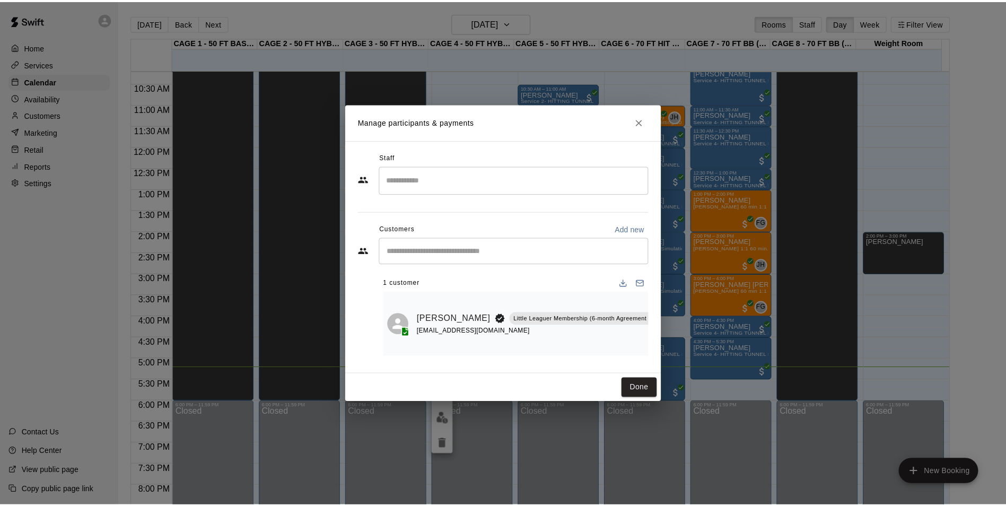
scroll to position [0, 50]
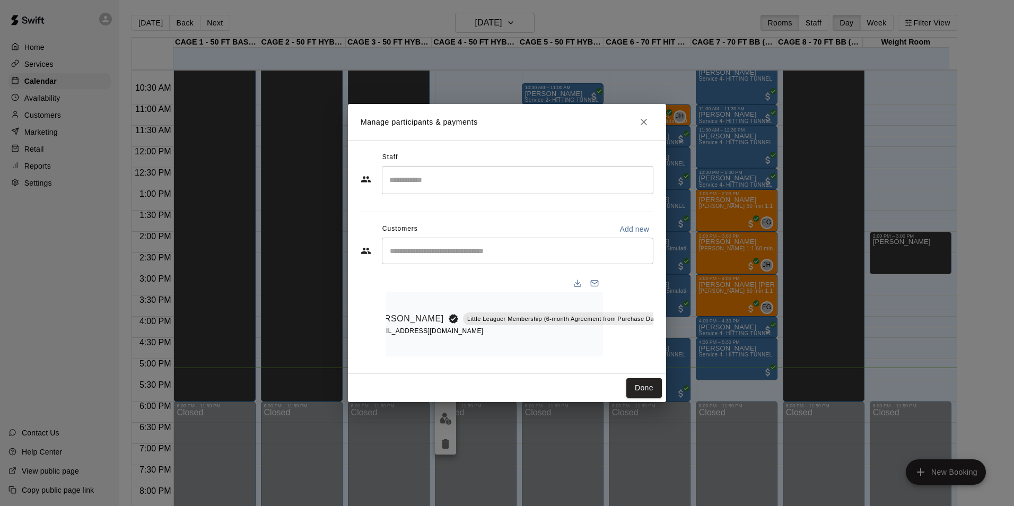
click at [687, 337] on icon "Manage bookings & payment" at bounding box center [692, 342] width 11 height 11
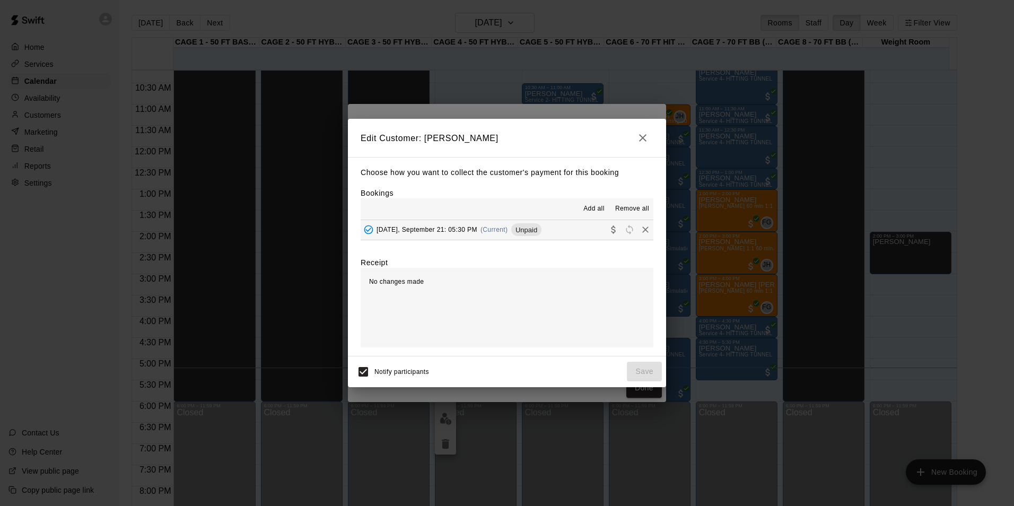
click at [518, 222] on div "[DATE], September 21: 05:30 PM (Current) Unpaid" at bounding box center [451, 230] width 181 height 16
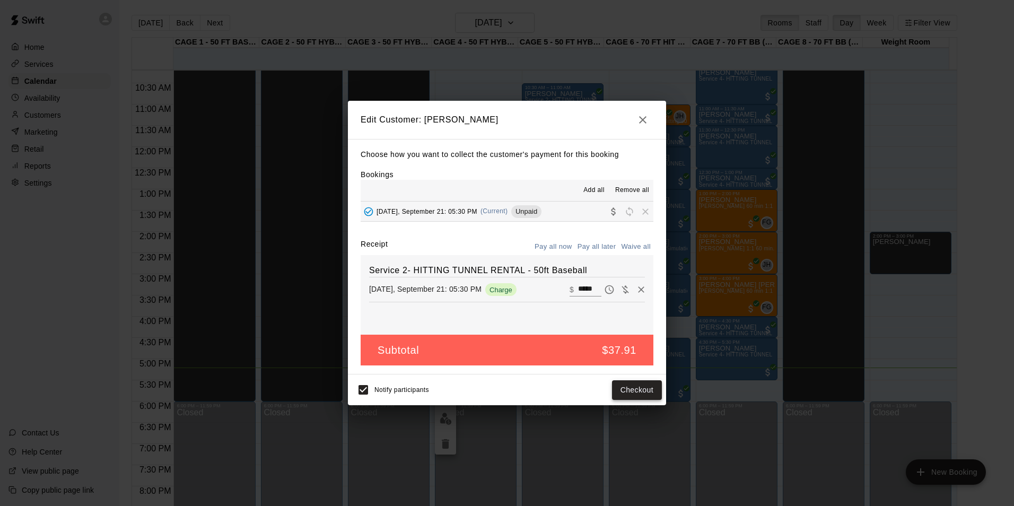
click at [645, 386] on button "Checkout" at bounding box center [637, 390] width 50 height 20
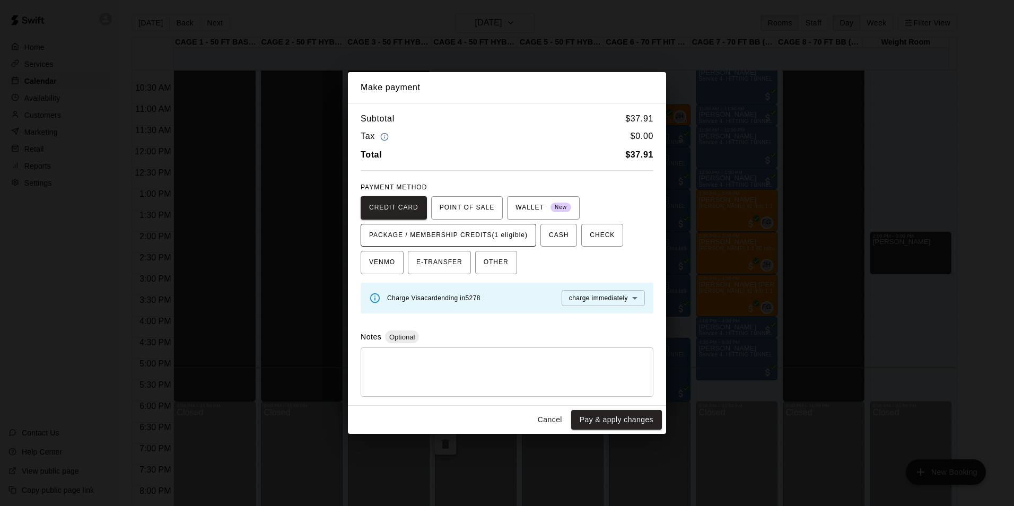
click at [461, 239] on span "PACKAGE / MEMBERSHIP CREDITS (1 eligible)" at bounding box center [448, 235] width 159 height 17
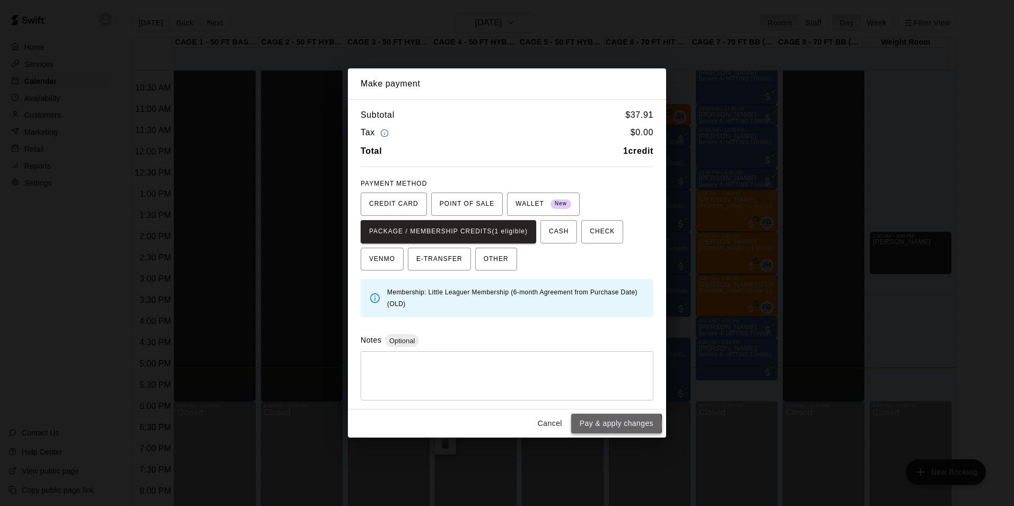
click at [612, 425] on button "Pay & apply changes" at bounding box center [616, 424] width 91 height 20
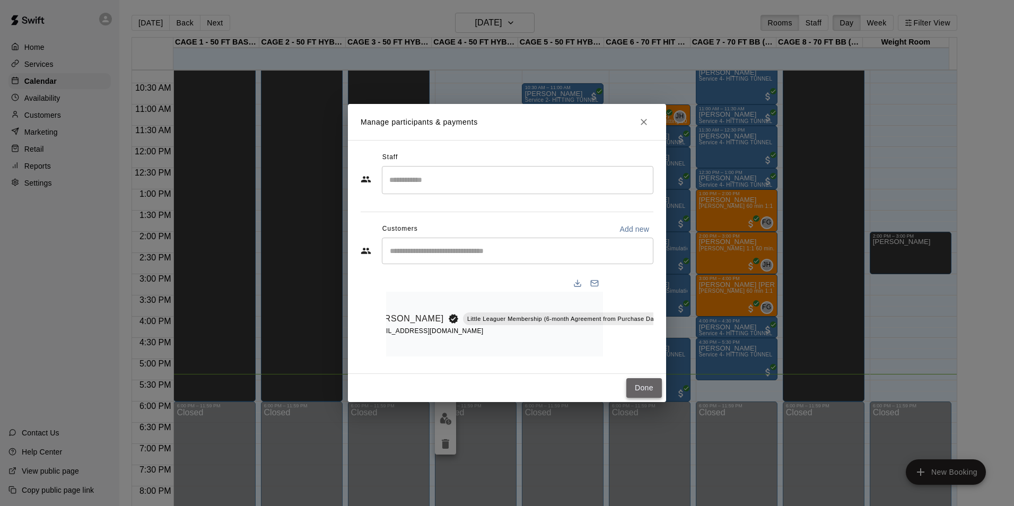
click at [645, 389] on button "Done" at bounding box center [645, 388] width 36 height 20
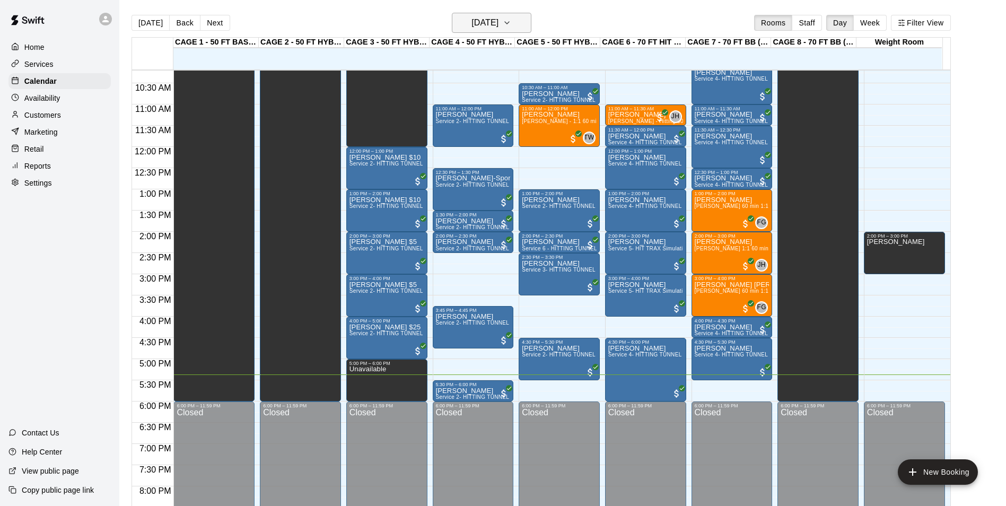
click at [476, 27] on h6 "[DATE]" at bounding box center [485, 22] width 27 height 15
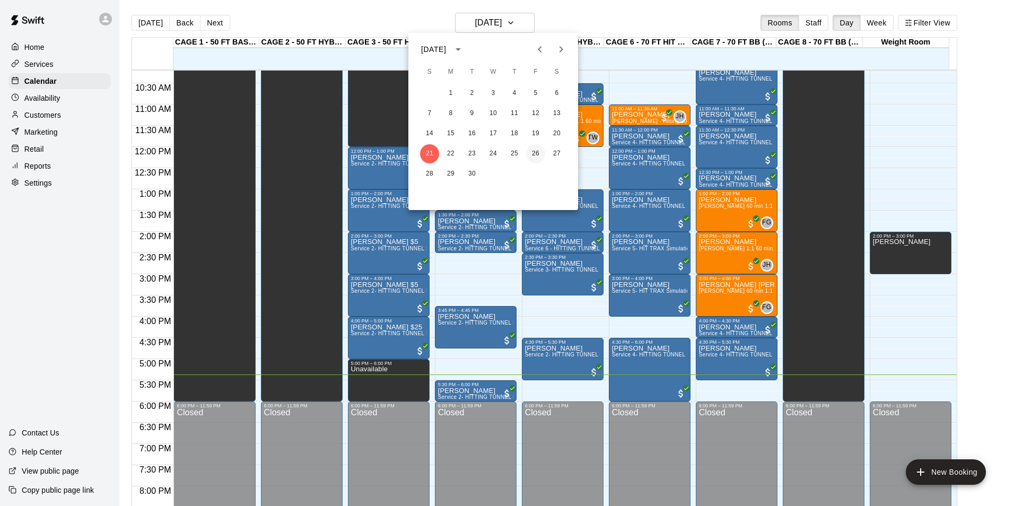
click at [532, 153] on button "26" at bounding box center [535, 153] width 19 height 19
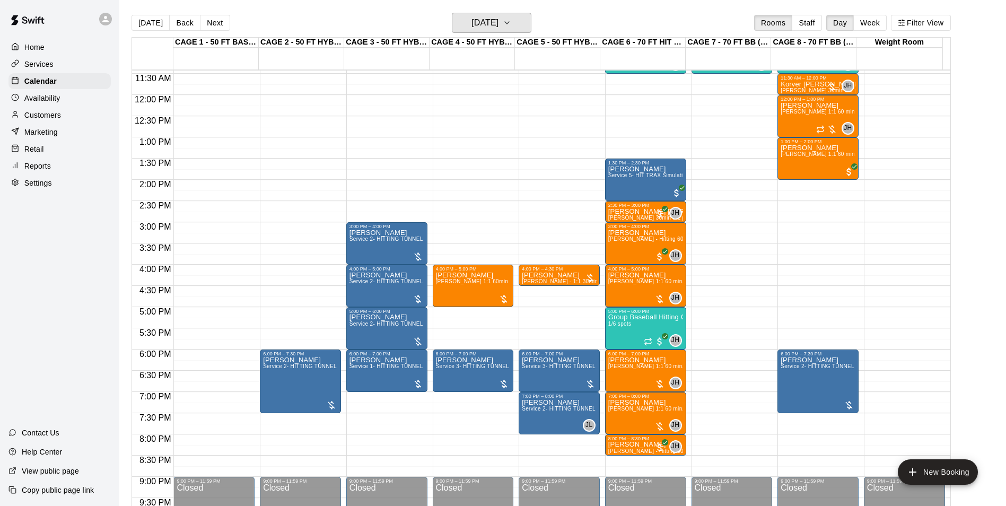
scroll to position [486, 0]
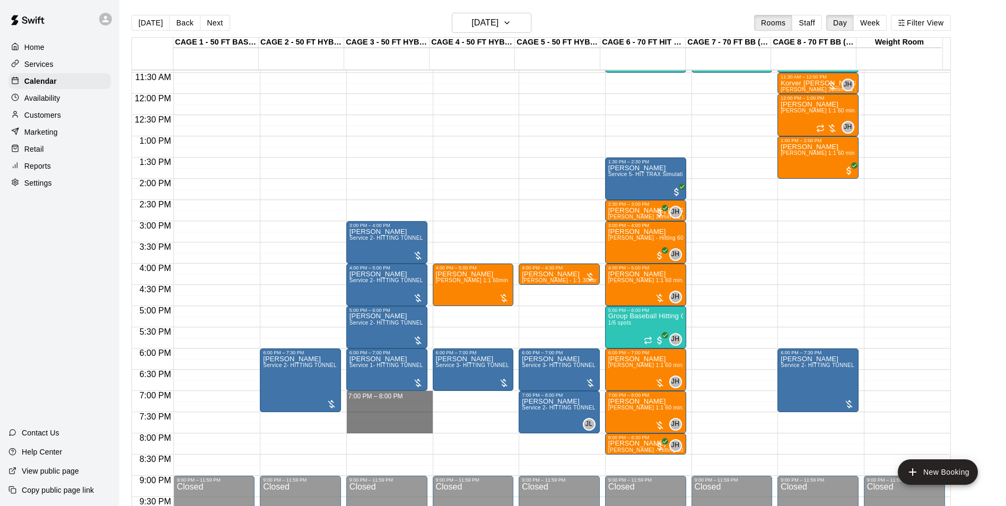
drag, startPoint x: 376, startPoint y: 395, endPoint x: 379, endPoint y: 428, distance: 33.0
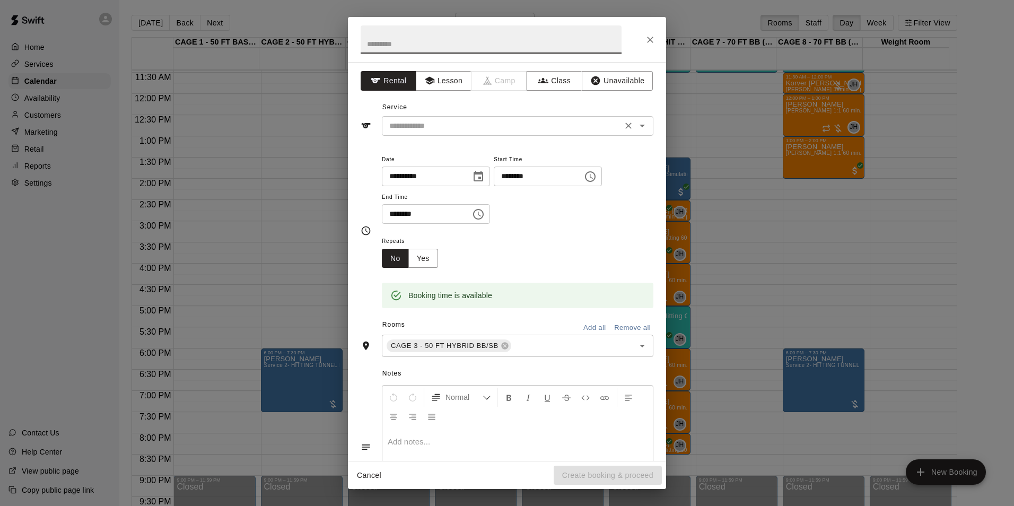
click at [559, 123] on input "text" at bounding box center [502, 125] width 234 height 13
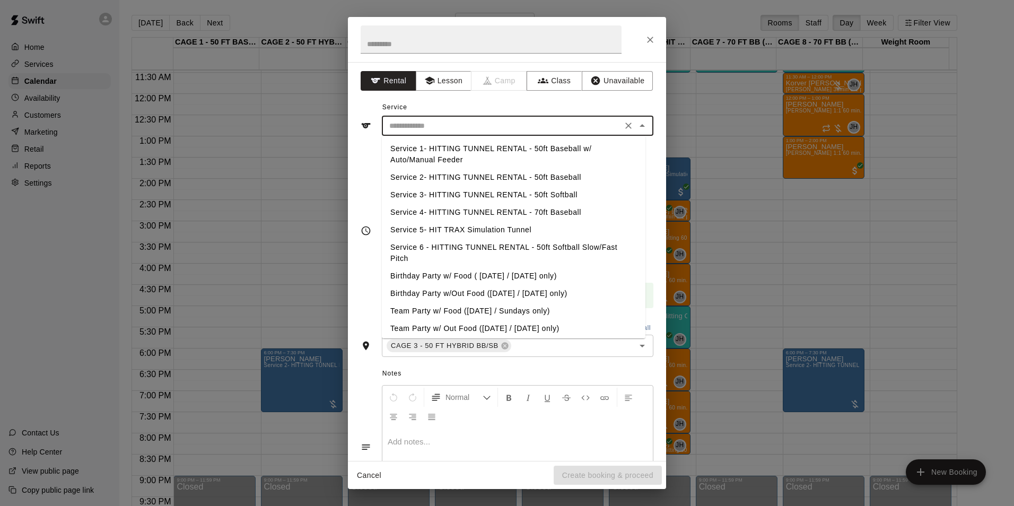
click at [555, 172] on li "Service 2- HITTING TUNNEL RENTAL - 50ft Baseball" at bounding box center [514, 178] width 264 height 18
type input "**********"
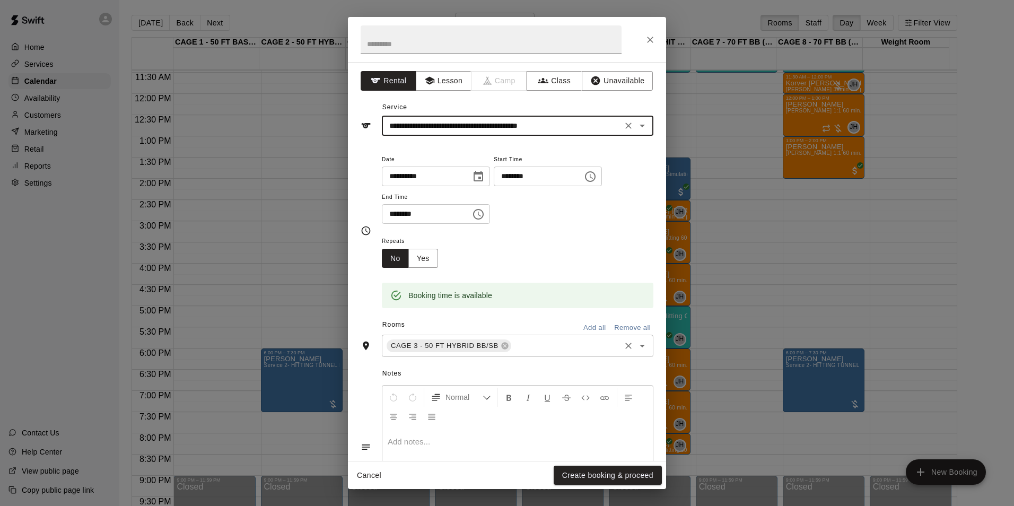
click at [539, 352] on div "CAGE 3 - 50 FT HYBRID BB/SB ​" at bounding box center [518, 346] width 272 height 22
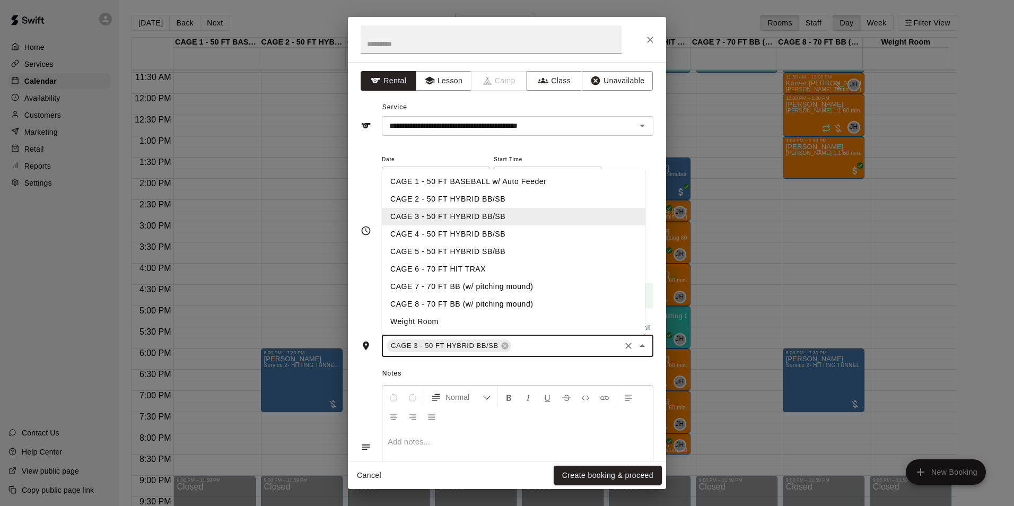
click at [519, 227] on li "CAGE 4 - 50 FT HYBRID BB/SB" at bounding box center [514, 234] width 264 height 18
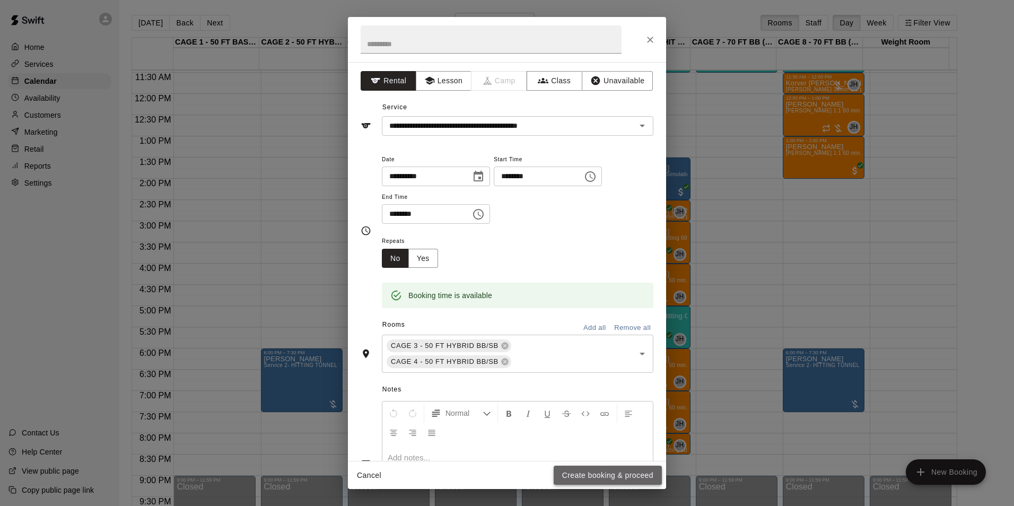
click at [599, 474] on button "Create booking & proceed" at bounding box center [608, 476] width 108 height 20
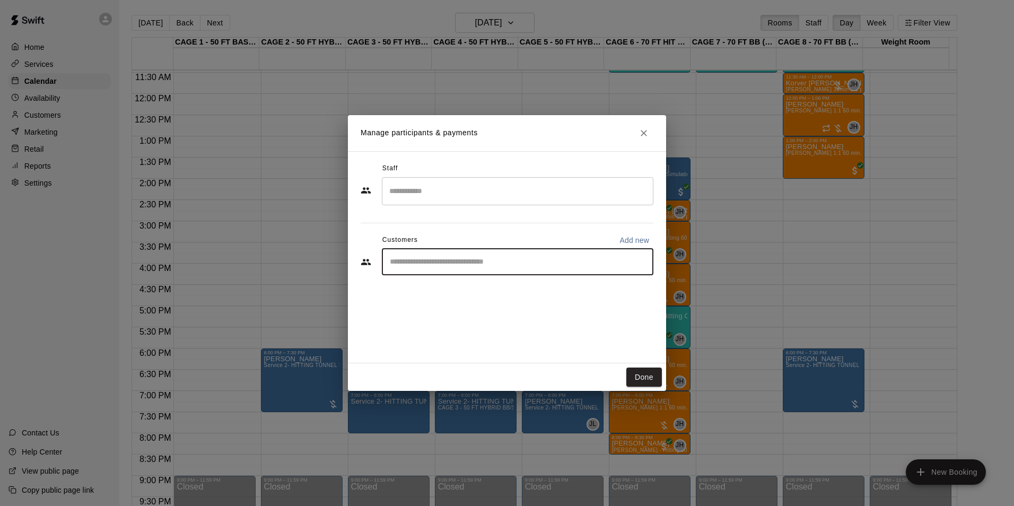
drag, startPoint x: 505, startPoint y: 265, endPoint x: 485, endPoint y: 270, distance: 20.2
click at [501, 265] on input "Start typing to search customers..." at bounding box center [518, 262] width 262 height 11
type input "*******"
click at [456, 285] on p "[PERSON_NAME]" at bounding box center [444, 286] width 65 height 11
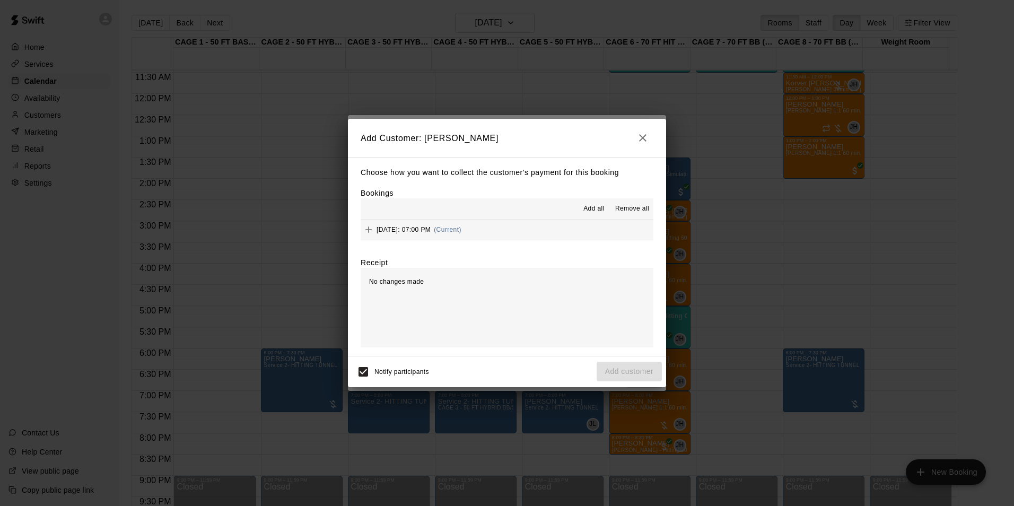
click at [557, 225] on button "[DATE]: 07:00 PM (Current)" at bounding box center [507, 230] width 293 height 20
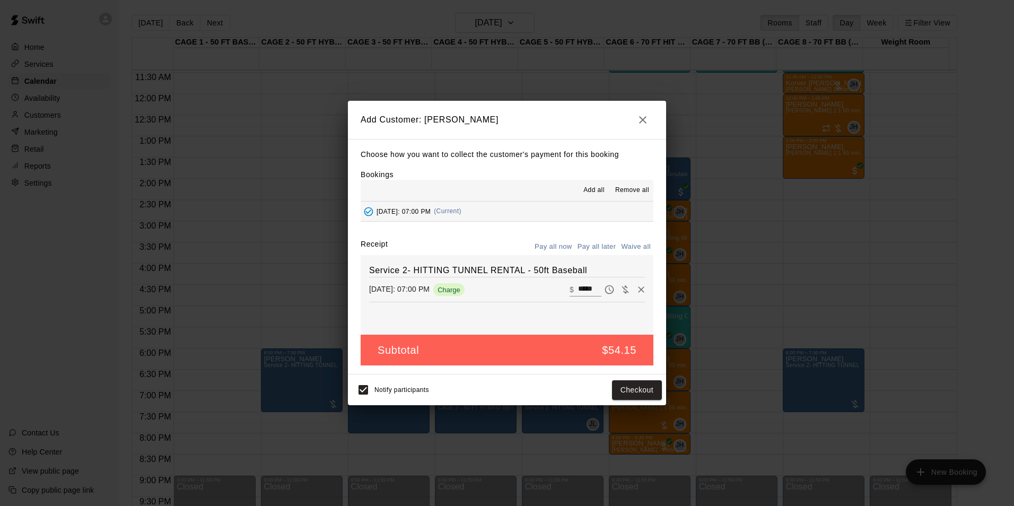
click at [609, 246] on button "Pay all later" at bounding box center [597, 247] width 44 height 16
click at [609, 388] on button "Add customer" at bounding box center [629, 390] width 65 height 20
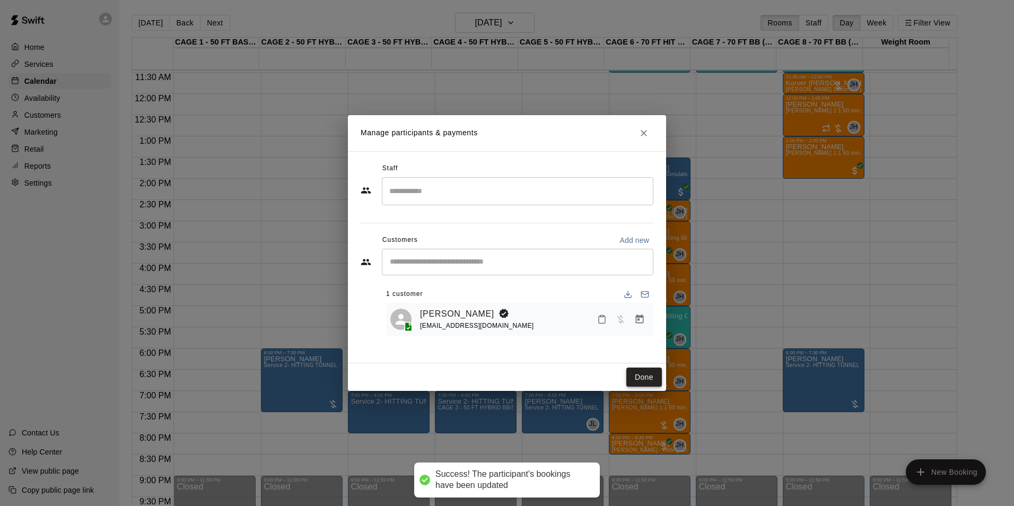
click at [644, 376] on button "Done" at bounding box center [645, 378] width 36 height 20
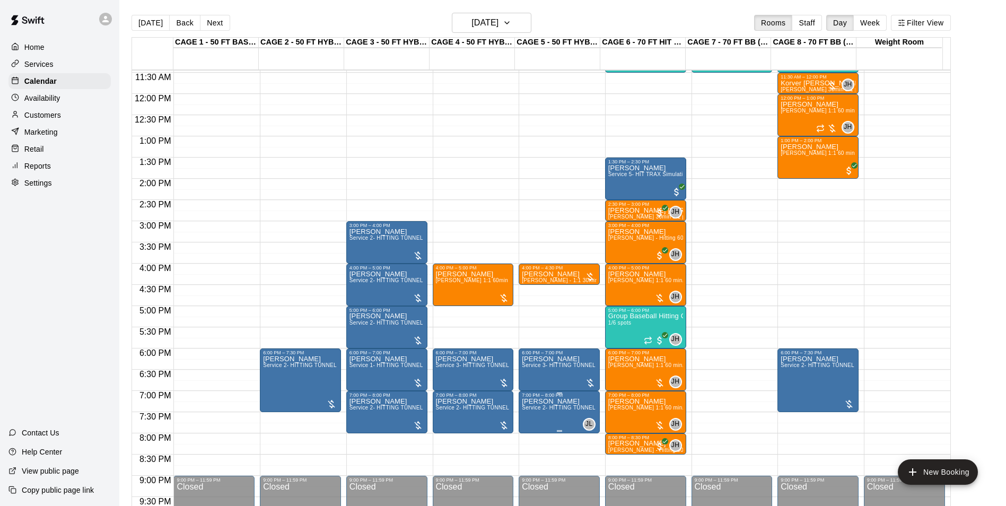
click at [552, 410] on span "Service 2- HITTING TUNNEL RENTAL - 50ft Baseball" at bounding box center [589, 408] width 135 height 6
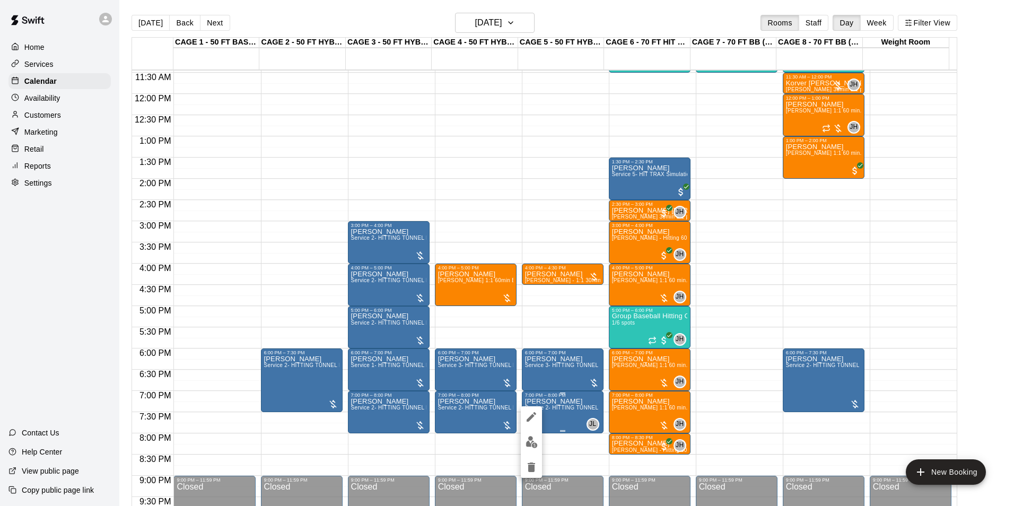
click at [552, 410] on div at bounding box center [507, 253] width 1014 height 506
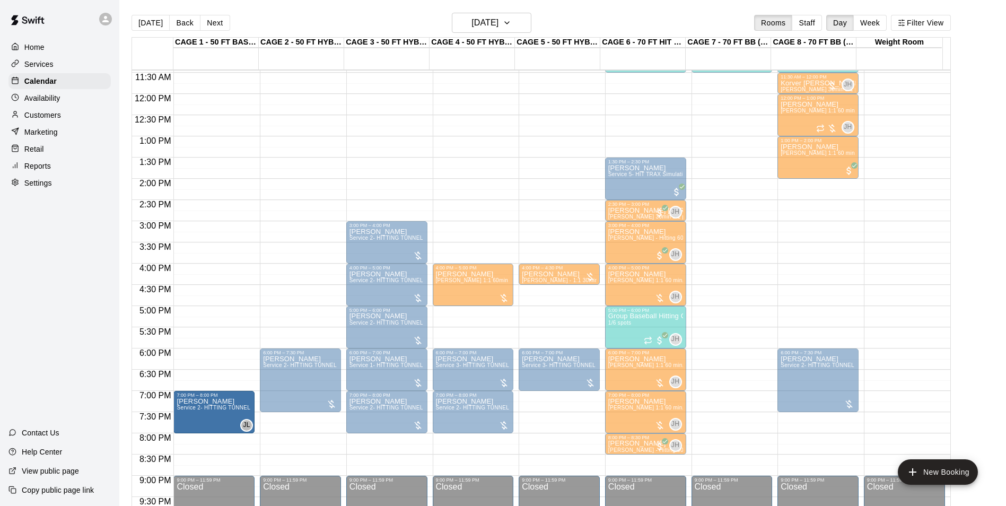
drag, startPoint x: 552, startPoint y: 410, endPoint x: 248, endPoint y: 412, distance: 304.0
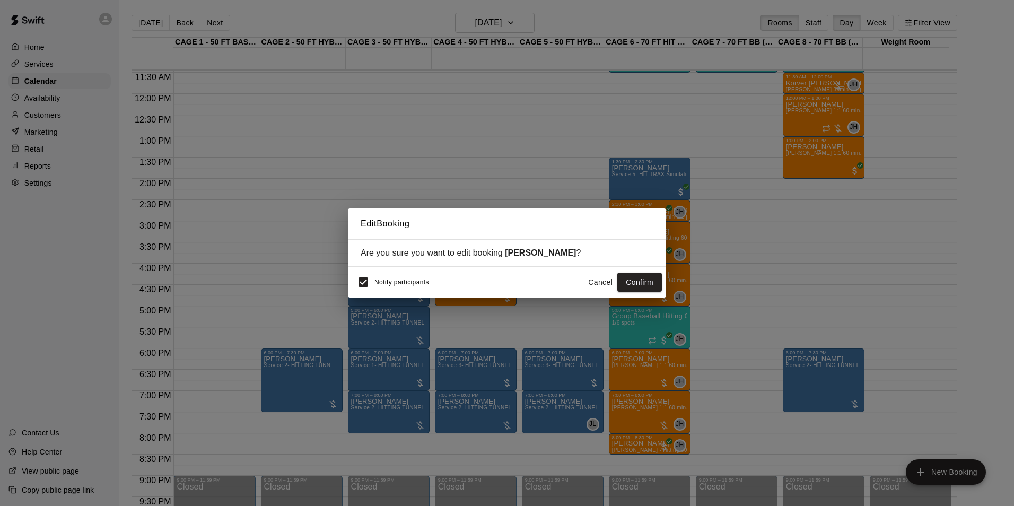
click at [352, 285] on div "Notify participants Cancel Confirm" at bounding box center [507, 282] width 318 height 31
click at [658, 280] on button "Confirm" at bounding box center [640, 283] width 45 height 20
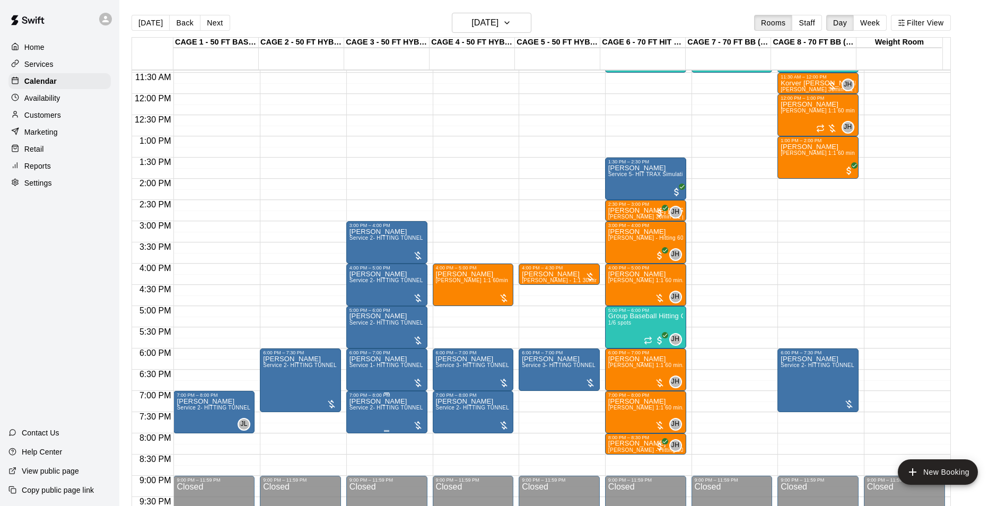
click at [396, 398] on div "7:00 PM – 8:00 PM" at bounding box center [387, 395] width 75 height 5
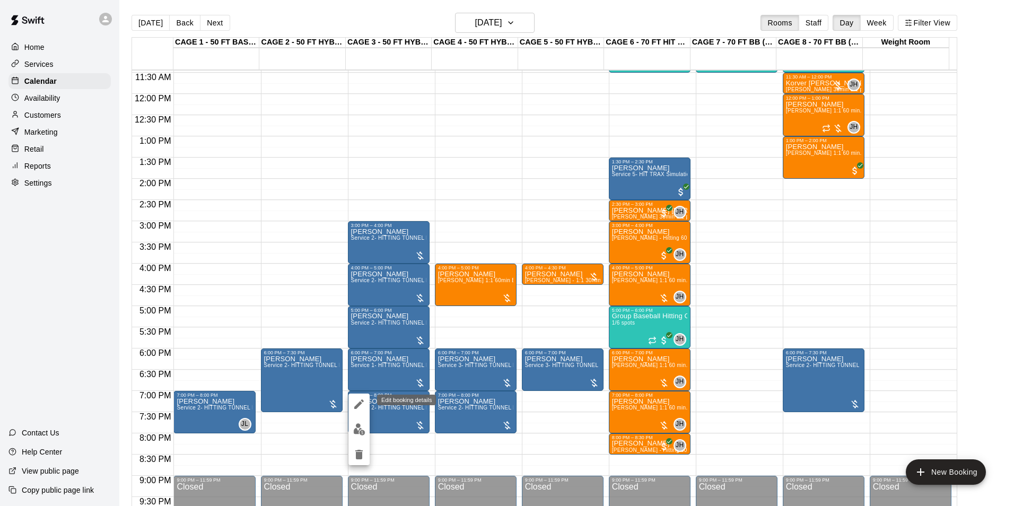
click at [356, 406] on icon "edit" at bounding box center [359, 404] width 10 height 10
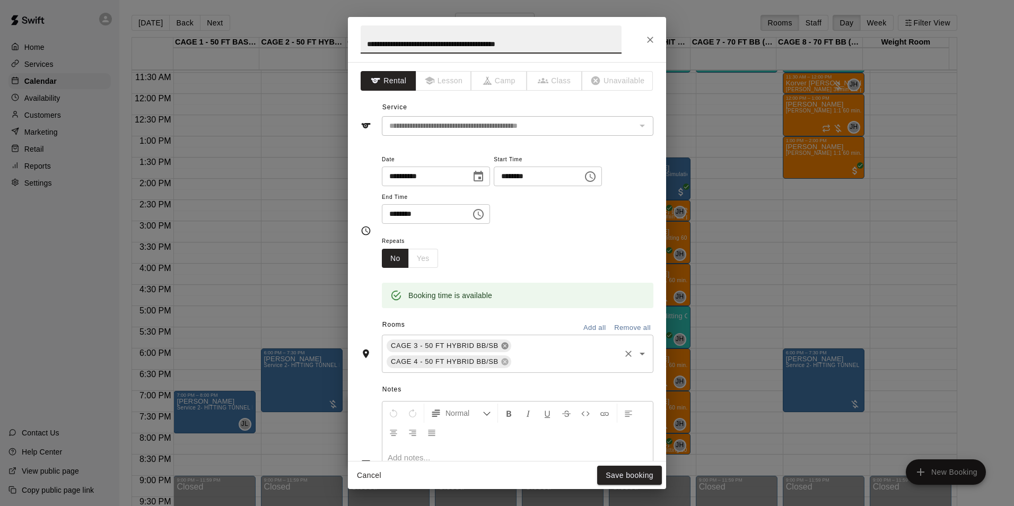
click at [501, 349] on icon at bounding box center [504, 346] width 7 height 7
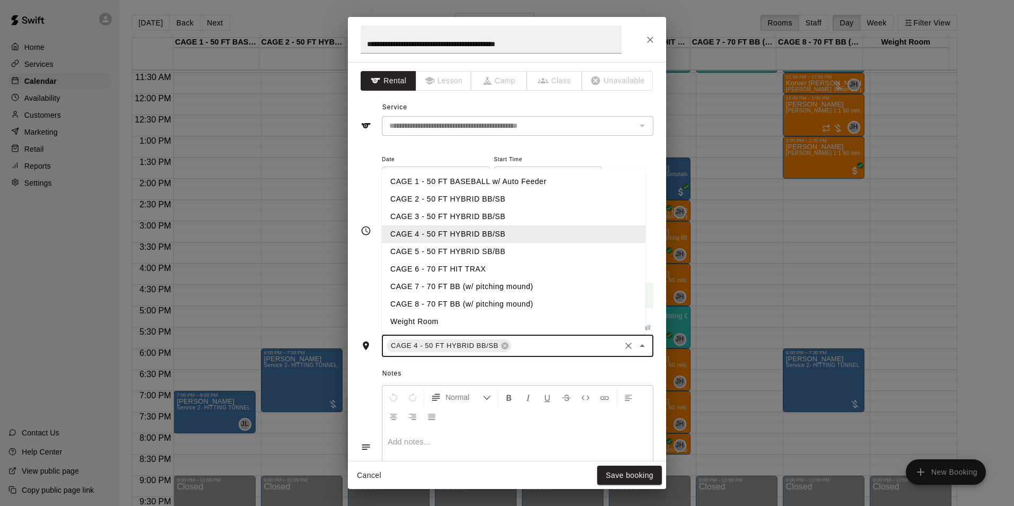
click at [522, 351] on input "text" at bounding box center [566, 346] width 106 height 13
click at [461, 254] on li "CAGE 5 - 50 FT HYBRID SB/BB" at bounding box center [514, 252] width 264 height 18
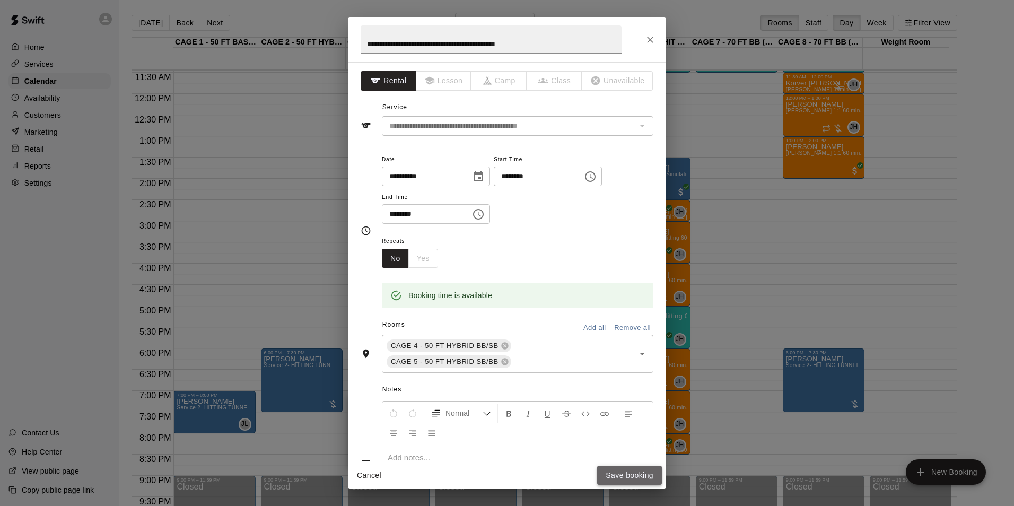
click at [609, 474] on button "Save booking" at bounding box center [629, 476] width 65 height 20
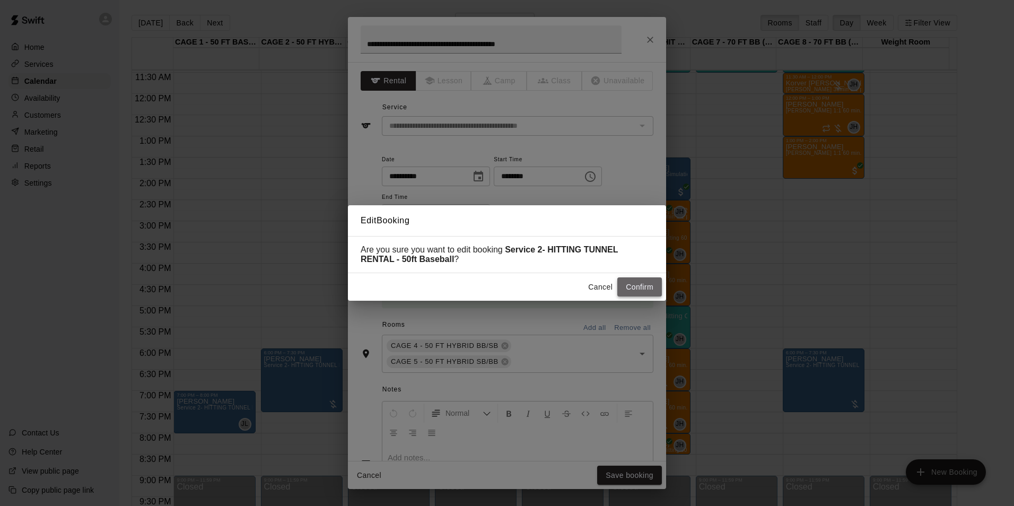
click at [636, 292] on button "Confirm" at bounding box center [640, 287] width 45 height 20
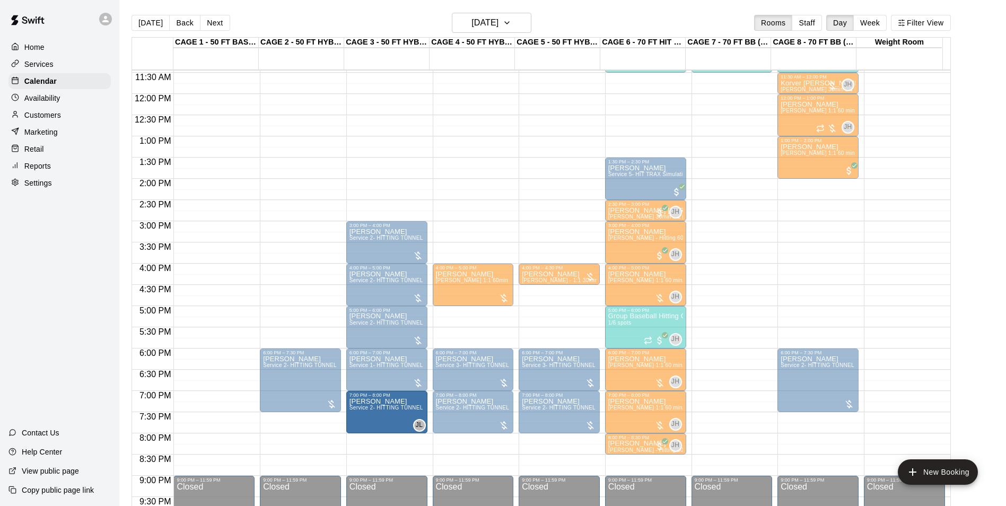
drag, startPoint x: 218, startPoint y: 415, endPoint x: 385, endPoint y: 419, distance: 167.2
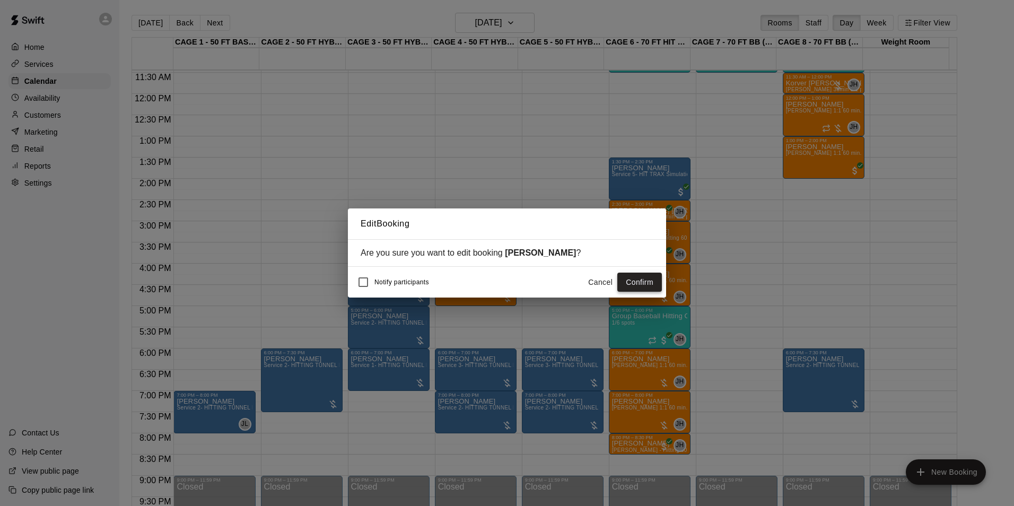
click at [651, 281] on button "Confirm" at bounding box center [640, 283] width 45 height 20
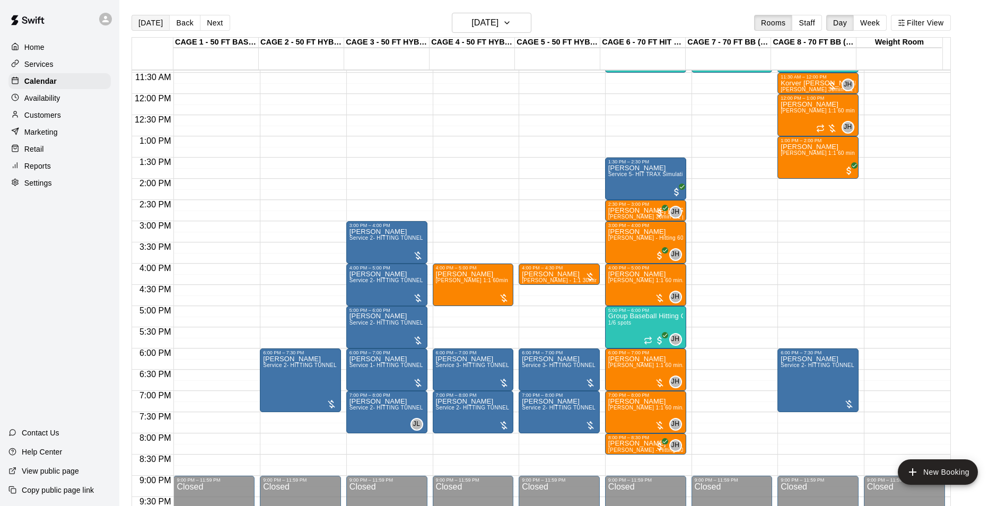
click at [140, 22] on button "[DATE]" at bounding box center [151, 23] width 38 height 16
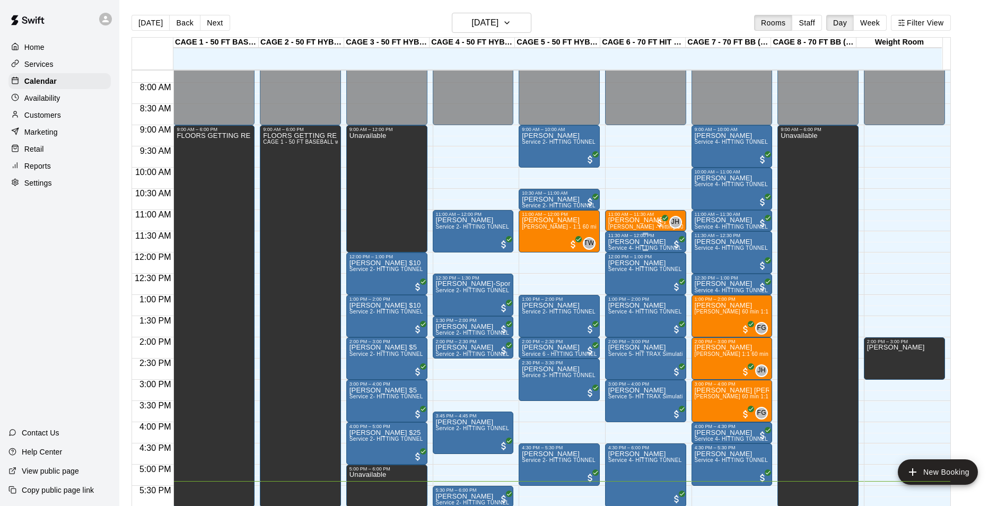
scroll to position [327, 0]
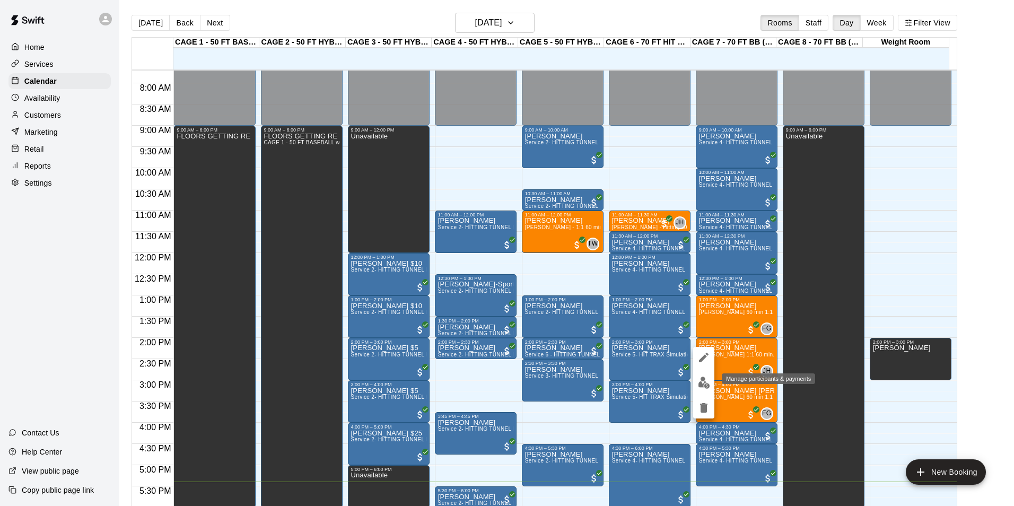
click at [711, 383] on button "edit" at bounding box center [703, 382] width 21 height 21
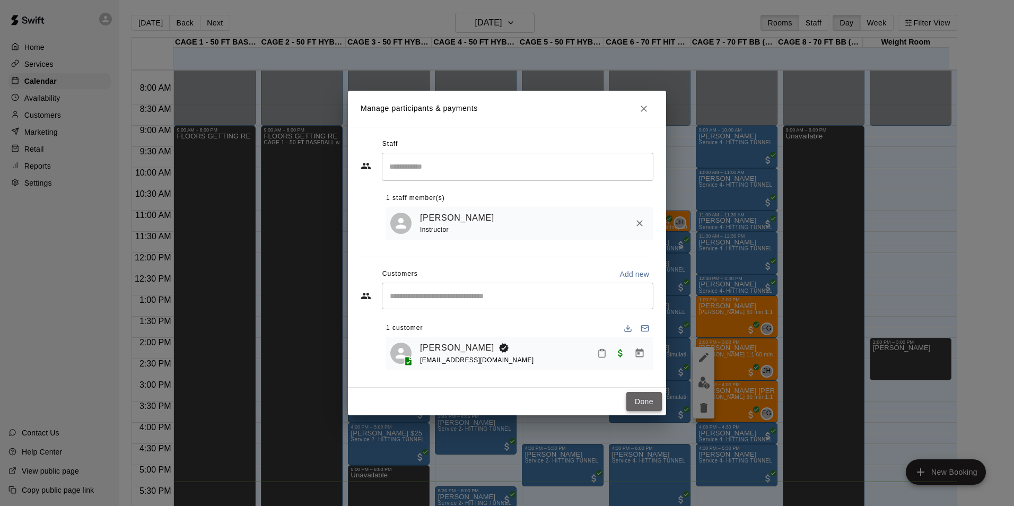
click at [642, 400] on button "Done" at bounding box center [645, 402] width 36 height 20
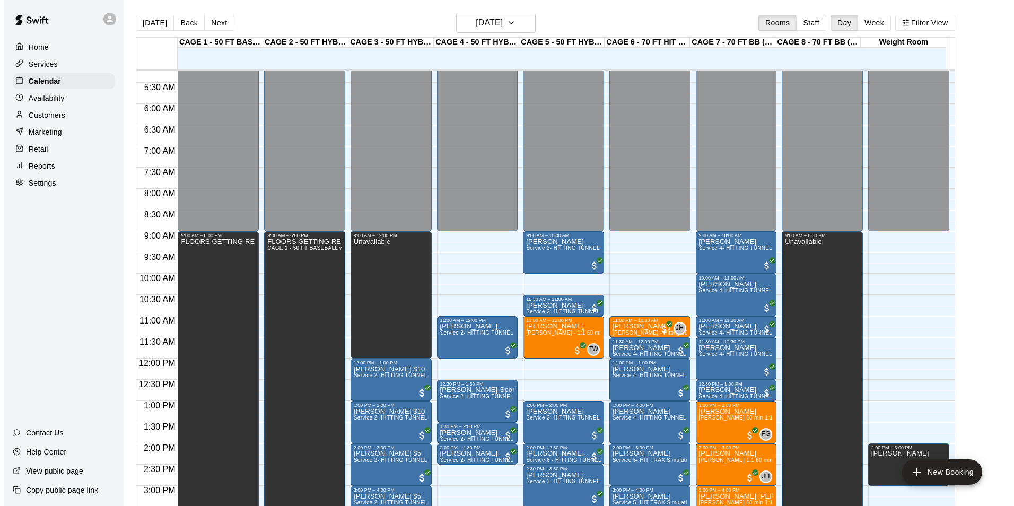
scroll to position [221, 0]
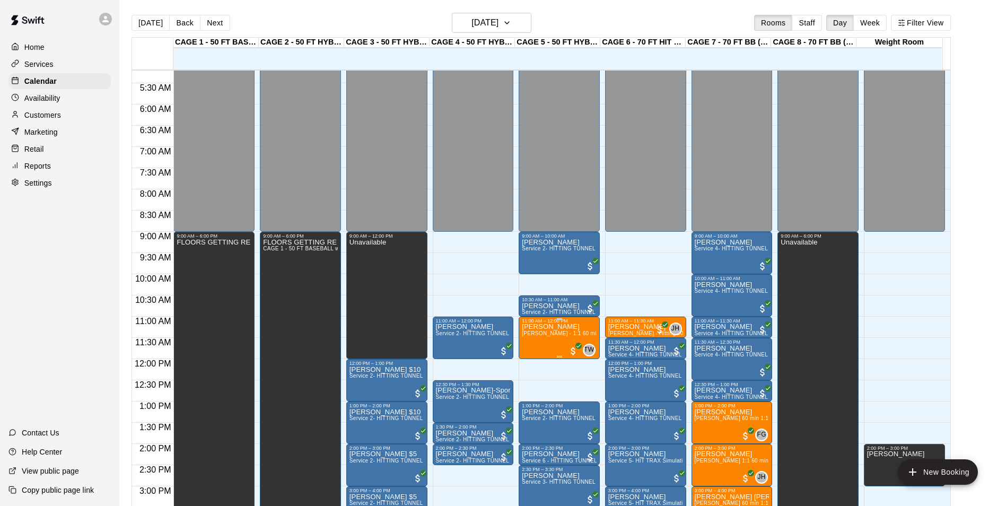
click at [551, 334] on span "[PERSON_NAME] - 1:1 60 min Baseball Hitting Lesson" at bounding box center [591, 334] width 139 height 6
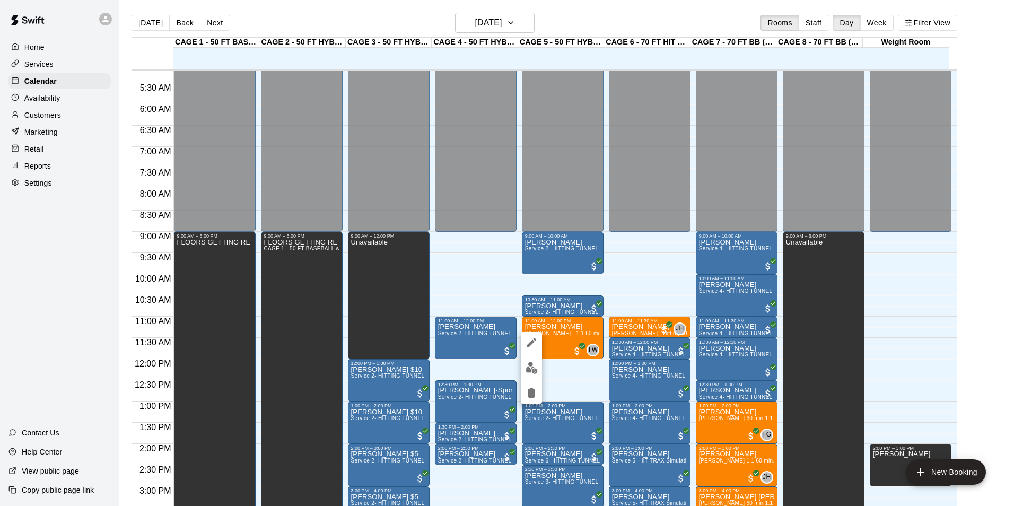
click at [531, 366] on img "edit" at bounding box center [532, 368] width 12 height 12
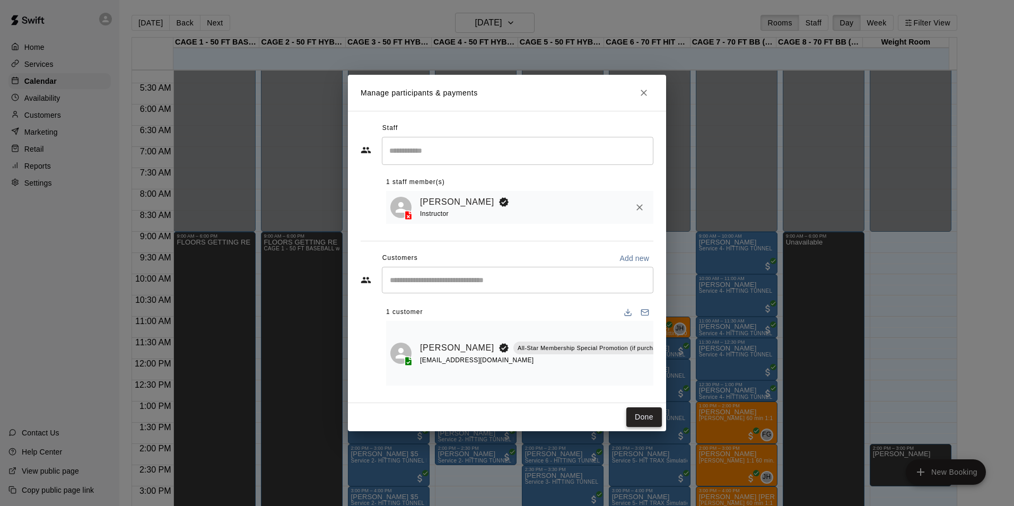
click at [640, 419] on button "Done" at bounding box center [645, 417] width 36 height 20
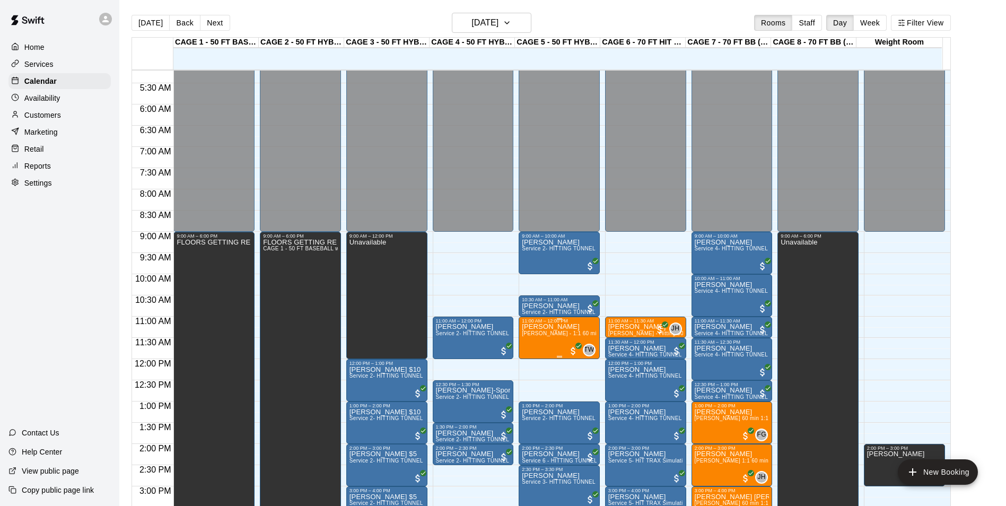
click at [549, 333] on span "[PERSON_NAME] - 1:1 60 min Baseball Hitting Lesson" at bounding box center [591, 334] width 139 height 6
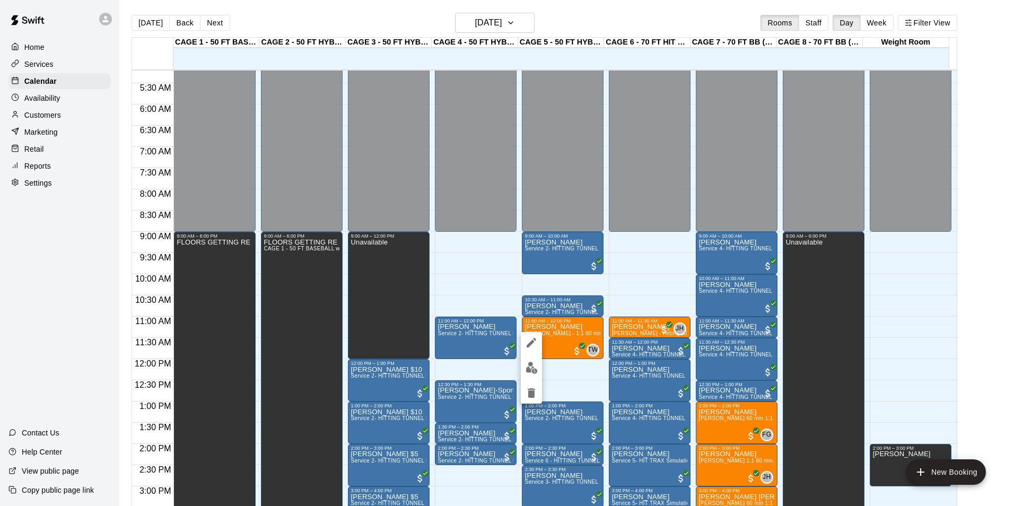
click at [559, 334] on div at bounding box center [507, 253] width 1014 height 506
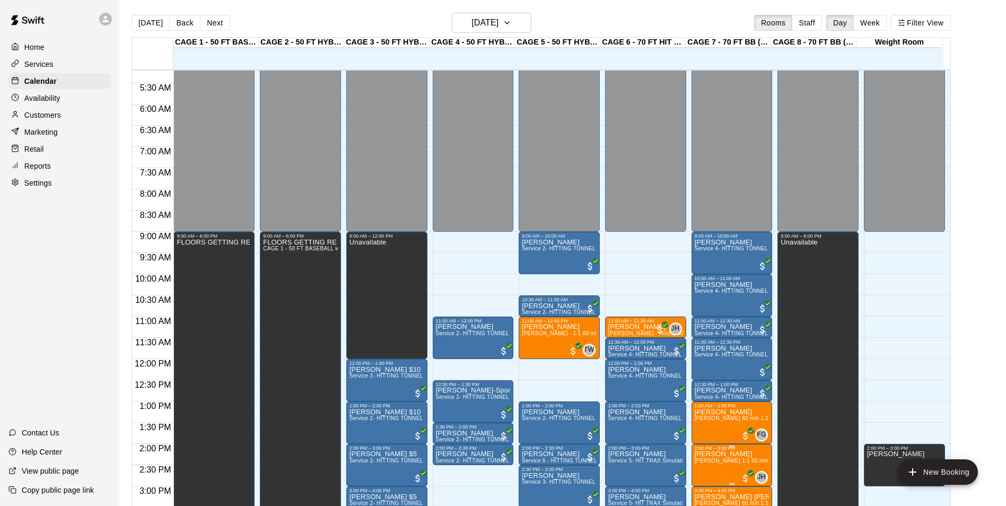
click at [717, 462] on span "[PERSON_NAME] 1:1 60 min. pitching Lesson" at bounding box center [753, 461] width 117 height 6
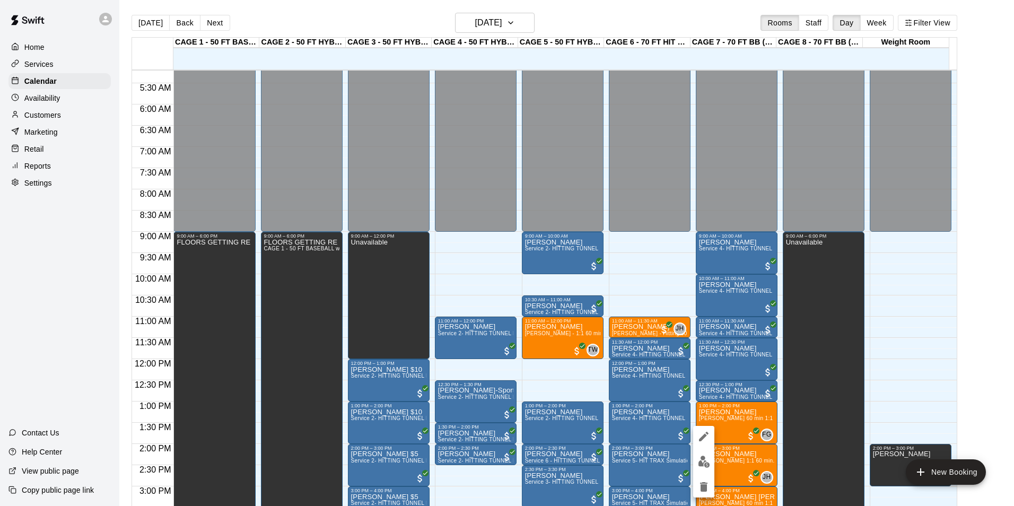
click at [705, 457] on img "edit" at bounding box center [704, 462] width 12 height 12
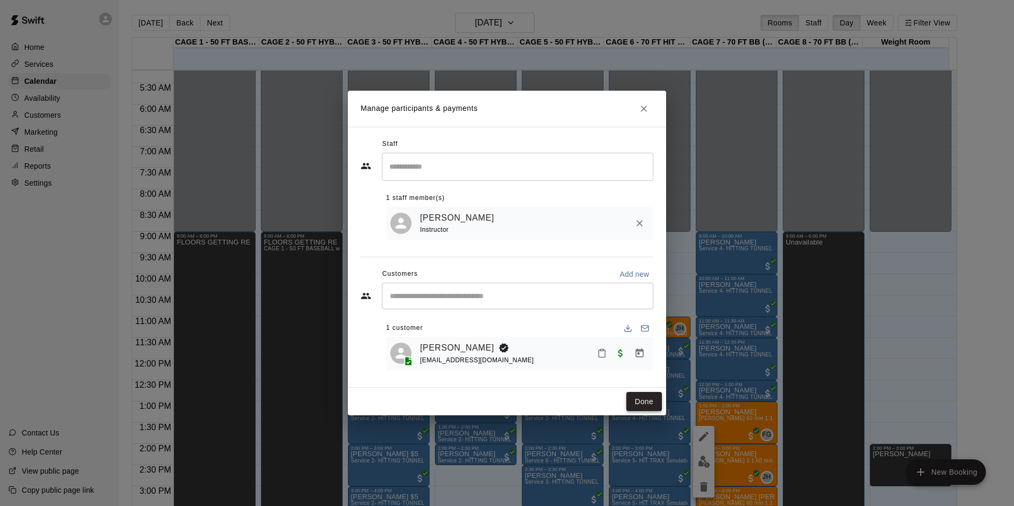
click at [646, 404] on button "Done" at bounding box center [645, 402] width 36 height 20
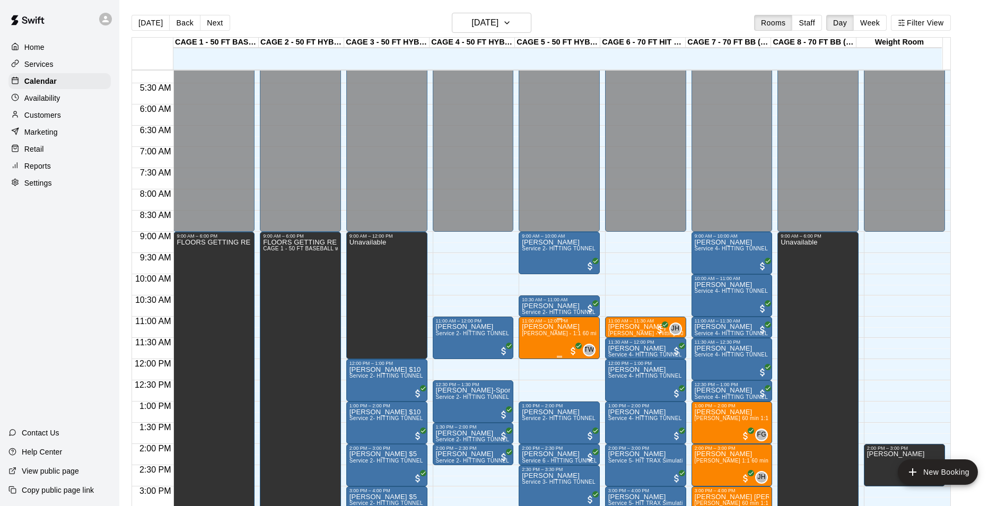
click at [549, 336] on span "[PERSON_NAME] - 1:1 60 min Baseball Hitting Lesson" at bounding box center [591, 334] width 139 height 6
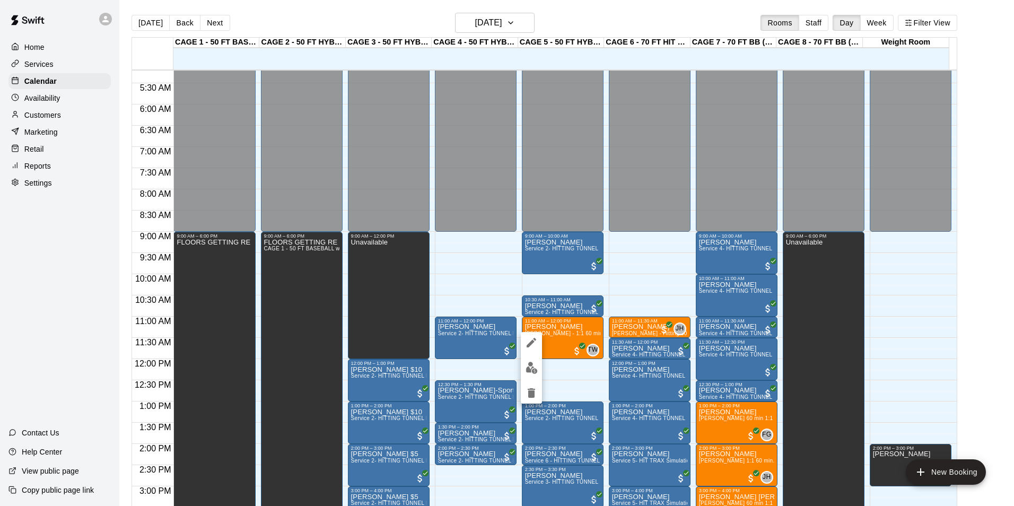
click at [533, 363] on img "edit" at bounding box center [532, 368] width 12 height 12
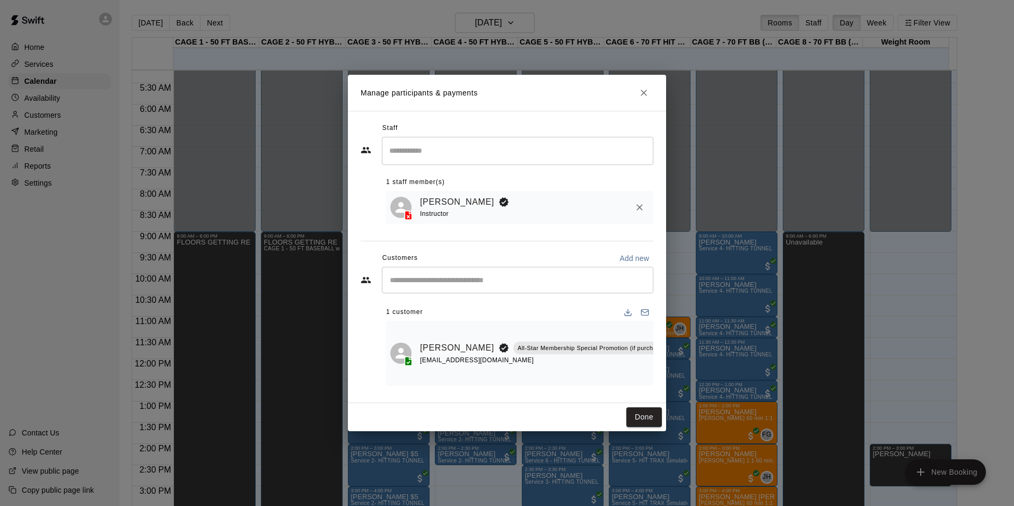
scroll to position [0, 142]
click at [644, 375] on button "Manage bookings & payment" at bounding box center [652, 371] width 19 height 19
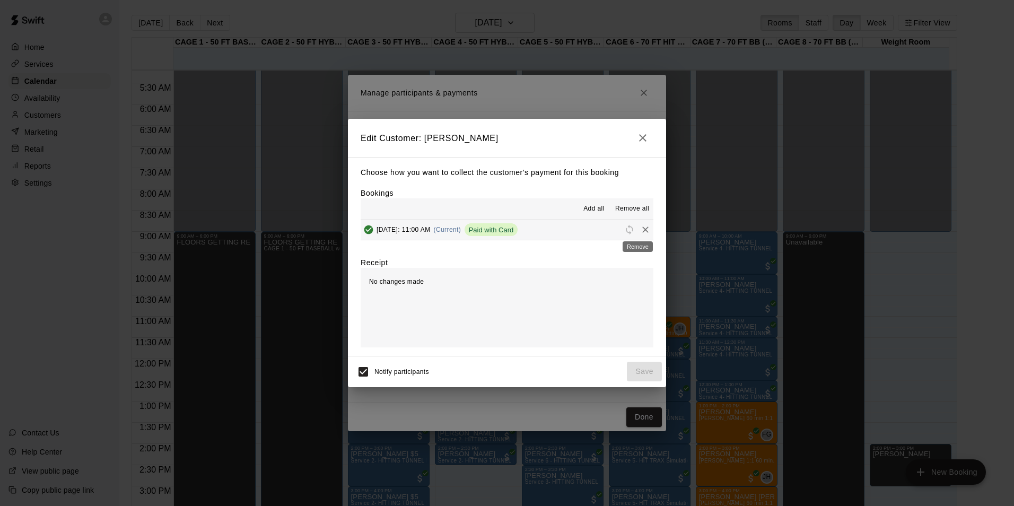
click at [640, 231] on icon "Remove" at bounding box center [645, 229] width 11 height 11
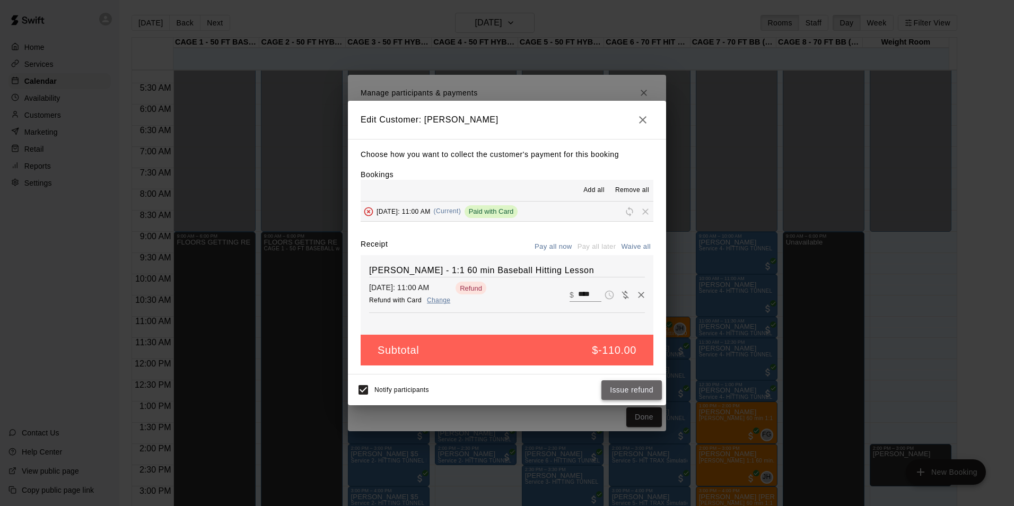
click at [645, 392] on button "Issue refund" at bounding box center [632, 390] width 60 height 20
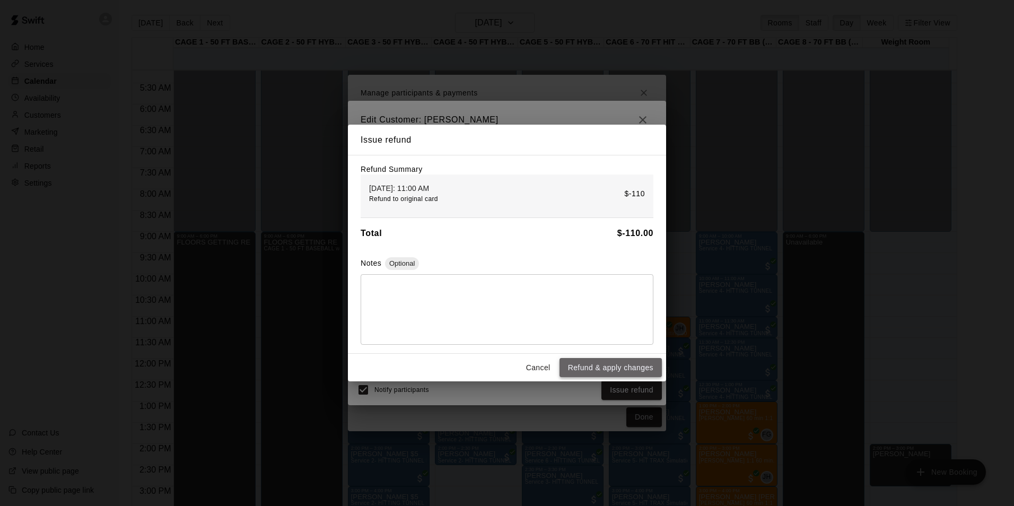
click at [627, 373] on button "Refund & apply changes" at bounding box center [611, 368] width 102 height 20
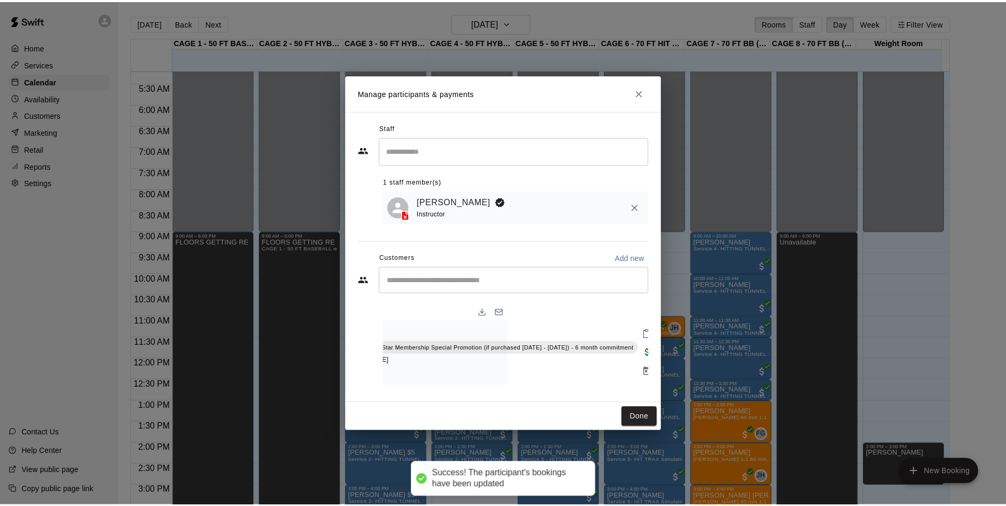
scroll to position [0, 0]
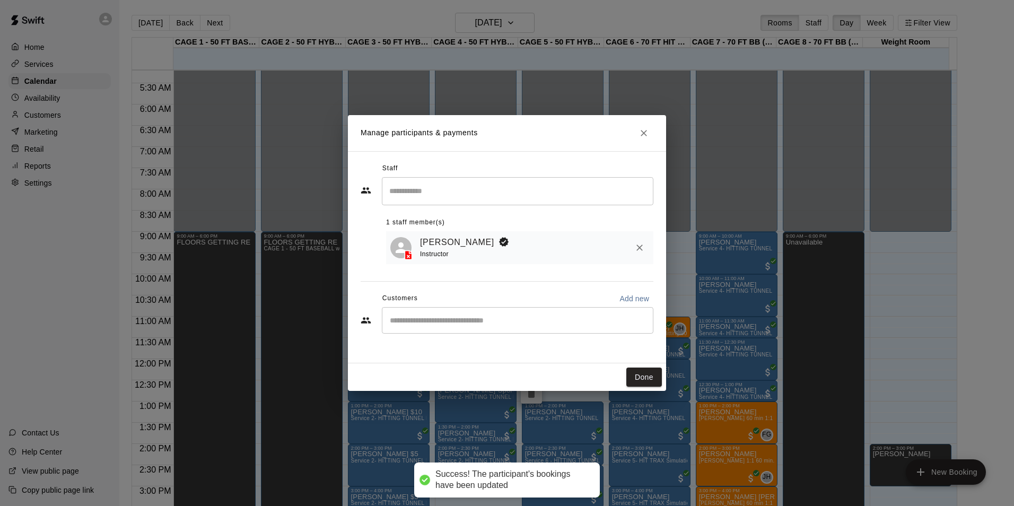
click at [569, 329] on div "​" at bounding box center [518, 320] width 272 height 27
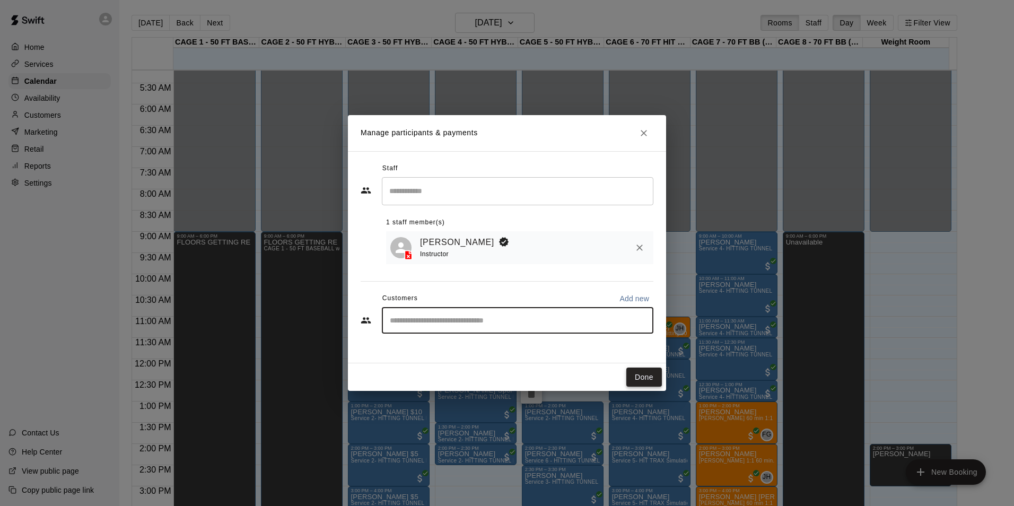
click at [628, 377] on button "Done" at bounding box center [645, 378] width 36 height 20
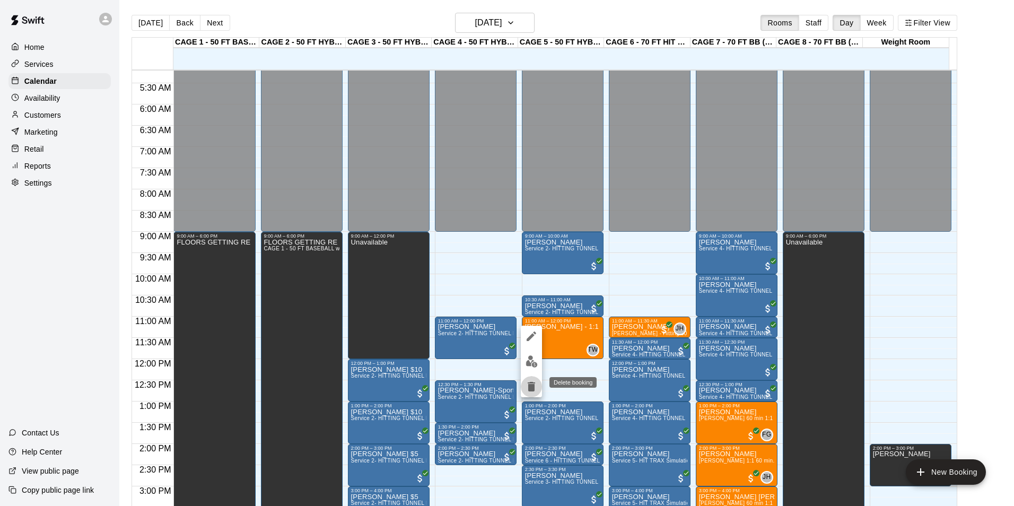
click at [531, 381] on icon "delete" at bounding box center [531, 386] width 13 height 13
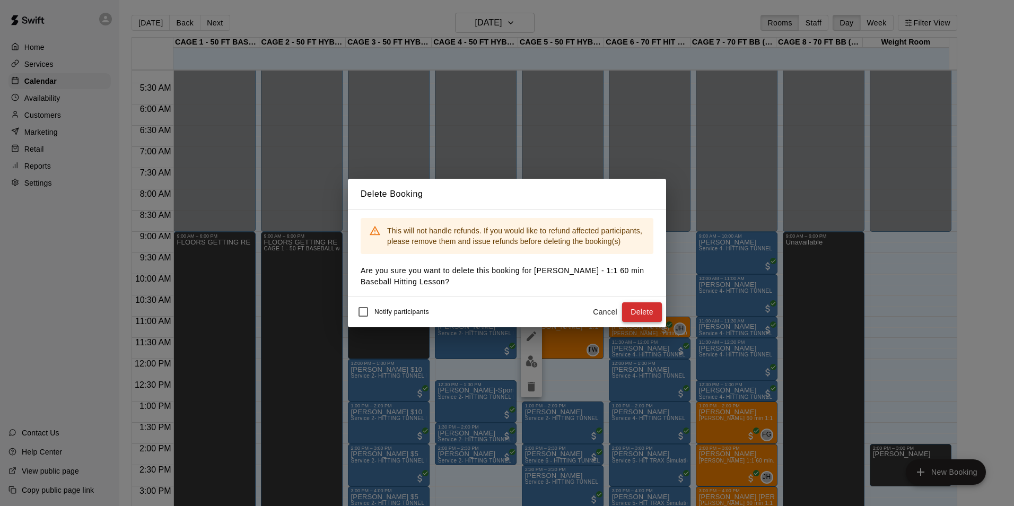
click at [639, 310] on button "Delete" at bounding box center [642, 312] width 40 height 20
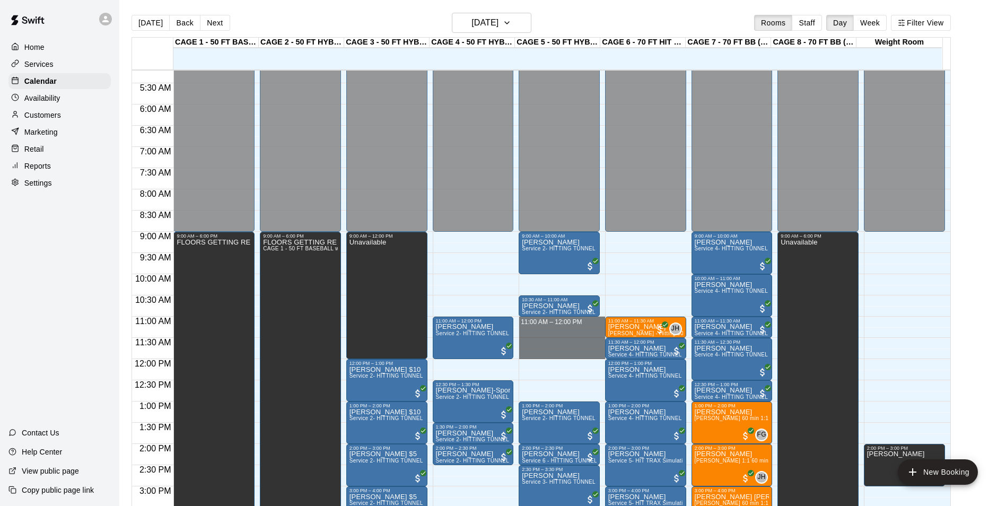
drag, startPoint x: 554, startPoint y: 323, endPoint x: 557, endPoint y: 352, distance: 29.9
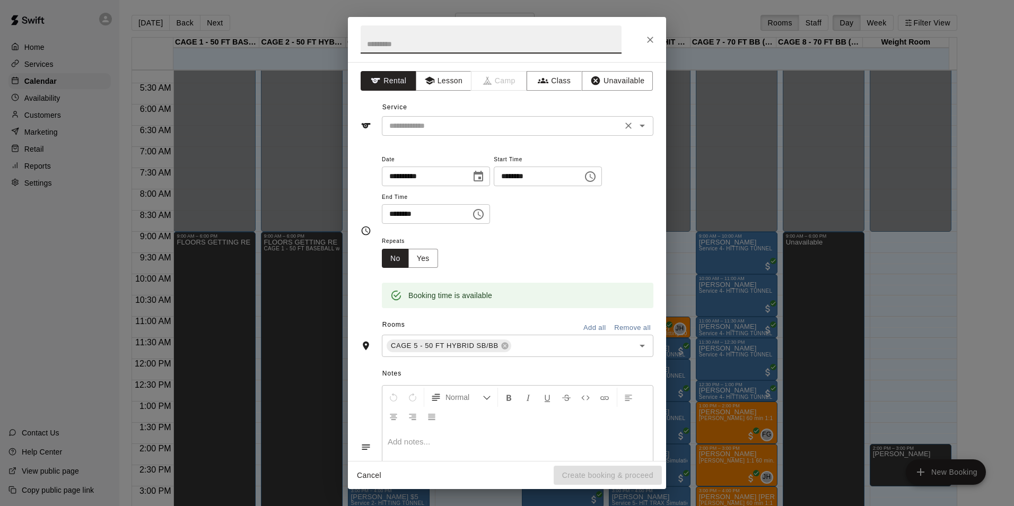
click at [442, 118] on div "​" at bounding box center [518, 126] width 272 height 20
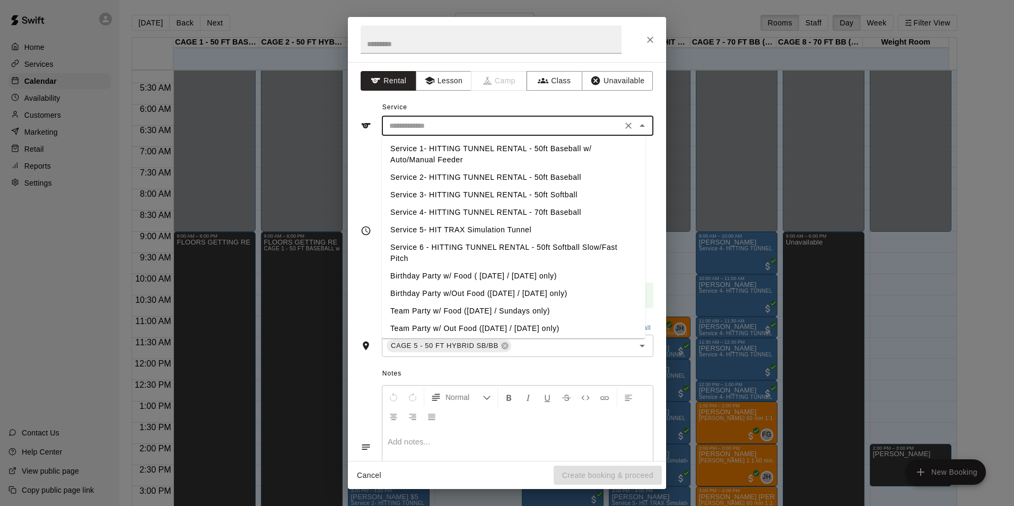
click at [500, 174] on li "Service 2- HITTING TUNNEL RENTAL - 50ft Baseball" at bounding box center [514, 178] width 264 height 18
type input "**********"
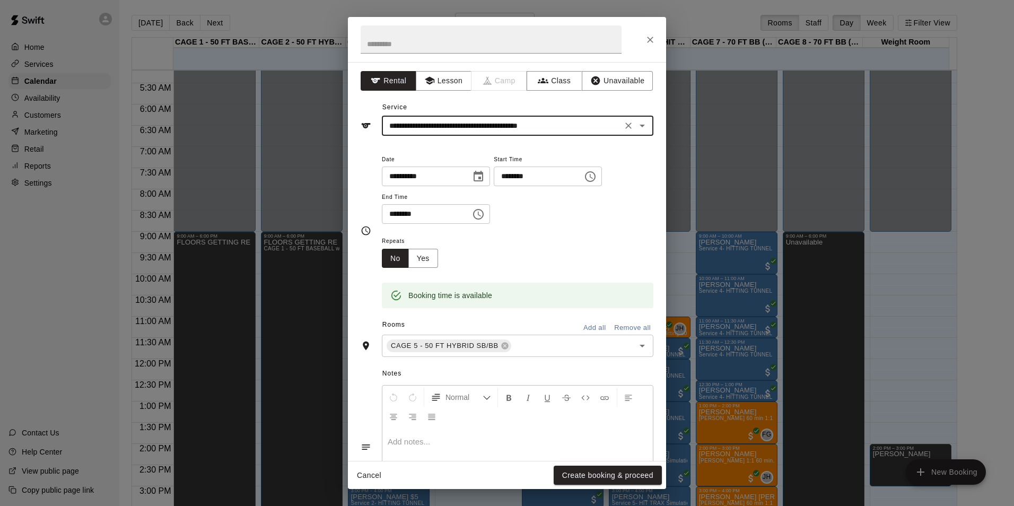
drag, startPoint x: 581, startPoint y: 472, endPoint x: 567, endPoint y: 386, distance: 87.7
click at [581, 473] on button "Create booking & proceed" at bounding box center [608, 476] width 108 height 20
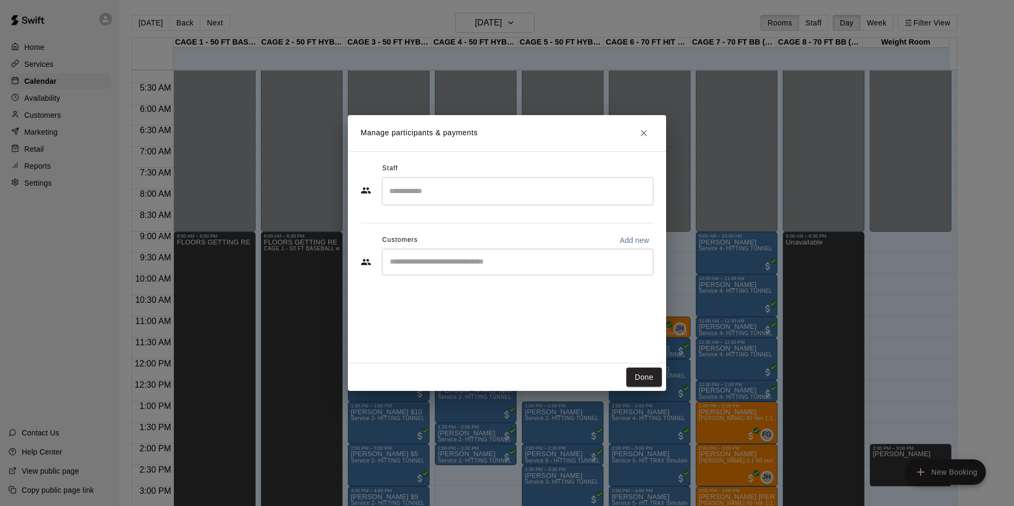
click at [494, 185] on input "Search staff" at bounding box center [518, 191] width 262 height 19
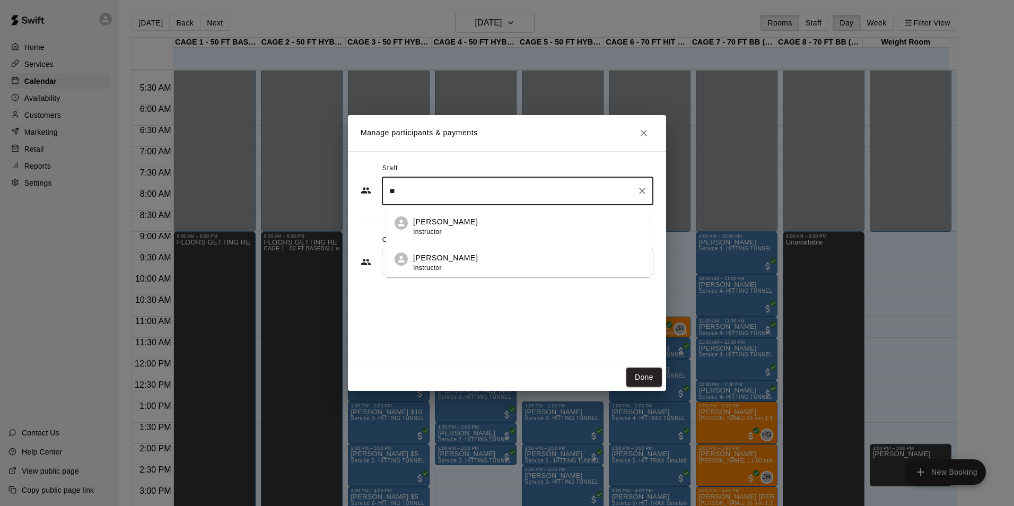
click at [497, 248] on li "[PERSON_NAME] Instructor" at bounding box center [518, 259] width 264 height 36
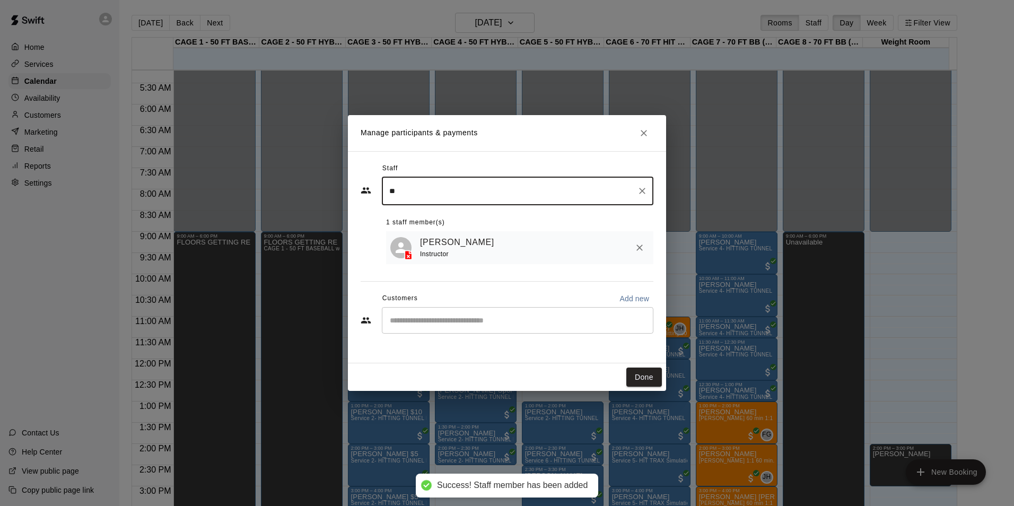
type input "**"
click at [543, 326] on input "Start typing to search customers..." at bounding box center [518, 320] width 262 height 11
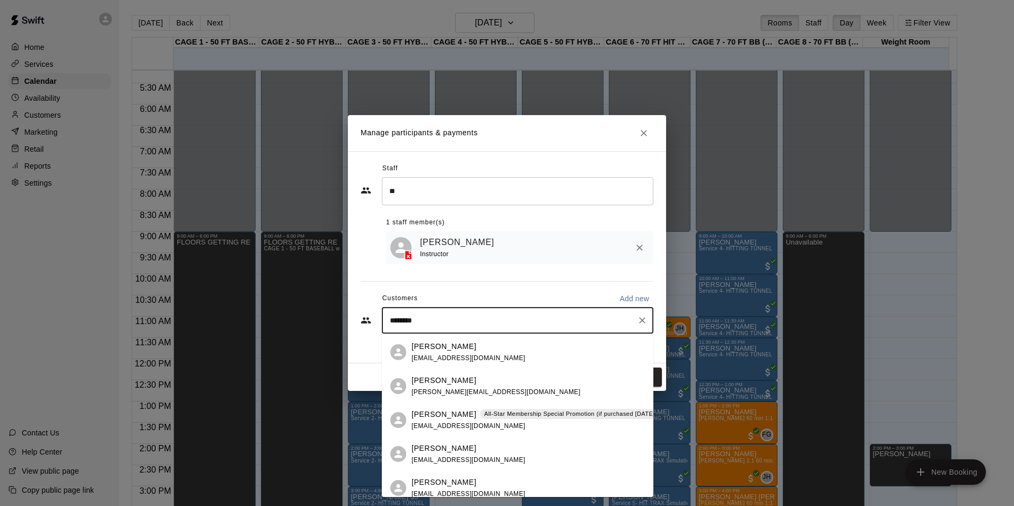
type input "*********"
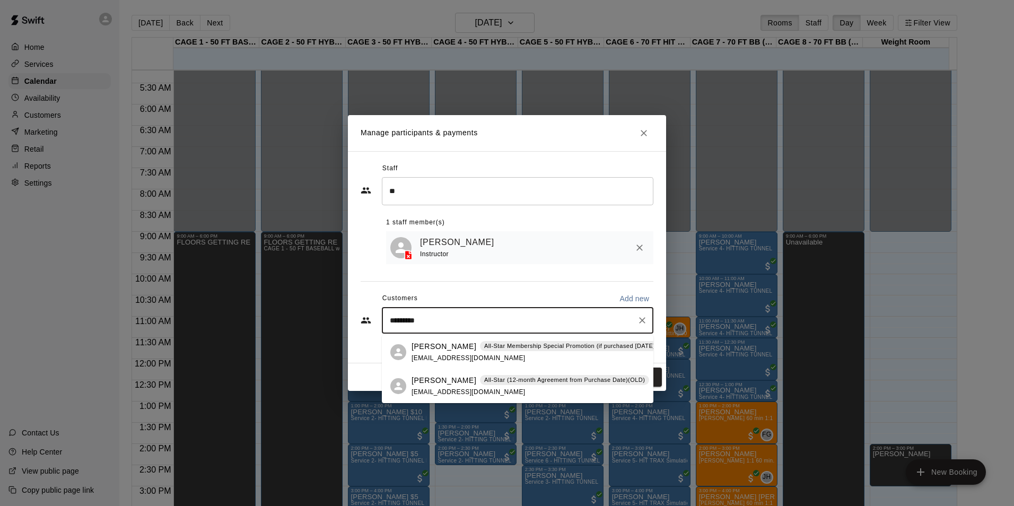
click at [534, 342] on p "All-Star Membership Special Promotion (if purchased [DATE] - [DATE]) - 6 month …" at bounding box center [615, 346] width 263 height 9
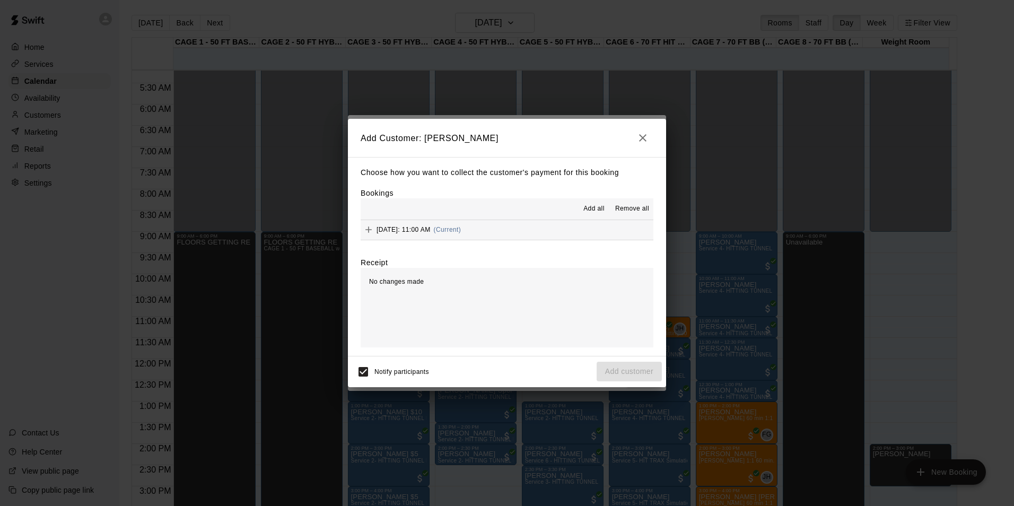
click at [544, 236] on button "[DATE]: 11:00 AM (Current)" at bounding box center [507, 230] width 293 height 20
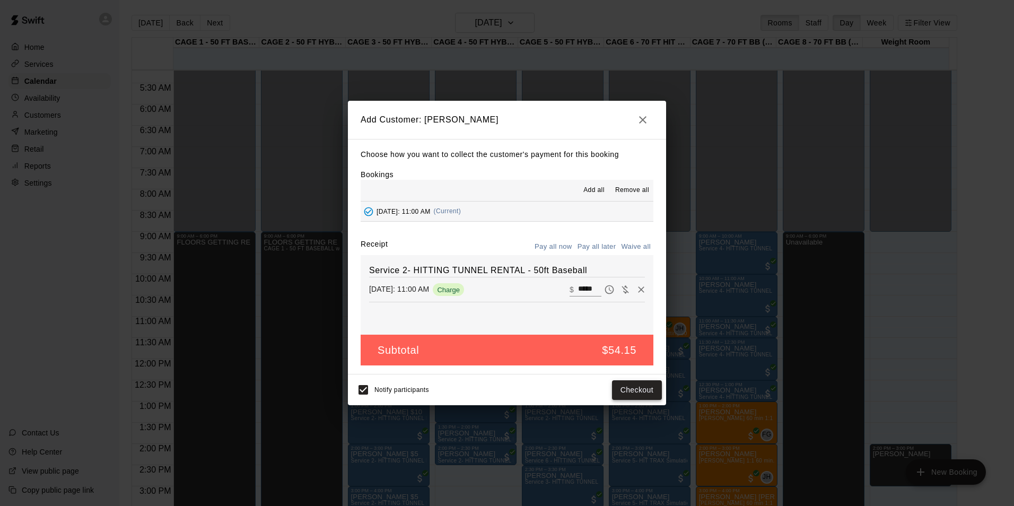
click at [619, 394] on button "Checkout" at bounding box center [637, 390] width 50 height 20
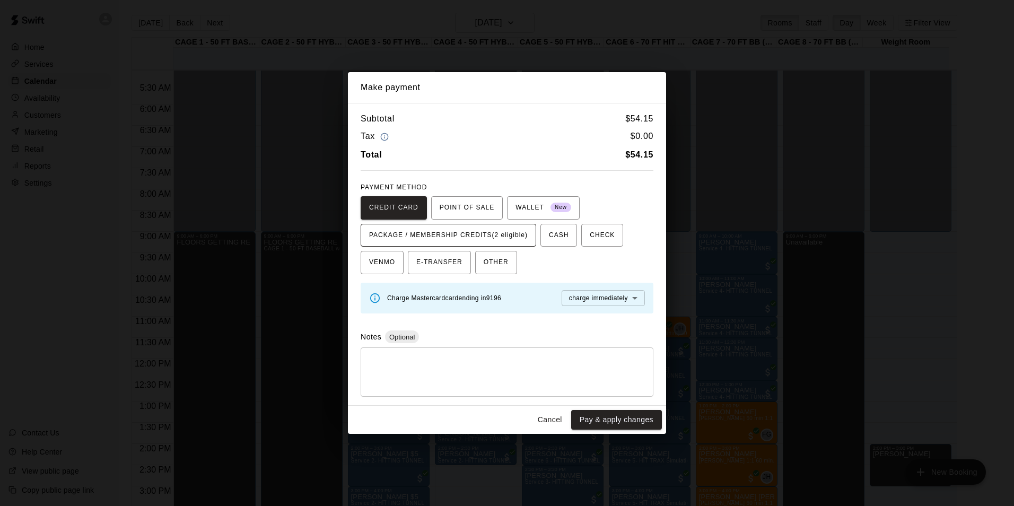
click at [525, 236] on button "PACKAGE / MEMBERSHIP CREDITS (2 eligible)" at bounding box center [449, 235] width 176 height 23
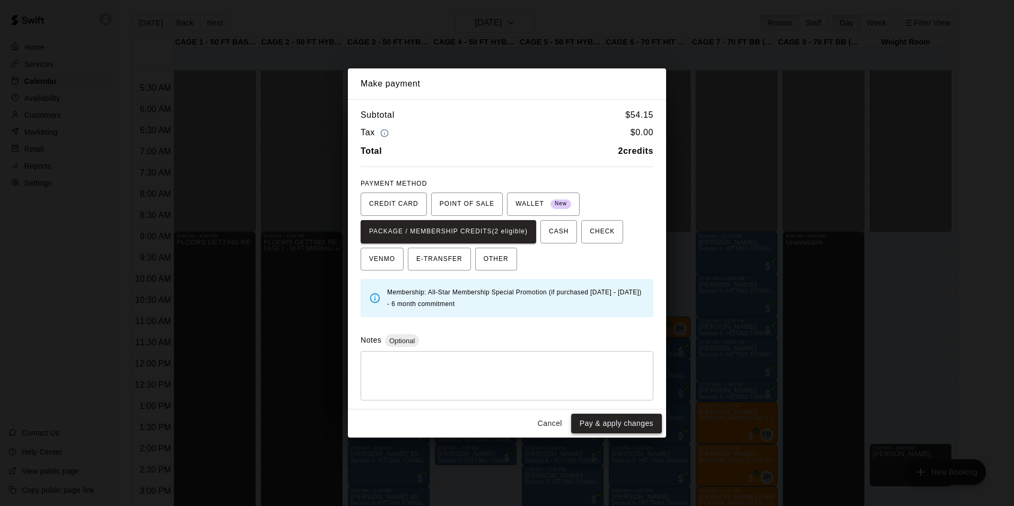
click at [592, 425] on button "Pay & apply changes" at bounding box center [616, 424] width 91 height 20
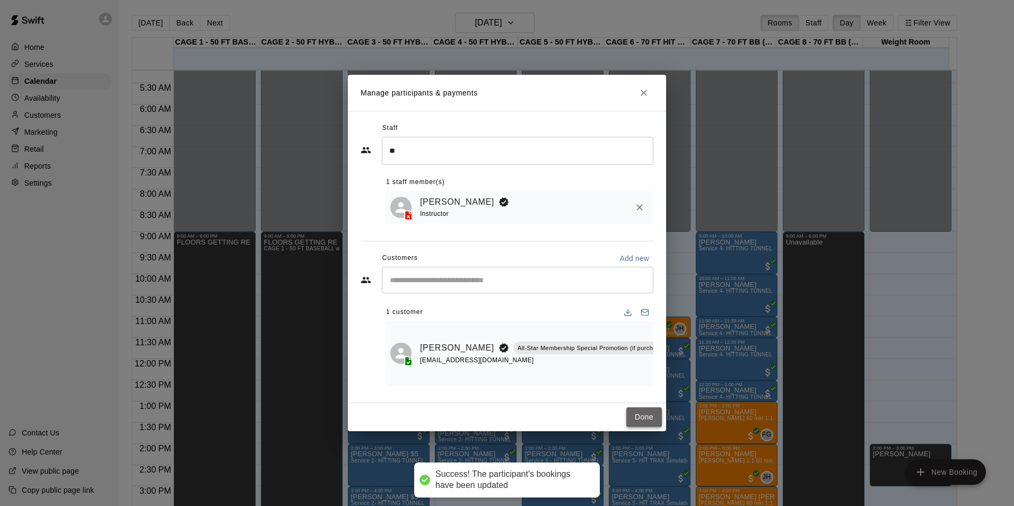
click at [640, 419] on button "Done" at bounding box center [645, 417] width 36 height 20
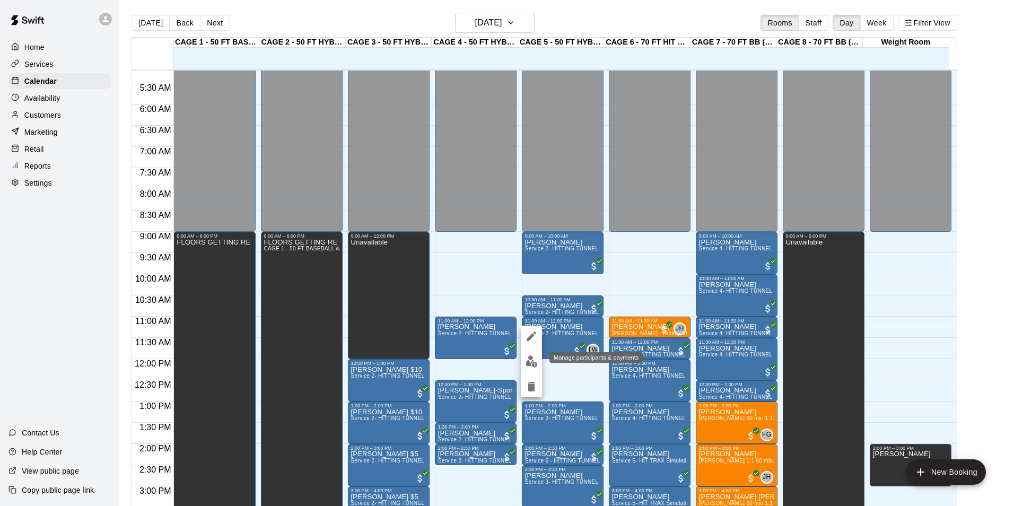
click at [535, 362] on img "edit" at bounding box center [532, 361] width 12 height 12
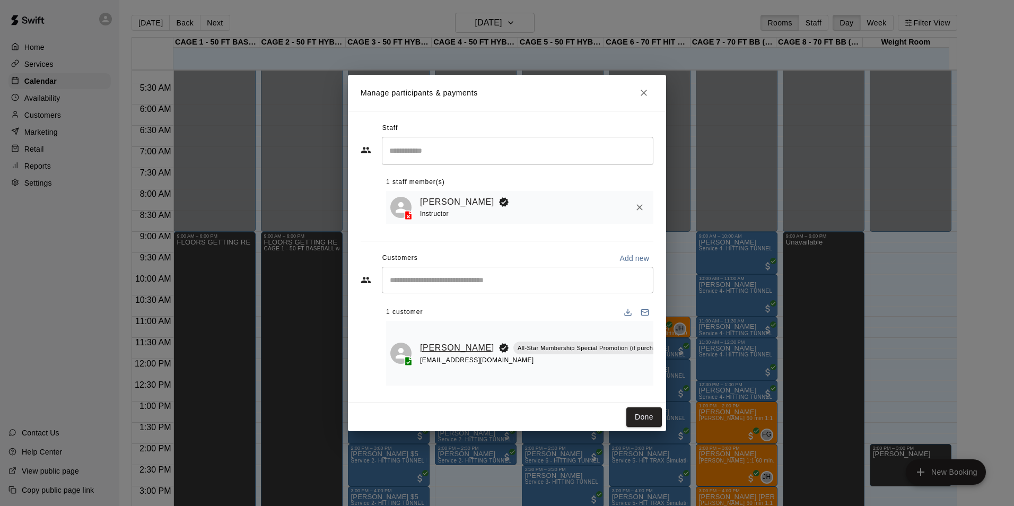
click at [432, 341] on link "[PERSON_NAME]" at bounding box center [457, 348] width 74 height 14
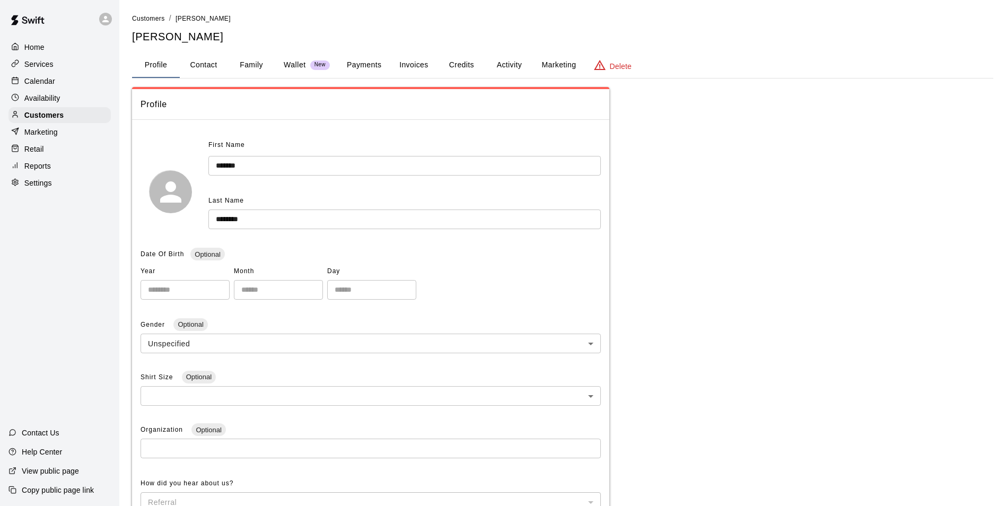
click at [360, 74] on button "Payments" at bounding box center [363, 65] width 51 height 25
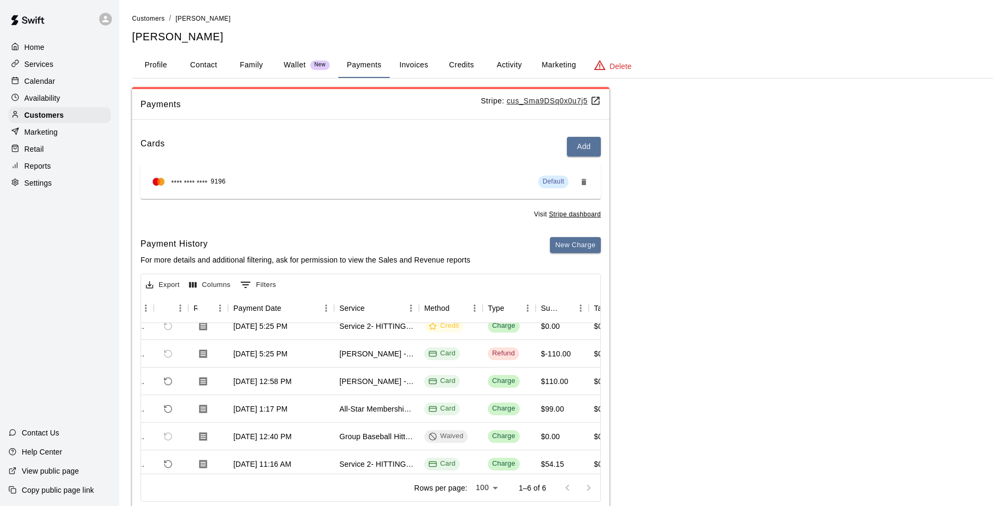
scroll to position [0, 48]
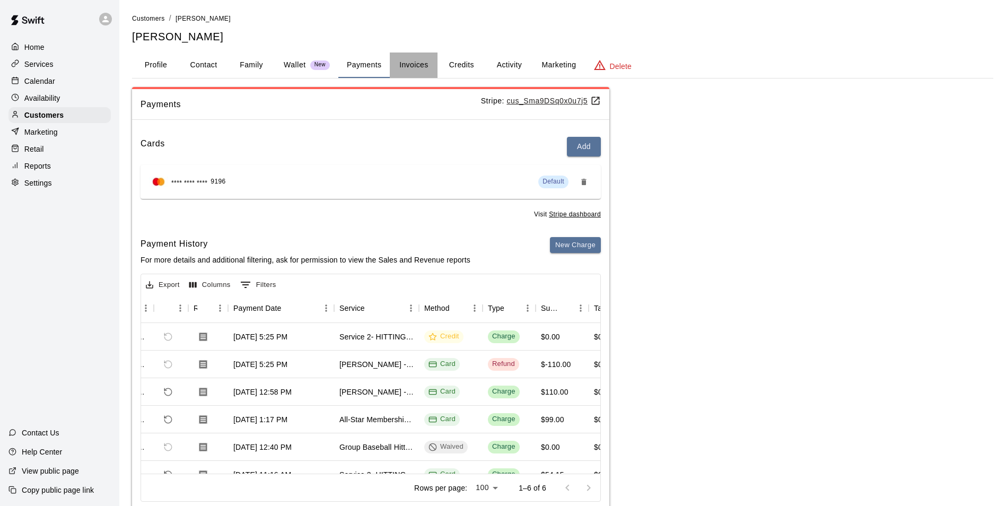
click at [400, 71] on button "Invoices" at bounding box center [414, 65] width 48 height 25
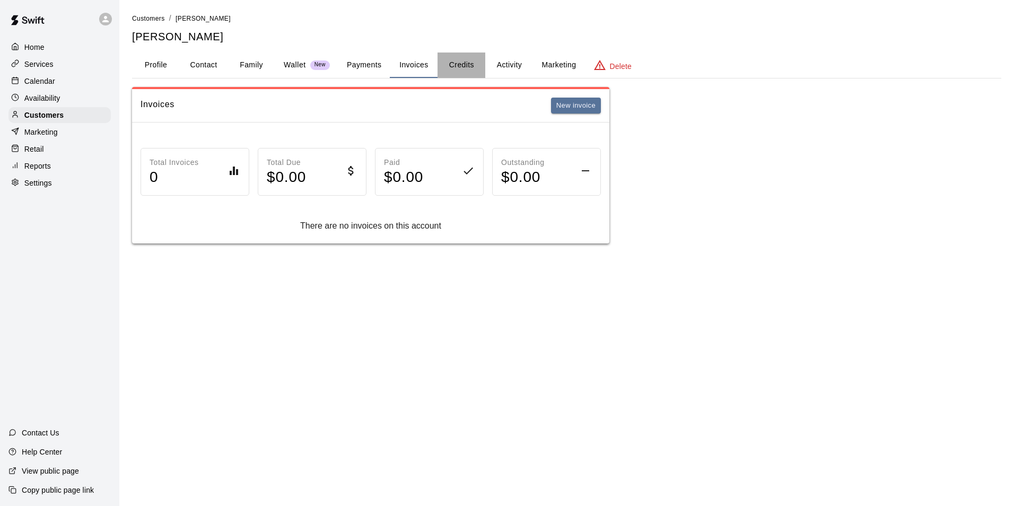
click at [476, 69] on button "Credits" at bounding box center [462, 65] width 48 height 25
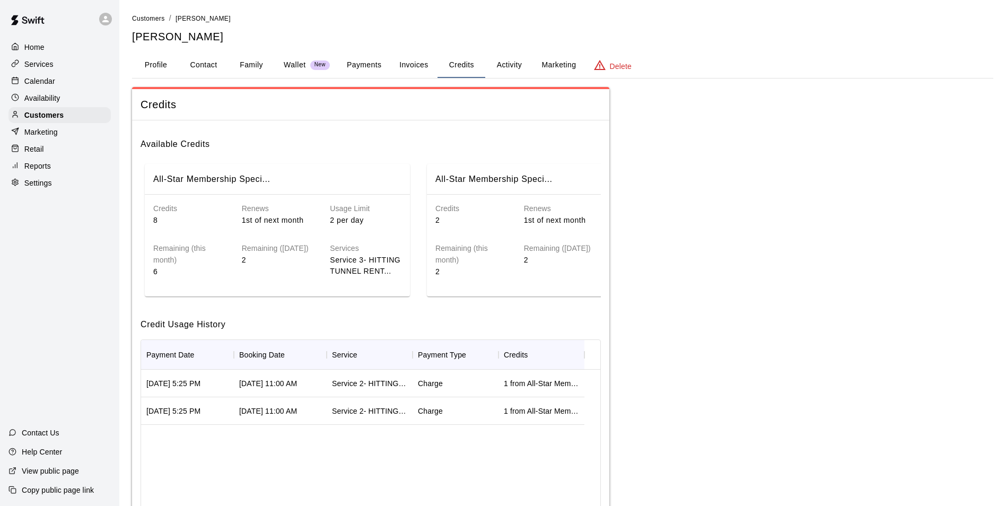
drag, startPoint x: 106, startPoint y: 81, endPoint x: 123, endPoint y: 77, distance: 17.4
click at [106, 81] on div "Calendar" at bounding box center [59, 81] width 102 height 16
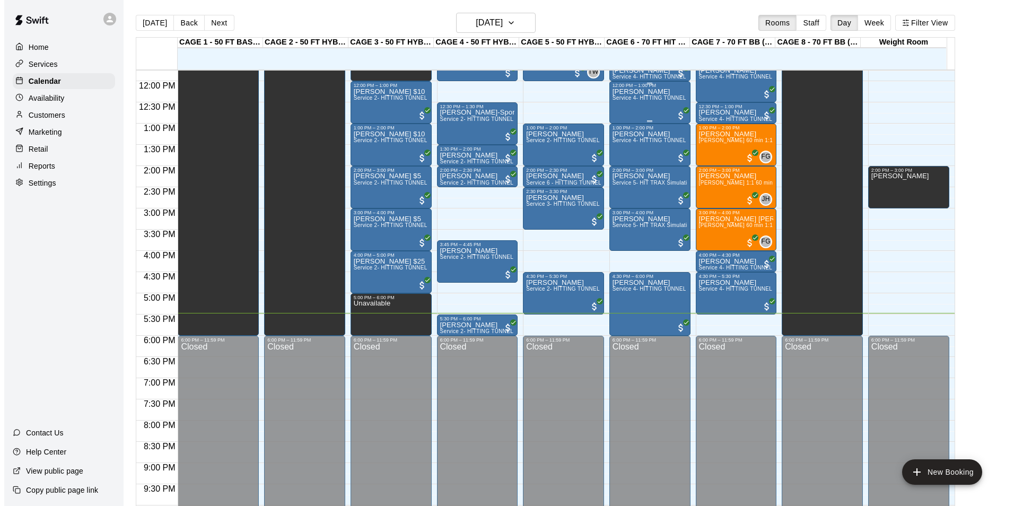
scroll to position [380, 0]
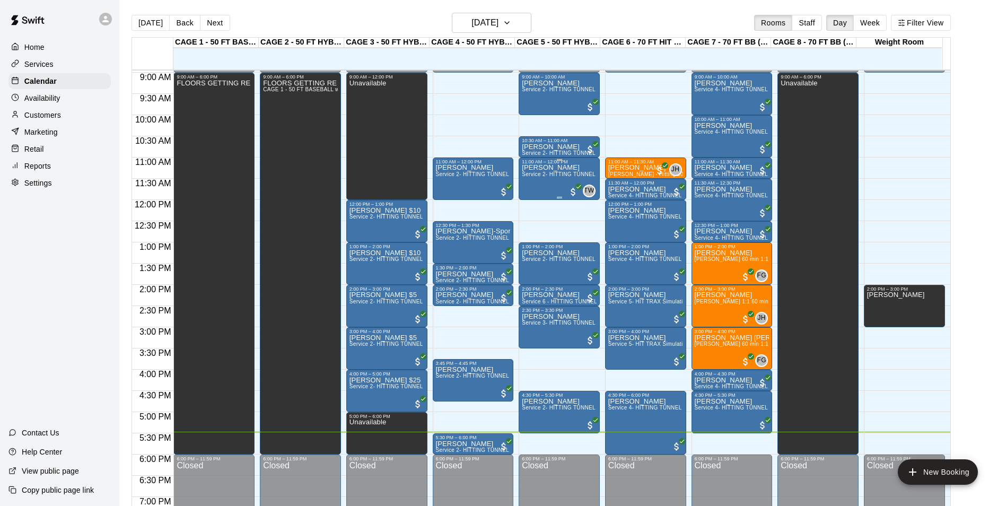
click at [541, 177] on span "Service 2- HITTING TUNNEL RENTAL - 50ft Baseball" at bounding box center [589, 174] width 135 height 6
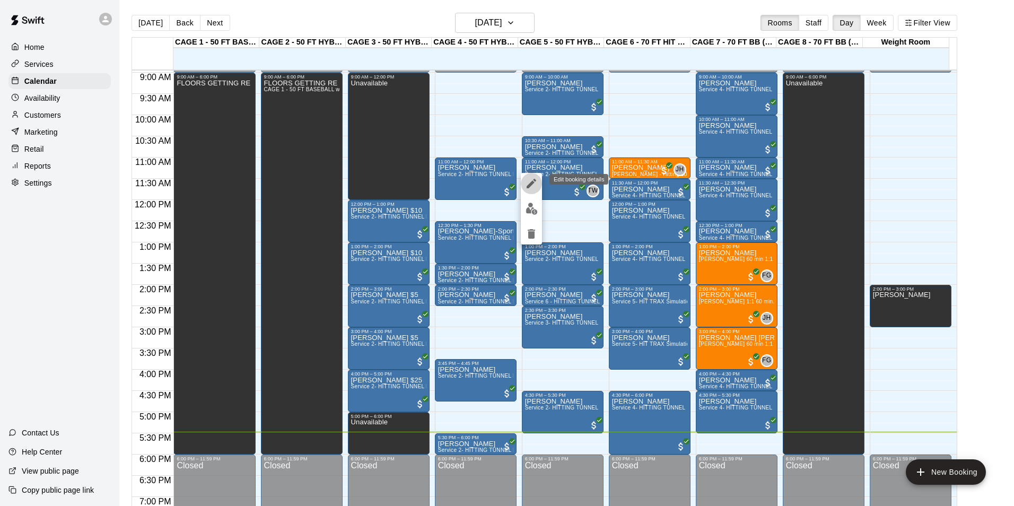
click at [538, 177] on button "edit" at bounding box center [531, 183] width 21 height 21
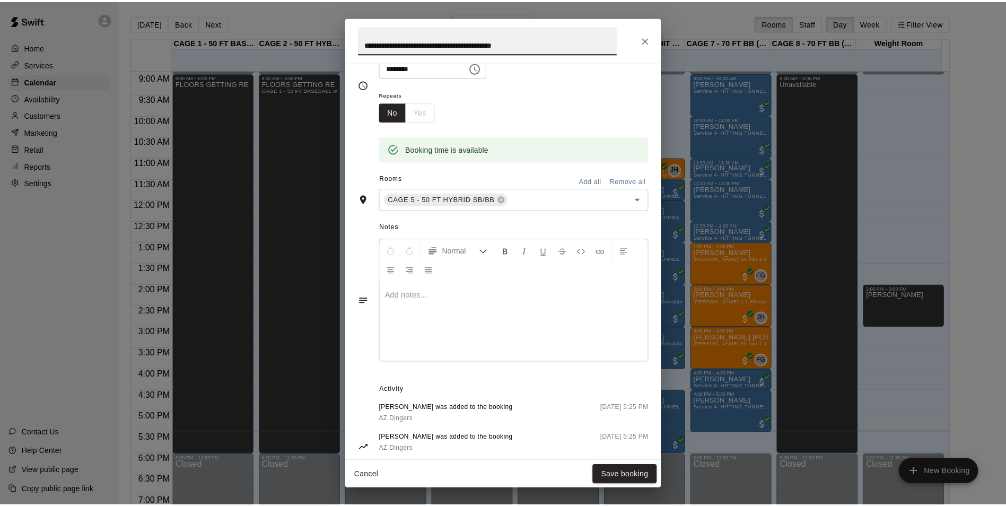
scroll to position [159, 0]
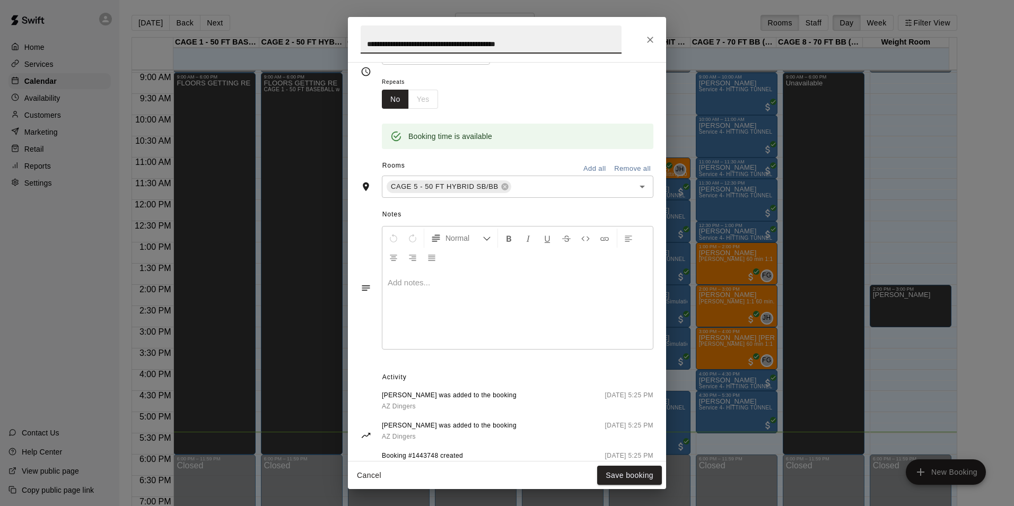
click at [436, 298] on div at bounding box center [518, 310] width 271 height 80
click at [657, 43] on button "Close" at bounding box center [650, 39] width 19 height 19
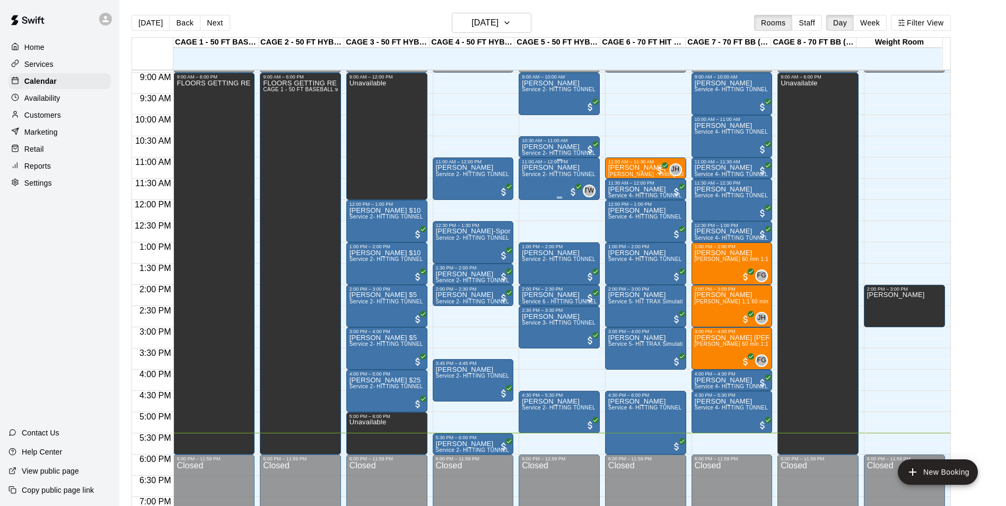
click at [555, 175] on span "Service 2- HITTING TUNNEL RENTAL - 50ft Baseball" at bounding box center [589, 174] width 135 height 6
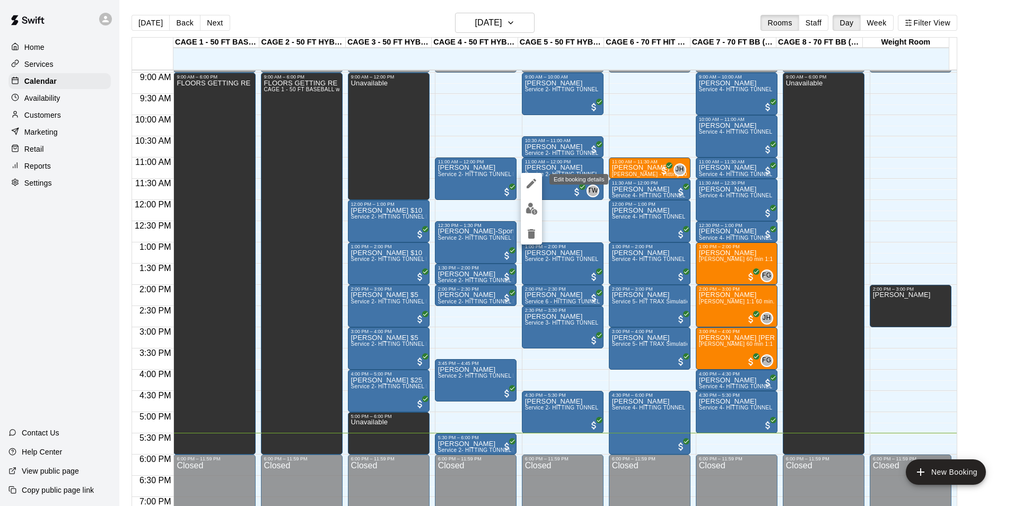
click at [534, 181] on icon "edit" at bounding box center [531, 183] width 13 height 13
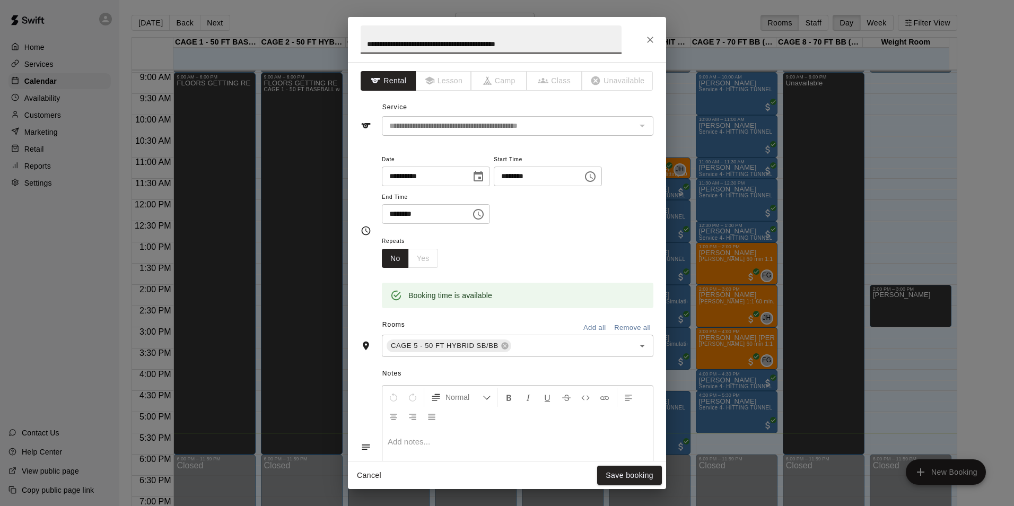
click at [450, 452] on div at bounding box center [518, 469] width 271 height 80
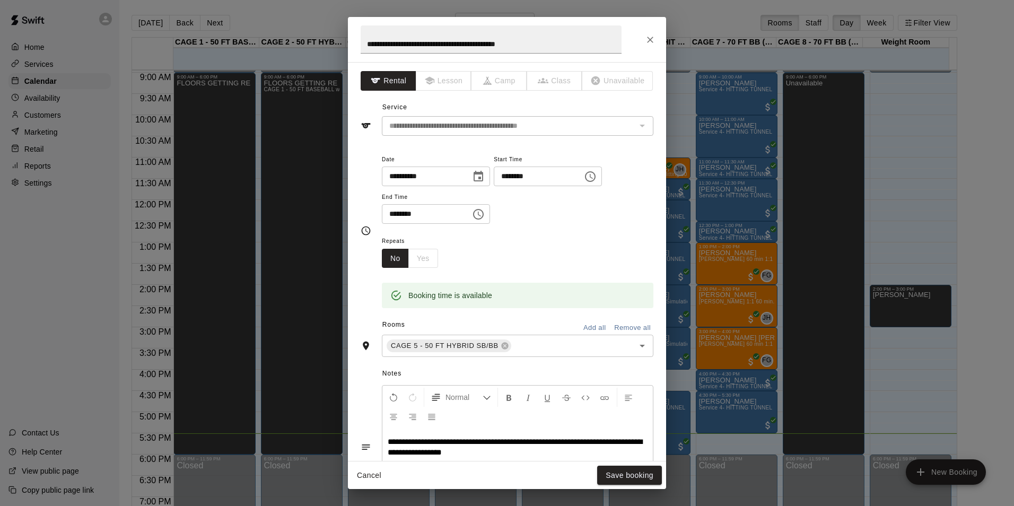
click at [489, 457] on p "**********" at bounding box center [518, 447] width 260 height 21
click at [619, 479] on button "Save booking" at bounding box center [629, 476] width 65 height 20
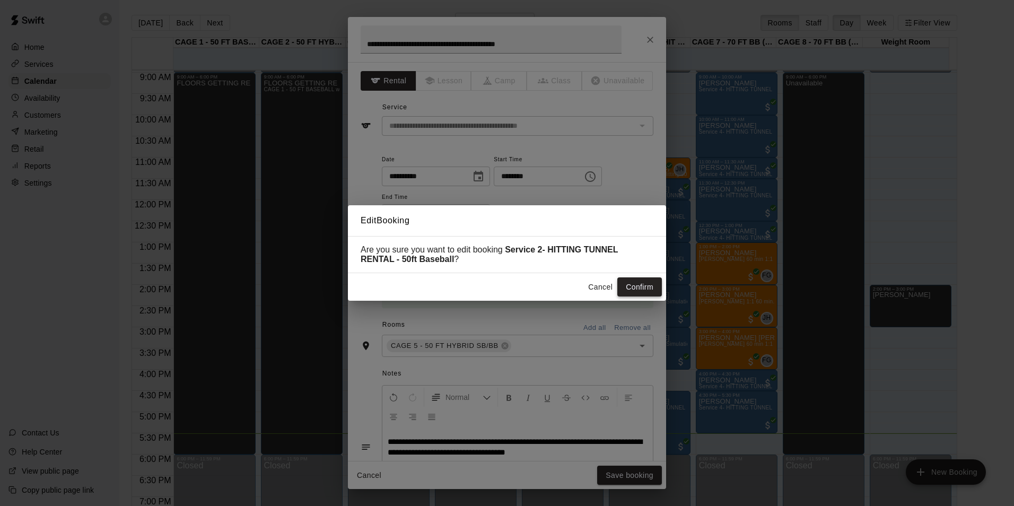
click at [645, 289] on button "Confirm" at bounding box center [640, 287] width 45 height 20
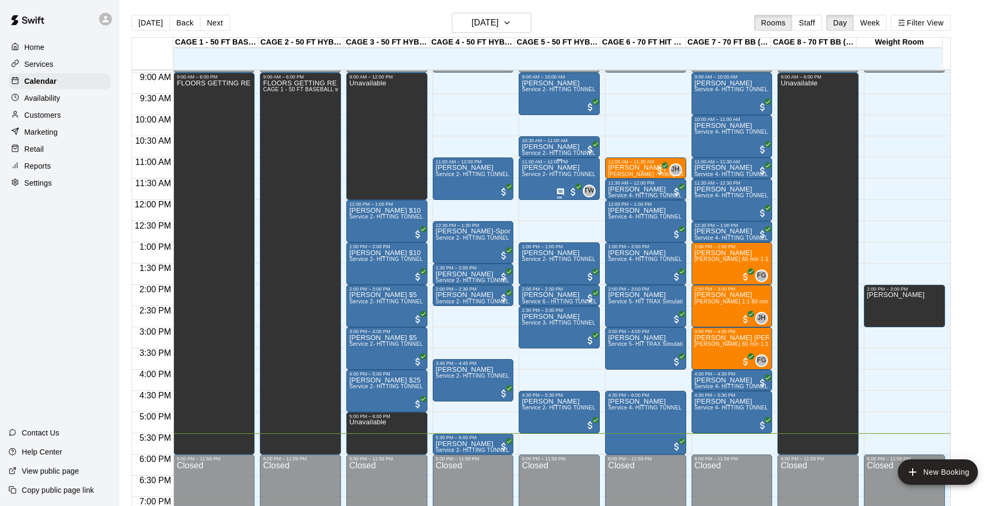
click at [545, 192] on div "[PERSON_NAME] Service 2- HITTING TUNNEL RENTAL - 50ft Baseball" at bounding box center [559, 417] width 75 height 506
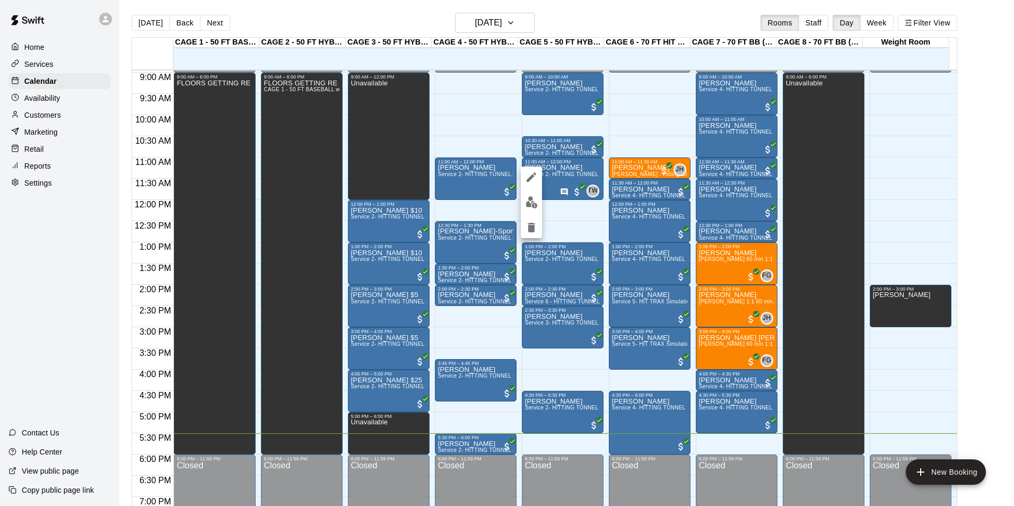
click at [530, 176] on icon "edit" at bounding box center [531, 177] width 13 height 13
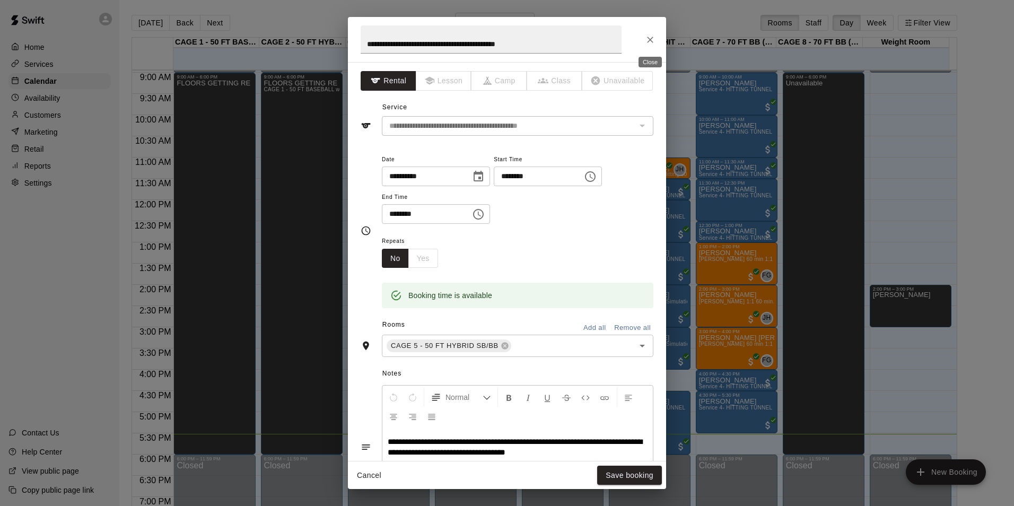
click at [657, 37] on button "Close" at bounding box center [650, 39] width 19 height 19
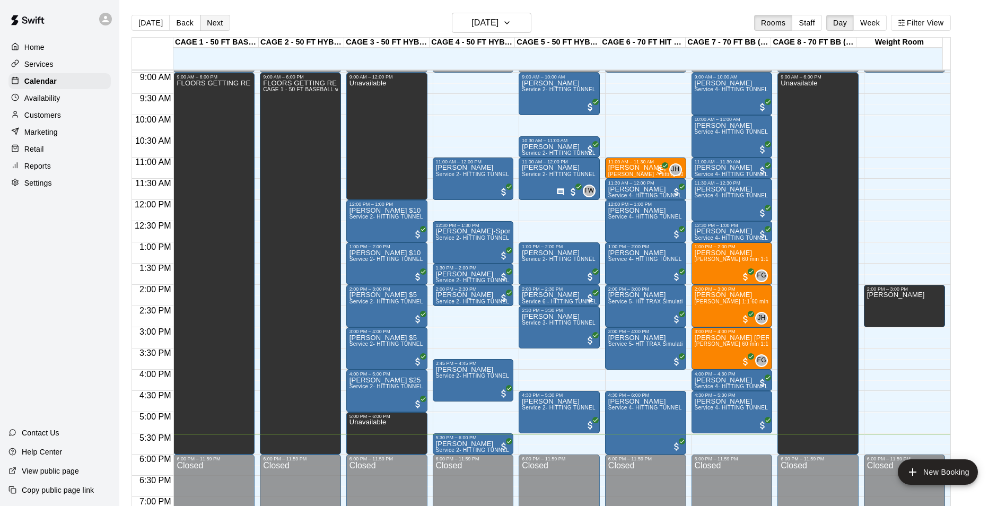
click at [212, 29] on button "Next" at bounding box center [215, 23] width 30 height 16
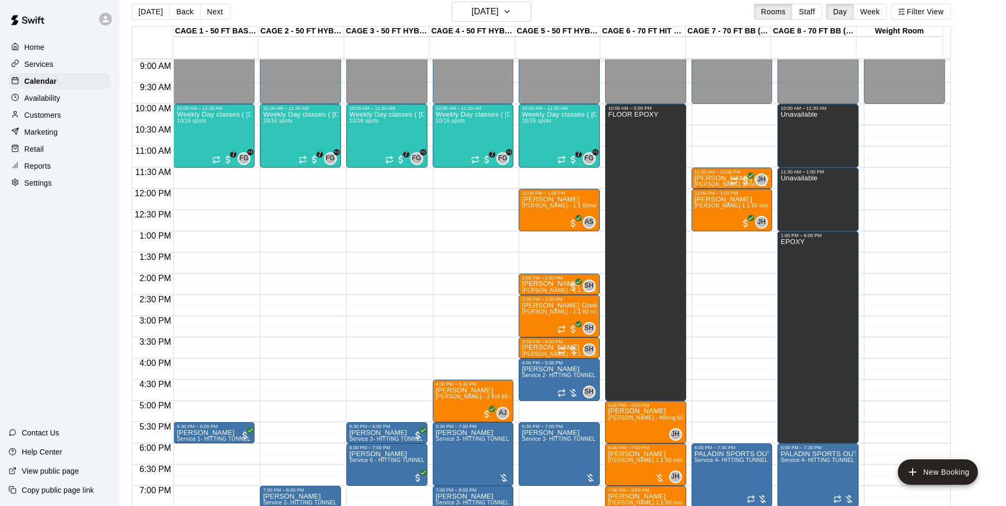
scroll to position [17, 0]
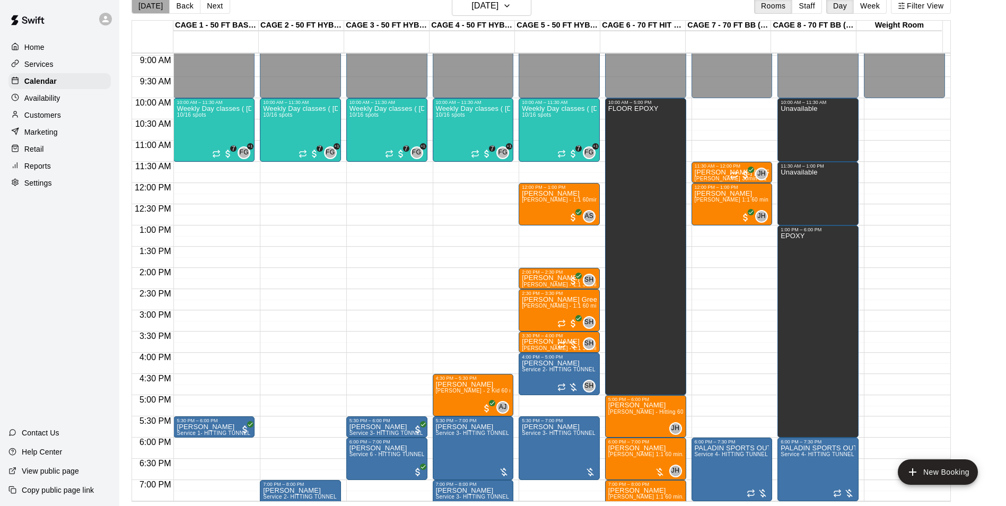
click at [157, 13] on button "[DATE]" at bounding box center [151, 6] width 38 height 16
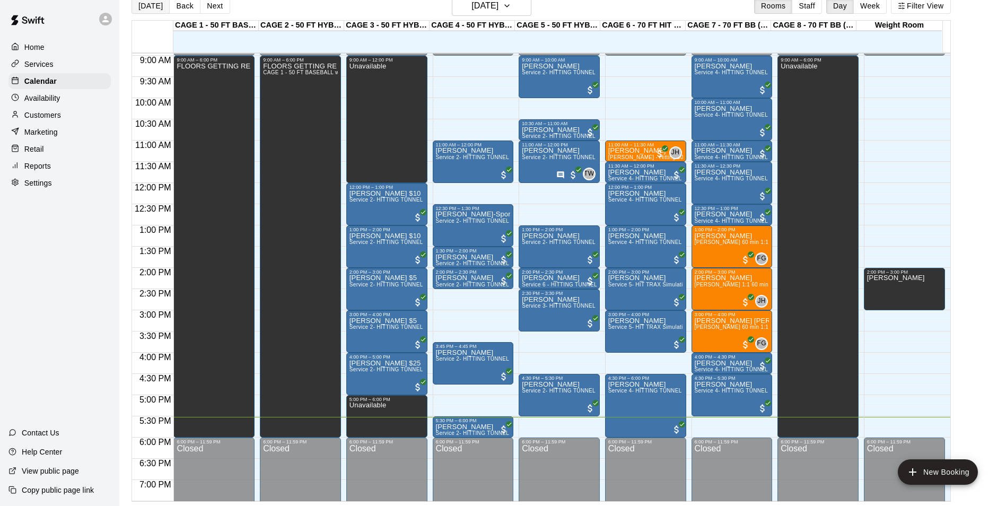
click at [154, 5] on button "[DATE]" at bounding box center [151, 6] width 38 height 16
click at [132, 0] on button "[DATE]" at bounding box center [151, 6] width 38 height 16
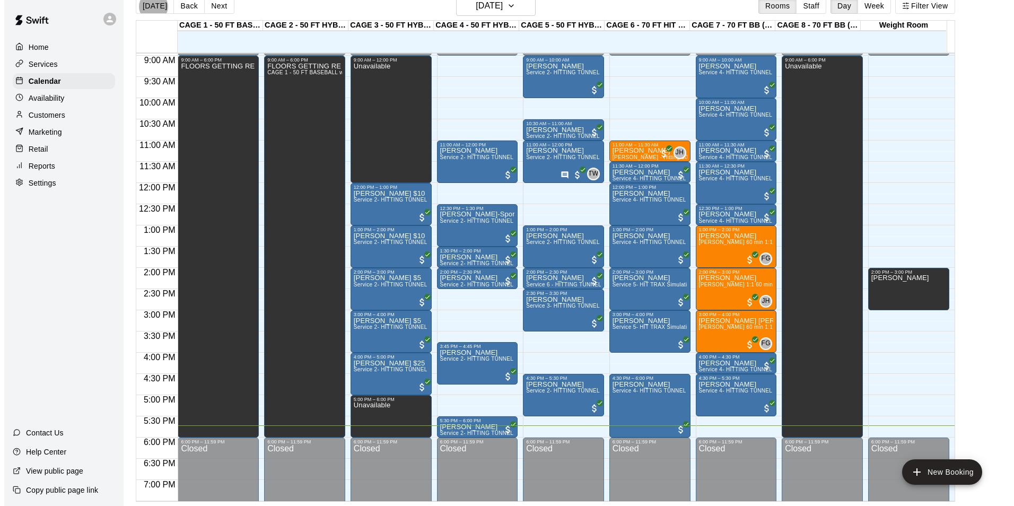
scroll to position [327, 0]
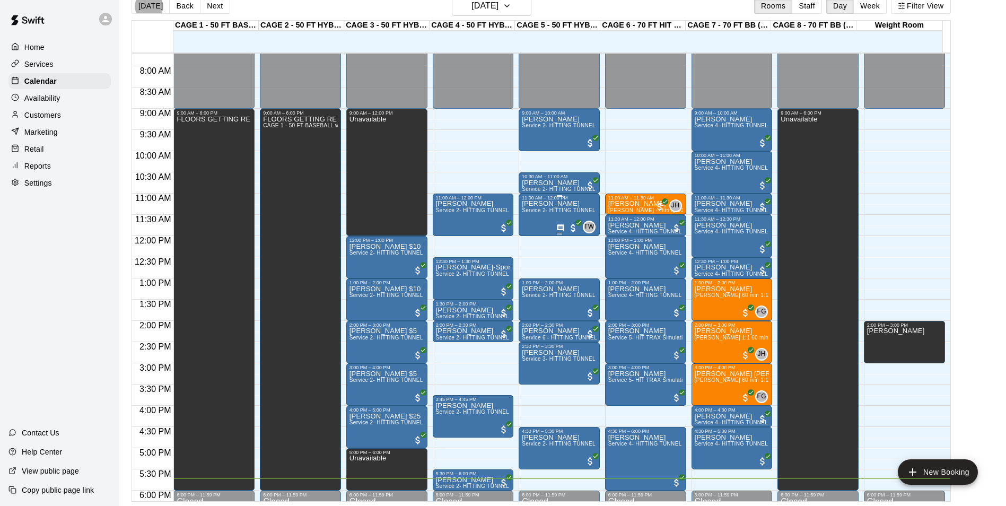
click at [540, 218] on div "[PERSON_NAME] Service 2- HITTING TUNNEL RENTAL - 50ft Baseball" at bounding box center [559, 454] width 75 height 506
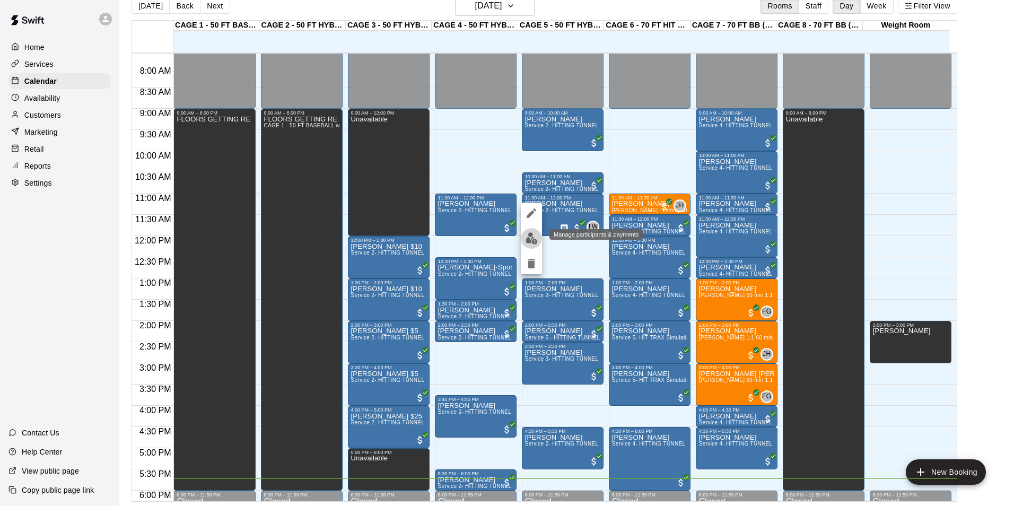
click at [533, 232] on button "edit" at bounding box center [531, 238] width 21 height 21
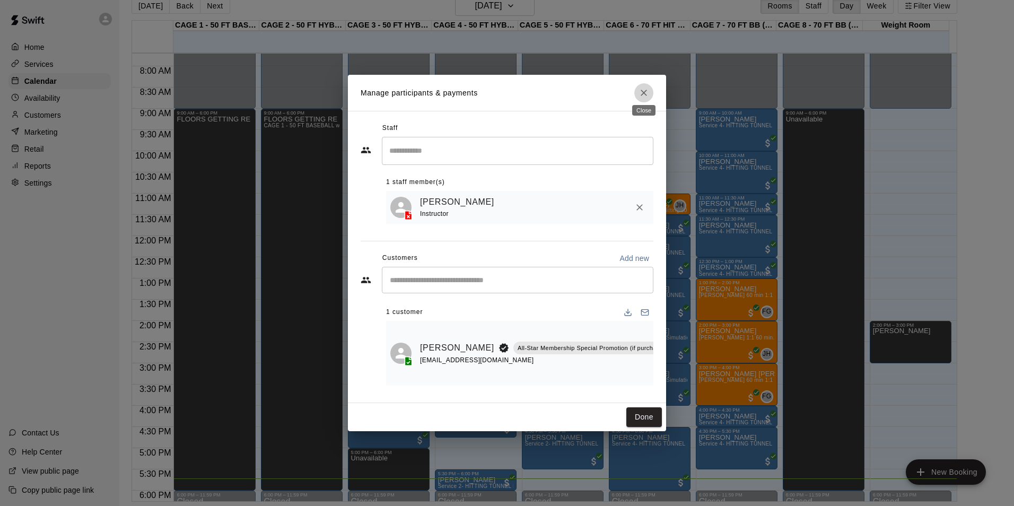
click at [644, 88] on icon "Close" at bounding box center [644, 93] width 11 height 11
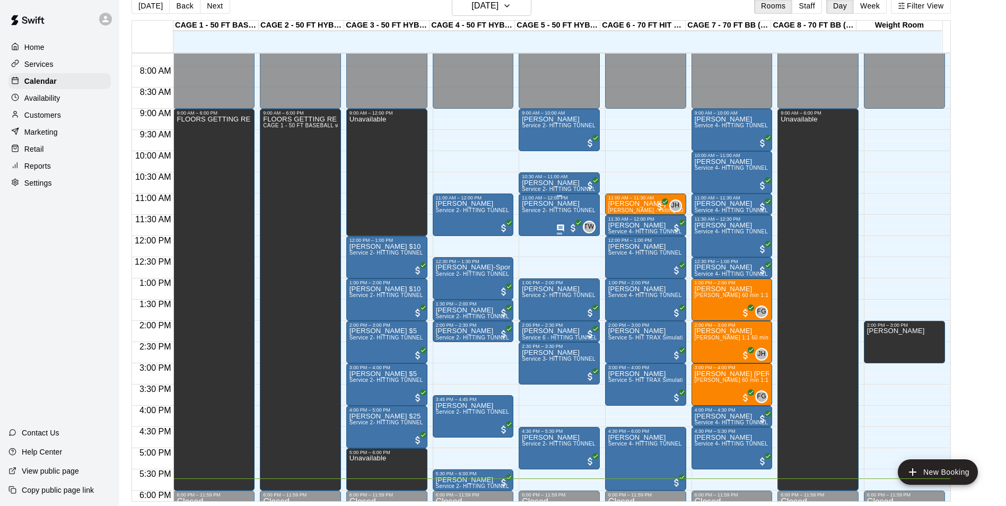
click at [536, 209] on span "Service 2- HITTING TUNNEL RENTAL - 50ft Baseball" at bounding box center [589, 210] width 135 height 6
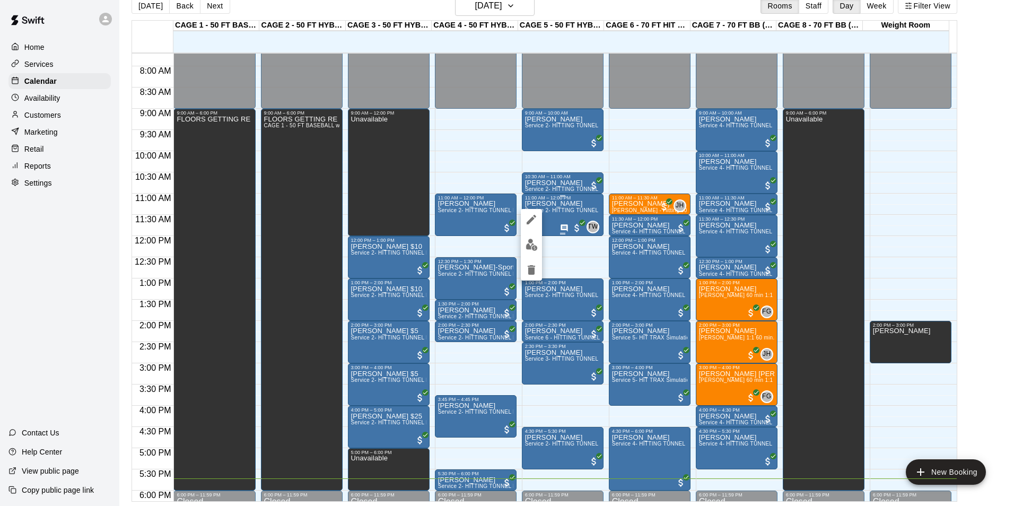
click at [533, 204] on div at bounding box center [507, 253] width 1014 height 506
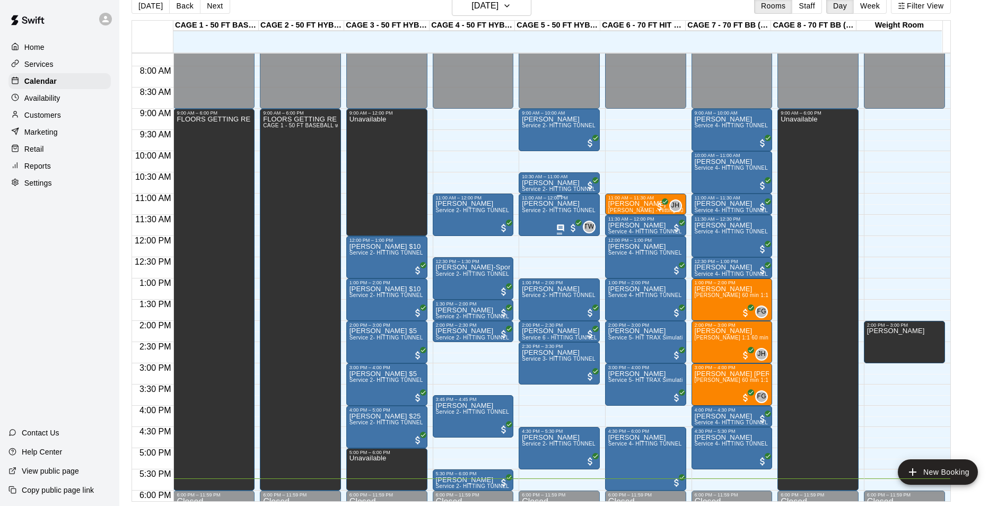
click at [537, 210] on span "Service 2- HITTING TUNNEL RENTAL - 50ft Baseball" at bounding box center [589, 210] width 135 height 6
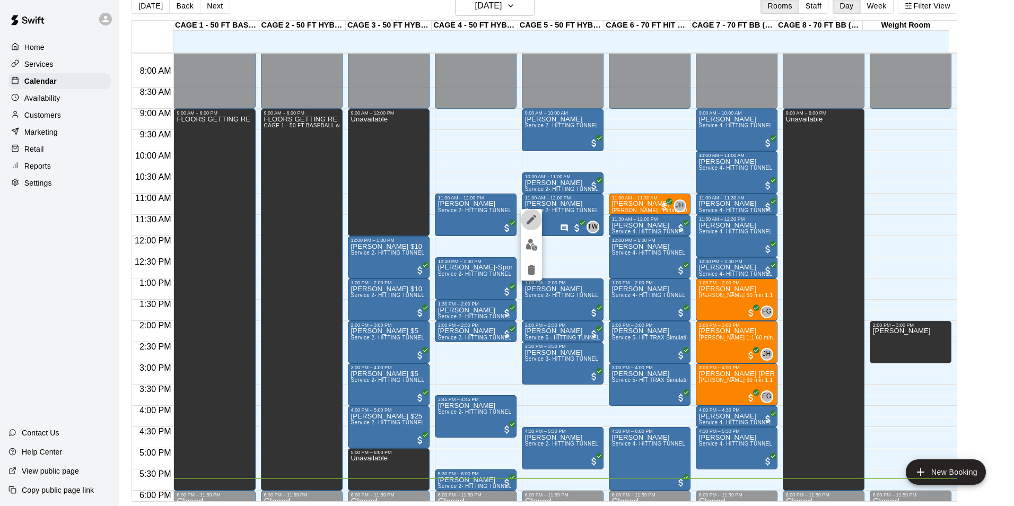
click at [534, 216] on icon "edit" at bounding box center [531, 219] width 13 height 13
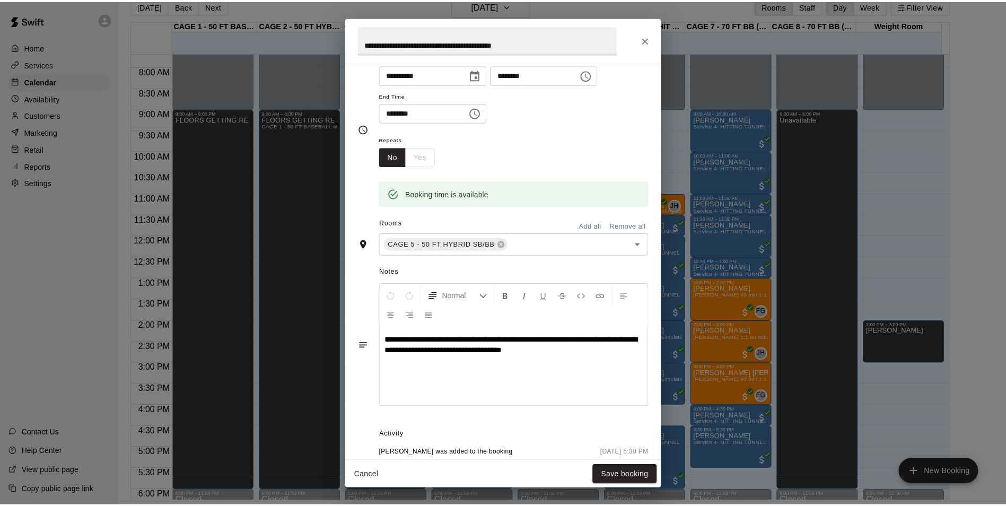
scroll to position [188, 0]
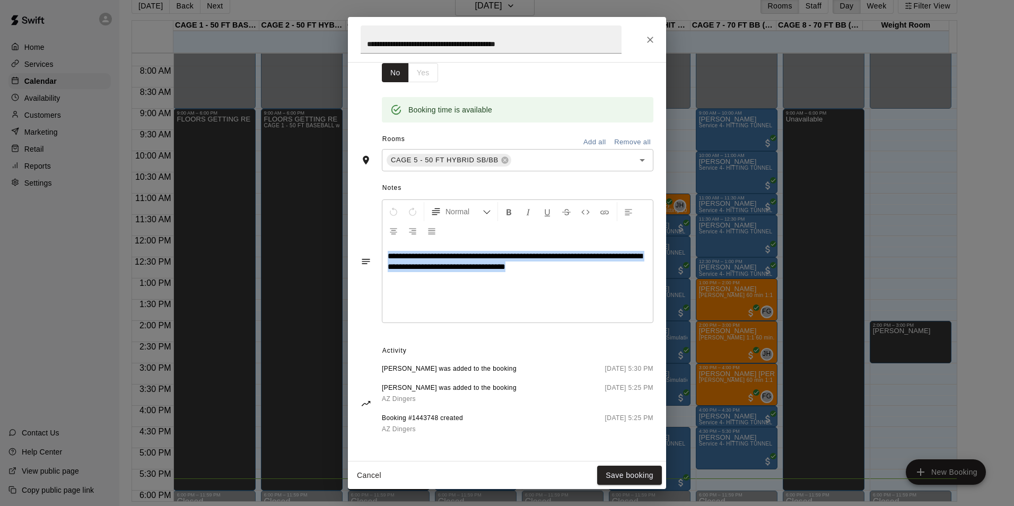
drag, startPoint x: 585, startPoint y: 270, endPoint x: 157, endPoint y: 222, distance: 430.7
click at [159, 223] on div "**********" at bounding box center [507, 253] width 1014 height 506
click at [650, 480] on button "Save booking" at bounding box center [629, 476] width 65 height 20
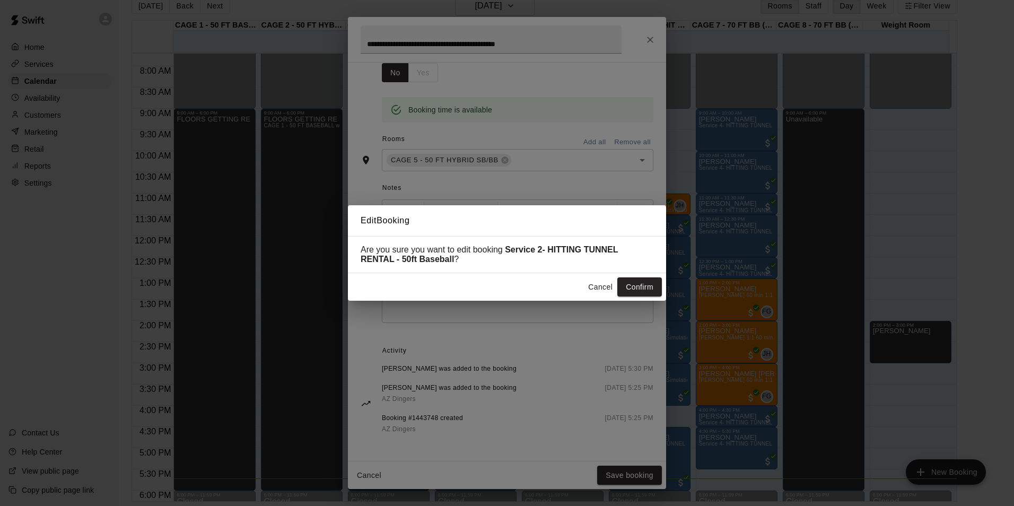
click at [636, 283] on button "Confirm" at bounding box center [640, 287] width 45 height 20
